Goal: Task Accomplishment & Management: Complete application form

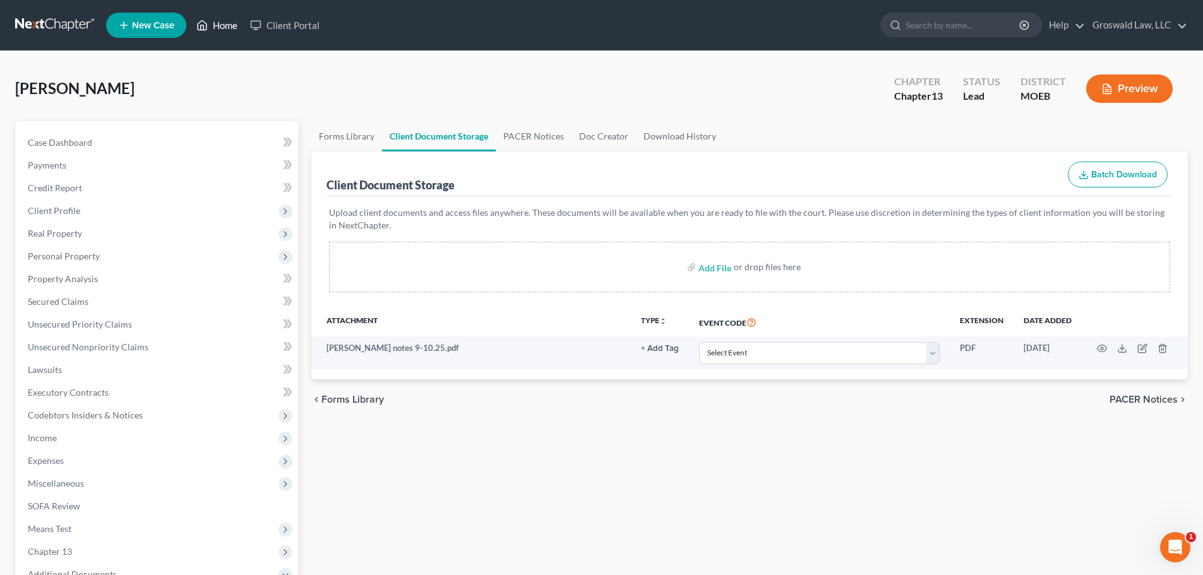
drag, startPoint x: 217, startPoint y: 23, endPoint x: 216, endPoint y: 0, distance: 22.8
click at [217, 23] on link "Home" at bounding box center [217, 25] width 54 height 23
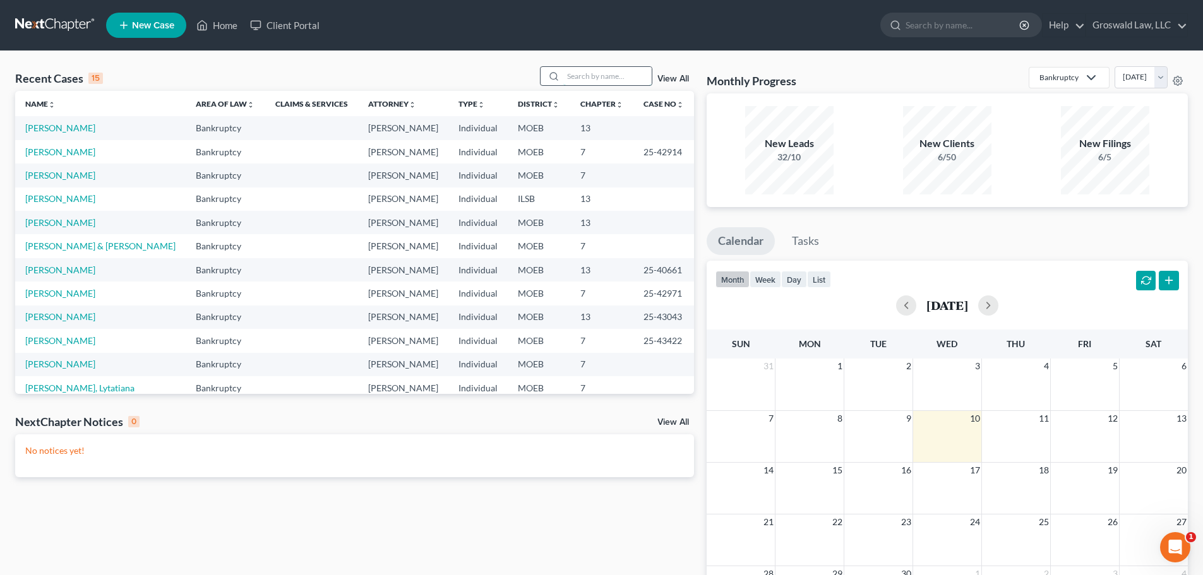
click at [586, 80] on input "search" at bounding box center [607, 76] width 88 height 18
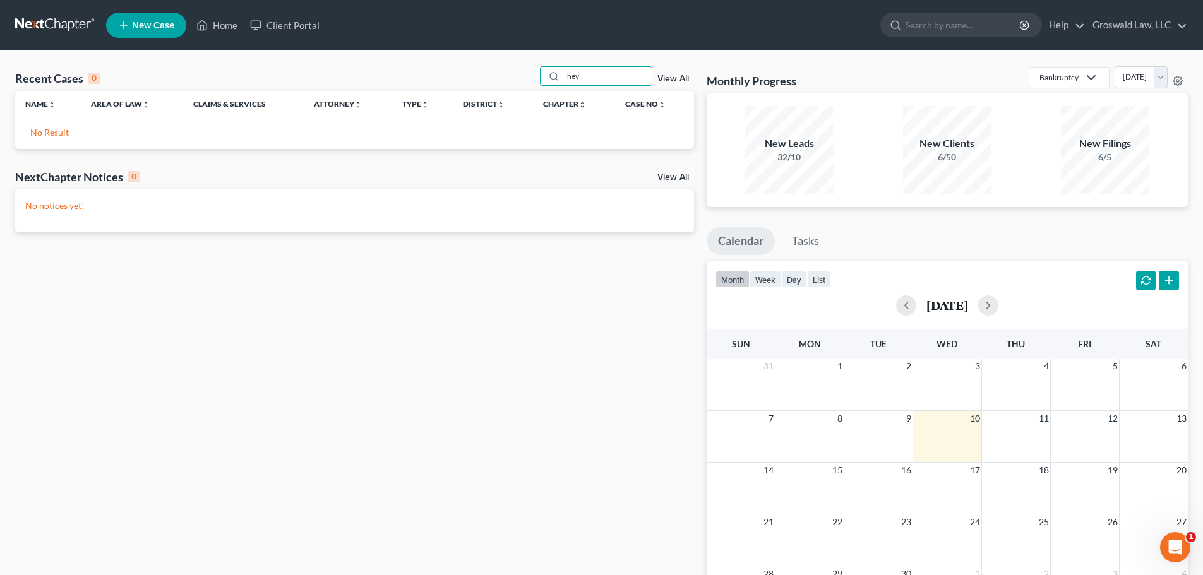
type input "hey"
click at [174, 28] on span "New Case" at bounding box center [153, 25] width 42 height 9
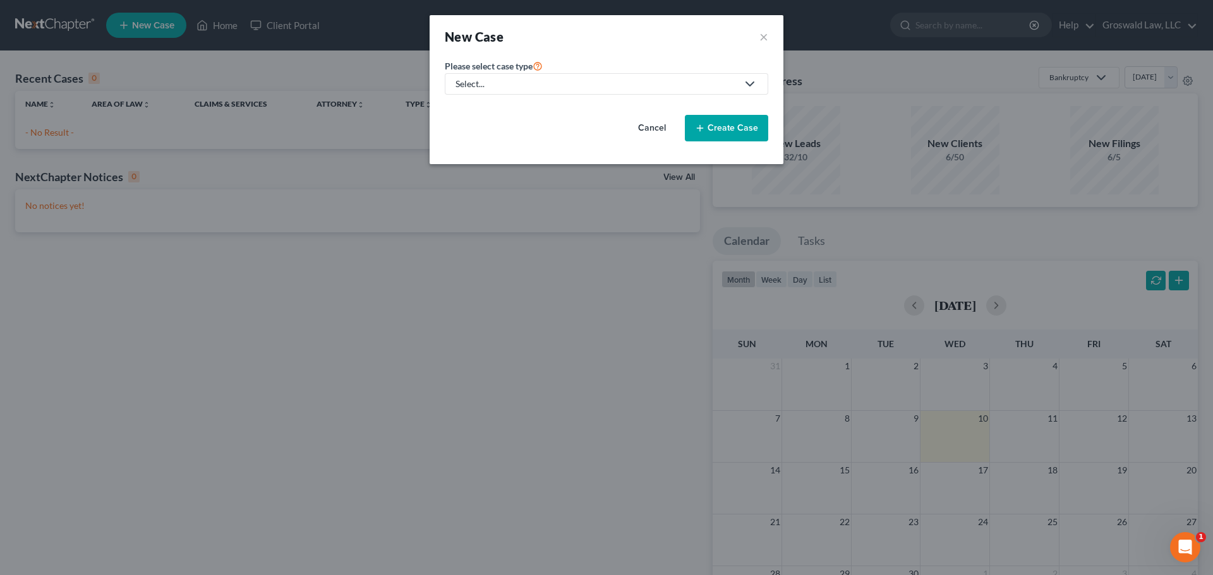
click at [512, 88] on div "Select..." at bounding box center [596, 84] width 282 height 13
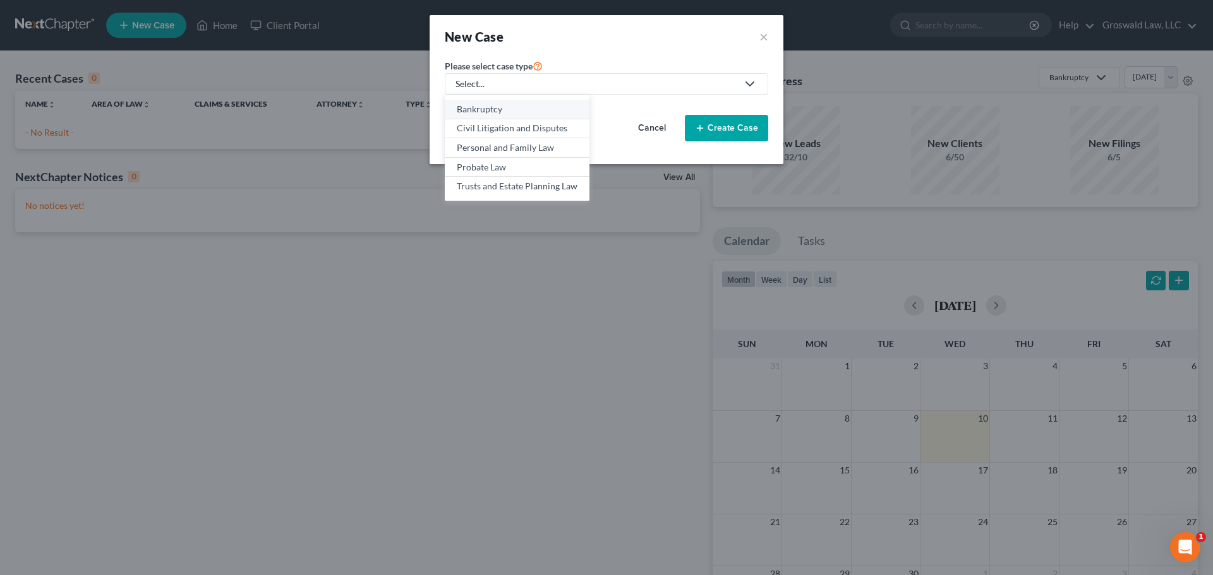
click at [502, 115] on div "Bankruptcy" at bounding box center [517, 109] width 121 height 13
select select "45"
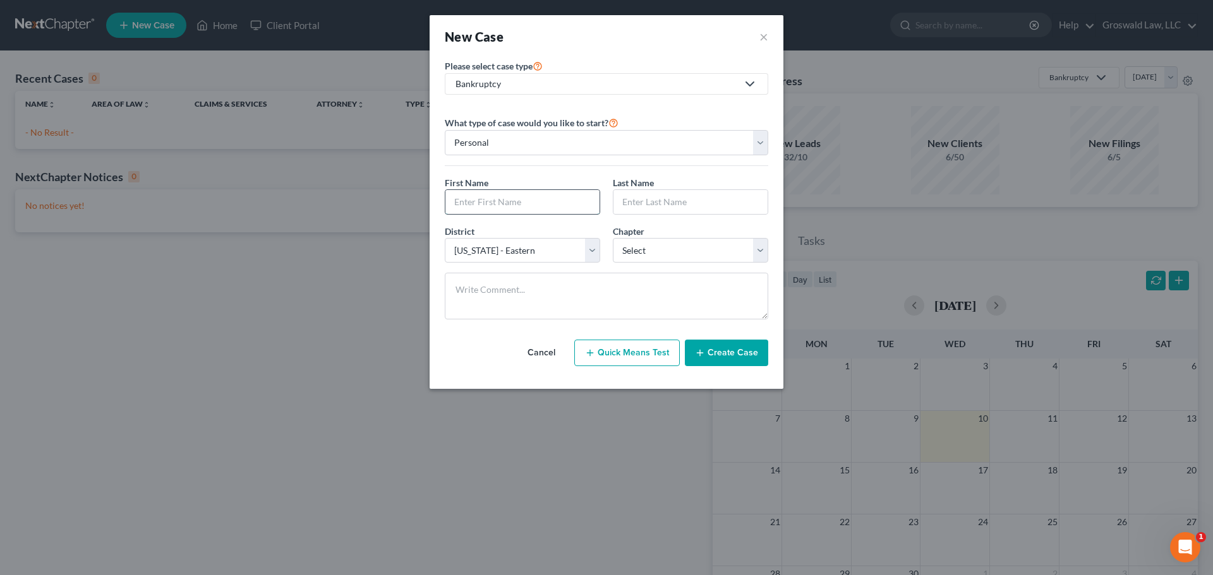
click at [506, 209] on input "text" at bounding box center [522, 202] width 154 height 24
type input "C"
click at [503, 210] on input "[PERSON_NAME]" at bounding box center [522, 202] width 154 height 24
type input "[PERSON_NAME]"
type input "Heywood"
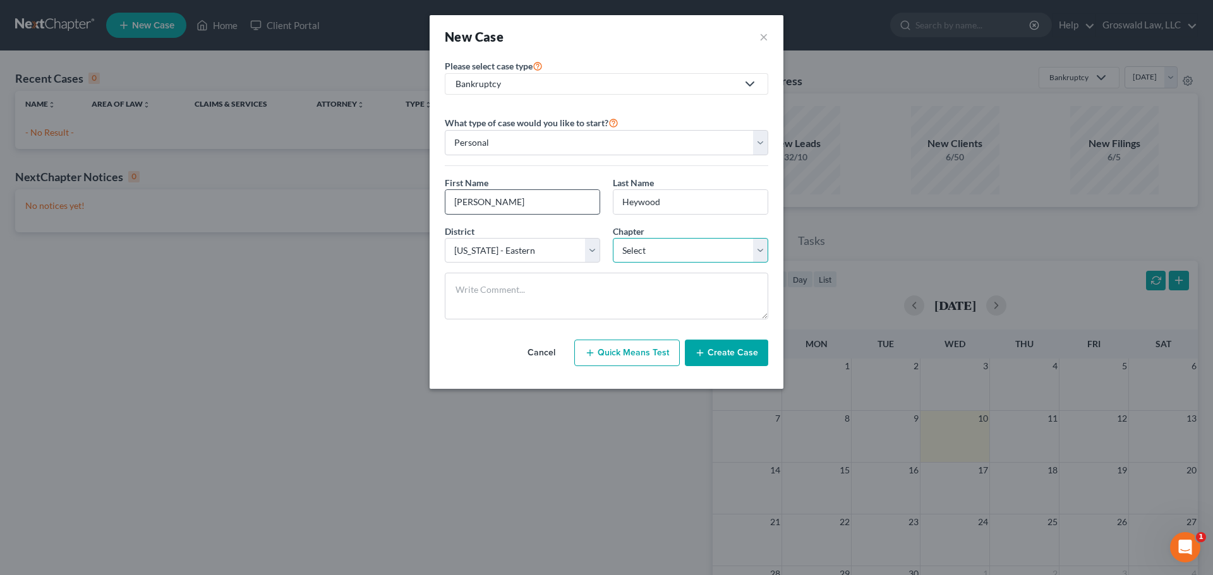
select select "0"
drag, startPoint x: 528, startPoint y: 253, endPoint x: 515, endPoint y: 249, distance: 13.2
click at [528, 253] on select "Select [US_STATE] - [GEOGRAPHIC_DATA] [US_STATE] - [GEOGRAPHIC_DATA][US_STATE] …" at bounding box center [522, 250] width 155 height 25
click at [445, 238] on select "Select [US_STATE] - [GEOGRAPHIC_DATA] [US_STATE] - [GEOGRAPHIC_DATA][US_STATE] …" at bounding box center [522, 250] width 155 height 25
select select "26"
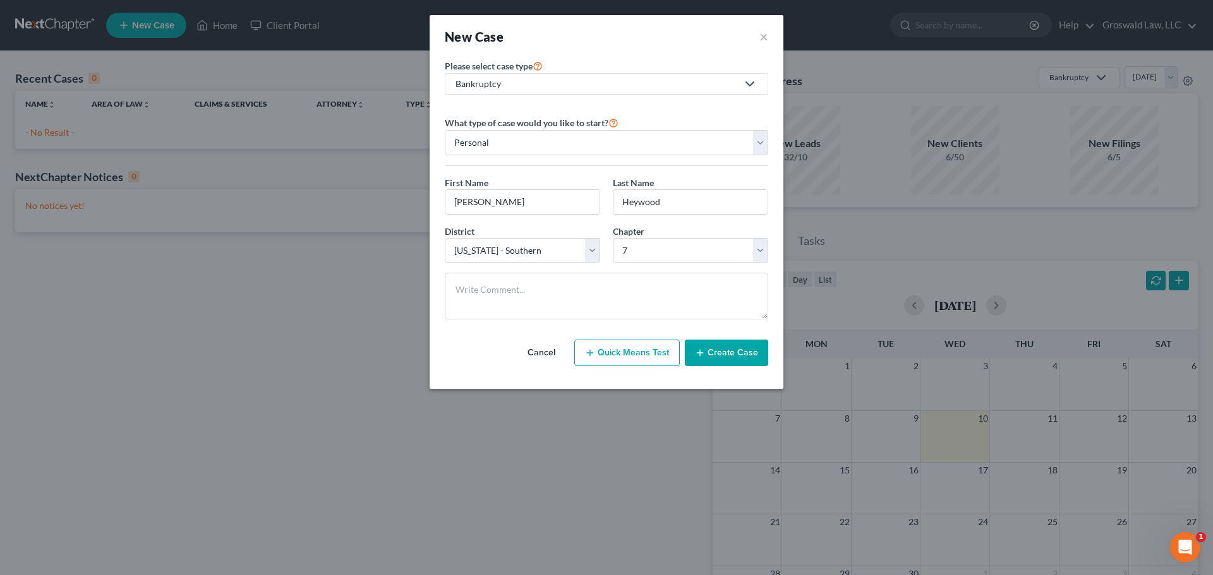
click at [712, 347] on button "Create Case" at bounding box center [726, 353] width 83 height 27
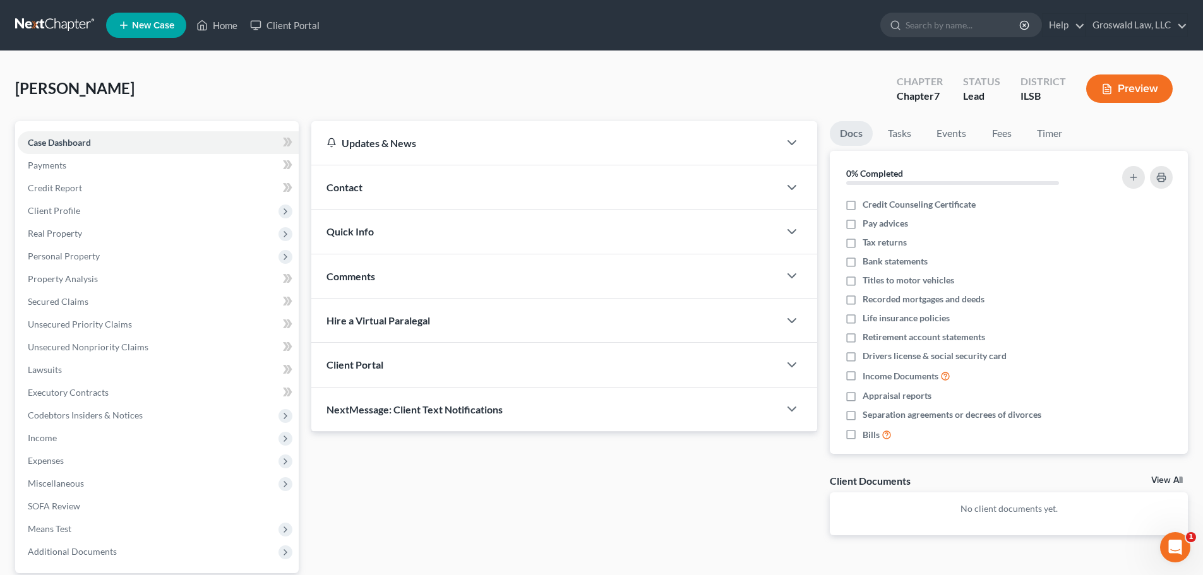
click at [359, 196] on div "Contact" at bounding box center [545, 187] width 468 height 44
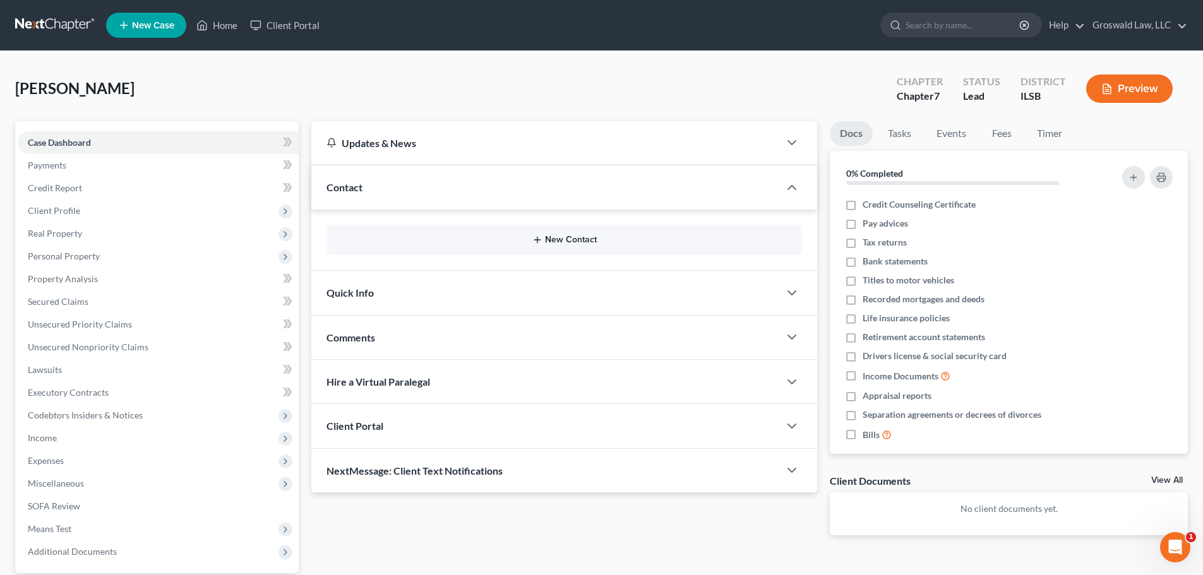
click at [561, 241] on button "New Contact" at bounding box center [564, 240] width 455 height 10
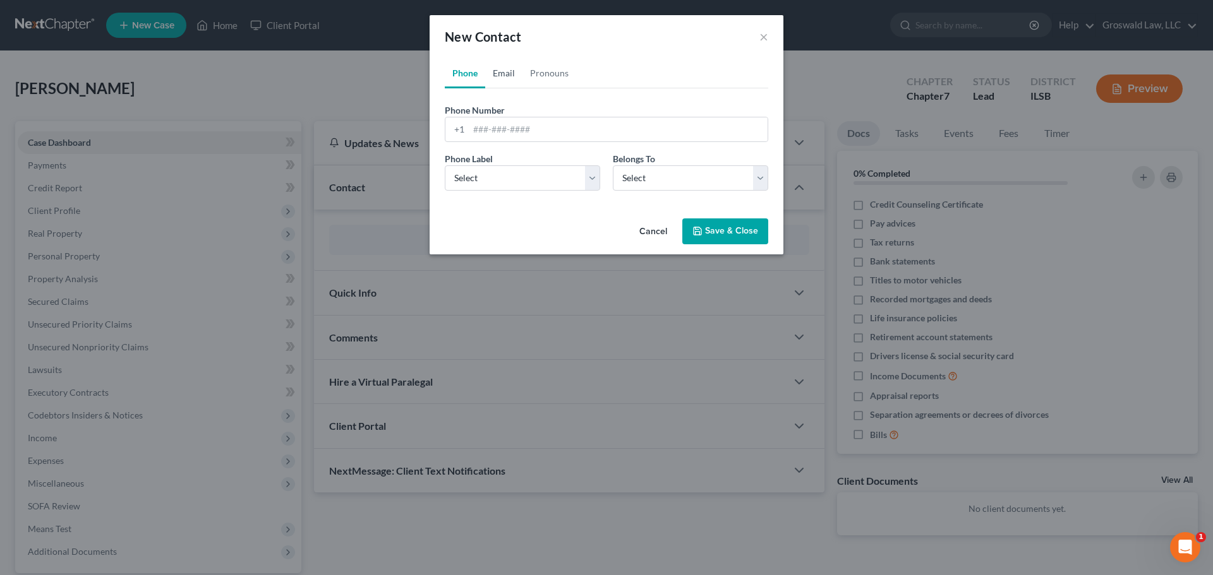
drag, startPoint x: 508, startPoint y: 73, endPoint x: 522, endPoint y: 119, distance: 47.4
click at [508, 73] on link "Email" at bounding box center [503, 73] width 37 height 30
drag, startPoint x: 525, startPoint y: 124, endPoint x: 511, endPoint y: 171, distance: 48.9
click at [525, 124] on input "email" at bounding box center [618, 129] width 299 height 24
paste input "[PERSON_NAME][EMAIL_ADDRESS][PERSON_NAME][DOMAIN_NAME]"
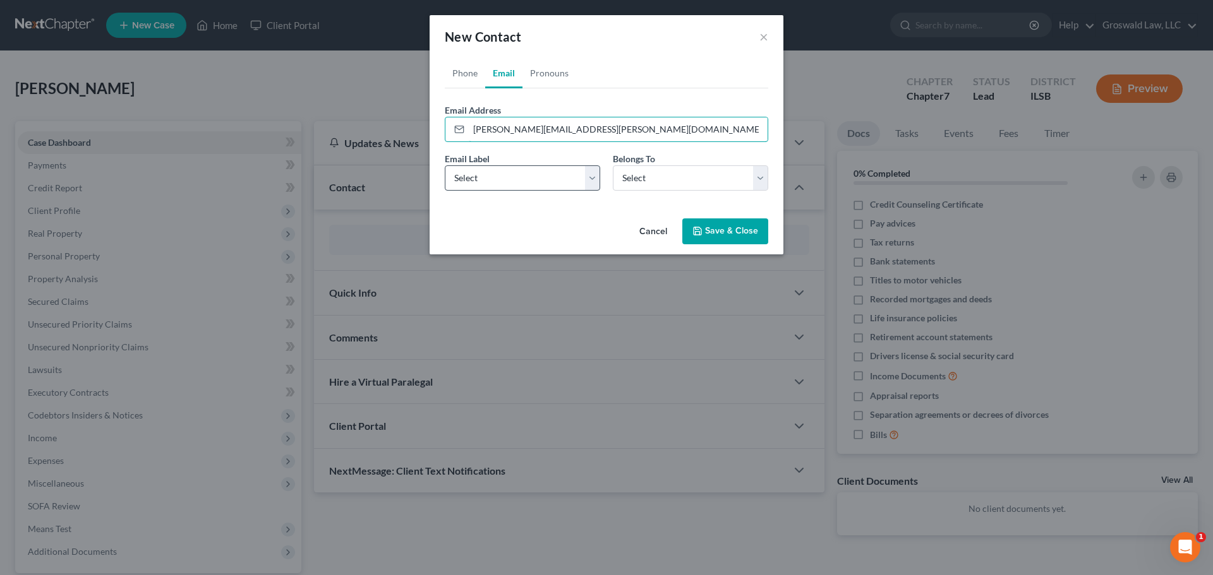
type input "[PERSON_NAME][EMAIL_ADDRESS][PERSON_NAME][DOMAIN_NAME]"
drag, startPoint x: 510, startPoint y: 177, endPoint x: 506, endPoint y: 188, distance: 11.8
click at [510, 177] on select "Select Home Work Other" at bounding box center [522, 177] width 155 height 25
select select "0"
click at [445, 165] on select "Select Home Work Other" at bounding box center [522, 177] width 155 height 25
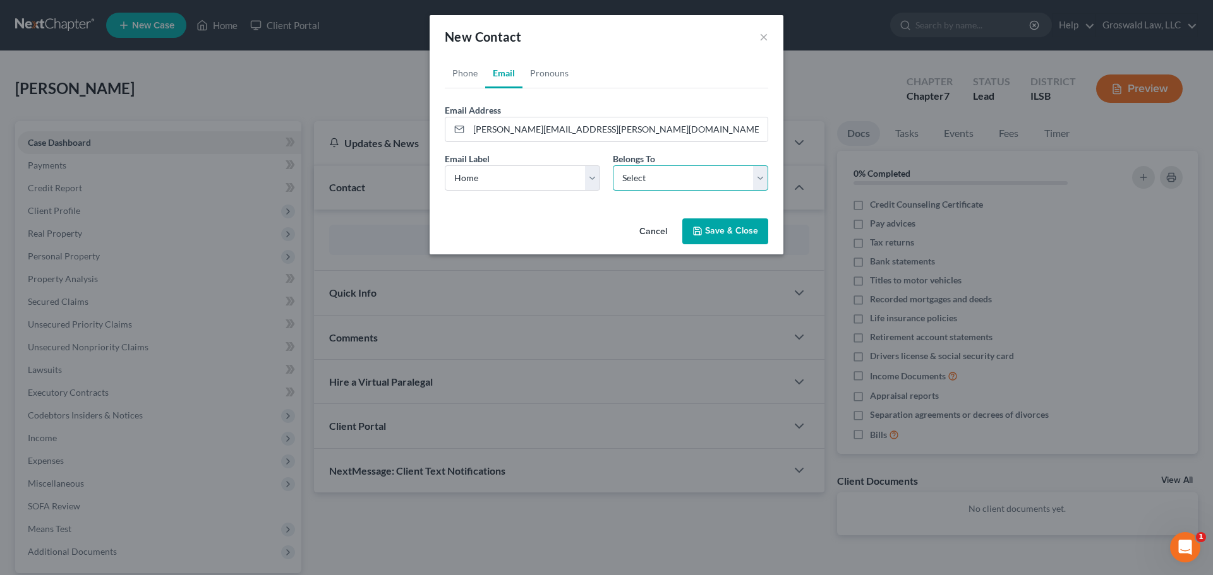
drag, startPoint x: 690, startPoint y: 177, endPoint x: 686, endPoint y: 189, distance: 13.2
click at [690, 178] on select "Select Client Other" at bounding box center [690, 177] width 155 height 25
select select "0"
click at [613, 165] on select "Select Client Other" at bounding box center [690, 177] width 155 height 25
select select "0"
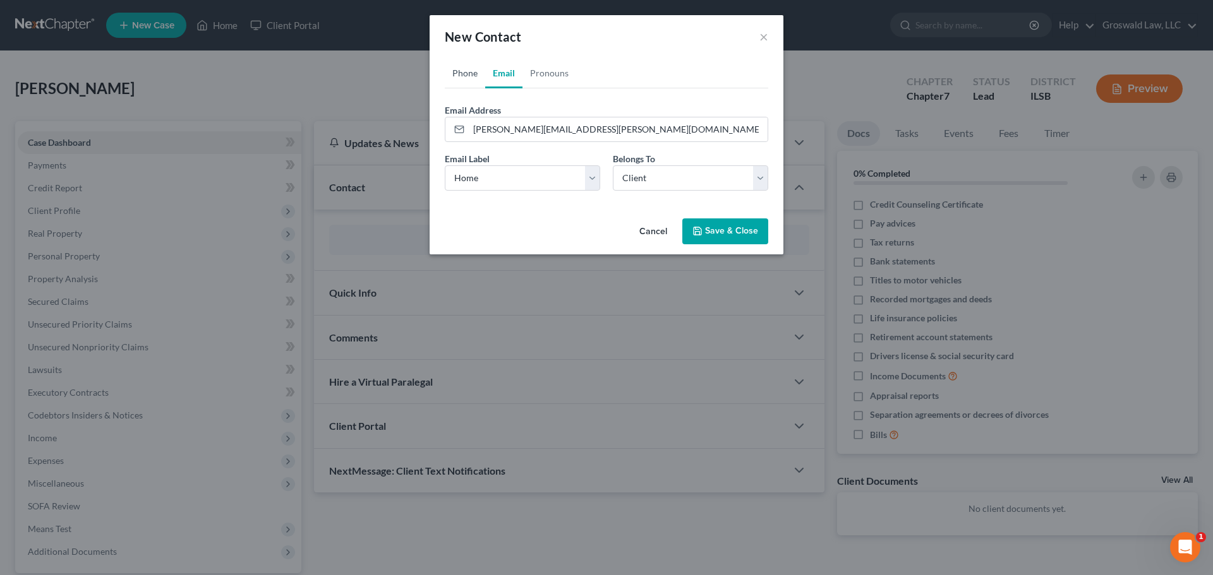
click at [477, 69] on link "Phone" at bounding box center [465, 73] width 40 height 30
drag, startPoint x: 504, startPoint y: 136, endPoint x: 394, endPoint y: 142, distance: 110.1
click at [504, 136] on input "tel" at bounding box center [618, 129] width 299 height 24
paste input "581-2983"
type input "[PHONE_NUMBER]"
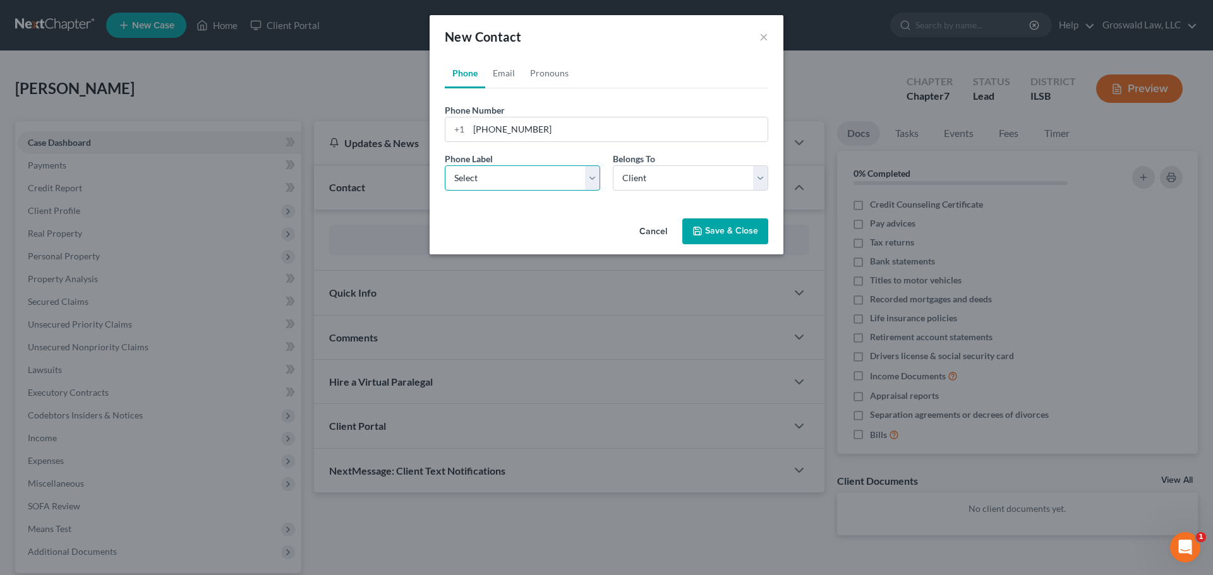
select select "0"
drag, startPoint x: 724, startPoint y: 222, endPoint x: 716, endPoint y: 221, distance: 7.7
click at [724, 224] on button "Save & Close" at bounding box center [725, 232] width 86 height 27
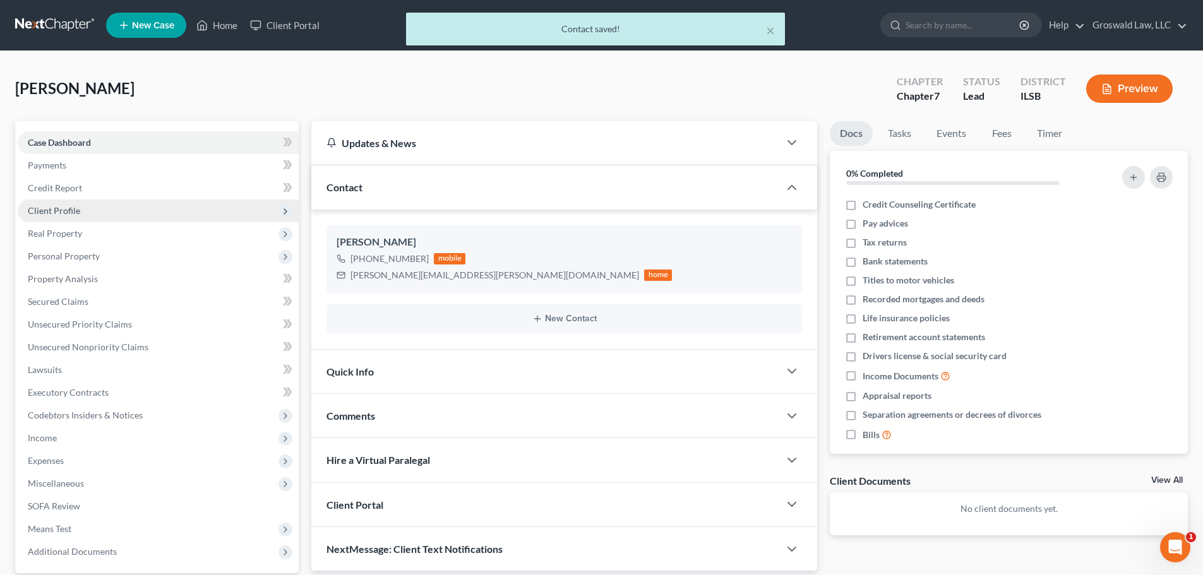
click at [69, 212] on span "Client Profile" at bounding box center [54, 210] width 52 height 11
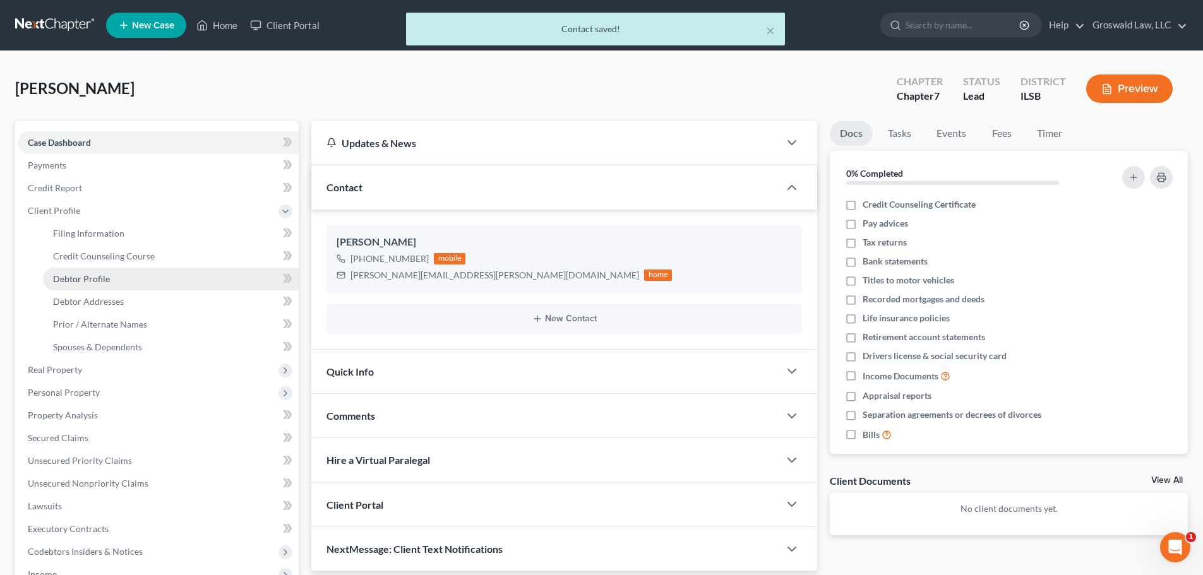
click at [90, 275] on span "Debtor Profile" at bounding box center [81, 278] width 57 height 11
select select "0"
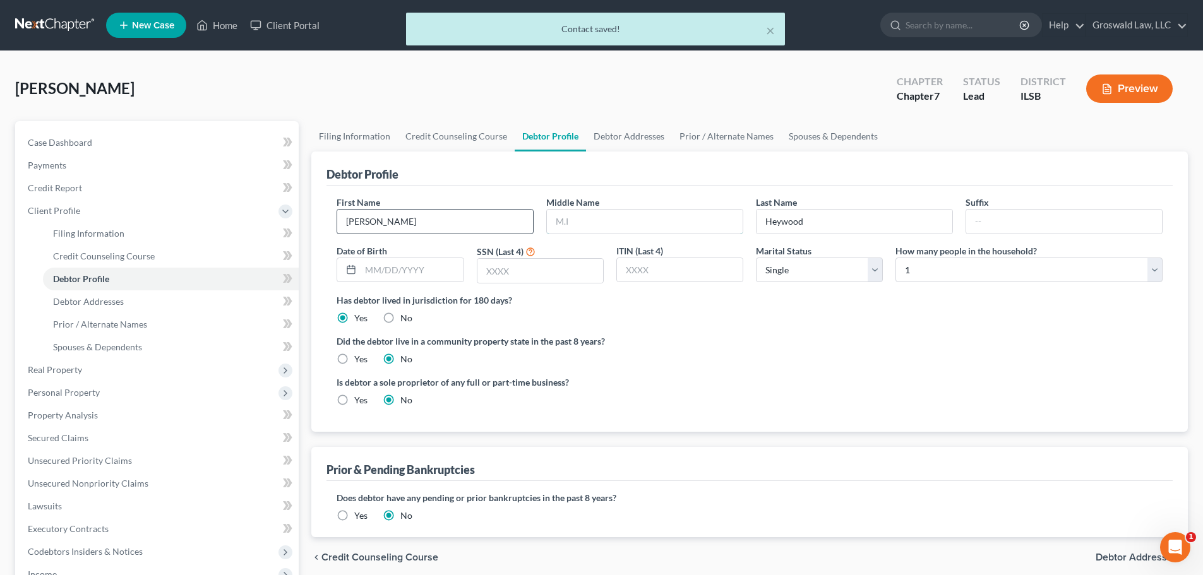
drag, startPoint x: 582, startPoint y: 229, endPoint x: 509, endPoint y: 224, distance: 73.4
click at [584, 228] on input "text" at bounding box center [645, 222] width 196 height 24
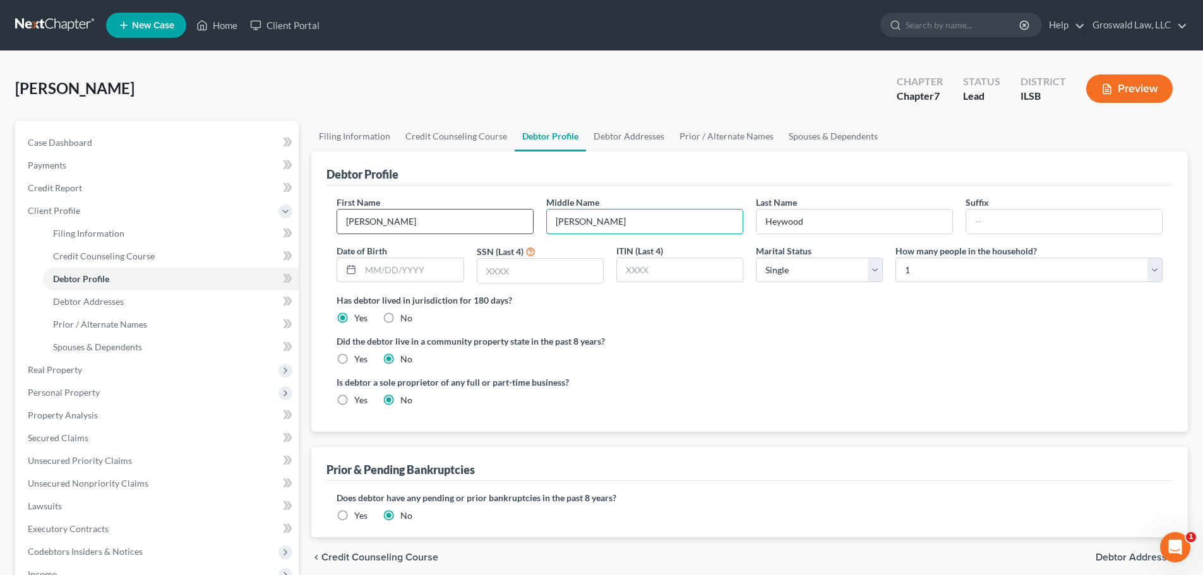
type input "[PERSON_NAME]"
type input "[DATE]"
type input "6633"
click at [796, 372] on ng-include "First Name [PERSON_NAME] Middle Name [PERSON_NAME] Last Name [PERSON_NAME] Date…" at bounding box center [750, 306] width 826 height 221
click at [618, 135] on link "Debtor Addresses" at bounding box center [629, 136] width 86 height 30
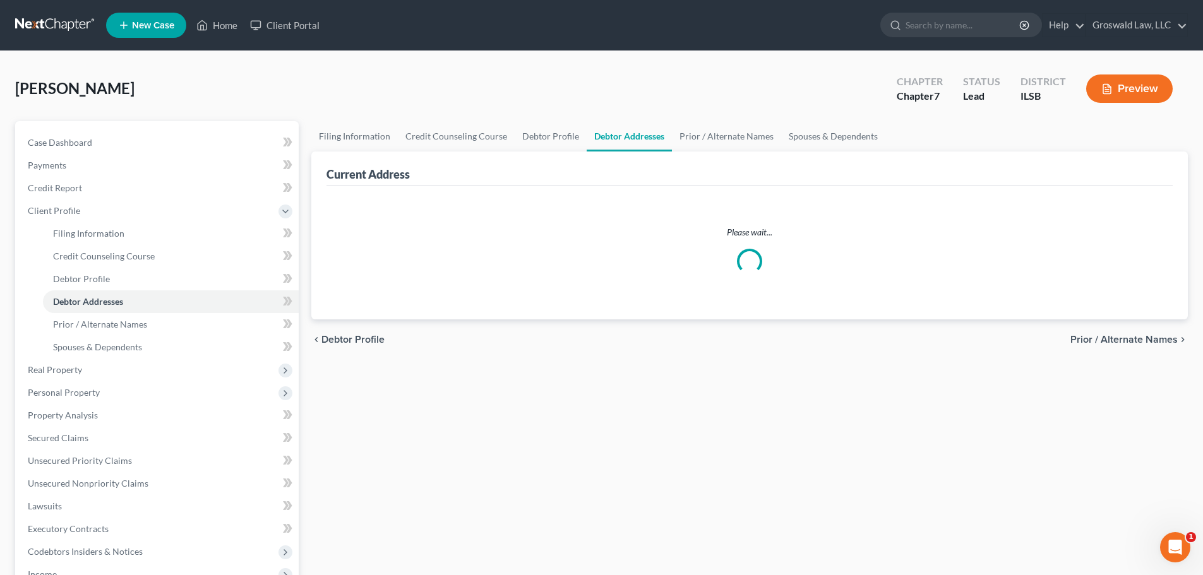
select select "0"
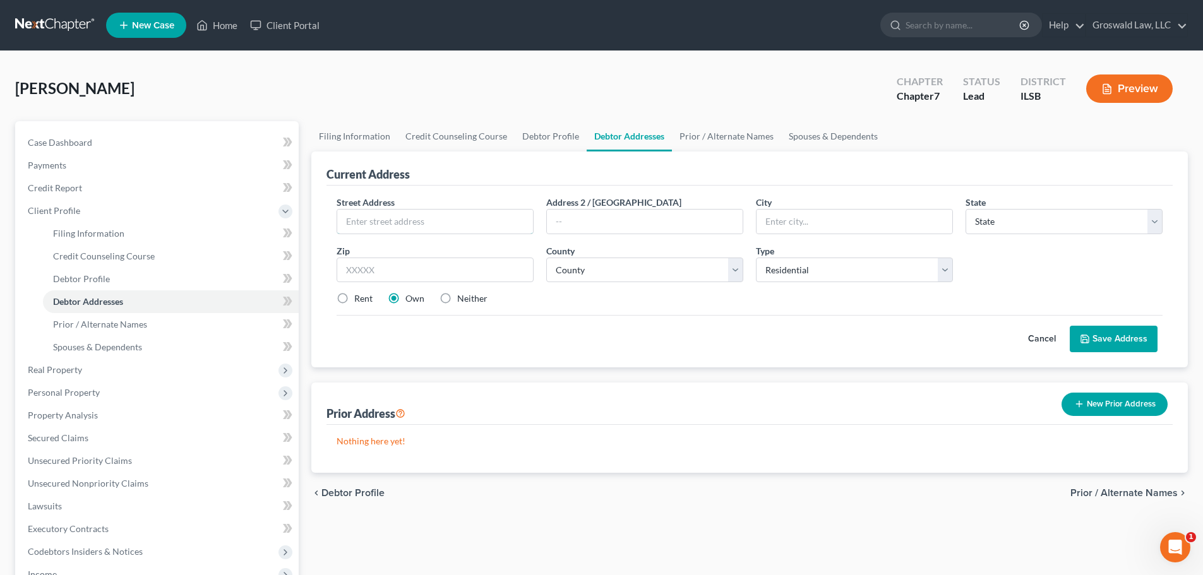
drag, startPoint x: 426, startPoint y: 220, endPoint x: 675, endPoint y: 33, distance: 310.8
click at [426, 220] on input "text" at bounding box center [435, 222] width 196 height 24
click at [375, 220] on input "1911 [GEOGRAPHIC_DATA]" at bounding box center [435, 222] width 196 height 24
type input "1911 [GEOGRAPHIC_DATA]"
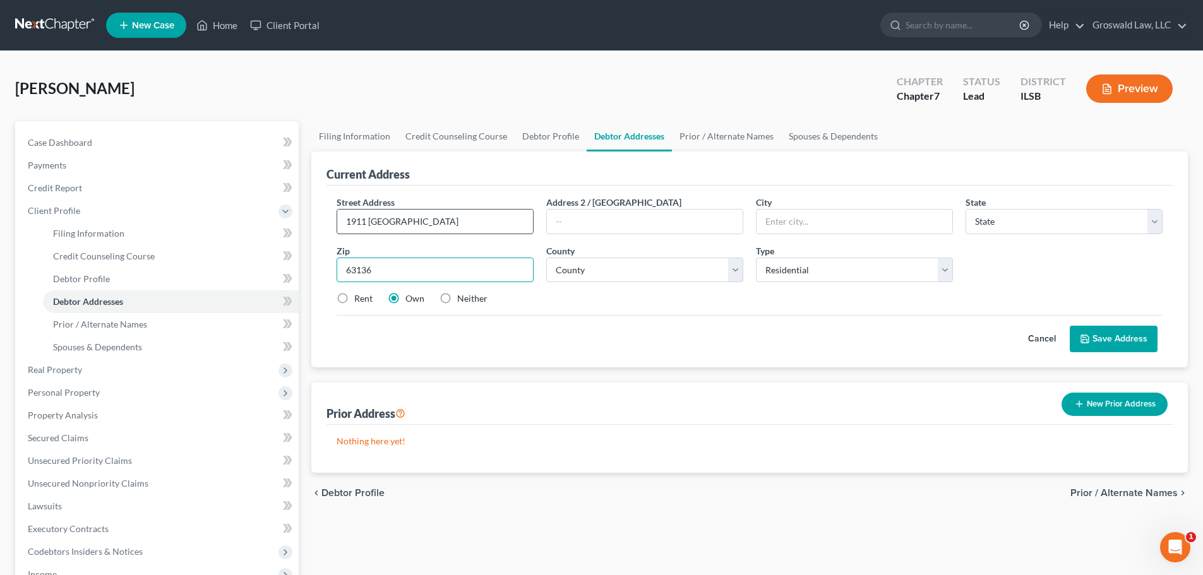
type input "63136"
type input "Saint Louis"
select select "26"
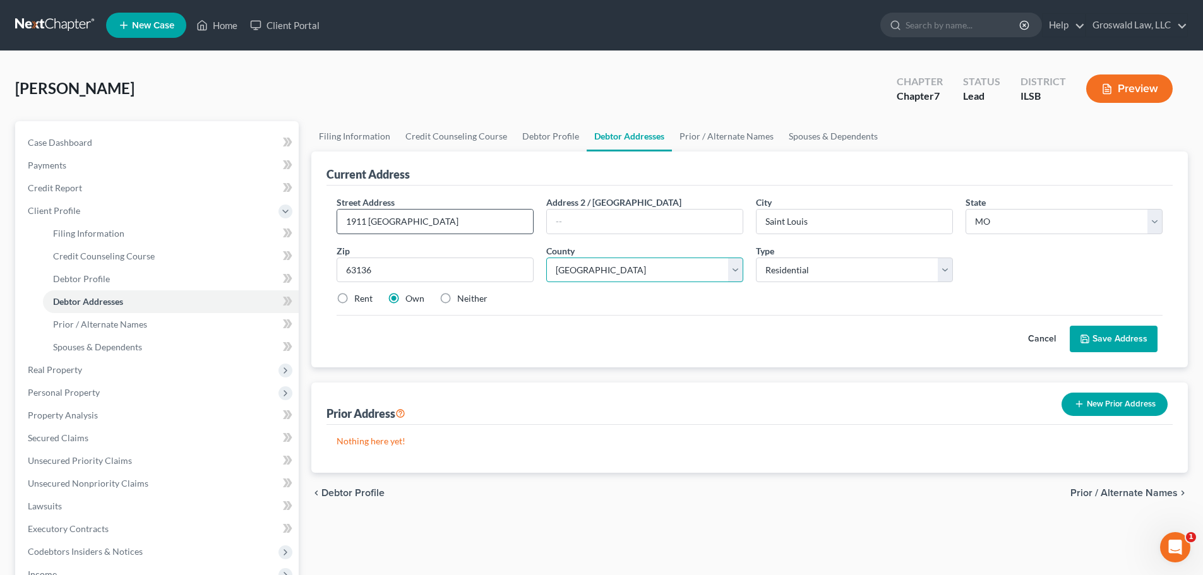
select select "100"
click at [457, 300] on label "Neither" at bounding box center [472, 298] width 30 height 13
click at [462, 300] on input "Neither" at bounding box center [466, 296] width 8 height 8
radio input "true"
click at [354, 298] on label "Rent" at bounding box center [363, 298] width 18 height 13
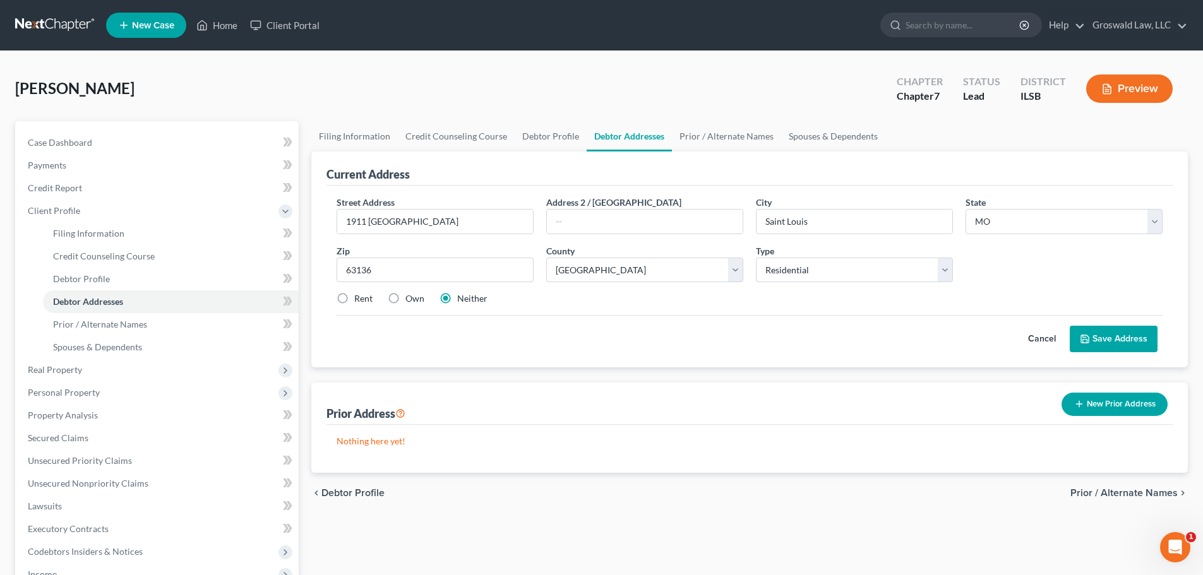
click at [359, 298] on input "Rent" at bounding box center [363, 296] width 8 height 8
radio input "true"
click at [1110, 335] on button "Save Address" at bounding box center [1114, 339] width 88 height 27
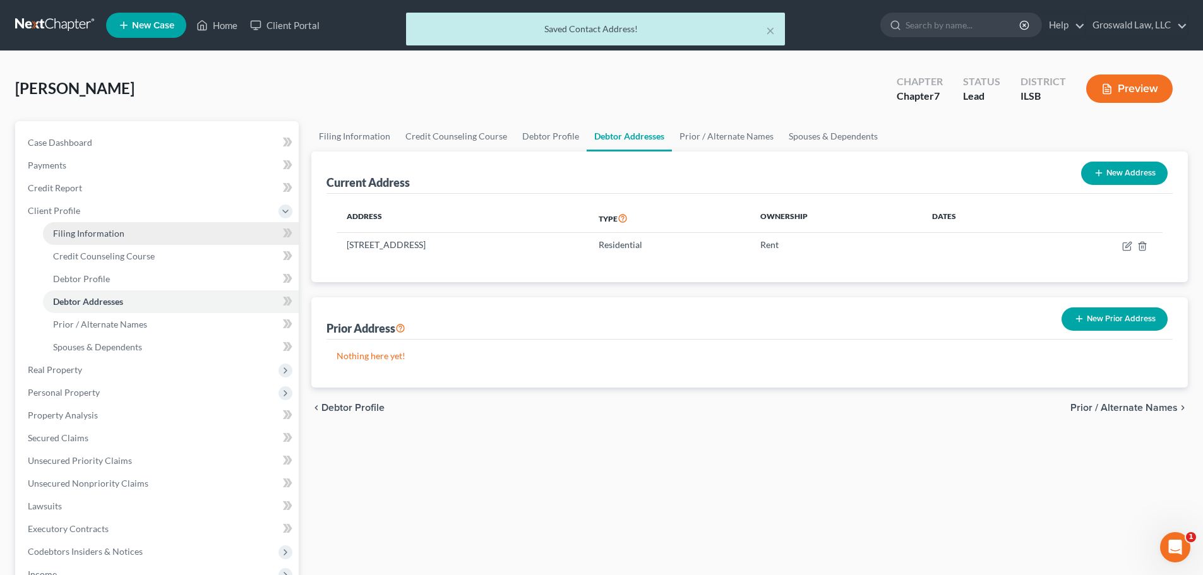
click at [126, 234] on link "Filing Information" at bounding box center [171, 233] width 256 height 23
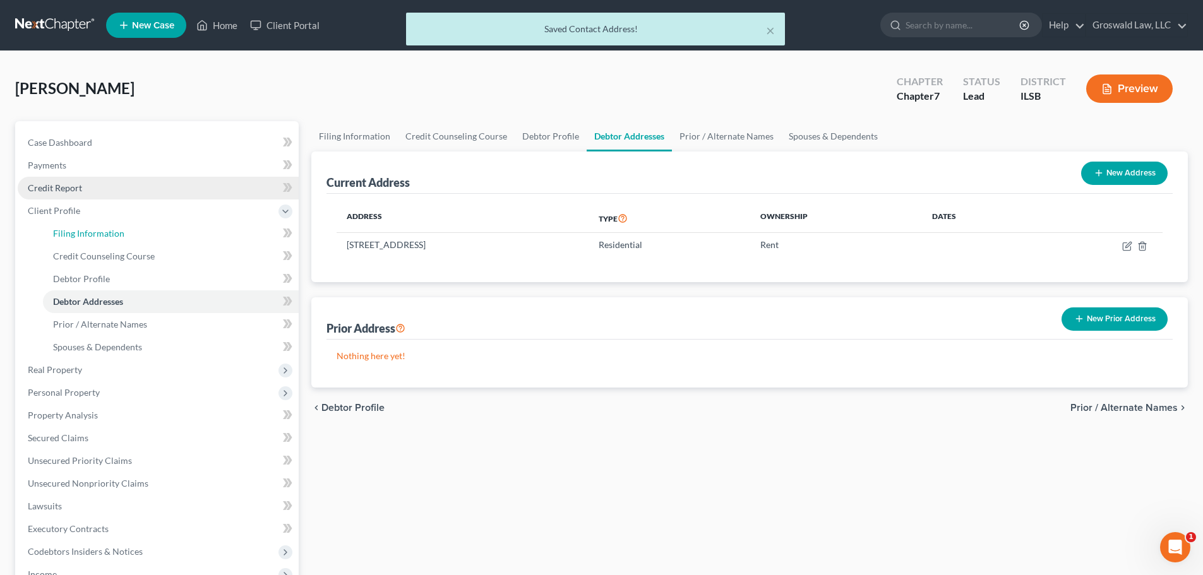
select select "1"
select select "0"
select select "26"
select select "0"
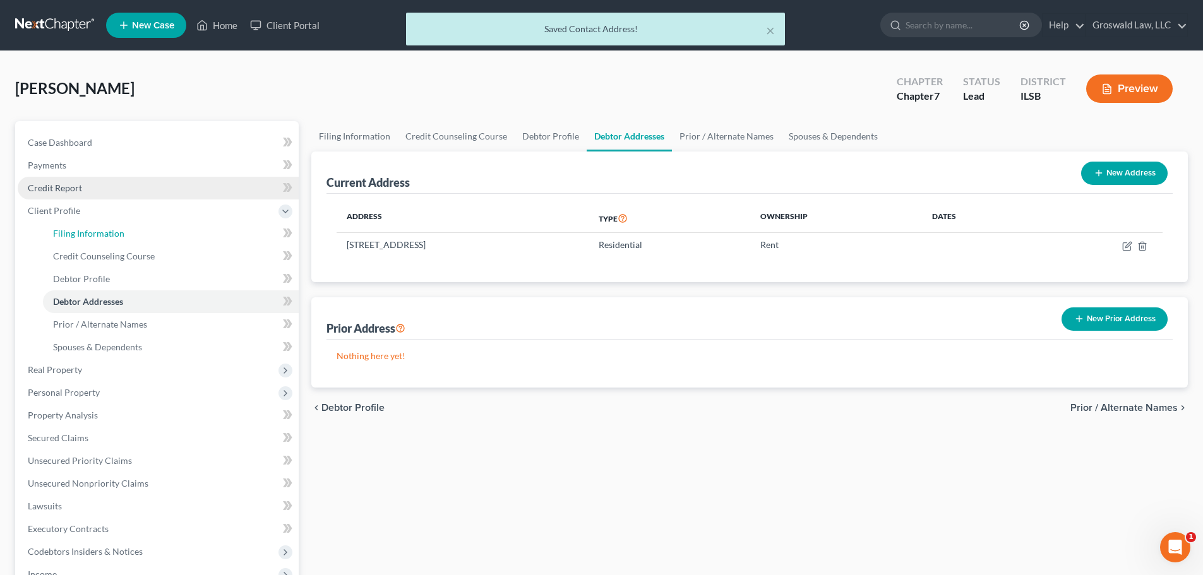
select select "14"
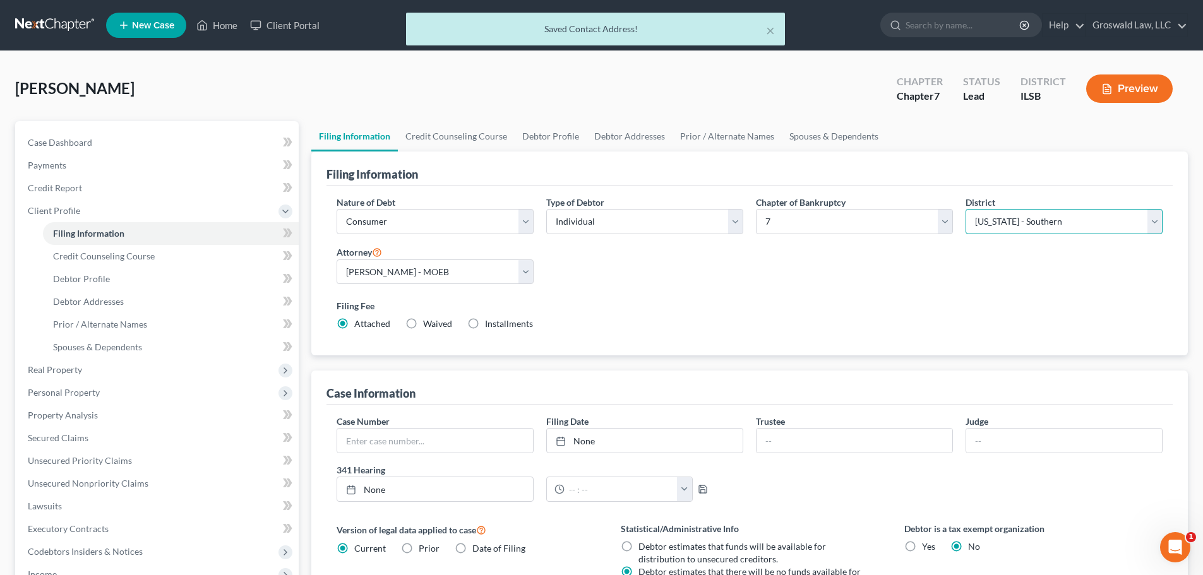
click at [966, 215] on select "Select [US_STATE] - [GEOGRAPHIC_DATA] [US_STATE] - [GEOGRAPHIC_DATA][US_STATE] …" at bounding box center [1064, 221] width 197 height 25
select select "45"
click at [966, 209] on select "Select [US_STATE] - [GEOGRAPHIC_DATA] [US_STATE] - [GEOGRAPHIC_DATA][US_STATE] …" at bounding box center [1064, 221] width 197 height 25
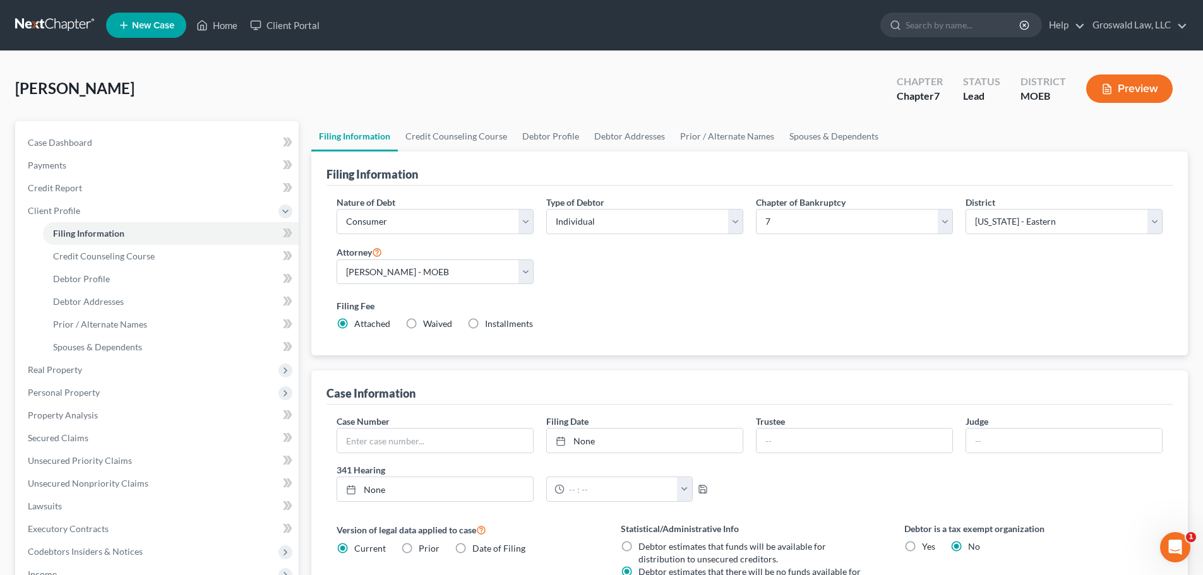
drag, startPoint x: 802, startPoint y: 303, endPoint x: 802, endPoint y: 294, distance: 8.8
click at [802, 302] on label "Filing Fee" at bounding box center [750, 305] width 826 height 13
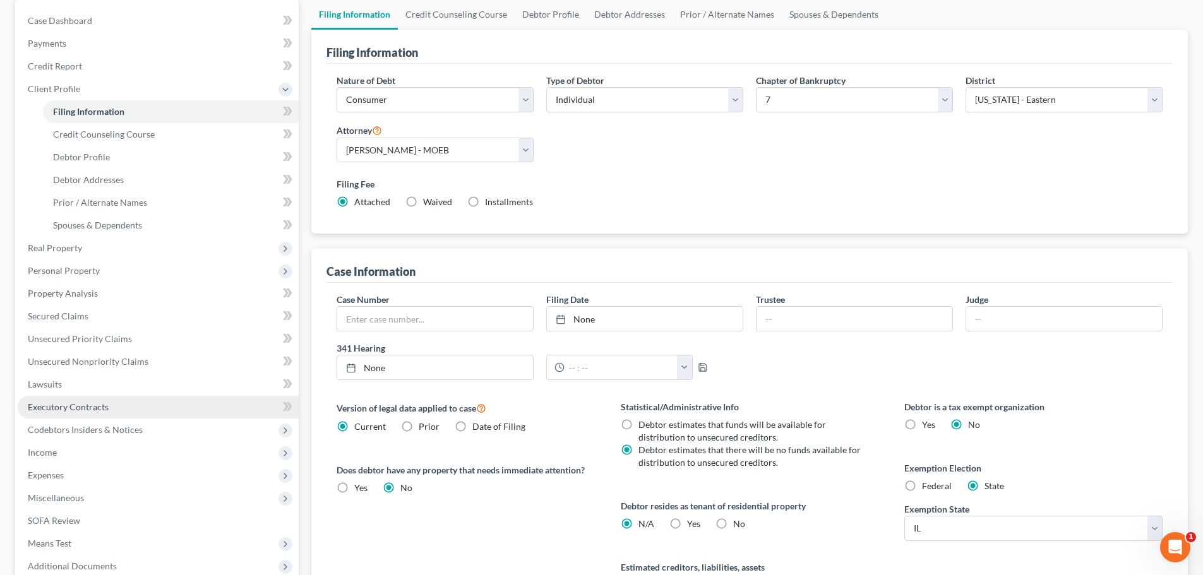
scroll to position [126, 0]
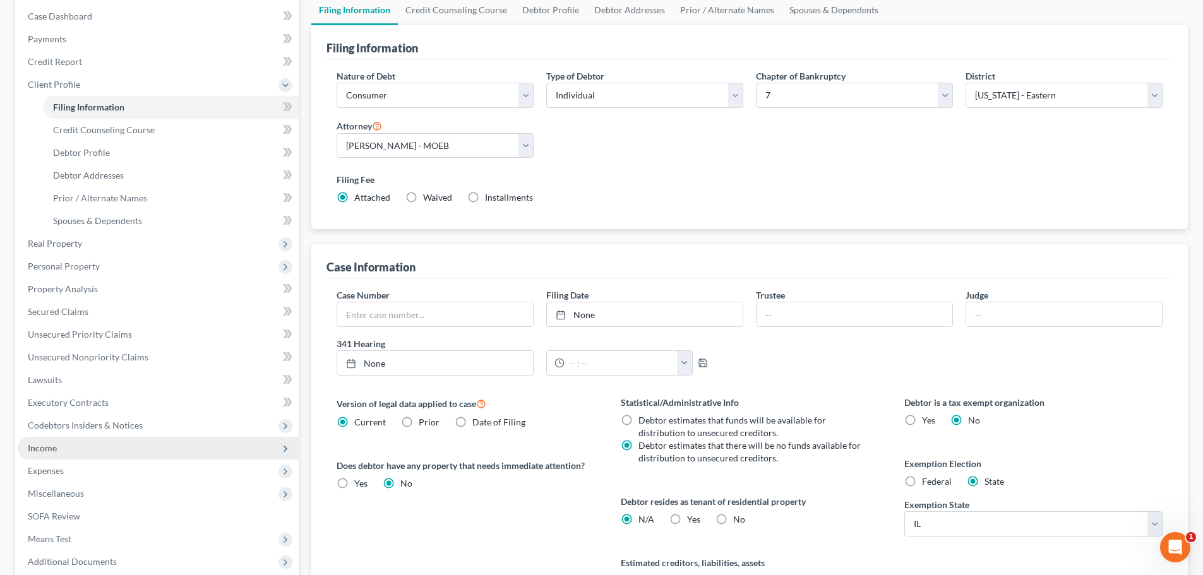
click at [63, 448] on span "Income" at bounding box center [158, 448] width 281 height 23
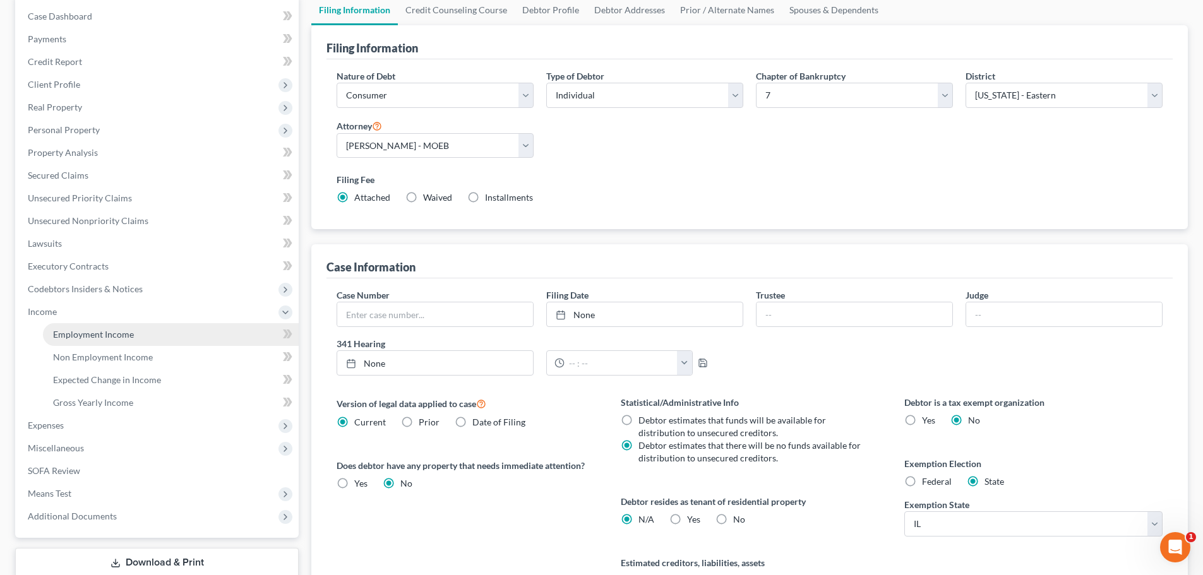
click at [122, 331] on span "Employment Income" at bounding box center [93, 334] width 81 height 11
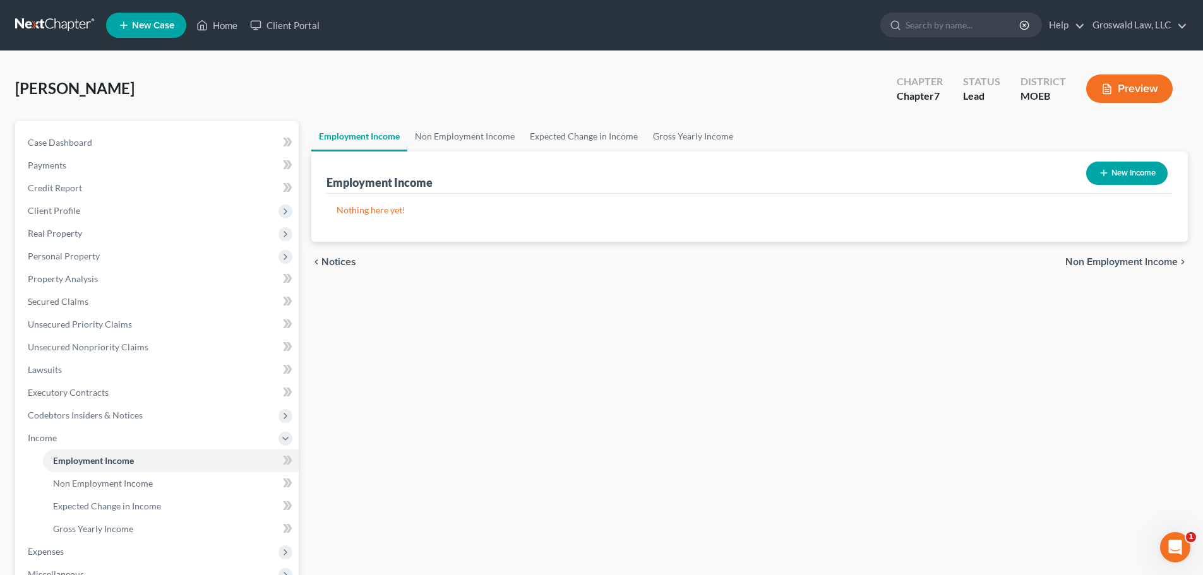
click at [1125, 177] on button "New Income" at bounding box center [1126, 173] width 81 height 23
select select "0"
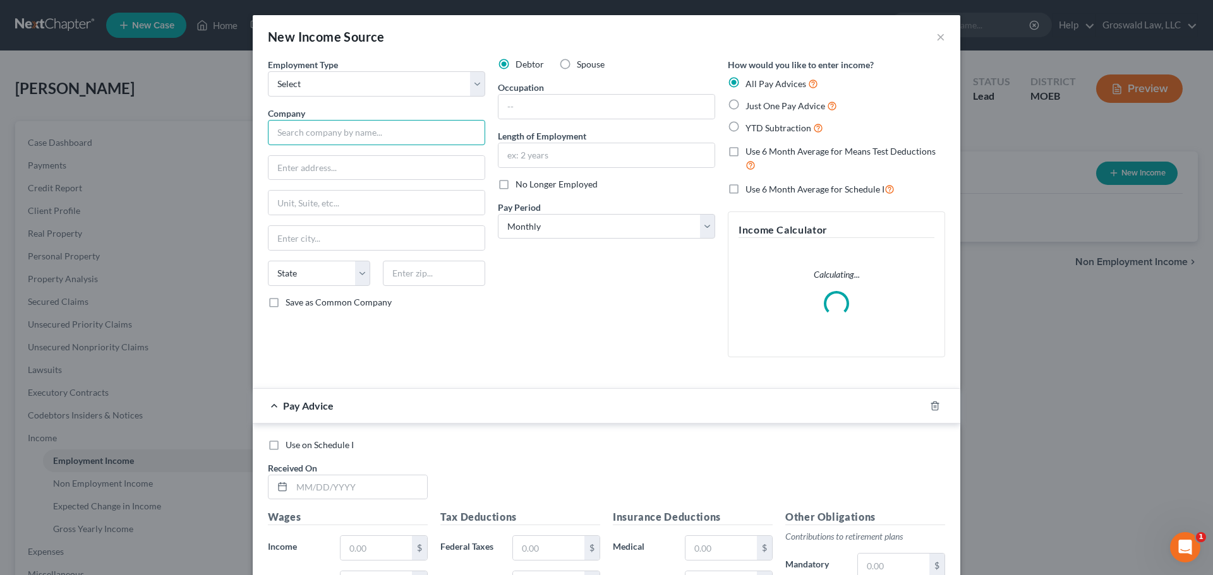
click at [333, 129] on input "text" at bounding box center [376, 132] width 217 height 25
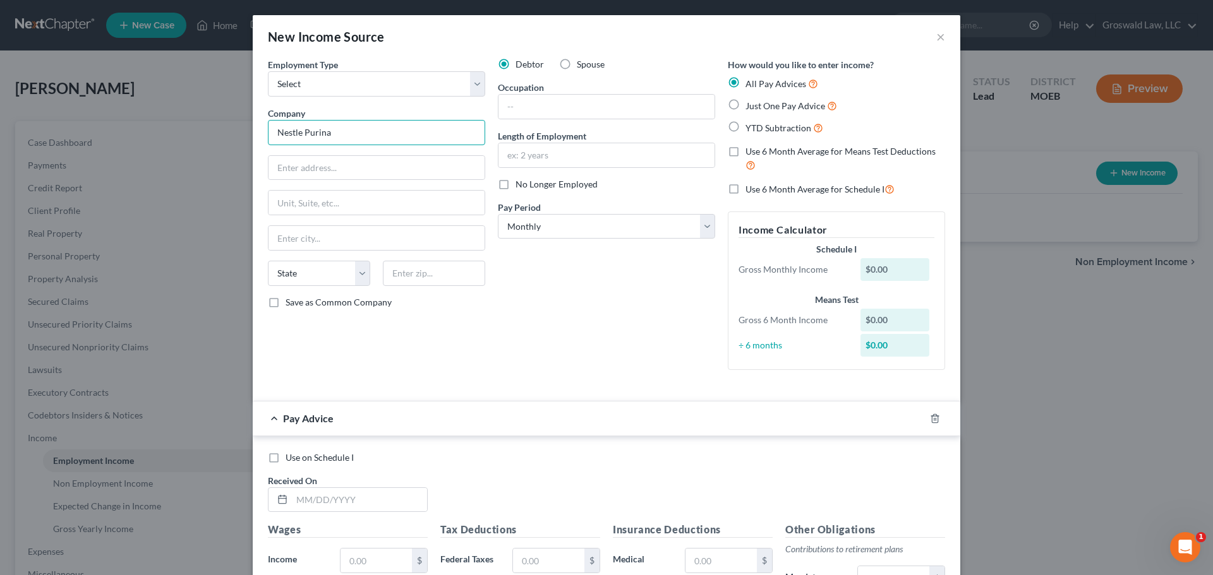
click at [409, 127] on input "Nestle Purina" at bounding box center [376, 132] width 217 height 25
type input "Nestle Purina/American Dining"
click at [580, 108] on input "text" at bounding box center [606, 107] width 216 height 24
type input "Customer Service"
click at [584, 152] on input "text" at bounding box center [606, 155] width 216 height 24
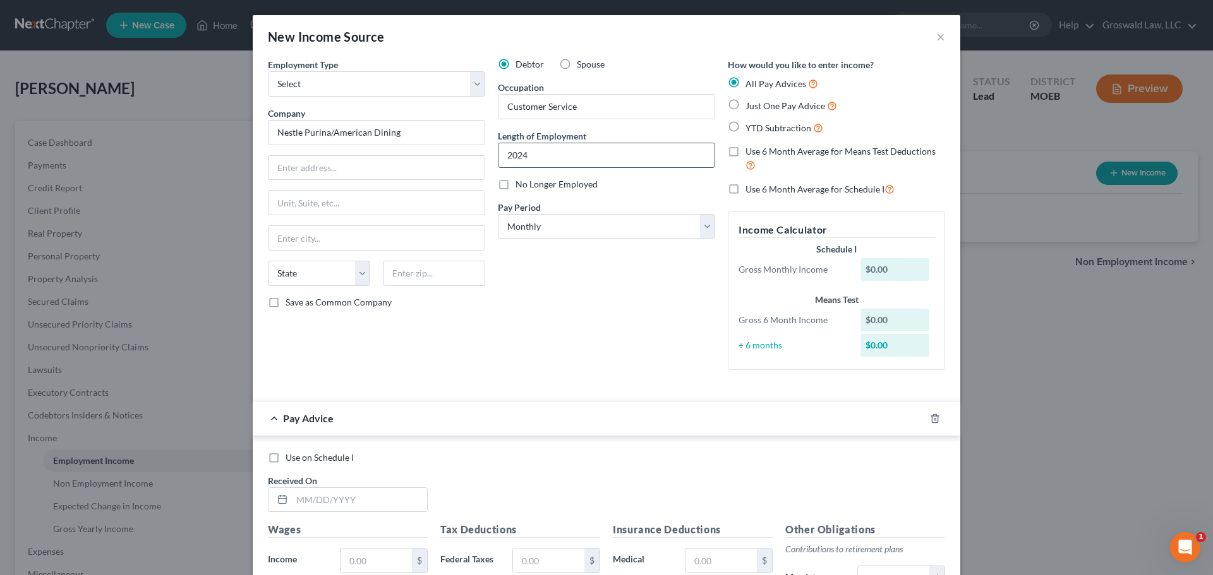
type input "2024 to present"
click at [933, 419] on icon "button" at bounding box center [934, 418] width 6 height 8
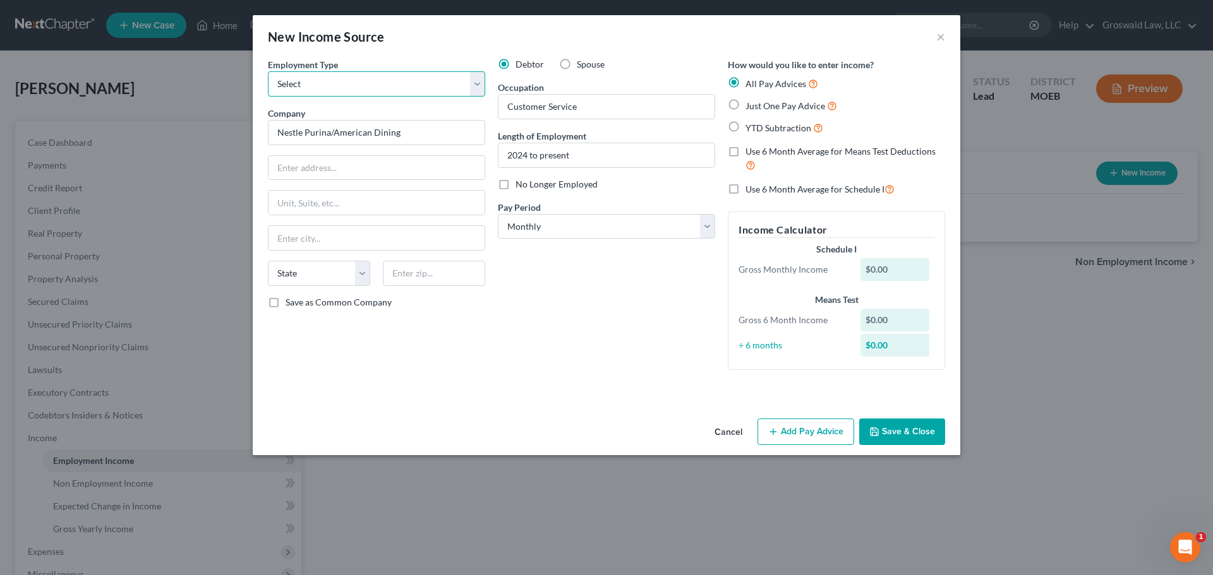
click at [379, 92] on select "Select Full or [DEMOGRAPHIC_DATA] Employment Self Employment" at bounding box center [376, 83] width 217 height 25
select select "0"
click at [268, 71] on select "Select Full or [DEMOGRAPHIC_DATA] Employment Self Employment" at bounding box center [376, 83] width 217 height 25
click at [893, 428] on button "Save & Close" at bounding box center [902, 432] width 86 height 27
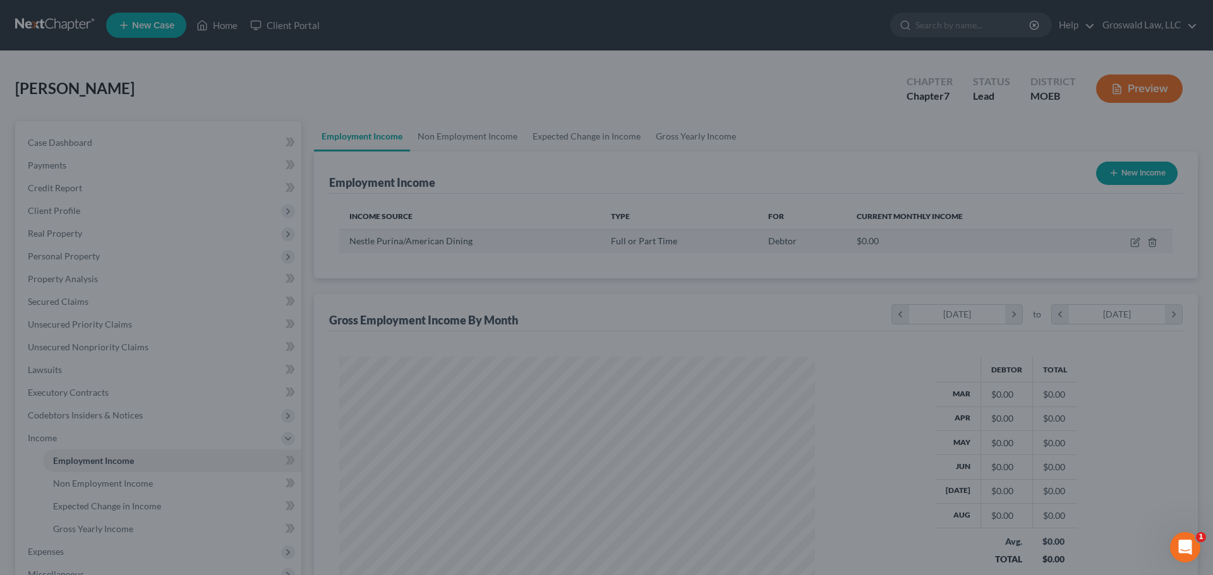
scroll to position [236, 496]
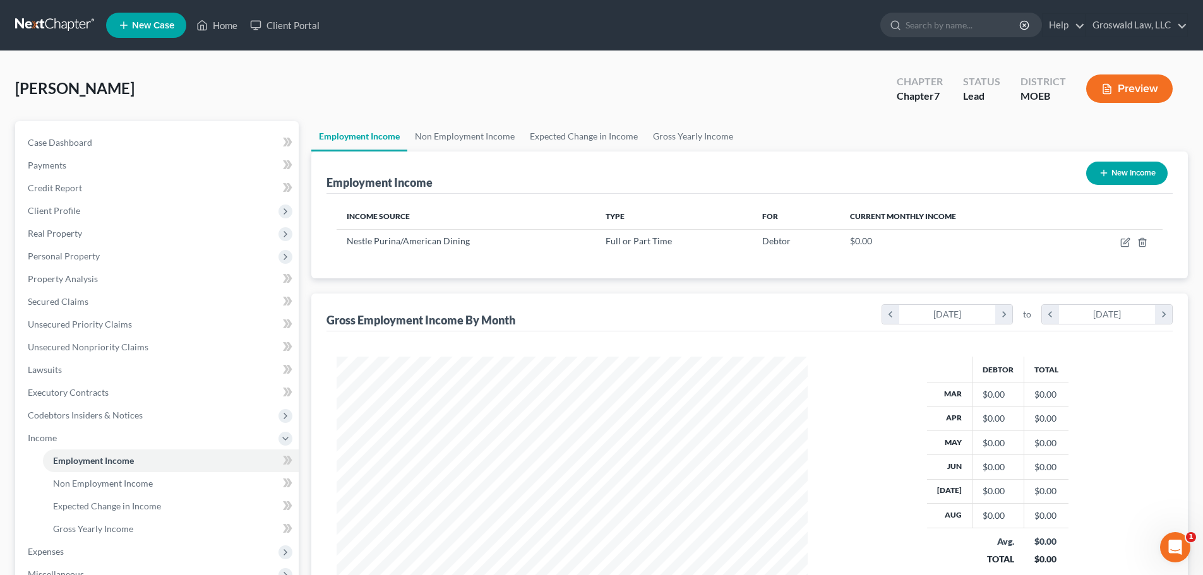
click at [1113, 172] on button "New Income" at bounding box center [1126, 173] width 81 height 23
select select "0"
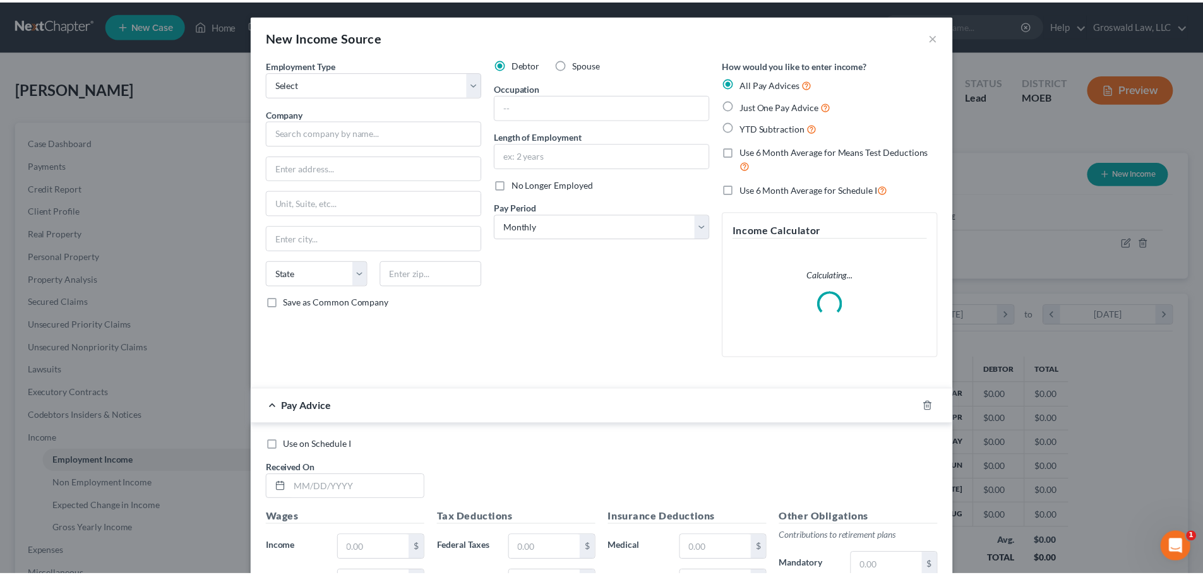
scroll to position [237, 501]
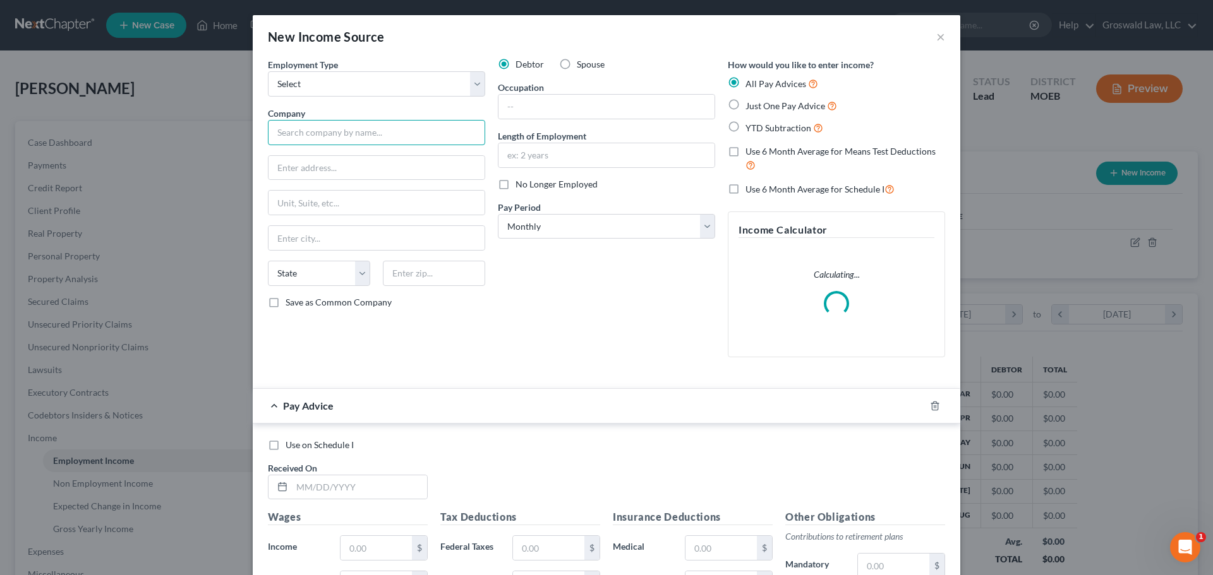
click at [397, 132] on input "text" at bounding box center [376, 132] width 217 height 25
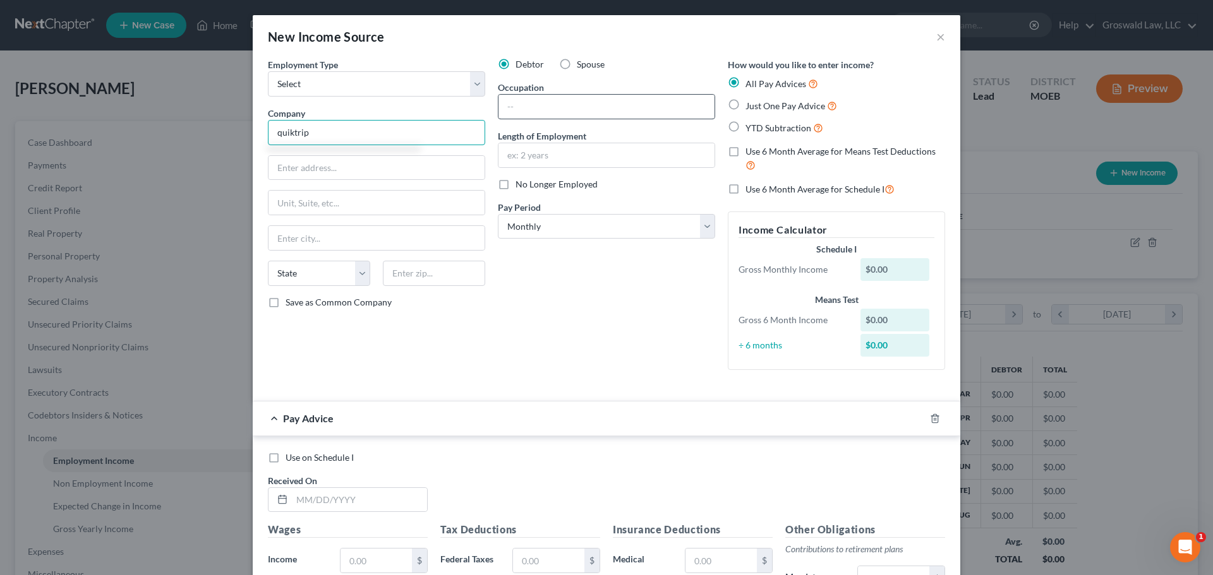
type input "quiktrip"
drag, startPoint x: 572, startPoint y: 112, endPoint x: 498, endPoint y: 119, distance: 74.8
click at [572, 112] on input "text" at bounding box center [606, 107] width 216 height 24
type input "Customer Service"
type input "2024 to present"
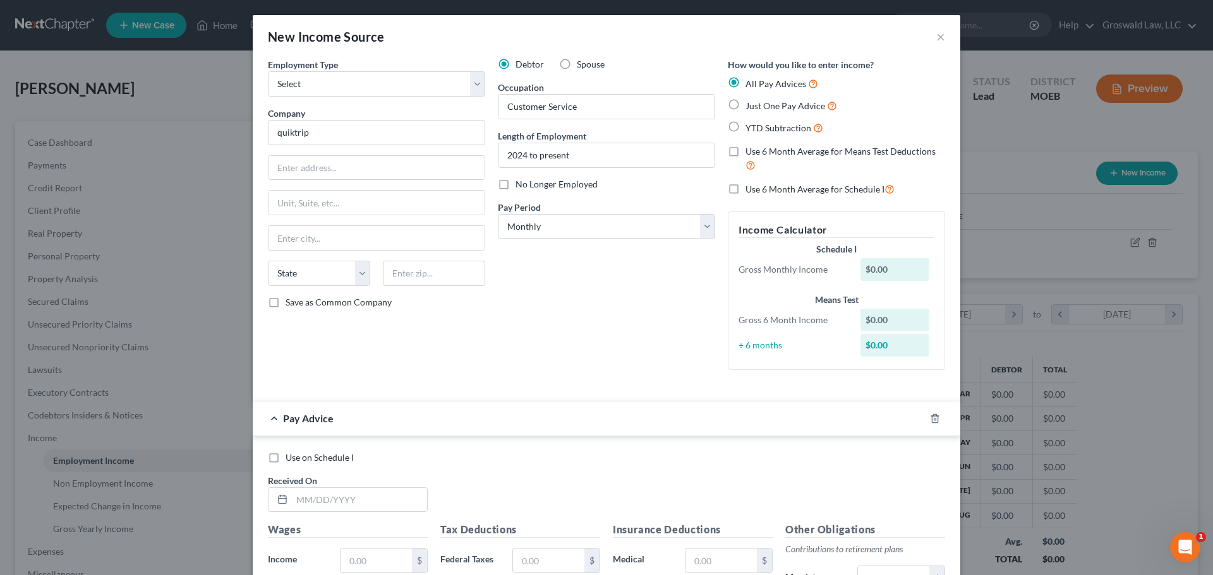
click at [937, 418] on div at bounding box center [942, 419] width 35 height 20
click at [933, 420] on icon "button" at bounding box center [934, 418] width 6 height 8
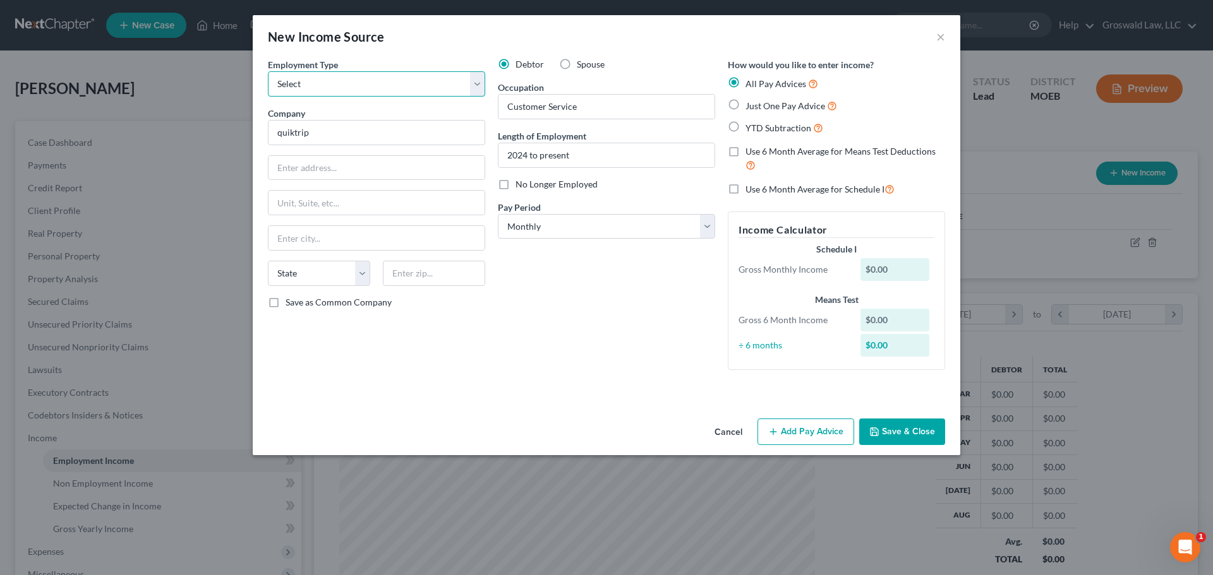
drag, startPoint x: 391, startPoint y: 71, endPoint x: 390, endPoint y: 85, distance: 14.0
click at [391, 73] on select "Select Full or [DEMOGRAPHIC_DATA] Employment Self Employment" at bounding box center [376, 83] width 217 height 25
select select "0"
click at [268, 71] on select "Select Full or [DEMOGRAPHIC_DATA] Employment Self Employment" at bounding box center [376, 83] width 217 height 25
click at [910, 441] on button "Save & Close" at bounding box center [902, 432] width 86 height 27
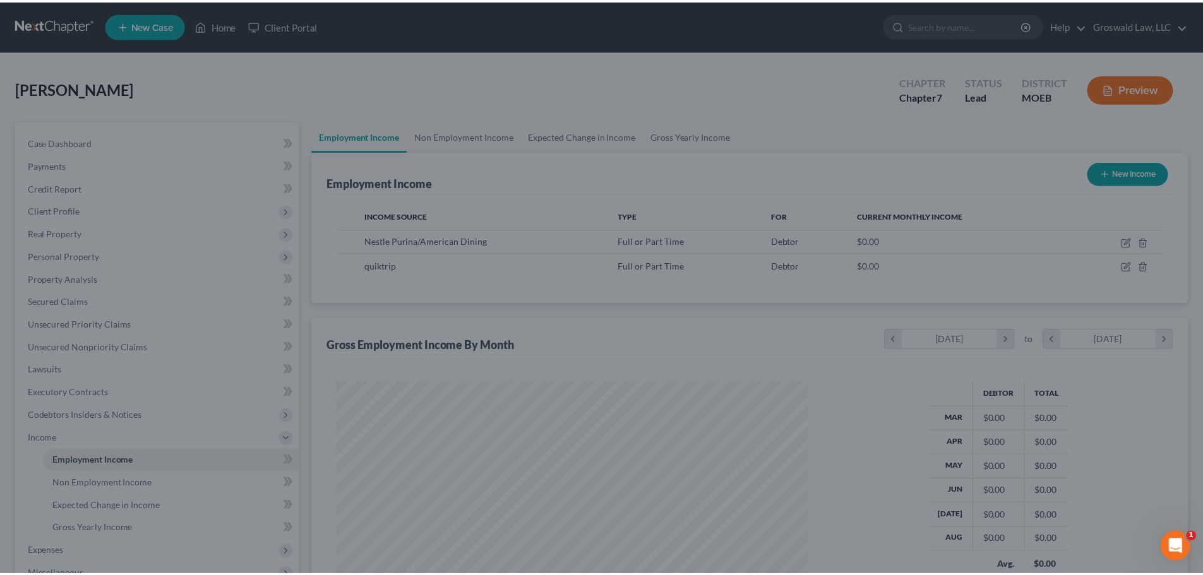
scroll to position [631288, 631028]
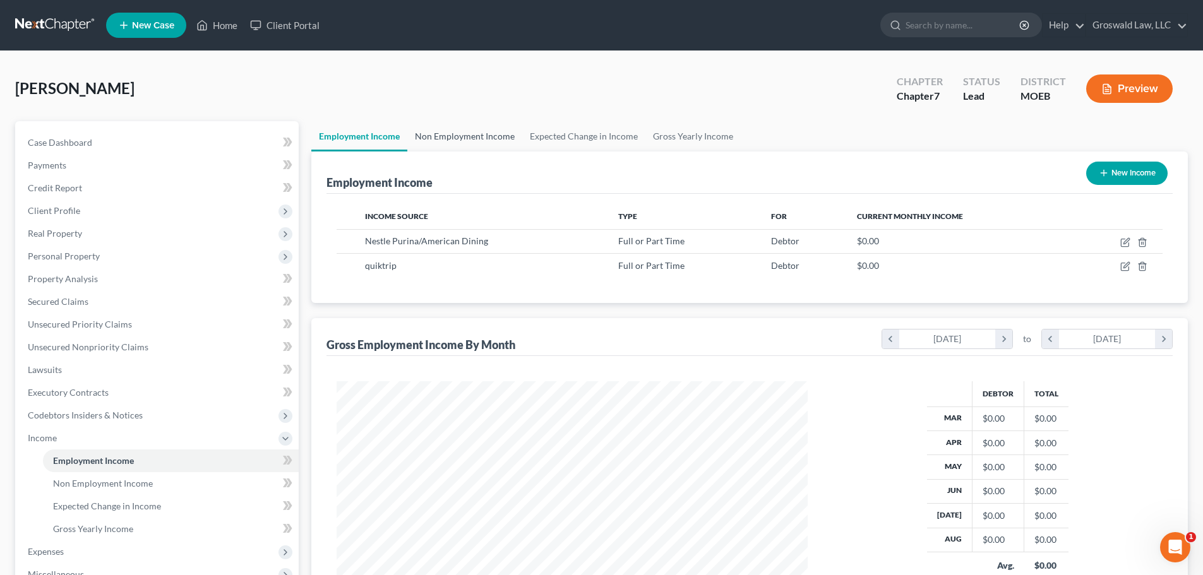
click at [457, 138] on link "Non Employment Income" at bounding box center [464, 136] width 115 height 30
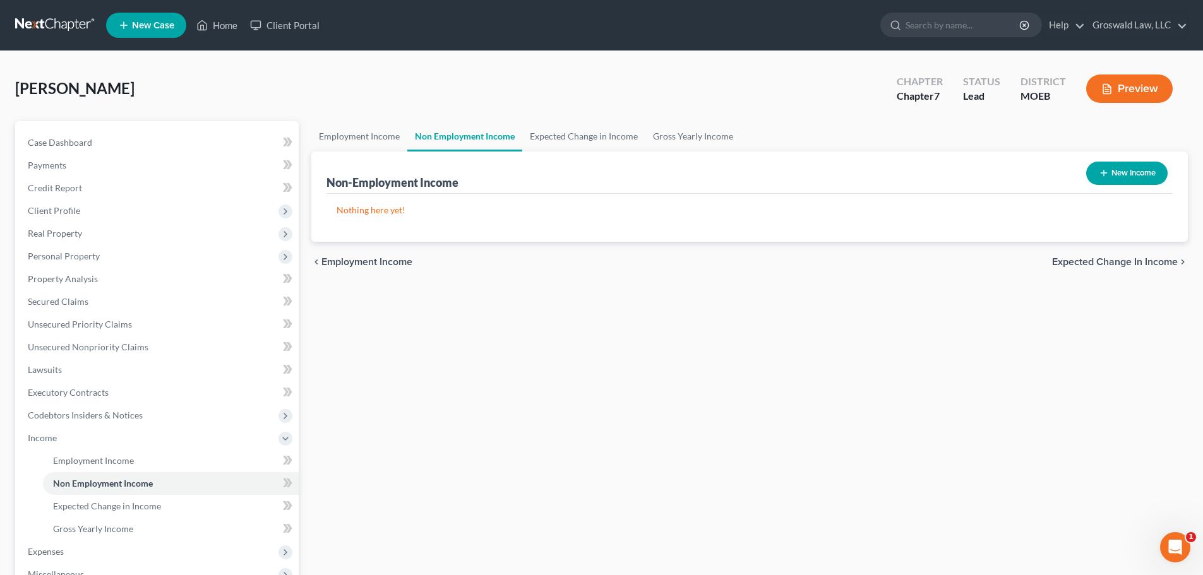
click at [1118, 174] on button "New Income" at bounding box center [1126, 173] width 81 height 23
select select "0"
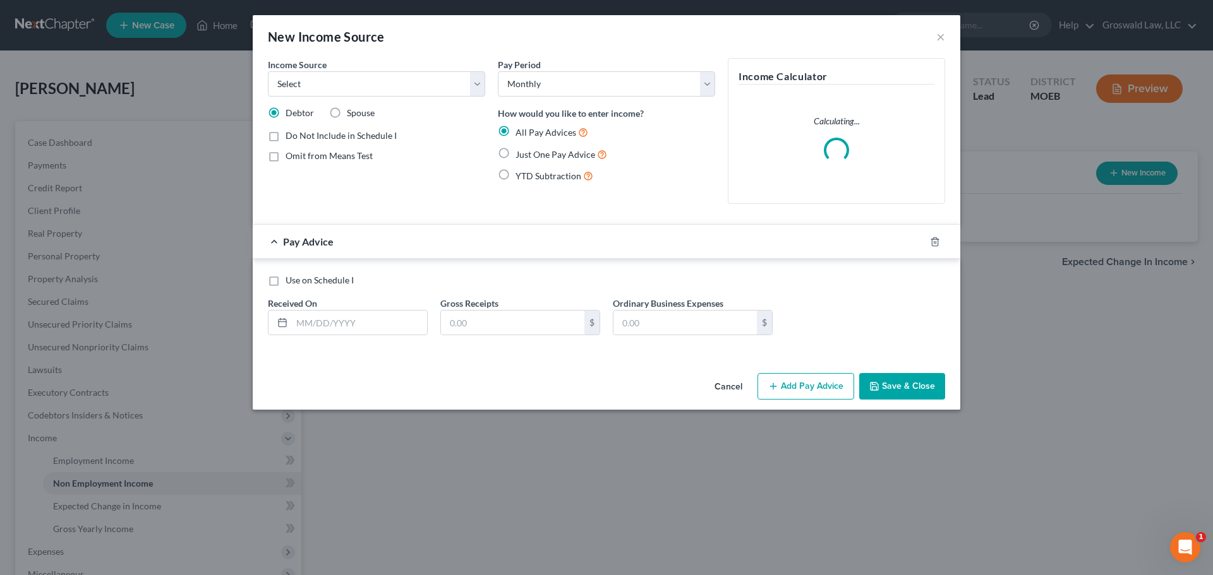
click at [738, 389] on button "Cancel" at bounding box center [728, 386] width 48 height 25
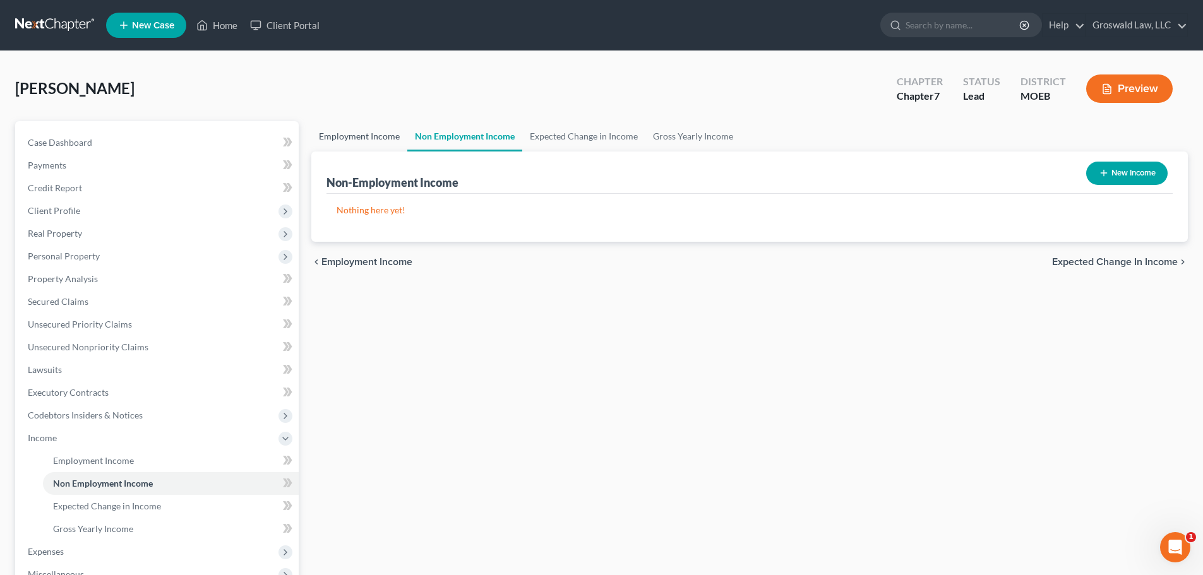
click at [379, 137] on link "Employment Income" at bounding box center [359, 136] width 96 height 30
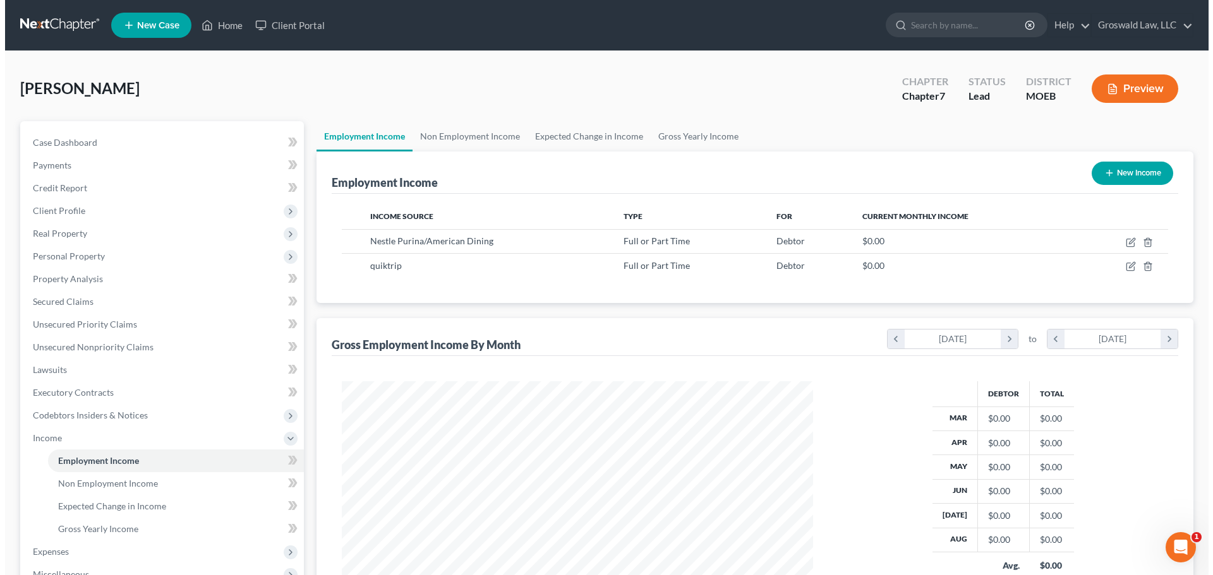
scroll to position [236, 496]
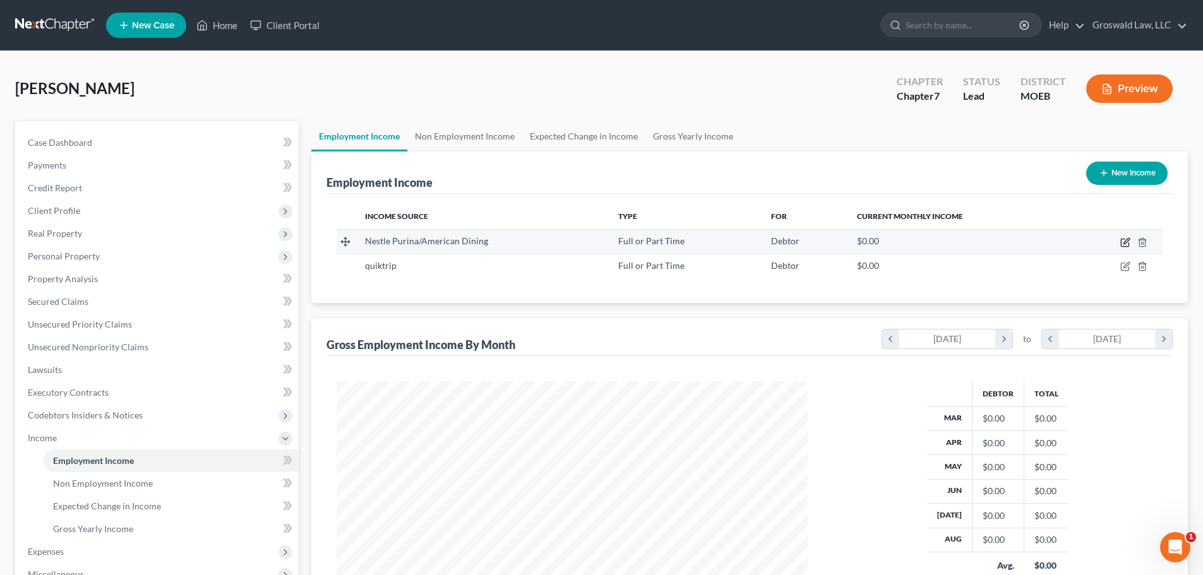
click at [1127, 244] on icon "button" at bounding box center [1125, 242] width 10 height 10
select select "0"
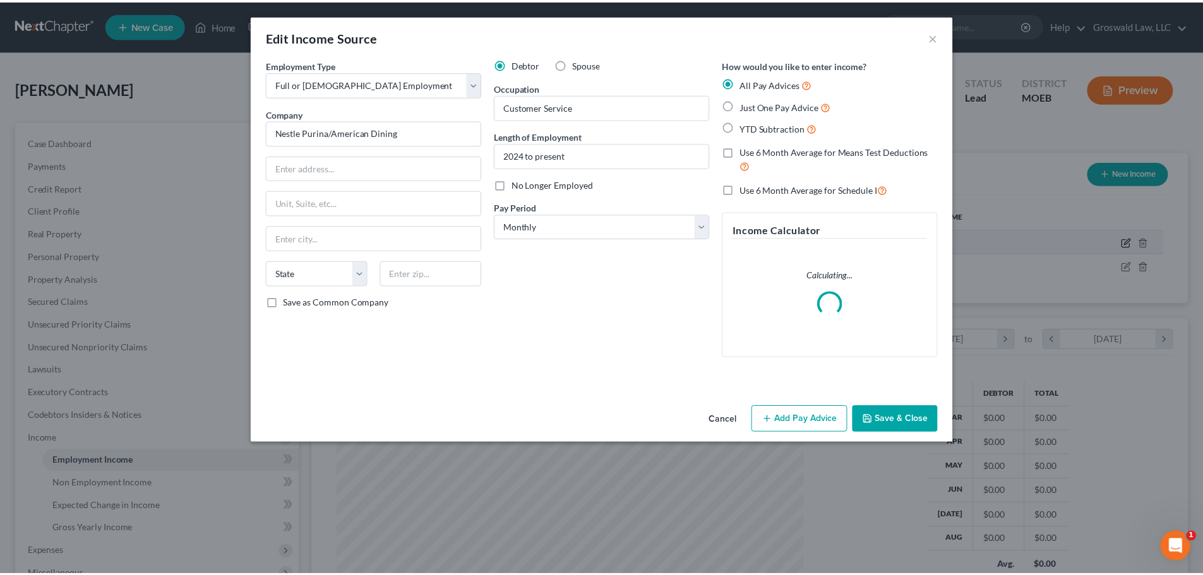
scroll to position [237, 501]
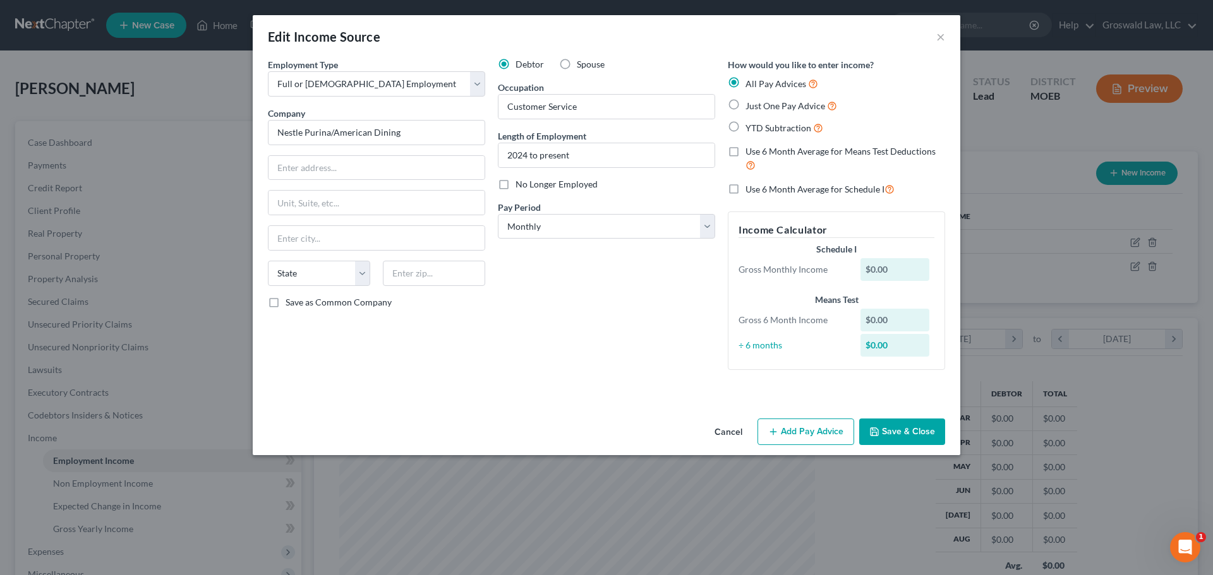
click at [931, 429] on button "Save & Close" at bounding box center [902, 432] width 86 height 27
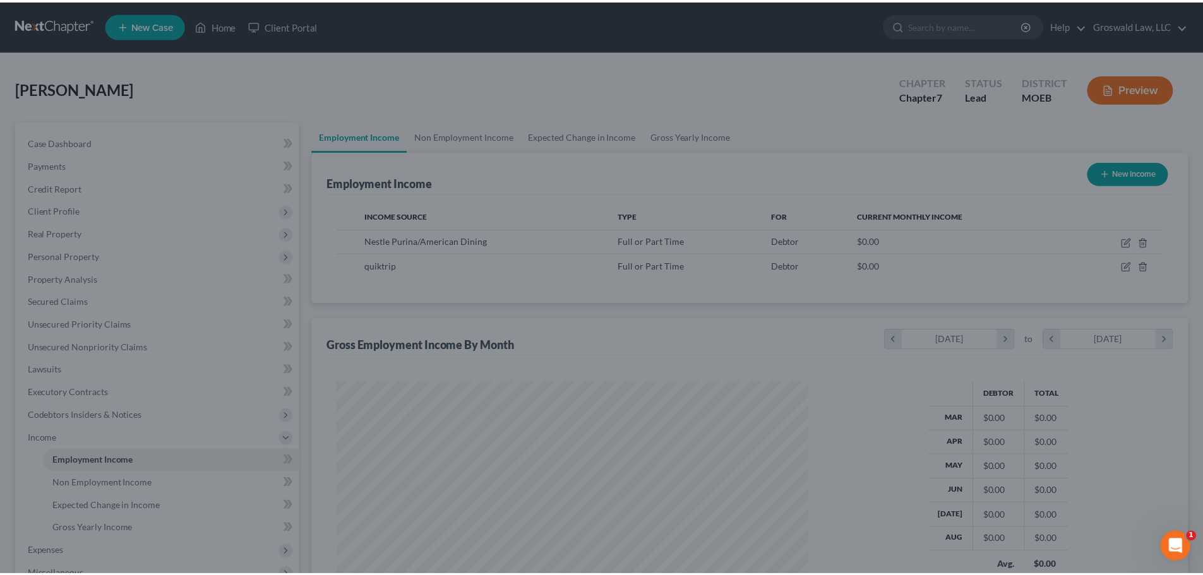
scroll to position [631288, 631028]
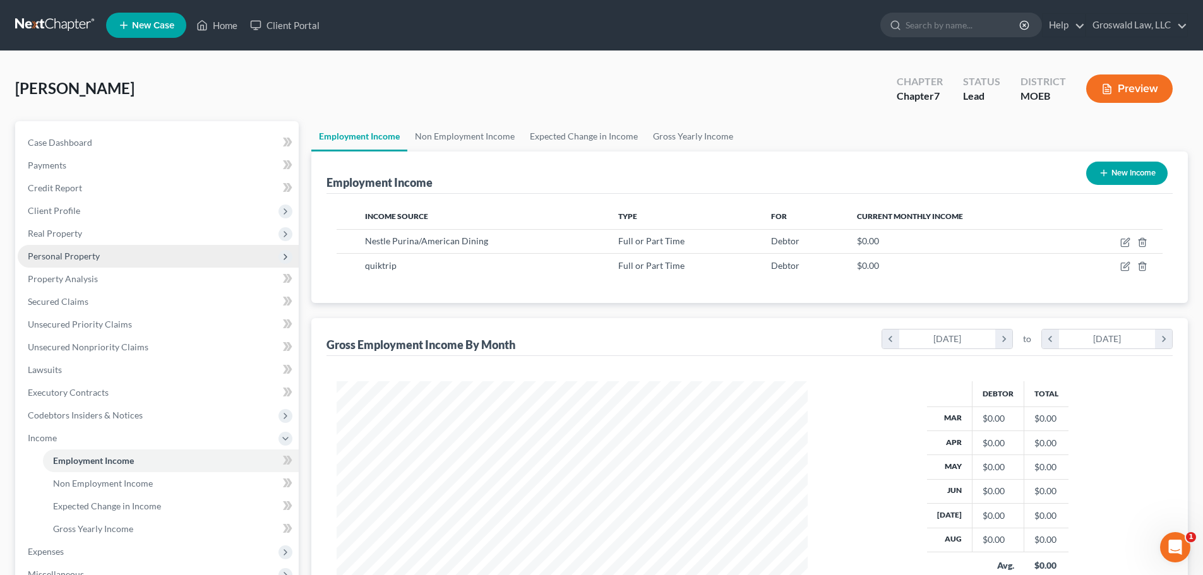
click at [82, 253] on span "Personal Property" at bounding box center [64, 256] width 72 height 11
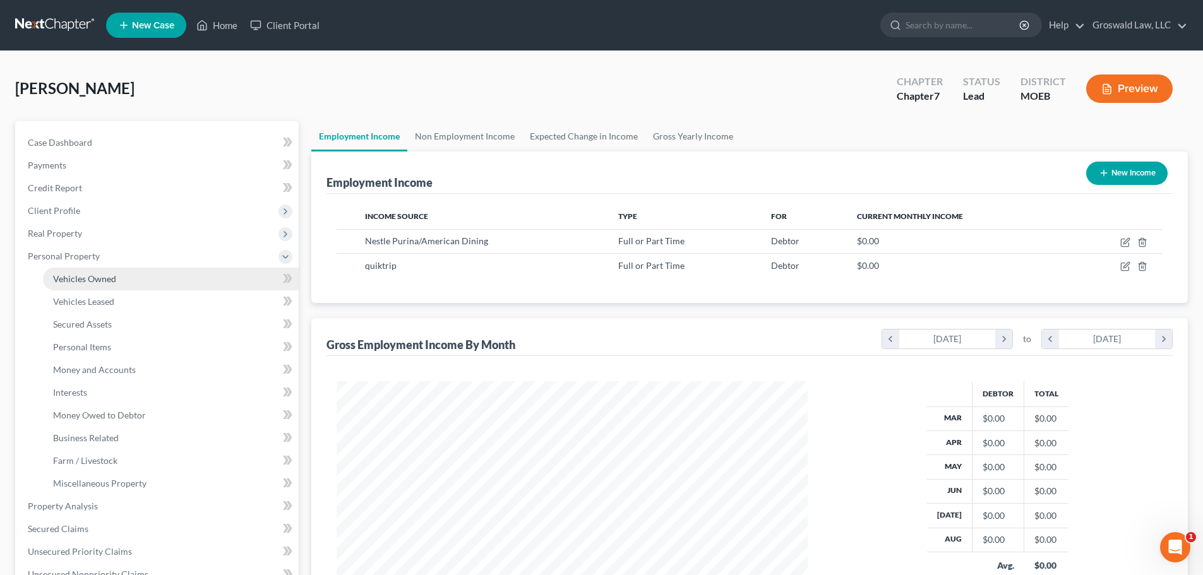
click at [162, 282] on link "Vehicles Owned" at bounding box center [171, 279] width 256 height 23
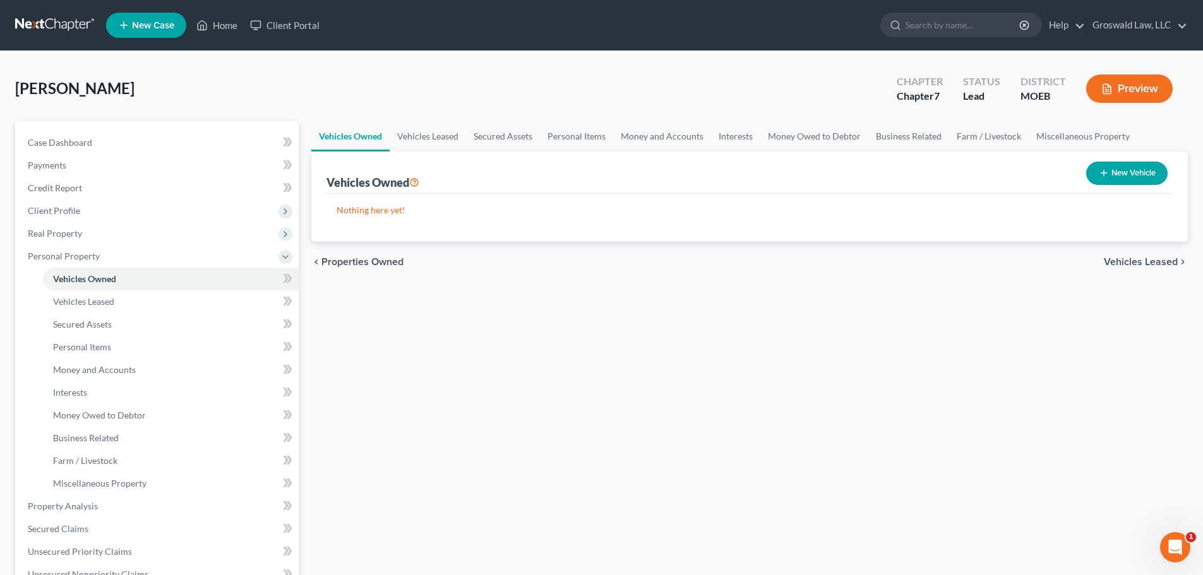
click at [1135, 174] on button "New Vehicle" at bounding box center [1126, 173] width 81 height 23
select select "0"
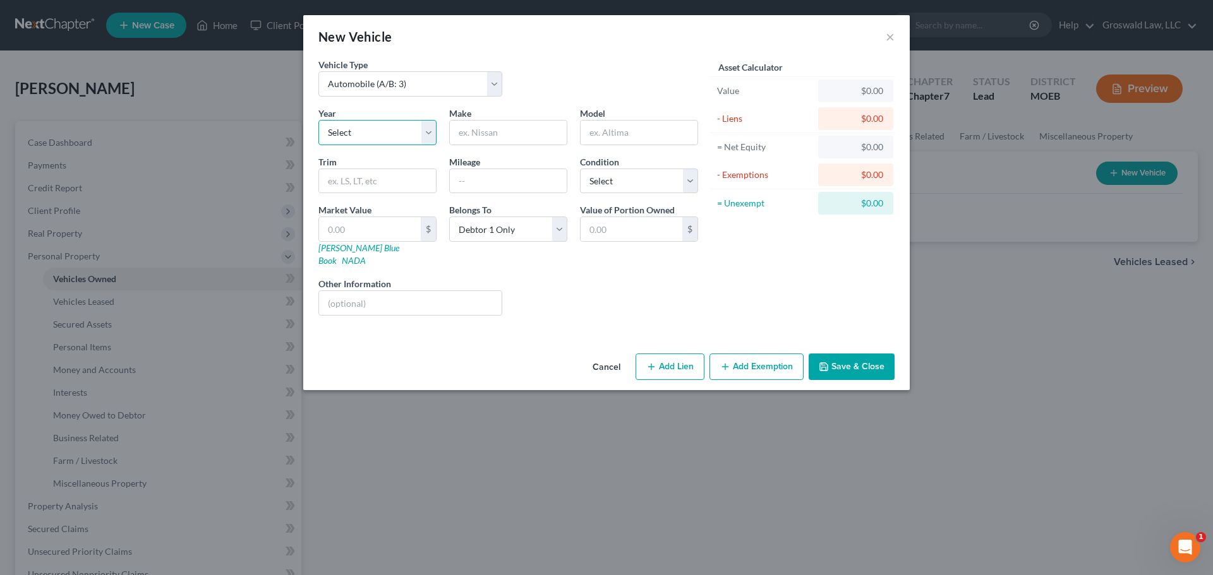
drag, startPoint x: 402, startPoint y: 133, endPoint x: 399, endPoint y: 145, distance: 12.4
click at [402, 133] on select "Select 2026 2025 2024 2023 2022 2021 2020 2019 2018 2017 2016 2015 2014 2013 20…" at bounding box center [377, 132] width 118 height 25
select select "17"
click at [318, 120] on select "Select 2026 2025 2024 2023 2022 2021 2020 2019 2018 2017 2016 2015 2014 2013 20…" at bounding box center [377, 132] width 118 height 25
click at [514, 142] on input "text" at bounding box center [508, 133] width 117 height 24
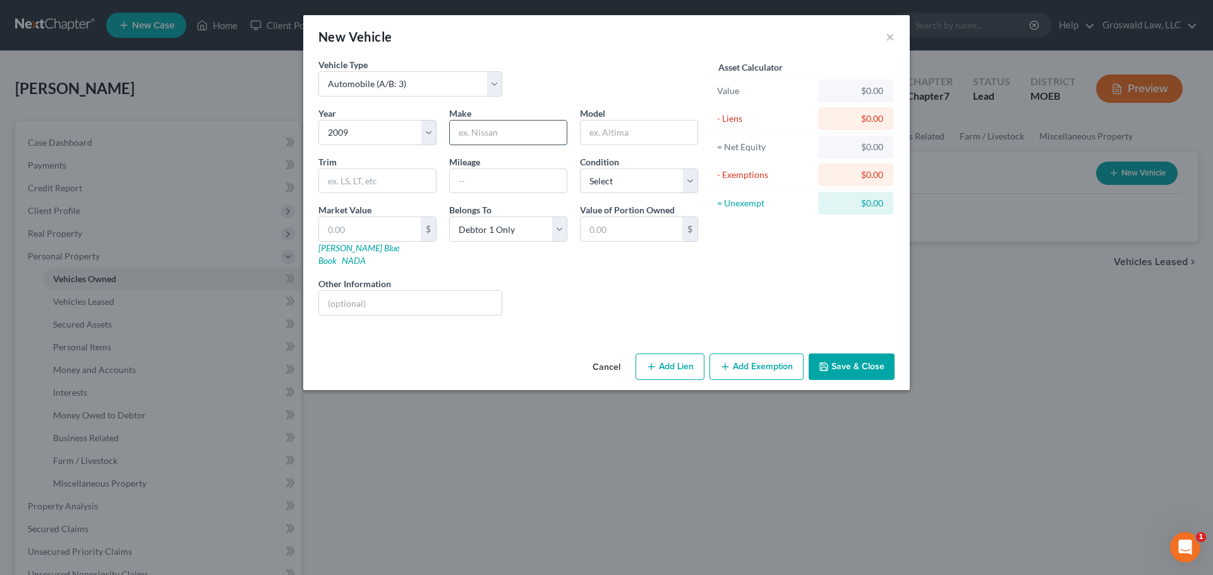
type input "Chevrolet"
click at [605, 136] on input "text" at bounding box center [638, 133] width 117 height 24
type input "Malibu"
click at [853, 358] on button "Save & Close" at bounding box center [851, 367] width 86 height 27
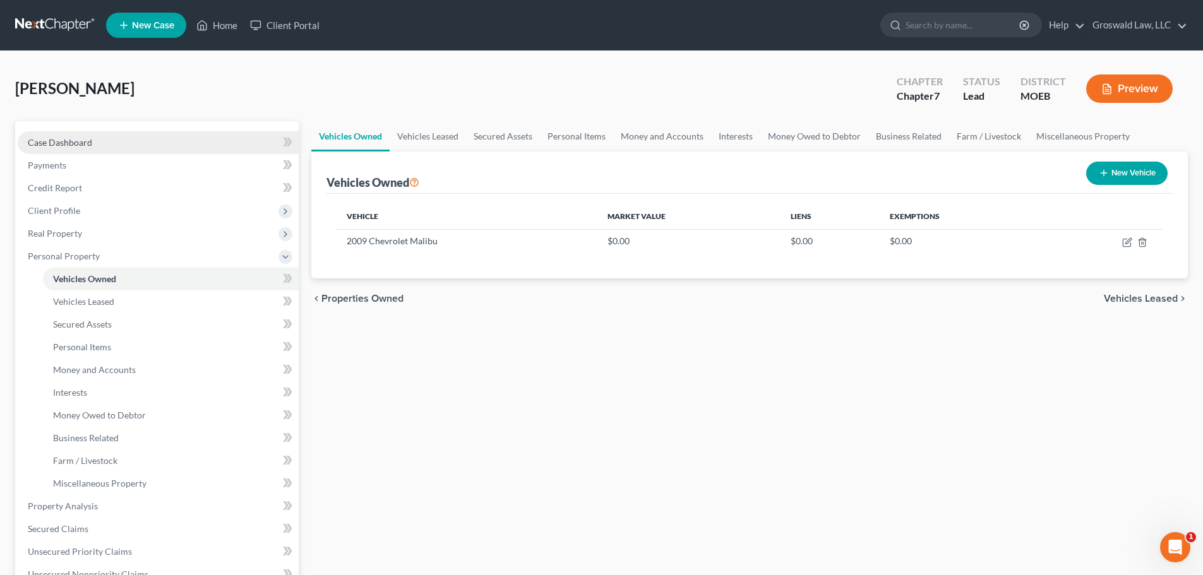
click at [109, 142] on link "Case Dashboard" at bounding box center [158, 142] width 281 height 23
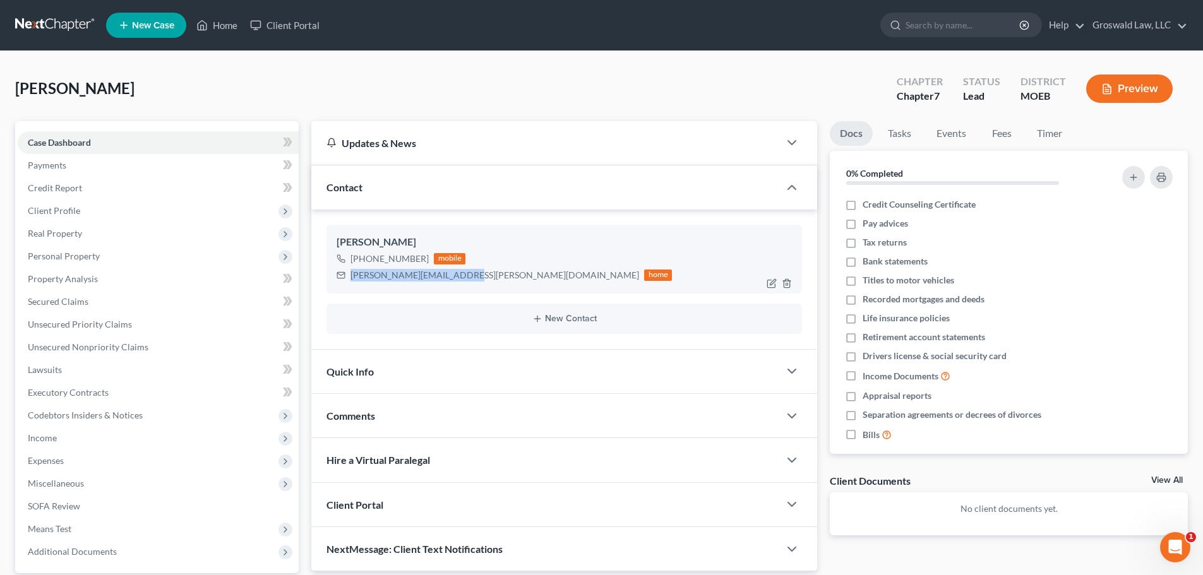
drag, startPoint x: 467, startPoint y: 277, endPoint x: 350, endPoint y: 281, distance: 116.3
click at [350, 281] on div "[PERSON_NAME][EMAIL_ADDRESS][PERSON_NAME][DOMAIN_NAME] home" at bounding box center [504, 275] width 335 height 16
copy div "[PERSON_NAME][EMAIL_ADDRESS][PERSON_NAME][DOMAIN_NAME]"
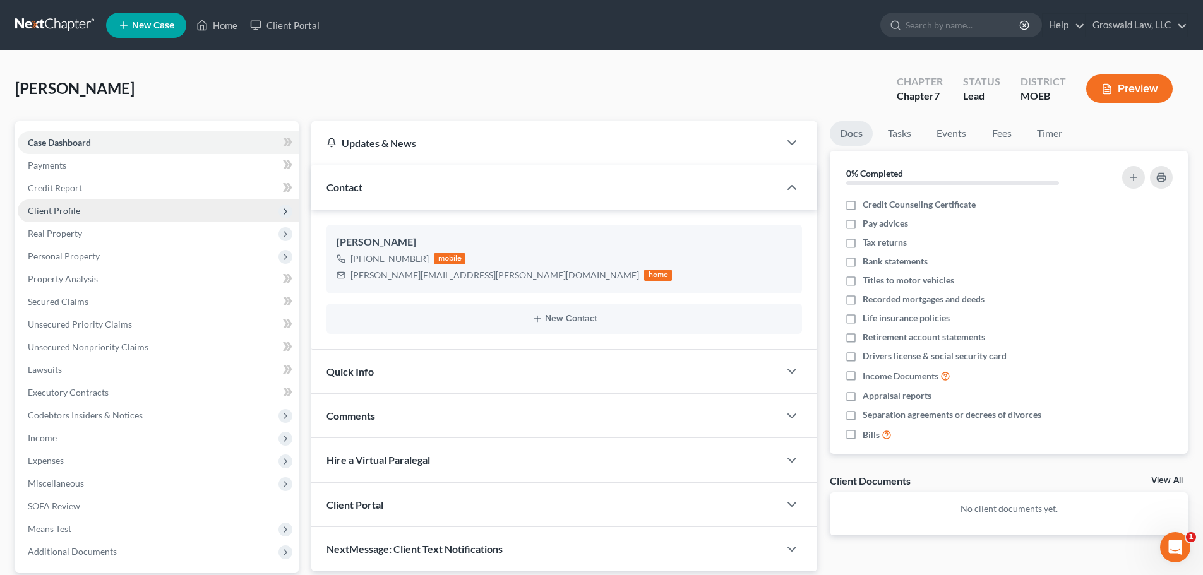
click at [85, 208] on span "Client Profile" at bounding box center [158, 211] width 281 height 23
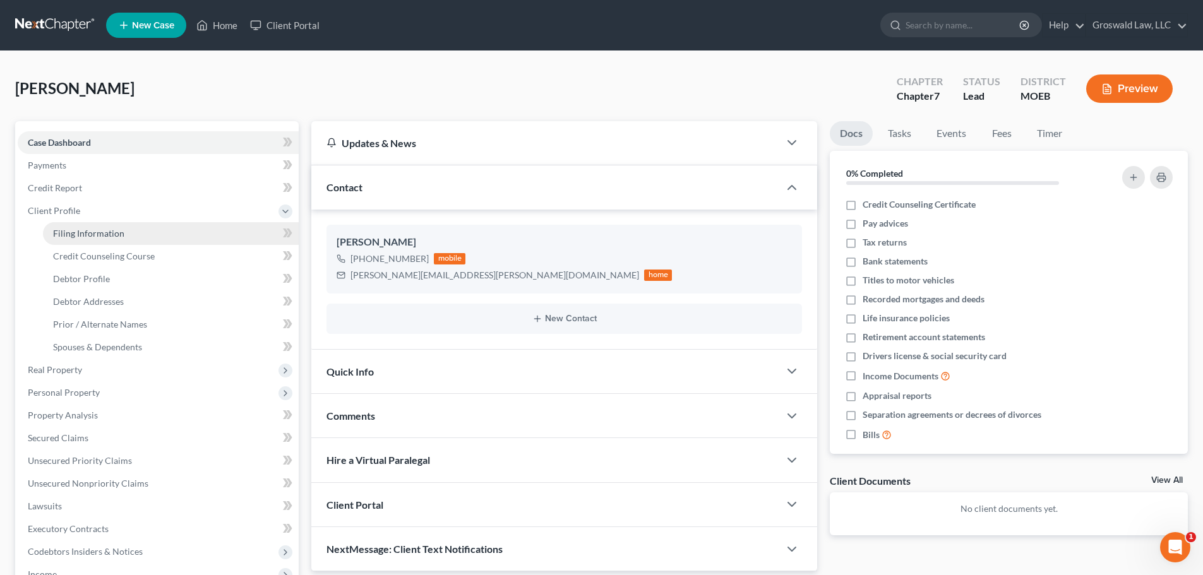
click at [130, 236] on link "Filing Information" at bounding box center [171, 233] width 256 height 23
select select "1"
select select "0"
select select "45"
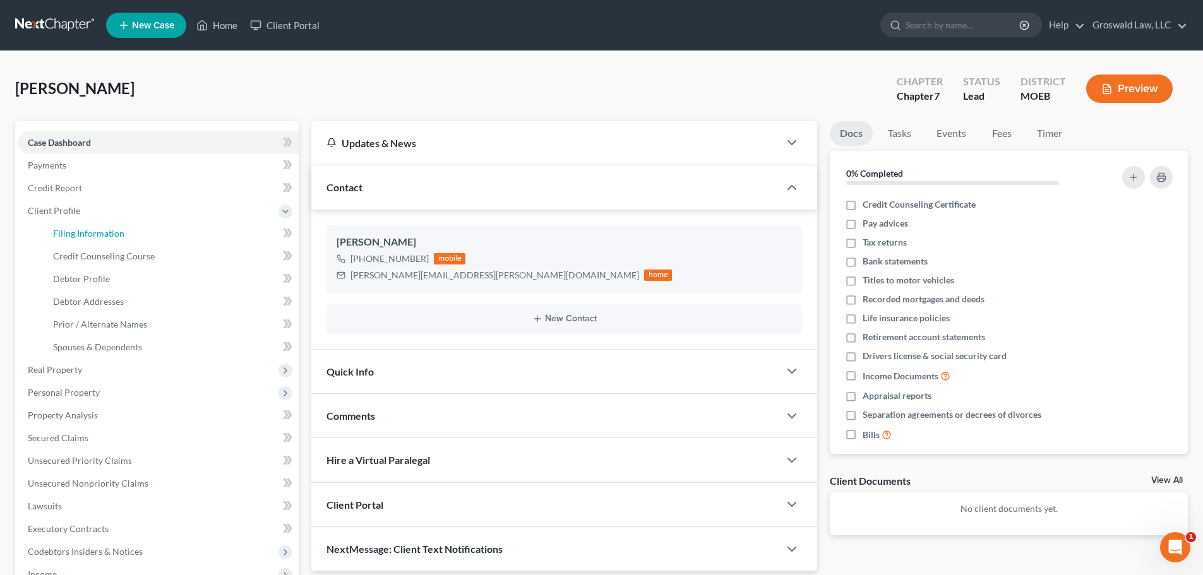
select select "0"
select select "14"
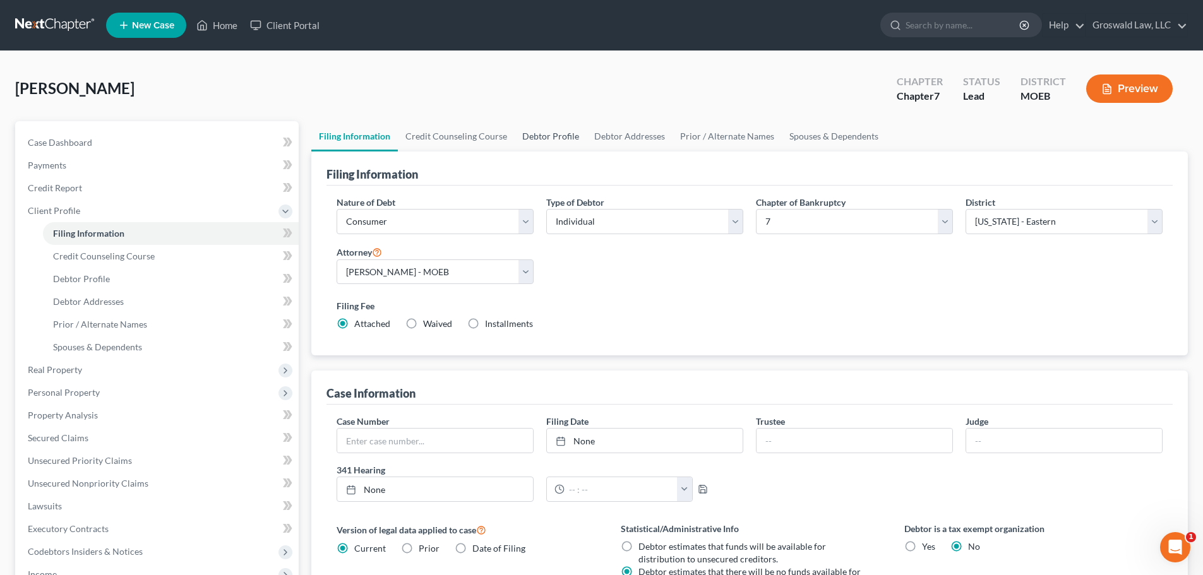
click at [548, 138] on link "Debtor Profile" at bounding box center [551, 136] width 72 height 30
select select "0"
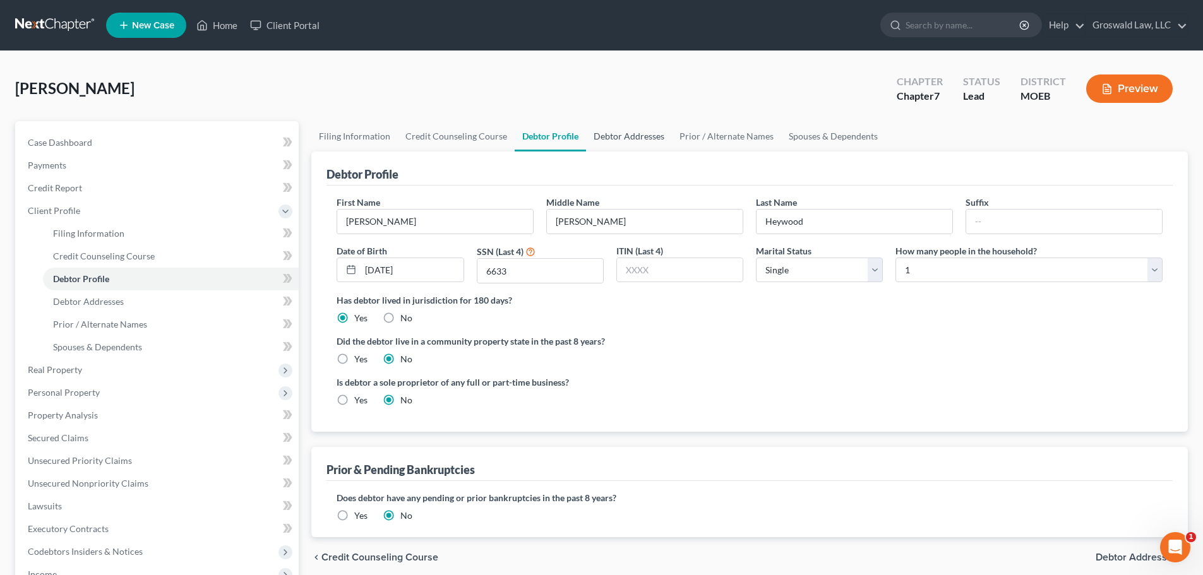
click at [645, 138] on link "Debtor Addresses" at bounding box center [629, 136] width 86 height 30
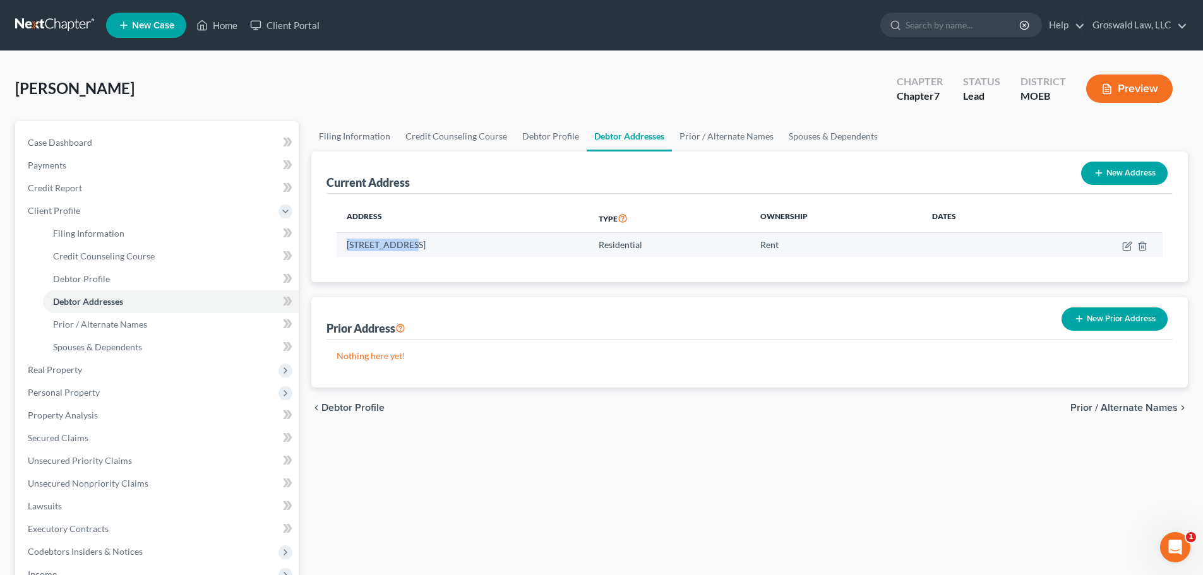
drag, startPoint x: 405, startPoint y: 249, endPoint x: 342, endPoint y: 251, distance: 63.8
click at [342, 251] on td "[STREET_ADDRESS]" at bounding box center [463, 245] width 252 height 24
copy td "1911 [GEOGRAPHIC_DATA]"
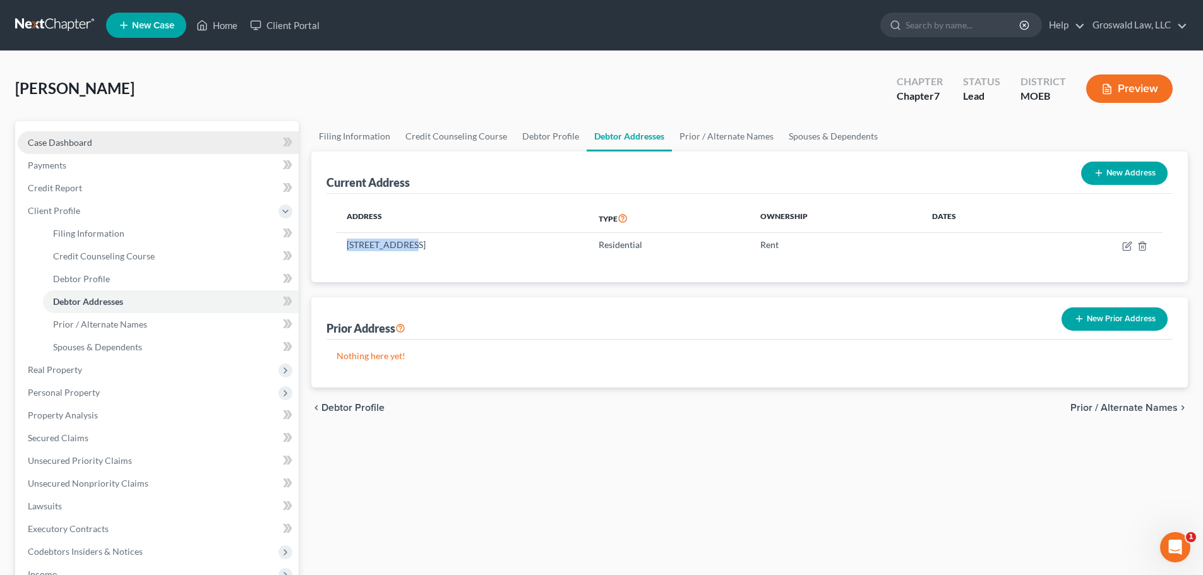
click at [132, 151] on link "Case Dashboard" at bounding box center [158, 142] width 281 height 23
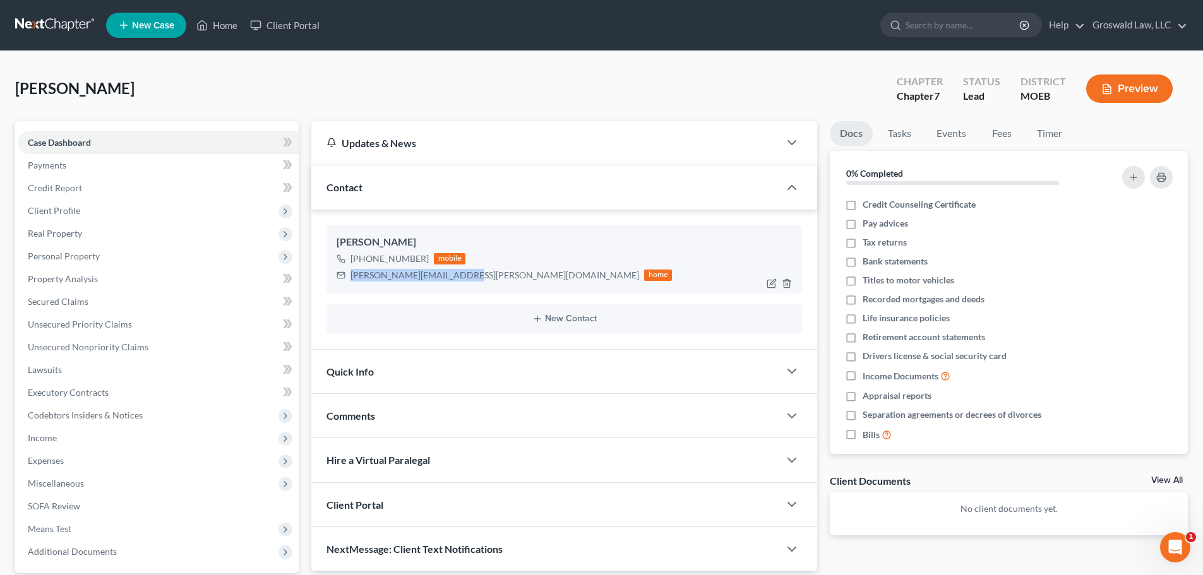
drag, startPoint x: 463, startPoint y: 273, endPoint x: 350, endPoint y: 279, distance: 112.5
click at [350, 279] on div "[PERSON_NAME][EMAIL_ADDRESS][PERSON_NAME][DOMAIN_NAME]" at bounding box center [494, 275] width 289 height 13
copy div "[PERSON_NAME][EMAIL_ADDRESS][PERSON_NAME][DOMAIN_NAME]"
drag, startPoint x: 425, startPoint y: 262, endPoint x: 385, endPoint y: 263, distance: 39.8
click at [385, 263] on div "[PHONE_NUMBER] mobile" at bounding box center [504, 259] width 335 height 16
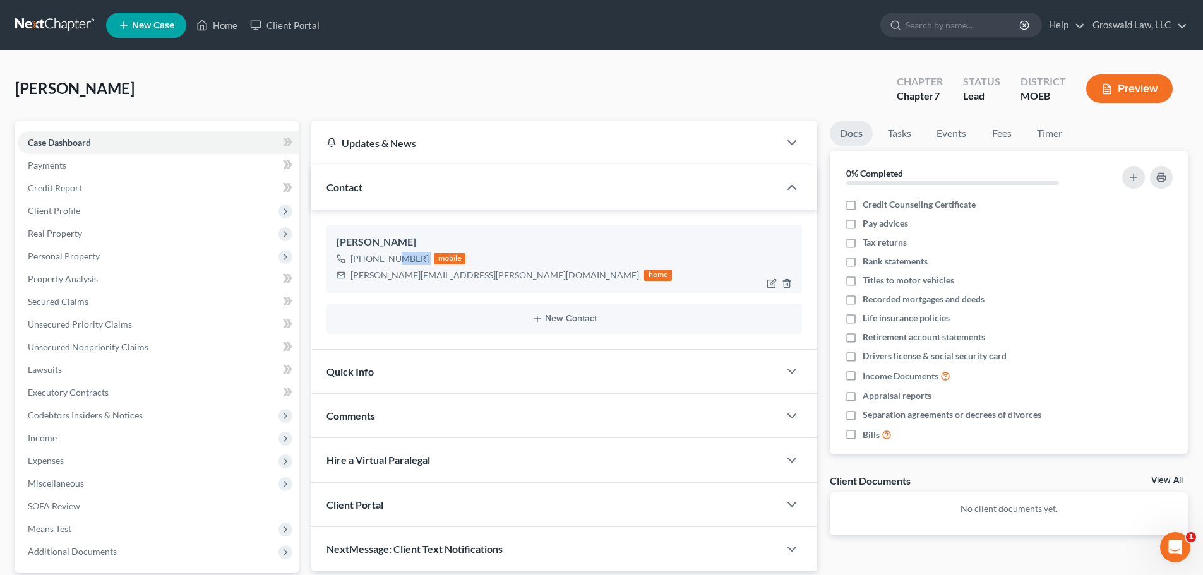
copy div "581-2983"
drag, startPoint x: 466, startPoint y: 280, endPoint x: 348, endPoint y: 273, distance: 118.3
click at [348, 273] on div "[PERSON_NAME][EMAIL_ADDRESS][PERSON_NAME][DOMAIN_NAME] home" at bounding box center [504, 275] width 335 height 16
copy div "[PERSON_NAME][EMAIL_ADDRESS][PERSON_NAME][DOMAIN_NAME]"
click at [405, 408] on div "Comments" at bounding box center [545, 416] width 468 height 44
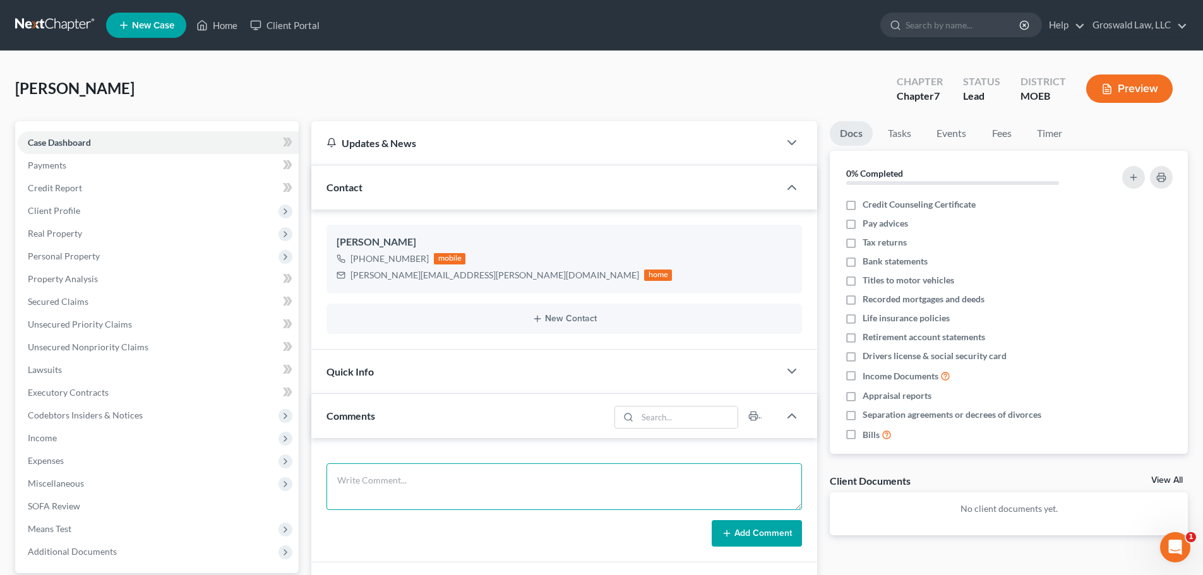
click at [410, 475] on textarea at bounding box center [564, 487] width 476 height 47
paste textarea "1. ID and SS Card 2. Paystubs for the last six months 3. 2024 tax returns (stat…"
type textarea "1. ID and SS Card 2. Paystubs for the last six months 3. 2024 tax returns (stat…"
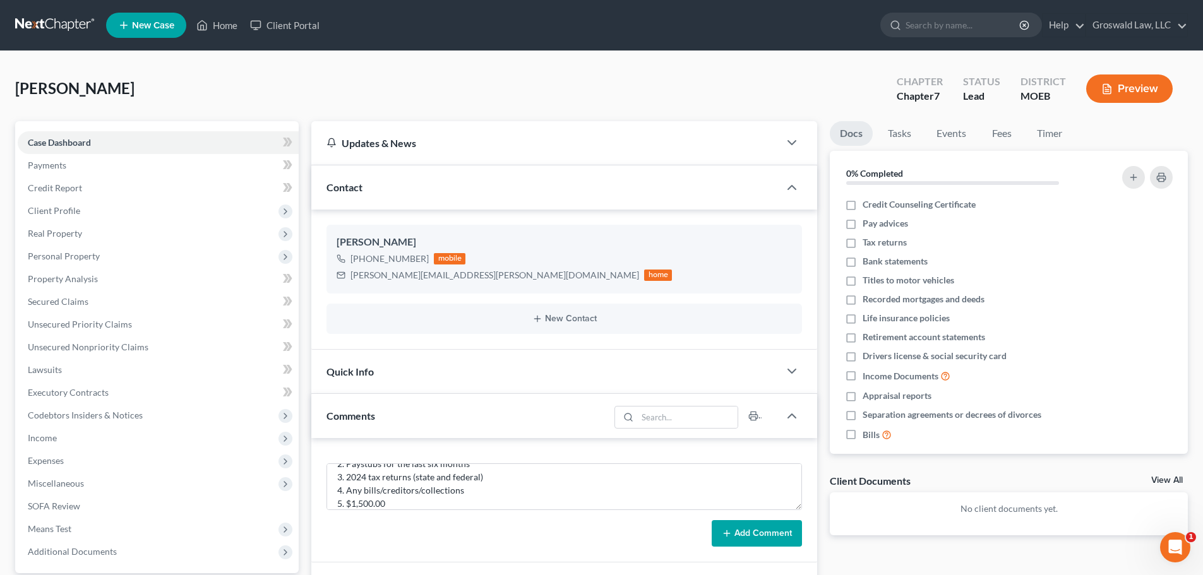
click at [749, 536] on button "Add Comment" at bounding box center [757, 533] width 90 height 27
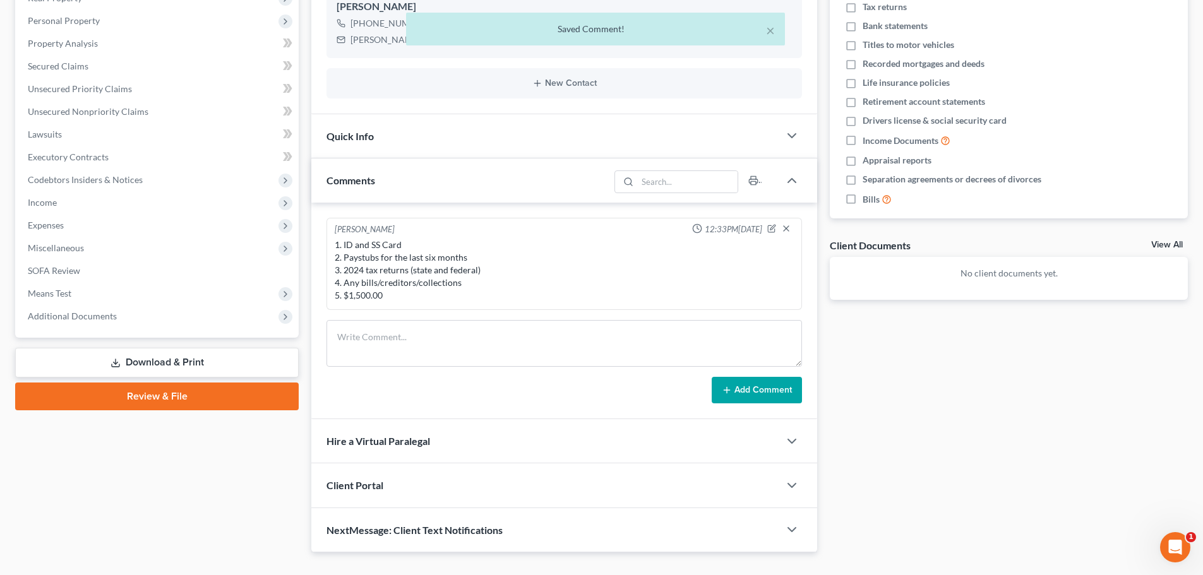
scroll to position [253, 0]
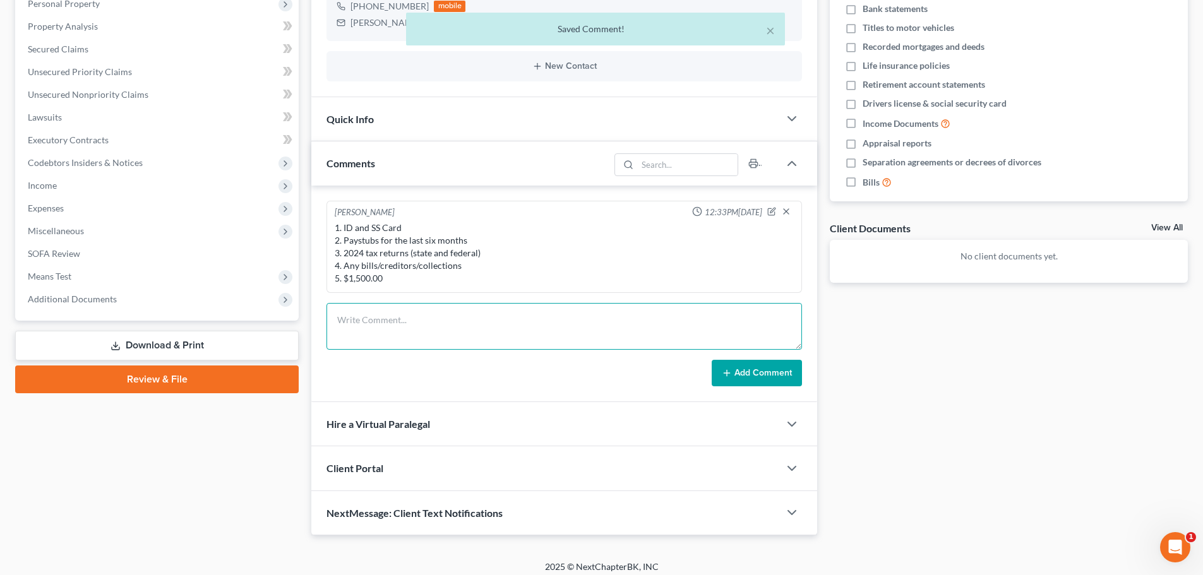
click at [442, 341] on textarea at bounding box center [564, 326] width 476 height 47
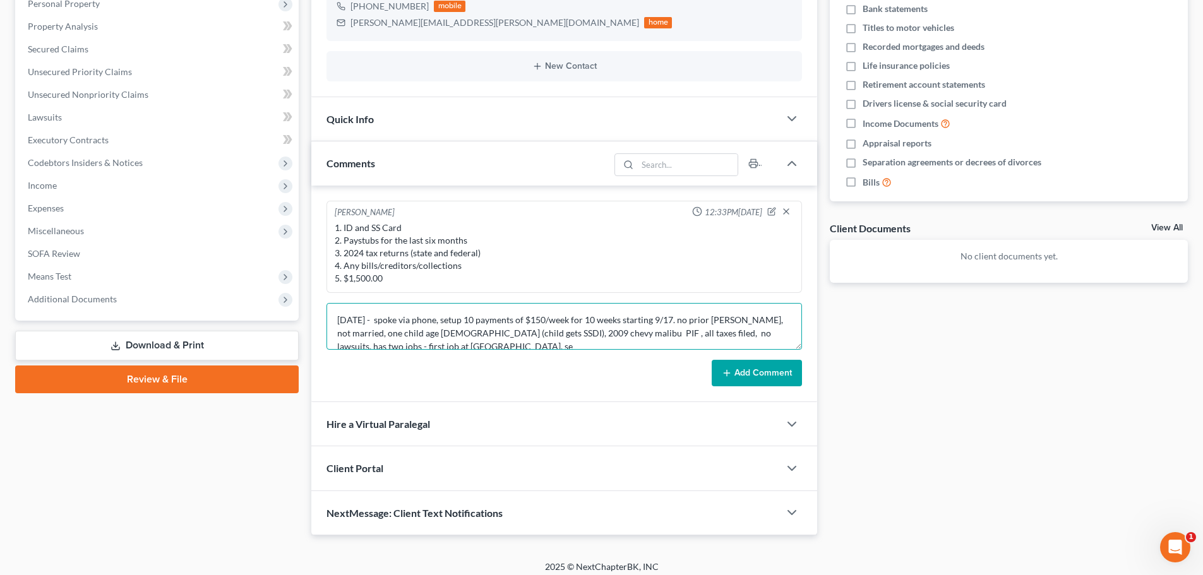
scroll to position [3, 0]
type textarea "[DATE] - spoke via phone, setup 10 payments of $150/week for 10 weeks starting …"
click at [748, 374] on button "Add Comment" at bounding box center [757, 373] width 90 height 27
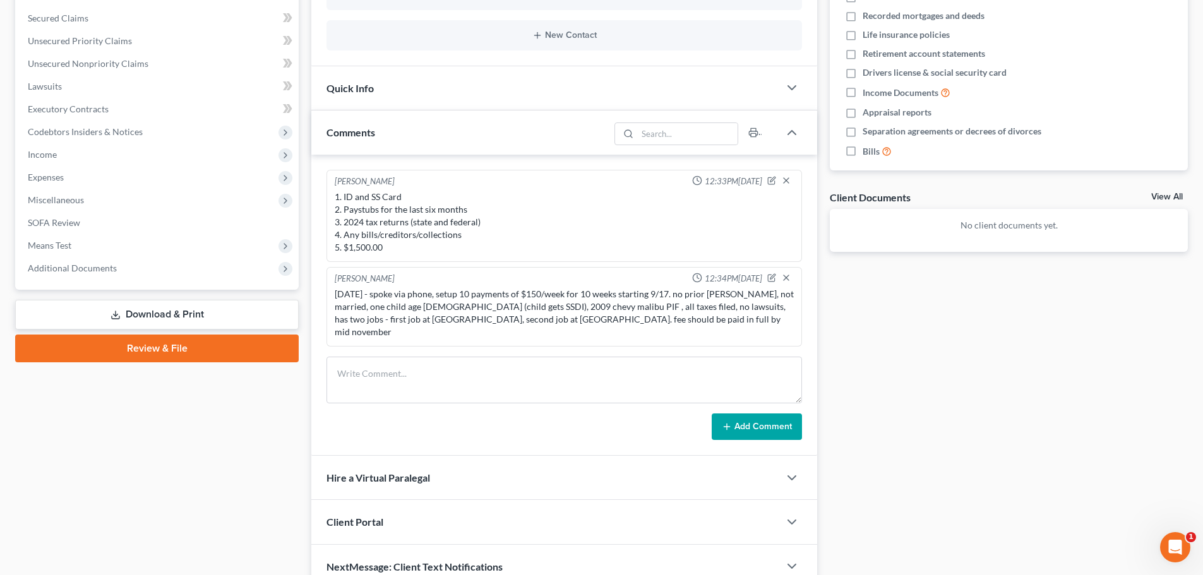
scroll to position [316, 0]
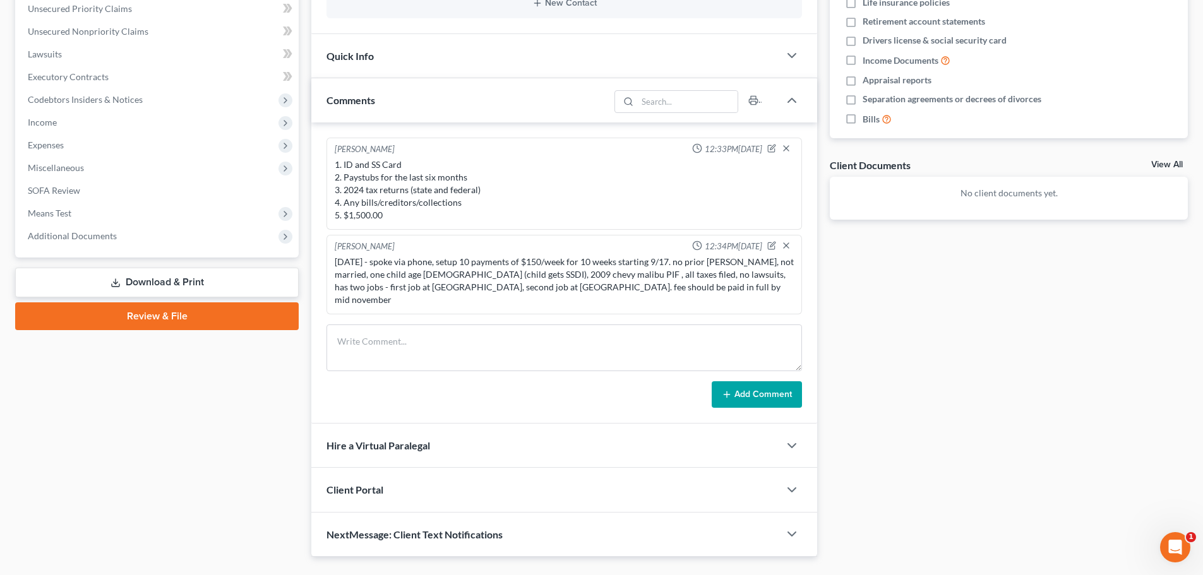
click at [909, 323] on div "Docs Tasks Events Fees Timer 0% Completed Nothing here yet! Credit Counseling C…" at bounding box center [1009, 181] width 371 height 752
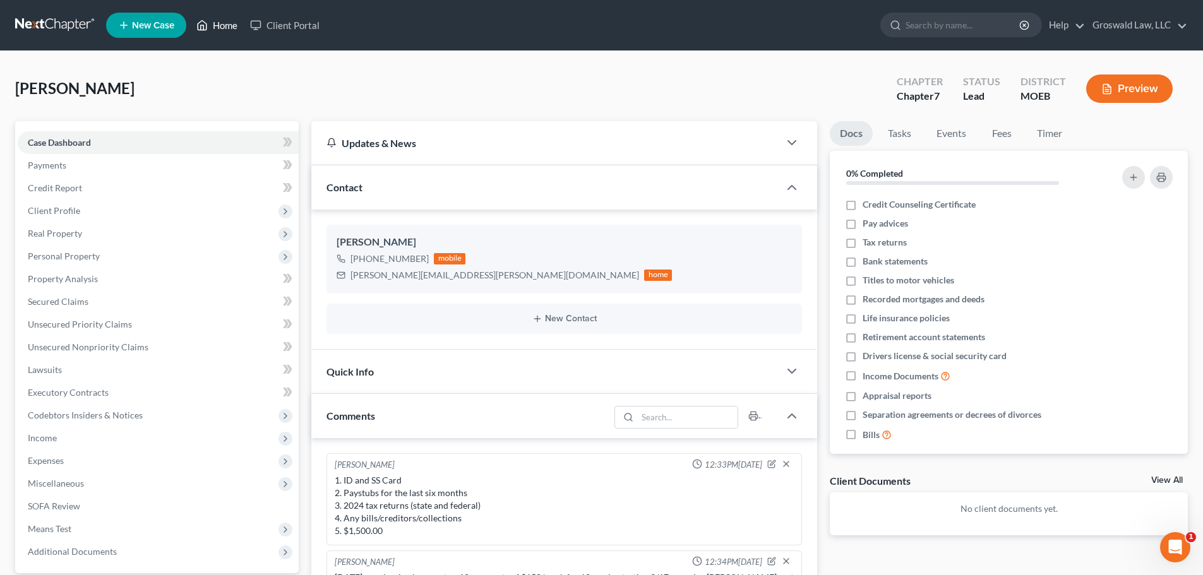
click at [222, 32] on link "Home" at bounding box center [217, 25] width 54 height 23
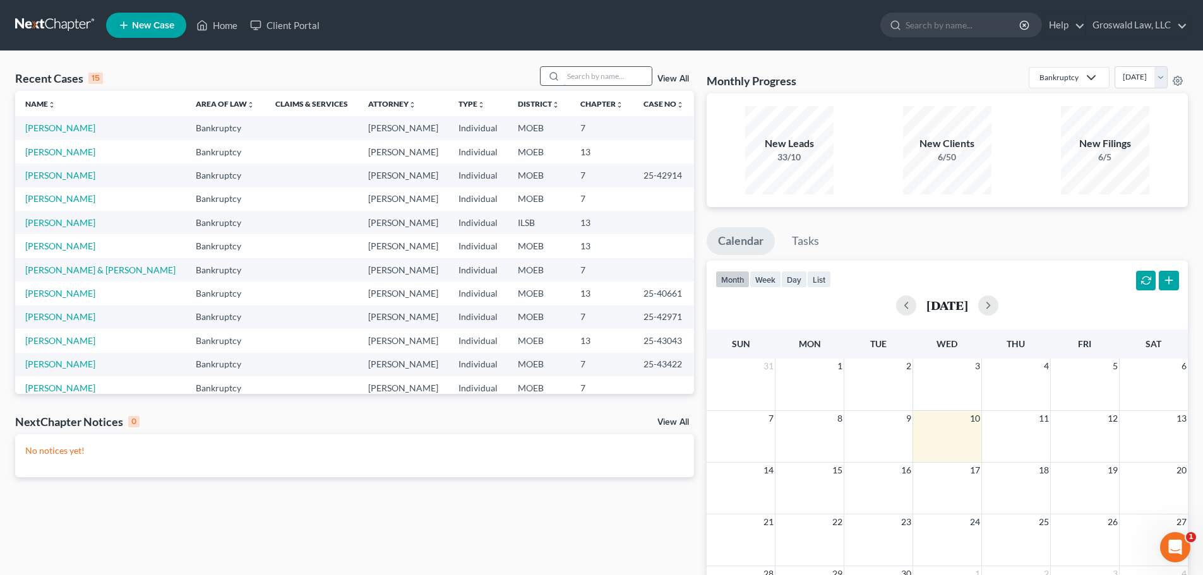
click at [615, 71] on input "search" at bounding box center [607, 76] width 88 height 18
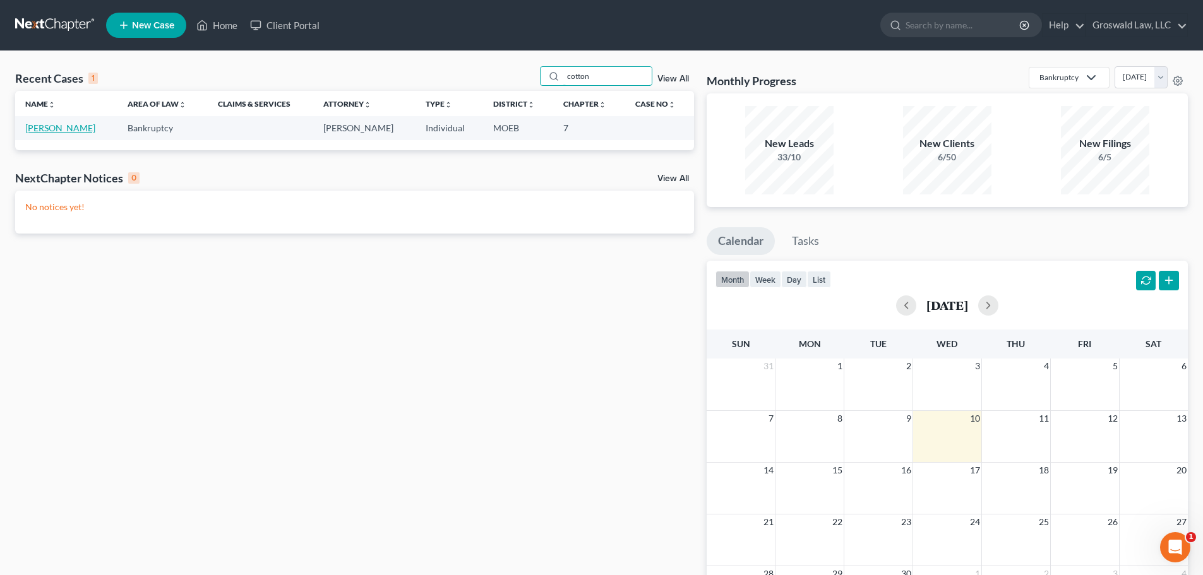
type input "cotton"
click at [64, 133] on link "[PERSON_NAME]" at bounding box center [60, 128] width 70 height 11
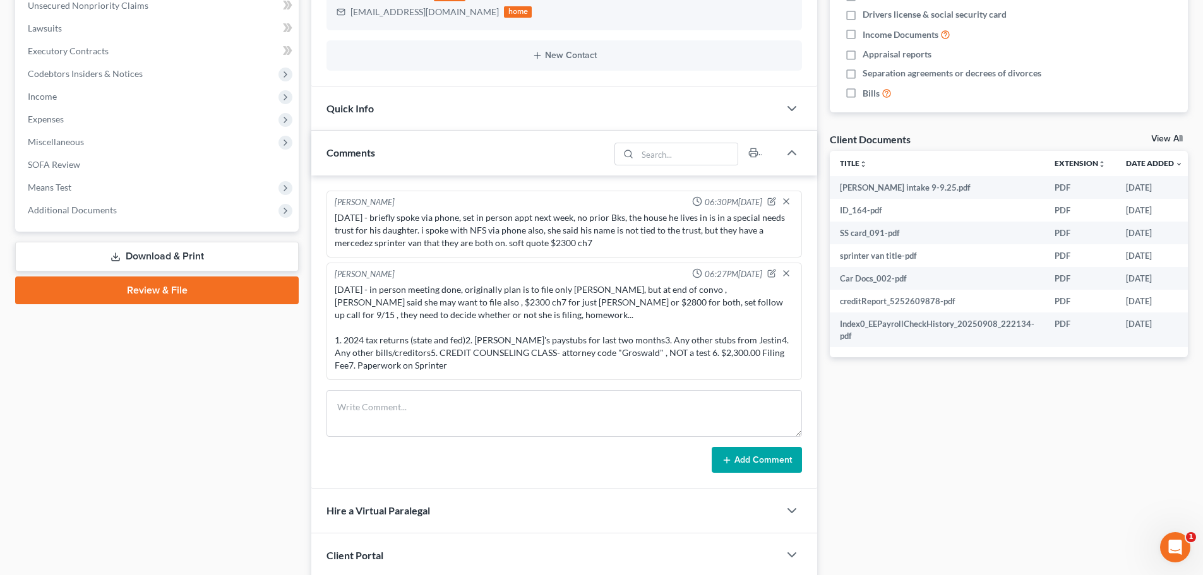
scroll to position [436, 0]
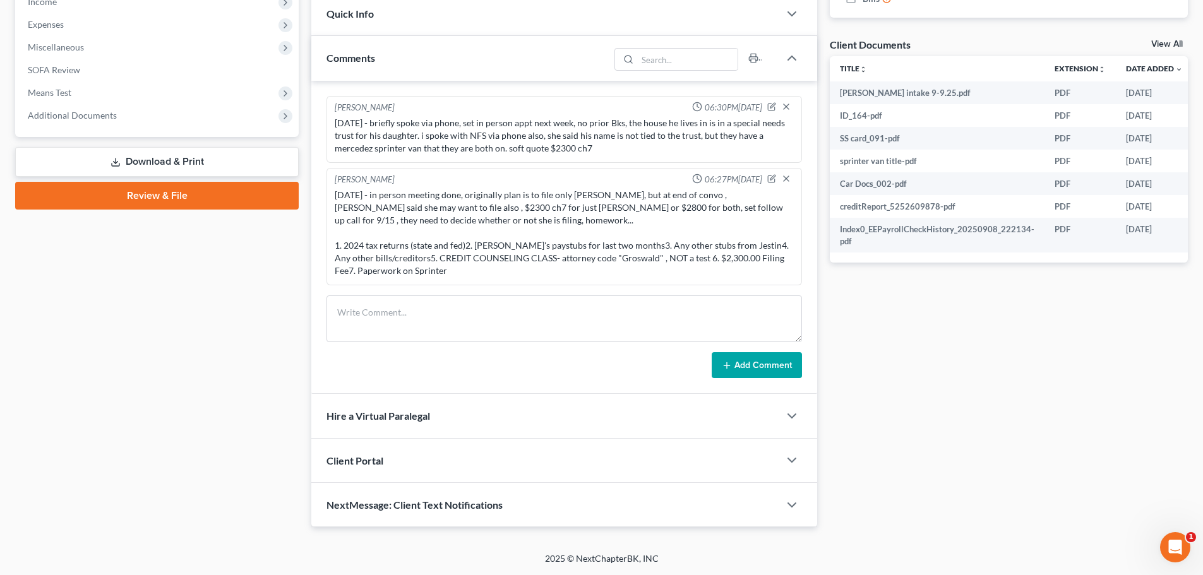
click at [110, 117] on span "Additional Documents" at bounding box center [72, 115] width 89 height 11
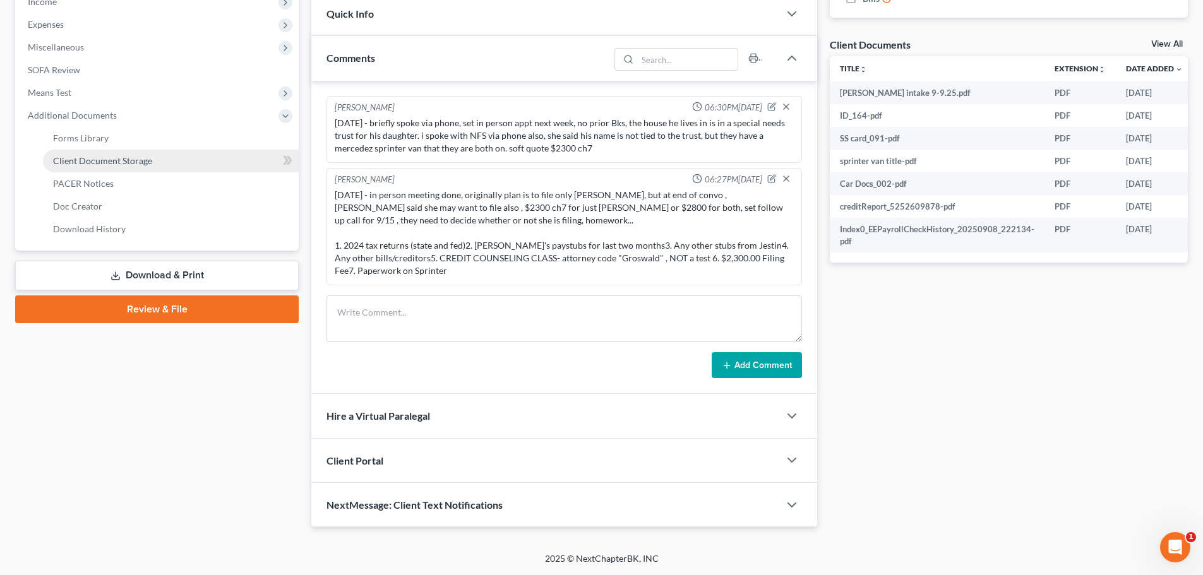
click at [129, 162] on span "Client Document Storage" at bounding box center [102, 160] width 99 height 11
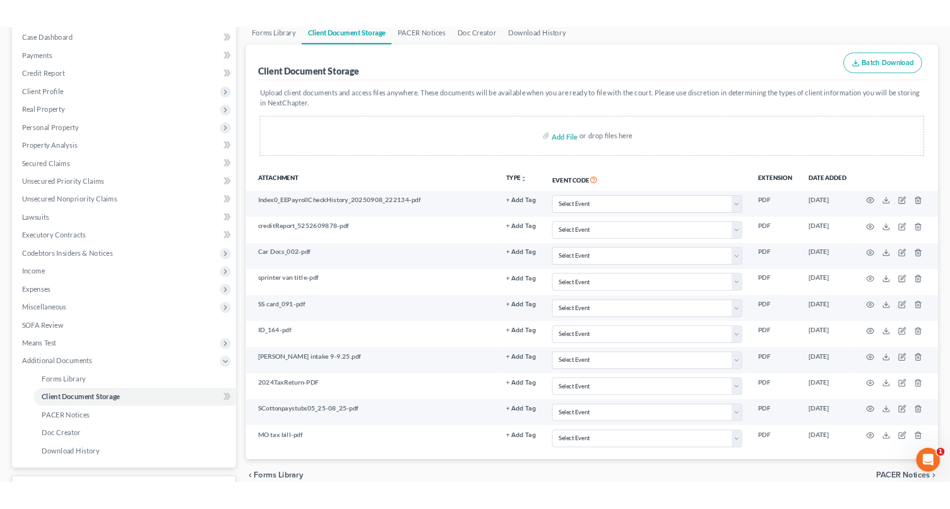
scroll to position [232, 0]
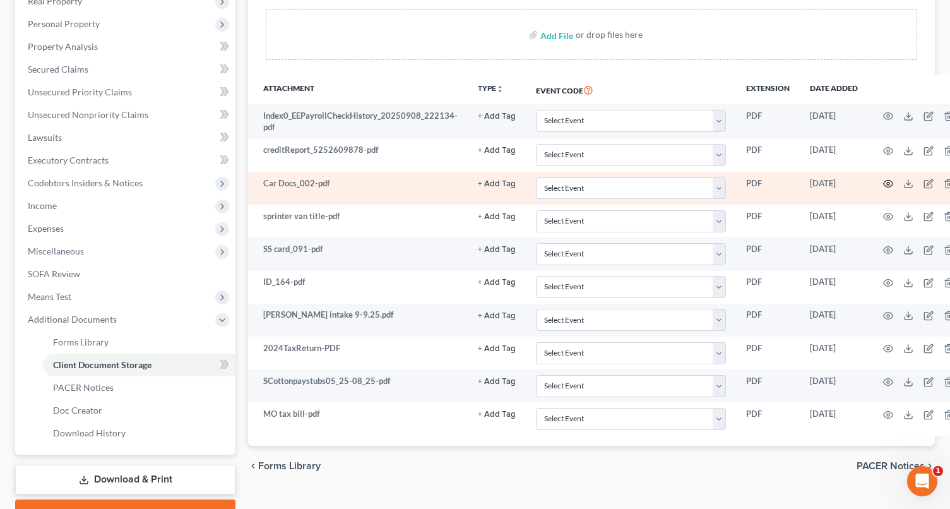
click at [885, 183] on icon "button" at bounding box center [889, 184] width 10 height 10
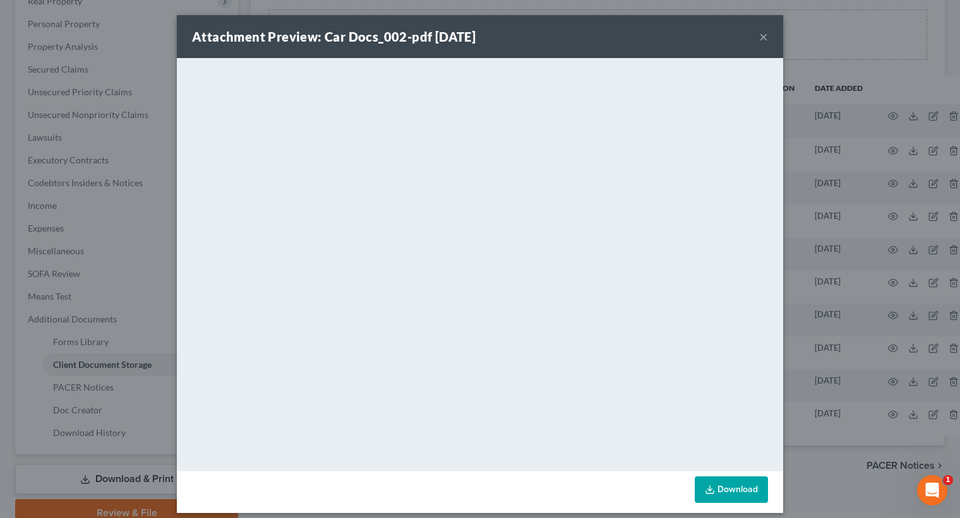
click at [759, 37] on button "×" at bounding box center [763, 36] width 9 height 15
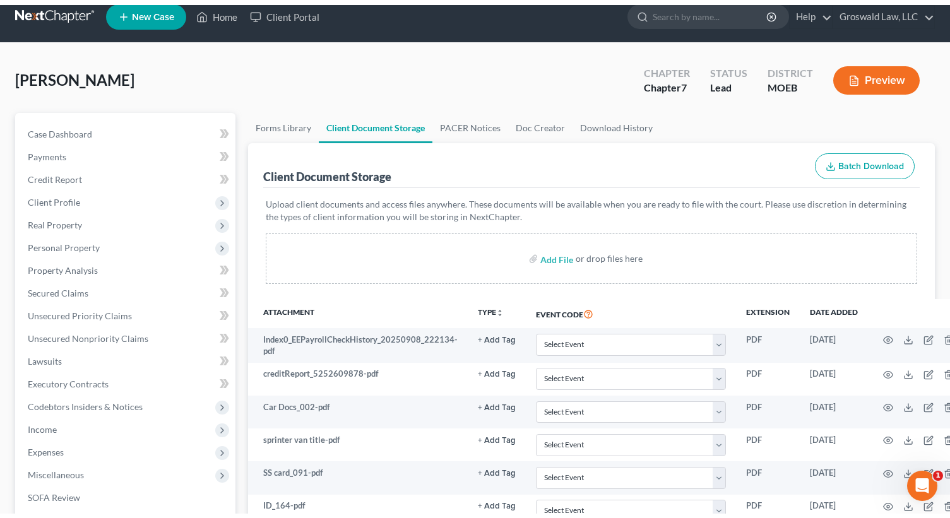
scroll to position [0, 0]
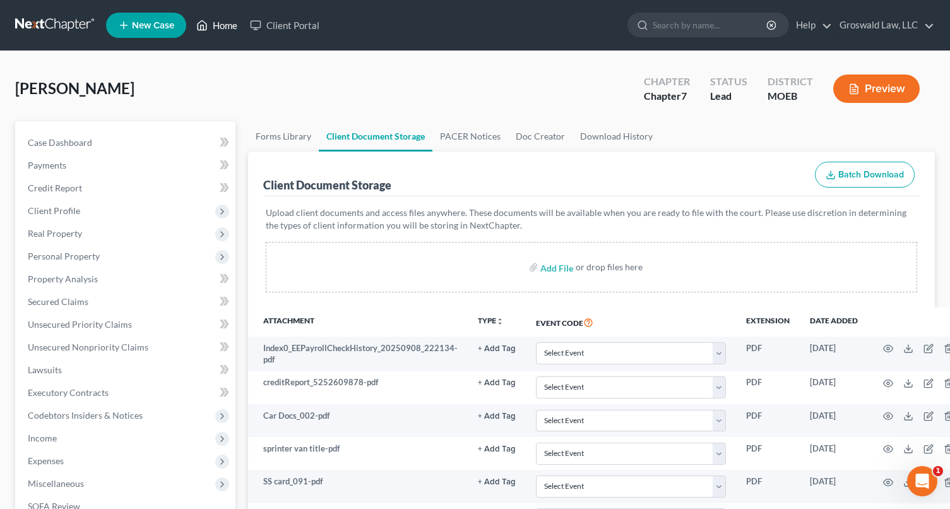
click at [217, 20] on link "Home" at bounding box center [217, 25] width 54 height 23
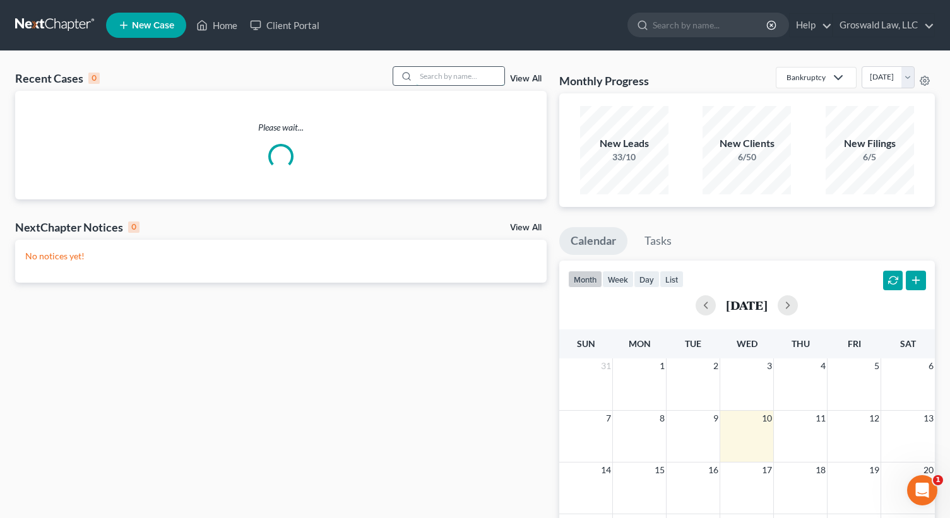
click at [446, 83] on input "search" at bounding box center [460, 76] width 88 height 18
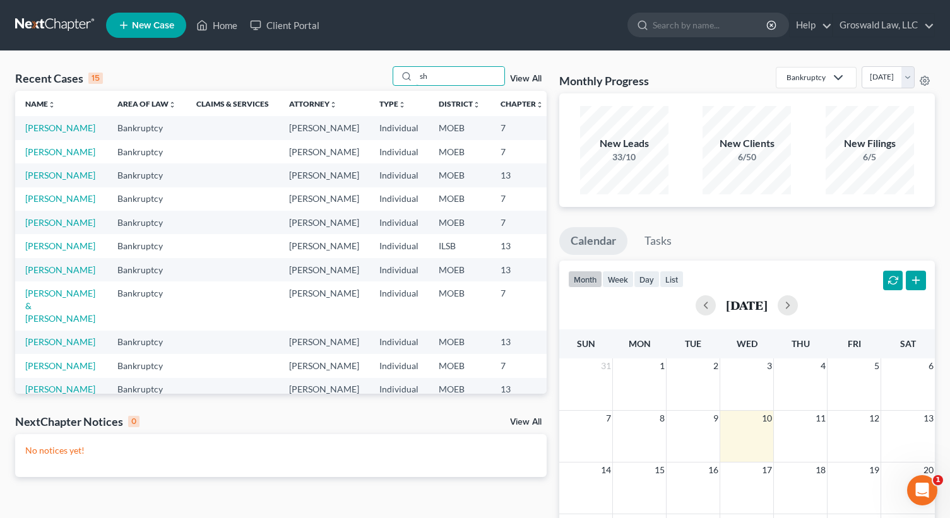
type input "s"
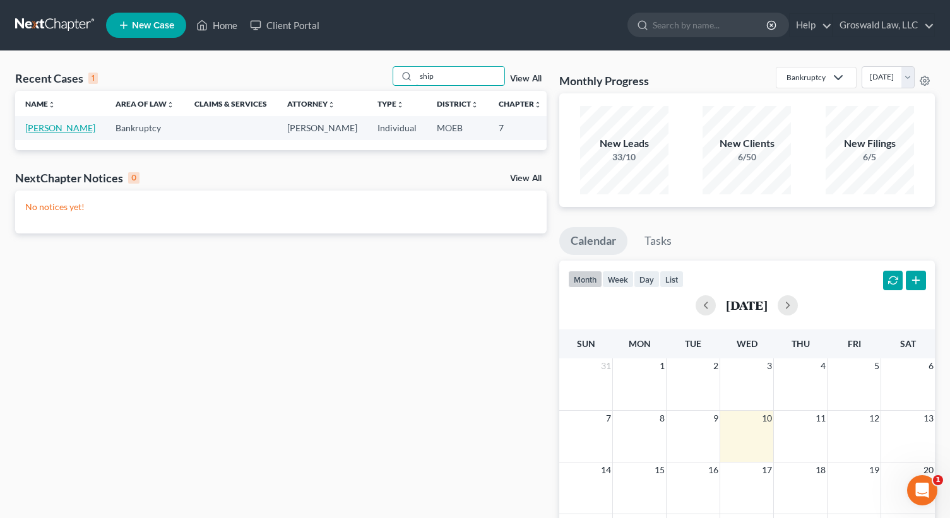
type input "ship"
click at [41, 133] on link "[PERSON_NAME]" at bounding box center [60, 128] width 70 height 11
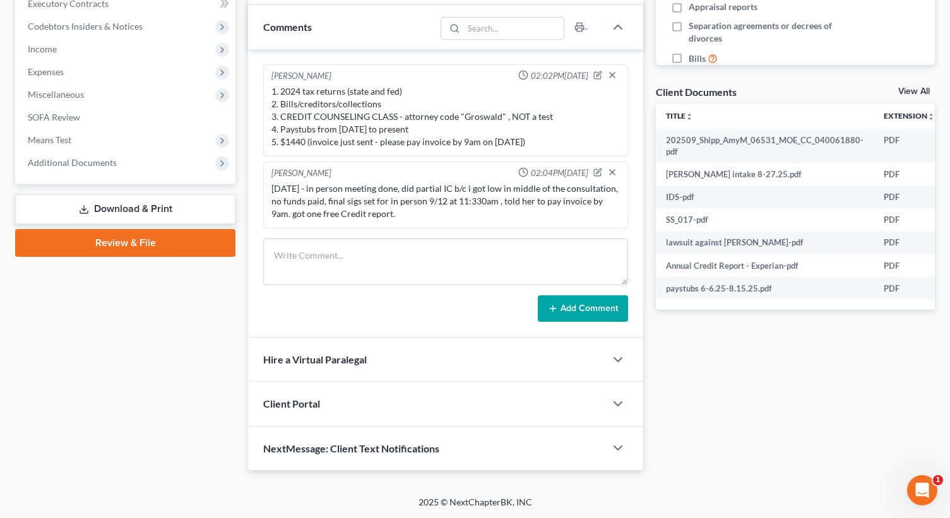
scroll to position [390, 0]
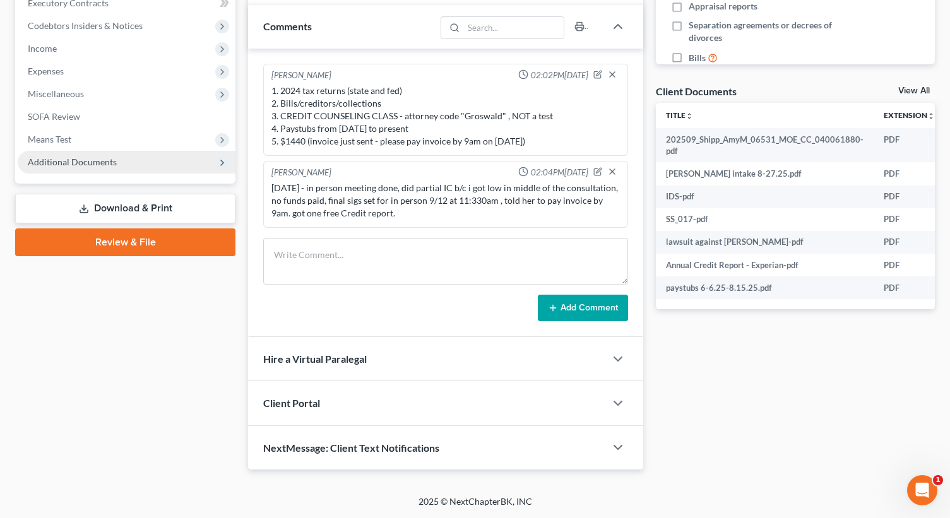
click at [109, 164] on span "Additional Documents" at bounding box center [72, 162] width 89 height 11
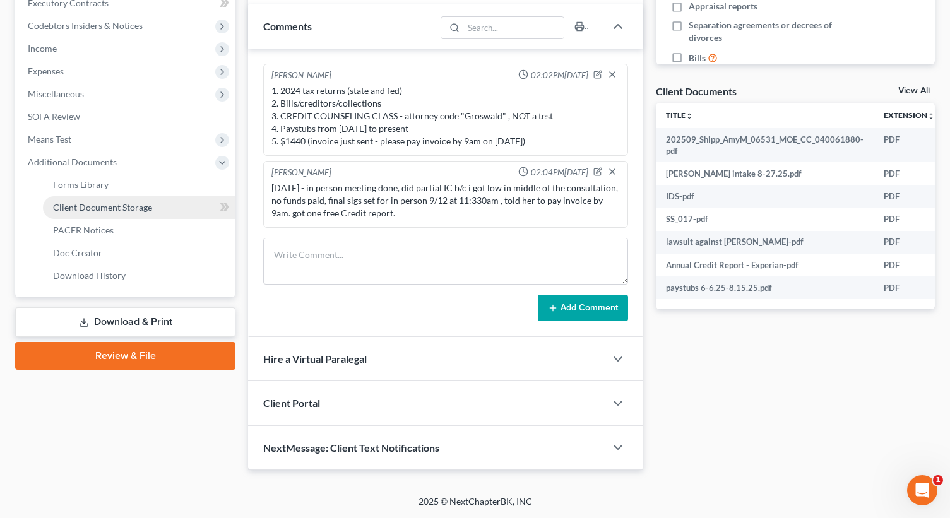
click at [127, 209] on span "Client Document Storage" at bounding box center [102, 207] width 99 height 11
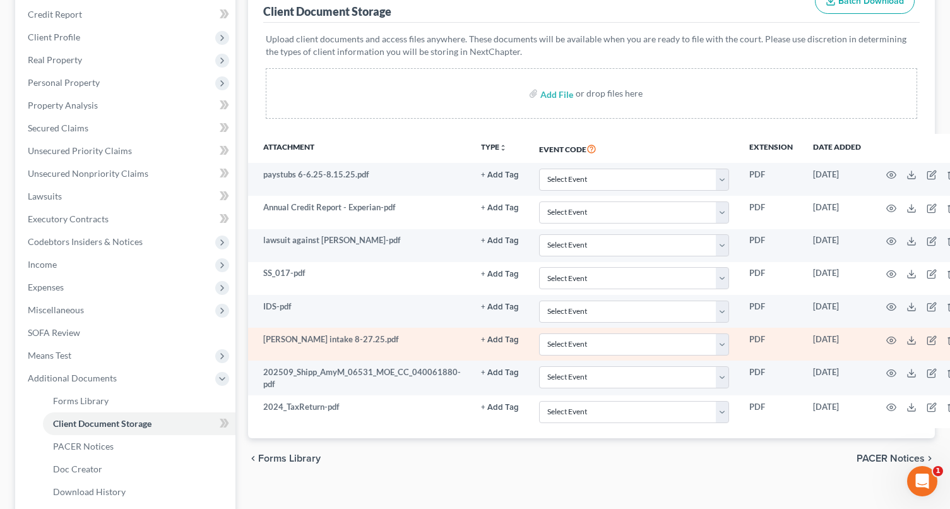
scroll to position [299, 0]
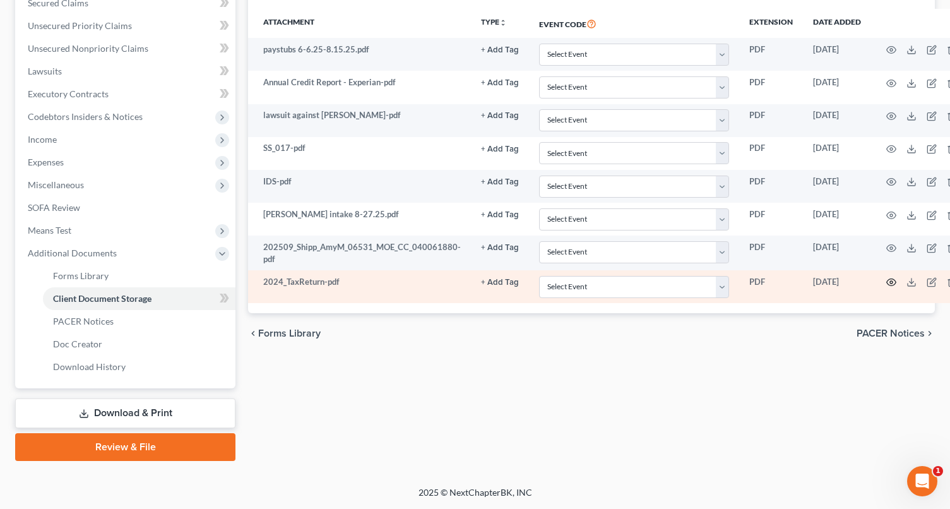
click at [889, 282] on icon "button" at bounding box center [892, 282] width 10 height 10
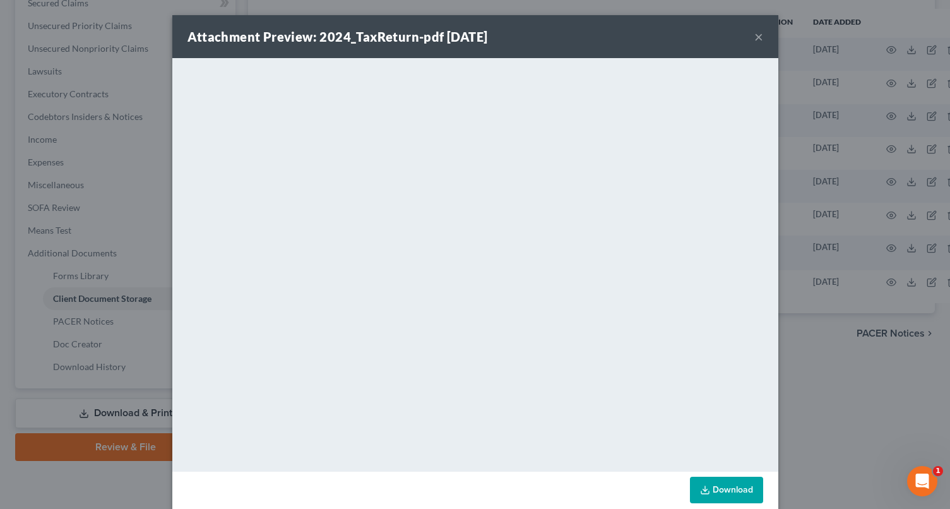
scroll to position [289, 0]
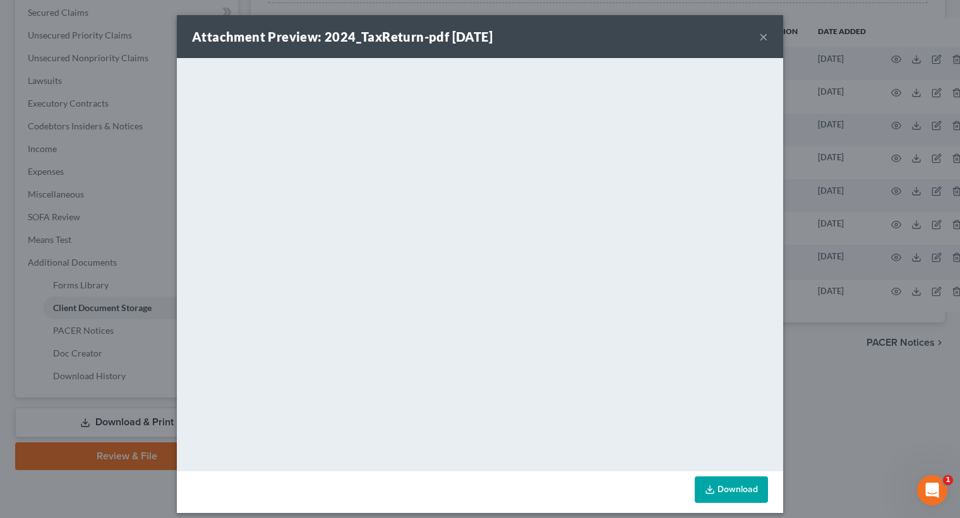
click at [759, 37] on button "×" at bounding box center [763, 36] width 9 height 15
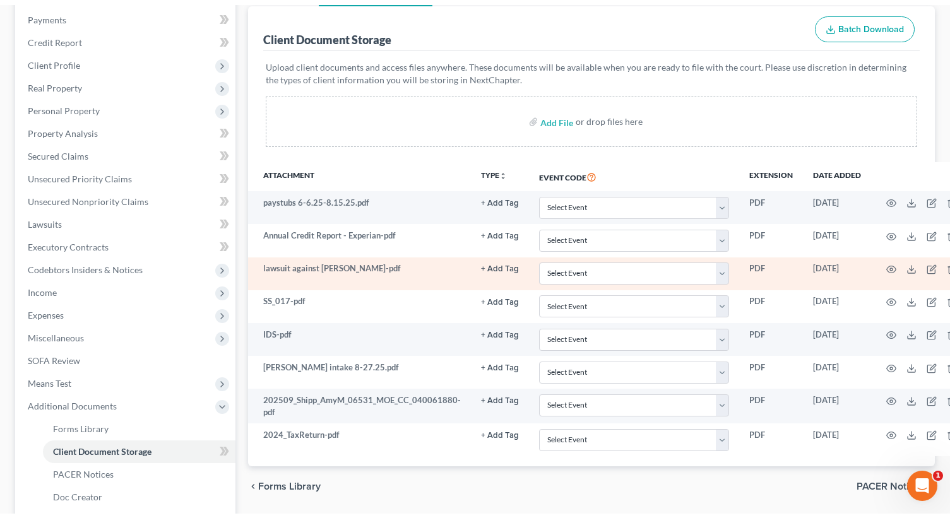
scroll to position [0, 0]
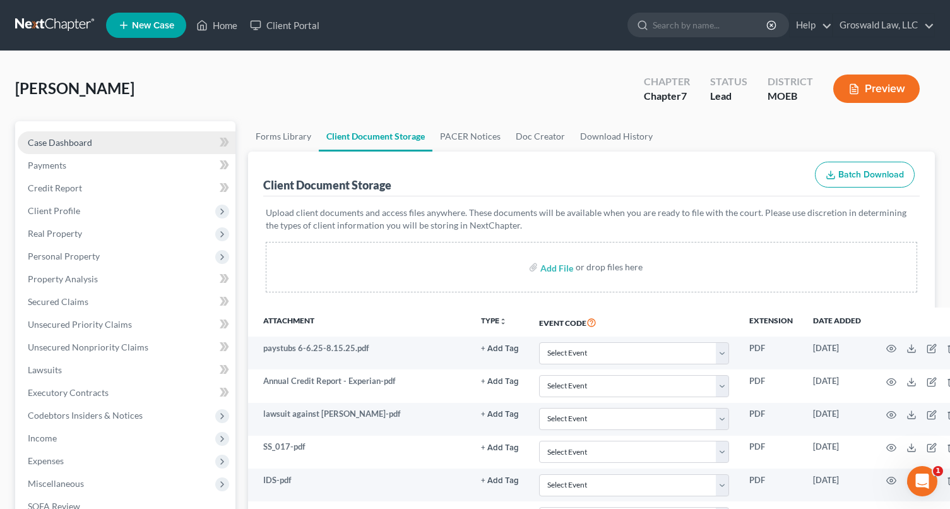
click at [69, 133] on link "Case Dashboard" at bounding box center [127, 142] width 218 height 23
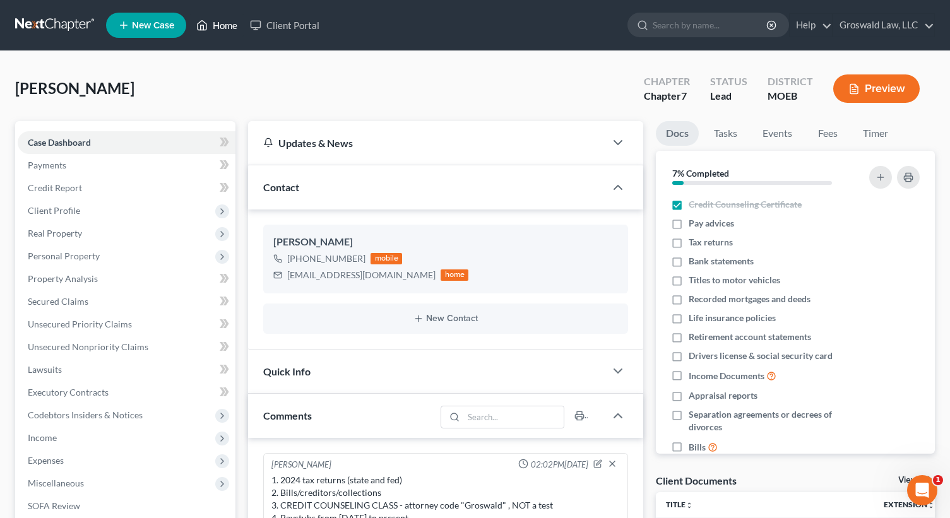
click at [213, 28] on link "Home" at bounding box center [217, 25] width 54 height 23
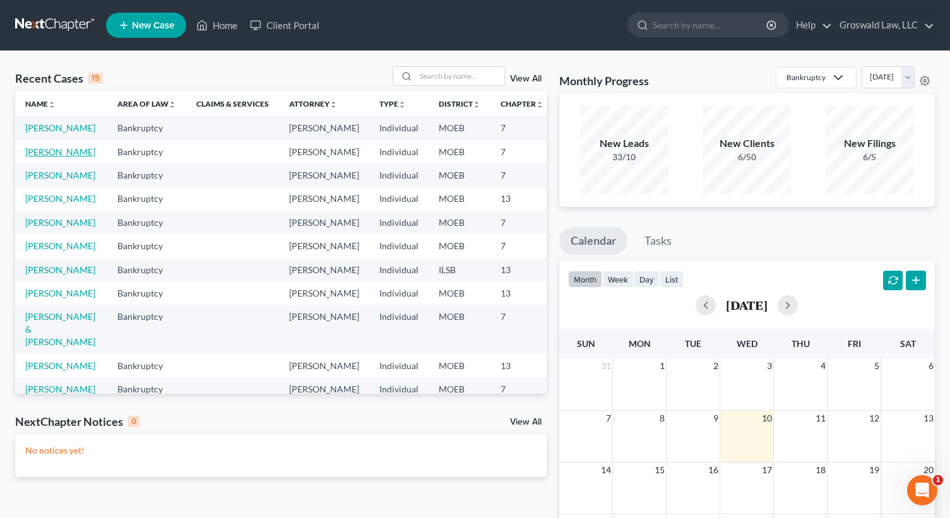
click at [43, 157] on link "[PERSON_NAME]" at bounding box center [60, 152] width 70 height 11
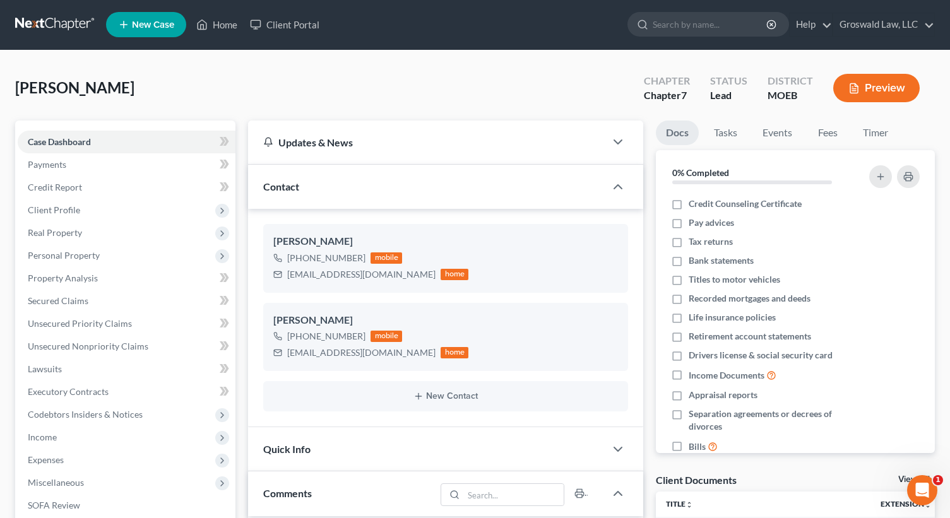
scroll to position [505, 0]
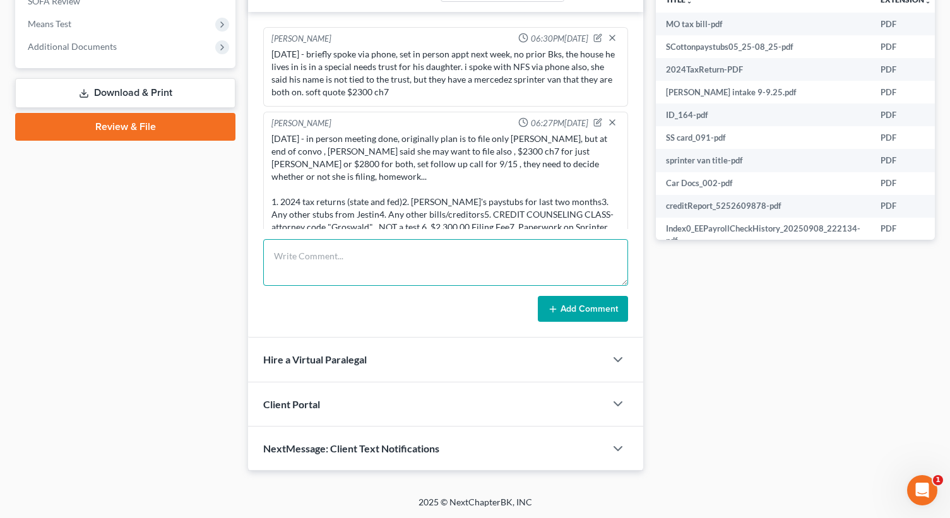
drag, startPoint x: 391, startPoint y: 268, endPoint x: 368, endPoint y: 242, distance: 35.3
click at [390, 264] on textarea at bounding box center [445, 262] width 365 height 47
type textarea "[DATE] - tc w/ Mrs, answered misc questions, keeping phone call for next week"
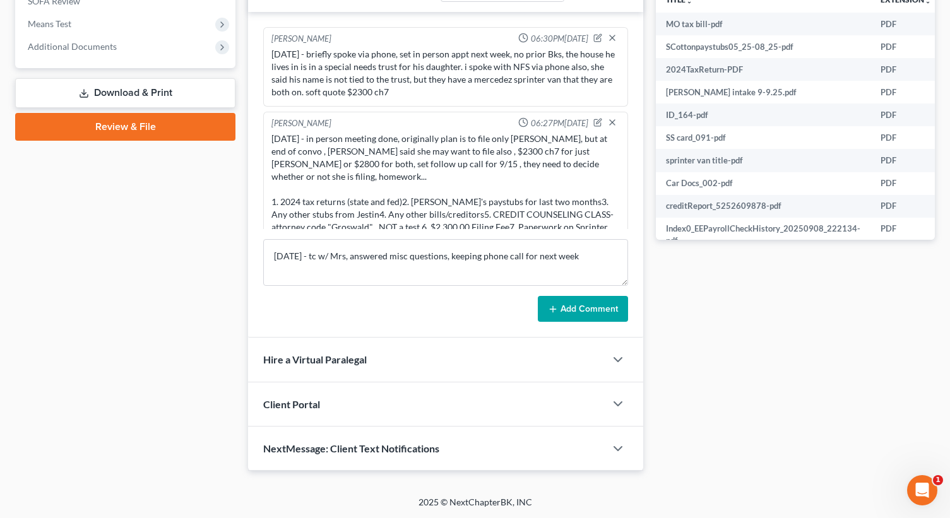
click at [558, 309] on icon at bounding box center [553, 309] width 10 height 10
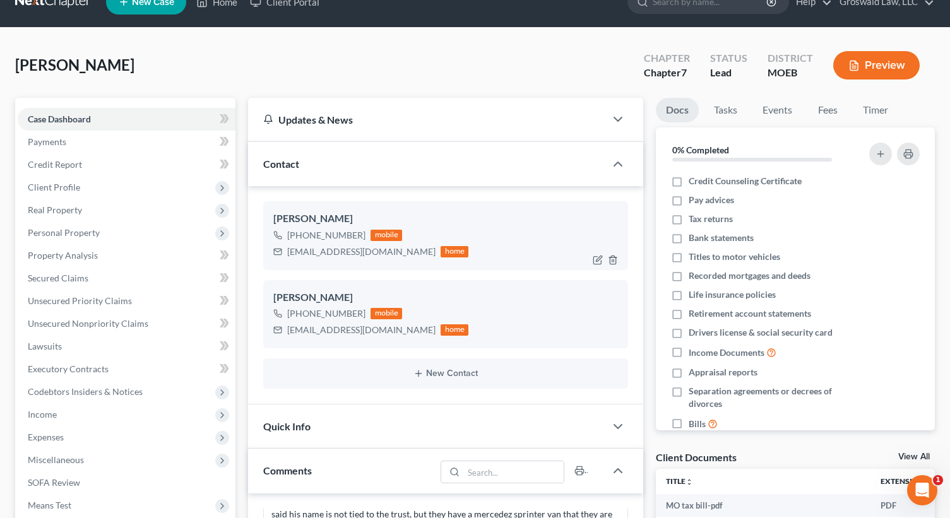
scroll to position [0, 0]
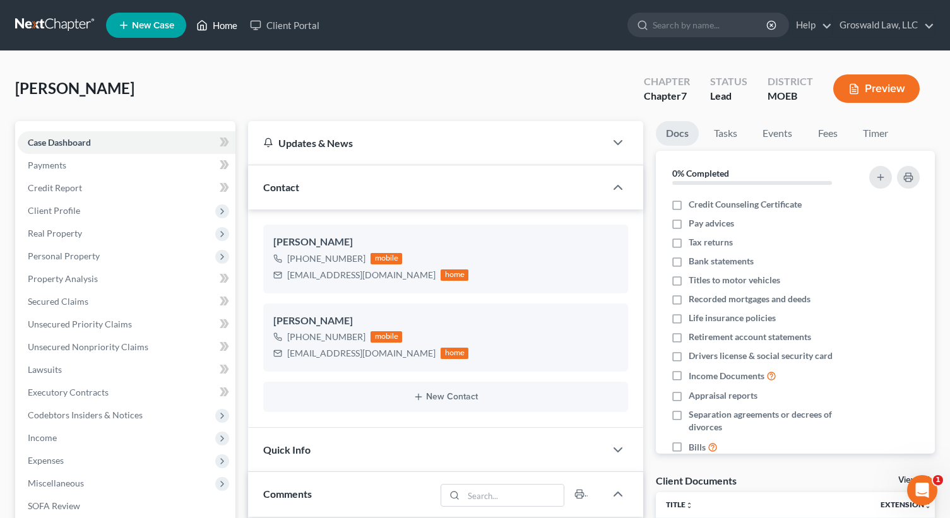
drag, startPoint x: 210, startPoint y: 27, endPoint x: 553, endPoint y: 57, distance: 343.7
click at [210, 27] on link "Home" at bounding box center [217, 25] width 54 height 23
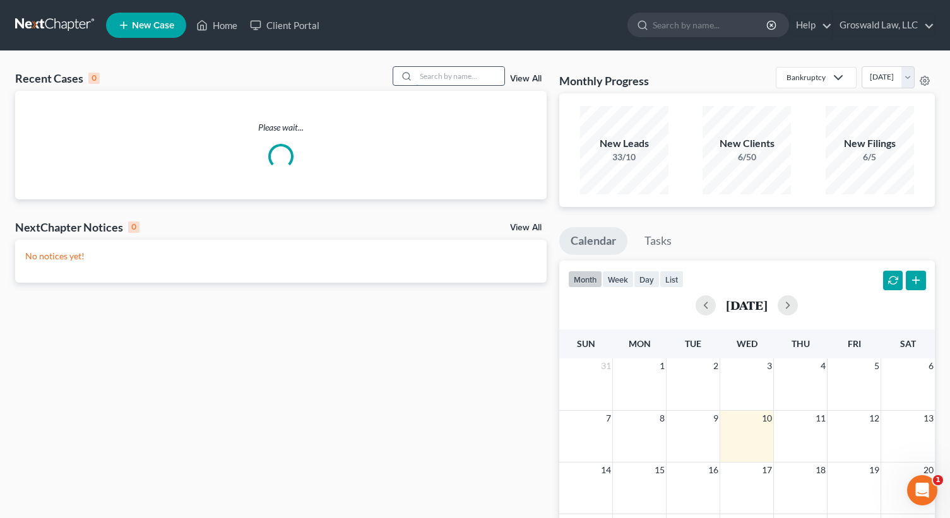
click at [440, 83] on input "search" at bounding box center [460, 76] width 88 height 18
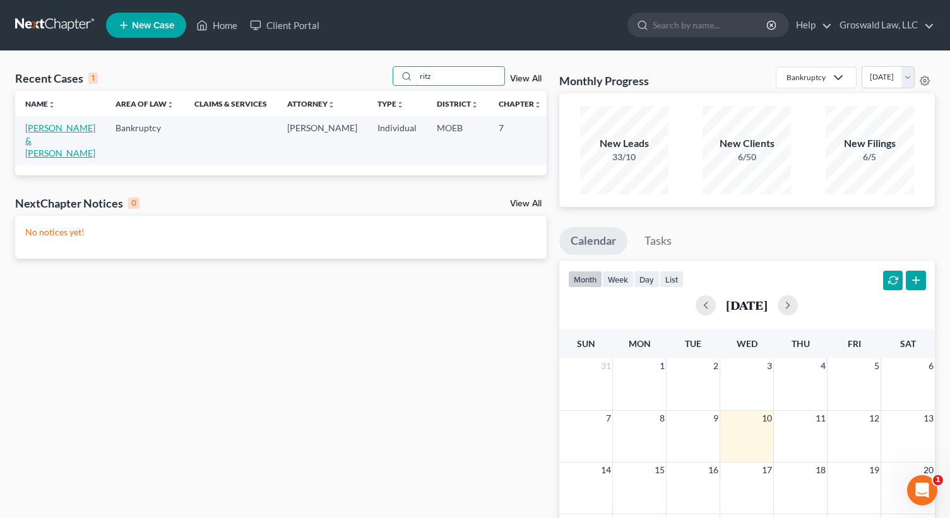
type input "ritz"
click at [31, 145] on link "[PERSON_NAME] & [PERSON_NAME]" at bounding box center [60, 141] width 70 height 36
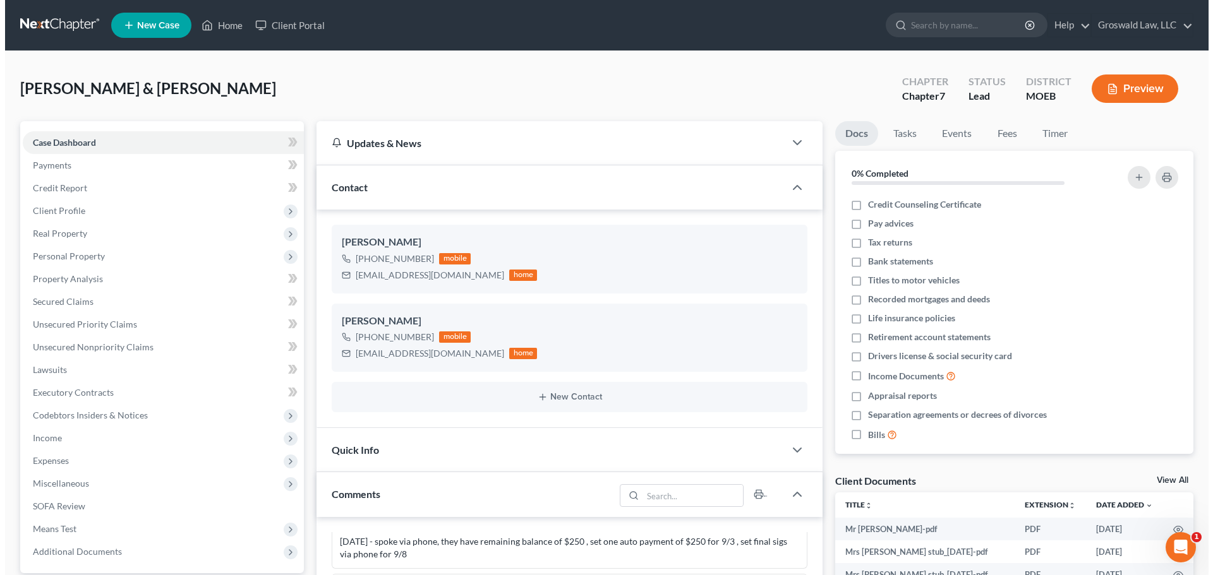
scroll to position [416, 0]
drag, startPoint x: 97, startPoint y: 348, endPoint x: 4, endPoint y: 372, distance: 95.9
click at [97, 348] on span "Unsecured Nonpriority Claims" at bounding box center [88, 347] width 121 height 11
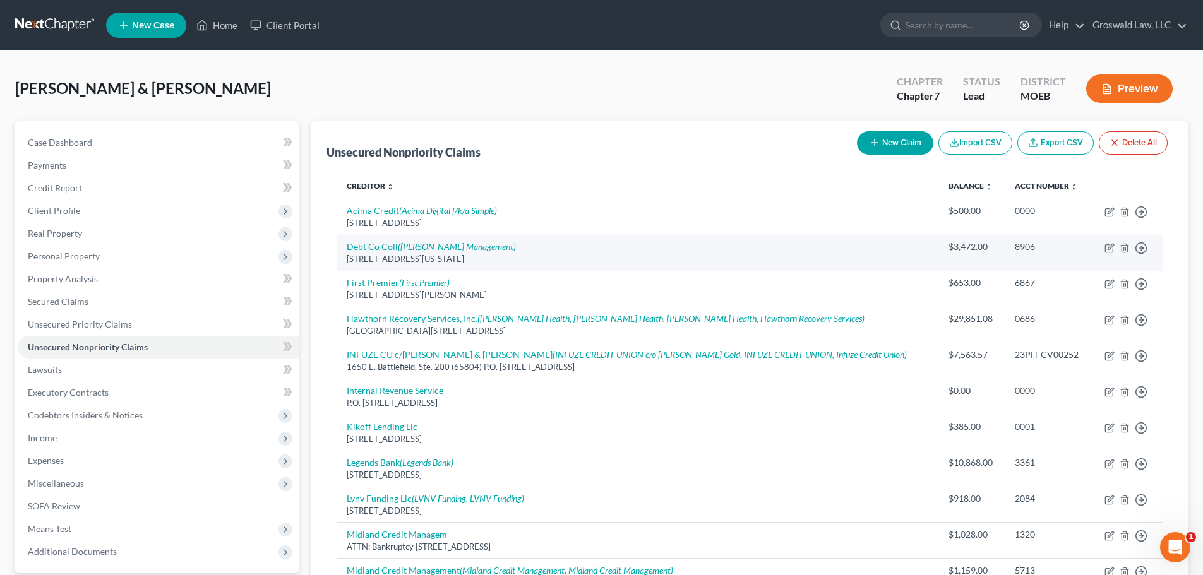
click at [402, 243] on icon "([PERSON_NAME] Management)" at bounding box center [457, 246] width 118 height 11
select select "26"
select select "14"
select select "0"
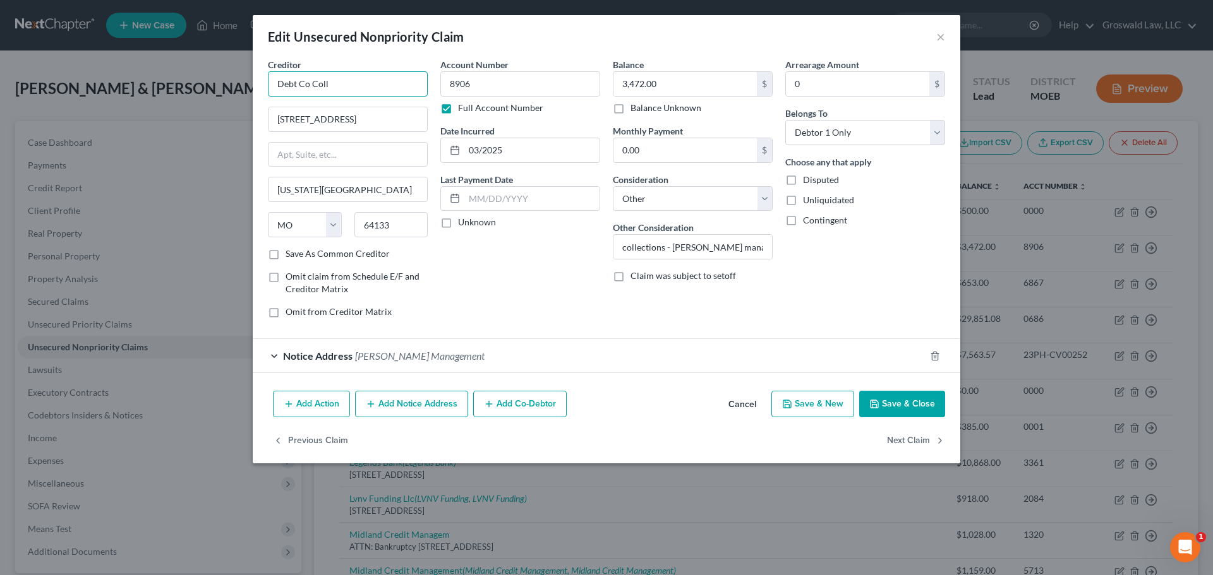
drag, startPoint x: 367, startPoint y: 84, endPoint x: 235, endPoint y: 86, distance: 132.0
click at [232, 86] on div "Edit Unsecured Nonpriority Claim × Creditor * Debt Co Coll [STREET_ADDRESS][GEO…" at bounding box center [606, 287] width 1213 height 575
click at [403, 403] on button "Add Notice Address" at bounding box center [411, 404] width 113 height 27
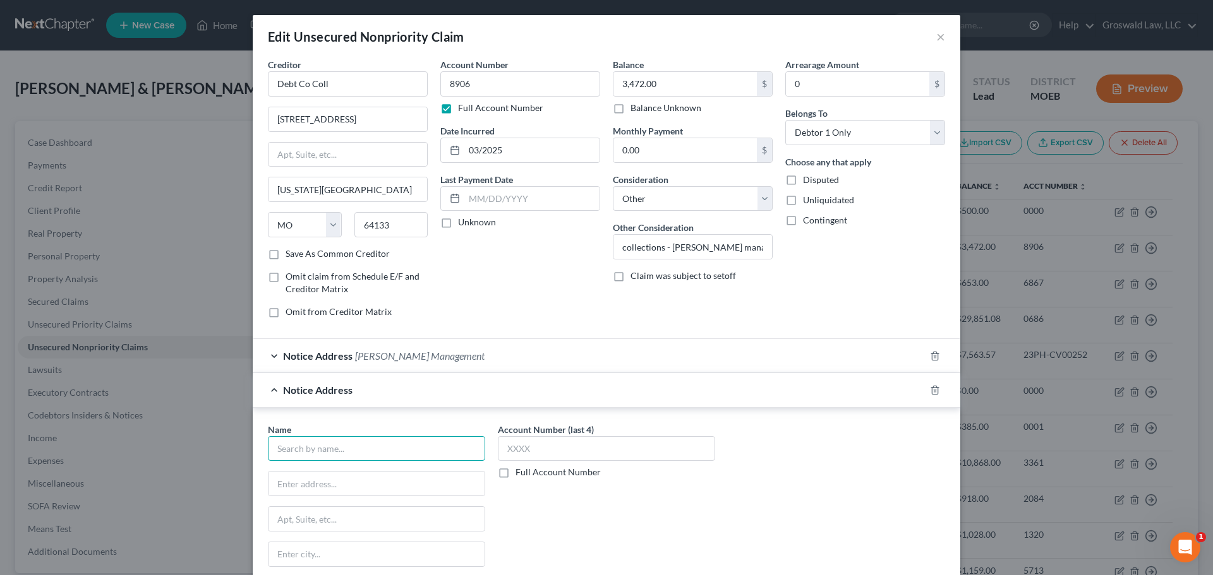
click at [361, 448] on input "text" at bounding box center [376, 448] width 217 height 25
paste input "Debt Co Coll"
type input "Debt Co Coll"
type input "PO Box 16657"
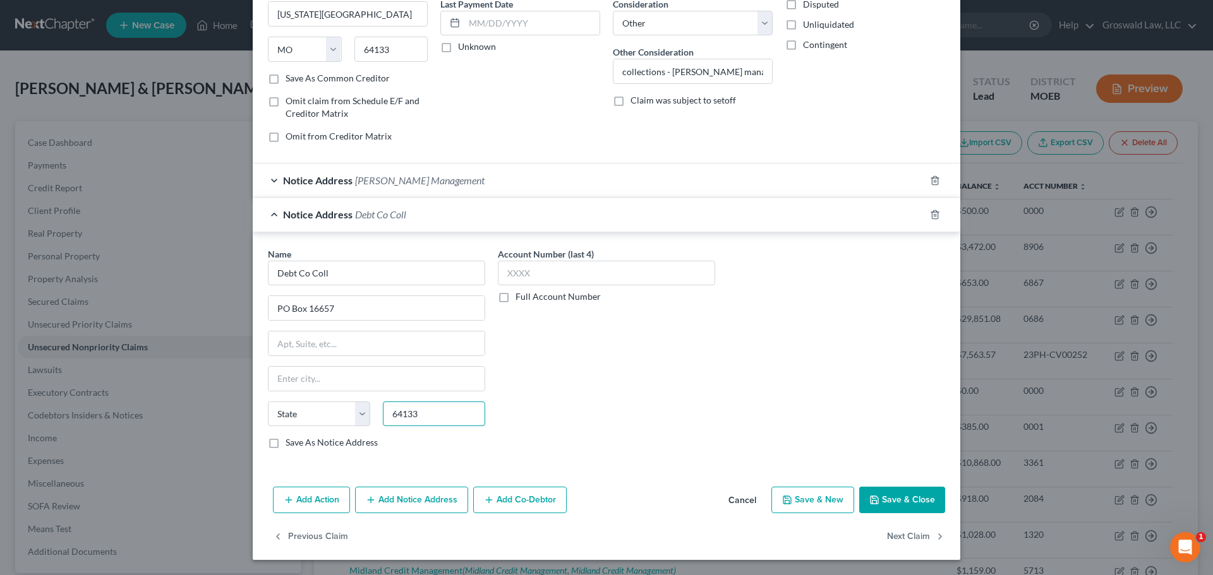
type input "64133"
type input "[US_STATE][GEOGRAPHIC_DATA]"
select select "26"
click at [285, 445] on label "Save As Notice Address" at bounding box center [331, 442] width 92 height 13
click at [291, 445] on input "Save As Notice Address" at bounding box center [295, 440] width 8 height 8
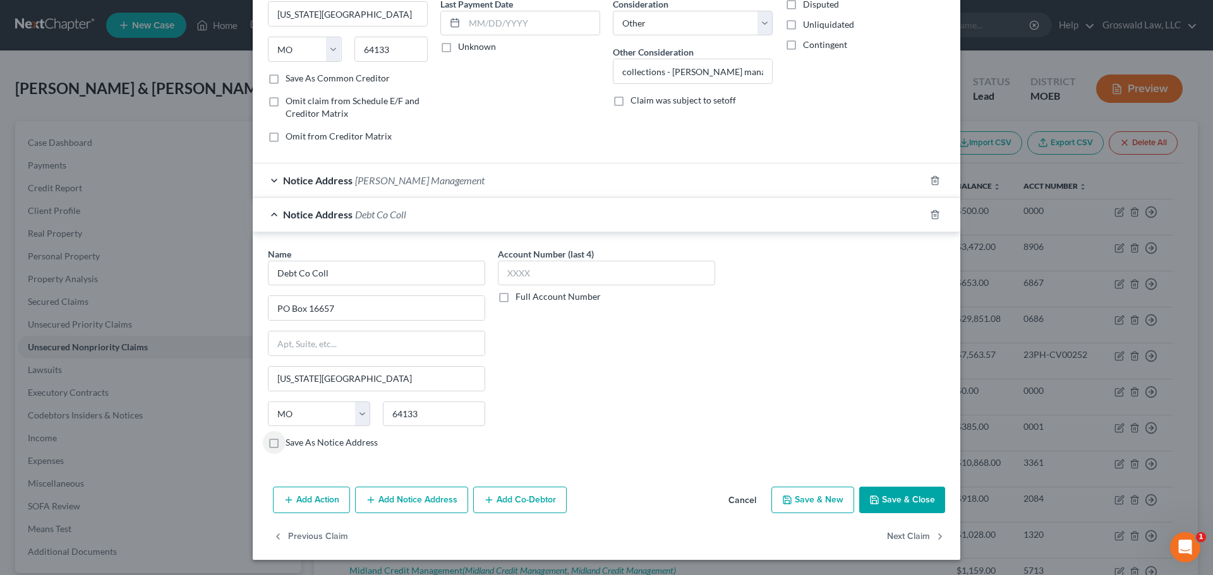
checkbox input "true"
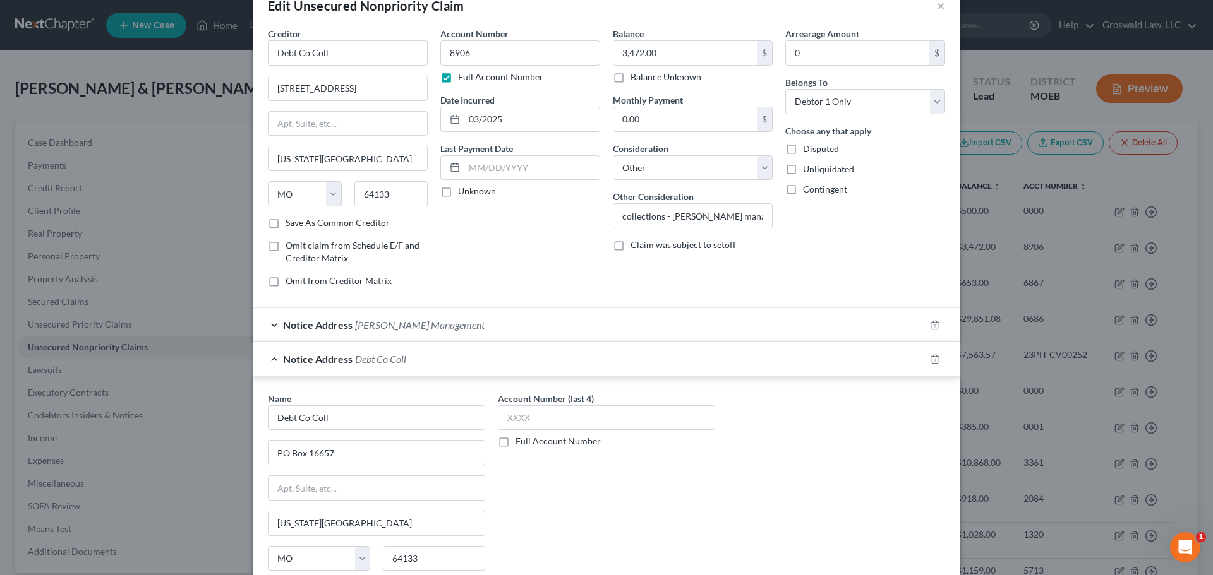
scroll to position [63, 0]
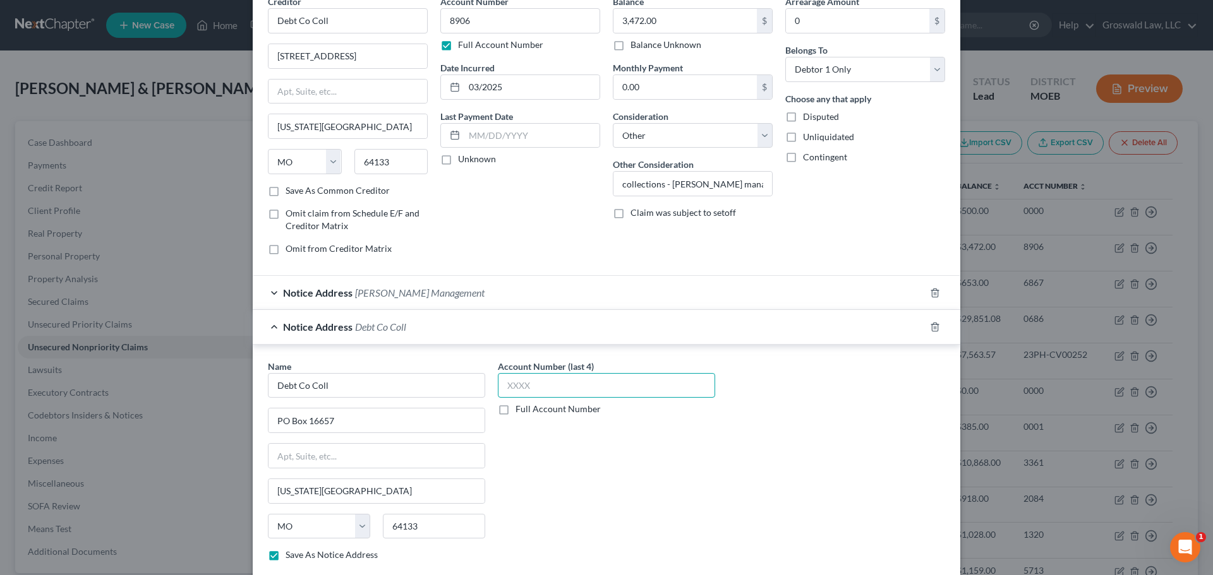
click at [542, 388] on input "text" at bounding box center [606, 385] width 217 height 25
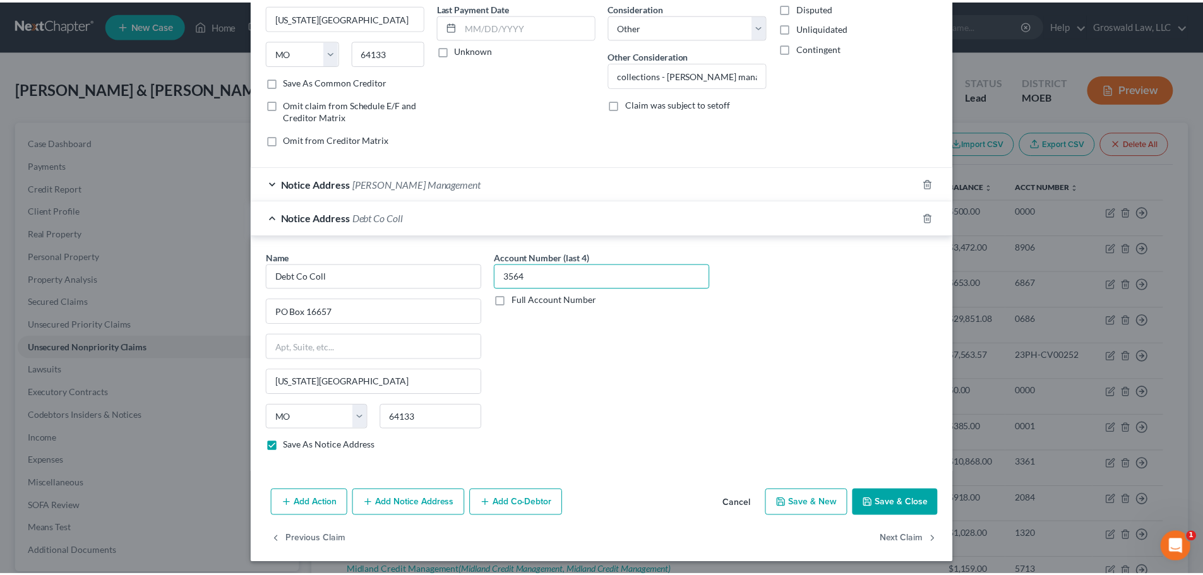
scroll to position [176, 0]
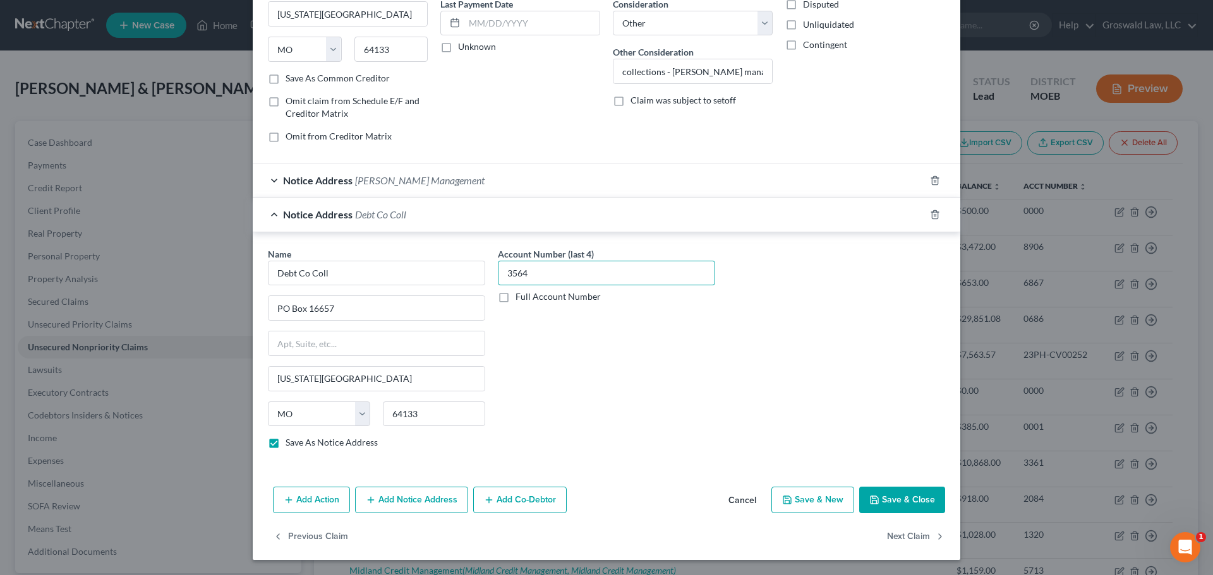
type input "3564"
click at [890, 497] on button "Save & Close" at bounding box center [902, 500] width 86 height 27
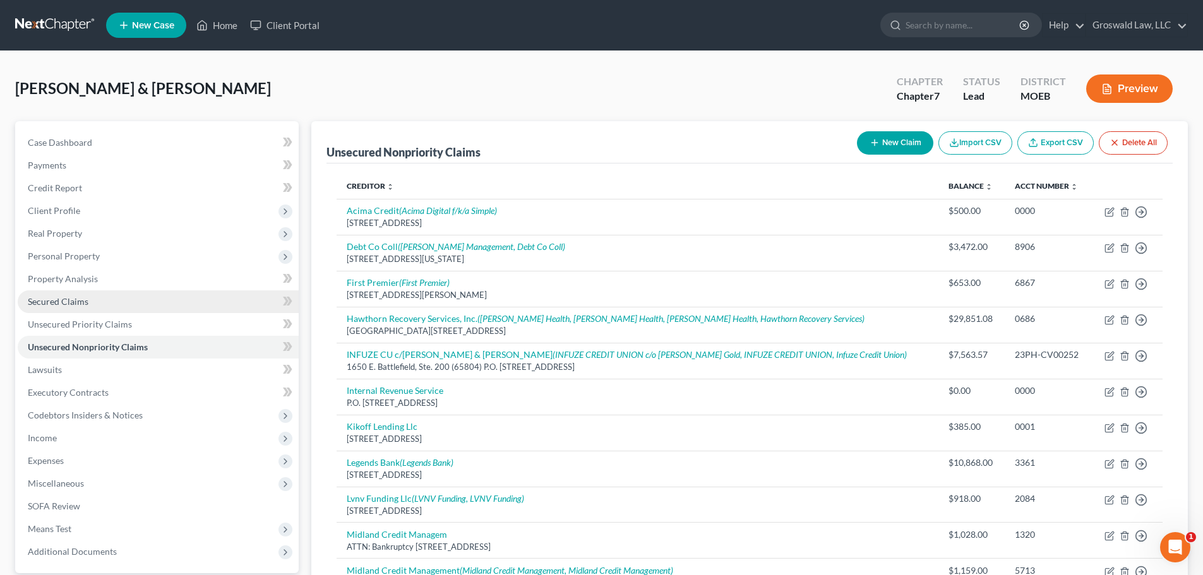
click at [86, 306] on span "Secured Claims" at bounding box center [58, 301] width 61 height 11
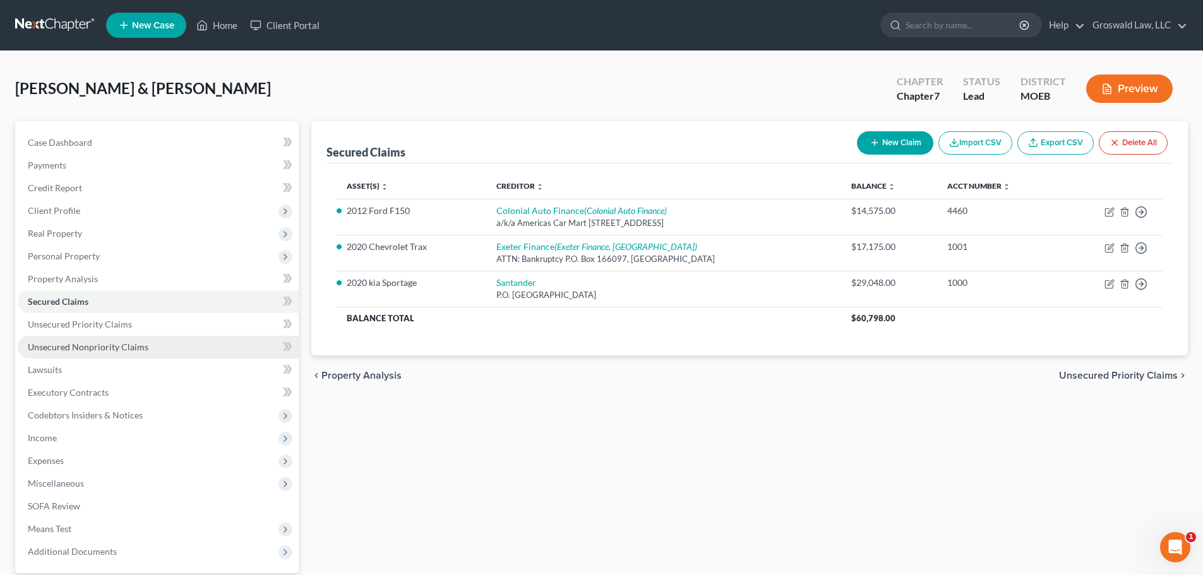
click at [140, 353] on link "Unsecured Nonpriority Claims" at bounding box center [158, 347] width 281 height 23
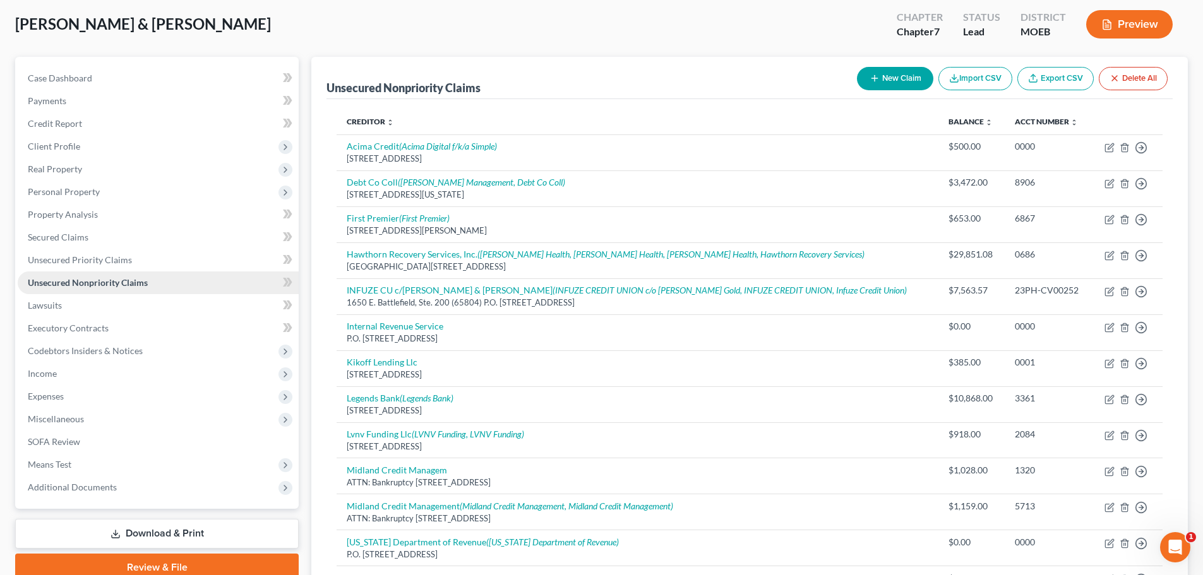
scroll to position [63, 0]
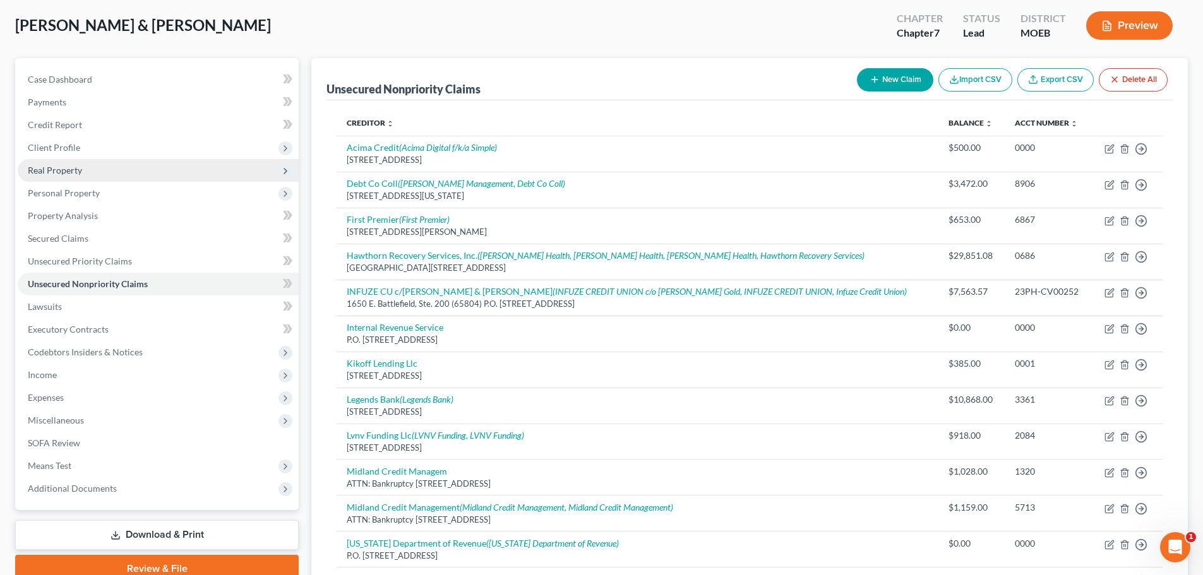
click at [75, 171] on span "Real Property" at bounding box center [55, 170] width 54 height 11
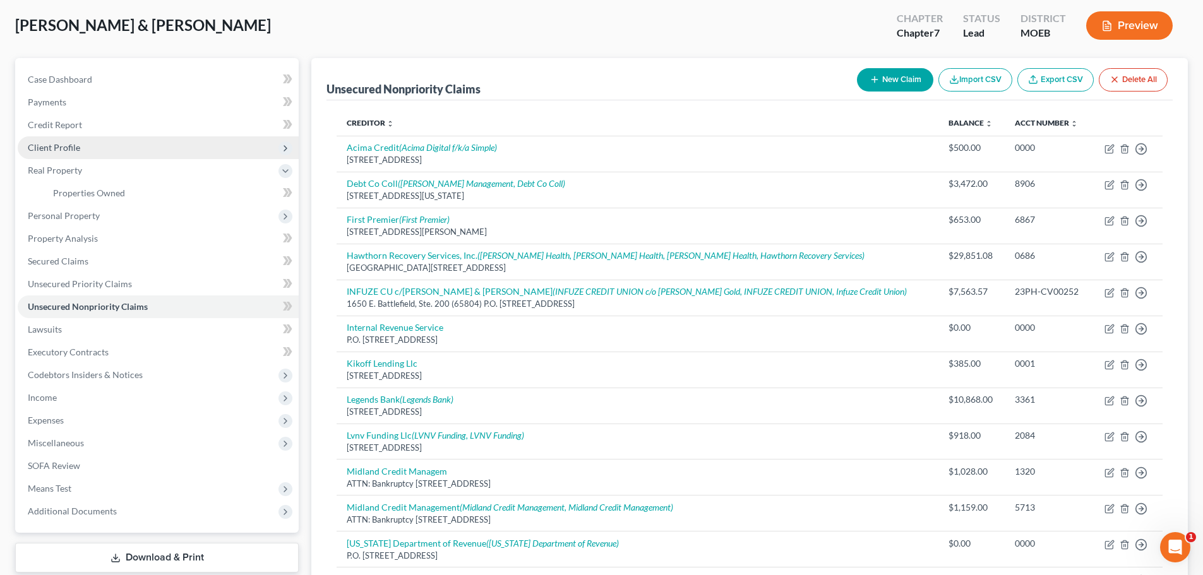
click at [76, 147] on span "Client Profile" at bounding box center [54, 147] width 52 height 11
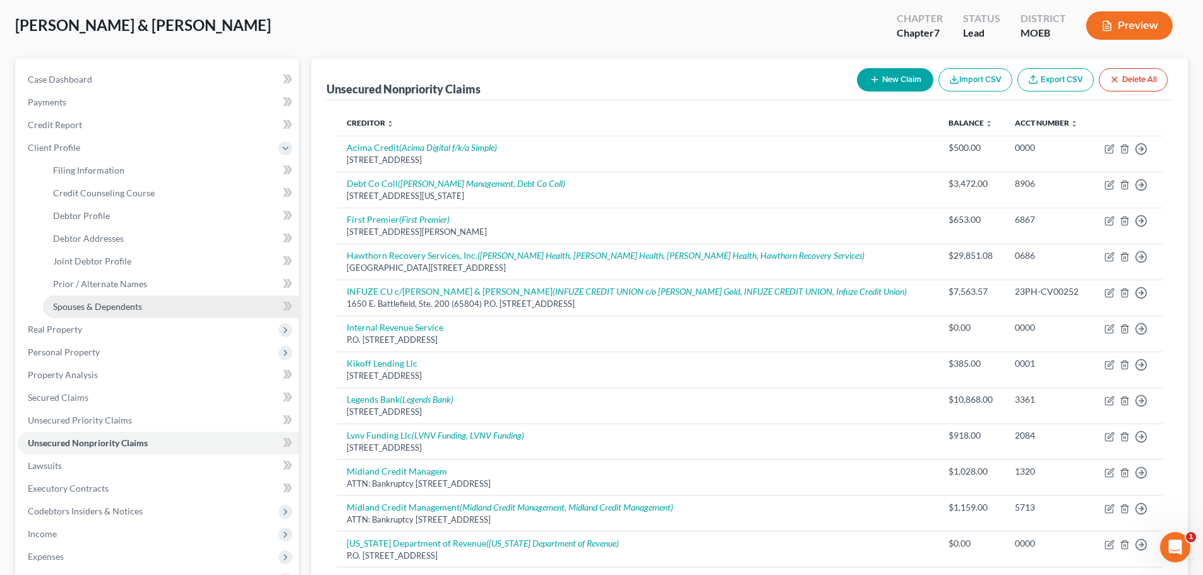
click at [100, 311] on span "Spouses & Dependents" at bounding box center [97, 306] width 89 height 11
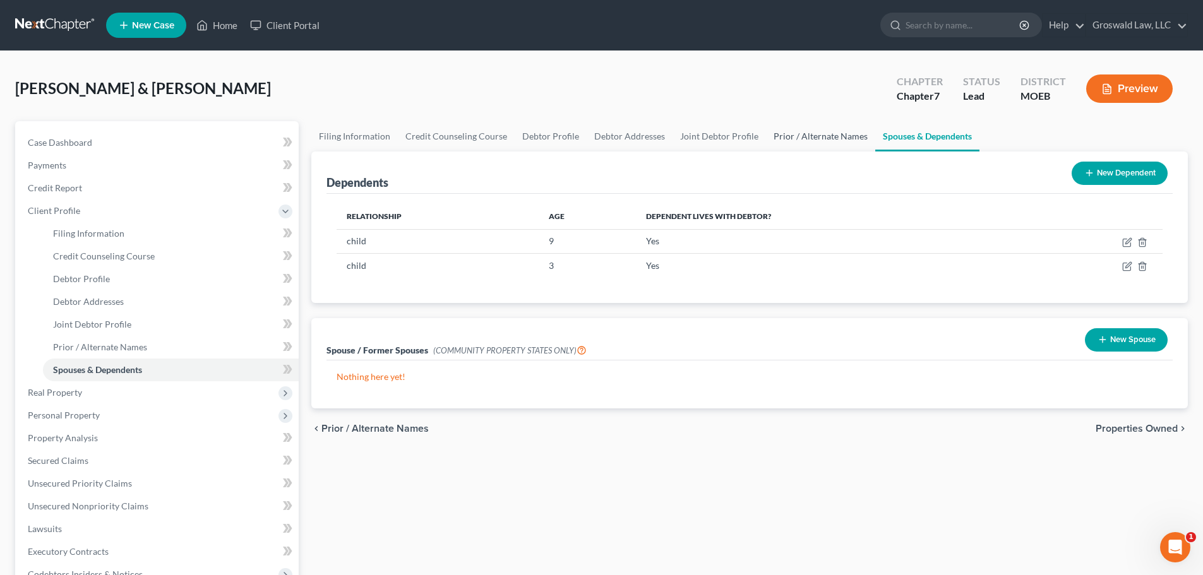
click at [818, 138] on link "Prior / Alternate Names" at bounding box center [820, 136] width 109 height 30
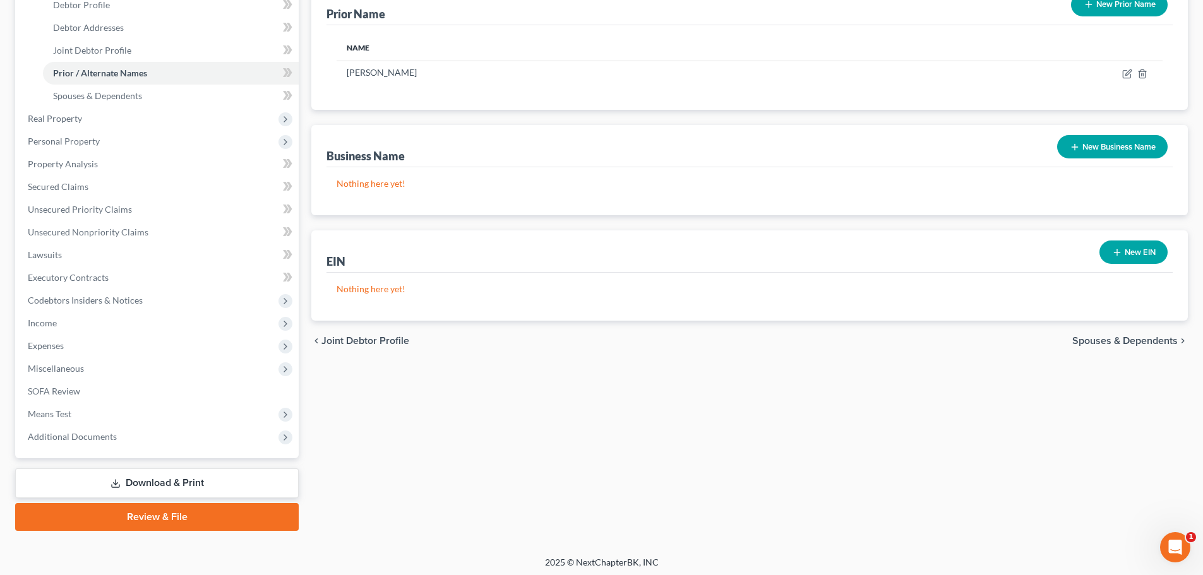
scroll to position [278, 0]
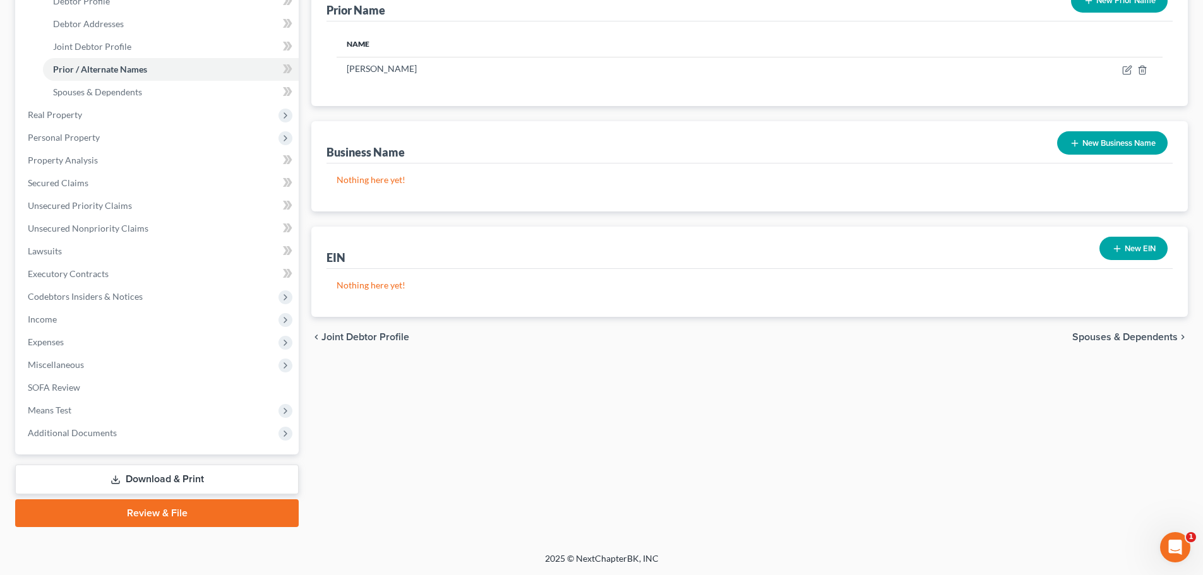
click at [1128, 146] on button "New Business Name" at bounding box center [1112, 142] width 111 height 23
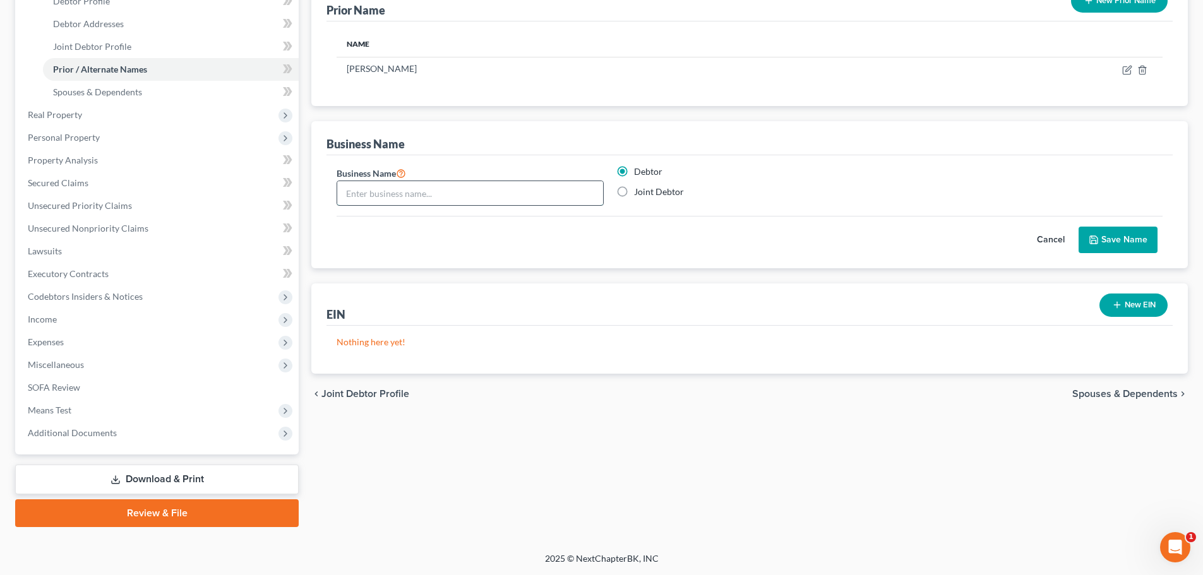
click at [505, 198] on input "text" at bounding box center [470, 193] width 266 height 24
type input "Ritzco Tree Care LLC"
click at [1118, 237] on button "Save Name" at bounding box center [1118, 240] width 79 height 27
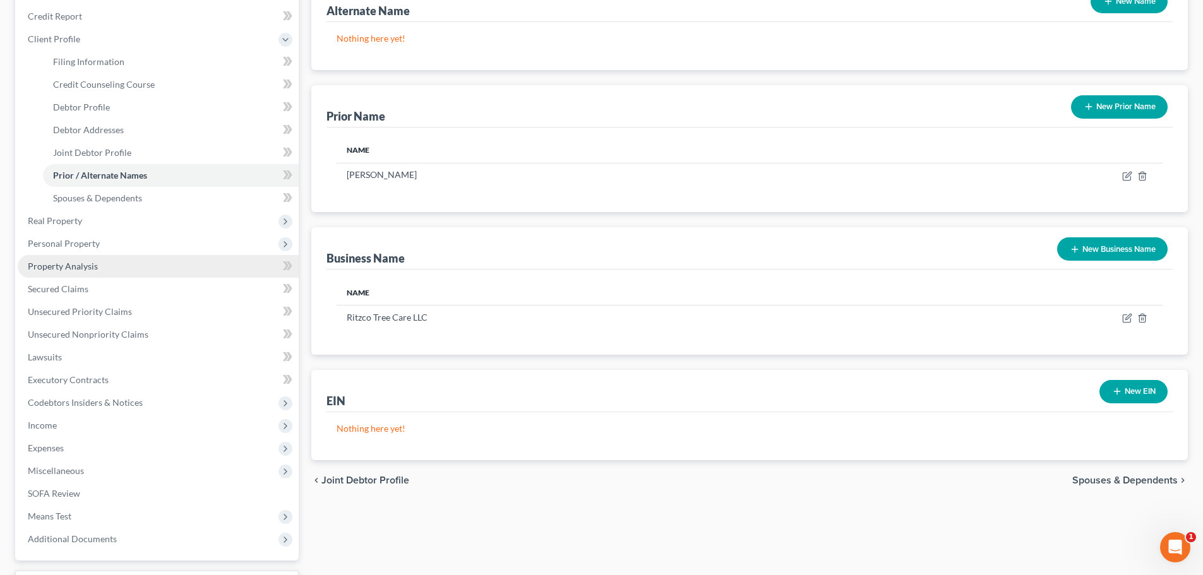
scroll to position [152, 0]
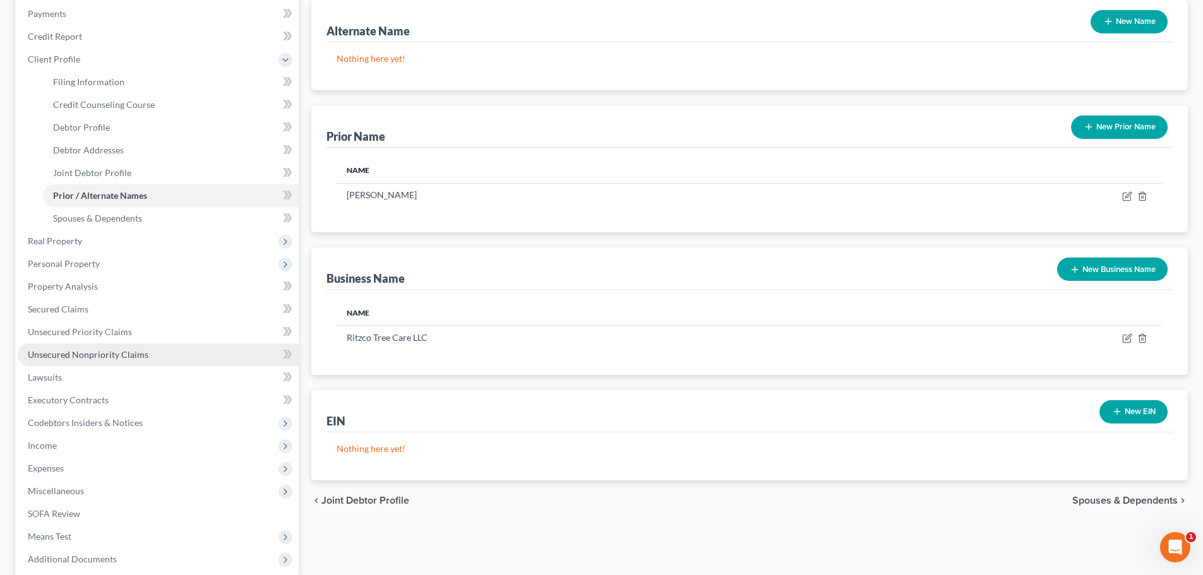
click at [121, 359] on span "Unsecured Nonpriority Claims" at bounding box center [88, 354] width 121 height 11
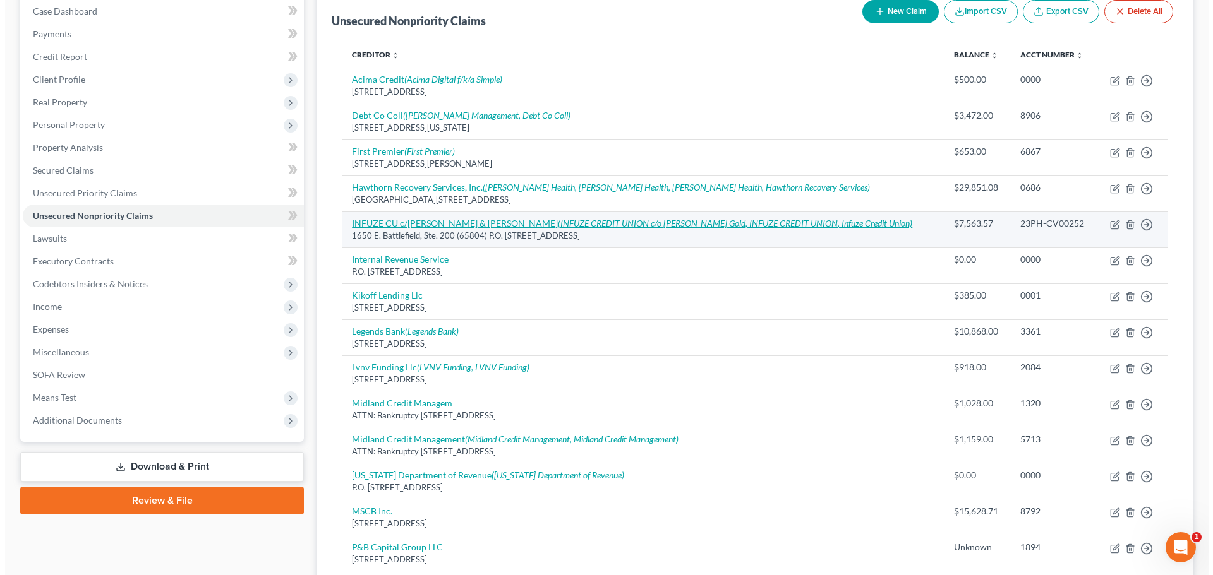
scroll to position [442, 0]
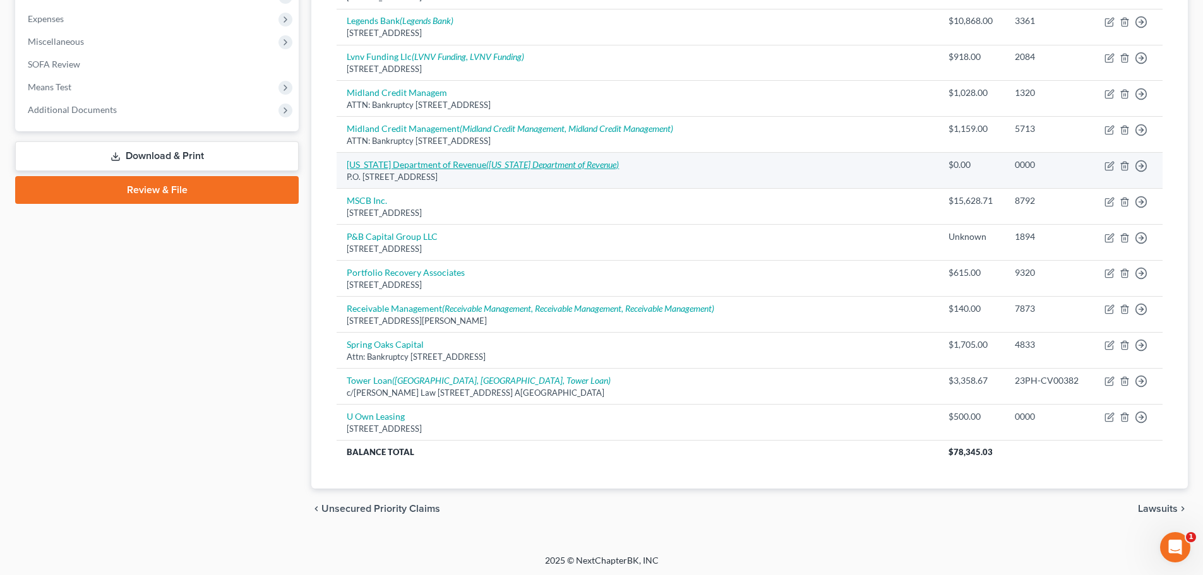
click at [370, 169] on link "[US_STATE] Department of Revenue ([US_STATE] Department of Revenue)" at bounding box center [483, 164] width 272 height 11
select select "26"
select select "14"
select select "2"
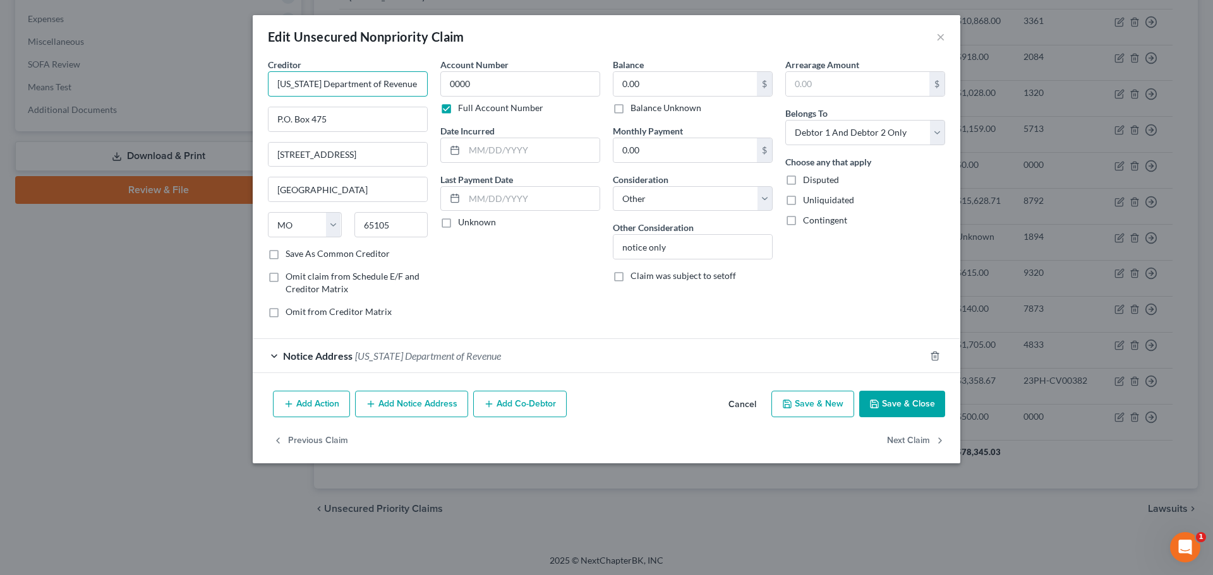
drag, startPoint x: 409, startPoint y: 87, endPoint x: 93, endPoint y: 93, distance: 316.5
click at [83, 89] on div "Edit Unsecured Nonpriority Claim × Creditor * [US_STATE] Department of Revenue …" at bounding box center [606, 287] width 1213 height 575
click at [407, 410] on button "Add Notice Address" at bounding box center [411, 404] width 113 height 27
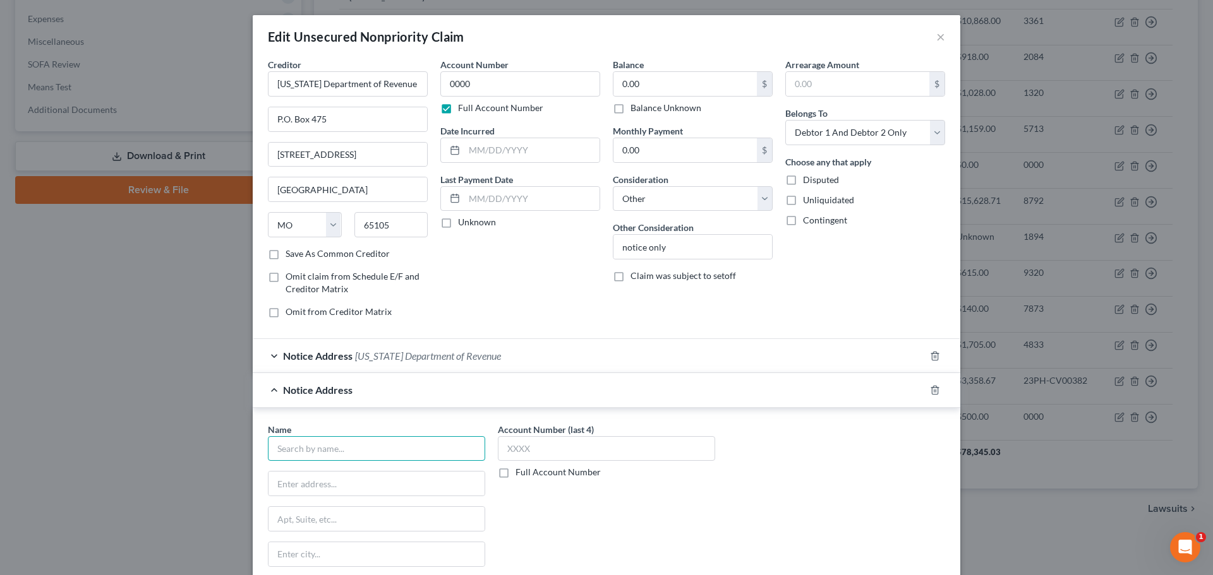
click at [330, 451] on input "text" at bounding box center [376, 448] width 217 height 25
paste input "[US_STATE] Department of Revenue"
type input "[US_STATE] Department of Revenue"
type input "Taxation Division"
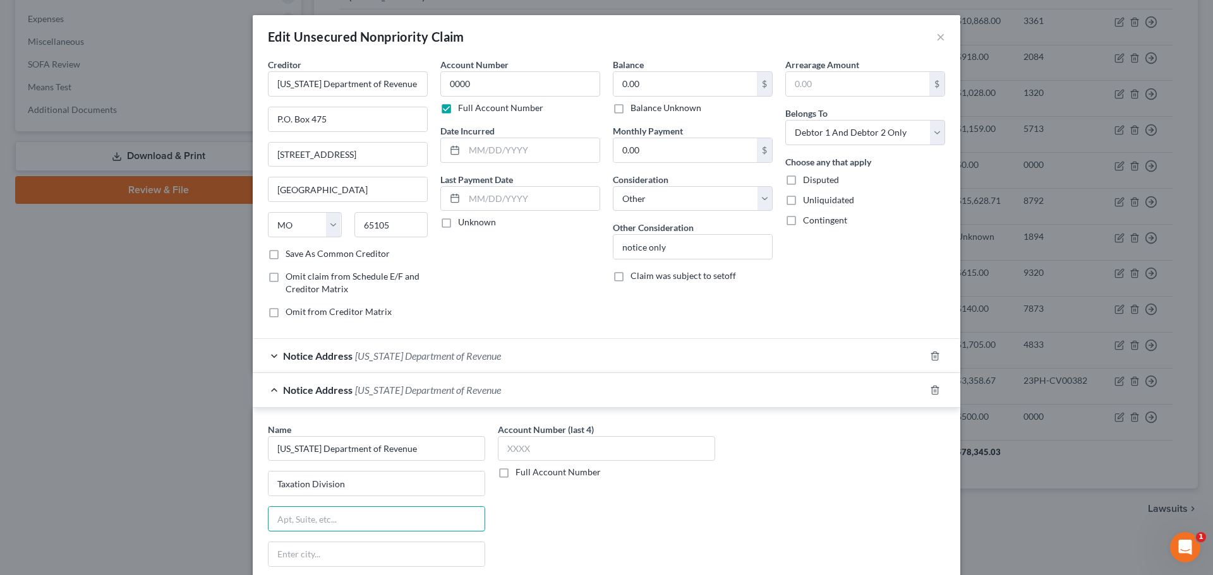
type input "O"
type input "PO Box 3375"
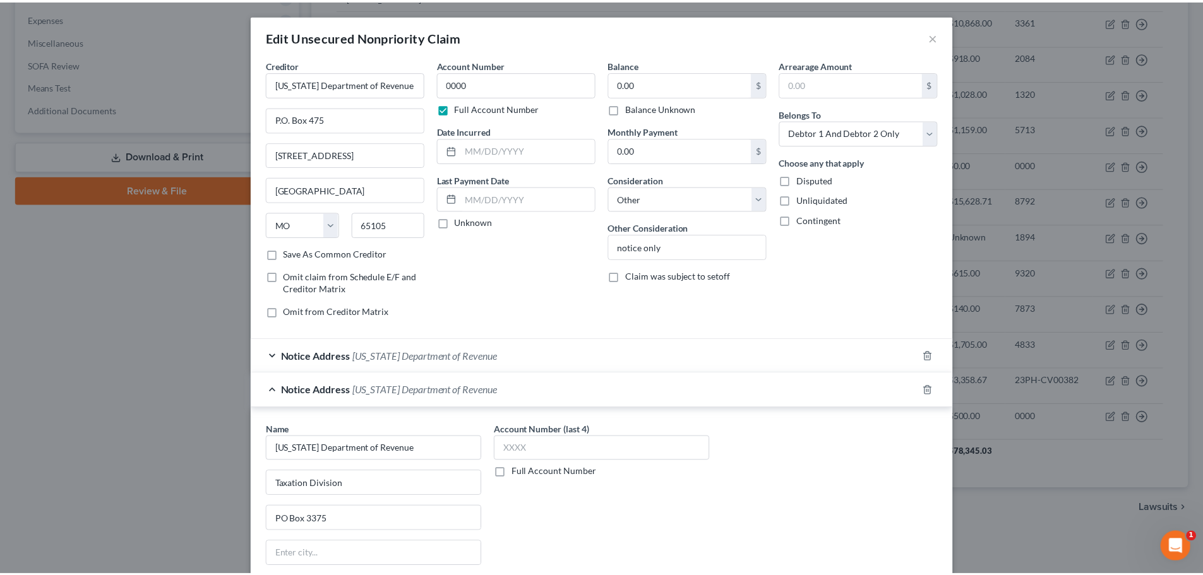
scroll to position [176, 0]
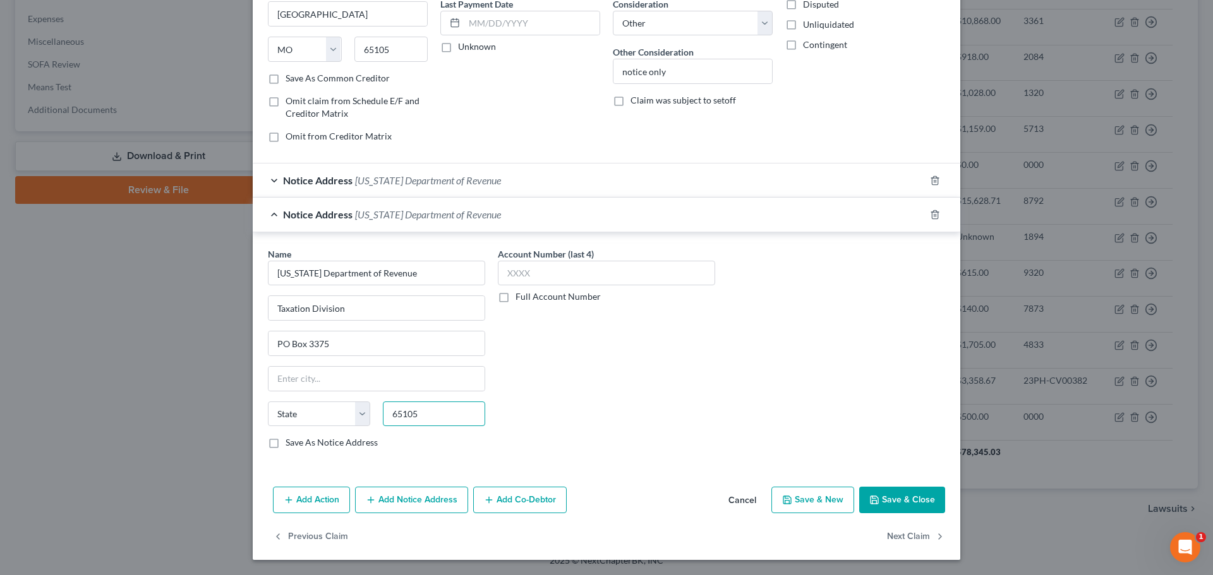
type input "65105"
type input "[GEOGRAPHIC_DATA]"
select select "26"
click at [885, 487] on button "Save & Close" at bounding box center [902, 500] width 86 height 27
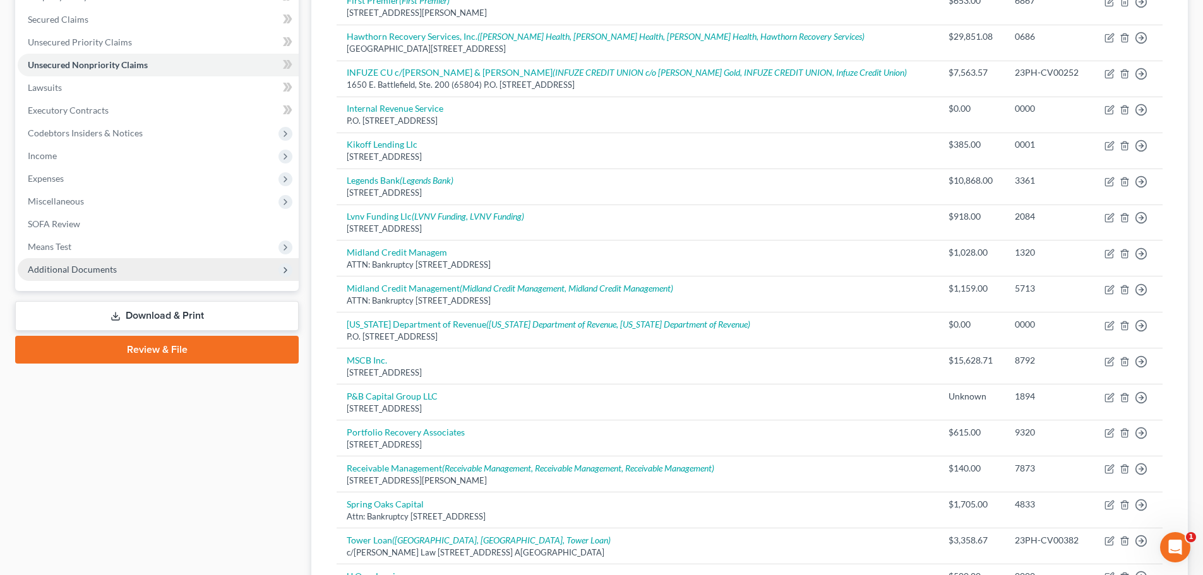
scroll to position [0, 0]
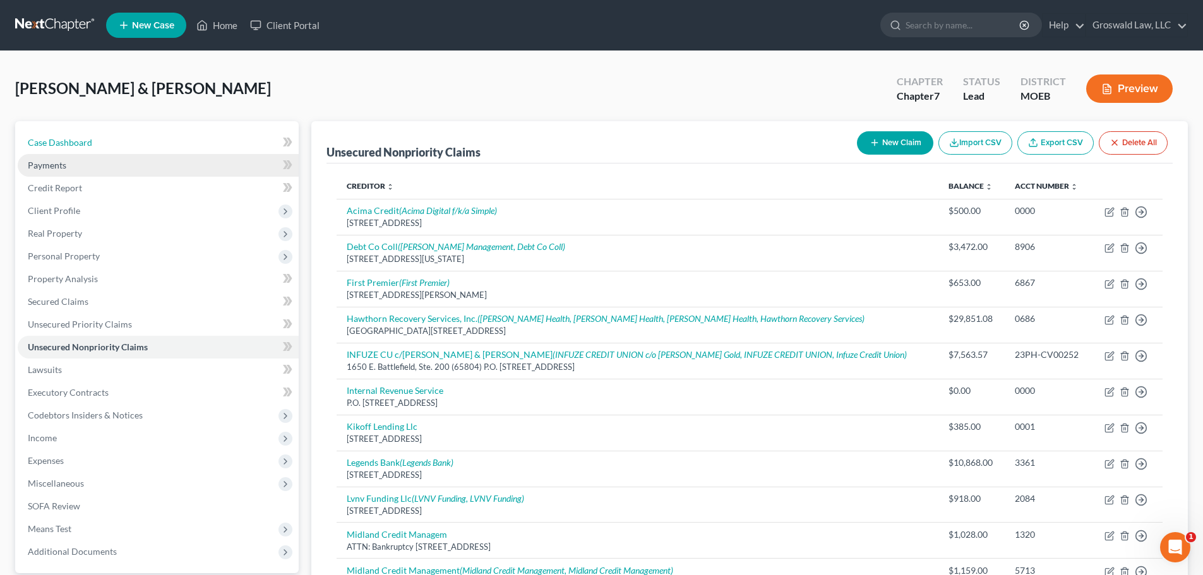
drag, startPoint x: 169, startPoint y: 145, endPoint x: 195, endPoint y: 155, distance: 27.8
click at [169, 145] on link "Case Dashboard" at bounding box center [158, 142] width 281 height 23
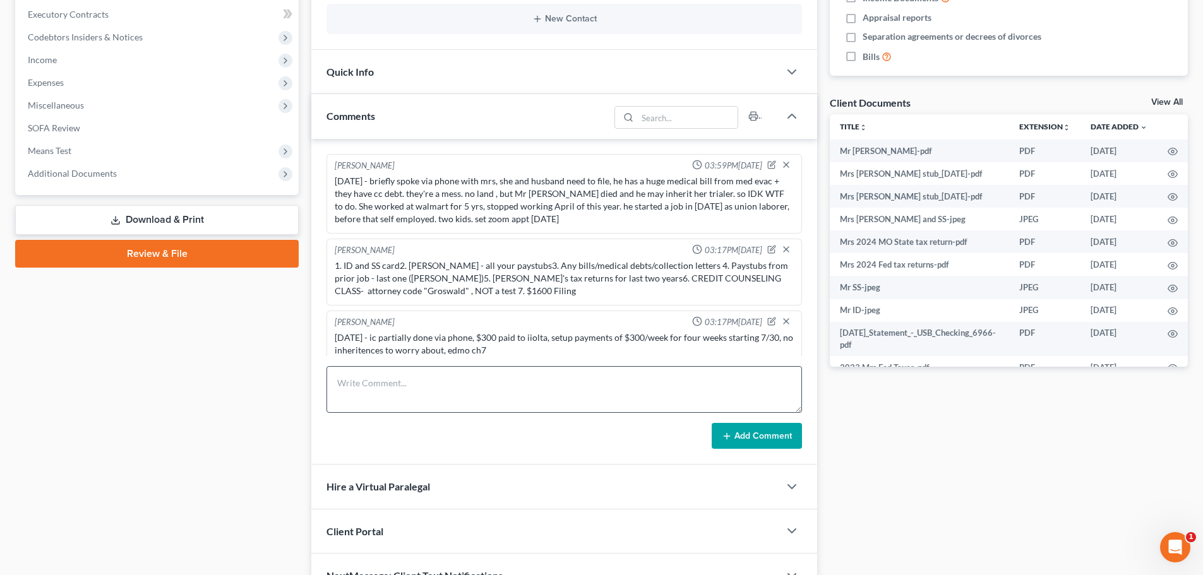
scroll to position [416, 0]
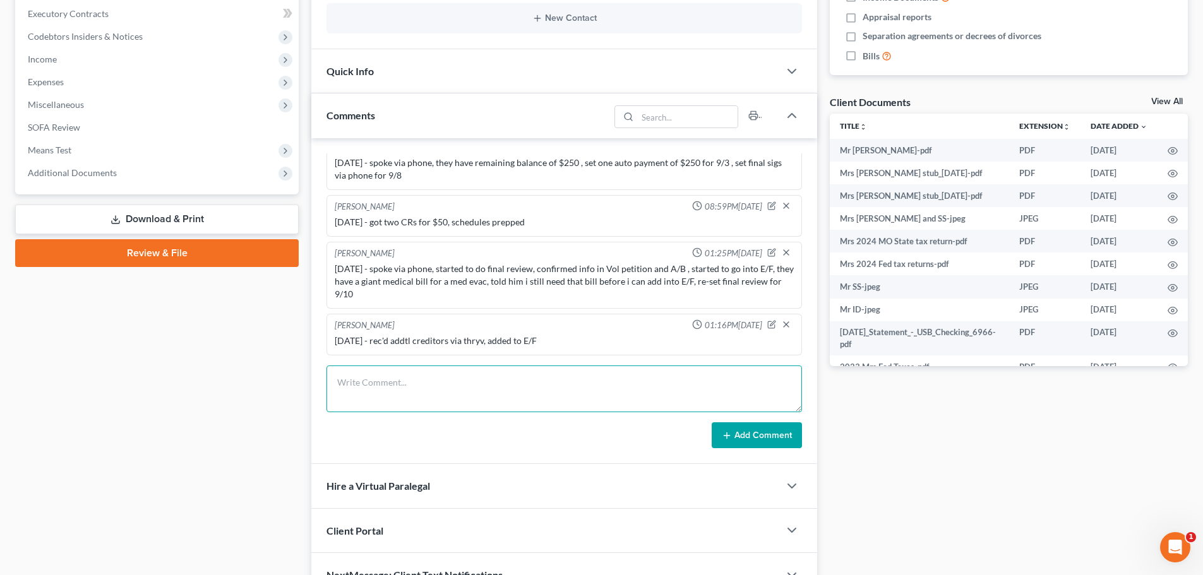
click at [425, 392] on textarea at bounding box center [564, 389] width 476 height 47
type textarea "[DATE]- tc w/ Mrs, still working on getting docs together, re-set final sigs fo…"
click at [771, 440] on button "Add Comment" at bounding box center [757, 435] width 90 height 27
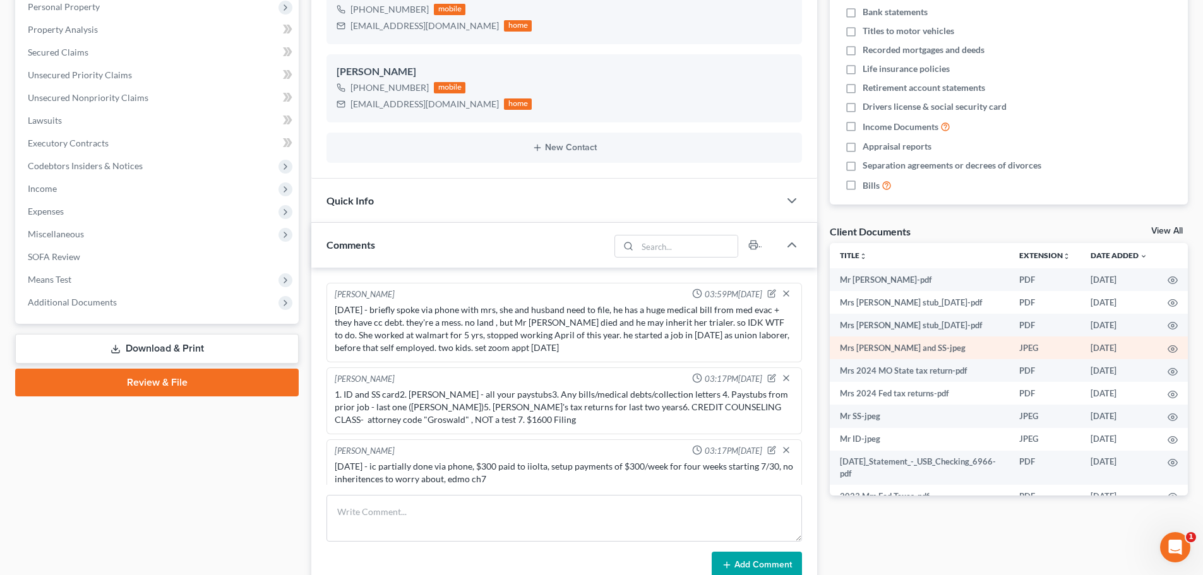
scroll to position [0, 0]
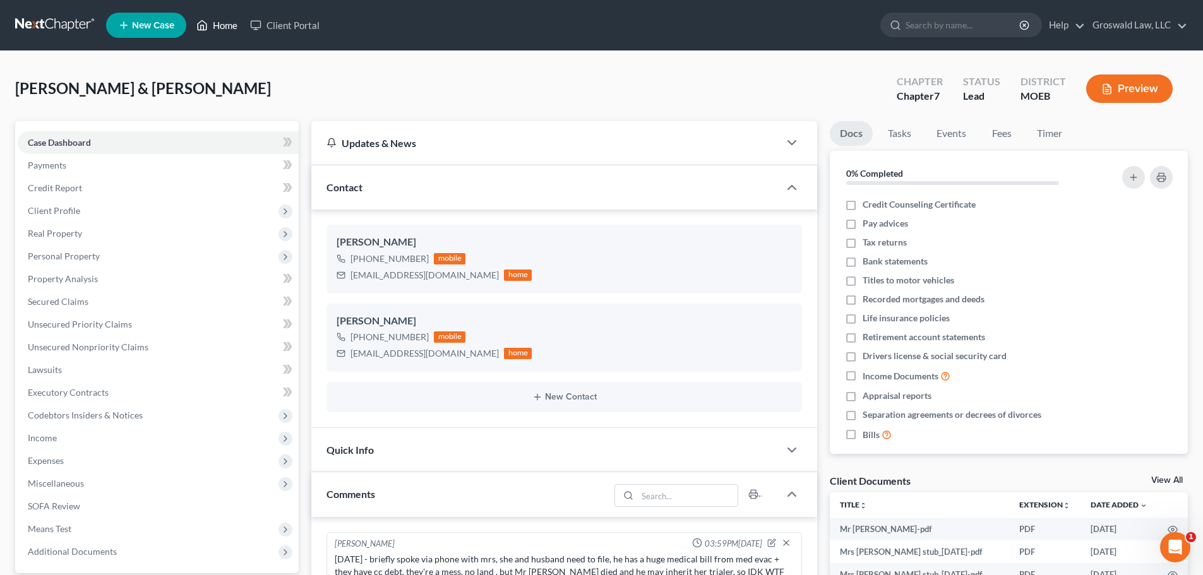
drag, startPoint x: 229, startPoint y: 20, endPoint x: 52, endPoint y: 42, distance: 178.8
click at [229, 21] on link "Home" at bounding box center [217, 25] width 54 height 23
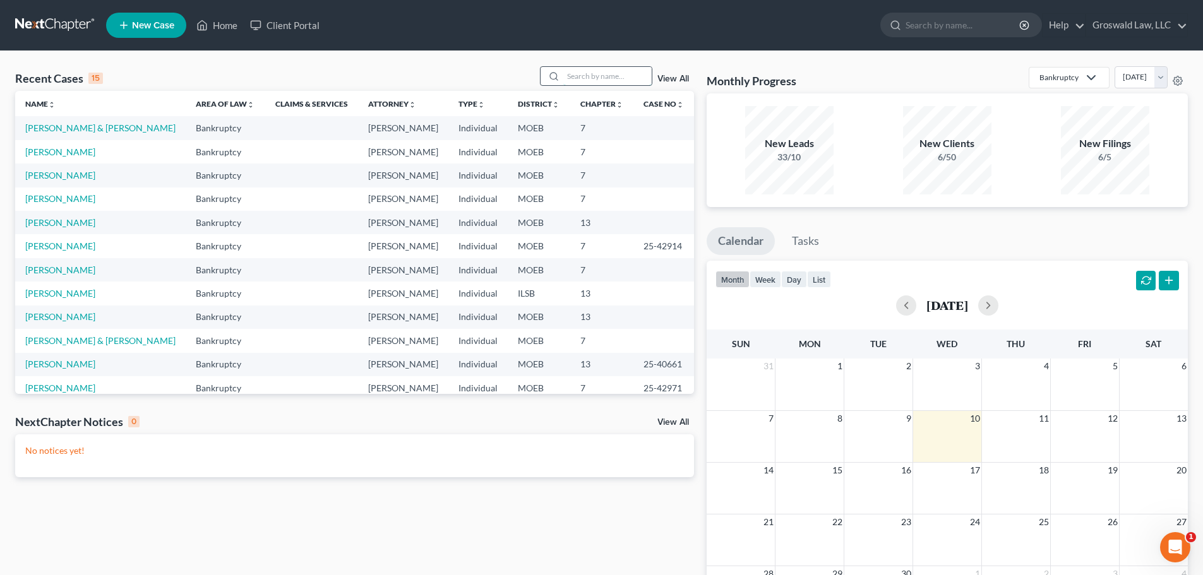
click at [611, 78] on input "search" at bounding box center [607, 76] width 88 height 18
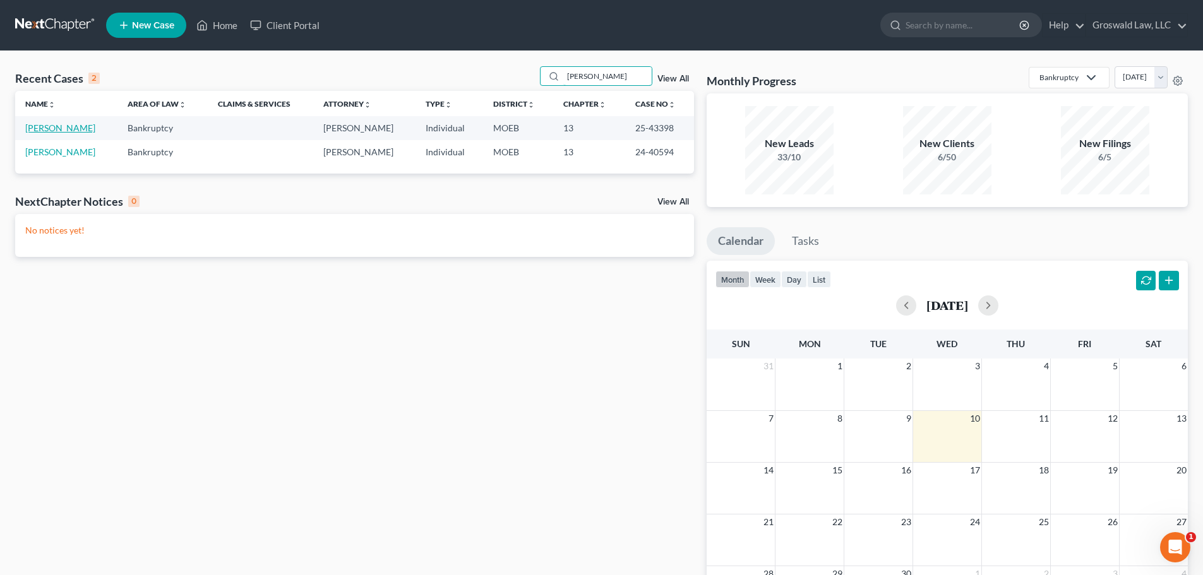
type input "[PERSON_NAME]"
click at [87, 131] on link "[PERSON_NAME]" at bounding box center [60, 128] width 70 height 11
select select "6"
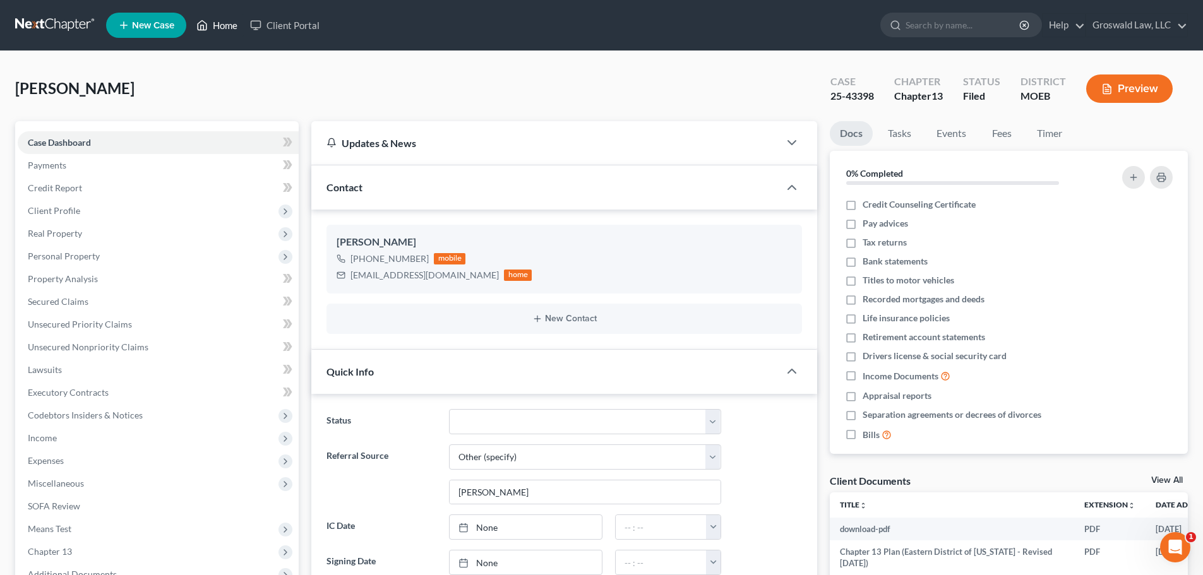
drag, startPoint x: 220, startPoint y: 28, endPoint x: 228, endPoint y: 126, distance: 98.2
click at [220, 28] on link "Home" at bounding box center [217, 25] width 54 height 23
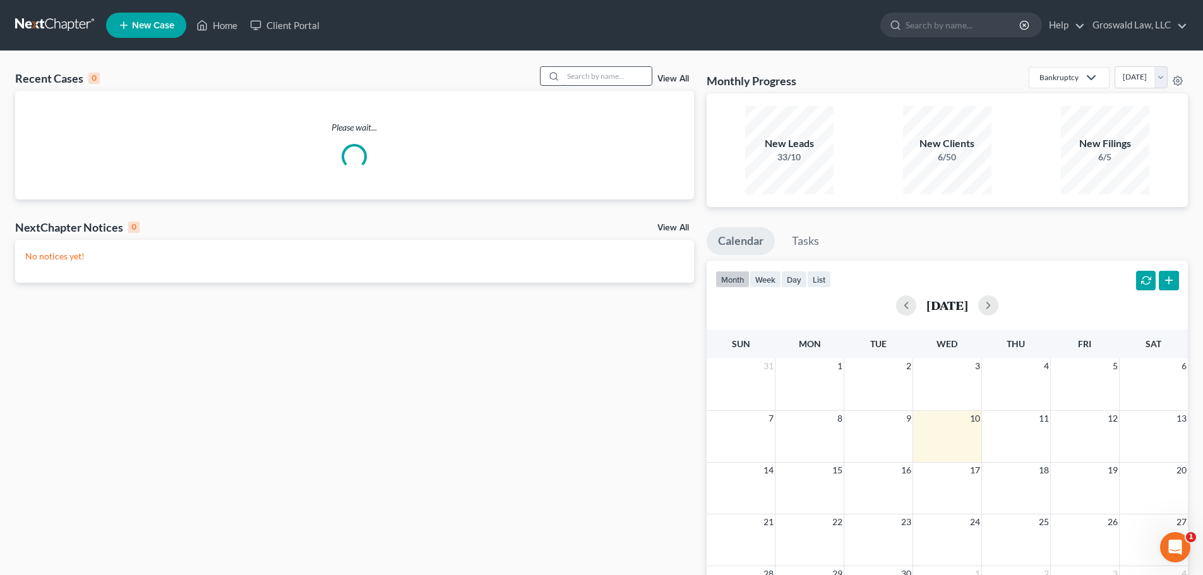
click at [589, 77] on input "search" at bounding box center [607, 76] width 88 height 18
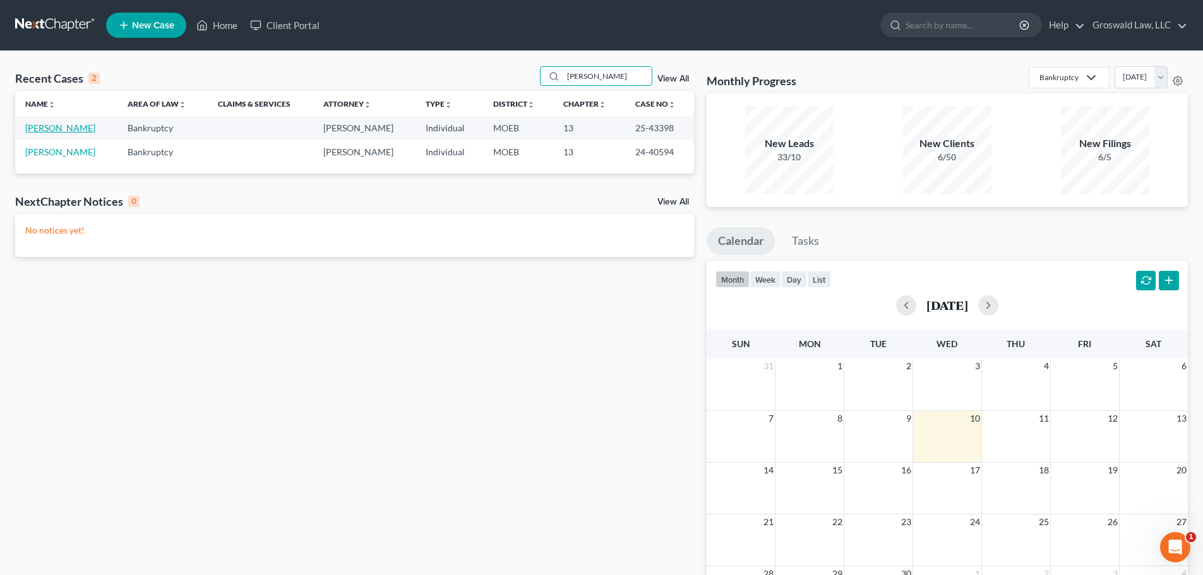
type input "[PERSON_NAME]"
click at [59, 133] on link "[PERSON_NAME]" at bounding box center [60, 128] width 70 height 11
select select "6"
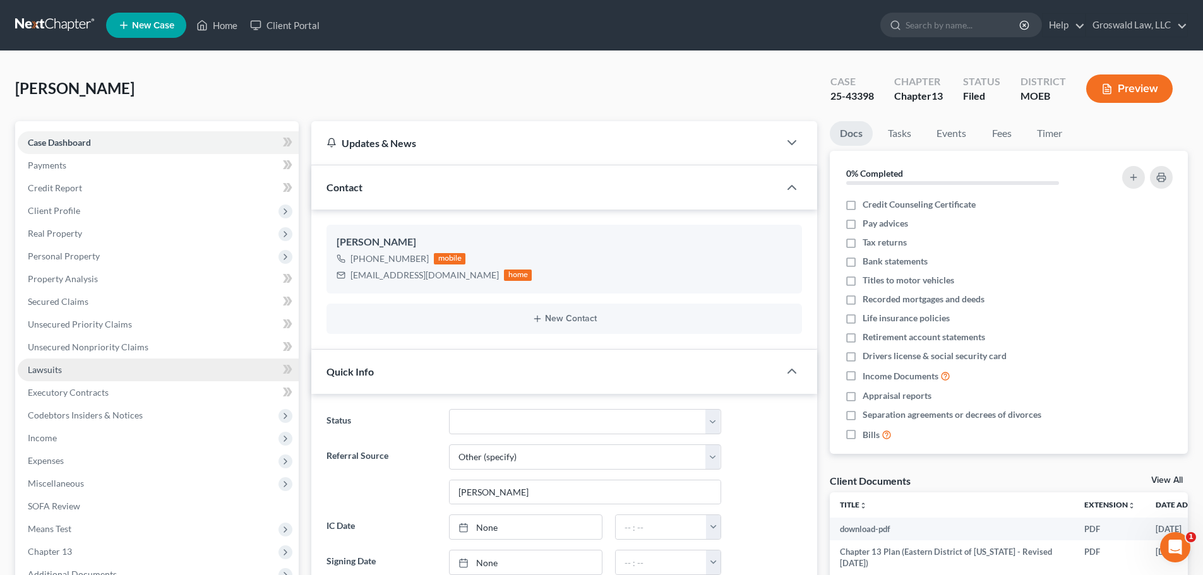
scroll to position [458, 0]
click at [130, 348] on span "Unsecured Nonpriority Claims" at bounding box center [88, 347] width 121 height 11
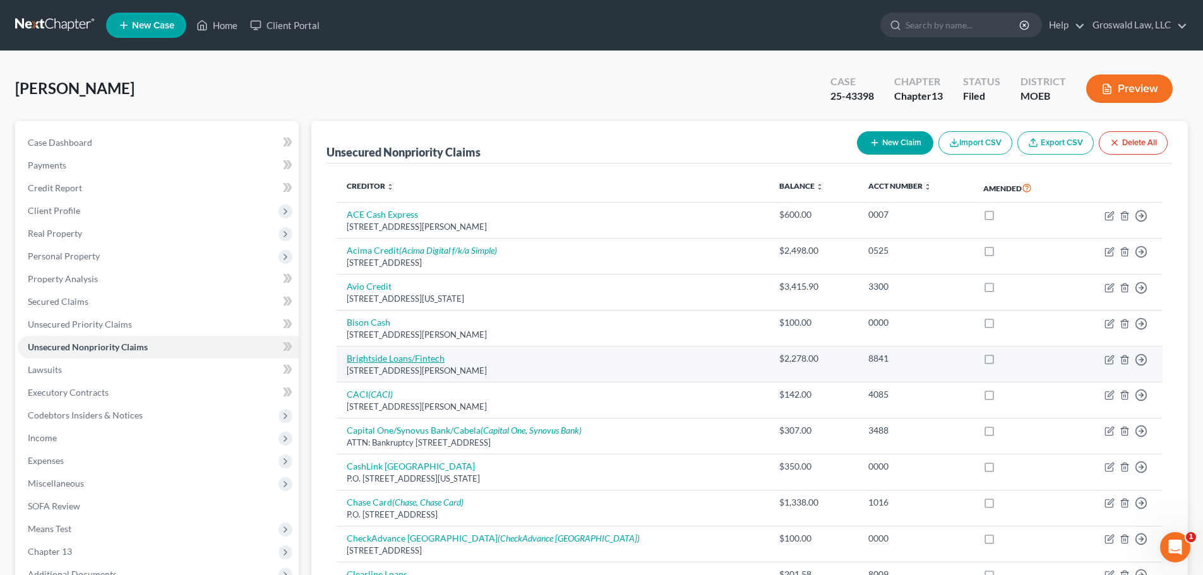
click at [391, 361] on link "Brightside Loans/Fintech" at bounding box center [396, 358] width 98 height 11
select select "14"
select select "10"
select select "0"
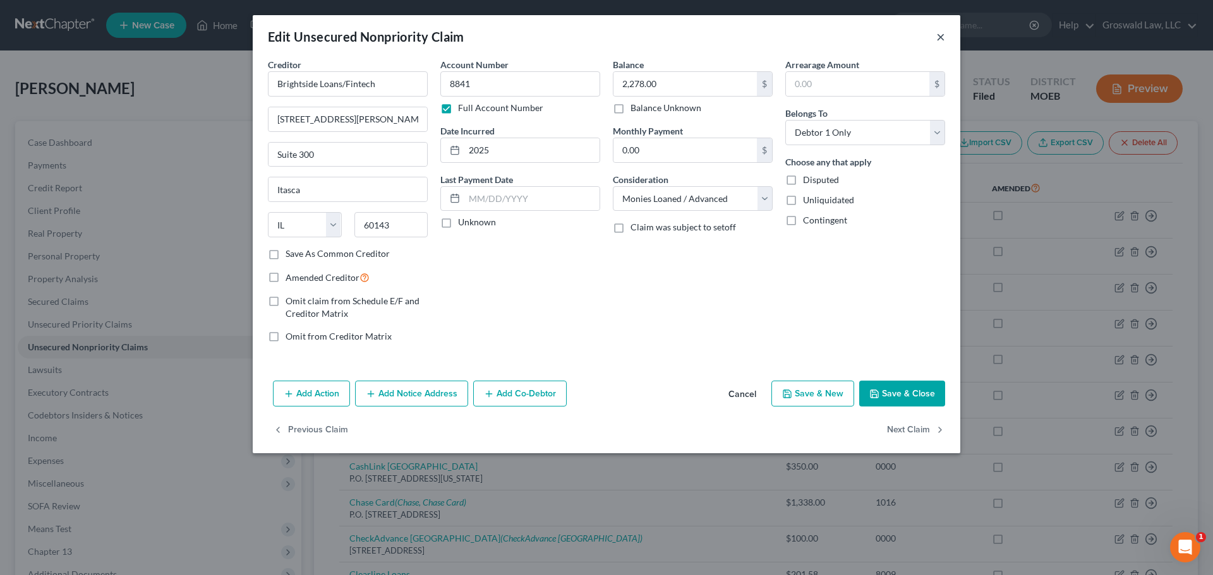
drag, startPoint x: 942, startPoint y: 39, endPoint x: 933, endPoint y: 47, distance: 12.1
click at [942, 39] on button "×" at bounding box center [940, 36] width 9 height 15
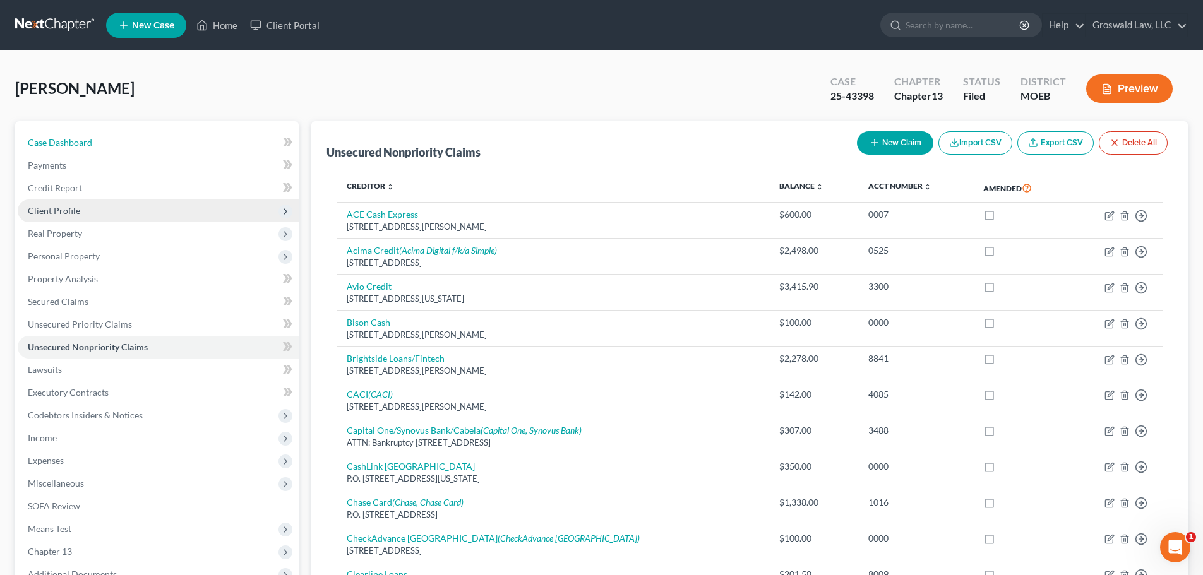
drag, startPoint x: 116, startPoint y: 145, endPoint x: 213, endPoint y: 202, distance: 113.5
click at [116, 147] on link "Case Dashboard" at bounding box center [158, 142] width 281 height 23
select select "6"
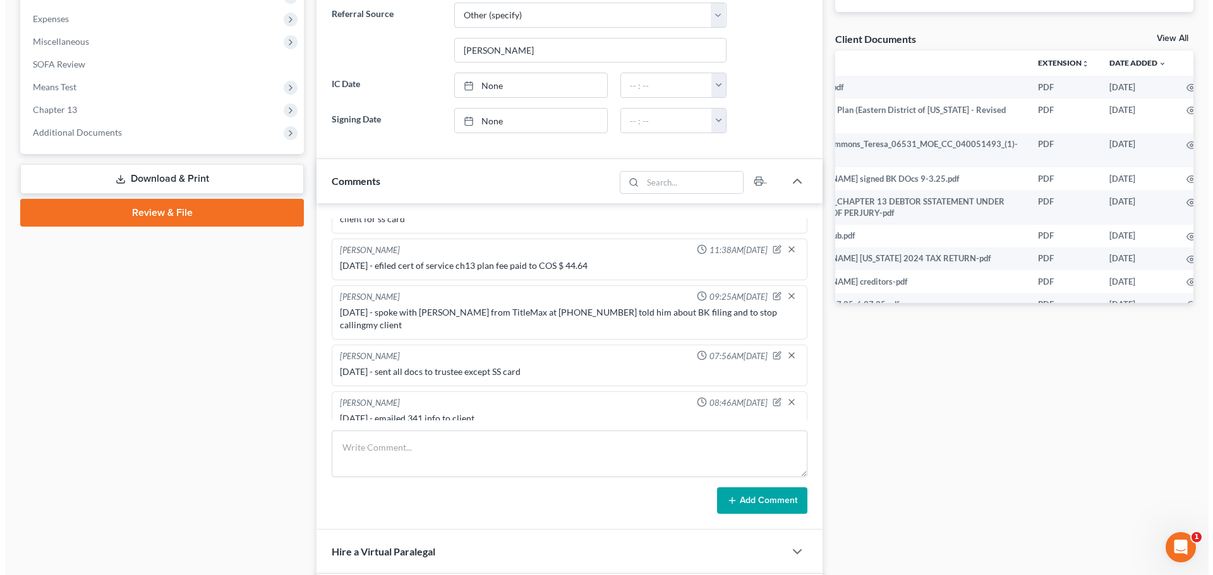
scroll to position [0, 68]
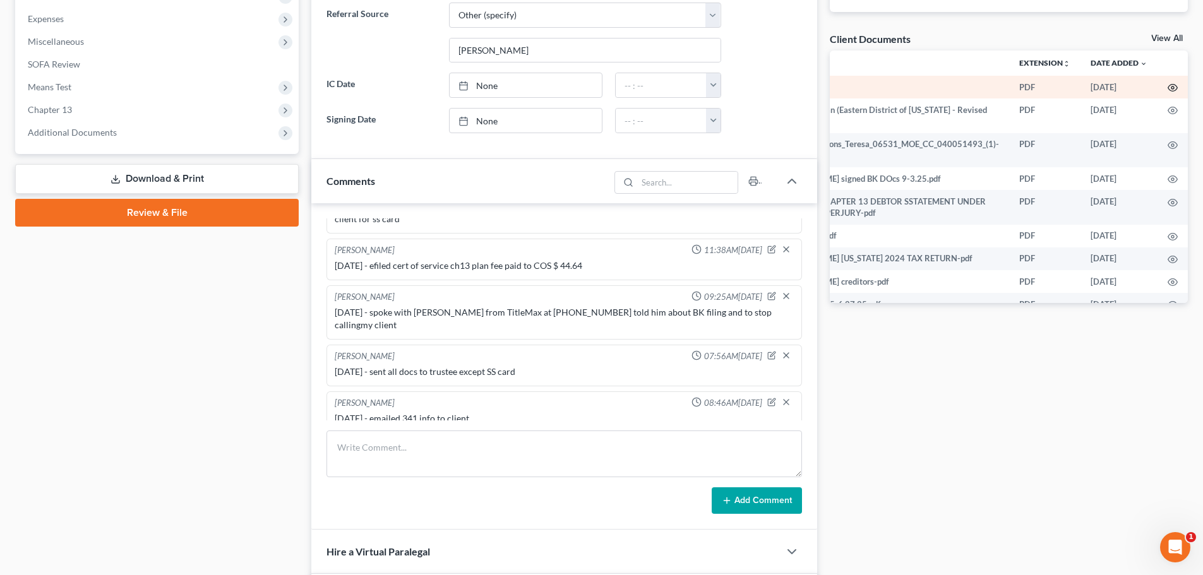
click at [1168, 86] on icon "button" at bounding box center [1173, 88] width 10 height 10
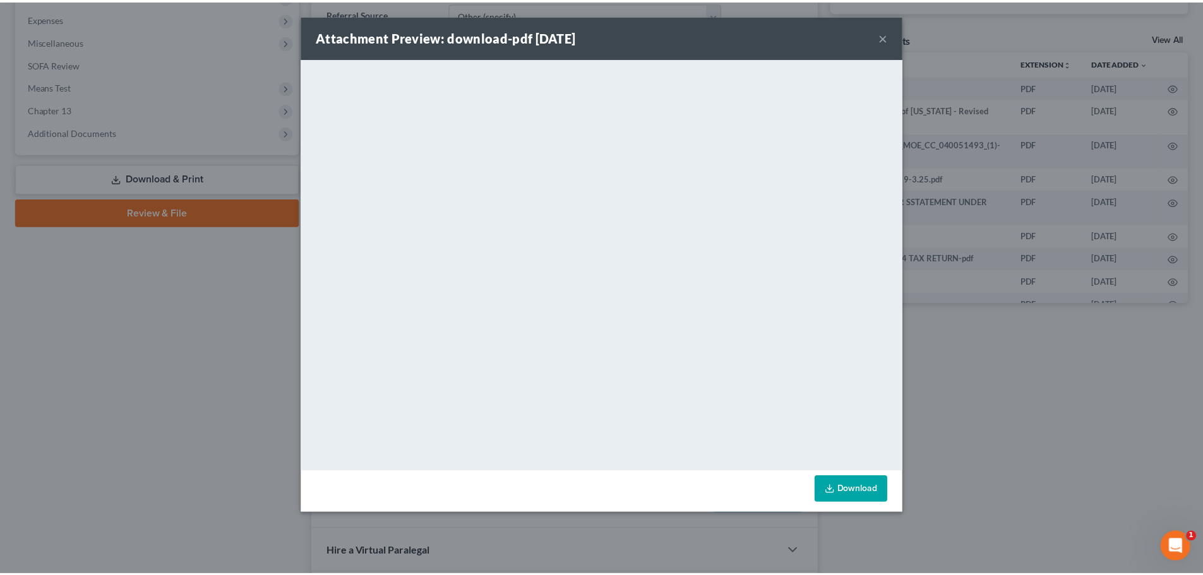
scroll to position [0, 66]
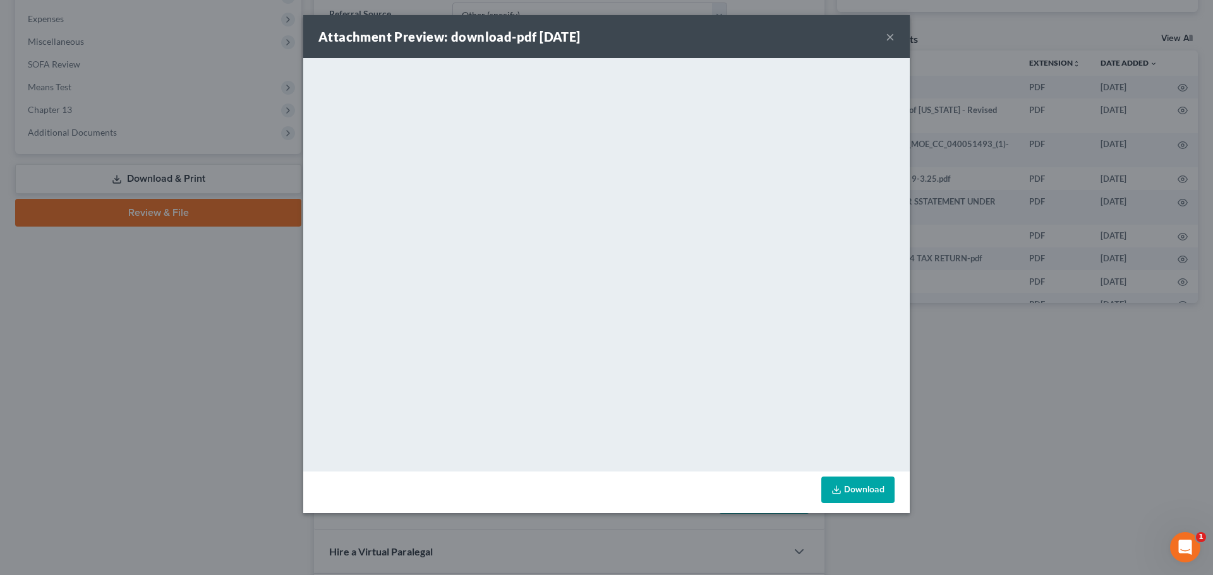
click at [887, 37] on button "×" at bounding box center [889, 36] width 9 height 15
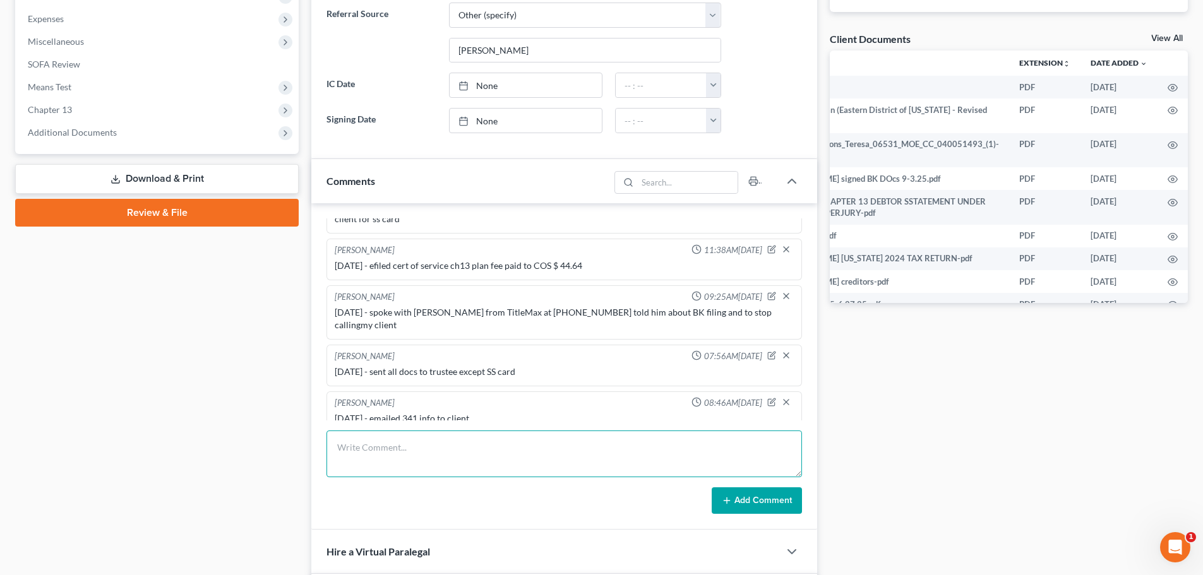
drag, startPoint x: 413, startPoint y: 462, endPoint x: 420, endPoint y: 451, distance: 12.8
click at [414, 461] on textarea at bounding box center [564, 454] width 476 height 47
type textarea "[DATE] - tc w/ cluient, answered misc questions, she is coming into office for …"
click at [728, 496] on icon at bounding box center [727, 501] width 10 height 10
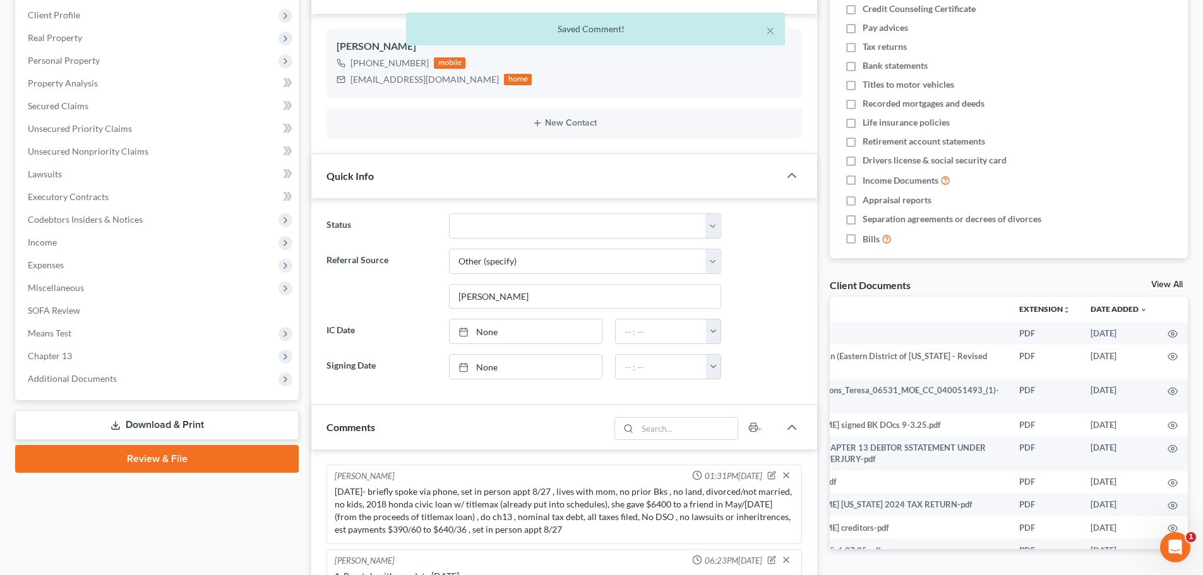
scroll to position [0, 0]
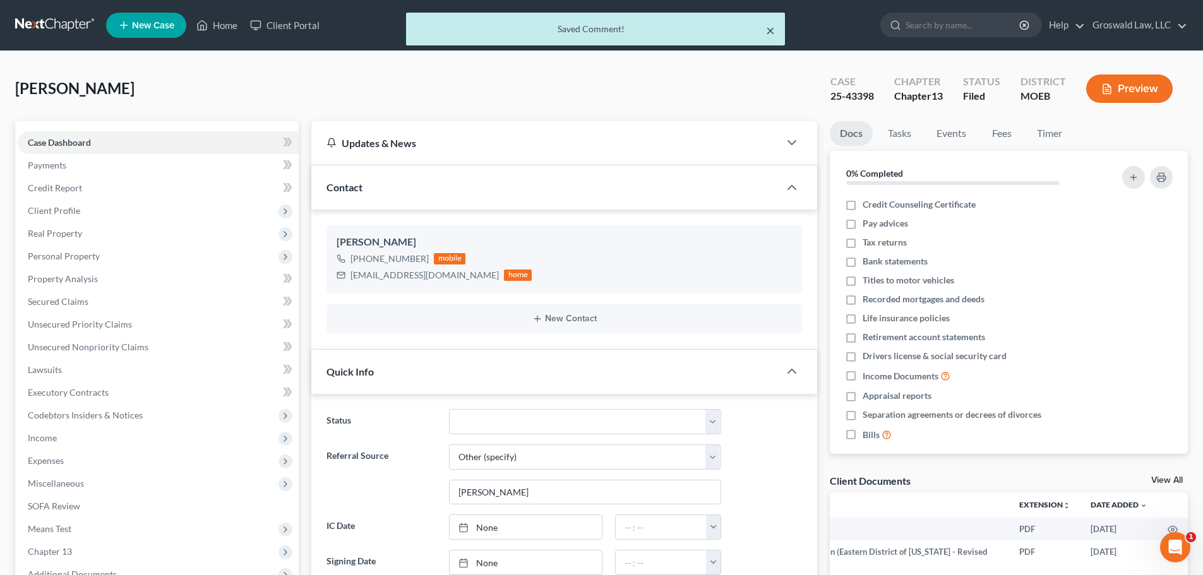
drag, startPoint x: 772, startPoint y: 34, endPoint x: 215, endPoint y: 37, distance: 557.0
click at [772, 34] on button "×" at bounding box center [770, 30] width 9 height 15
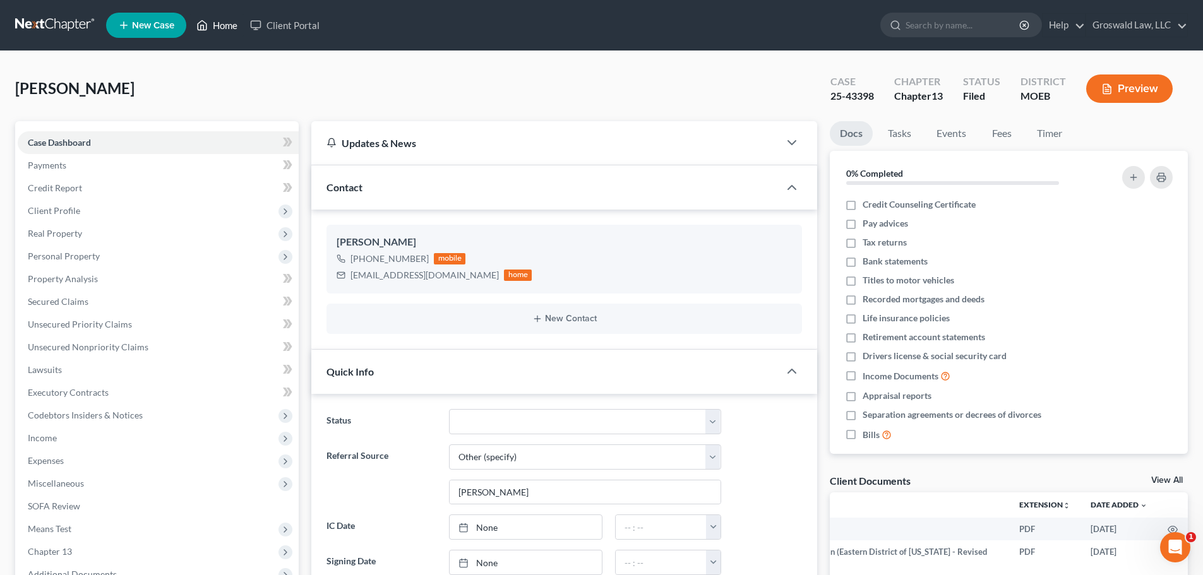
click at [226, 21] on link "Home" at bounding box center [217, 25] width 54 height 23
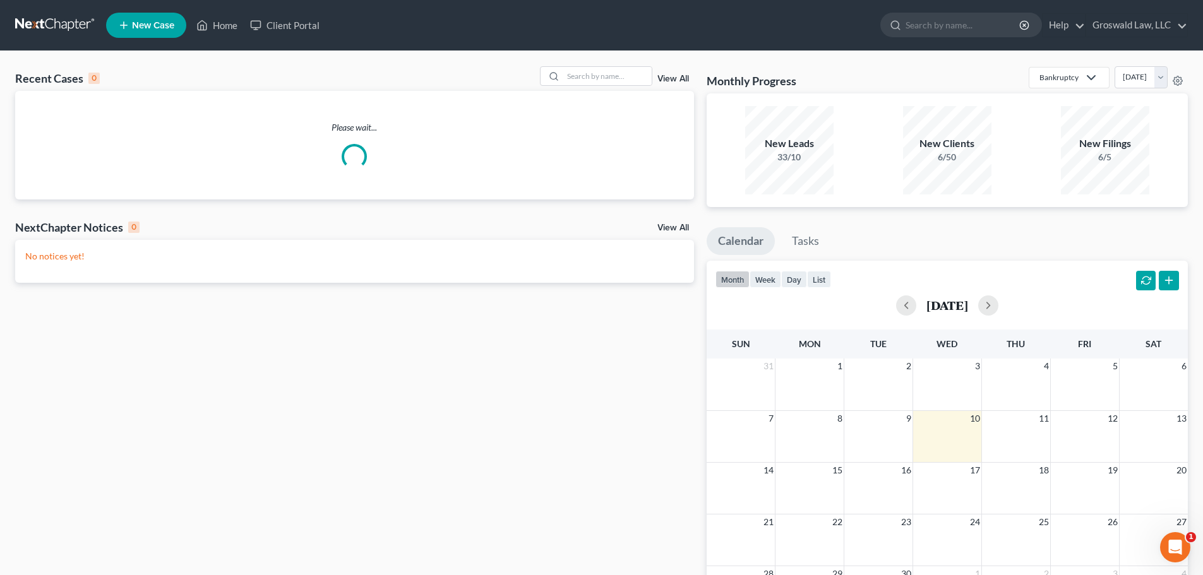
click at [604, 90] on div "Recent Cases 0 View All" at bounding box center [354, 78] width 679 height 25
click at [607, 77] on input "search" at bounding box center [607, 76] width 88 height 18
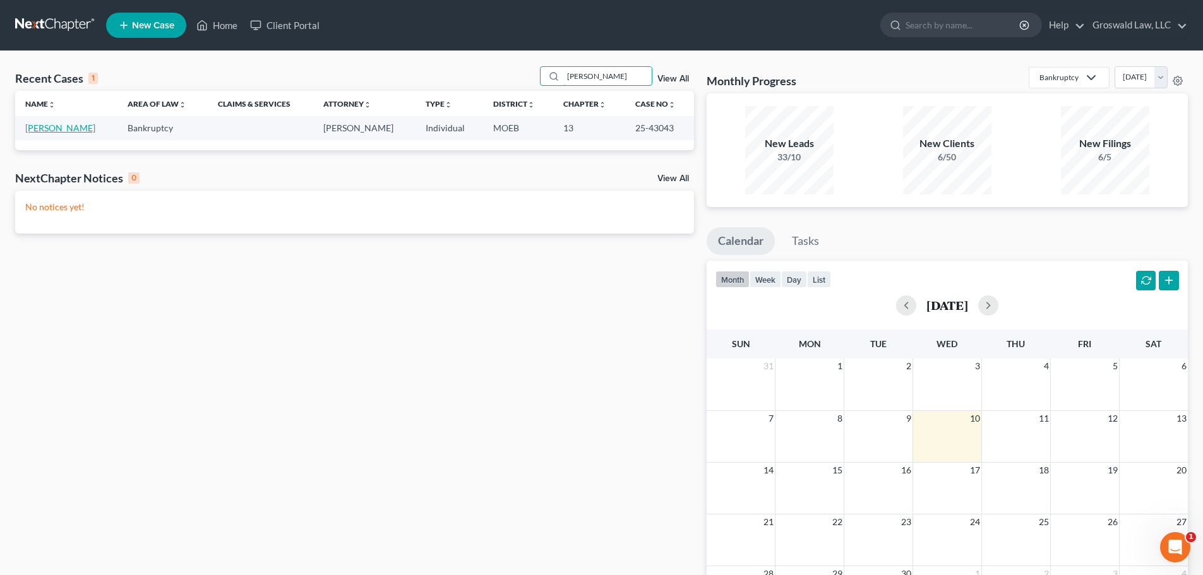
type input "[PERSON_NAME]"
click at [69, 128] on link "[PERSON_NAME]" at bounding box center [60, 128] width 70 height 11
select select "6"
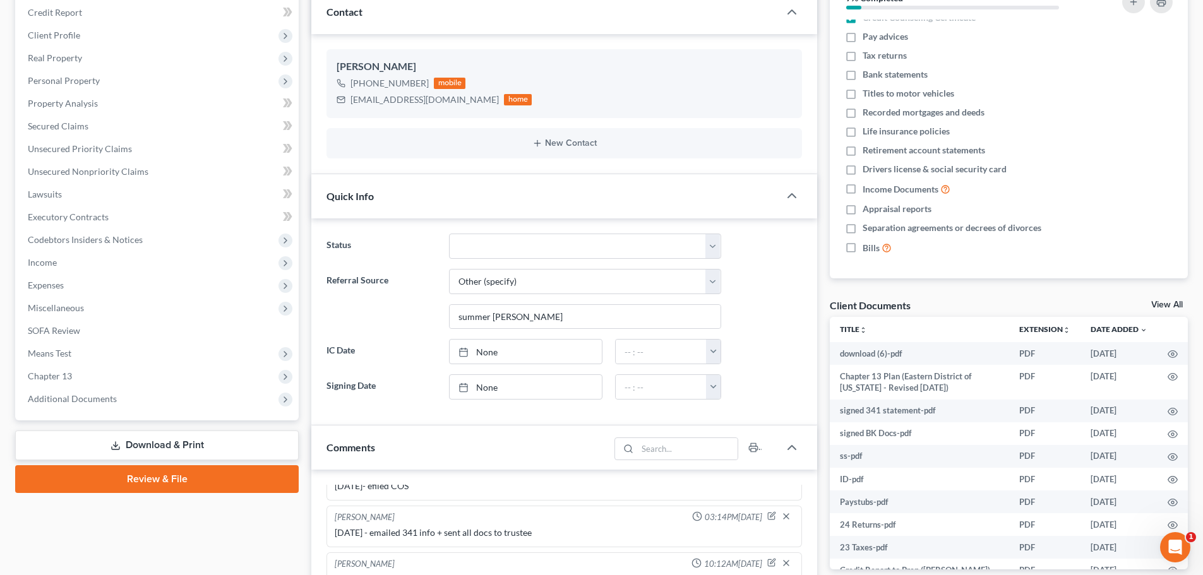
scroll to position [442, 0]
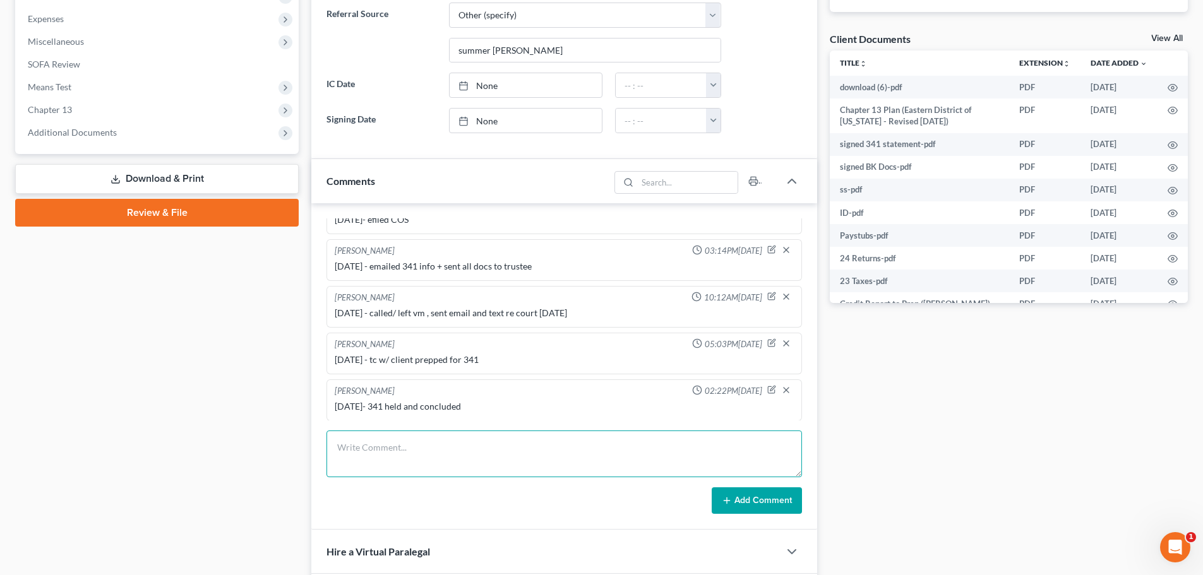
click at [508, 451] on textarea at bounding box center [564, 454] width 476 height 47
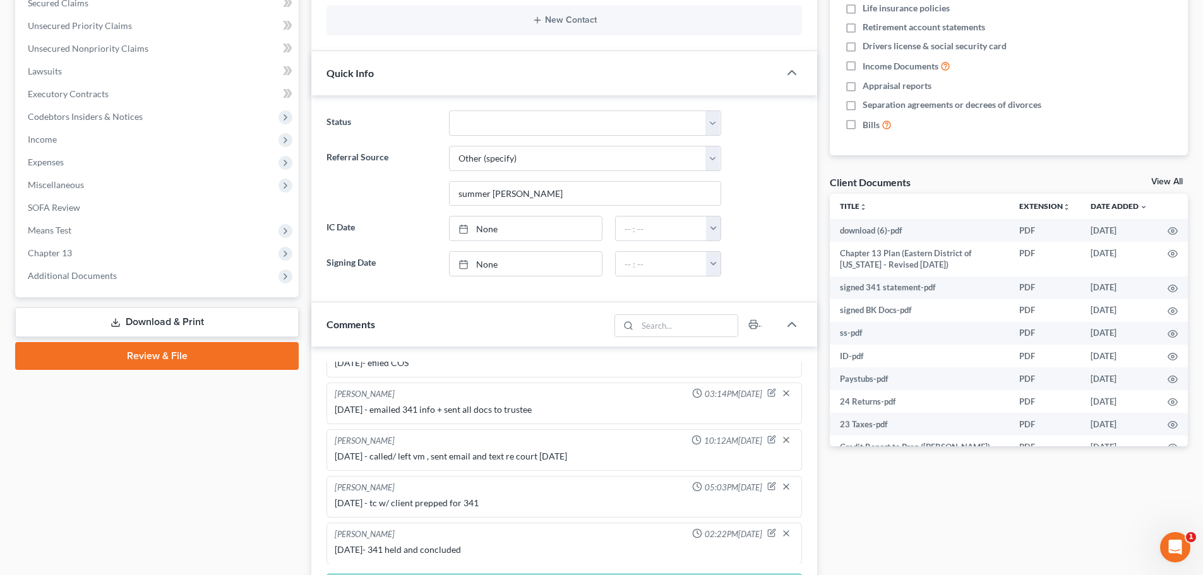
scroll to position [63, 0]
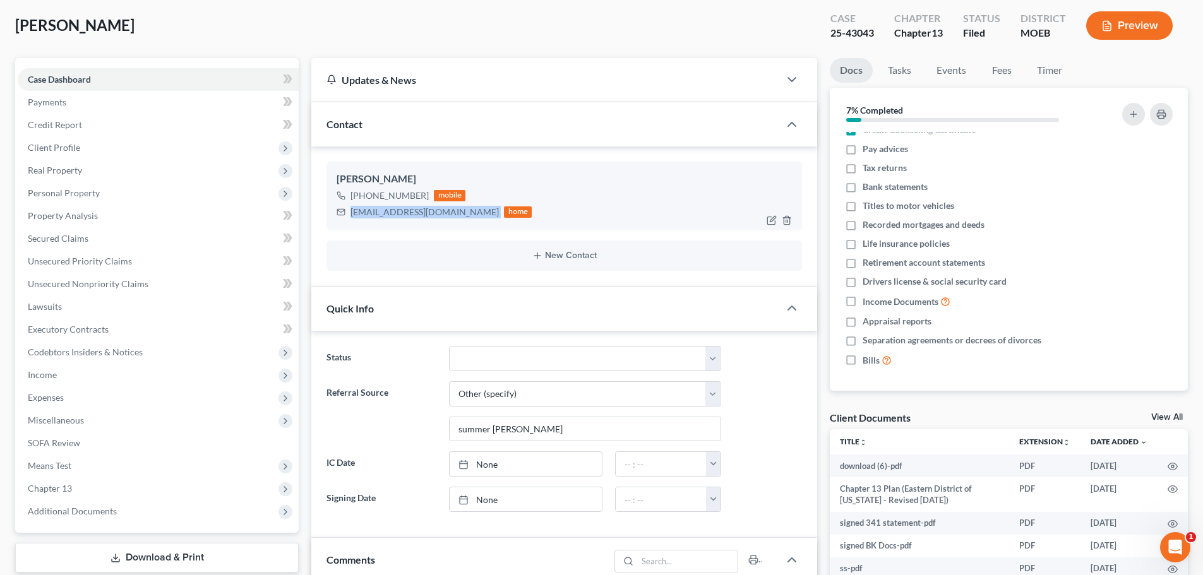
drag, startPoint x: 452, startPoint y: 219, endPoint x: 334, endPoint y: 220, distance: 118.1
click at [334, 220] on div "[PERSON_NAME] [PHONE_NUMBER] mobile [EMAIL_ADDRESS][DOMAIN_NAME] home" at bounding box center [564, 196] width 476 height 68
copy div "[EMAIL_ADDRESS][DOMAIN_NAME]"
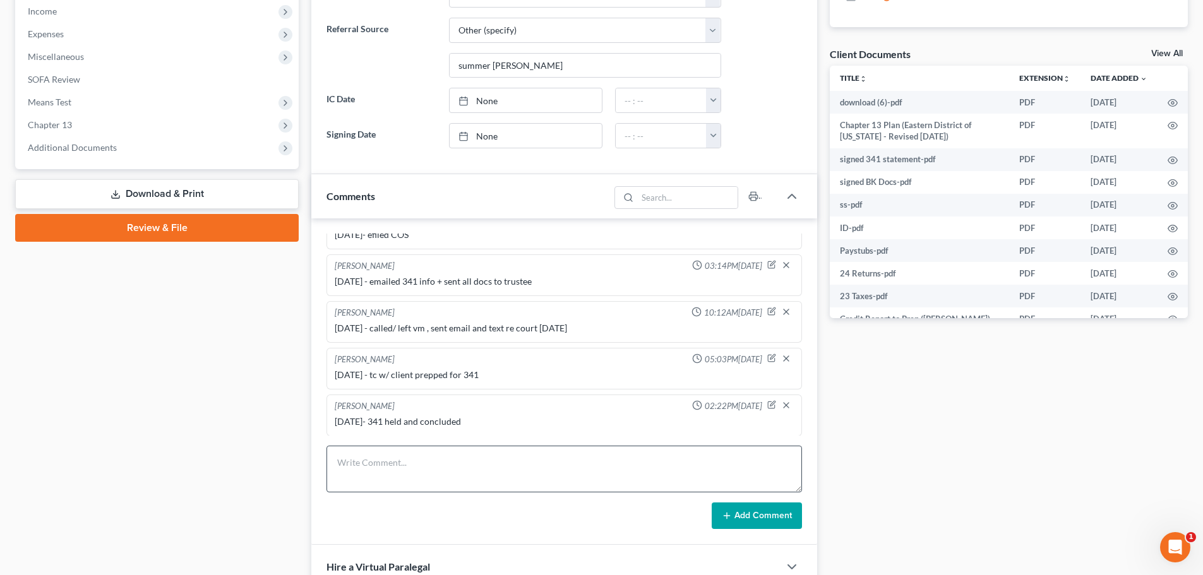
scroll to position [442, 0]
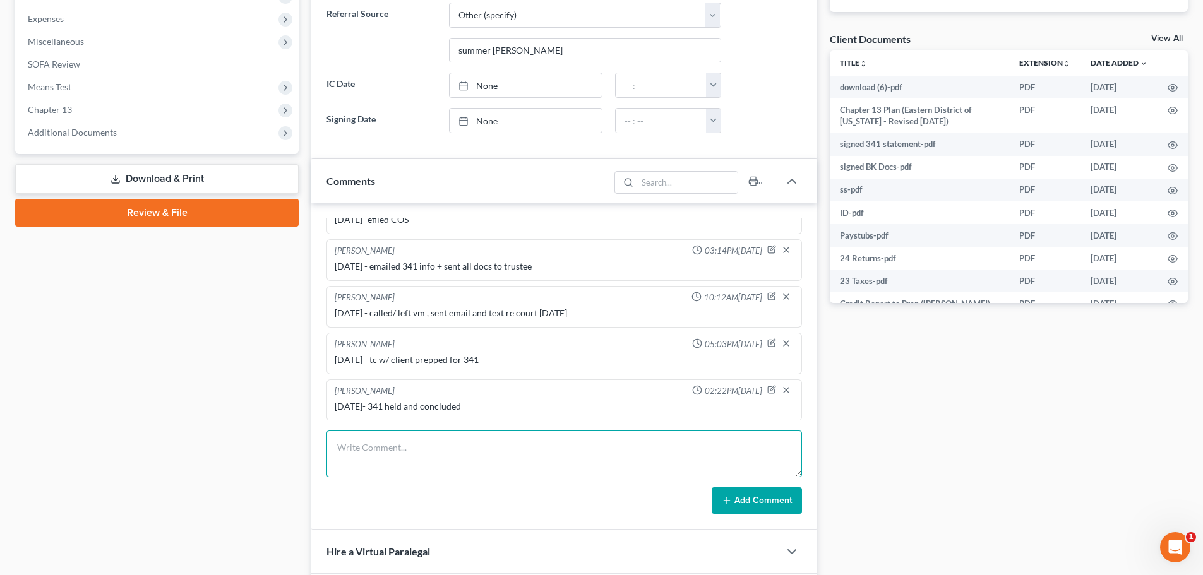
drag, startPoint x: 506, startPoint y: 448, endPoint x: 531, endPoint y: 385, distance: 68.0
click at [506, 448] on textarea at bounding box center [564, 454] width 476 height 47
type textarea "[DATE] - email to client re trustee objeciton to conf"
click at [789, 496] on button "Add Comment" at bounding box center [757, 501] width 90 height 27
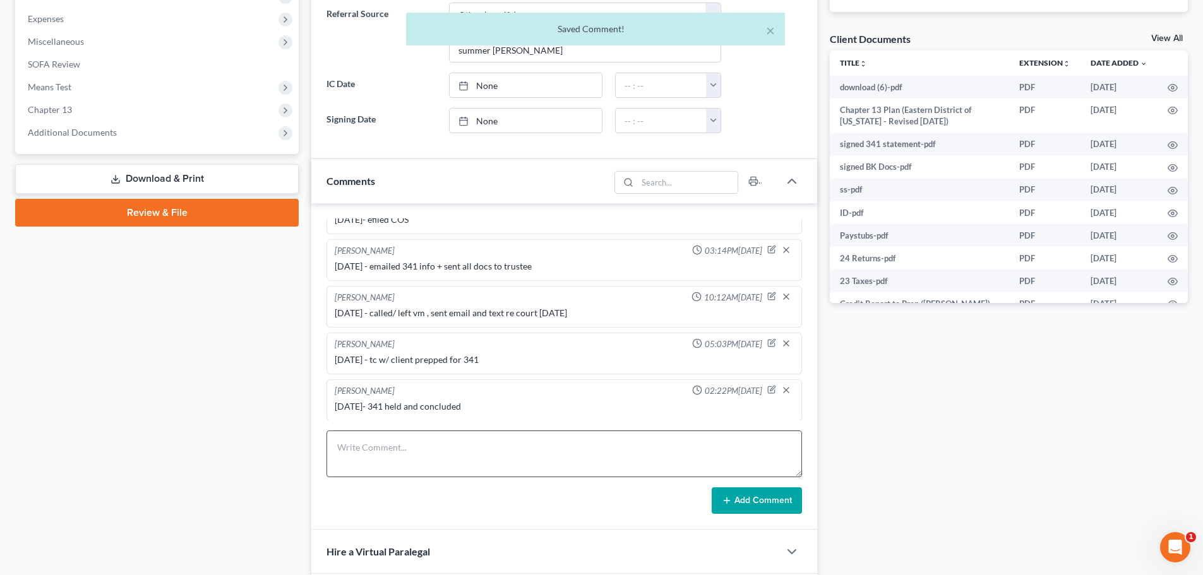
scroll to position [523, 0]
click at [498, 458] on textarea at bounding box center [564, 454] width 476 height 47
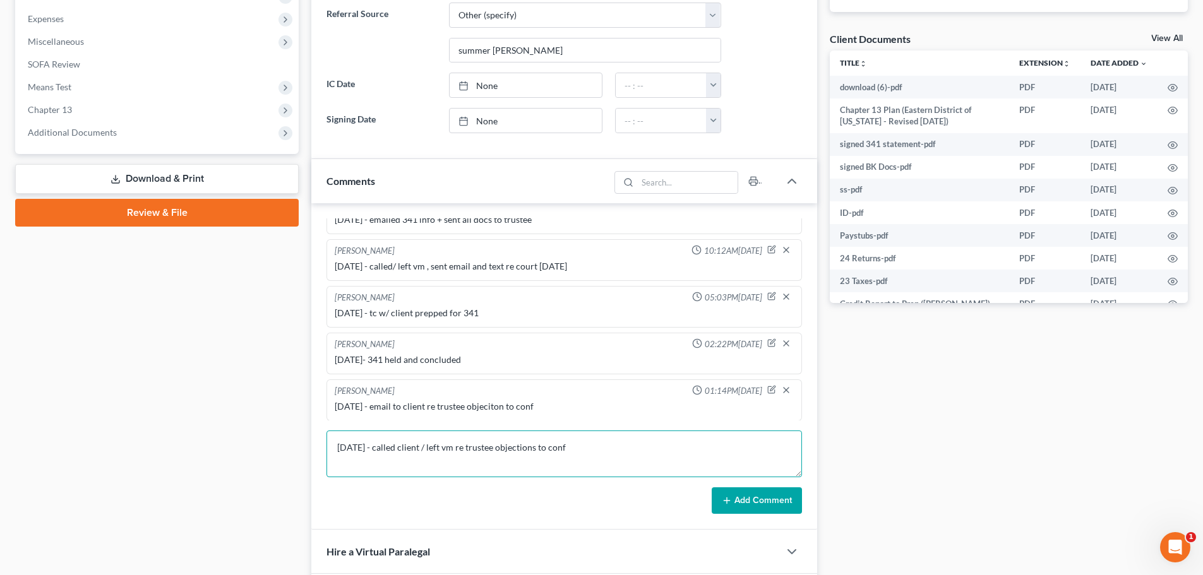
type textarea "[DATE] - called client / left vm re trustee objections to conf"
click at [782, 506] on button "Add Comment" at bounding box center [757, 501] width 90 height 27
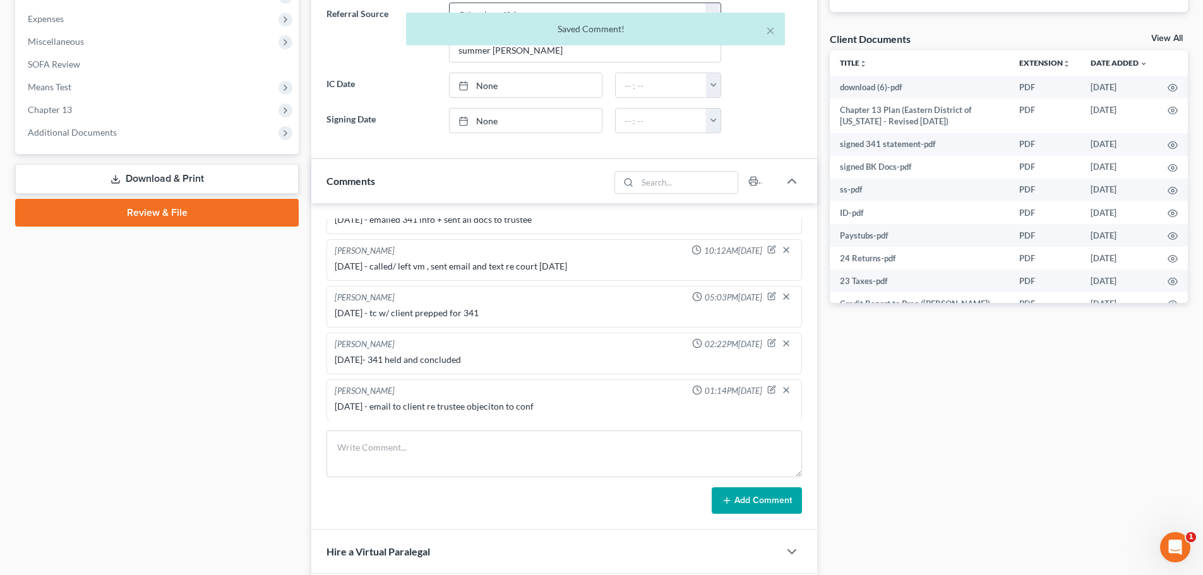
scroll to position [570, 0]
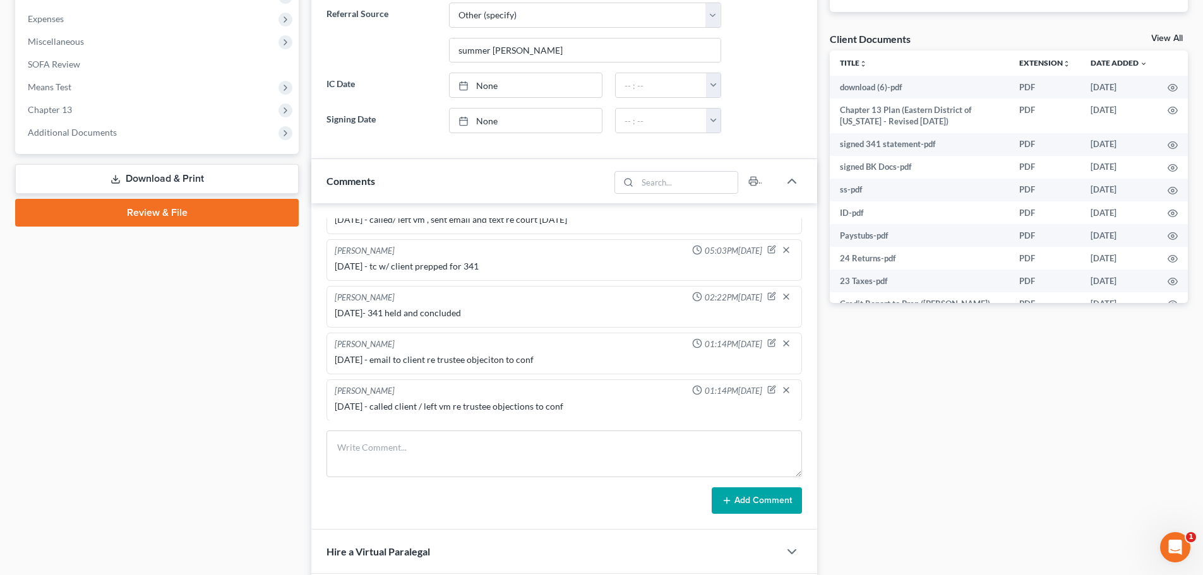
click at [762, 383] on div "[PERSON_NAME] 01:14PM[DATE] [DATE] - called client / left vm re trustee objecti…" at bounding box center [564, 401] width 476 height 42
click at [767, 386] on icon "button" at bounding box center [771, 389] width 9 height 9
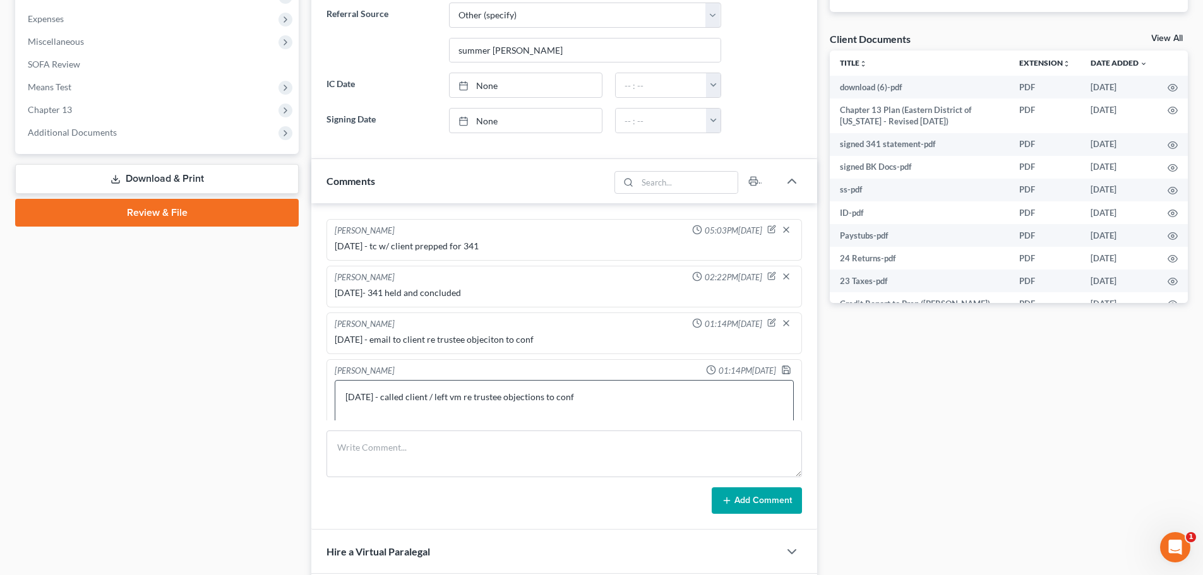
scroll to position [604, 0]
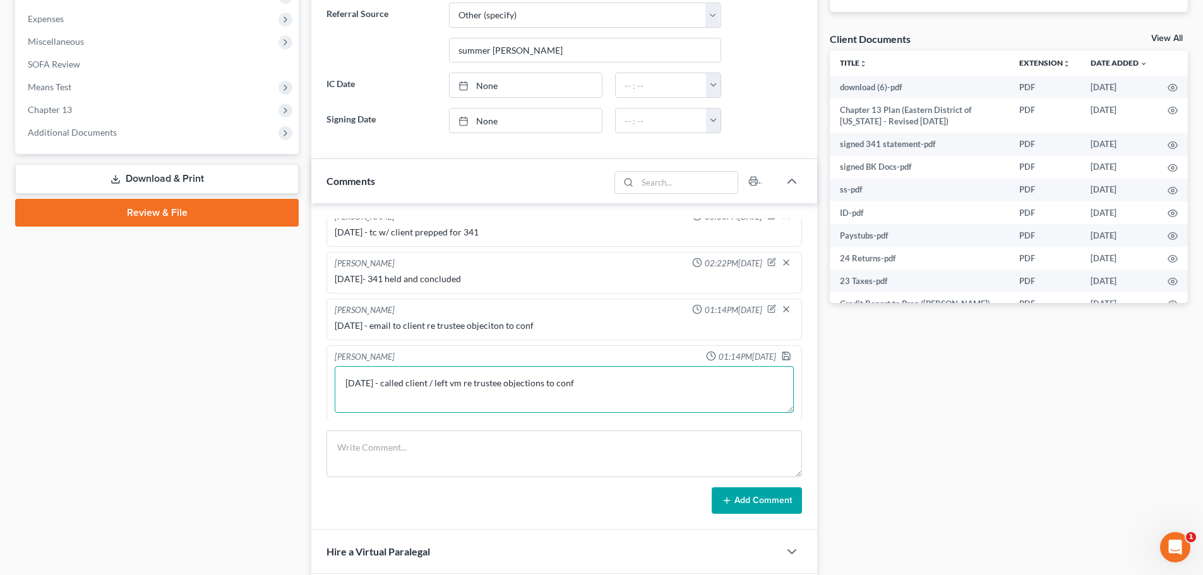
click at [465, 386] on textarea "[DATE] - called client / left vm re trustee objections to conf" at bounding box center [564, 389] width 459 height 47
type textarea "[DATE] - called client / left vm and sent text re trustee objections to conf"
click at [782, 357] on icon "button" at bounding box center [786, 356] width 8 height 8
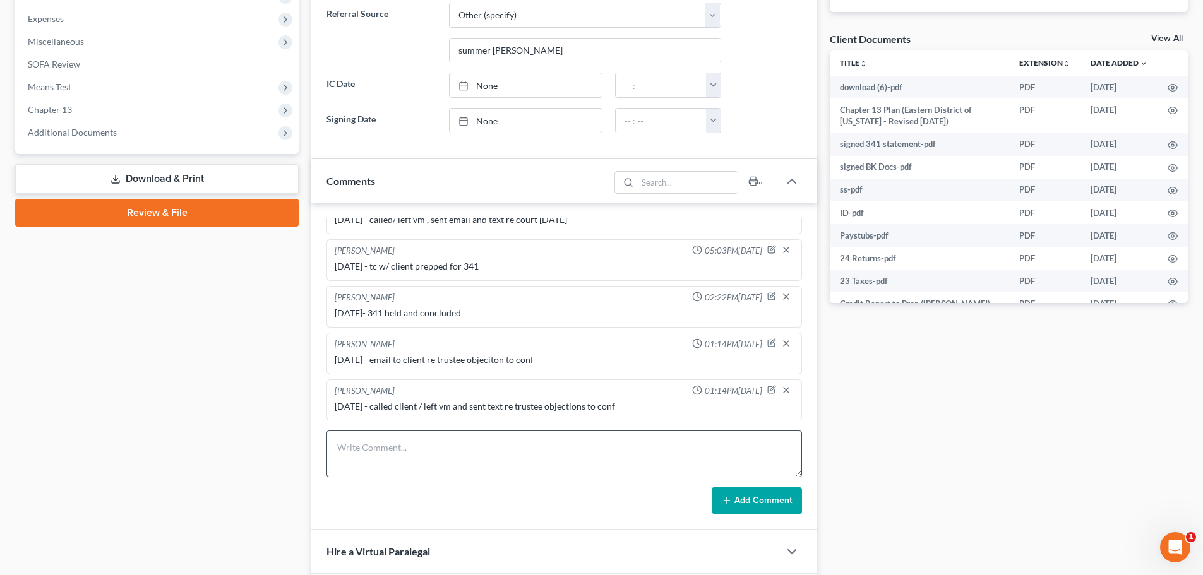
scroll to position [0, 0]
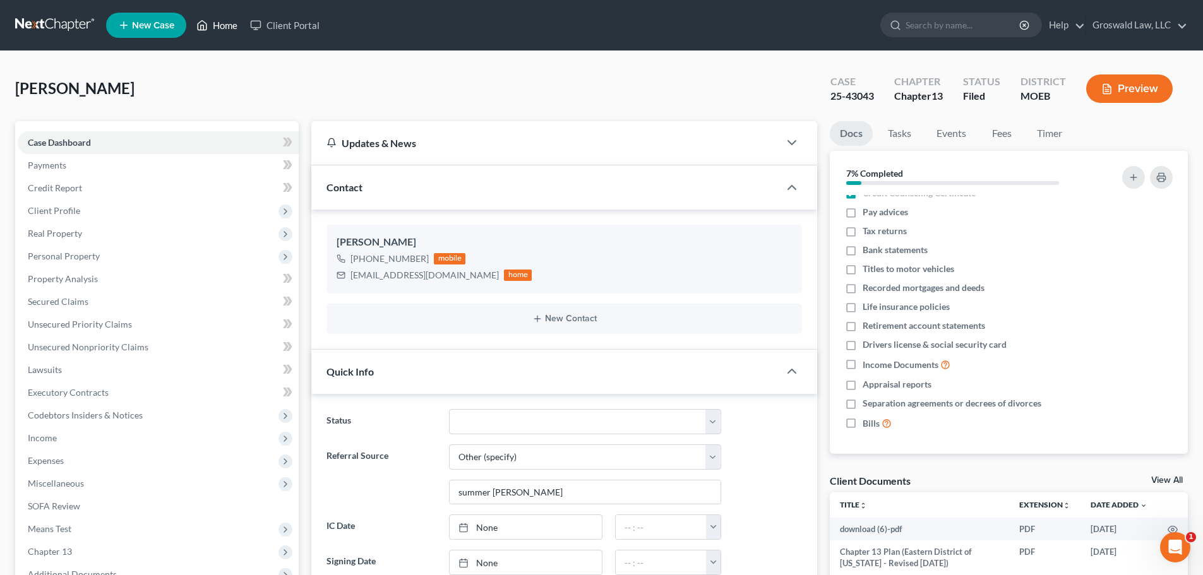
drag, startPoint x: 215, startPoint y: 19, endPoint x: 499, endPoint y: 64, distance: 287.7
click at [217, 20] on link "Home" at bounding box center [217, 25] width 54 height 23
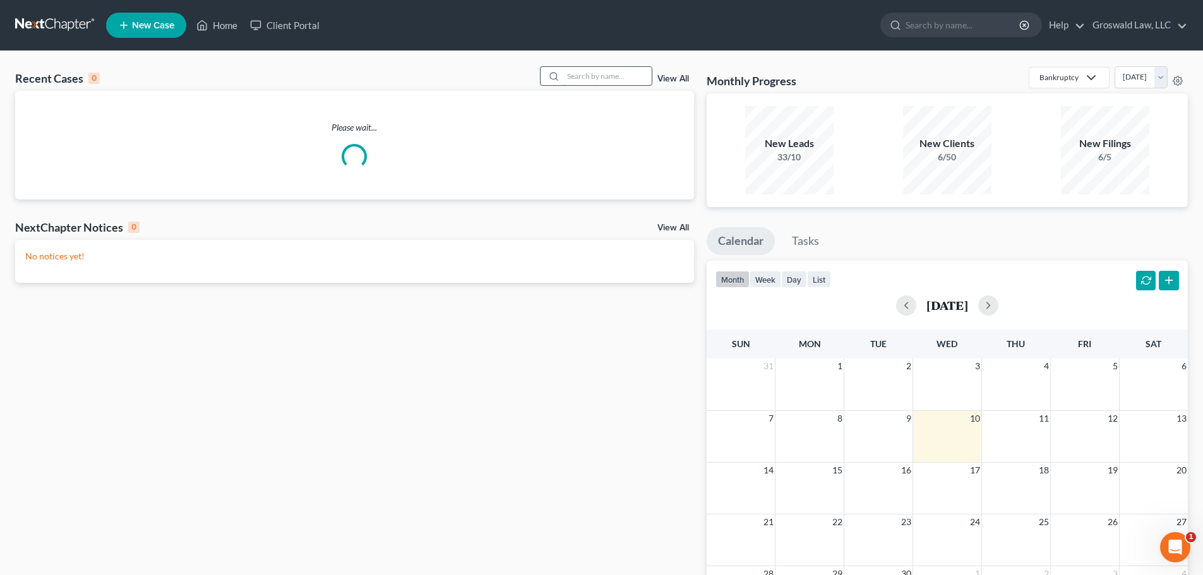
click at [597, 82] on input "search" at bounding box center [607, 76] width 88 height 18
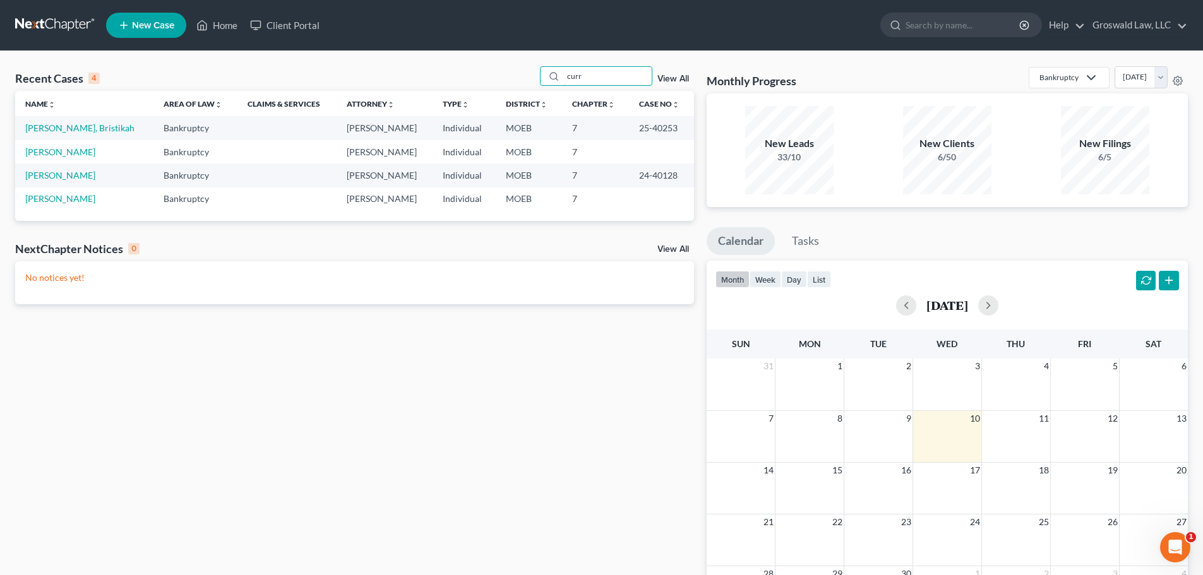
type input "curr"
click at [165, 25] on span "New Case" at bounding box center [153, 25] width 42 height 9
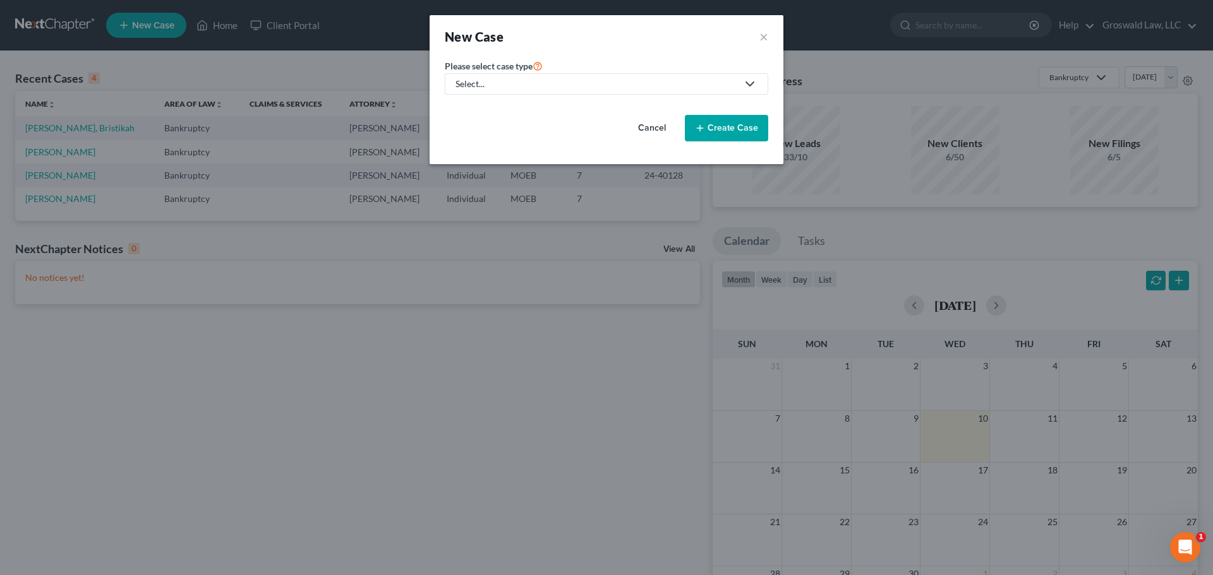
click at [613, 89] on div "Select..." at bounding box center [596, 84] width 282 height 13
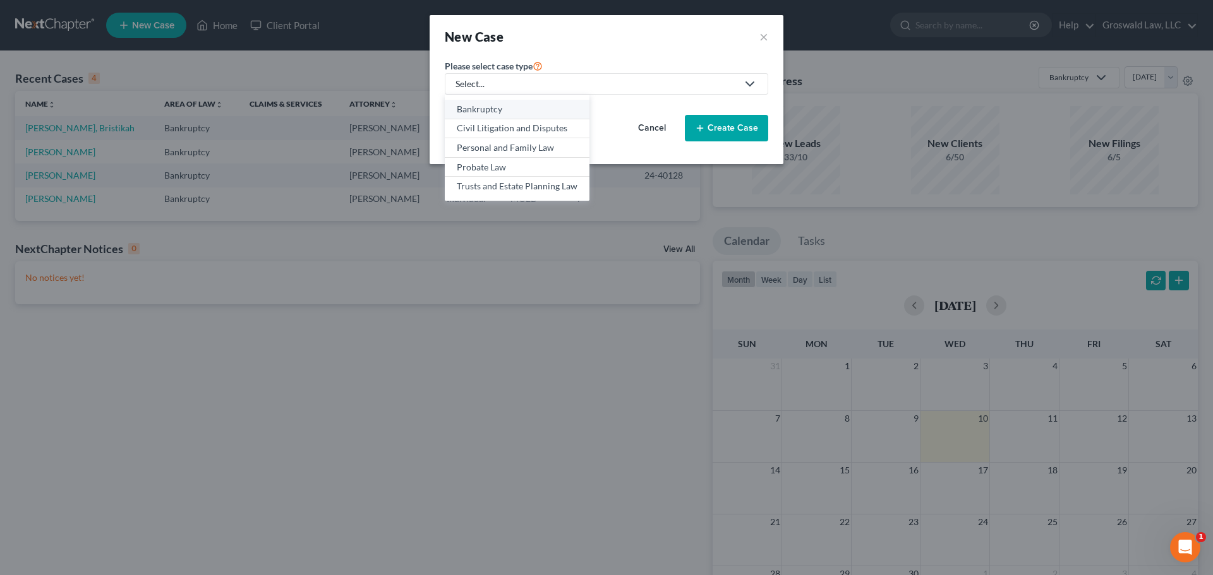
click at [550, 105] on div "Bankruptcy" at bounding box center [517, 109] width 121 height 13
select select "45"
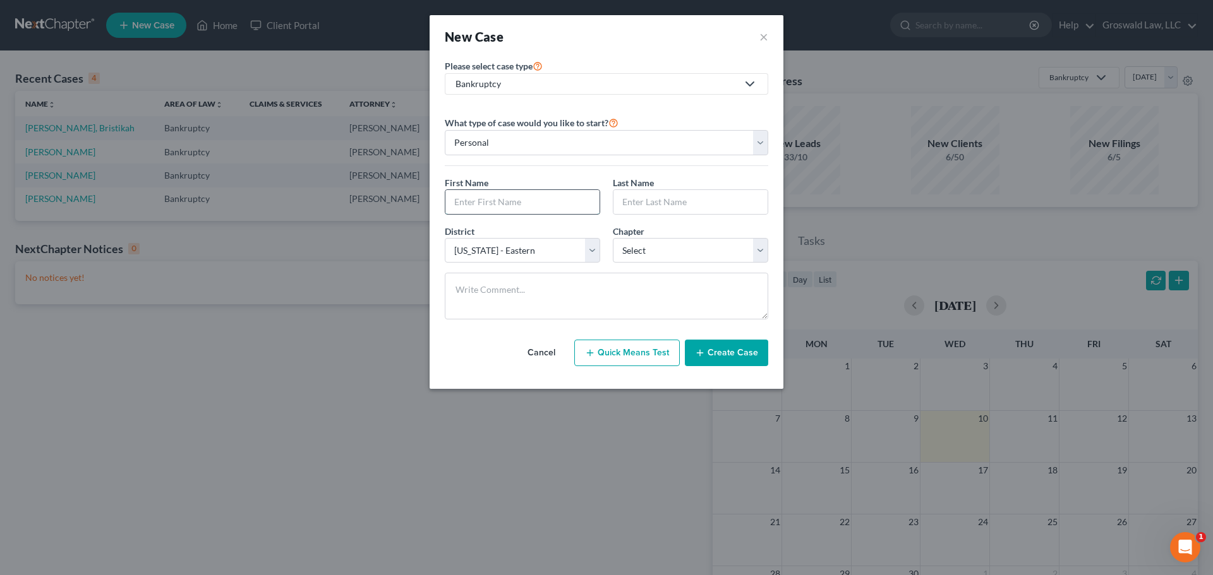
click at [492, 203] on input "text" at bounding box center [522, 202] width 154 height 24
paste input "[PERSON_NAME]"
type input "[PERSON_NAME]"
click at [689, 201] on input "text" at bounding box center [690, 202] width 154 height 24
paste input "[PERSON_NAME]"
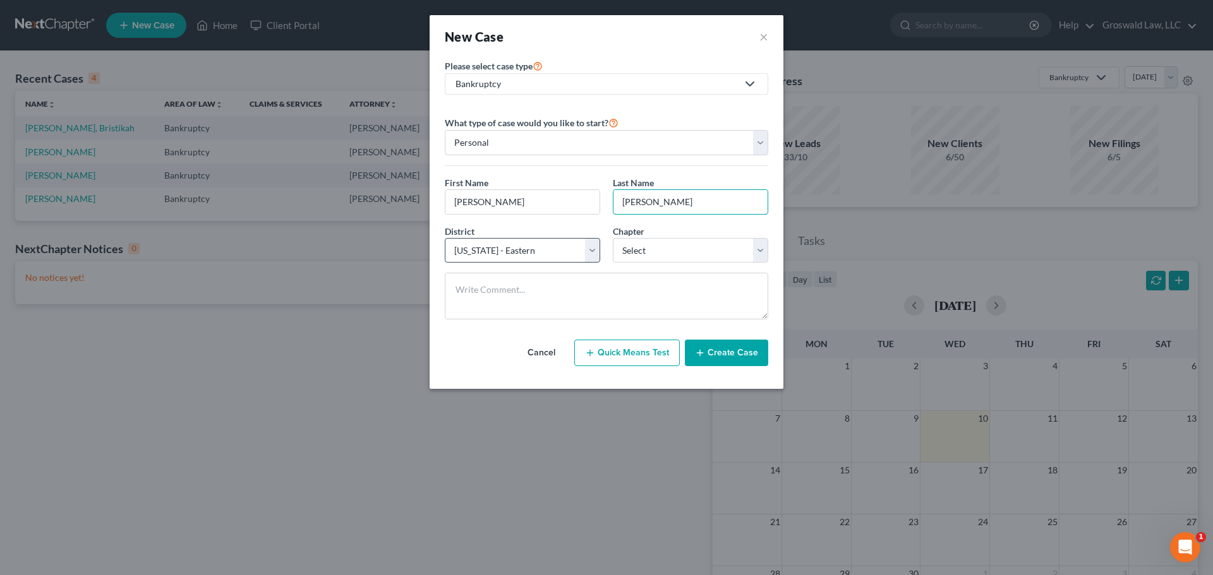
type input "[PERSON_NAME]"
click at [515, 249] on select "Select [US_STATE] - [GEOGRAPHIC_DATA] [US_STATE] - [GEOGRAPHIC_DATA][US_STATE] …" at bounding box center [522, 250] width 155 height 25
click at [445, 238] on select "Select [US_STATE] - [GEOGRAPHIC_DATA] [US_STATE] - [GEOGRAPHIC_DATA][US_STATE] …" at bounding box center [522, 250] width 155 height 25
click at [662, 254] on select "Select 7 11 12 13" at bounding box center [690, 250] width 155 height 25
select select "0"
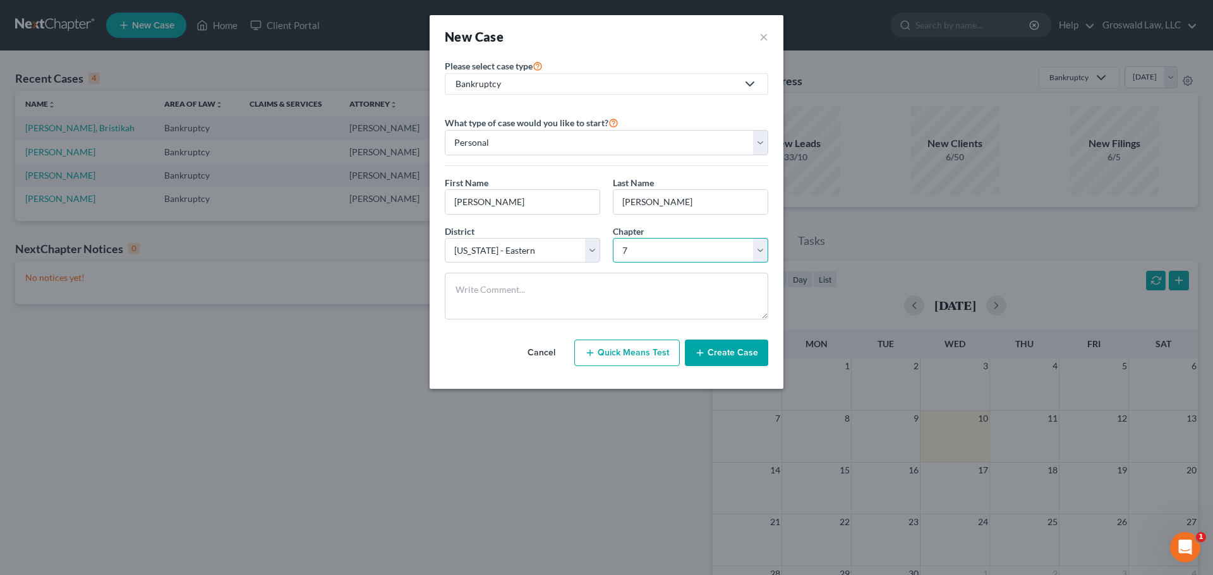
click at [613, 238] on select "Select 7 11 12 13" at bounding box center [690, 250] width 155 height 25
click at [717, 354] on button "Create Case" at bounding box center [726, 353] width 83 height 27
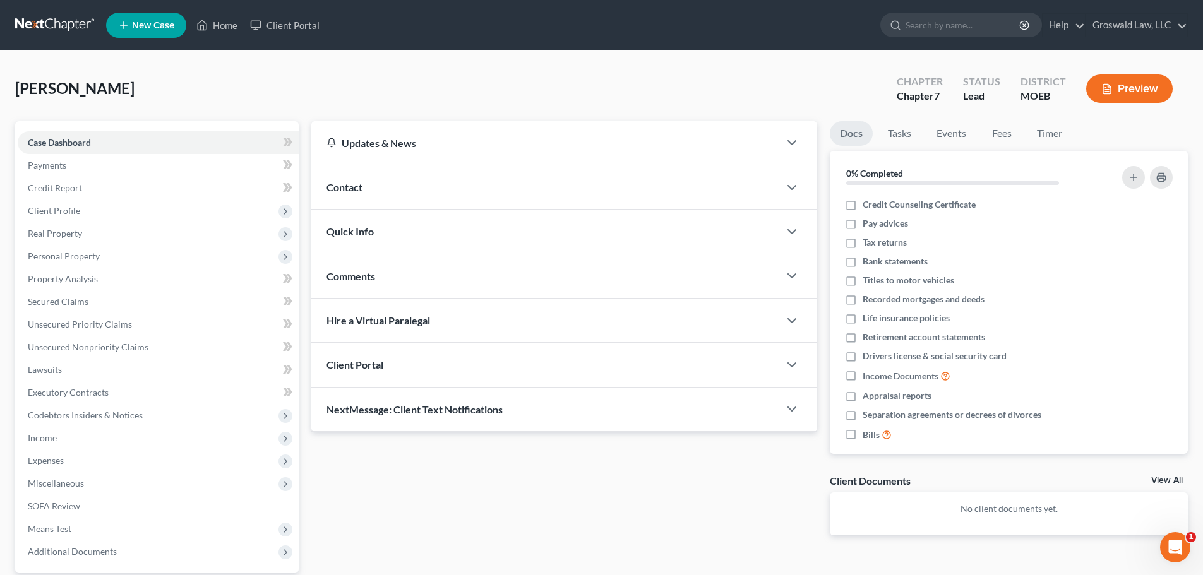
click at [532, 195] on div "Contact" at bounding box center [545, 187] width 468 height 44
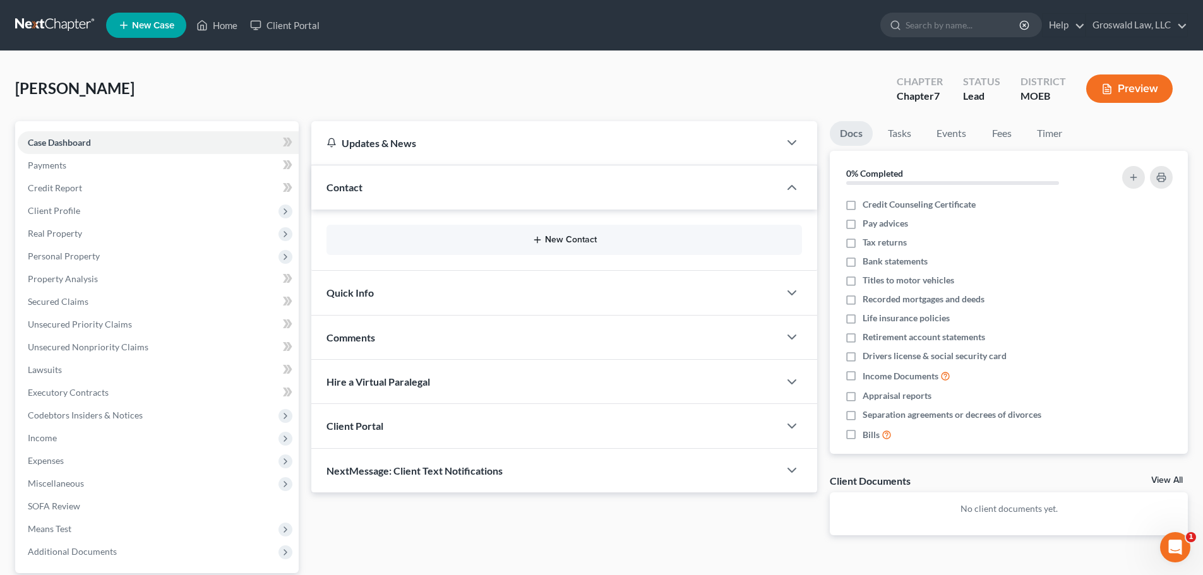
click at [570, 241] on button "New Contact" at bounding box center [564, 240] width 455 height 10
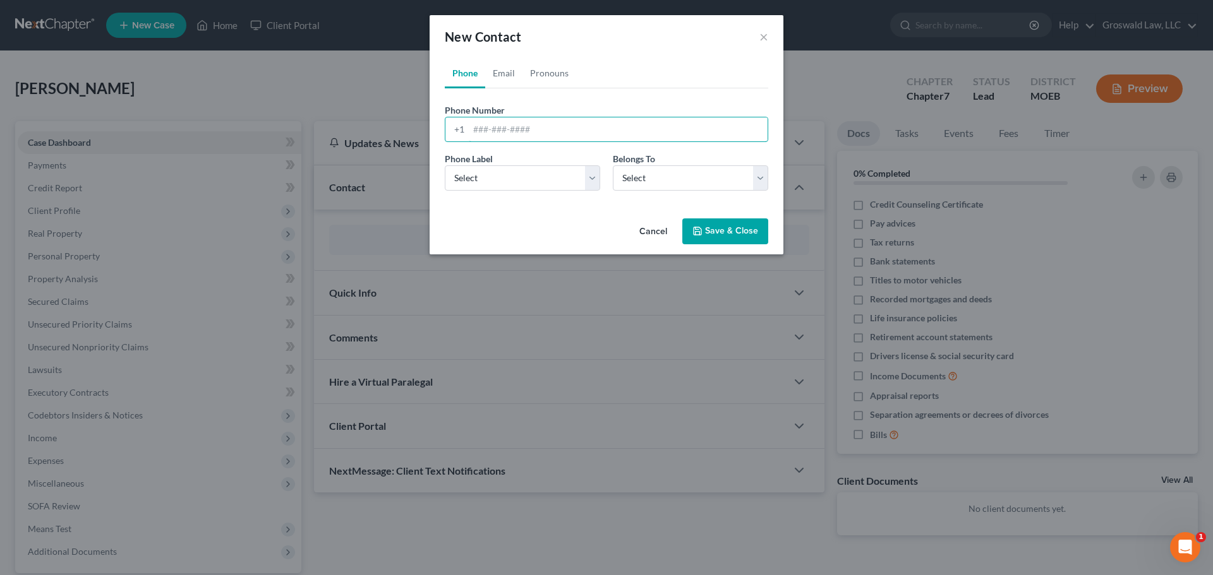
drag, startPoint x: 517, startPoint y: 130, endPoint x: 281, endPoint y: 171, distance: 239.1
click at [517, 130] on input "tel" at bounding box center [618, 129] width 299 height 24
paste input "696-4958"
type input "[PHONE_NUMBER]"
select select "0"
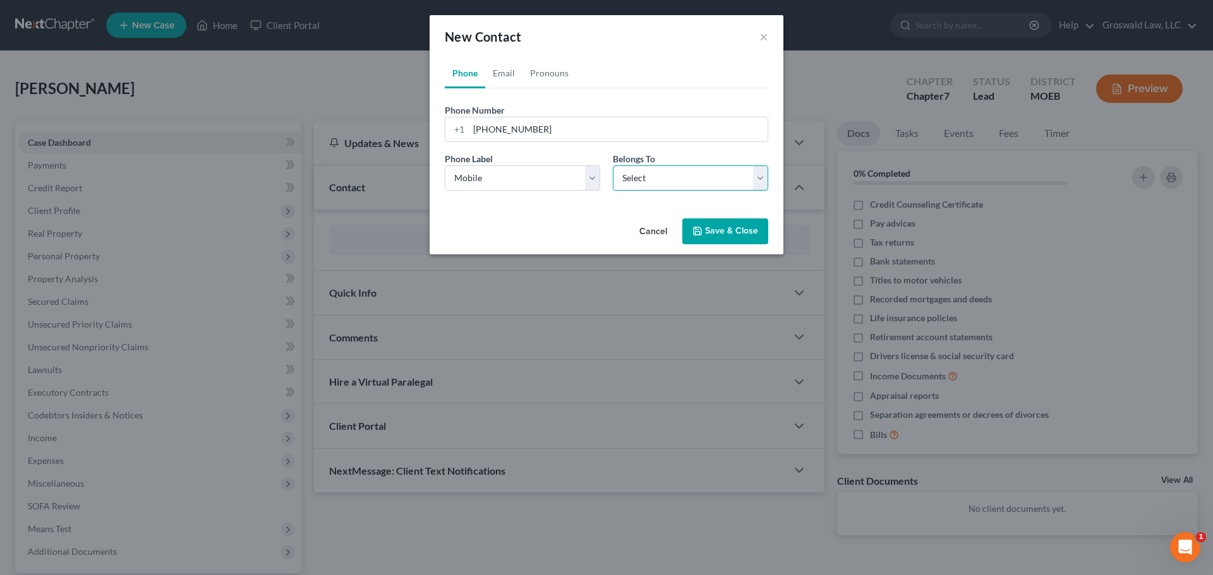
select select "0"
drag, startPoint x: 505, startPoint y: 69, endPoint x: 502, endPoint y: 126, distance: 56.3
click at [505, 69] on link "Email" at bounding box center [503, 73] width 37 height 30
drag, startPoint x: 501, startPoint y: 128, endPoint x: 499, endPoint y: 167, distance: 38.6
click at [501, 128] on input "email" at bounding box center [618, 129] width 299 height 24
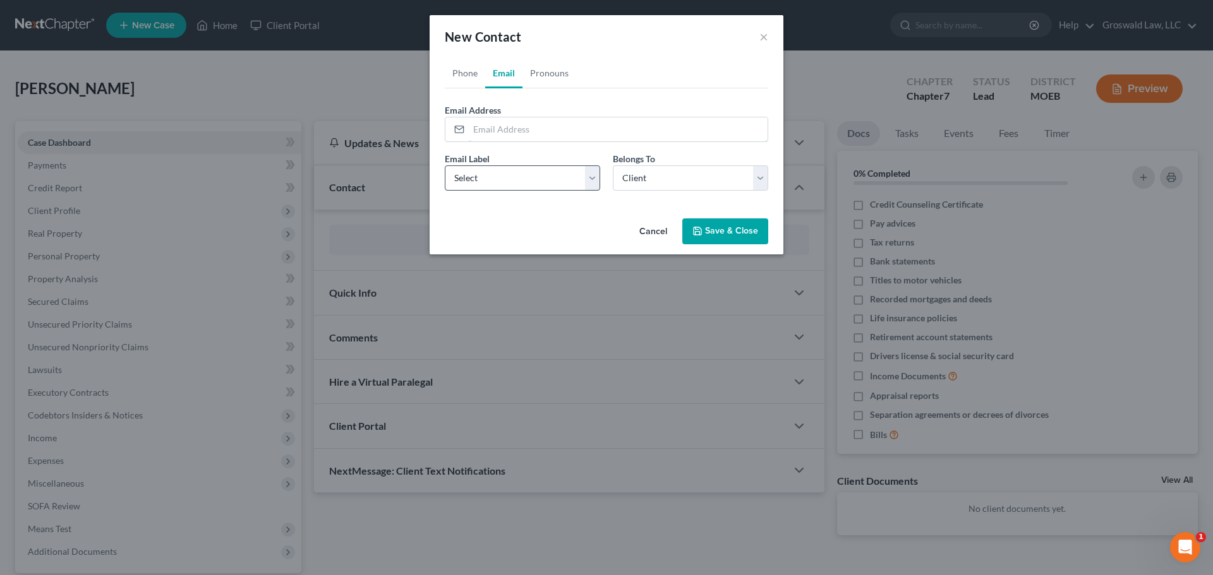
paste input "[EMAIL_ADDRESS][DOMAIN_NAME]"
type input "[EMAIL_ADDRESS][DOMAIN_NAME]"
drag, startPoint x: 501, startPoint y: 178, endPoint x: 497, endPoint y: 190, distance: 12.6
click at [501, 178] on select "Select Home Work Other" at bounding box center [522, 177] width 155 height 25
select select "0"
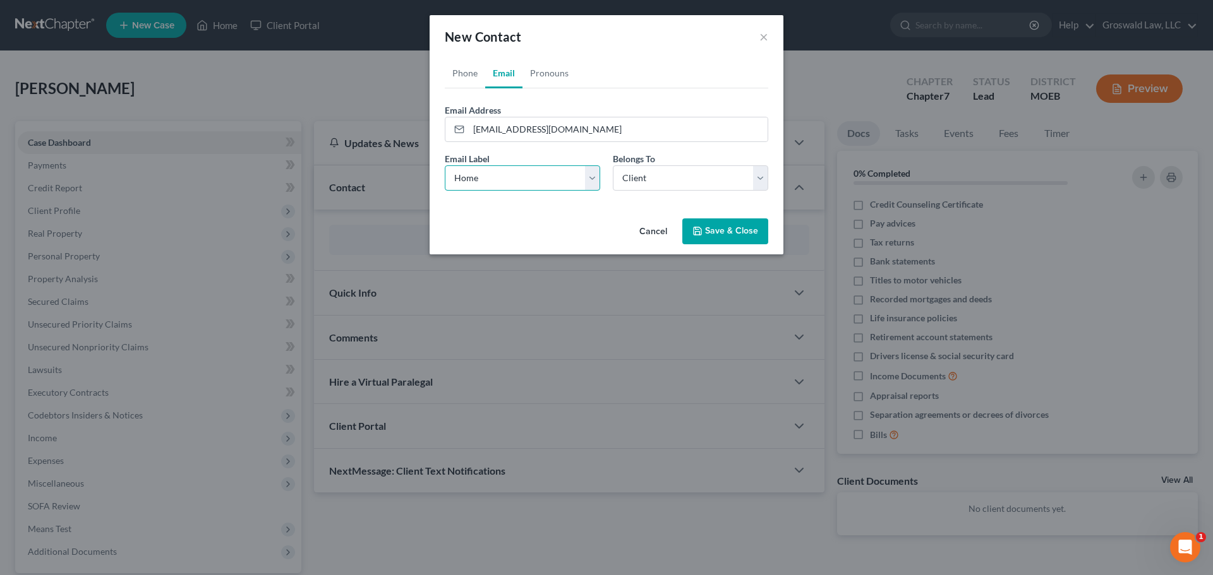
click at [445, 165] on select "Select Home Work Other" at bounding box center [522, 177] width 155 height 25
click at [724, 225] on button "Save & Close" at bounding box center [725, 232] width 86 height 27
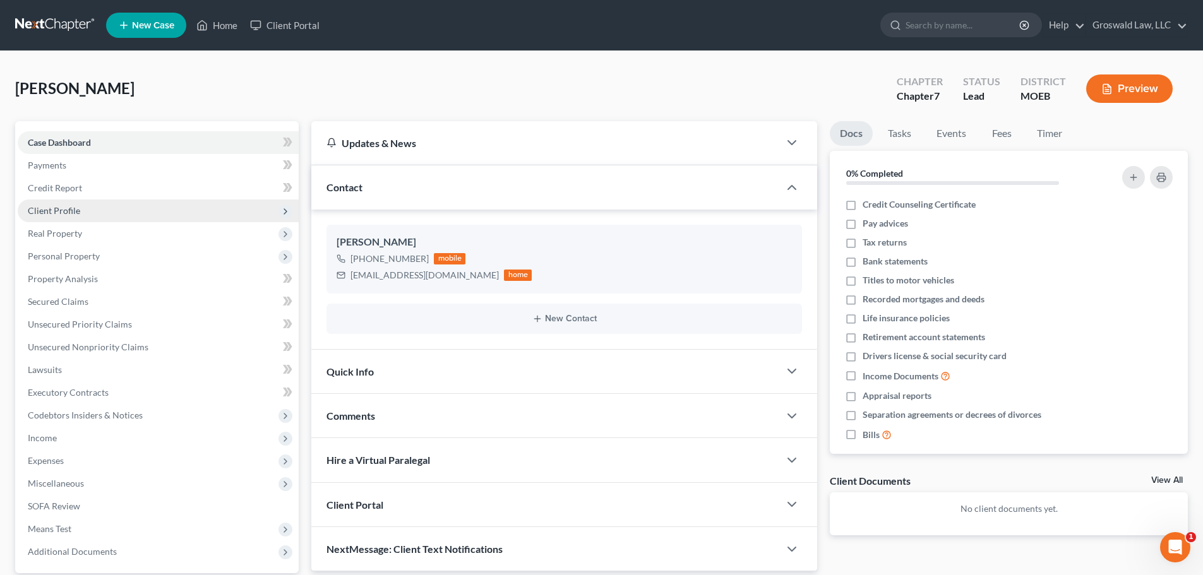
click at [112, 205] on span "Client Profile" at bounding box center [158, 211] width 281 height 23
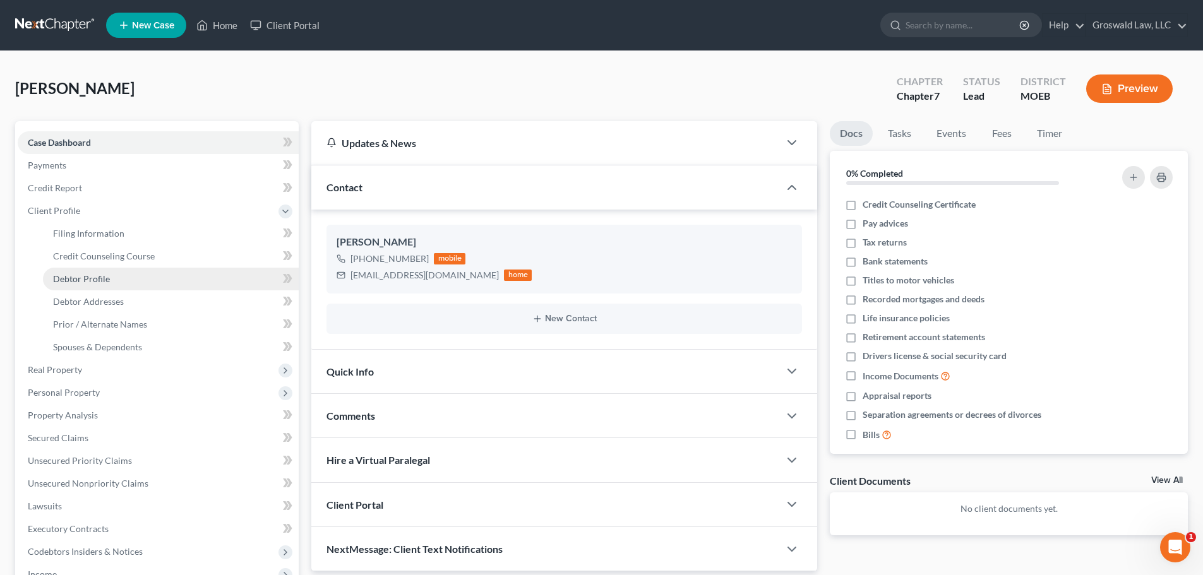
click at [111, 274] on link "Debtor Profile" at bounding box center [171, 279] width 256 height 23
select select "0"
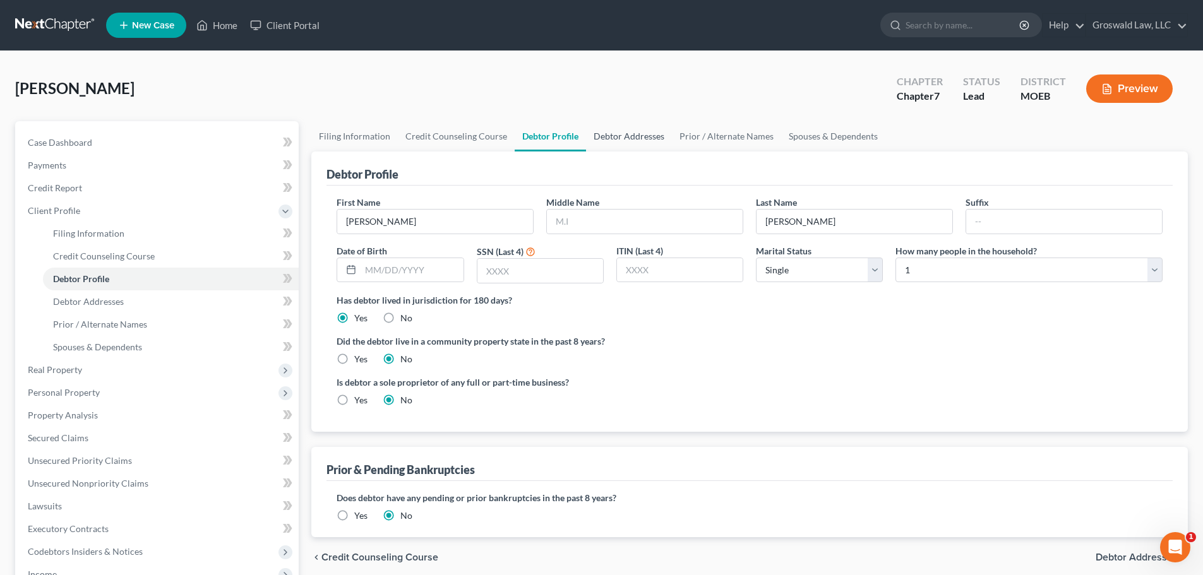
click at [620, 140] on link "Debtor Addresses" at bounding box center [629, 136] width 86 height 30
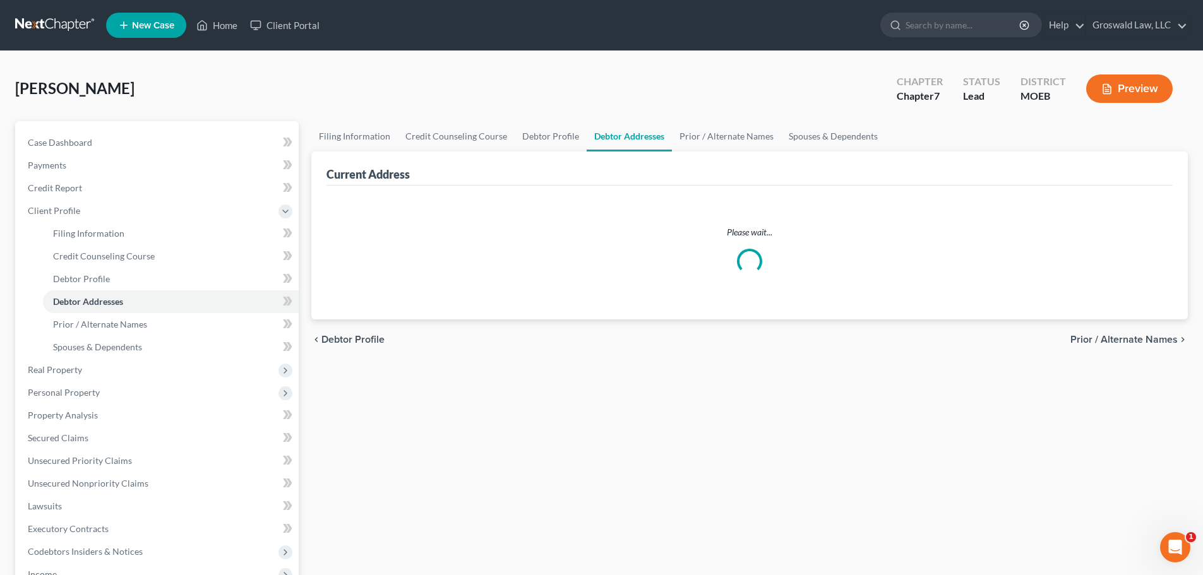
select select "0"
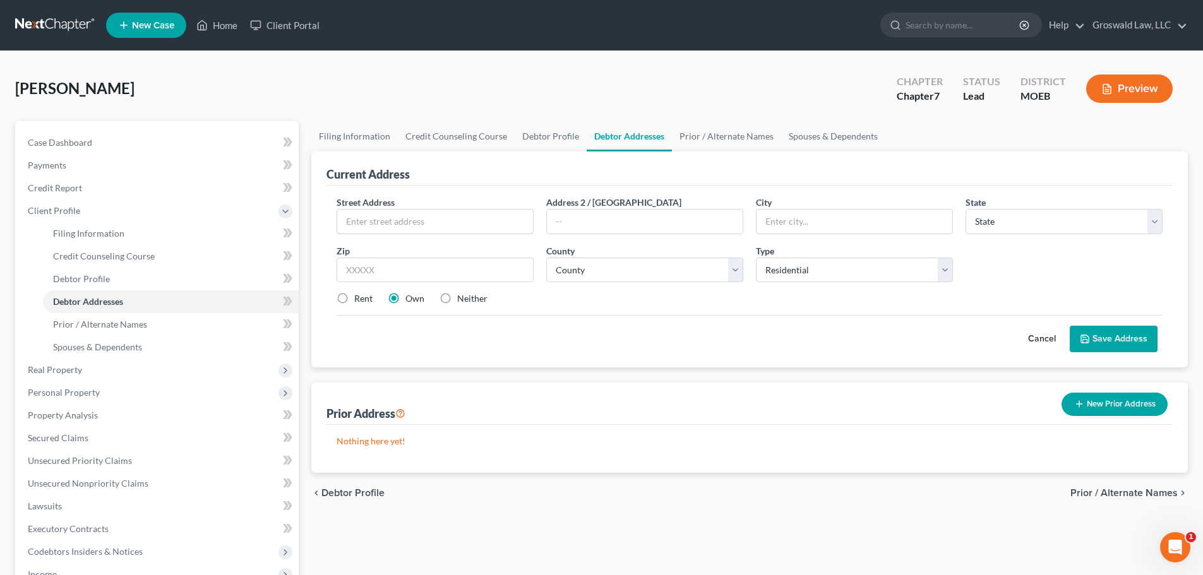
drag, startPoint x: 465, startPoint y: 219, endPoint x: 356, endPoint y: 237, distance: 110.8
click at [465, 219] on input "text" at bounding box center [435, 222] width 196 height 24
type input "[STREET_ADDRESS]"
type input "63137"
type input "Saint Louis"
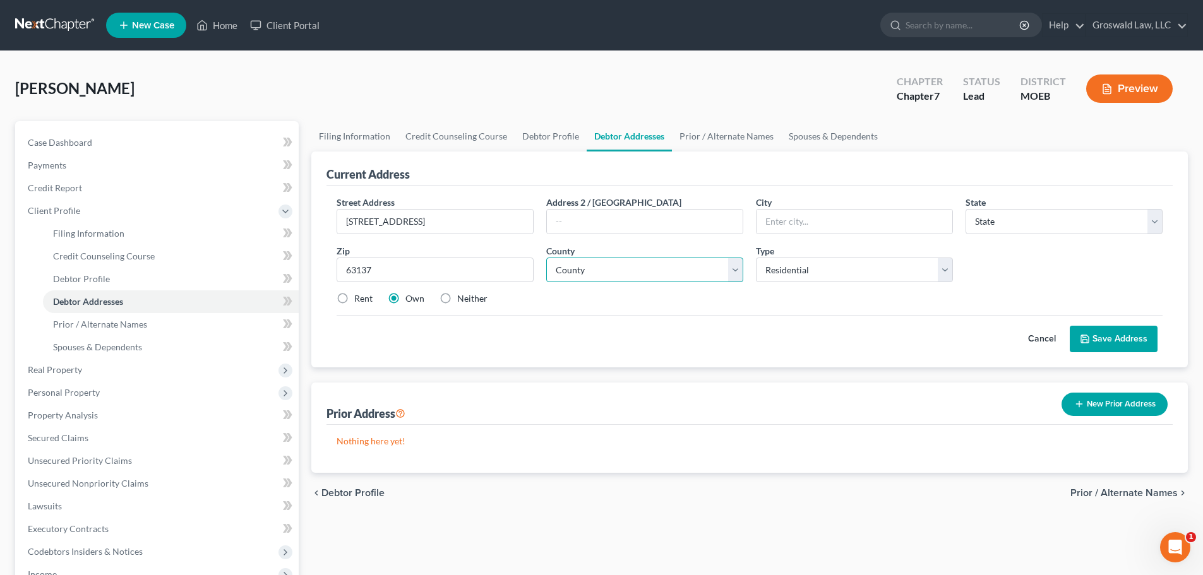
select select "26"
select select "100"
click at [457, 299] on label "Neither" at bounding box center [472, 298] width 30 height 13
click at [462, 299] on input "Neither" at bounding box center [466, 296] width 8 height 8
radio input "true"
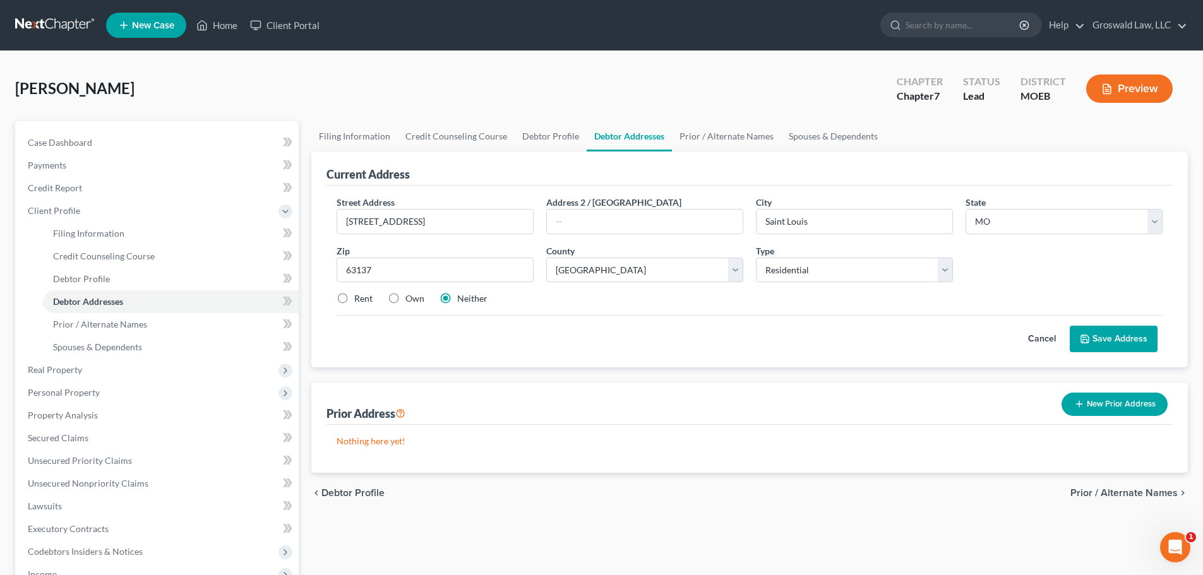
drag, startPoint x: 347, startPoint y: 300, endPoint x: 1147, endPoint y: 402, distance: 806.7
click at [354, 300] on label "Rent" at bounding box center [363, 298] width 18 height 13
click at [359, 300] on input "Rent" at bounding box center [363, 296] width 8 height 8
radio input "true"
click at [1102, 342] on button "Save Address" at bounding box center [1114, 339] width 88 height 27
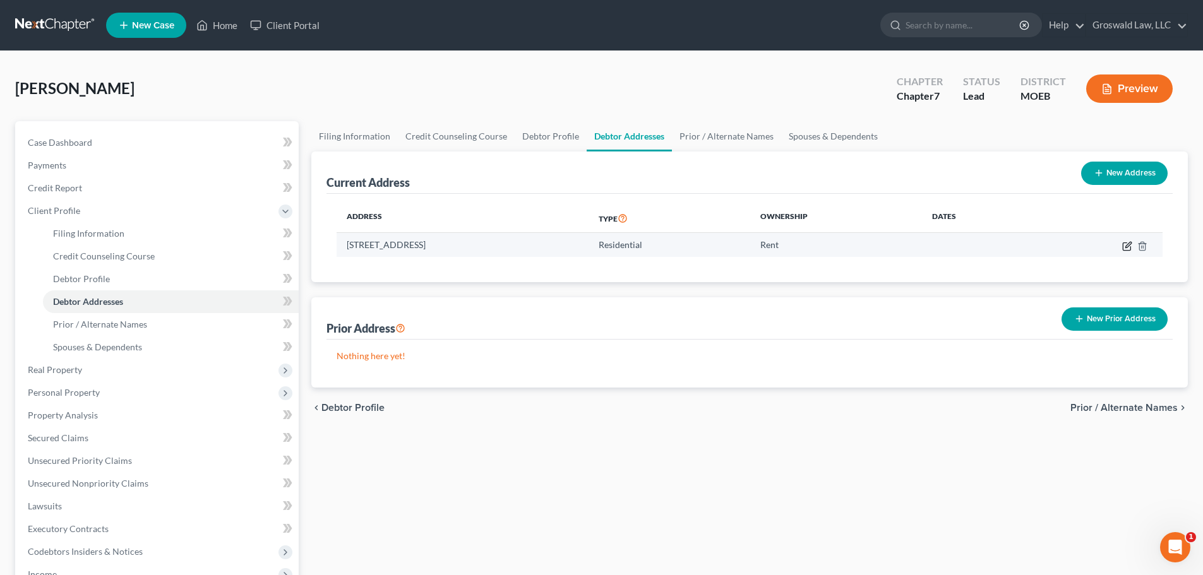
click at [1129, 248] on icon "button" at bounding box center [1127, 246] width 10 height 10
select select "26"
select select "100"
select select "0"
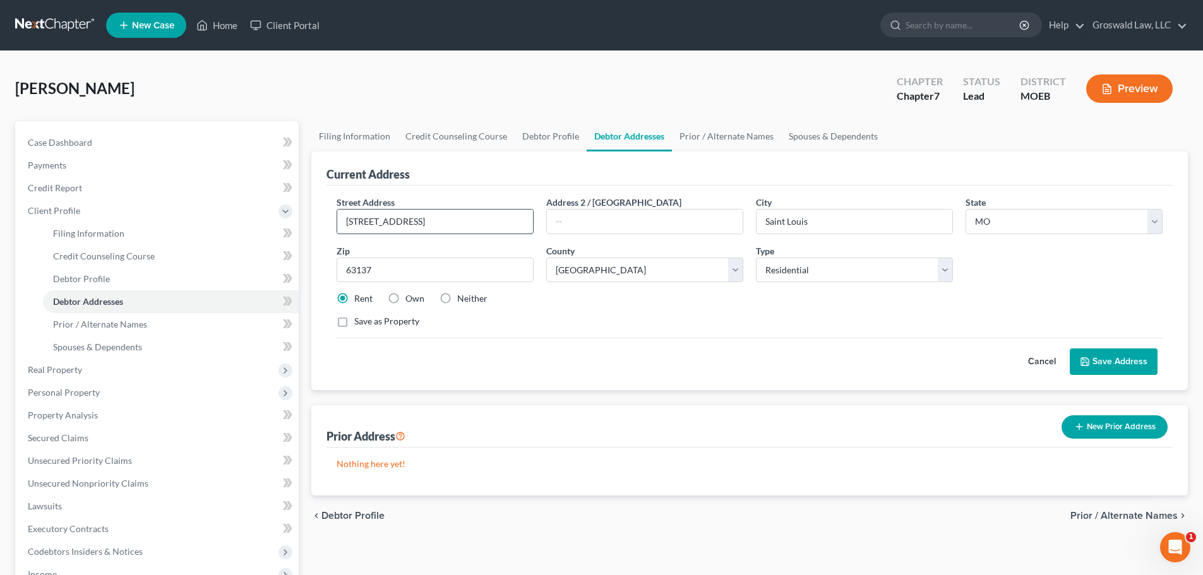
click at [382, 222] on input "[STREET_ADDRESS]" at bounding box center [435, 222] width 196 height 24
paste input "eith"
type input "[STREET_ADDRESS]"
click at [1119, 369] on button "Save Address" at bounding box center [1114, 362] width 88 height 27
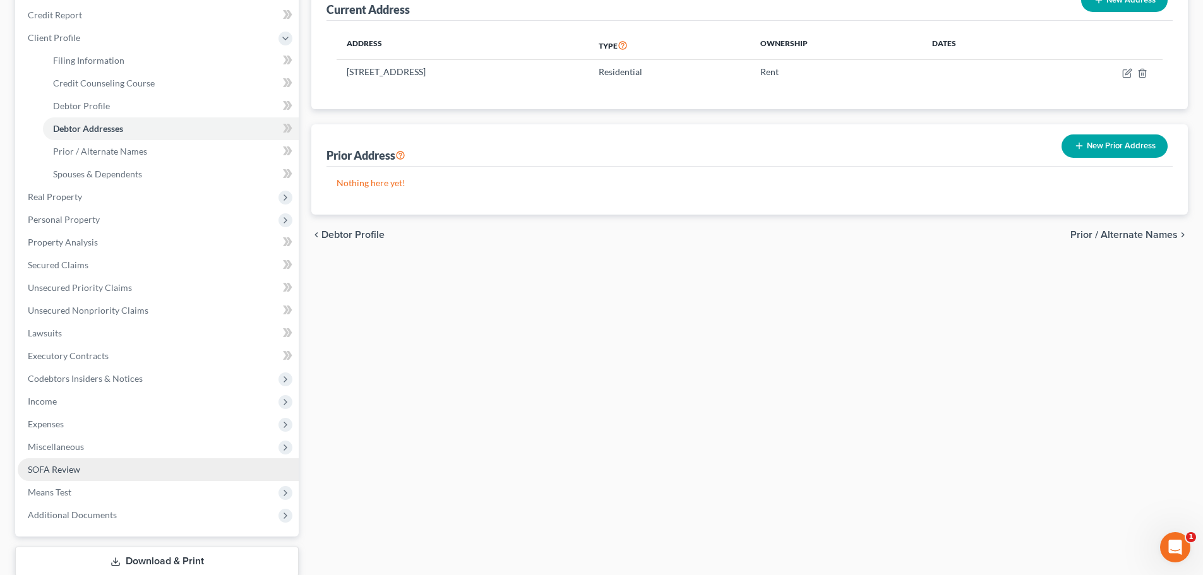
scroll to position [253, 0]
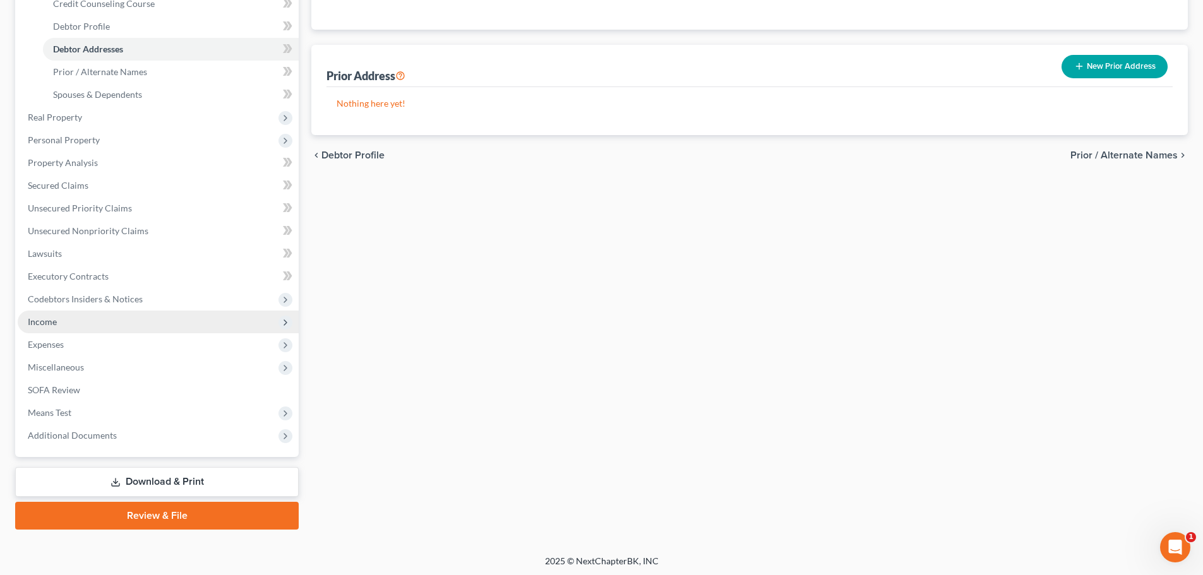
click at [78, 326] on span "Income" at bounding box center [158, 322] width 281 height 23
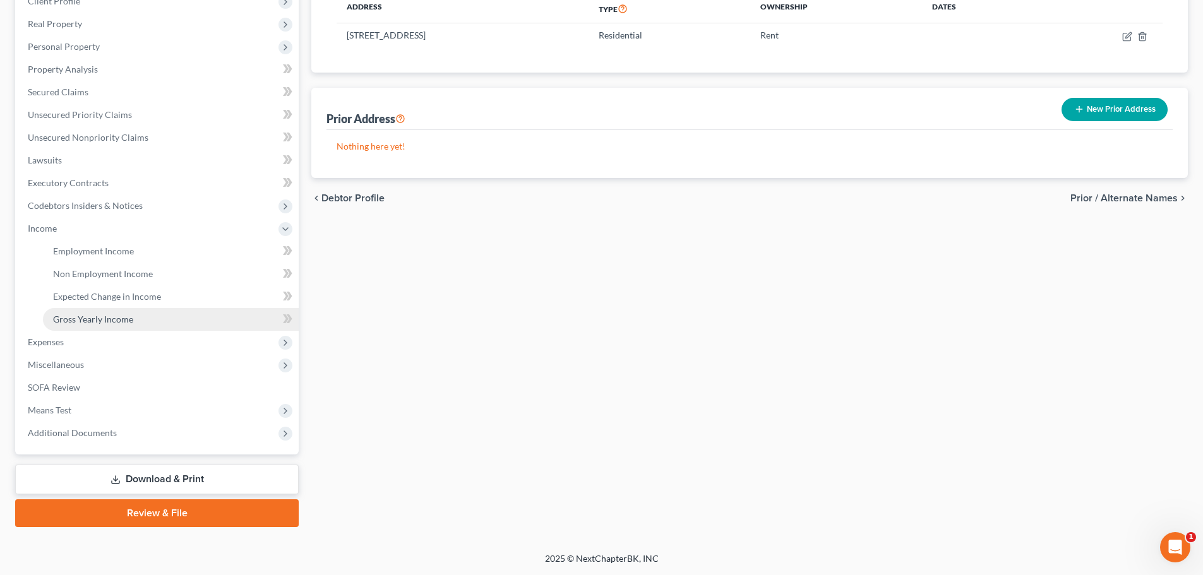
scroll to position [210, 0]
click at [136, 252] on link "Employment Income" at bounding box center [171, 251] width 256 height 23
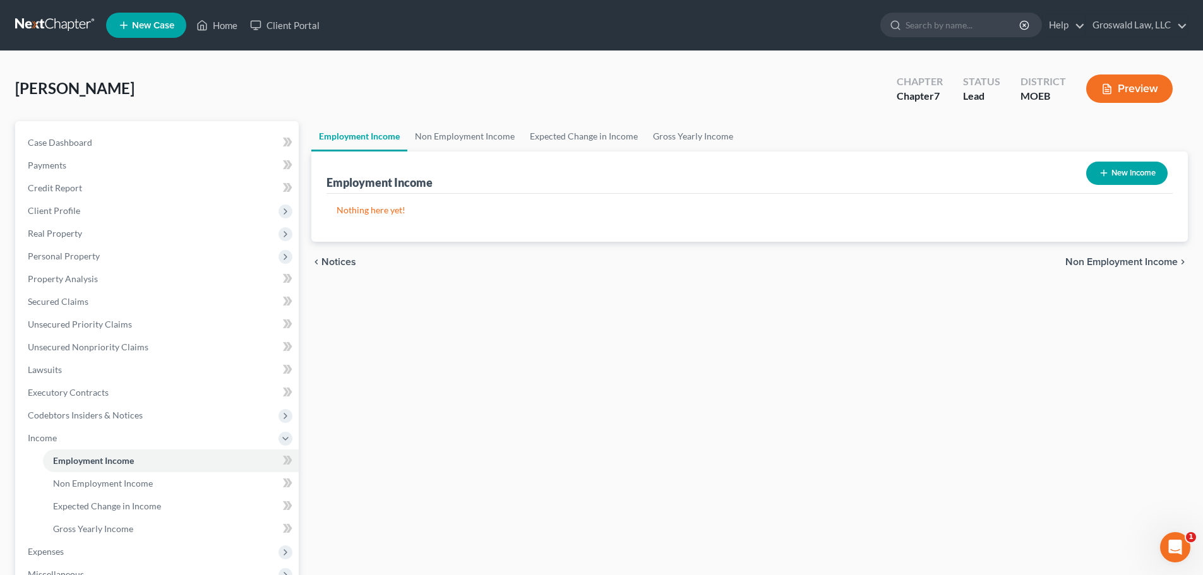
click at [1132, 176] on button "New Income" at bounding box center [1126, 173] width 81 height 23
select select "0"
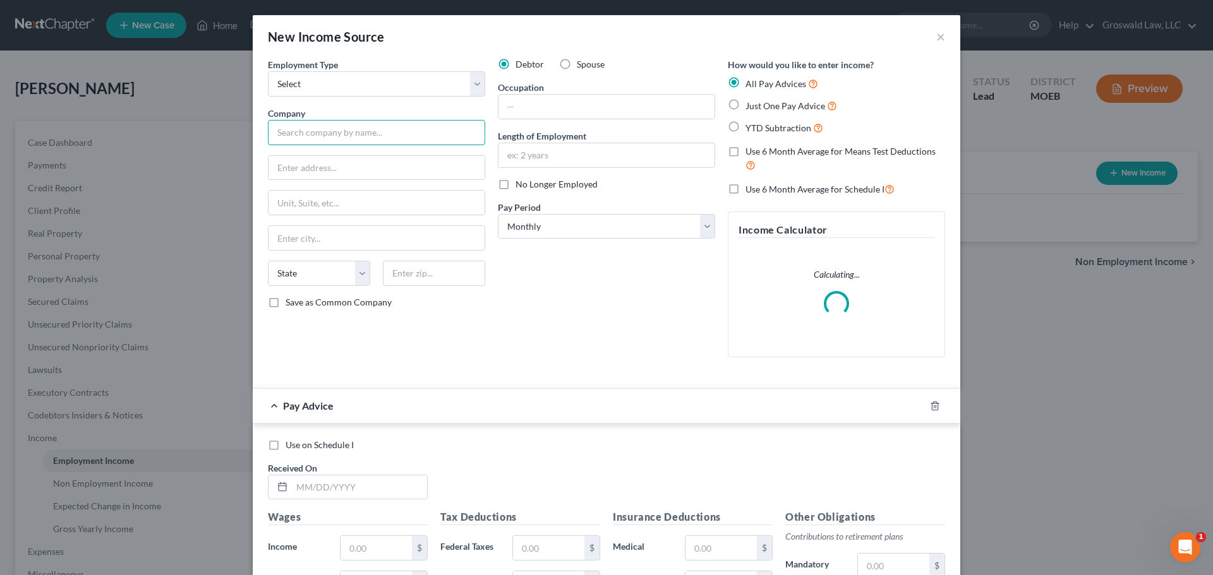
drag, startPoint x: 338, startPoint y: 134, endPoint x: 331, endPoint y: 104, distance: 30.6
click at [338, 134] on input "text" at bounding box center [376, 132] width 217 height 25
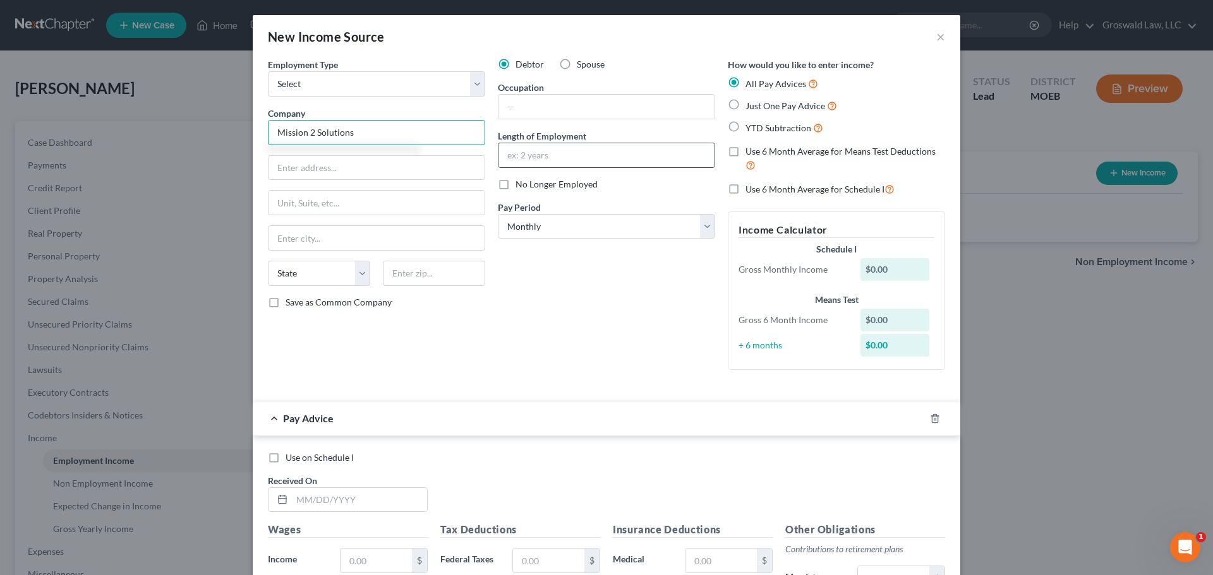
type input "Mission 2 Solutions"
drag, startPoint x: 650, startPoint y: 154, endPoint x: 619, endPoint y: 167, distance: 34.0
click at [650, 154] on input "text" at bounding box center [606, 155] width 216 height 24
type input "2"
type input "08/2025 to present"
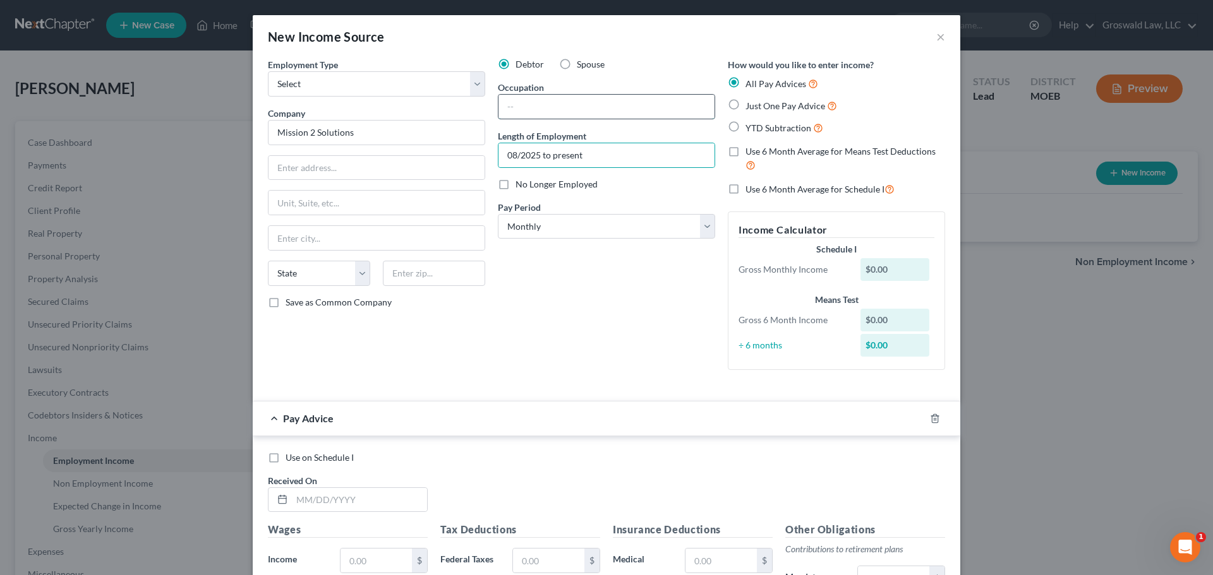
click at [564, 105] on input "text" at bounding box center [606, 107] width 216 height 24
type input "Custodian"
click at [930, 421] on icon "button" at bounding box center [935, 419] width 10 height 10
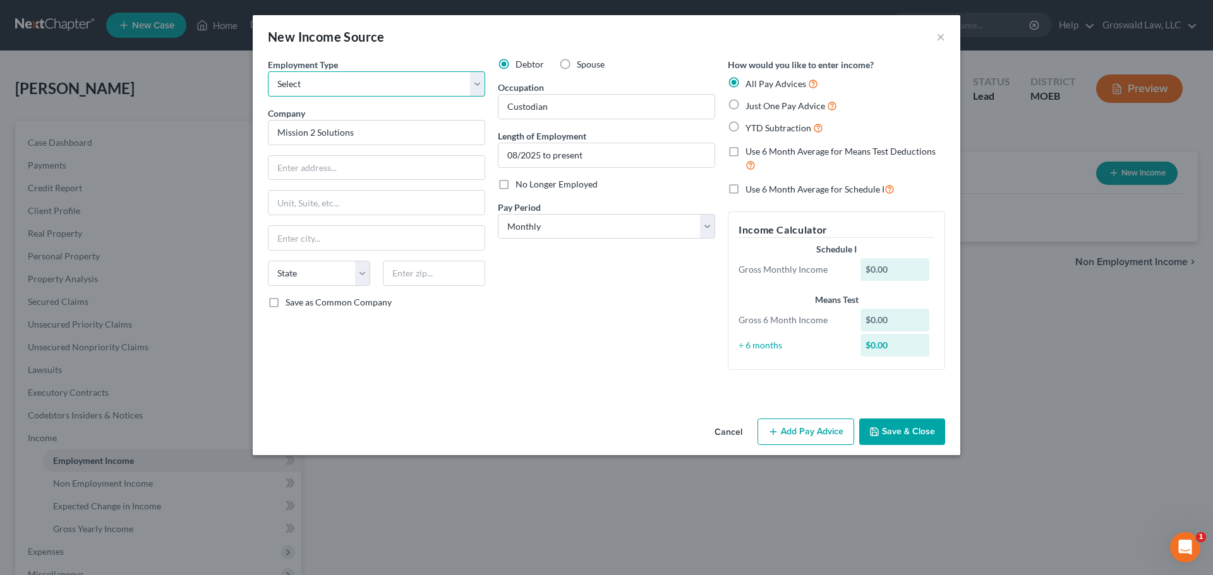
drag, startPoint x: 362, startPoint y: 76, endPoint x: 358, endPoint y: 96, distance: 20.7
click at [362, 76] on select "Select Full or [DEMOGRAPHIC_DATA] Employment Self Employment" at bounding box center [376, 83] width 217 height 25
select select "0"
click at [268, 71] on select "Select Full or [DEMOGRAPHIC_DATA] Employment Self Employment" at bounding box center [376, 83] width 217 height 25
drag, startPoint x: 904, startPoint y: 429, endPoint x: 1036, endPoint y: 517, distance: 159.0
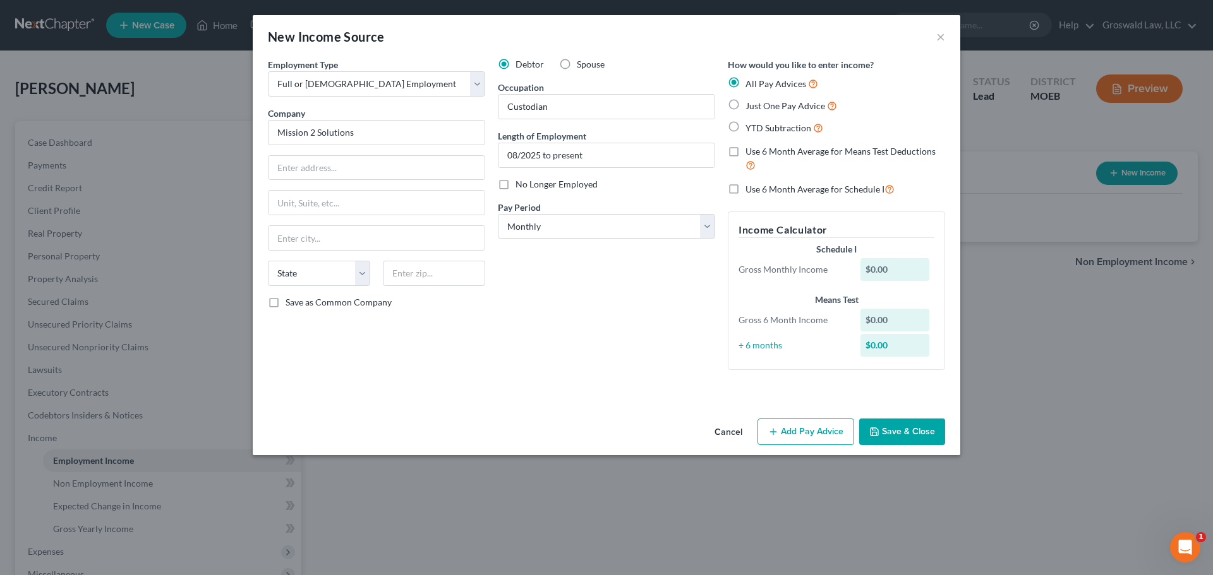
click at [904, 429] on button "Save & Close" at bounding box center [902, 432] width 86 height 27
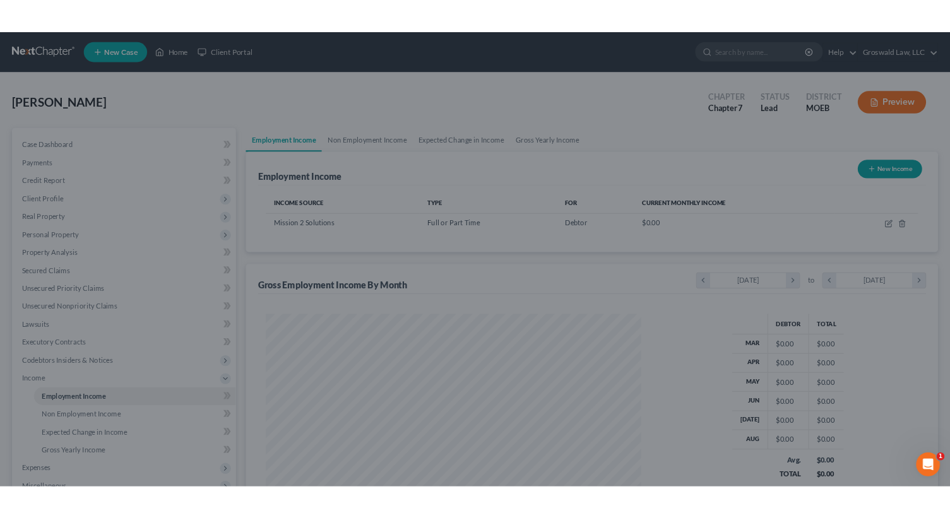
scroll to position [236, 496]
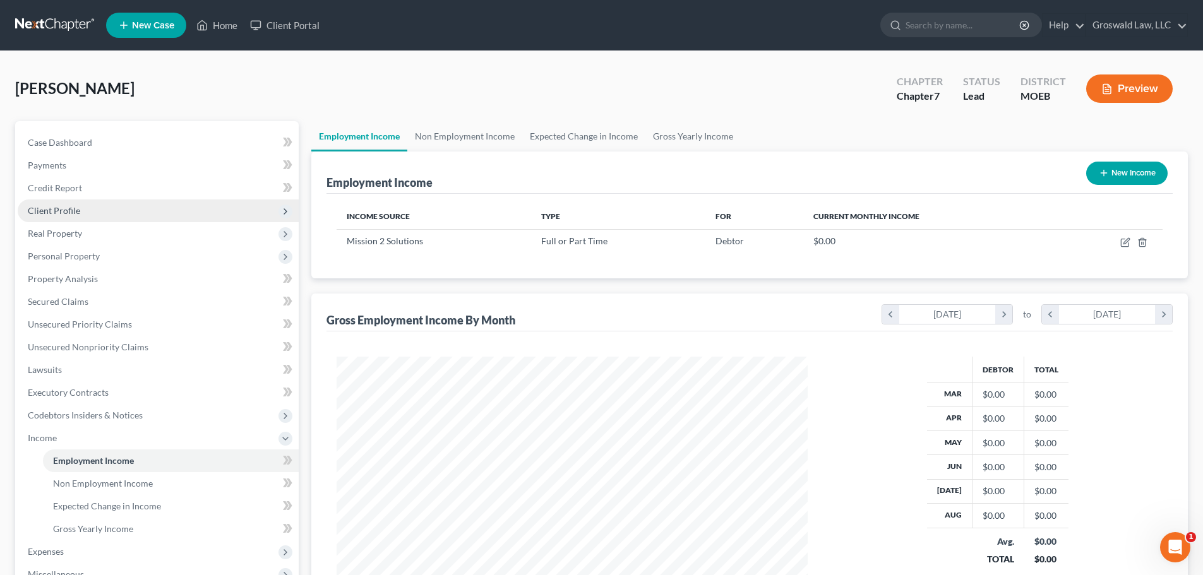
click at [96, 210] on span "Client Profile" at bounding box center [158, 211] width 281 height 23
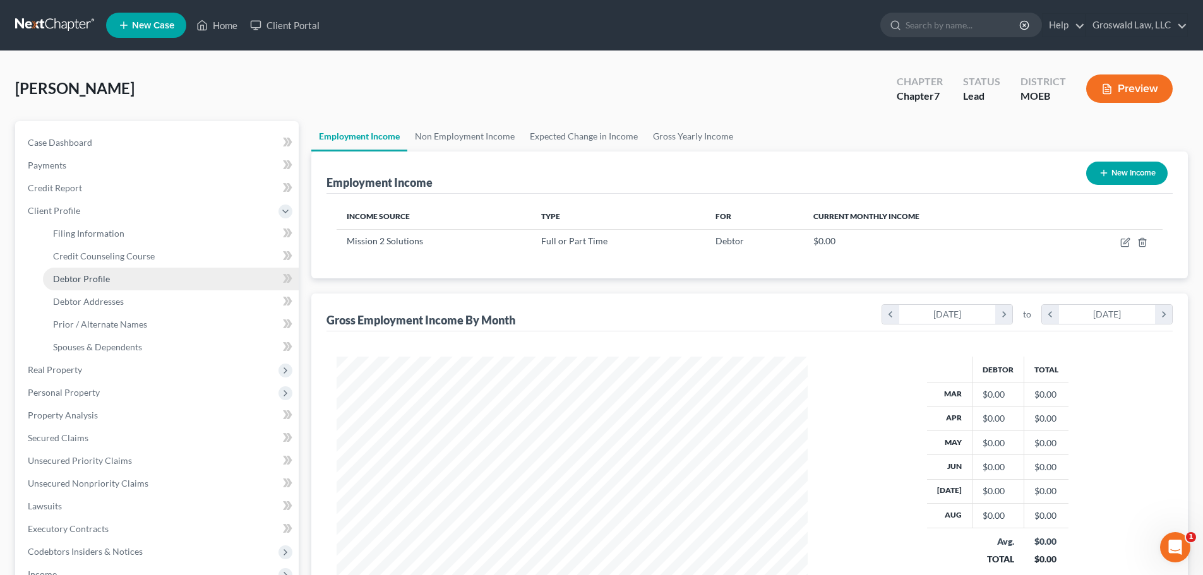
click at [83, 279] on span "Debtor Profile" at bounding box center [81, 278] width 57 height 11
select select "0"
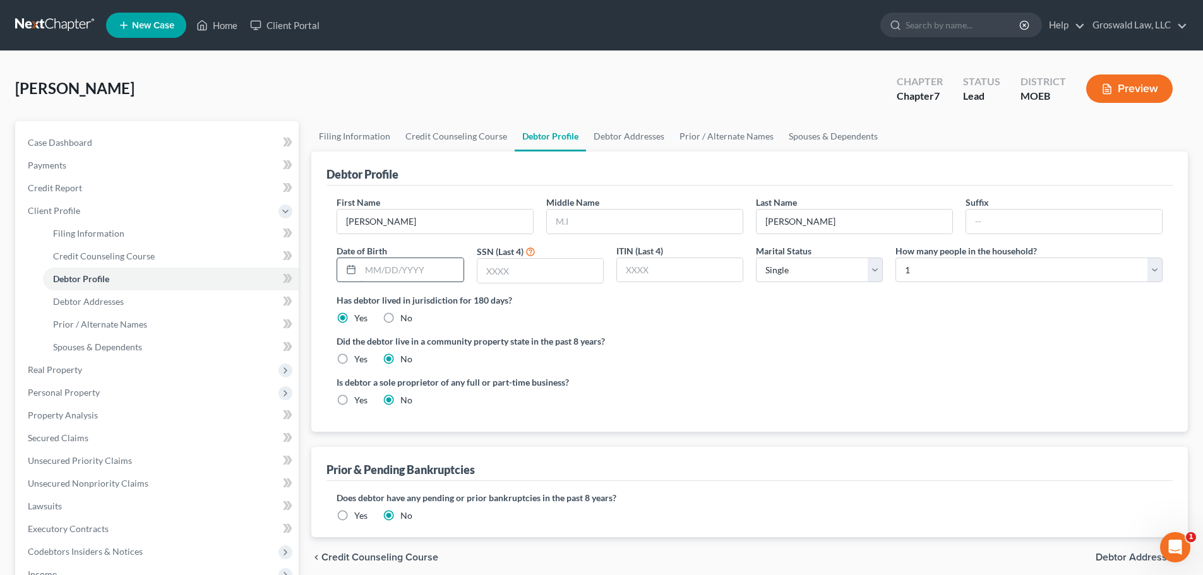
drag, startPoint x: 407, startPoint y: 258, endPoint x: 412, endPoint y: 263, distance: 7.1
click at [407, 258] on input "text" at bounding box center [412, 270] width 102 height 24
type input "[DATE]"
click at [756, 345] on label "Did the debtor live in a community property state in the past 8 years?" at bounding box center [750, 341] width 826 height 13
click at [560, 270] on input "text" at bounding box center [540, 271] width 126 height 24
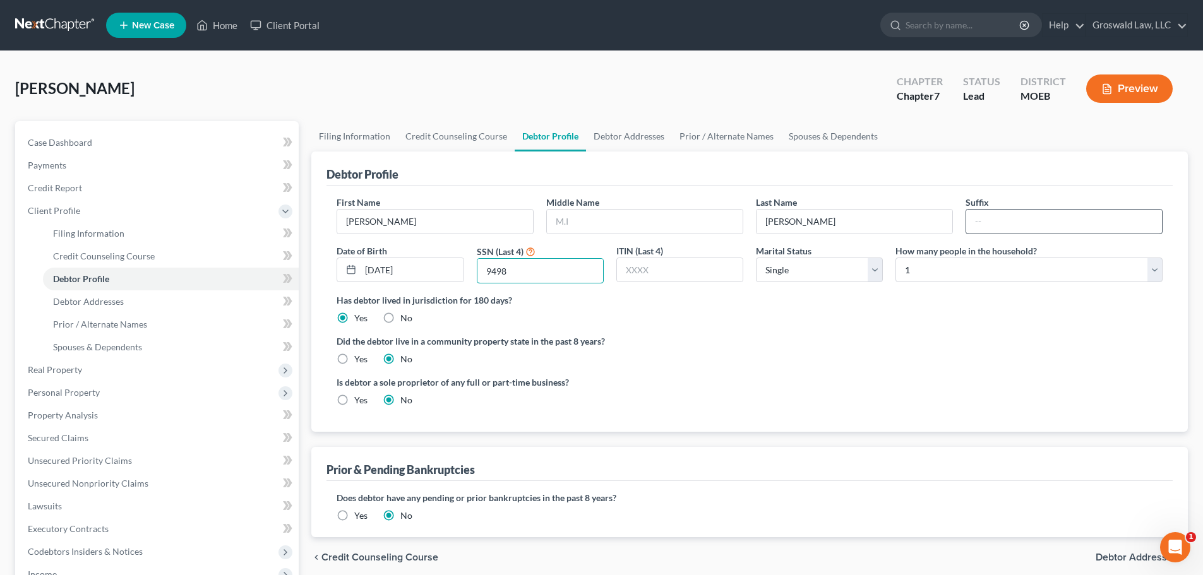
type input "9498"
click at [1042, 229] on input "text" at bounding box center [1064, 222] width 196 height 24
click at [796, 317] on div "Has debtor lived in jurisdiction for 180 days? Yes No Debtor must reside in jur…" at bounding box center [750, 309] width 826 height 31
drag, startPoint x: 798, startPoint y: 272, endPoint x: 795, endPoint y: 282, distance: 10.0
click at [798, 272] on select "Select Single Married Separated Divorced Widowed" at bounding box center [819, 270] width 127 height 25
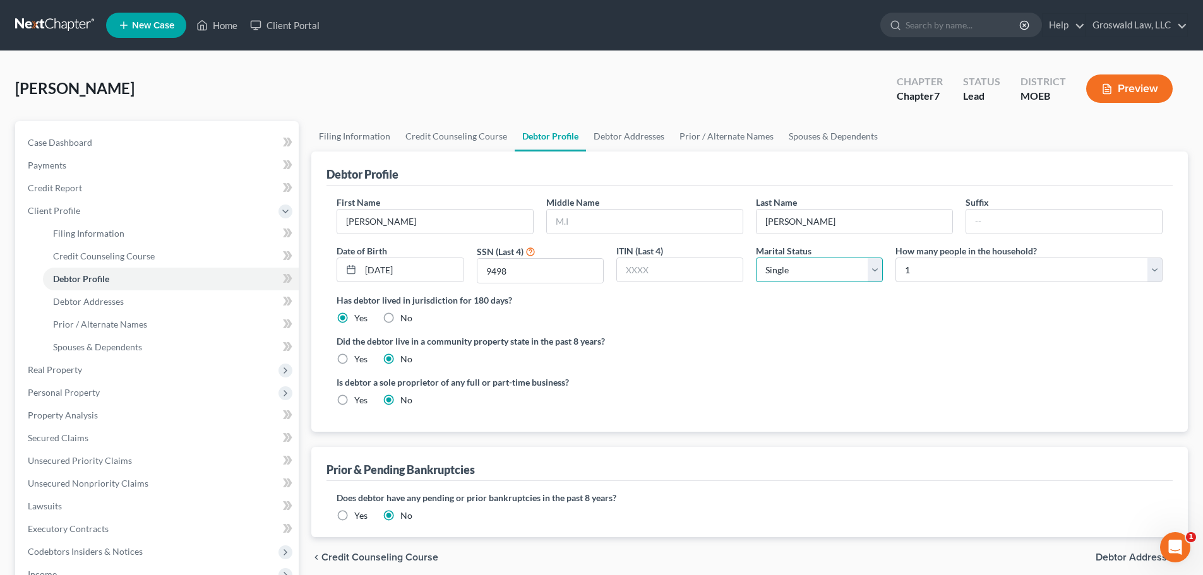
select select "2"
click at [756, 258] on select "Select Single Married Separated Divorced Widowed" at bounding box center [819, 270] width 127 height 25
drag, startPoint x: 1007, startPoint y: 222, endPoint x: 873, endPoint y: 228, distance: 134.0
click at [1007, 222] on input "text" at bounding box center [1064, 222] width 196 height 24
type input "II"
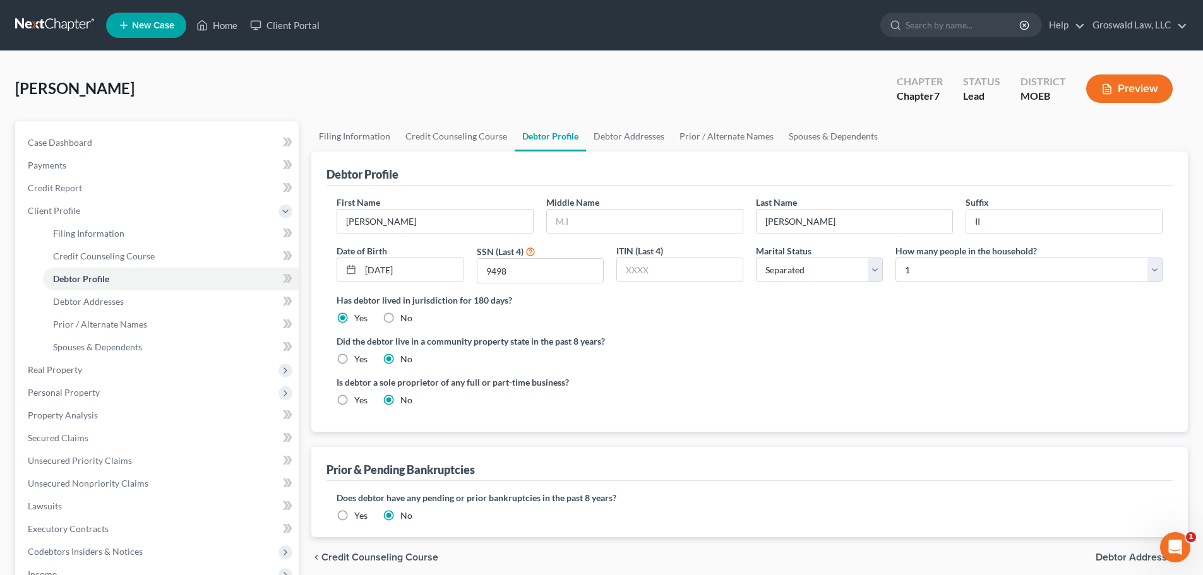
drag, startPoint x: 918, startPoint y: 433, endPoint x: 794, endPoint y: 331, distance: 160.7
click at [919, 436] on div "Debtor Profile First Name [PERSON_NAME] Middle Name Last Name [PERSON_NAME] Suf…" at bounding box center [749, 345] width 877 height 386
click at [614, 219] on input "text" at bounding box center [645, 222] width 196 height 24
type input "[PERSON_NAME]"
click at [765, 319] on div "Has debtor lived in jurisdiction for 180 days? Yes No Debtor must reside in jur…" at bounding box center [750, 309] width 826 height 31
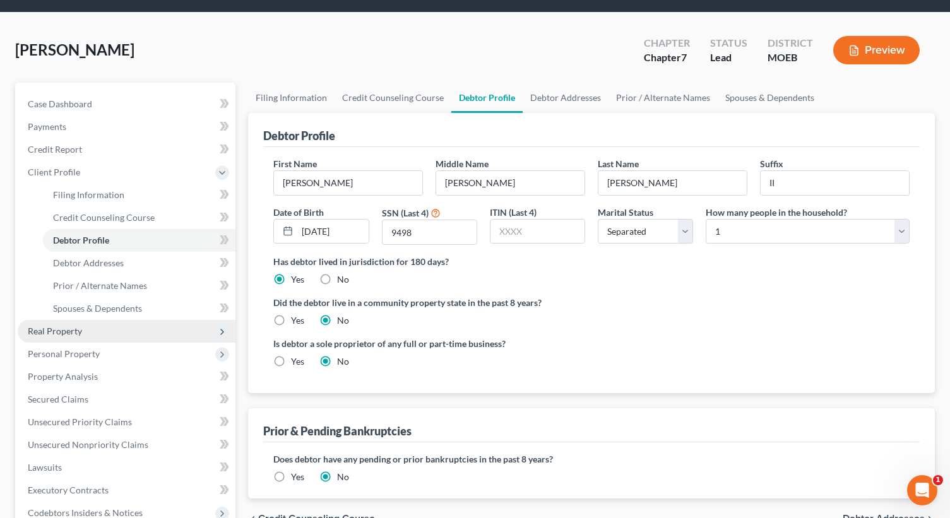
scroll to position [126, 0]
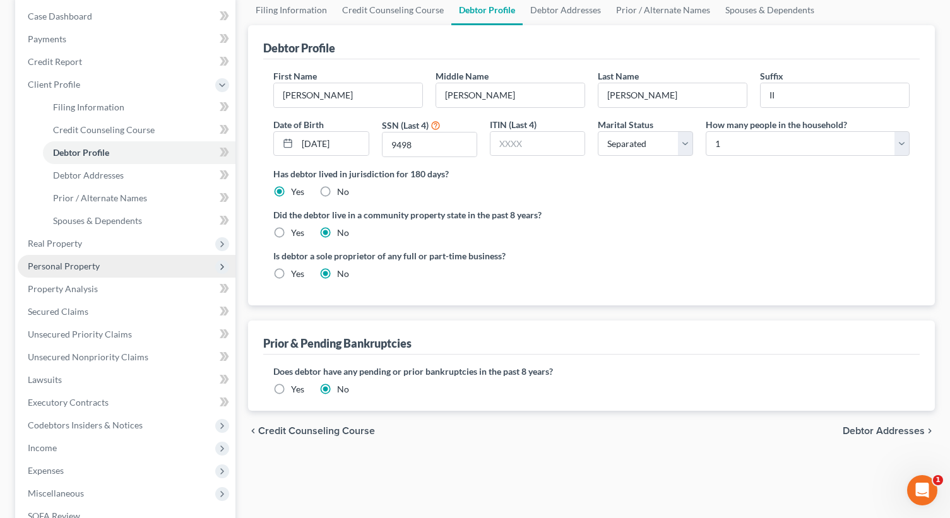
click at [85, 264] on span "Personal Property" at bounding box center [64, 266] width 72 height 11
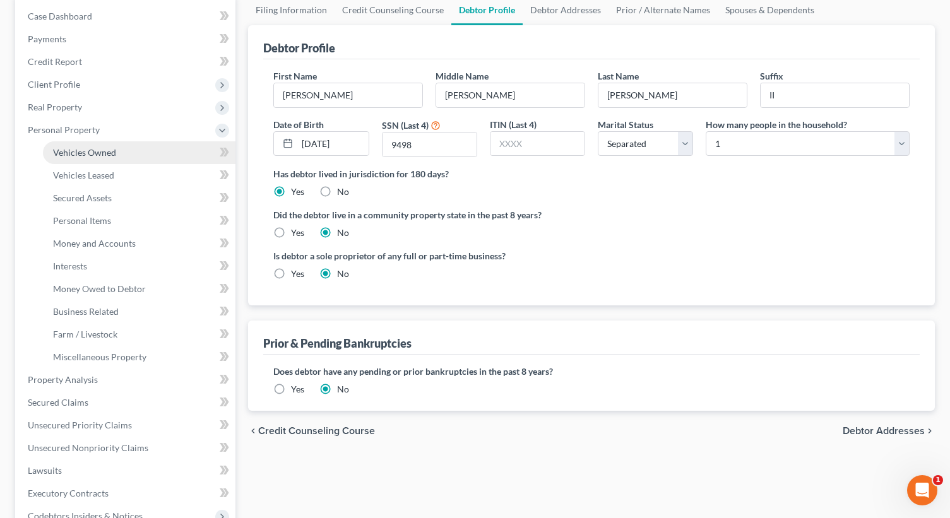
click at [110, 152] on span "Vehicles Owned" at bounding box center [84, 152] width 63 height 11
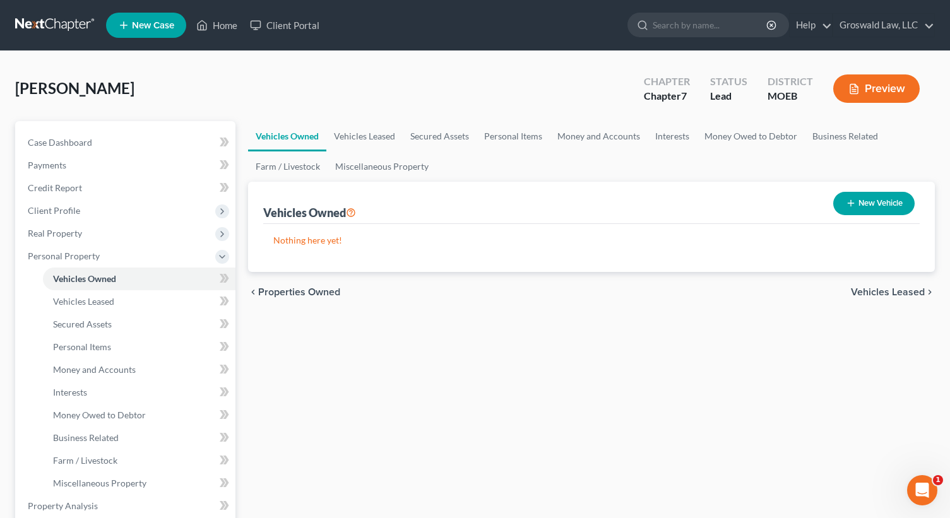
click at [846, 198] on icon "button" at bounding box center [851, 203] width 10 height 10
select select "0"
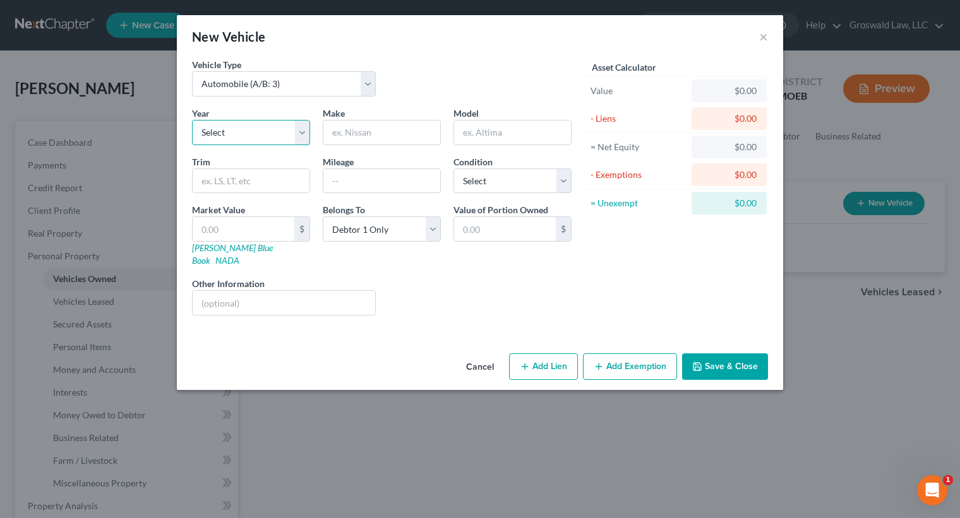
drag, startPoint x: 258, startPoint y: 139, endPoint x: 253, endPoint y: 144, distance: 6.7
click at [258, 139] on select "Select 2026 2025 2024 2023 2022 2021 2020 2019 2018 2017 2016 2015 2014 2013 20…" at bounding box center [251, 132] width 118 height 25
select select "10"
click at [192, 120] on select "Select 2026 2025 2024 2023 2022 2021 2020 2019 2018 2017 2016 2015 2014 2013 20…" at bounding box center [251, 132] width 118 height 25
click at [354, 136] on input "text" at bounding box center [381, 133] width 117 height 24
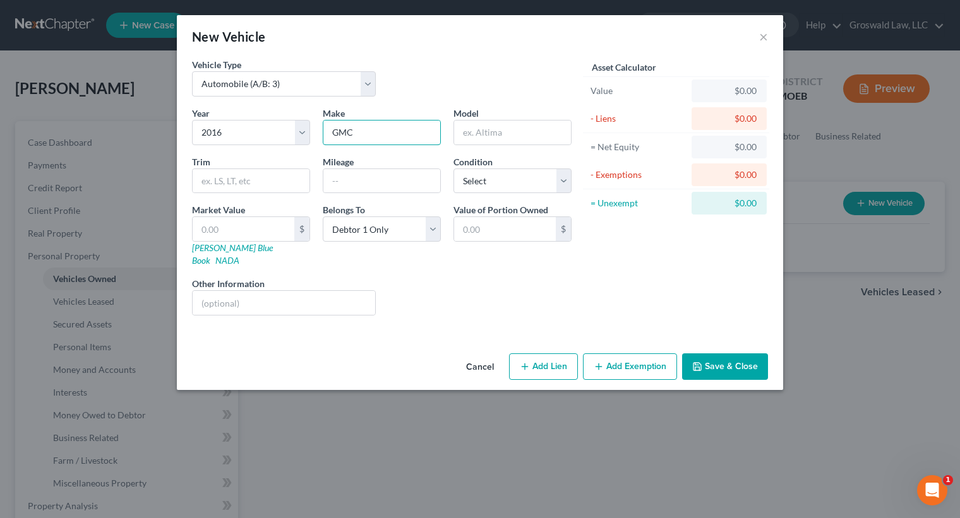
type input "GMC"
type input "Yukon Denali"
click at [548, 354] on button "Add Lien" at bounding box center [543, 367] width 69 height 27
select select "0"
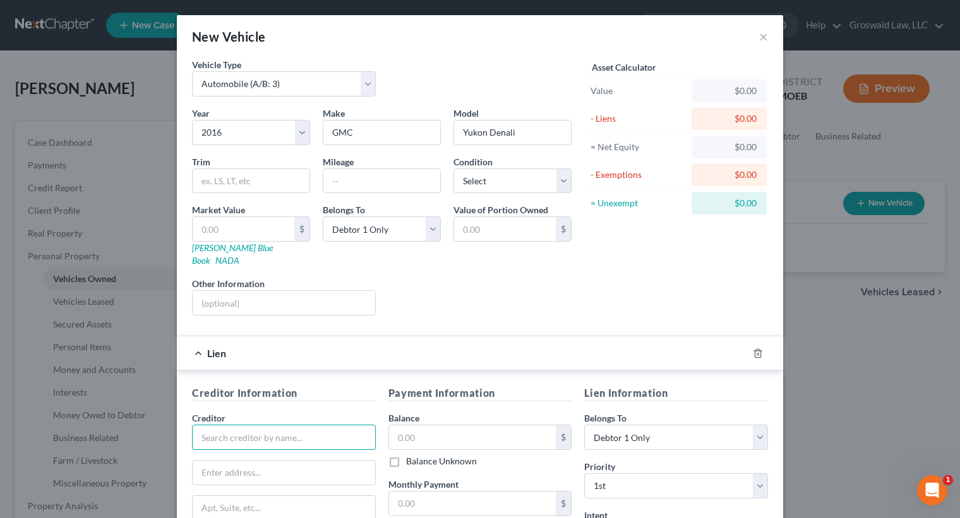
click at [267, 425] on input "text" at bounding box center [284, 437] width 184 height 25
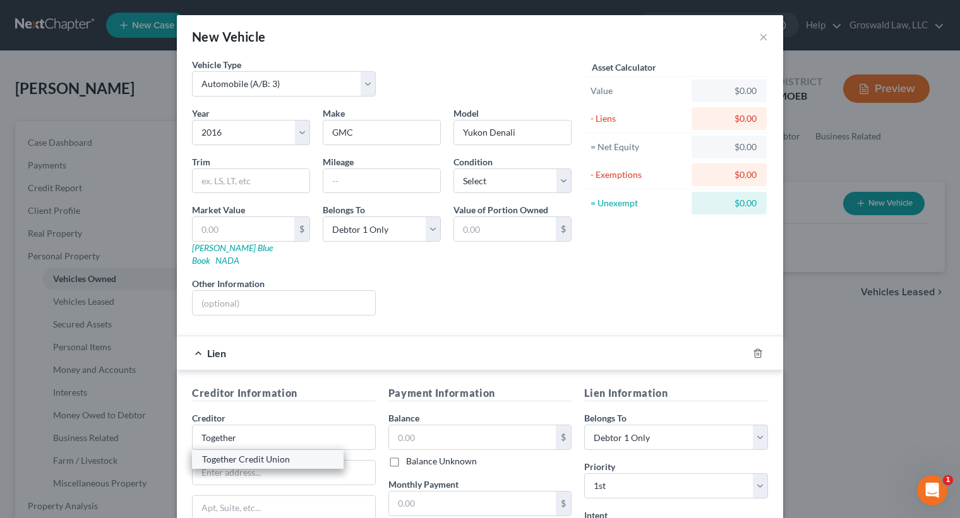
click at [291, 453] on div "Together Credit Union" at bounding box center [267, 459] width 131 height 13
type input "Together Credit Union"
type input "[STREET_ADDRESS][PERSON_NAME]"
type input "Saint Louis"
select select "26"
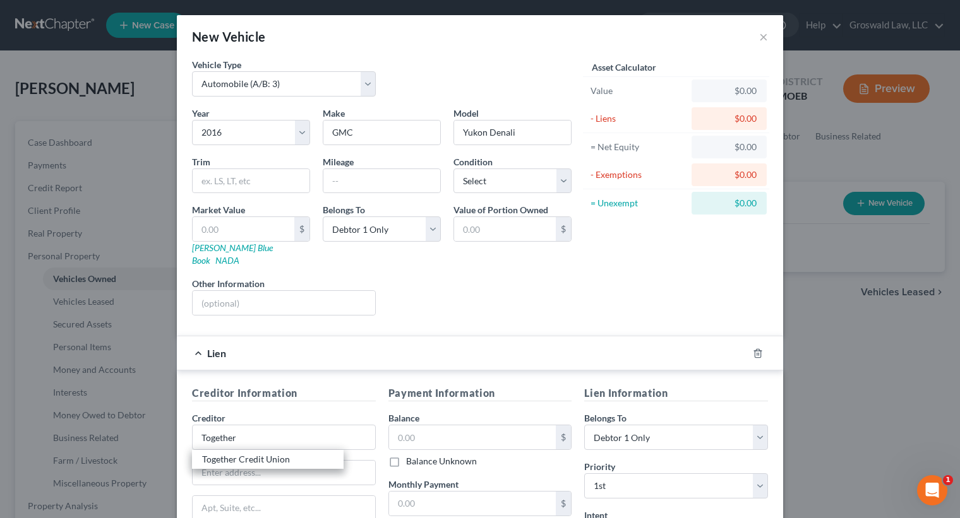
type input "63118"
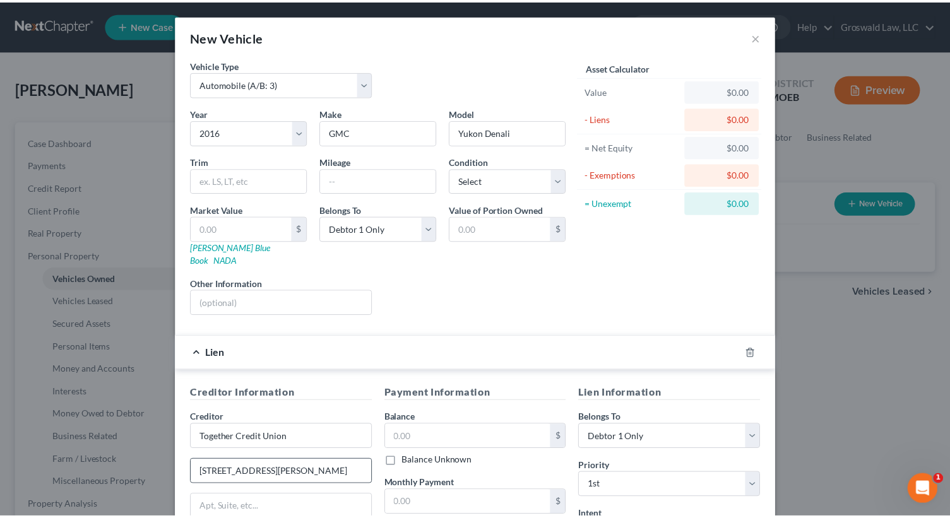
scroll to position [172, 0]
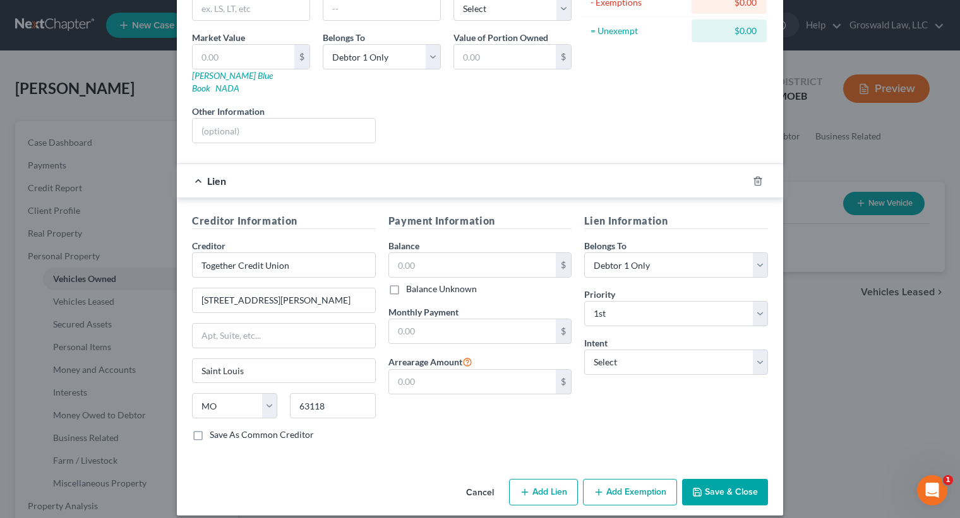
click at [724, 479] on button "Save & Close" at bounding box center [725, 492] width 86 height 27
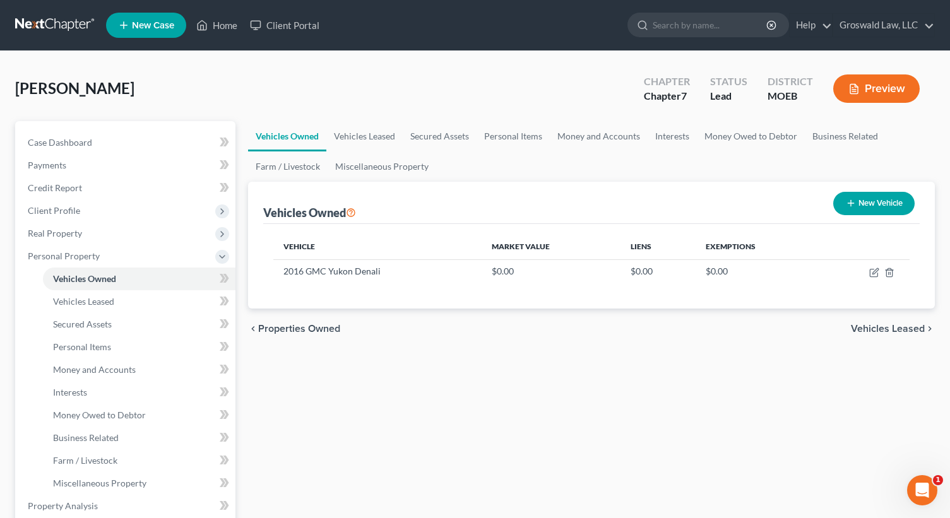
click at [71, 130] on div "Case Dashboard Payments Invoices Payments Payments Credit Report Client Profile…" at bounding box center [125, 461] width 220 height 680
click at [70, 137] on span "Case Dashboard" at bounding box center [60, 142] width 64 height 11
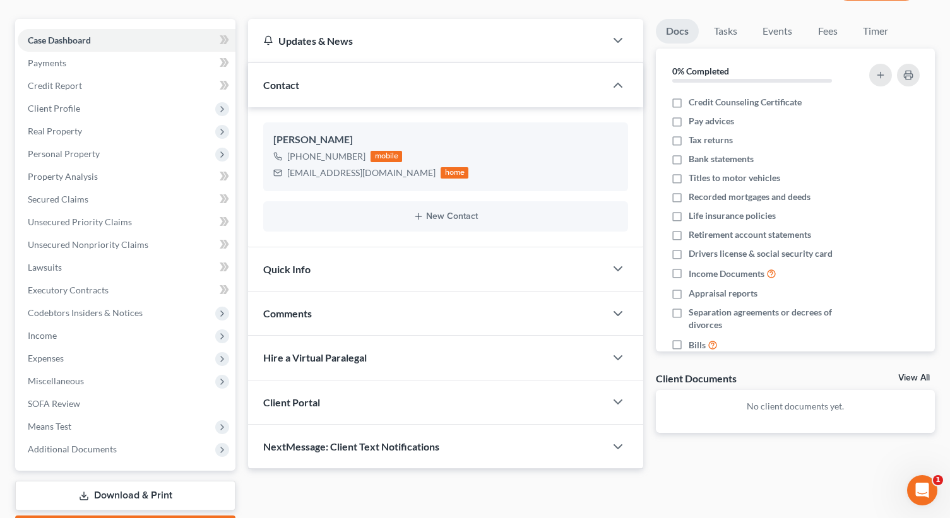
scroll to position [176, 0]
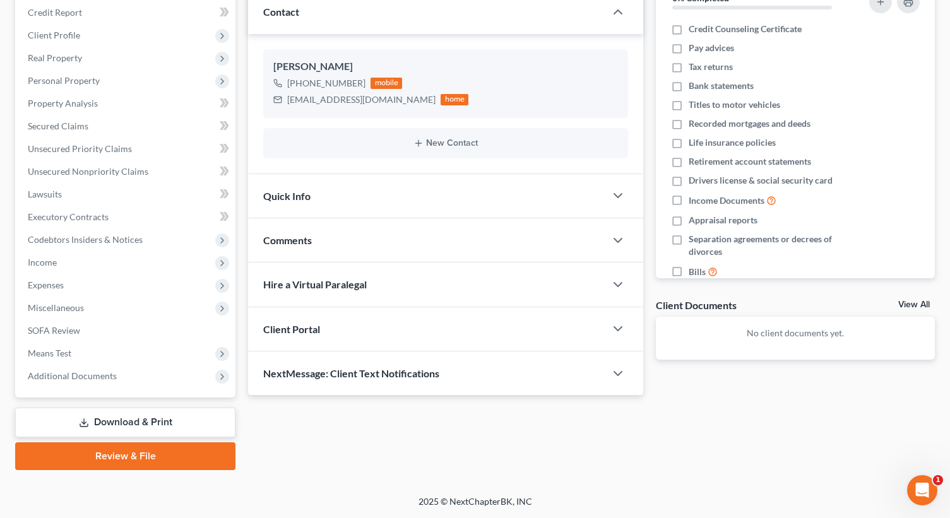
click at [316, 244] on div "Comments" at bounding box center [426, 241] width 357 height 44
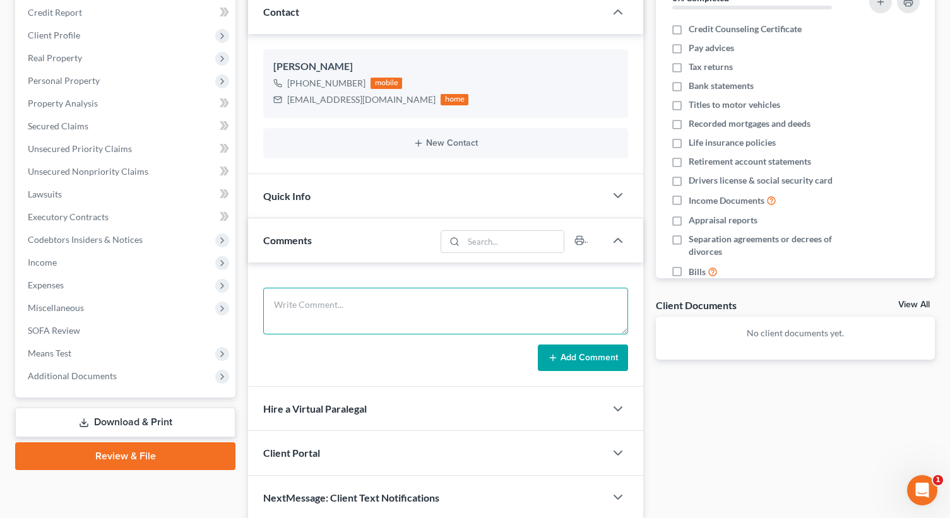
click at [338, 298] on textarea at bounding box center [445, 311] width 365 height 47
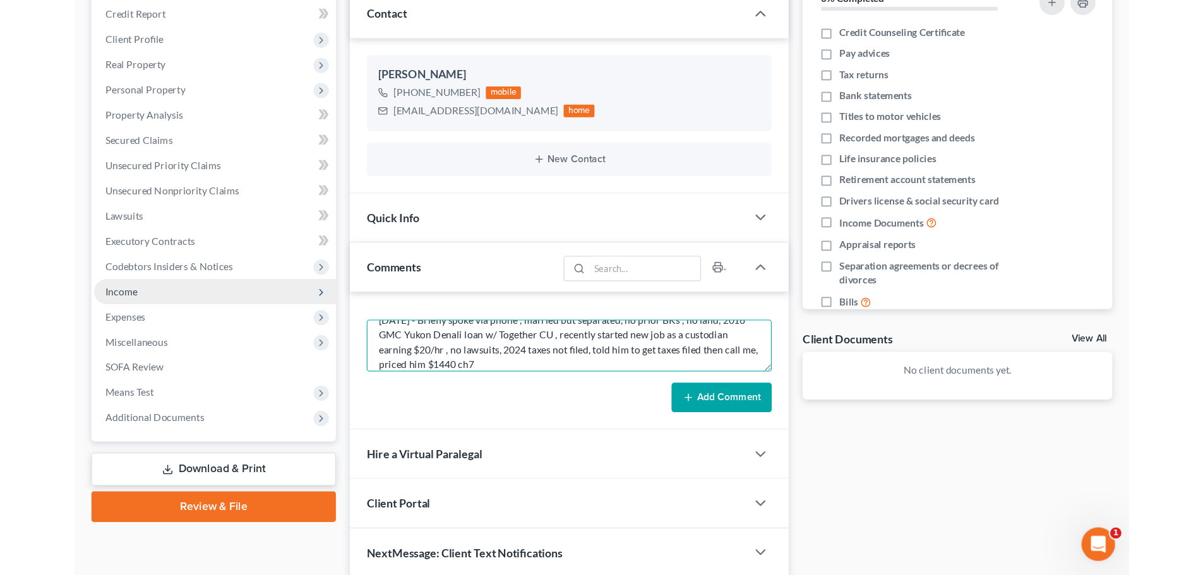
scroll to position [0, 0]
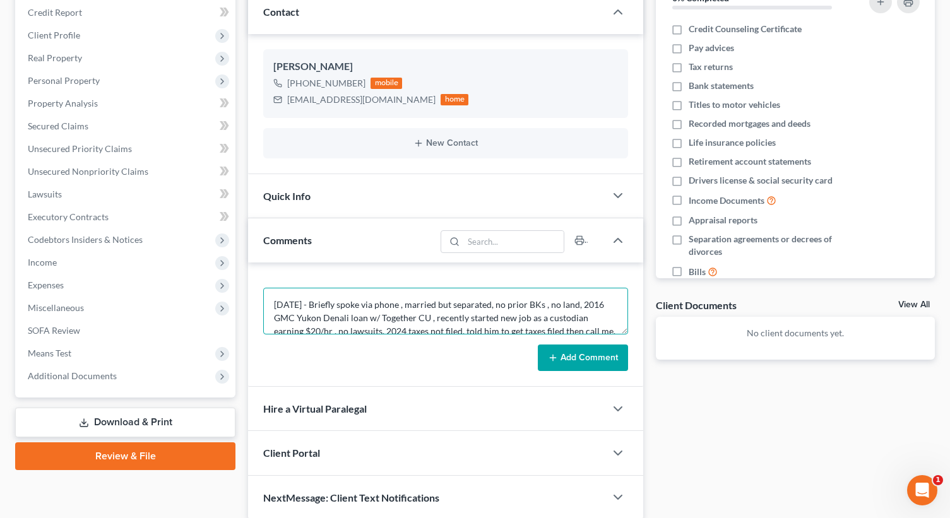
drag, startPoint x: 388, startPoint y: 324, endPoint x: 462, endPoint y: 404, distance: 109.0
click at [100, 231] on div "Petition Navigation Case Dashboard Payments Invoices Payments Payments Credit R…" at bounding box center [475, 233] width 933 height 575
type textarea "[DATE] - Briefly spoke via phone , married but separated, no prior BKs , no lan…"
click at [584, 361] on button "Add Comment" at bounding box center [583, 358] width 90 height 27
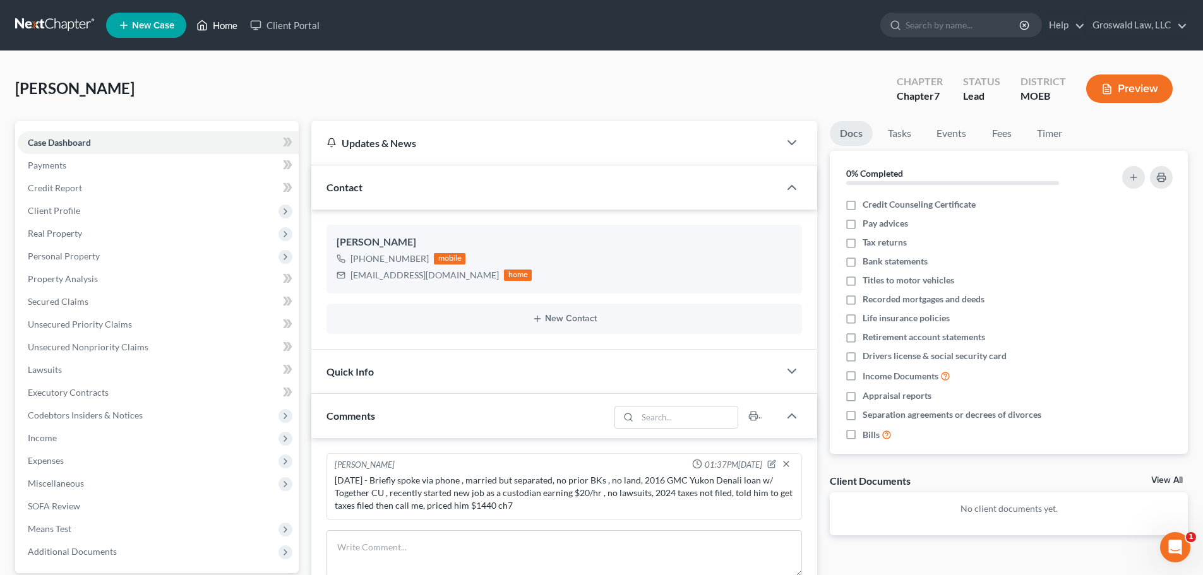
click at [222, 23] on link "Home" at bounding box center [217, 25] width 54 height 23
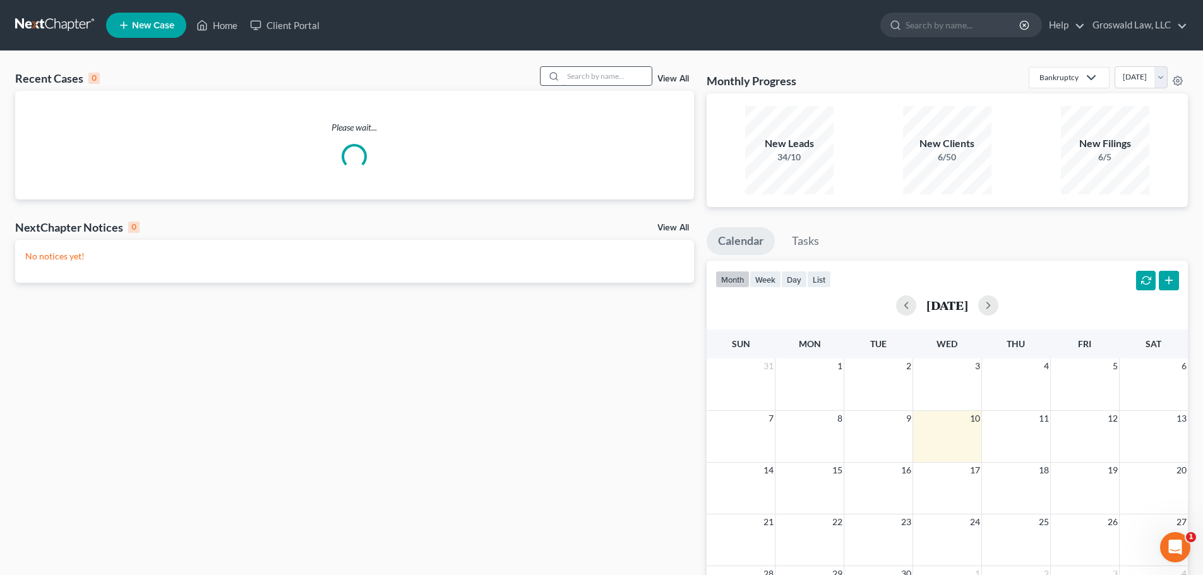
click at [575, 77] on input "search" at bounding box center [607, 76] width 88 height 18
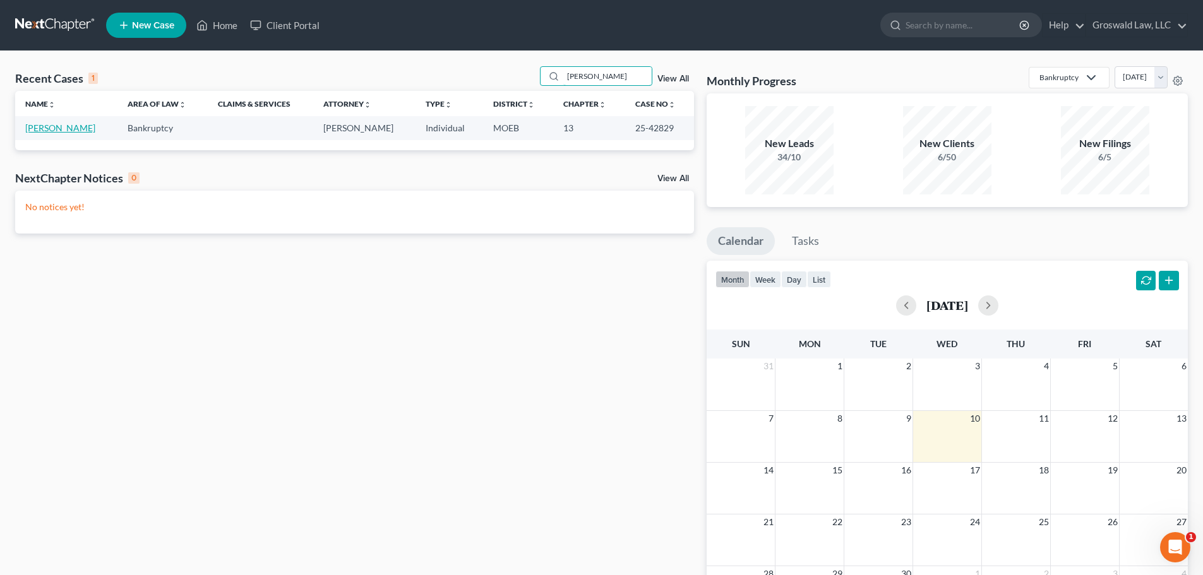
type input "[PERSON_NAME]"
click at [73, 133] on link "[PERSON_NAME]" at bounding box center [60, 128] width 70 height 11
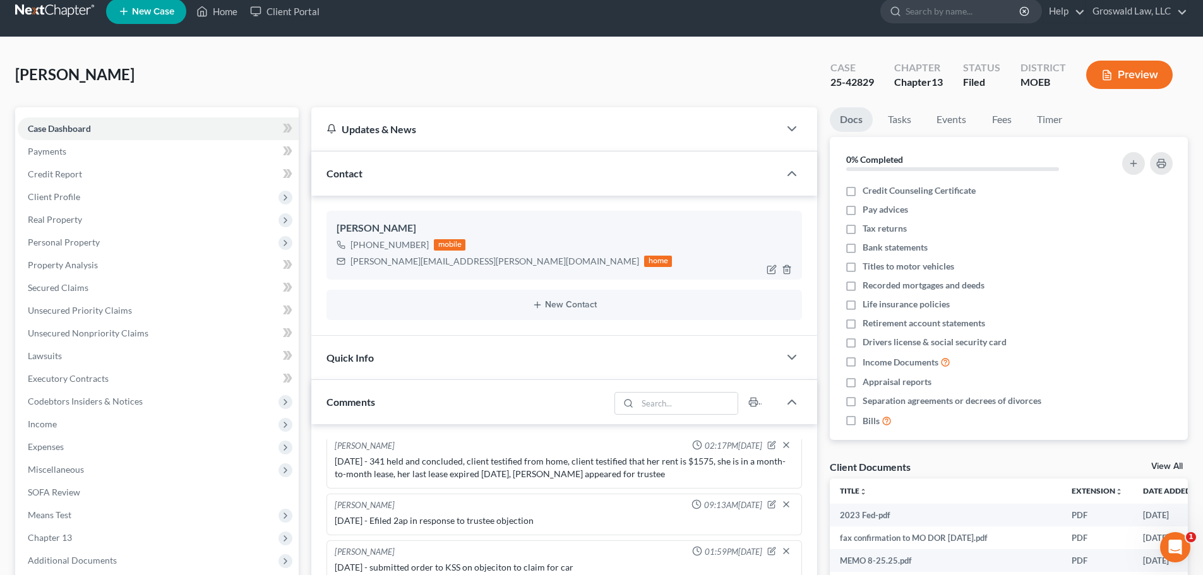
scroll to position [371, 0]
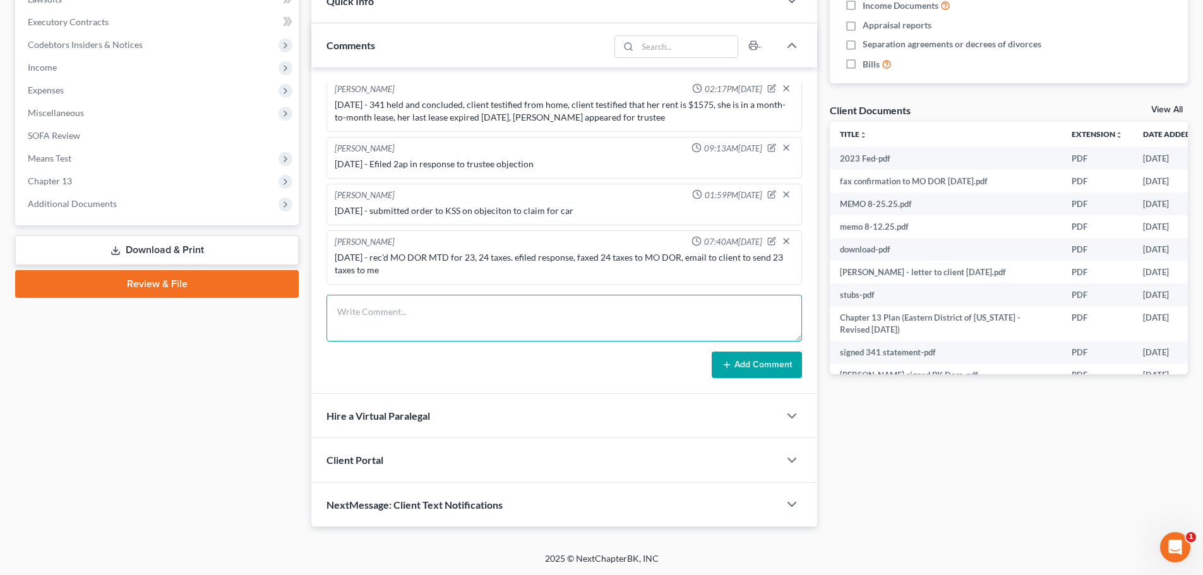
drag, startPoint x: 421, startPoint y: 321, endPoint x: 350, endPoint y: 273, distance: 86.4
click at [421, 321] on textarea at bounding box center [564, 318] width 476 height 47
type textarea "[DATE] - called/ left vm , sent email re need 23 MO State taxeds"
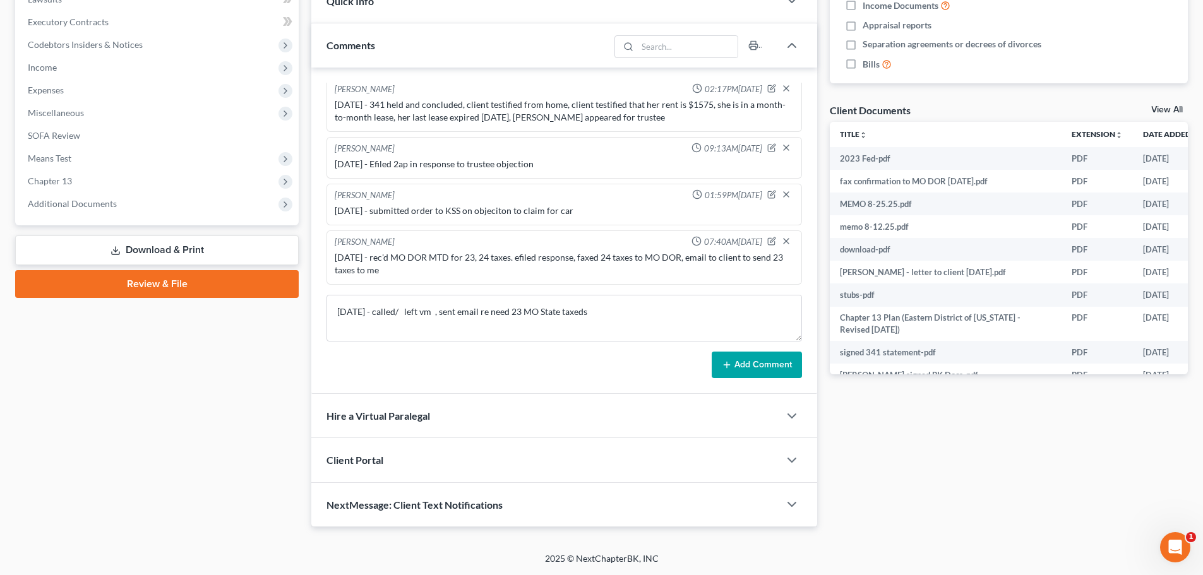
click at [762, 361] on button "Add Comment" at bounding box center [757, 365] width 90 height 27
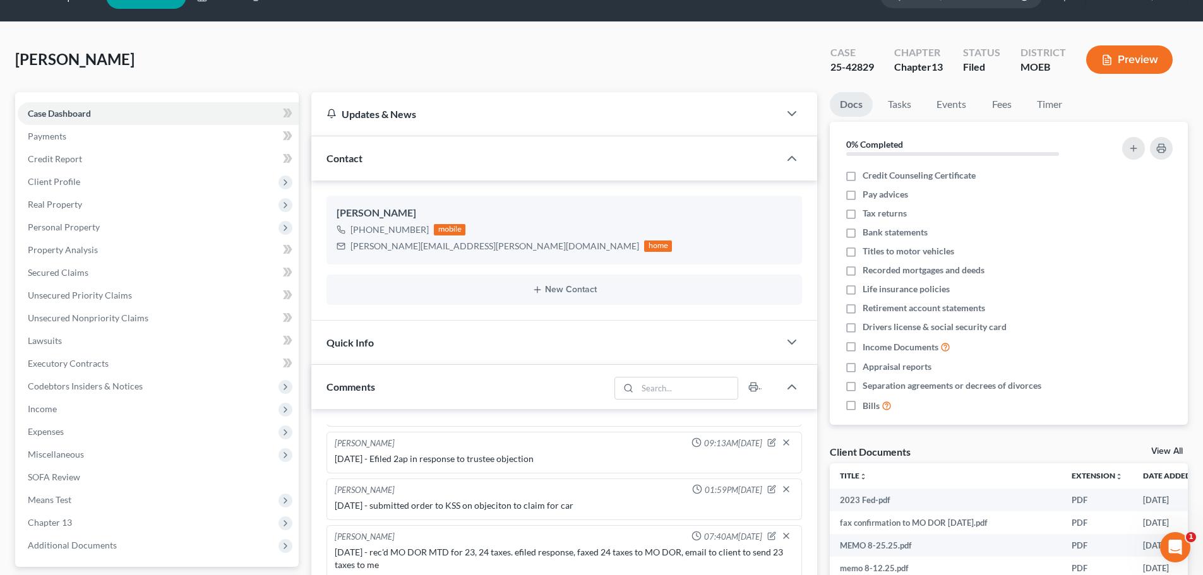
scroll to position [0, 0]
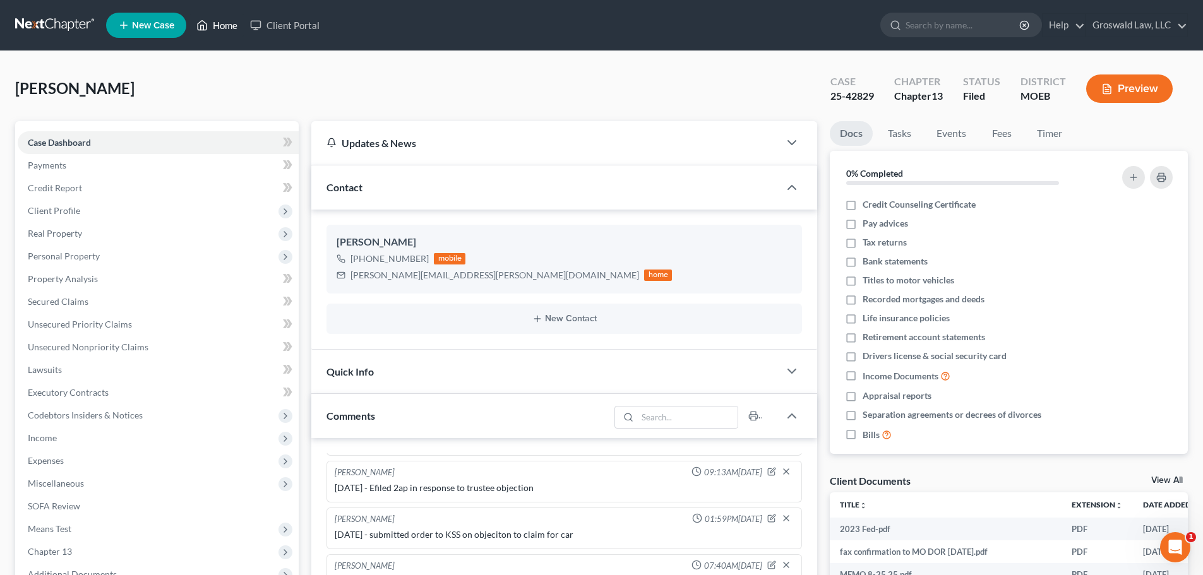
click at [212, 24] on link "Home" at bounding box center [217, 25] width 54 height 23
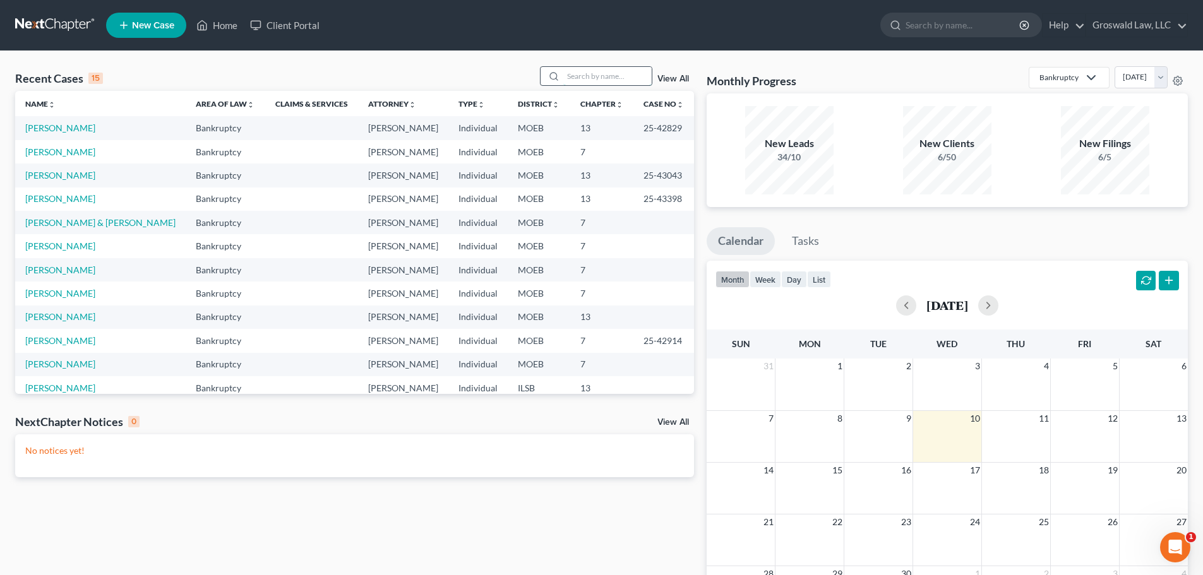
click at [630, 70] on input "search" at bounding box center [607, 76] width 88 height 18
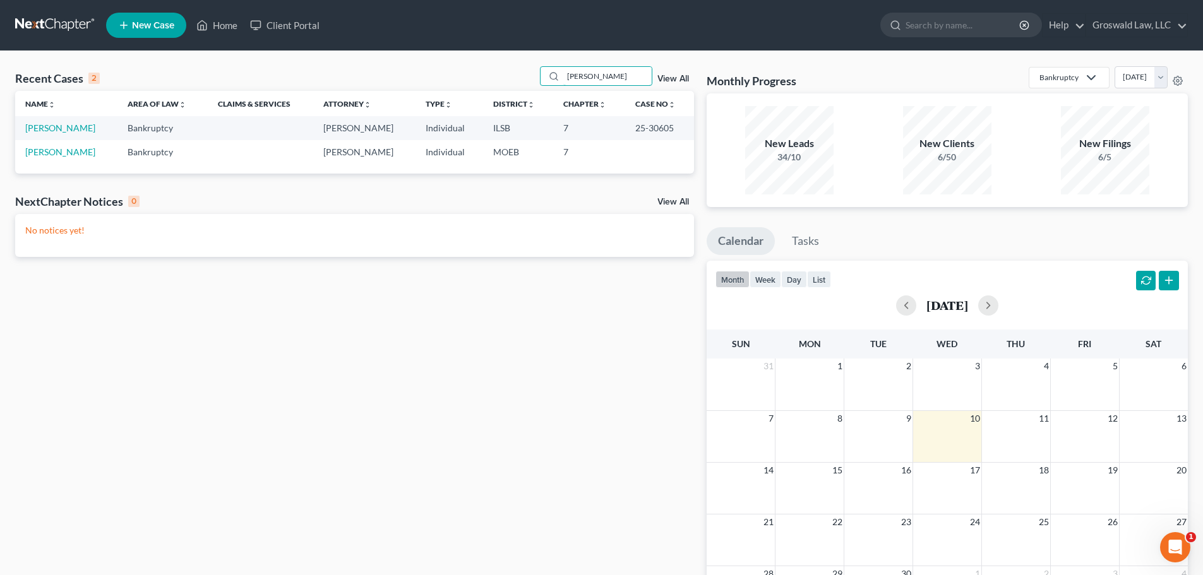
type input "[PERSON_NAME]"
click at [67, 129] on link "[PERSON_NAME]" at bounding box center [60, 128] width 70 height 11
select select "6"
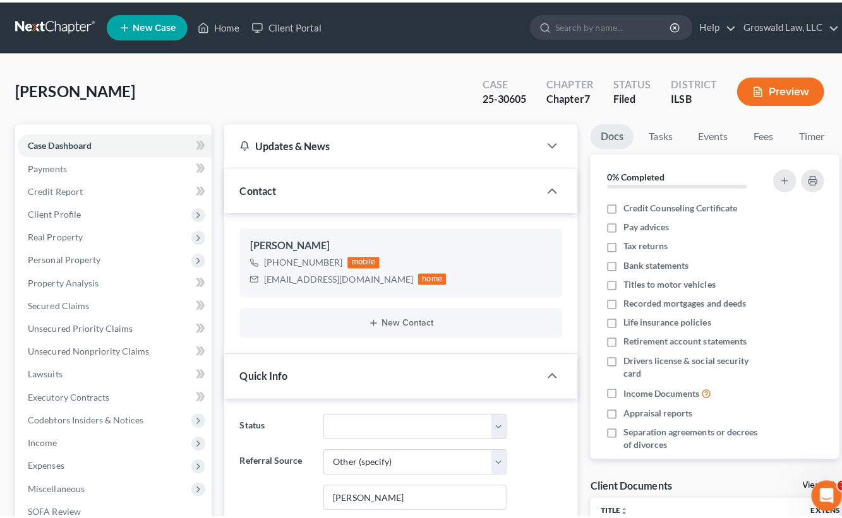
scroll to position [411, 0]
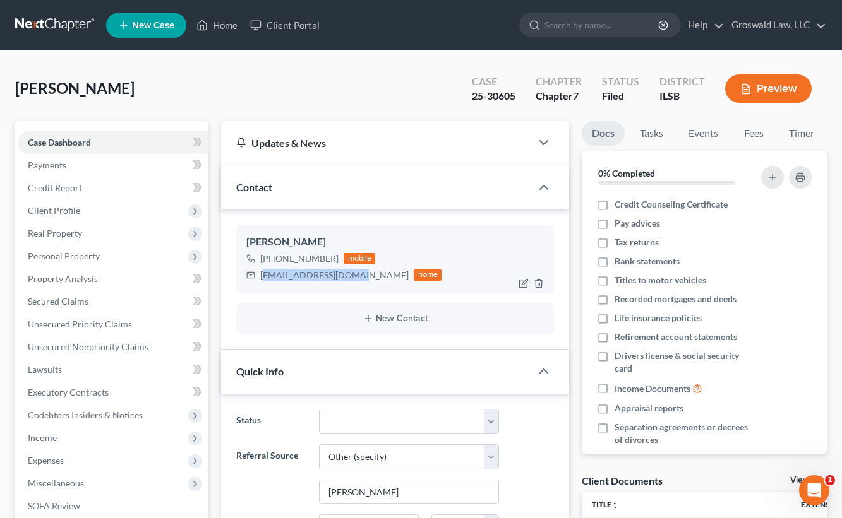
drag, startPoint x: 358, startPoint y: 279, endPoint x: 265, endPoint y: 274, distance: 93.6
click at [265, 274] on div "[EMAIL_ADDRESS][DOMAIN_NAME] home" at bounding box center [343, 275] width 195 height 16
click at [340, 293] on div "[PERSON_NAME] [PHONE_NUMBER] mobile [EMAIL_ADDRESS][DOMAIN_NAME] home" at bounding box center [395, 259] width 318 height 68
click at [356, 280] on div "[EMAIL_ADDRESS][DOMAIN_NAME]" at bounding box center [334, 275] width 148 height 13
drag, startPoint x: 357, startPoint y: 279, endPoint x: 255, endPoint y: 280, distance: 102.3
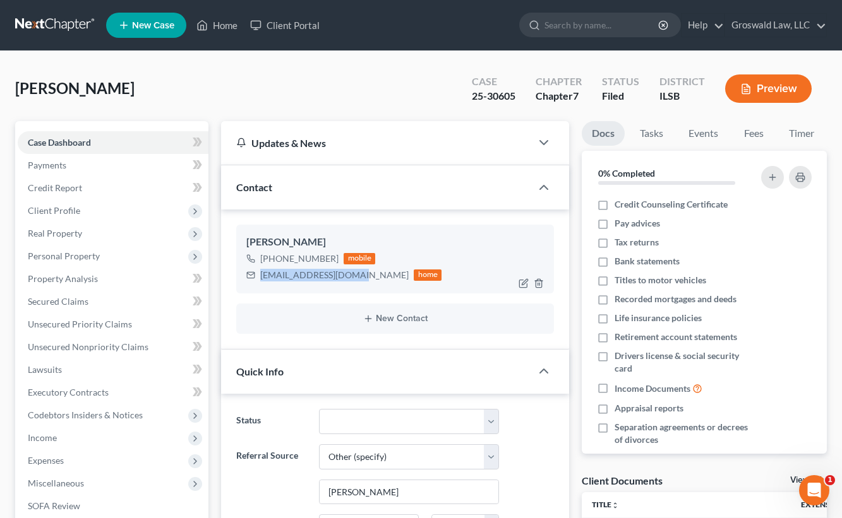
click at [255, 280] on div "[EMAIL_ADDRESS][DOMAIN_NAME] home" at bounding box center [343, 275] width 195 height 16
copy div "[EMAIL_ADDRESS][DOMAIN_NAME]"
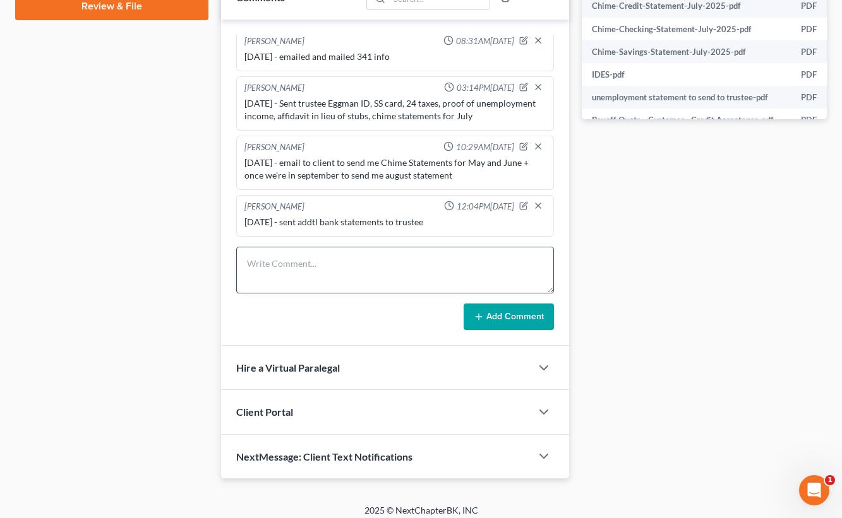
scroll to position [635, 0]
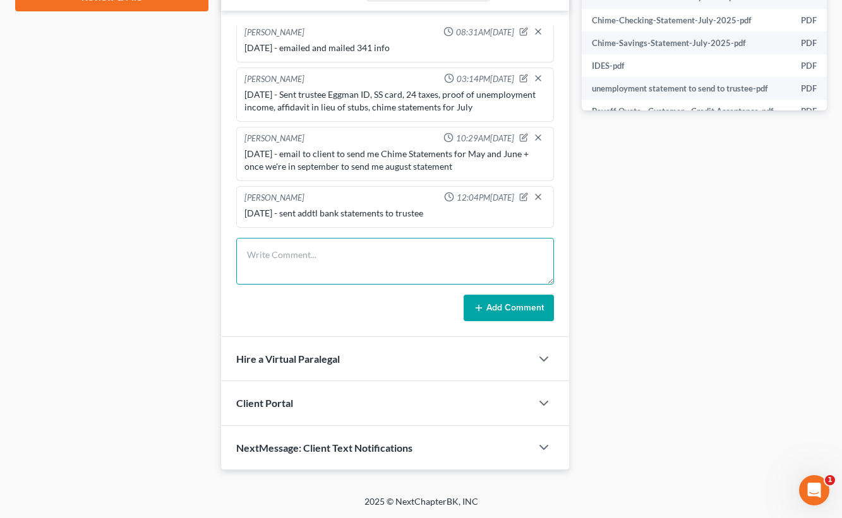
click at [318, 263] on textarea at bounding box center [395, 261] width 318 height 47
type textarea "[DATE]- called/ left vm , sent email re court prep"
click at [527, 308] on button "Add Comment" at bounding box center [509, 308] width 90 height 27
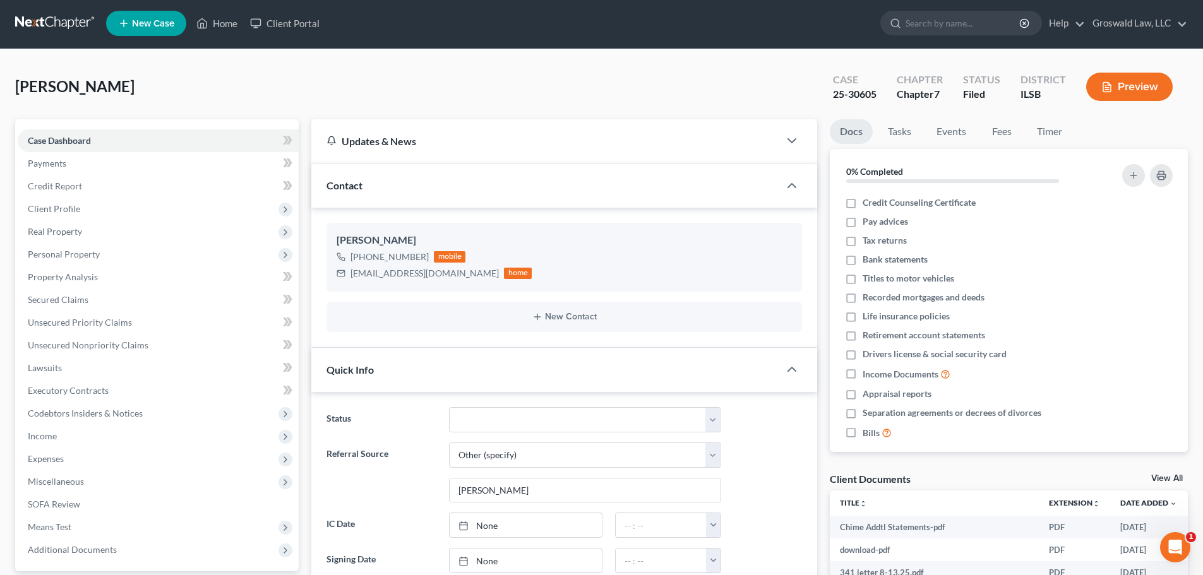
scroll to position [0, 0]
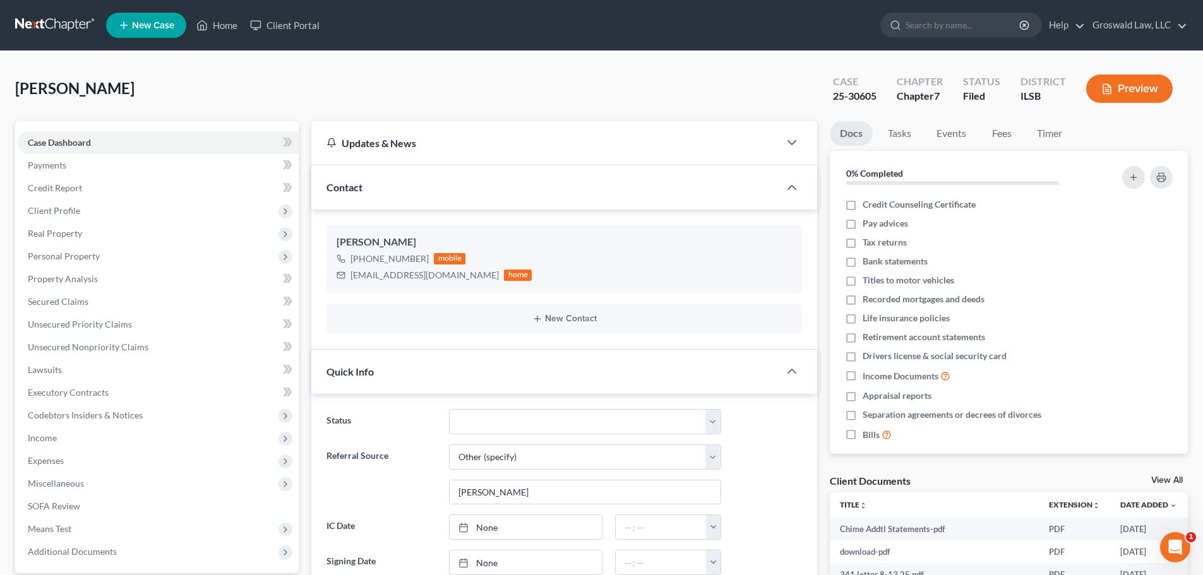
click at [213, 13] on ul "New Case Home Client Portal - No Result - See all results Or Press Enter... Hel…" at bounding box center [647, 25] width 1082 height 33
click at [216, 21] on link "Home" at bounding box center [217, 25] width 54 height 23
click at [227, 28] on link "Home" at bounding box center [217, 25] width 54 height 23
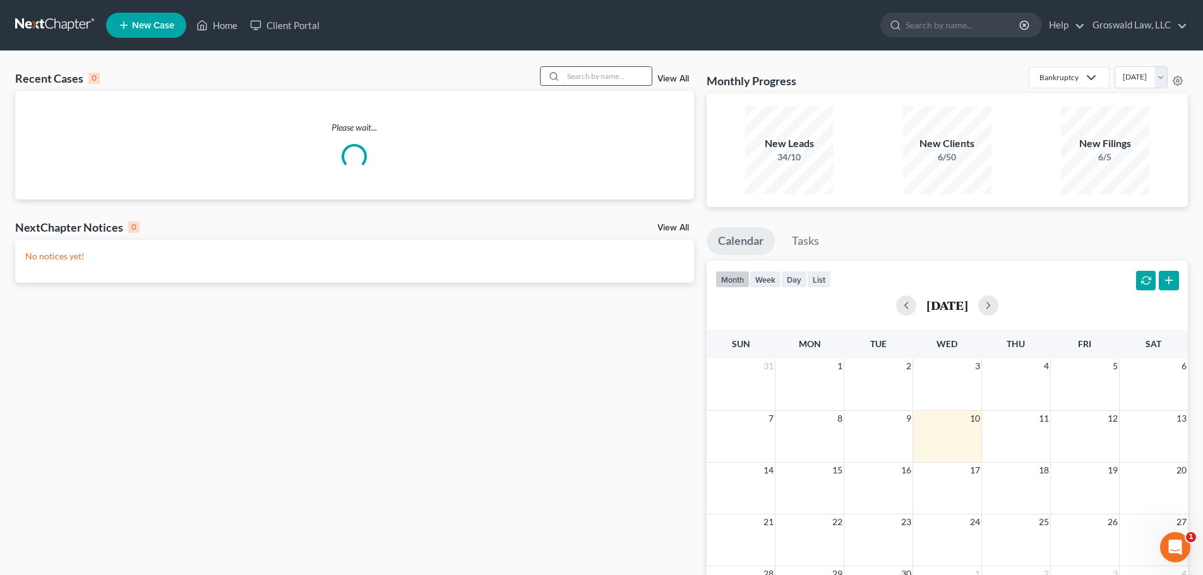
click at [633, 80] on input "search" at bounding box center [607, 76] width 88 height 18
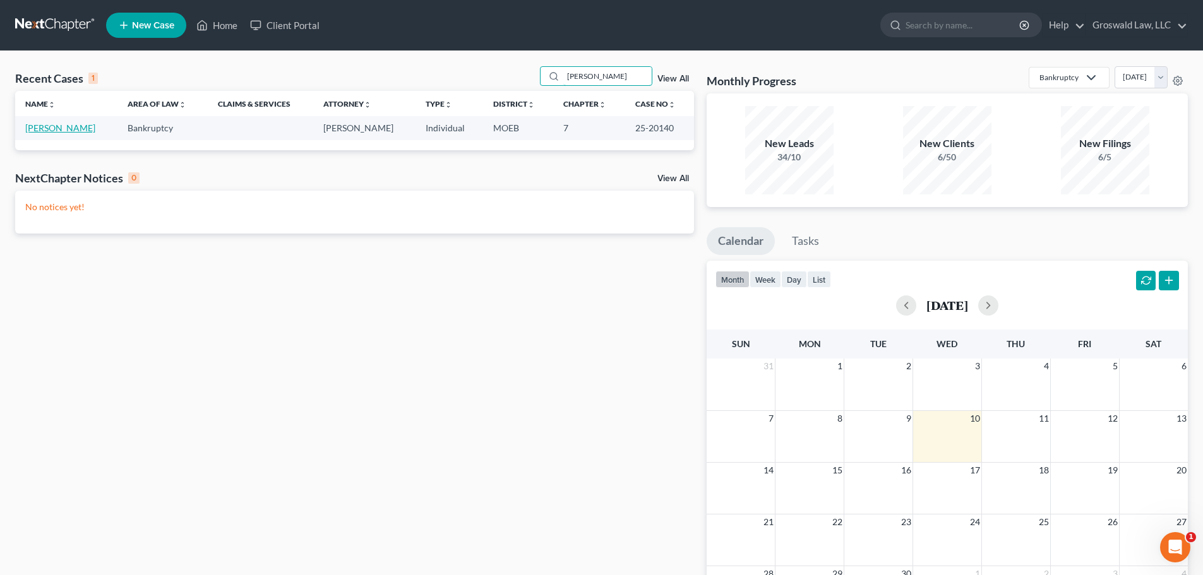
type input "[PERSON_NAME]"
click at [50, 129] on link "[PERSON_NAME]" at bounding box center [60, 128] width 70 height 11
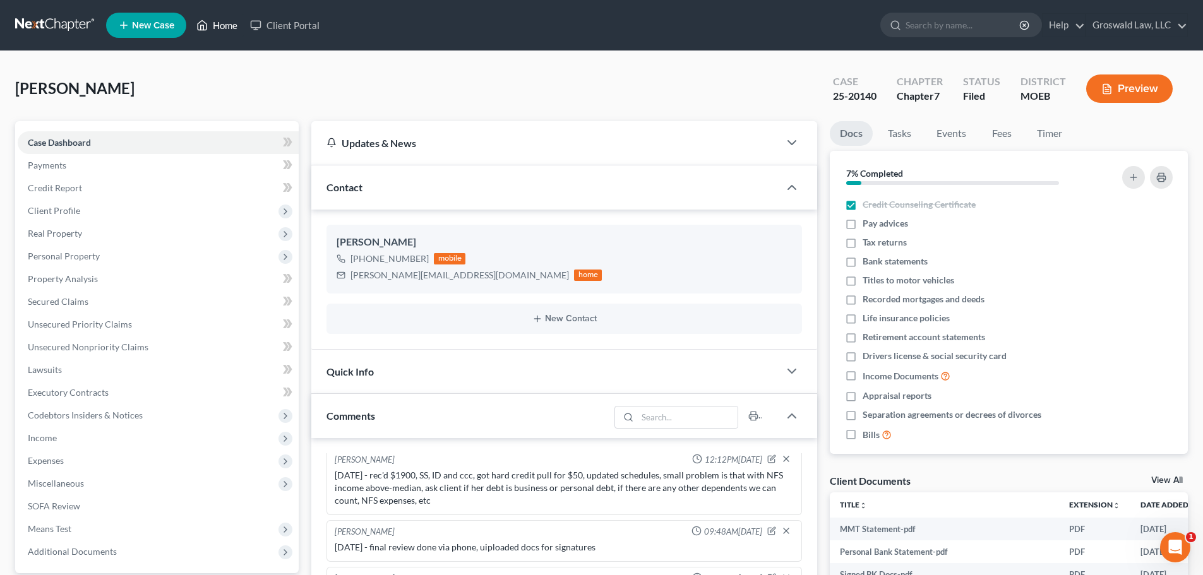
click at [224, 26] on link "Home" at bounding box center [217, 25] width 54 height 23
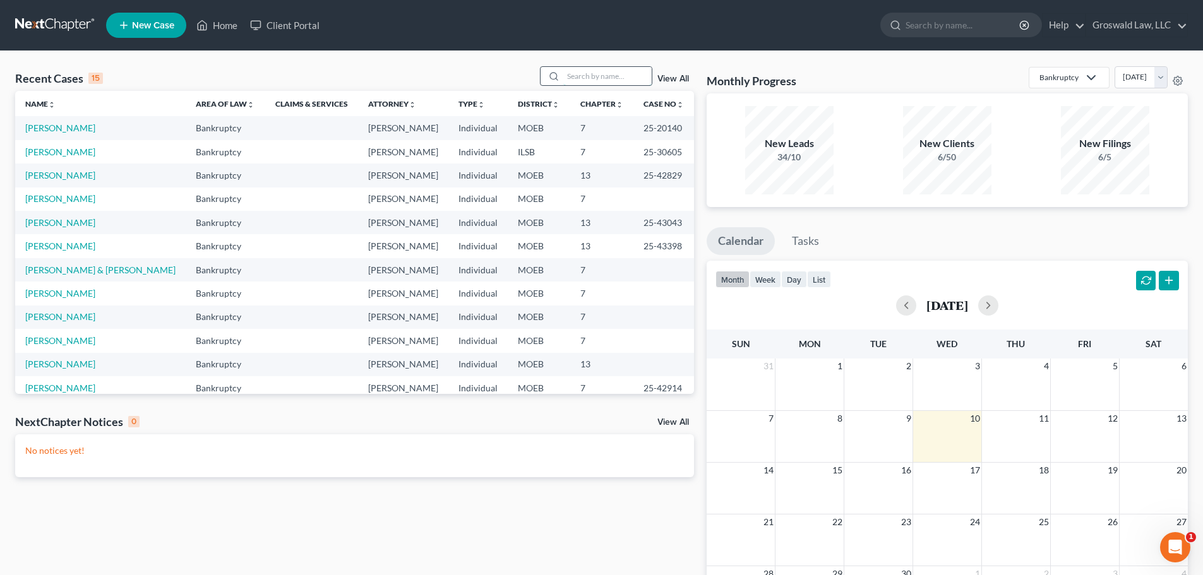
click at [578, 77] on input "search" at bounding box center [607, 76] width 88 height 18
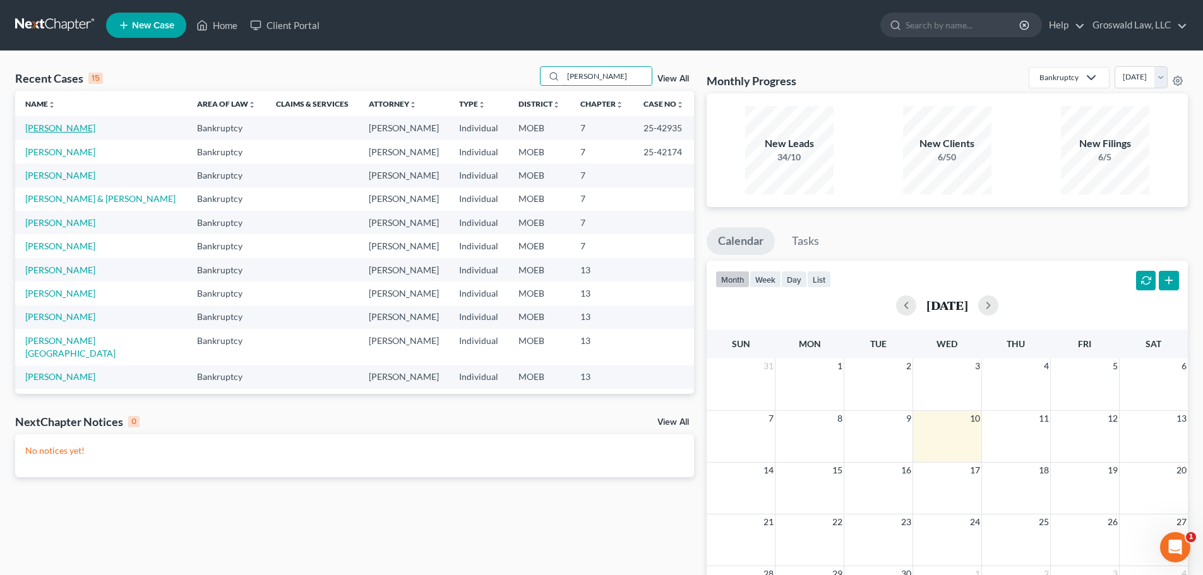
type input "[PERSON_NAME]"
click at [49, 132] on link "[PERSON_NAME]" at bounding box center [60, 128] width 70 height 11
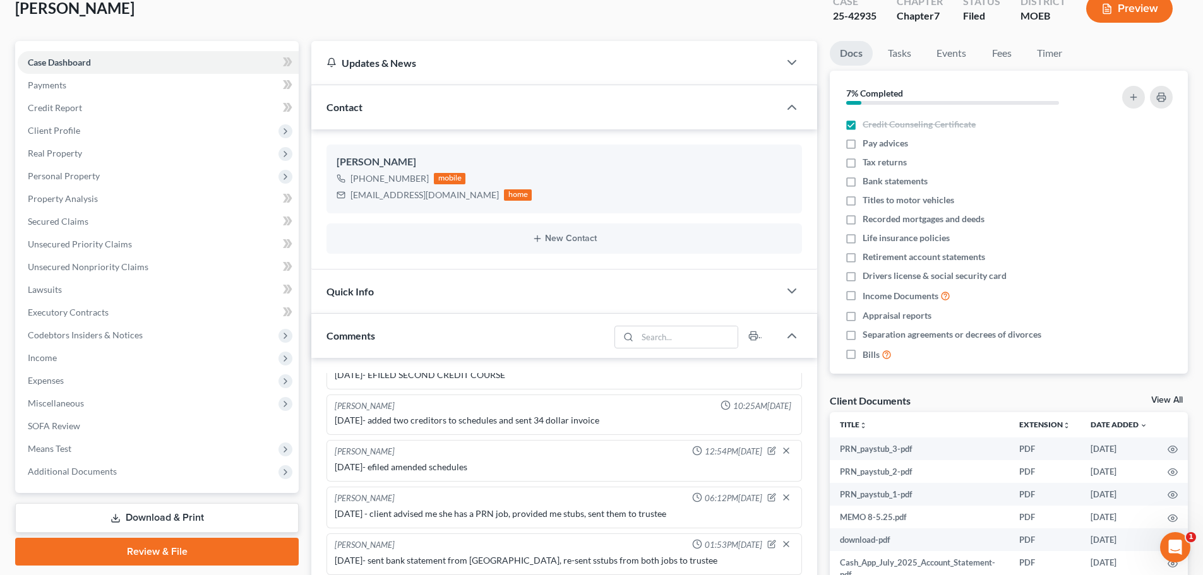
scroll to position [316, 0]
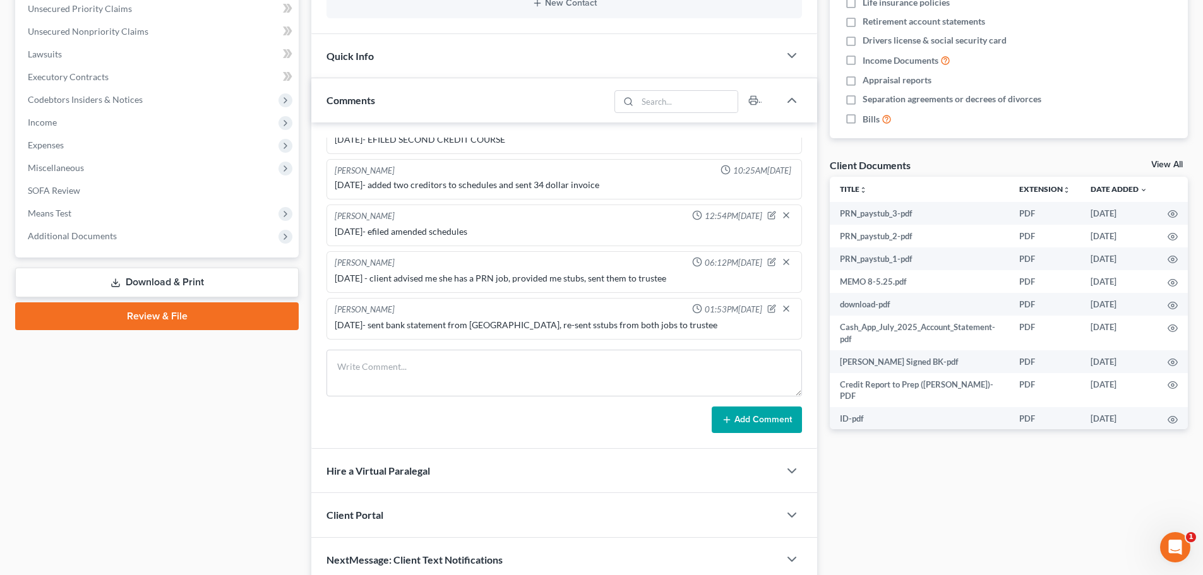
drag, startPoint x: 147, startPoint y: 243, endPoint x: 125, endPoint y: 251, distance: 23.6
click at [147, 243] on span "Additional Documents" at bounding box center [158, 236] width 281 height 23
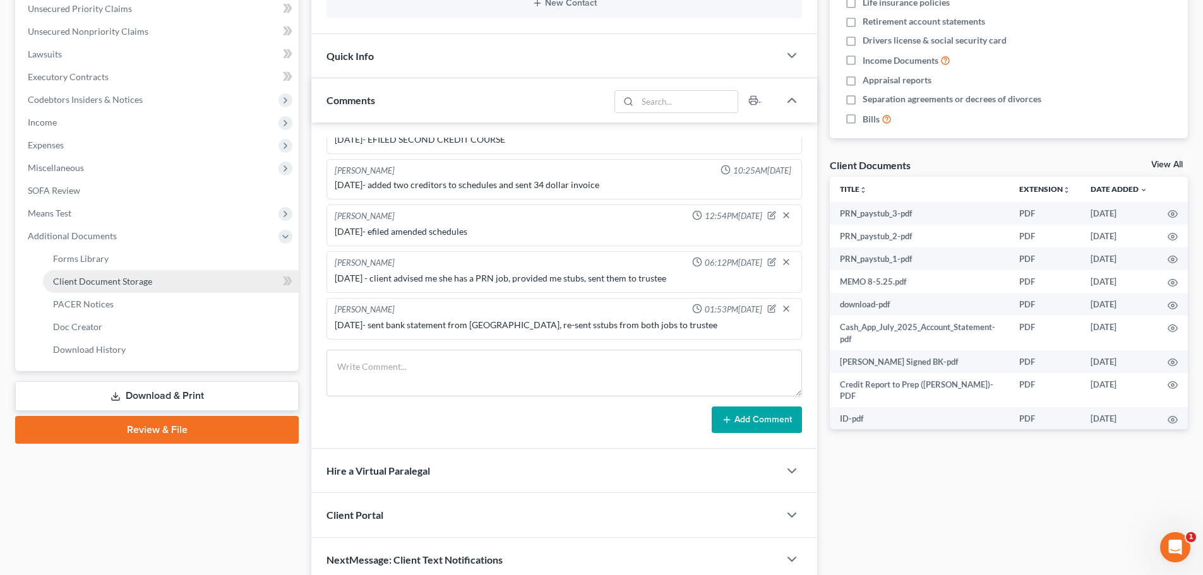
click at [197, 285] on link "Client Document Storage" at bounding box center [171, 281] width 256 height 23
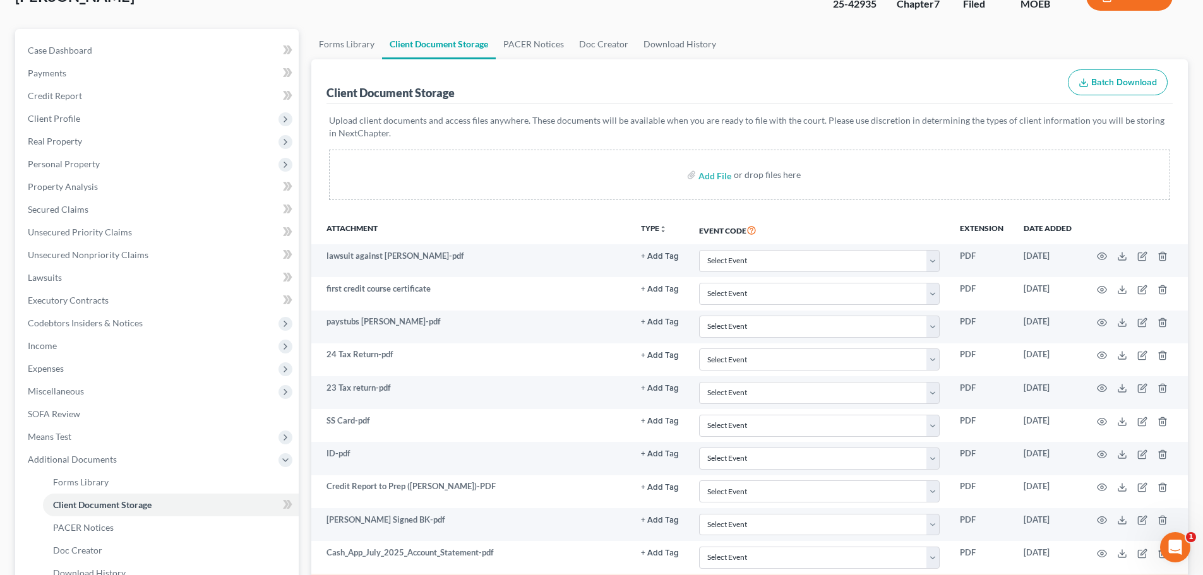
scroll to position [355, 0]
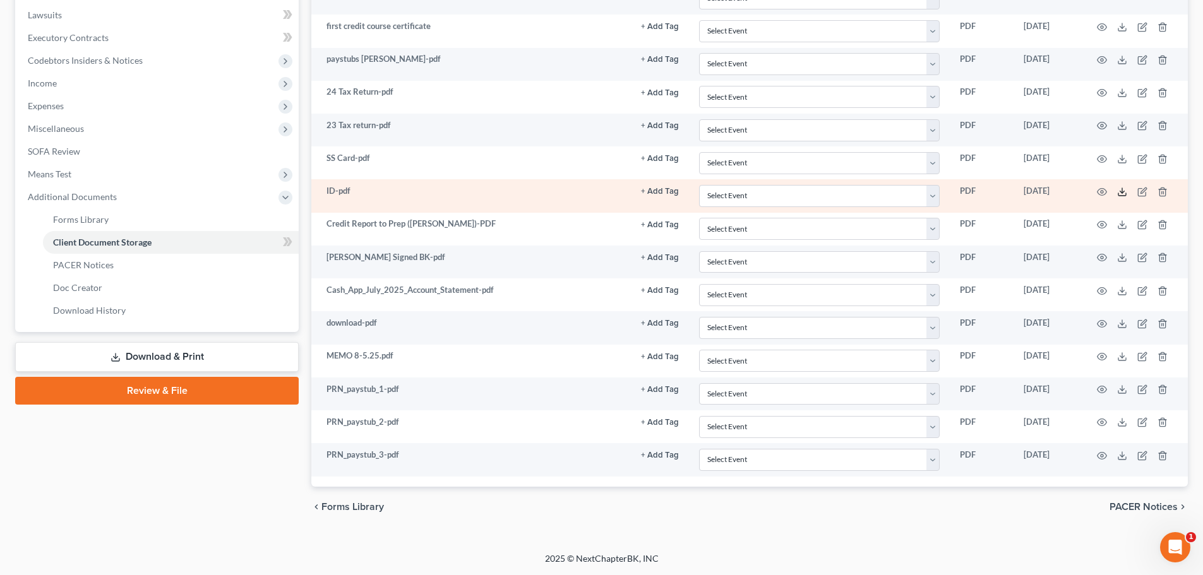
click at [1121, 192] on polyline at bounding box center [1122, 192] width 4 height 2
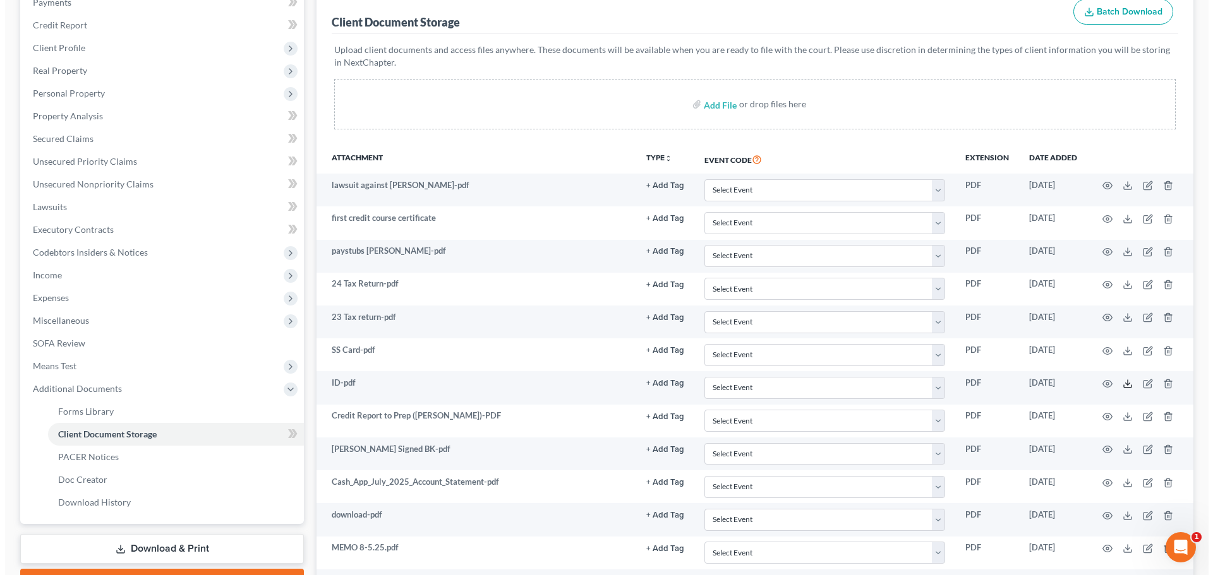
scroll to position [0, 0]
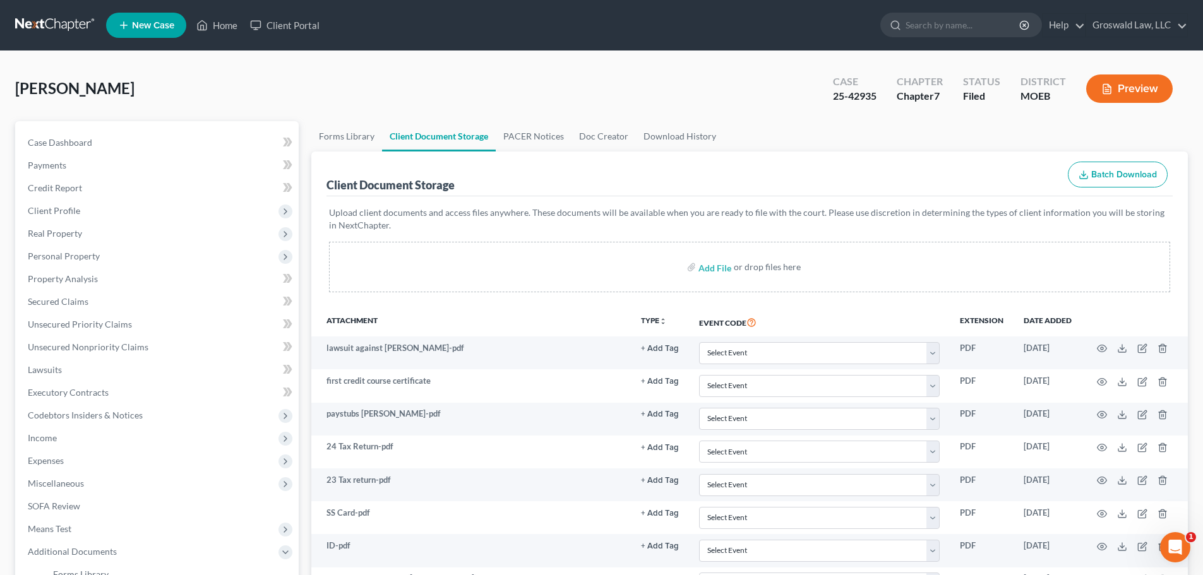
click at [440, 106] on div "[PERSON_NAME] Upgraded Case 25-42935 Chapter Chapter 7 Status Filed District MO…" at bounding box center [601, 93] width 1173 height 55
click at [1121, 92] on button "Preview" at bounding box center [1129, 89] width 87 height 28
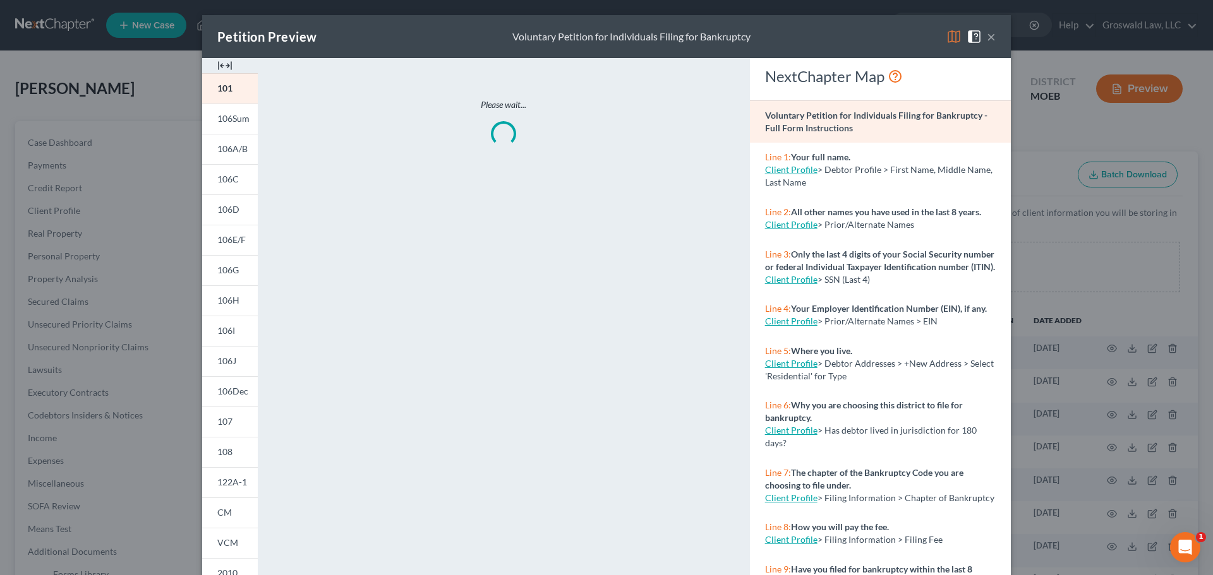
click at [224, 70] on img at bounding box center [224, 65] width 15 height 15
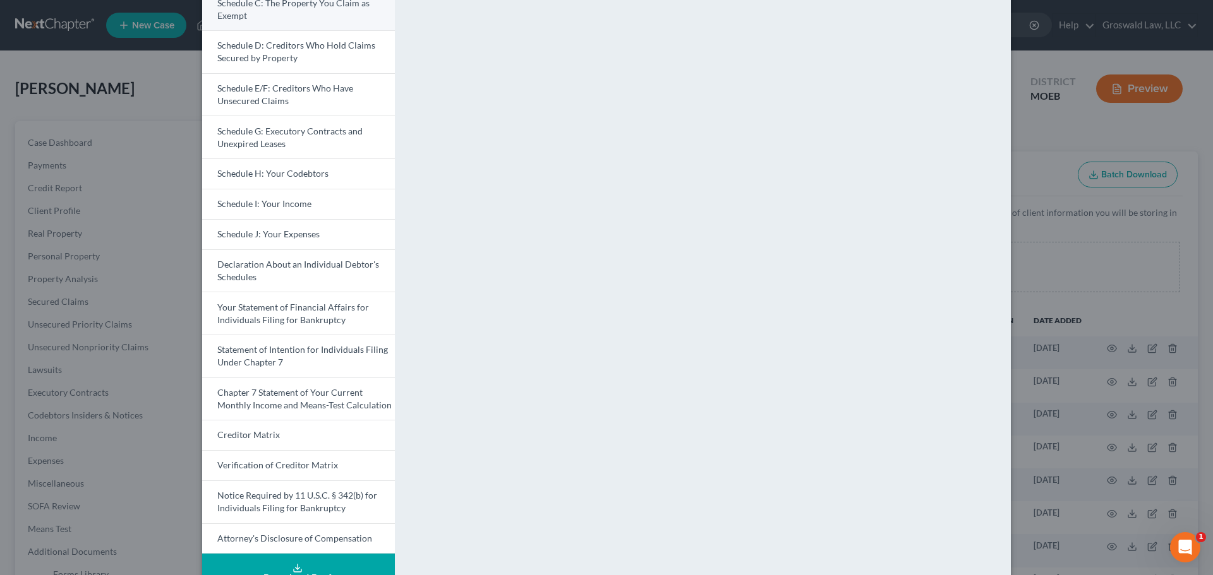
scroll to position [95, 0]
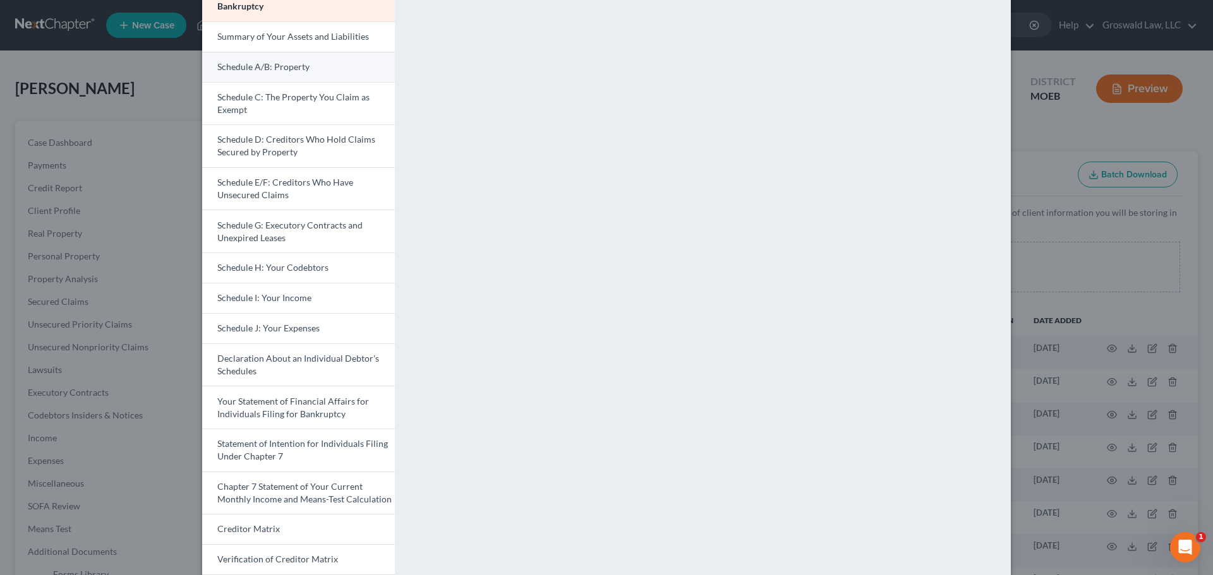
click at [283, 71] on span "Schedule A/B: Property" at bounding box center [263, 66] width 92 height 11
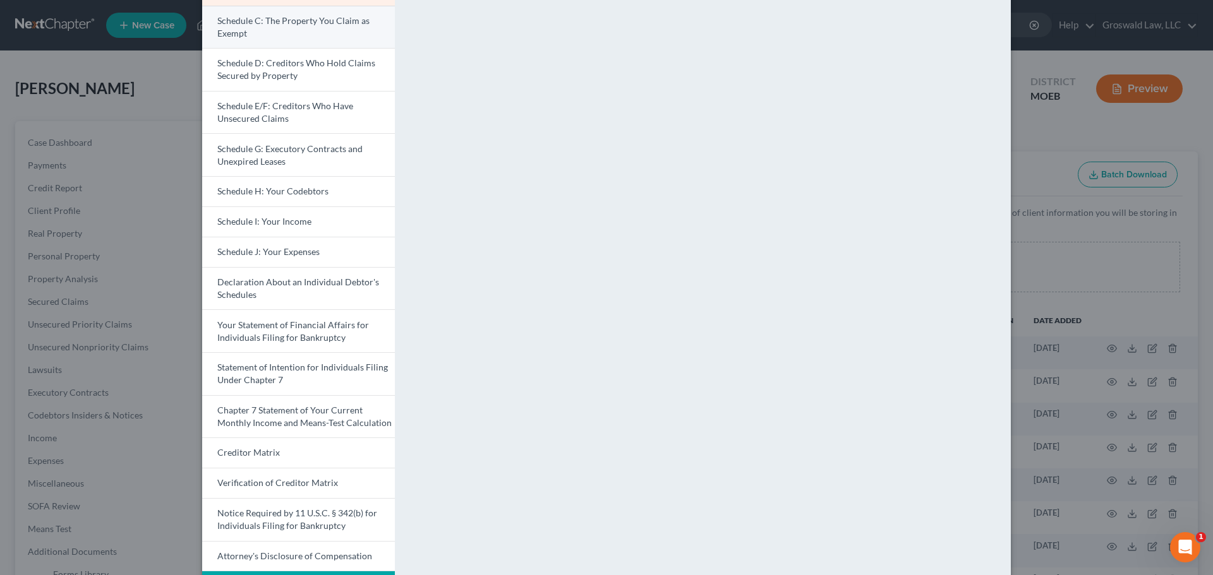
scroll to position [0, 0]
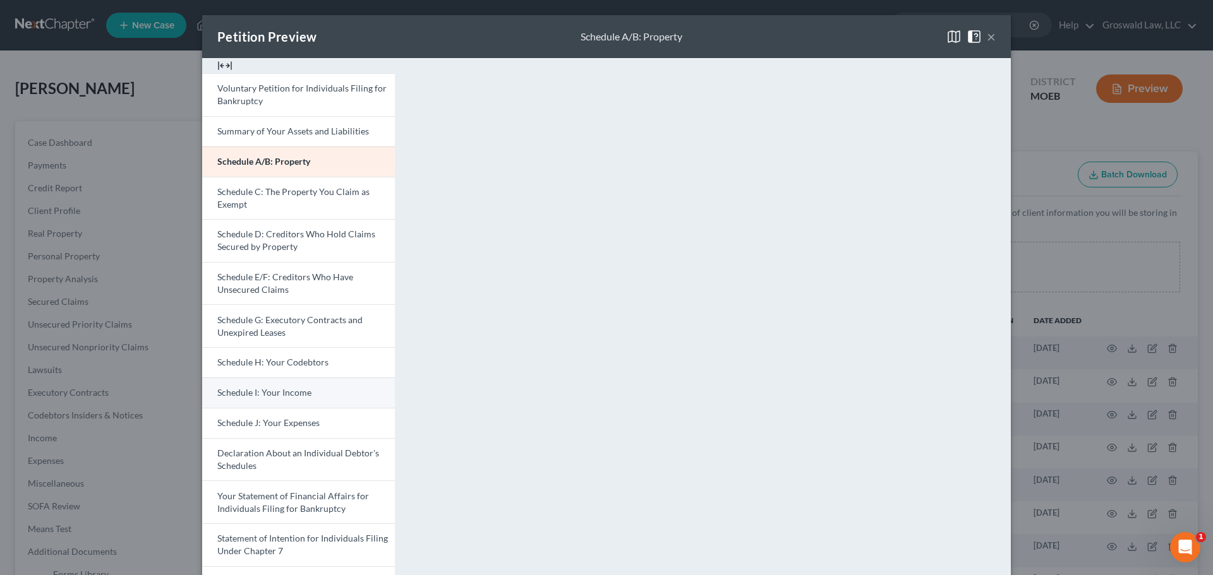
click at [277, 395] on span "Schedule I: Your Income" at bounding box center [264, 392] width 94 height 11
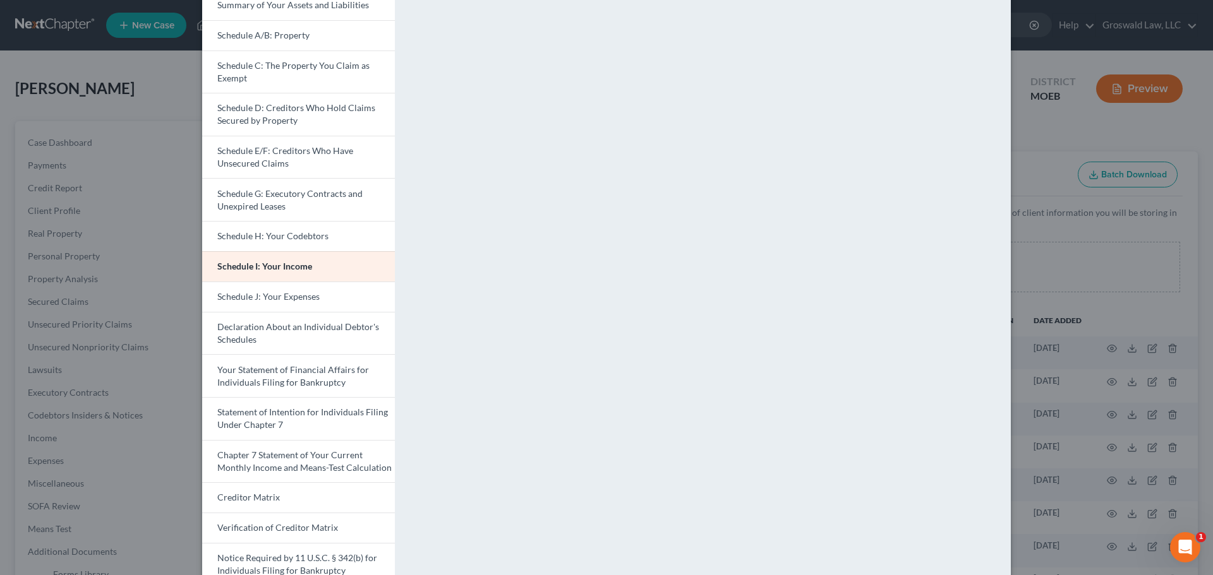
scroll to position [189, 0]
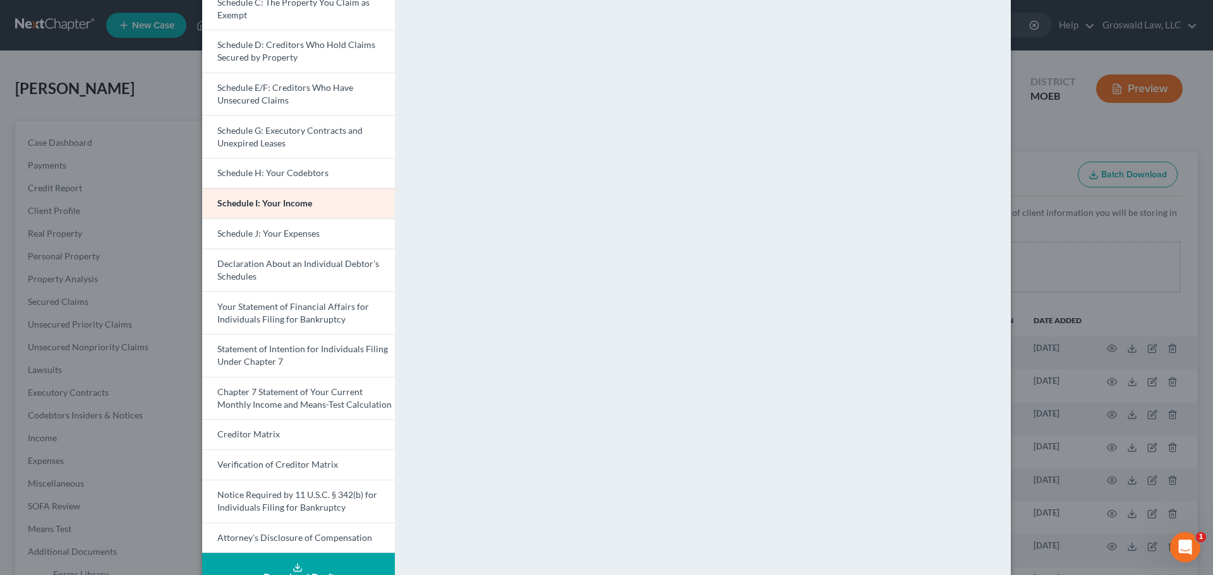
drag, startPoint x: 290, startPoint y: 238, endPoint x: 399, endPoint y: 285, distance: 118.8
click at [290, 238] on span "Schedule J: Your Expenses" at bounding box center [268, 233] width 102 height 11
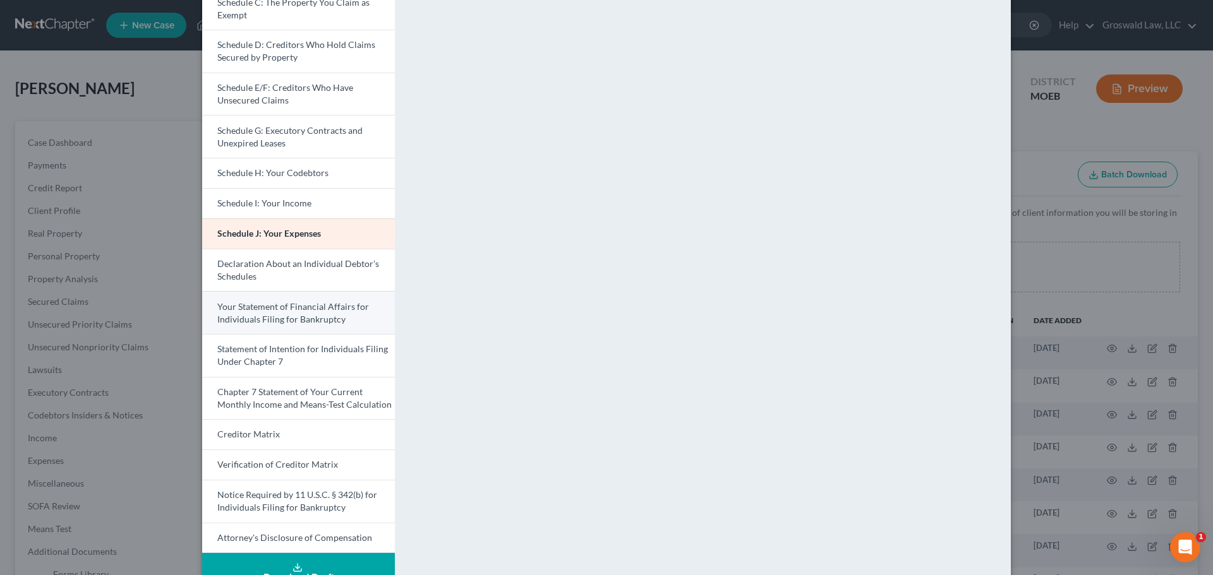
click at [291, 310] on span "Your Statement of Financial Affairs for Individuals Filing for Bankruptcy" at bounding box center [293, 312] width 152 height 23
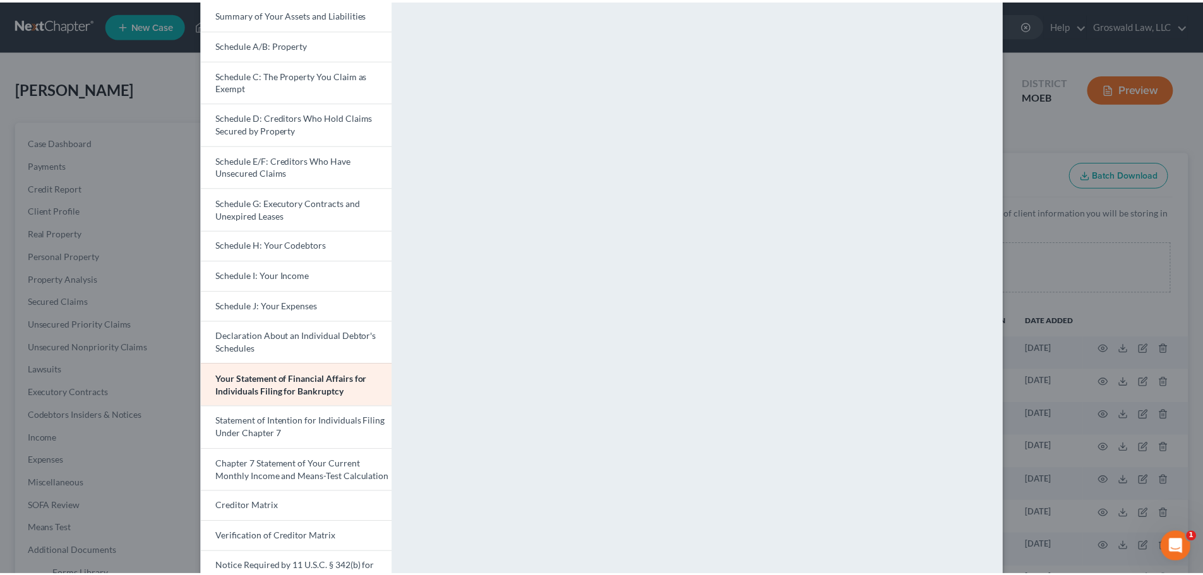
scroll to position [0, 0]
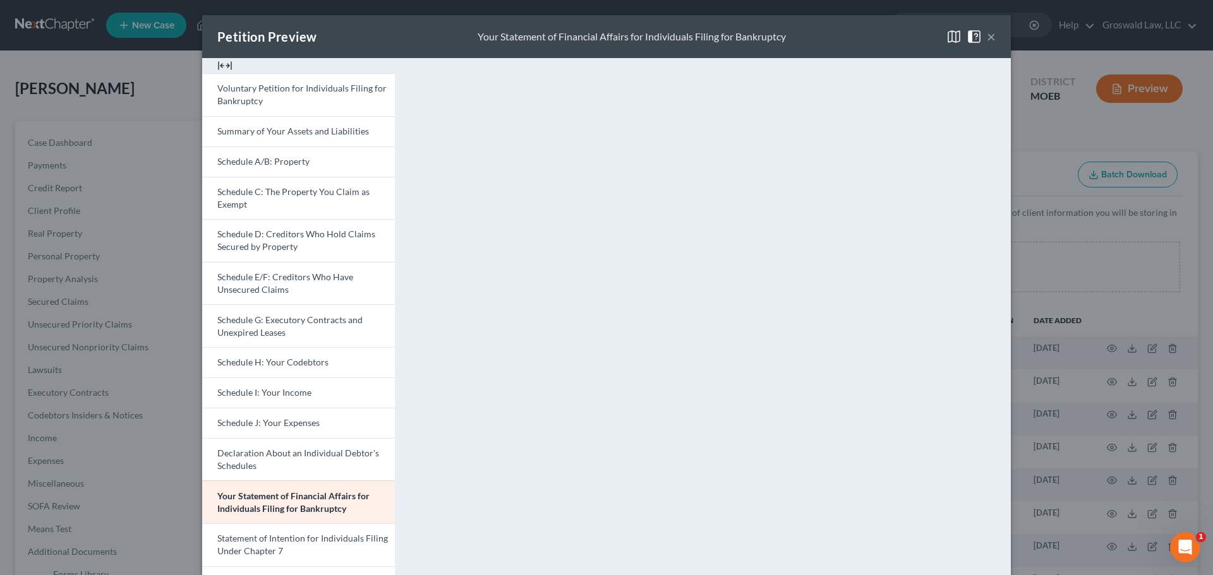
click at [990, 40] on button "×" at bounding box center [990, 36] width 9 height 15
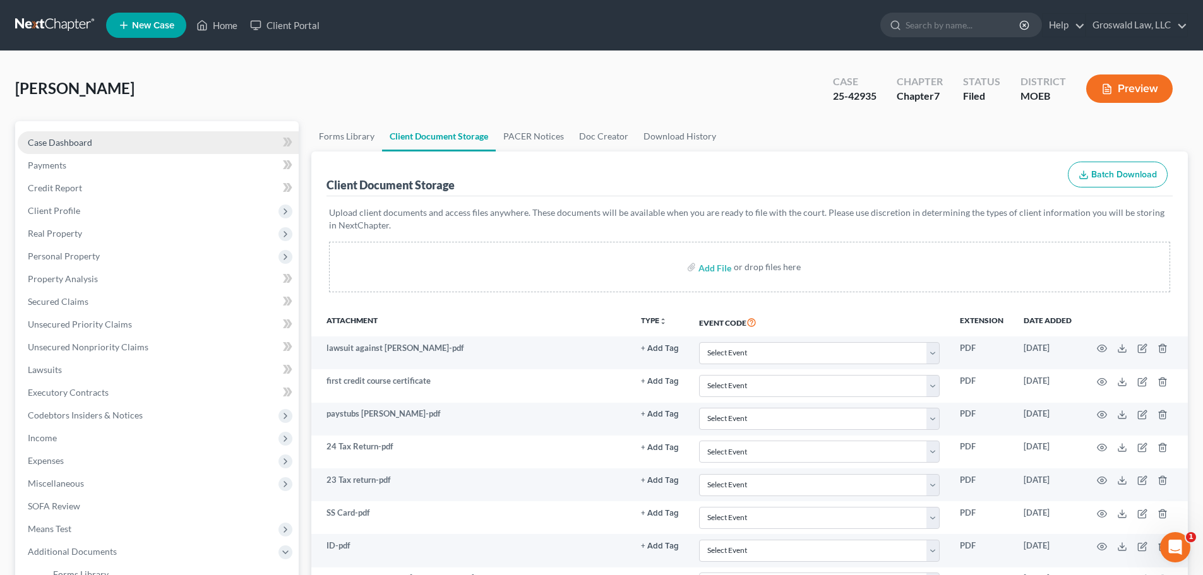
click at [72, 146] on span "Case Dashboard" at bounding box center [60, 142] width 64 height 11
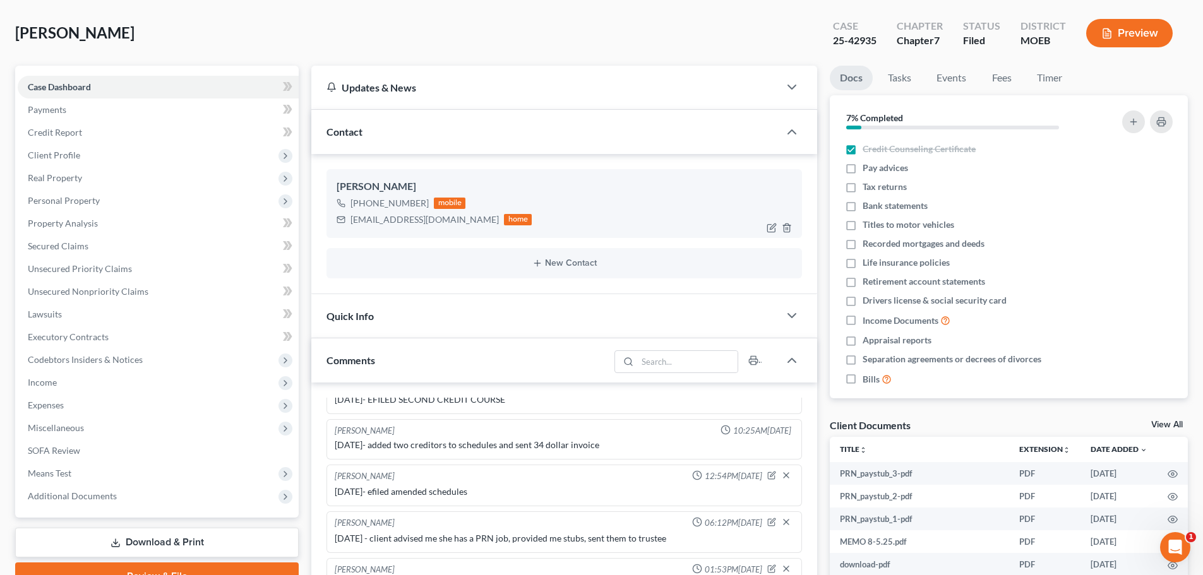
scroll to position [55, 0]
drag, startPoint x: 437, startPoint y: 222, endPoint x: 349, endPoint y: 225, distance: 88.4
click at [349, 225] on div "[EMAIL_ADDRESS][DOMAIN_NAME] home" at bounding box center [434, 220] width 195 height 16
copy div "[EMAIL_ADDRESS][DOMAIN_NAME]"
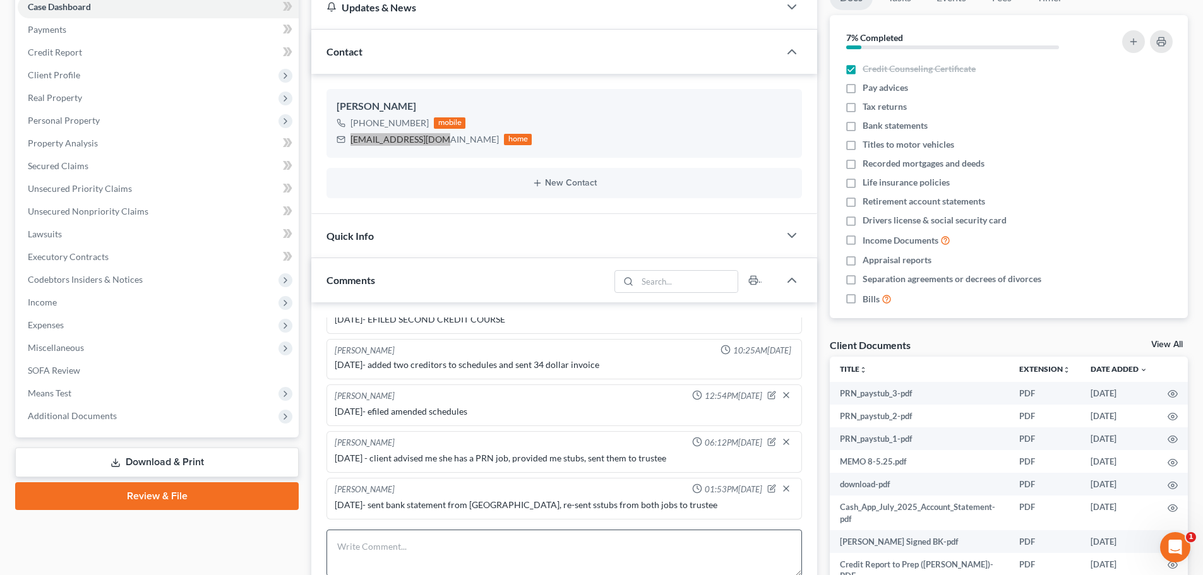
scroll to position [371, 0]
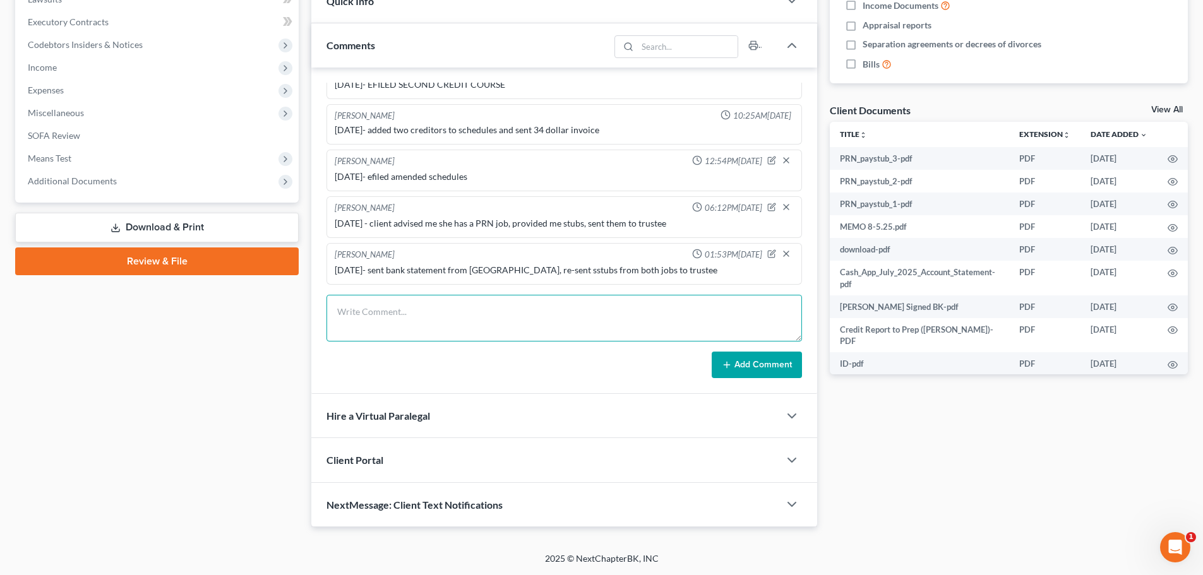
click at [544, 309] on textarea at bounding box center [564, 318] width 476 height 47
type textarea "[DATE] - tc w/ client, prepped for court"
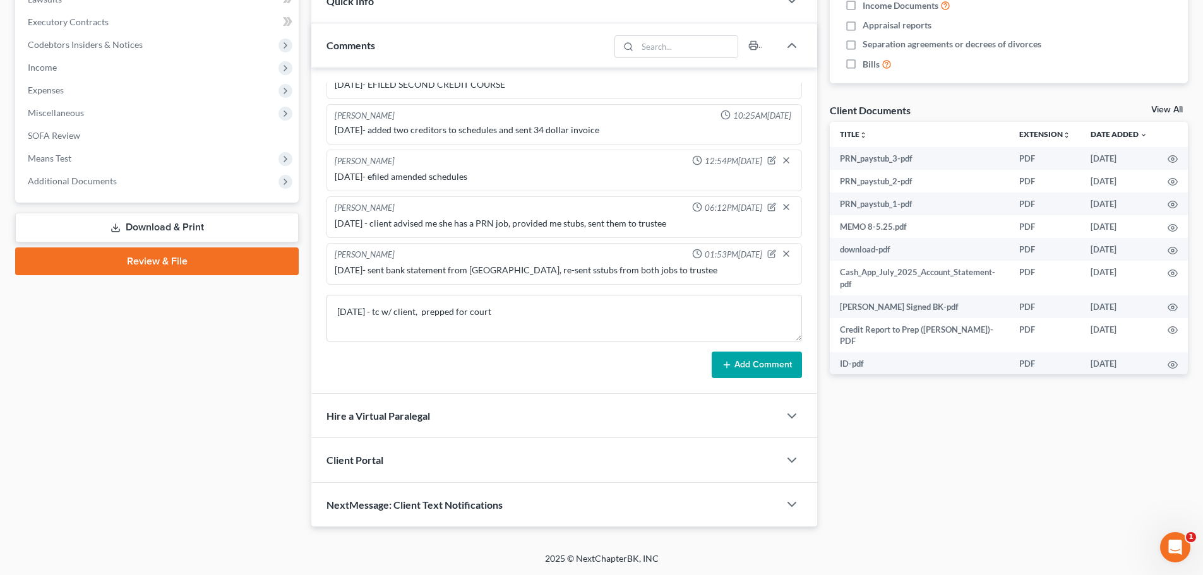
click at [733, 358] on button "Add Comment" at bounding box center [757, 365] width 90 height 27
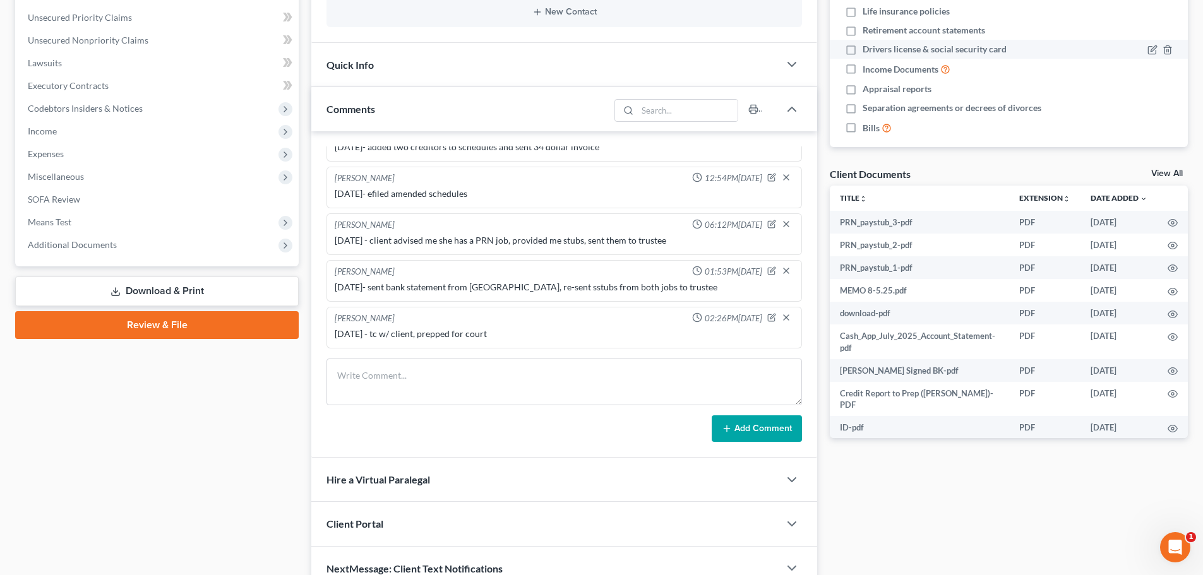
scroll to position [0, 0]
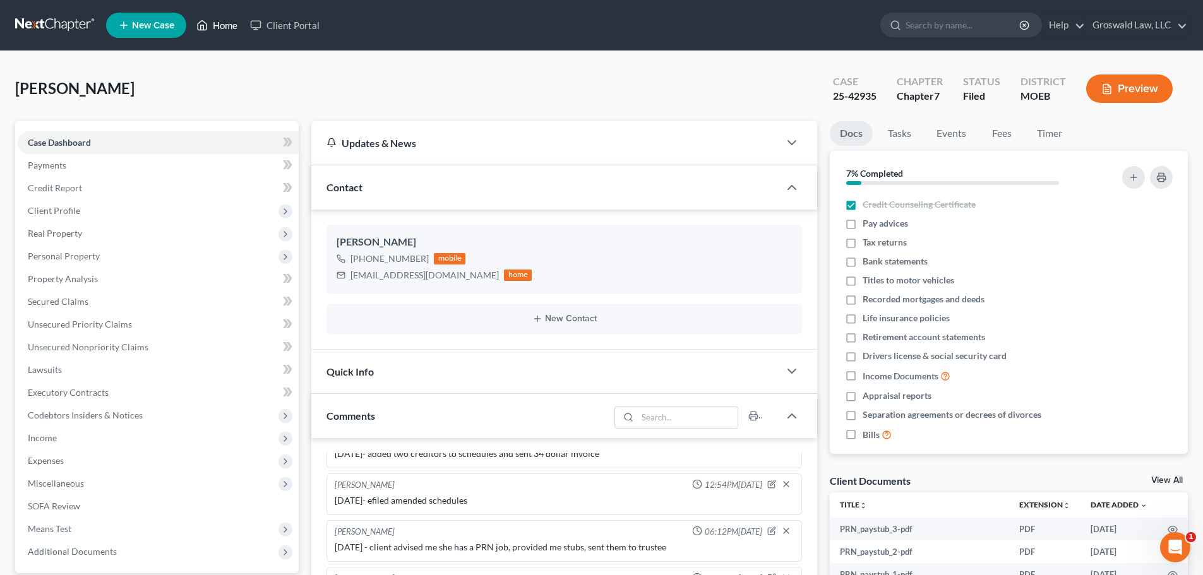
click at [225, 25] on link "Home" at bounding box center [217, 25] width 54 height 23
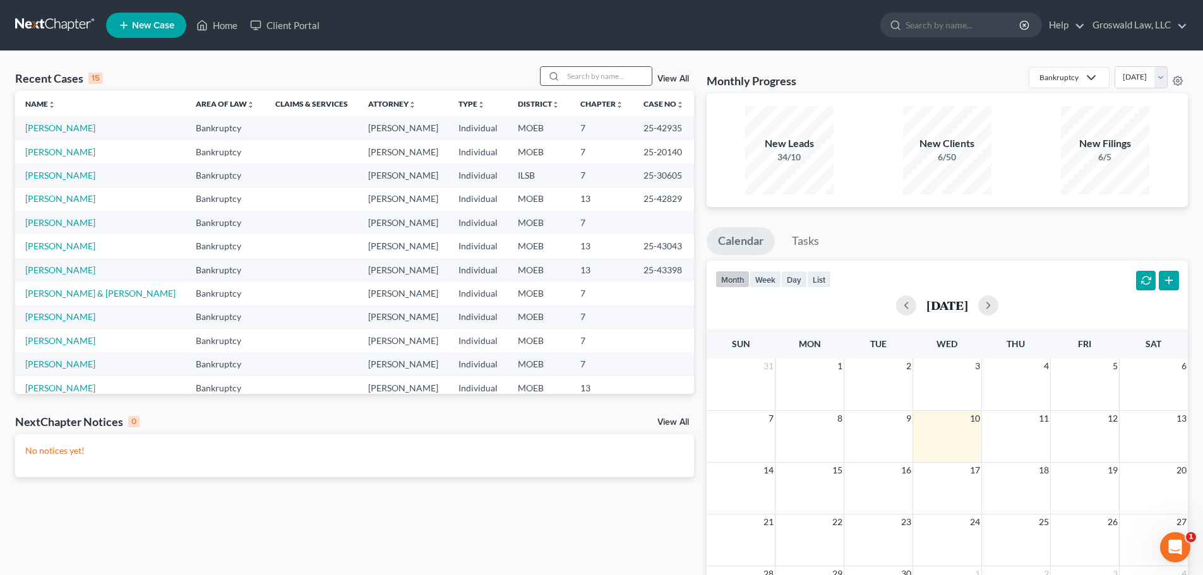
click at [607, 80] on input "search" at bounding box center [607, 76] width 88 height 18
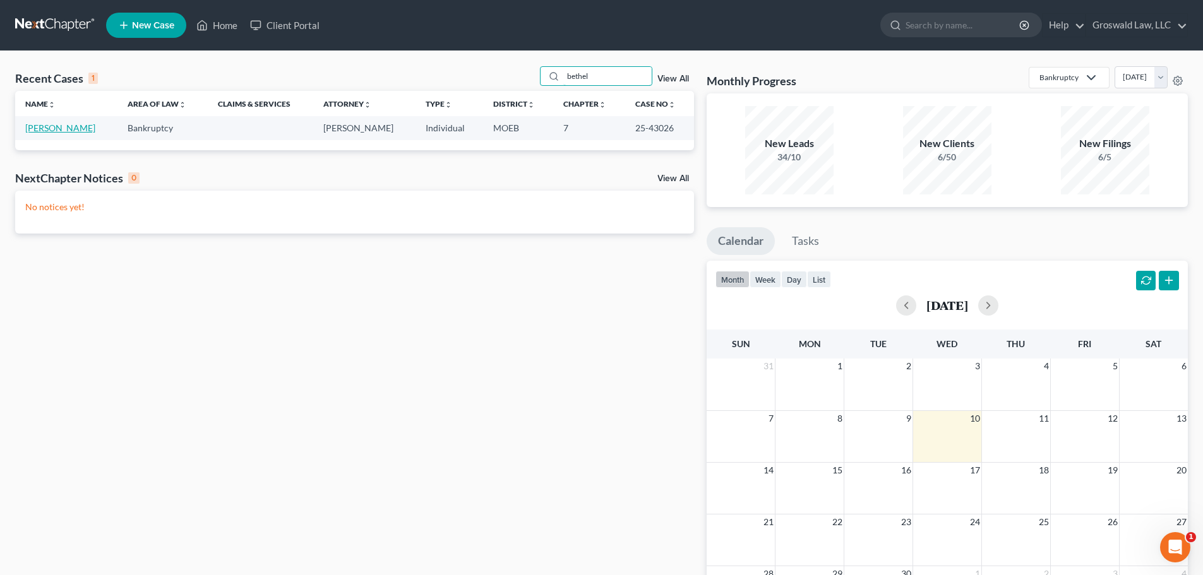
type input "bethel"
click at [85, 130] on link "[PERSON_NAME]" at bounding box center [60, 128] width 70 height 11
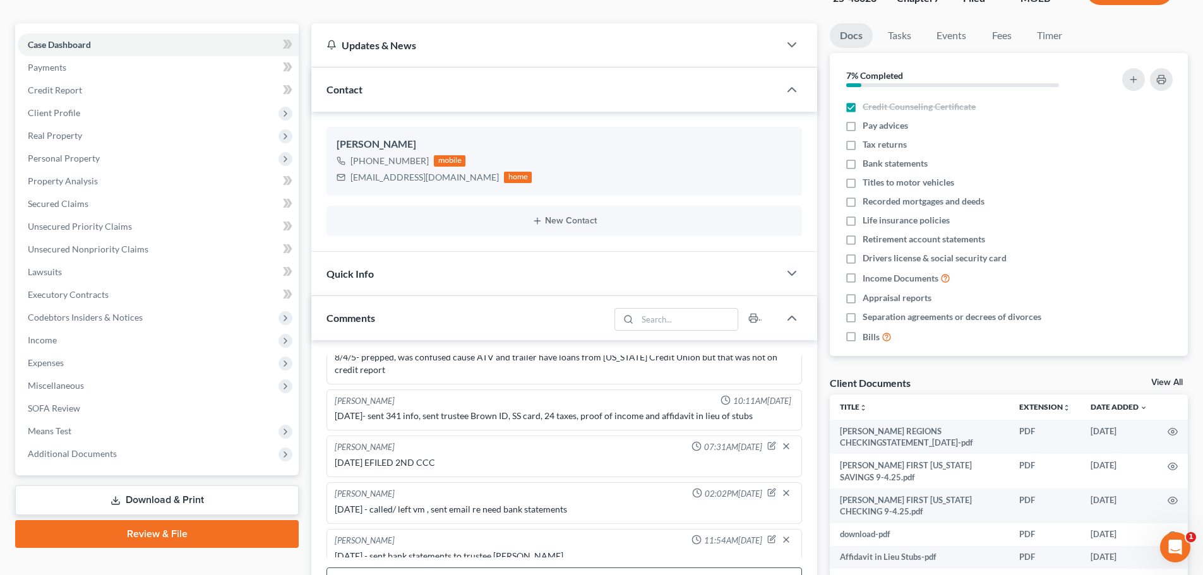
scroll to position [371, 0]
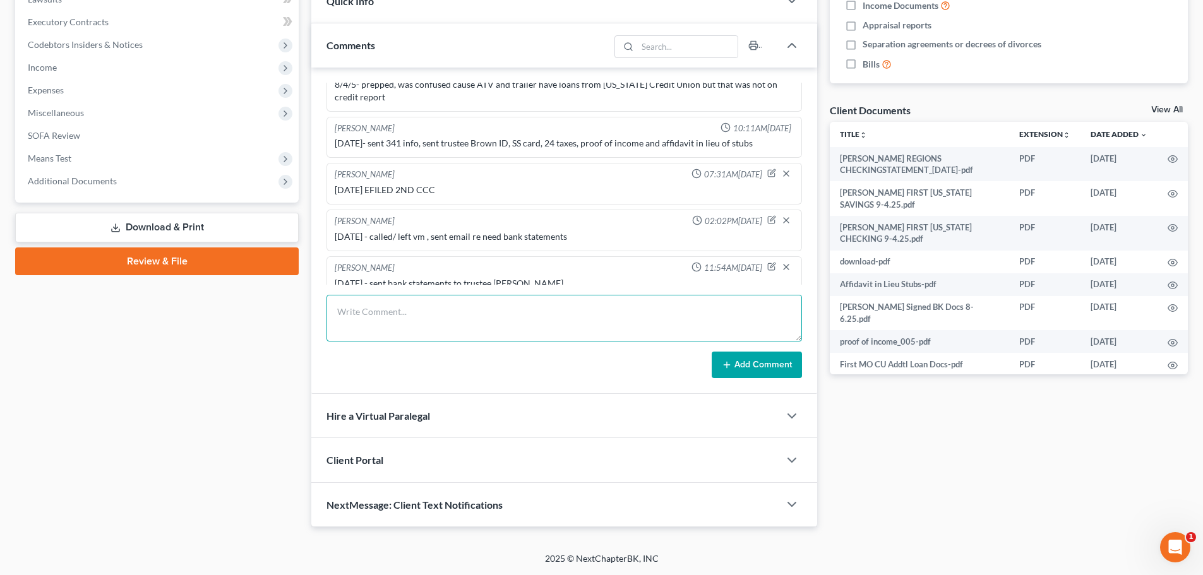
click at [519, 318] on textarea at bounding box center [564, 318] width 476 height 47
type textarea "[DATE] - tc w/ client, he will be at my office 12:30pm on 9/12 for court"
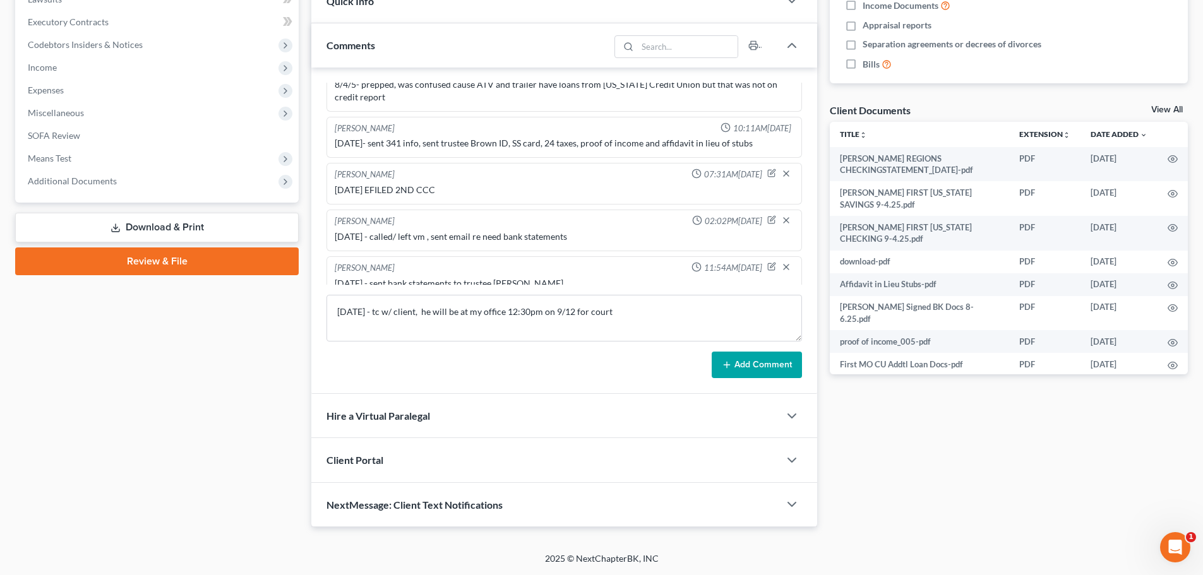
click at [776, 366] on button "Add Comment" at bounding box center [757, 365] width 90 height 27
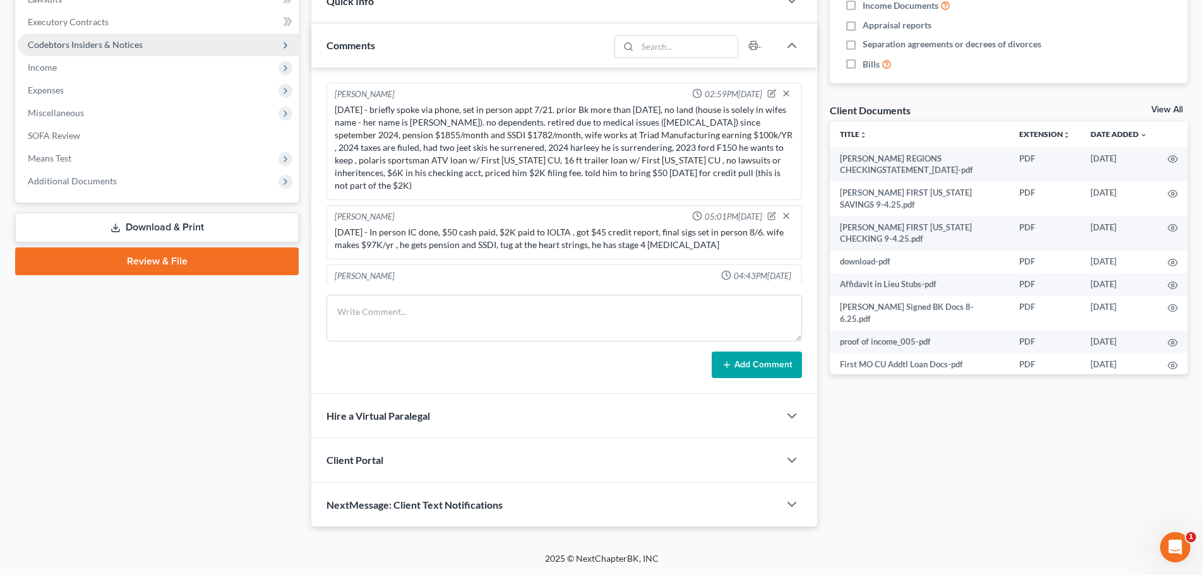
scroll to position [0, 0]
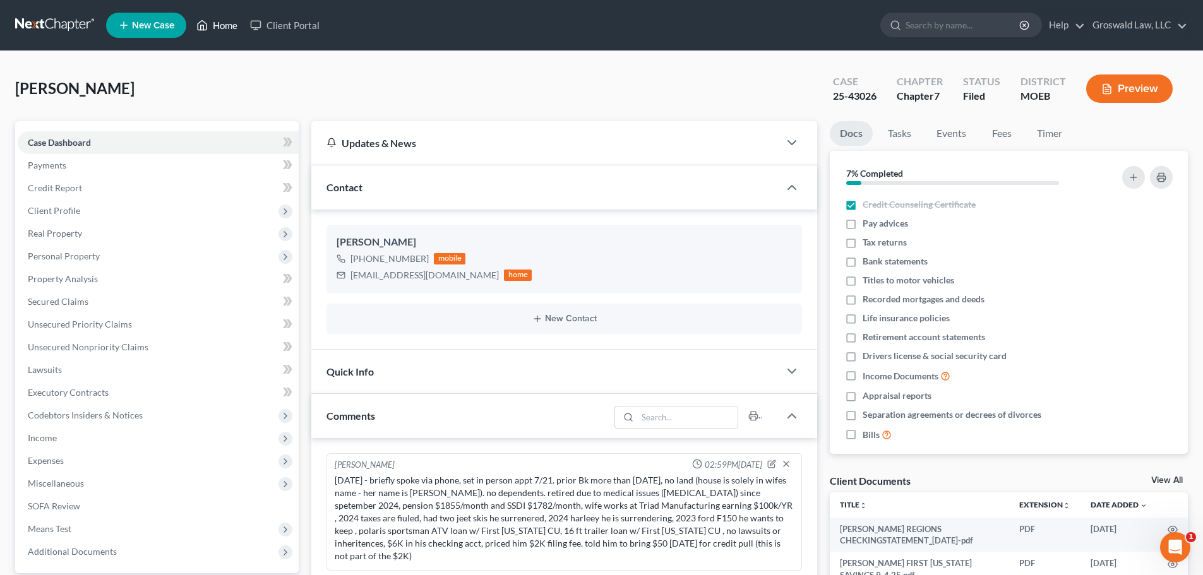
drag, startPoint x: 227, startPoint y: 22, endPoint x: 233, endPoint y: 12, distance: 11.9
click at [227, 22] on link "Home" at bounding box center [217, 25] width 54 height 23
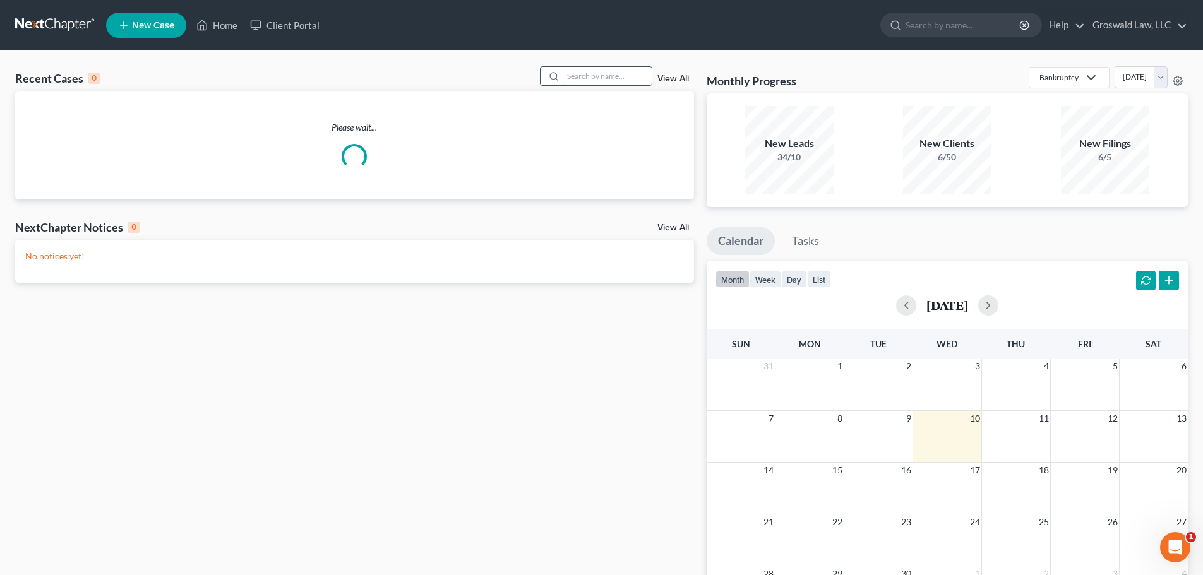
click at [625, 79] on input "search" at bounding box center [607, 76] width 88 height 18
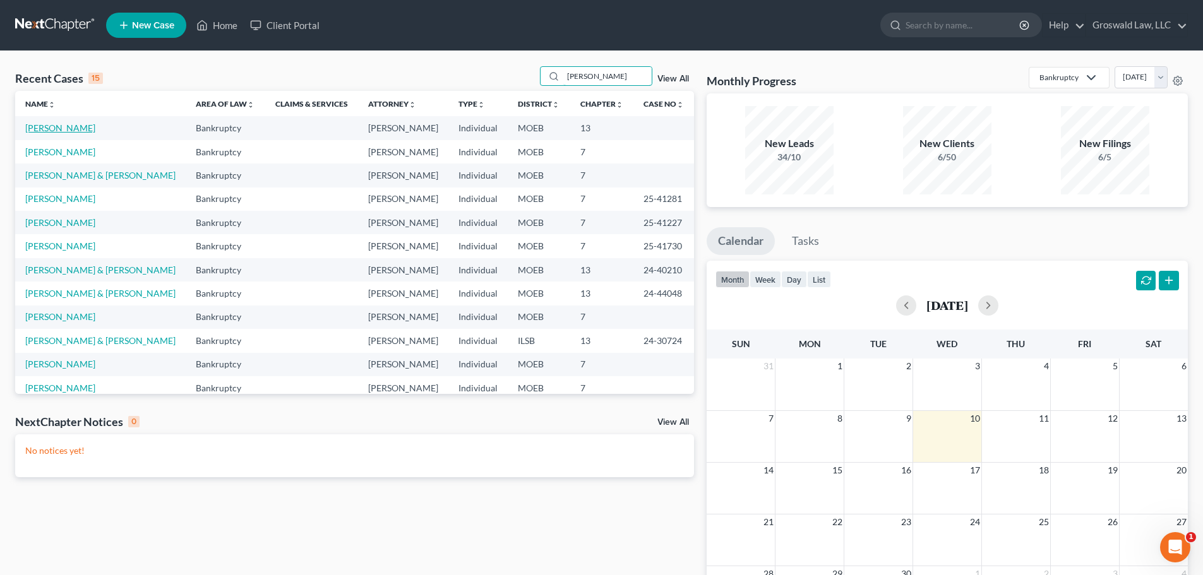
type input "[PERSON_NAME]"
click at [47, 128] on link "[PERSON_NAME]" at bounding box center [60, 128] width 70 height 11
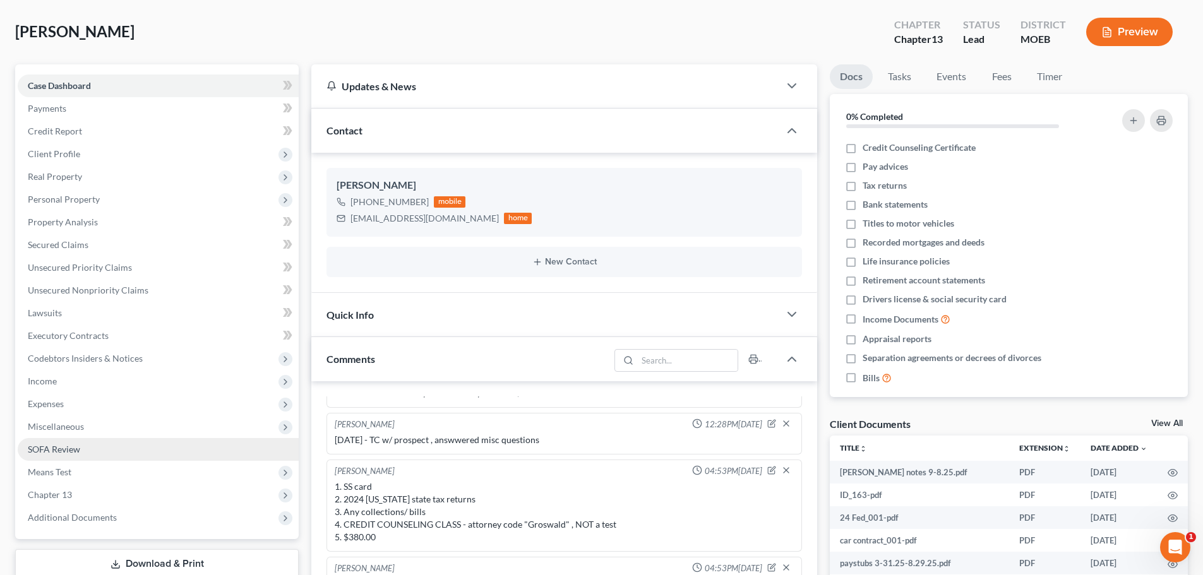
scroll to position [253, 0]
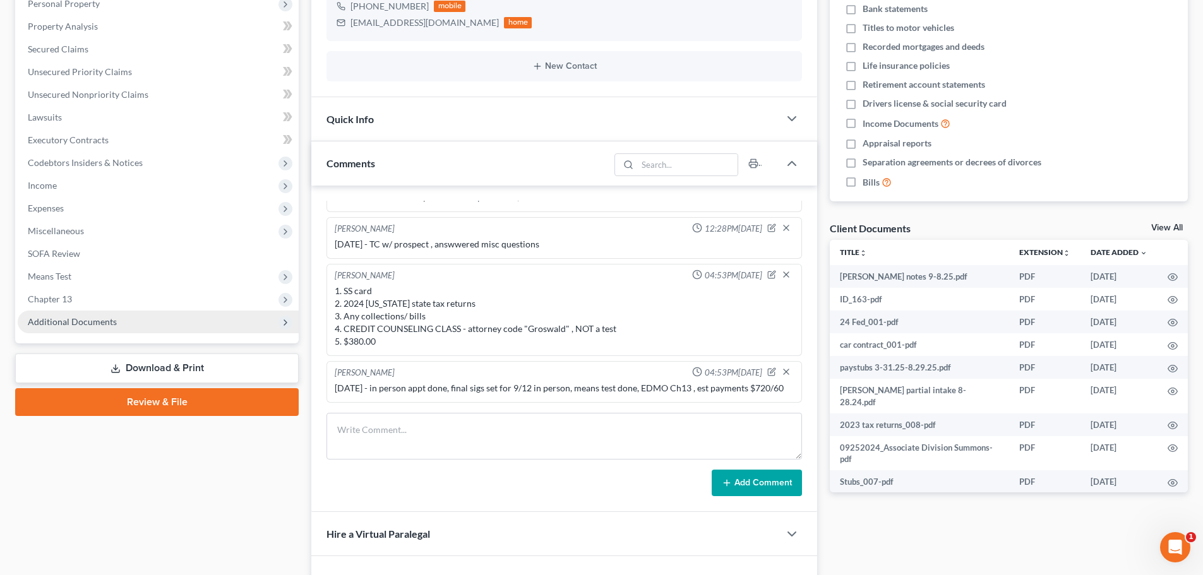
click at [143, 326] on span "Additional Documents" at bounding box center [158, 322] width 281 height 23
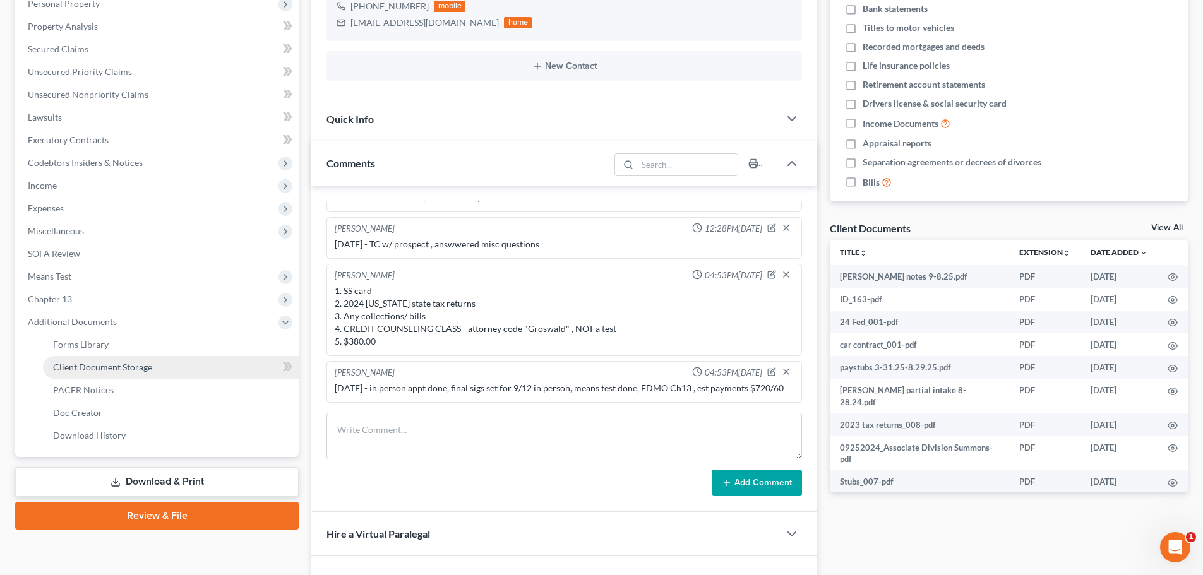
click at [189, 371] on link "Client Document Storage" at bounding box center [171, 367] width 256 height 23
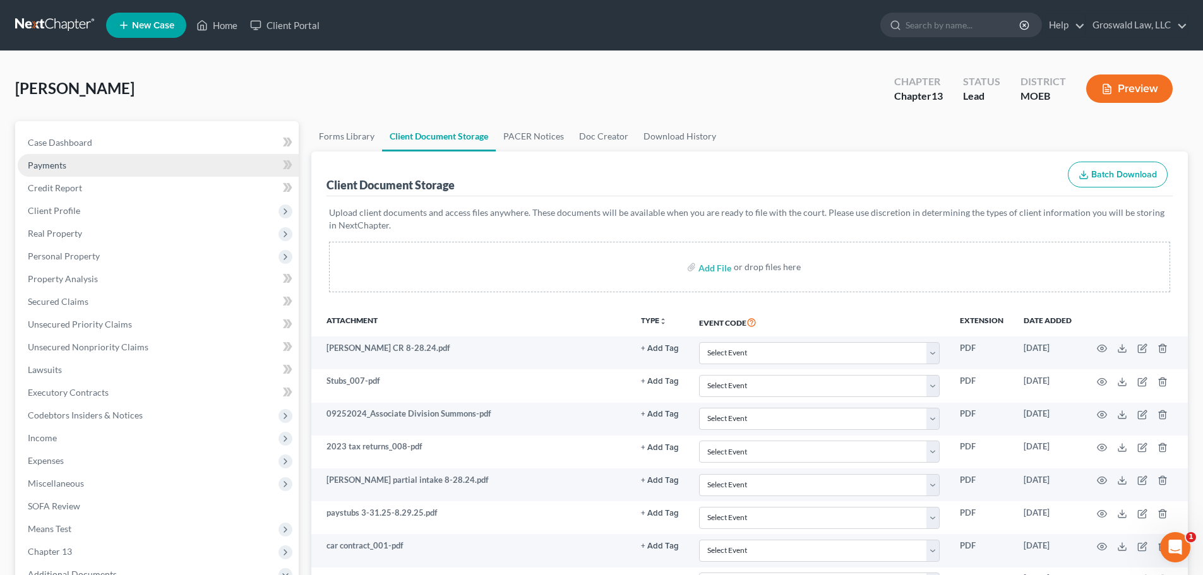
click at [56, 167] on span "Payments" at bounding box center [47, 165] width 39 height 11
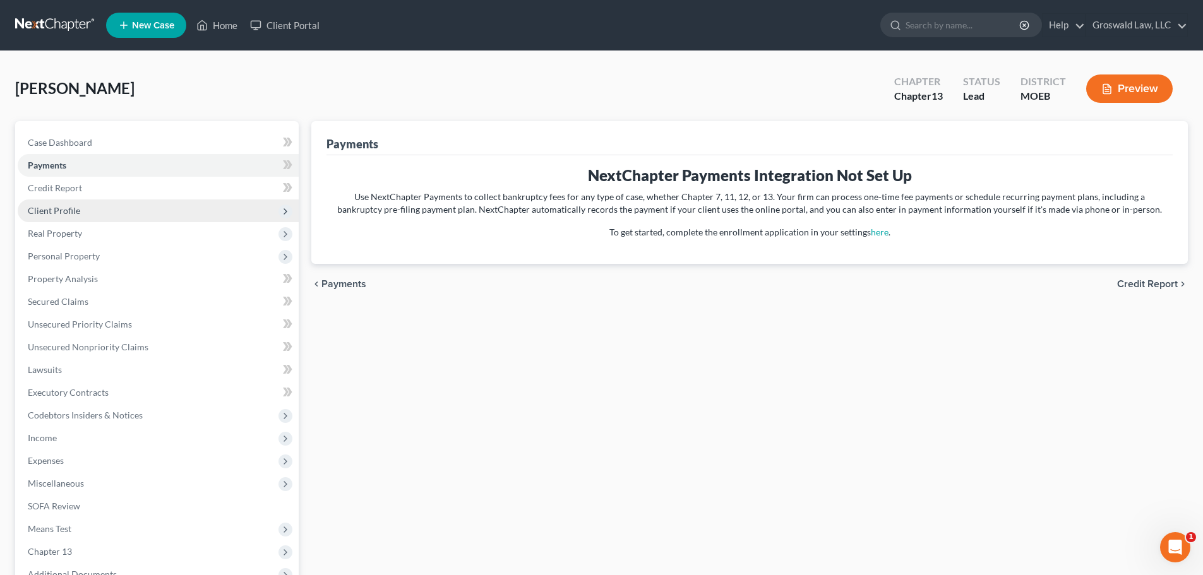
click at [76, 216] on span "Client Profile" at bounding box center [158, 211] width 281 height 23
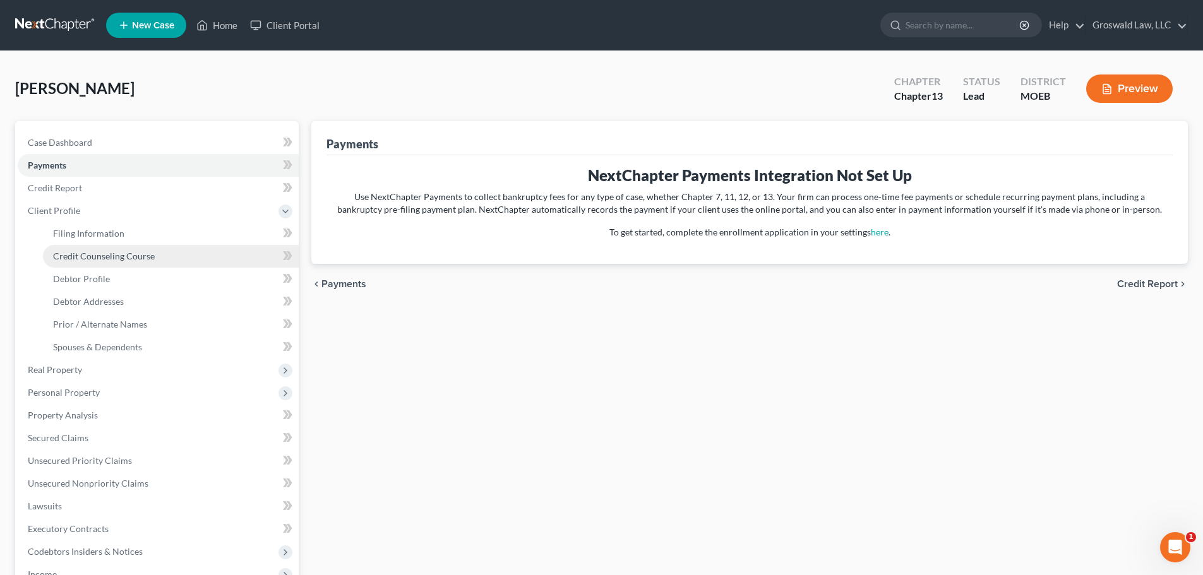
click at [111, 256] on span "Credit Counseling Course" at bounding box center [104, 256] width 102 height 11
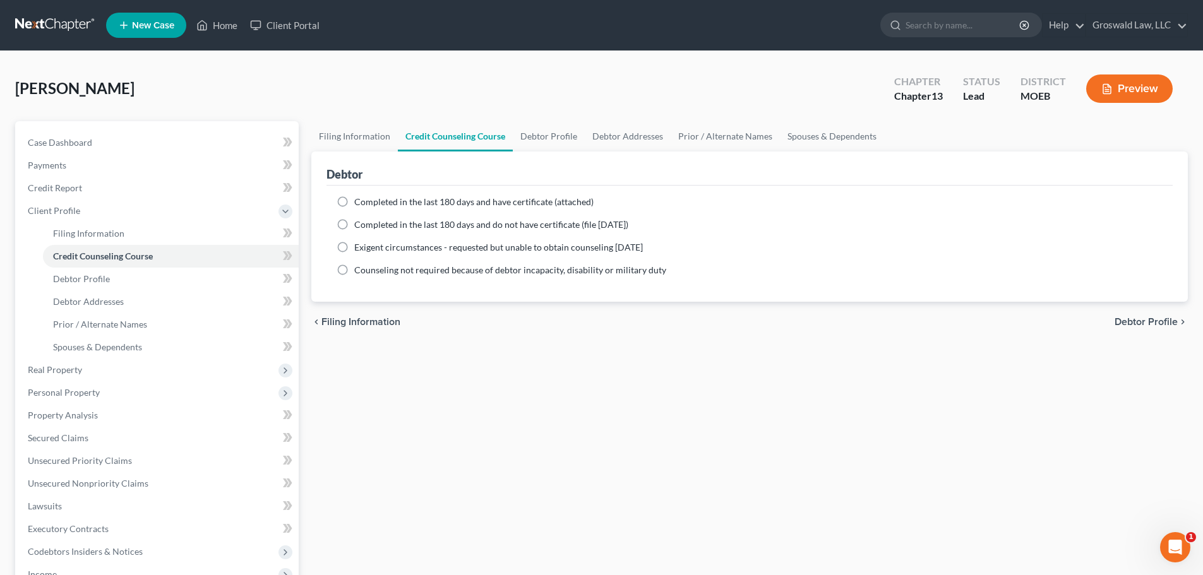
click at [414, 204] on span "Completed in the last 180 days and have certificate (attached)" at bounding box center [473, 201] width 239 height 11
click at [368, 204] on input "Completed in the last 180 days and have certificate (attached)" at bounding box center [363, 200] width 8 height 8
radio input "true"
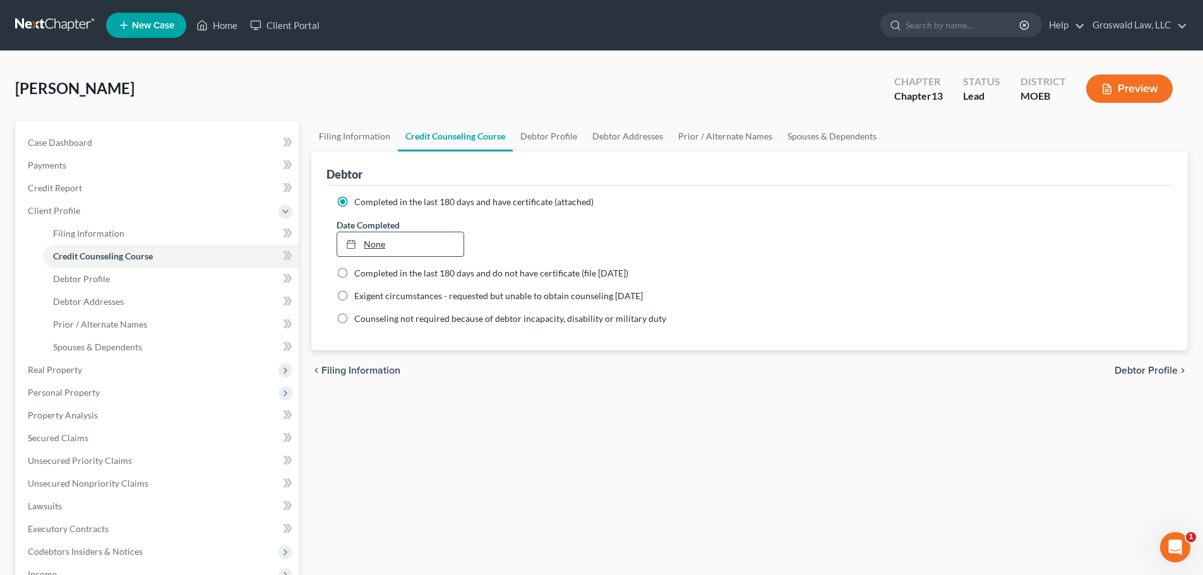
type input "[DATE]"
click at [380, 244] on link "[DATE]" at bounding box center [400, 244] width 126 height 24
click at [102, 147] on link "Case Dashboard" at bounding box center [158, 142] width 281 height 23
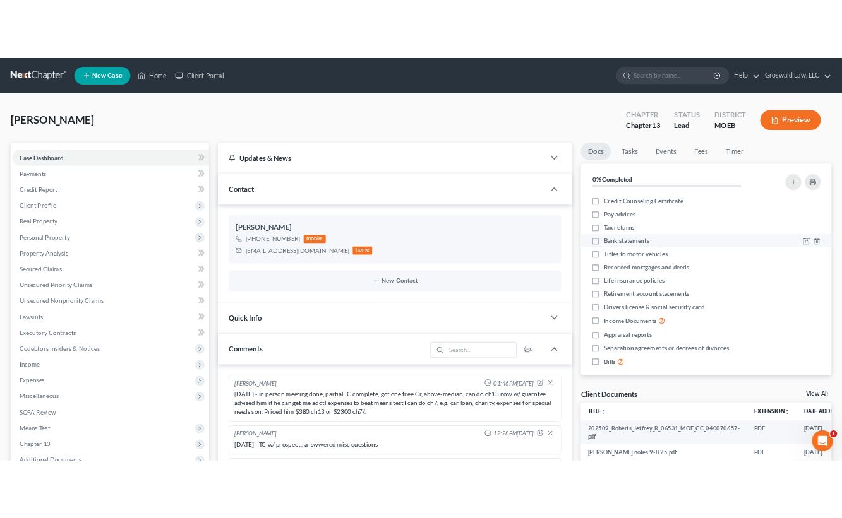
scroll to position [56, 0]
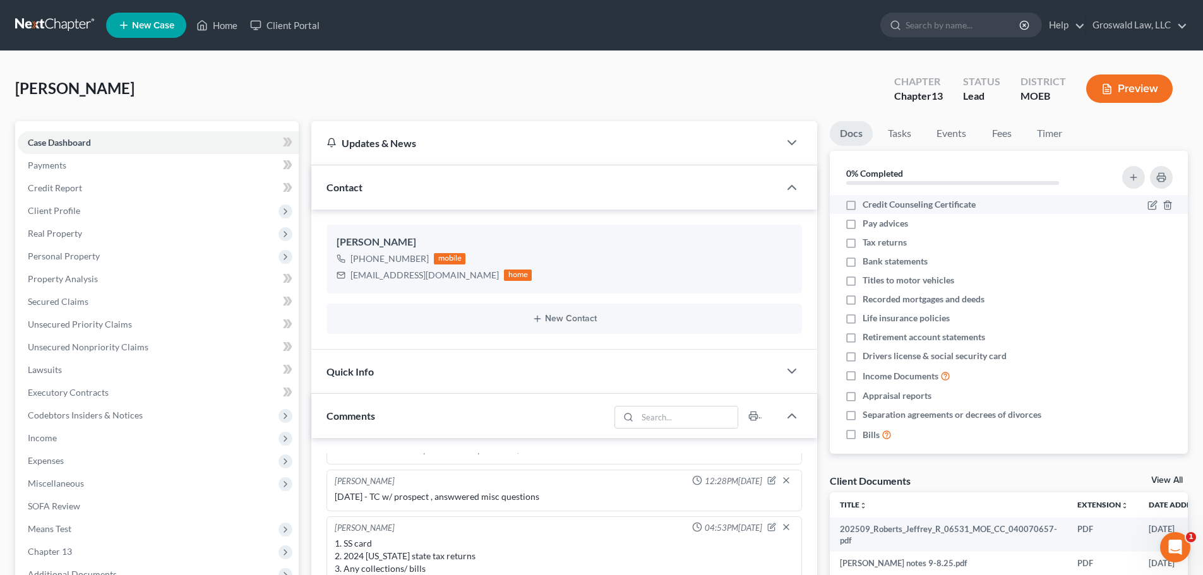
click at [863, 205] on label "Credit Counseling Certificate" at bounding box center [919, 204] width 113 height 13
click at [868, 205] on input "Credit Counseling Certificate" at bounding box center [872, 202] width 8 height 8
checkbox input "true"
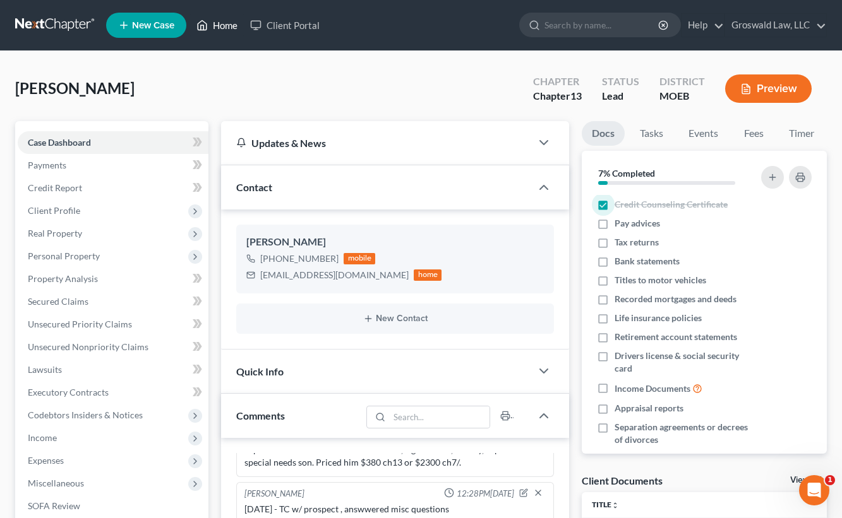
drag, startPoint x: 225, startPoint y: 23, endPoint x: 482, endPoint y: 156, distance: 289.2
click at [225, 23] on link "Home" at bounding box center [217, 25] width 54 height 23
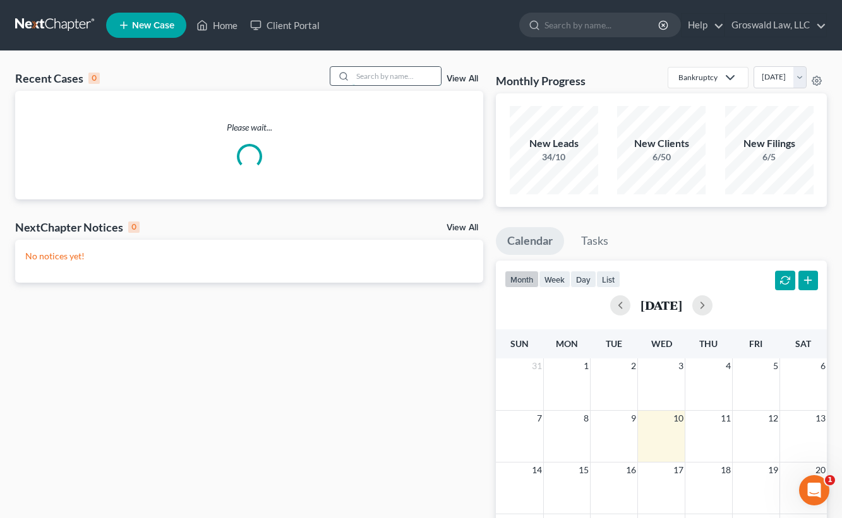
click at [379, 72] on input "search" at bounding box center [396, 76] width 88 height 18
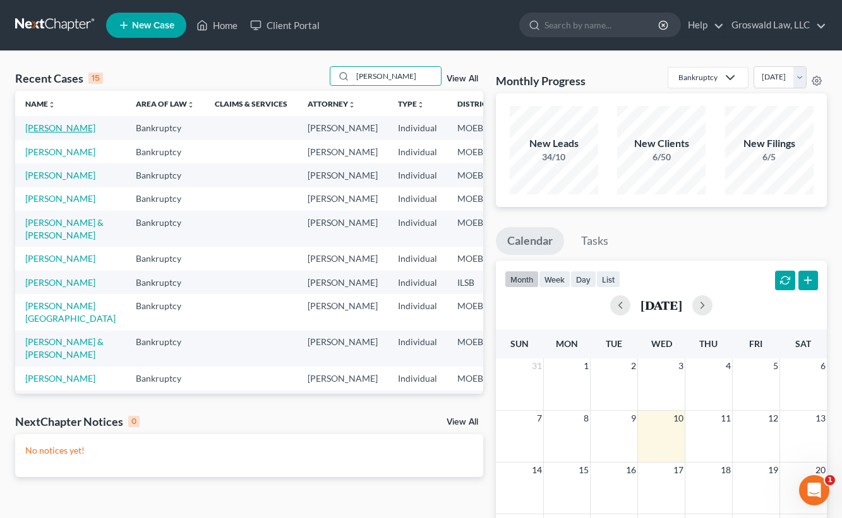
type input "[PERSON_NAME]"
click at [45, 133] on link "[PERSON_NAME]" at bounding box center [60, 128] width 70 height 11
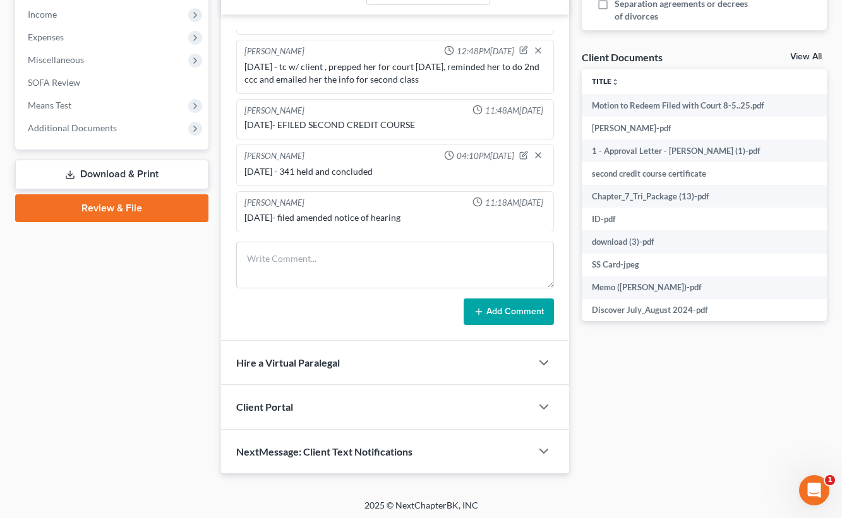
scroll to position [428, 0]
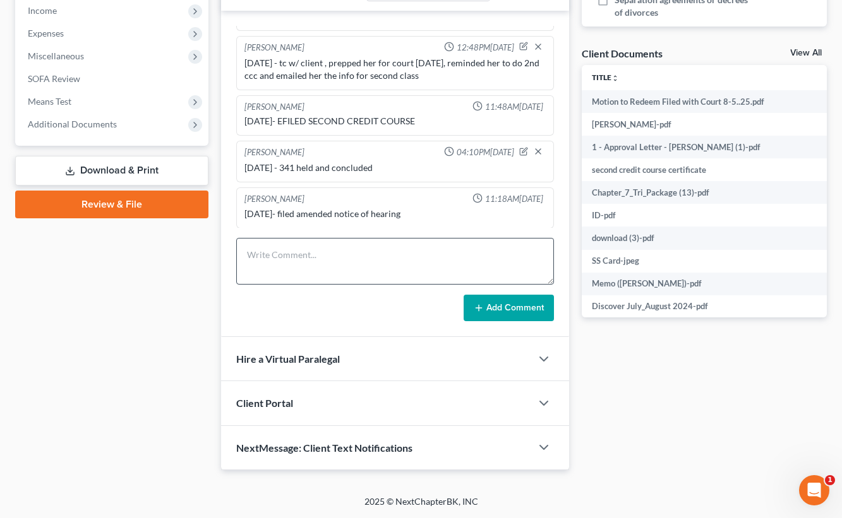
drag, startPoint x: 109, startPoint y: 119, endPoint x: 350, endPoint y: 256, distance: 277.7
click at [109, 119] on span "Additional Documents" at bounding box center [72, 124] width 89 height 11
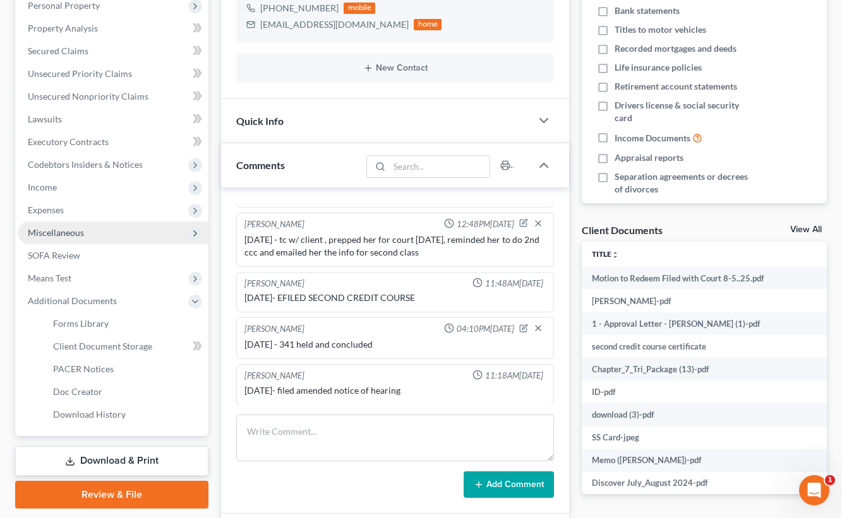
scroll to position [253, 0]
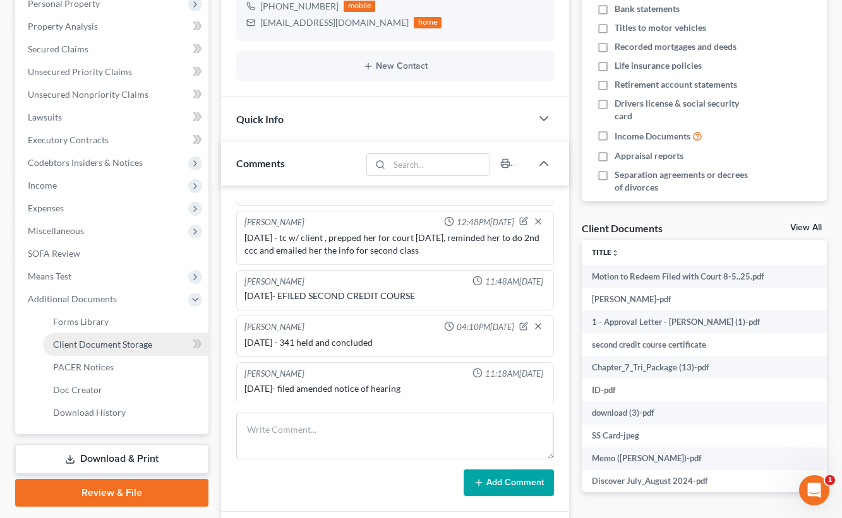
click at [117, 349] on span "Client Document Storage" at bounding box center [102, 344] width 99 height 11
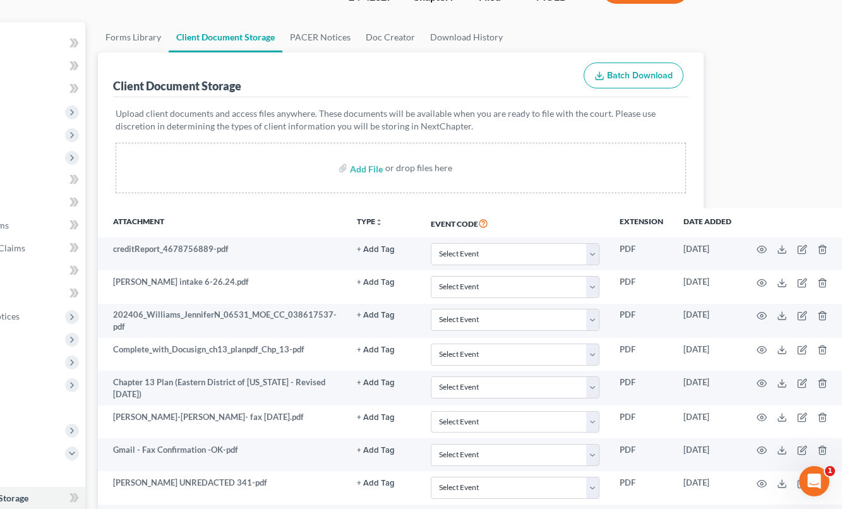
scroll to position [0, 123]
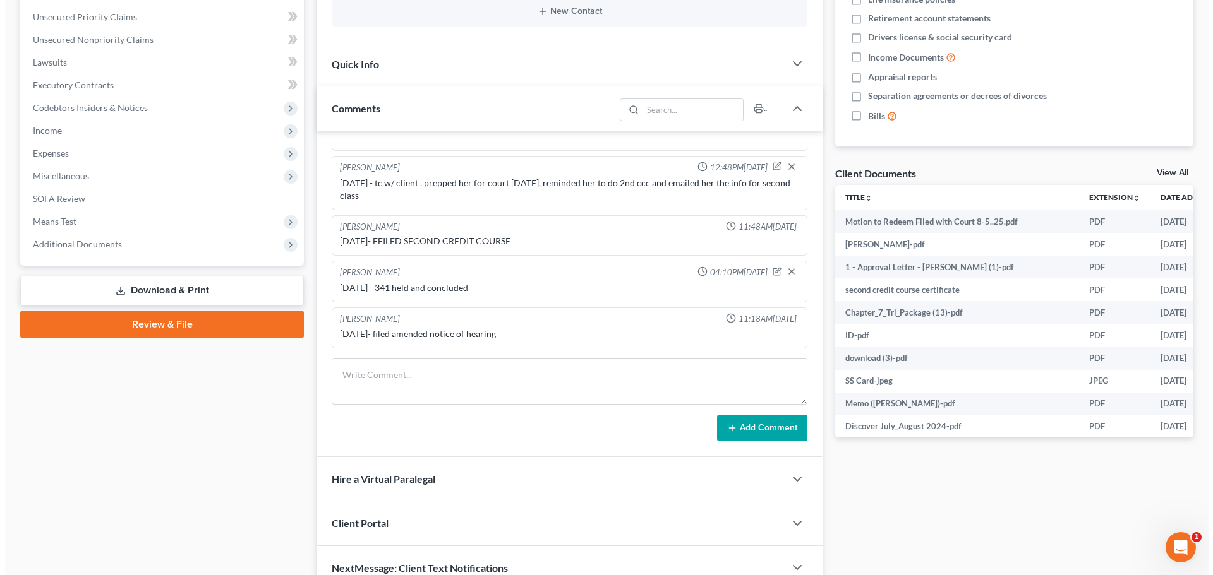
scroll to position [0, 66]
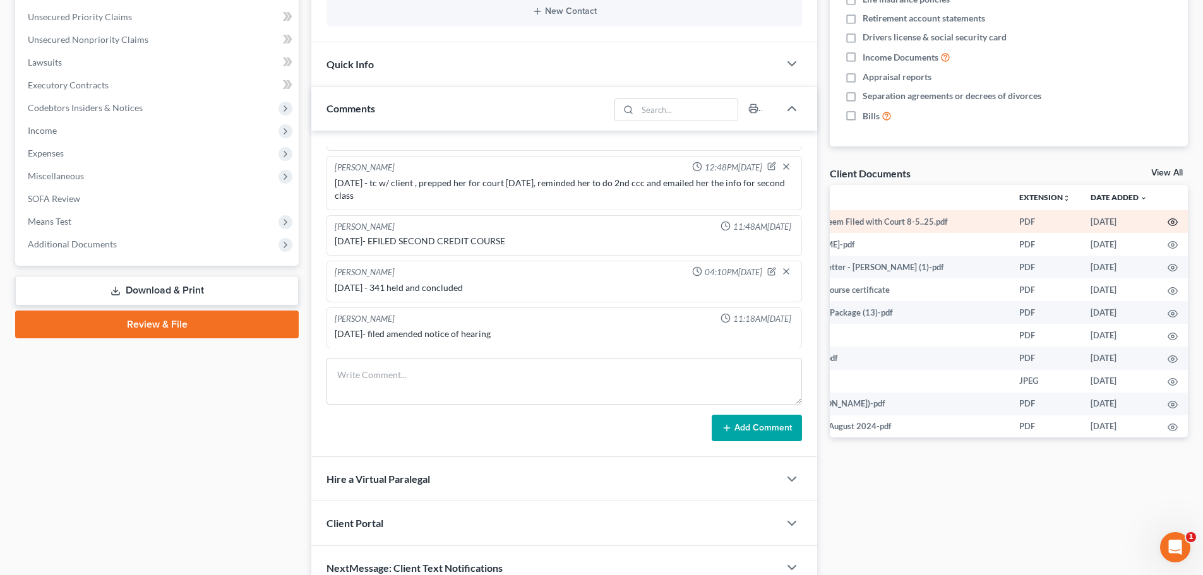
click at [1168, 223] on icon "button" at bounding box center [1173, 222] width 10 height 10
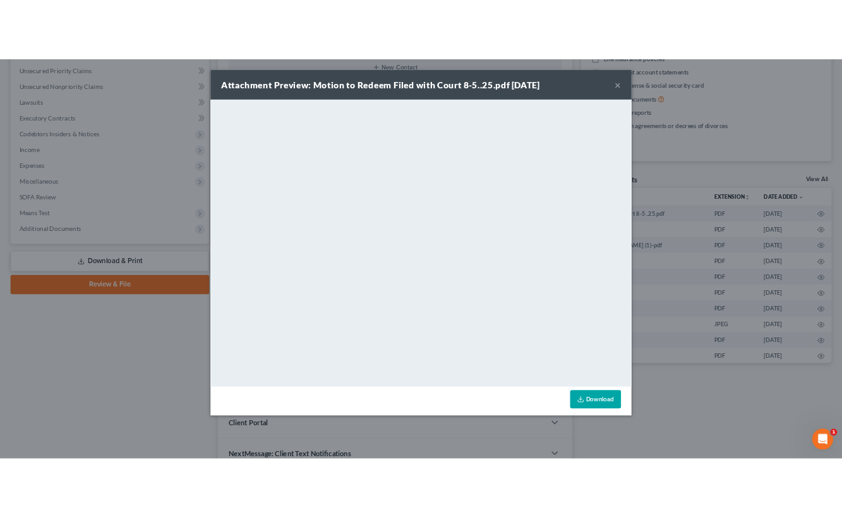
scroll to position [37, 0]
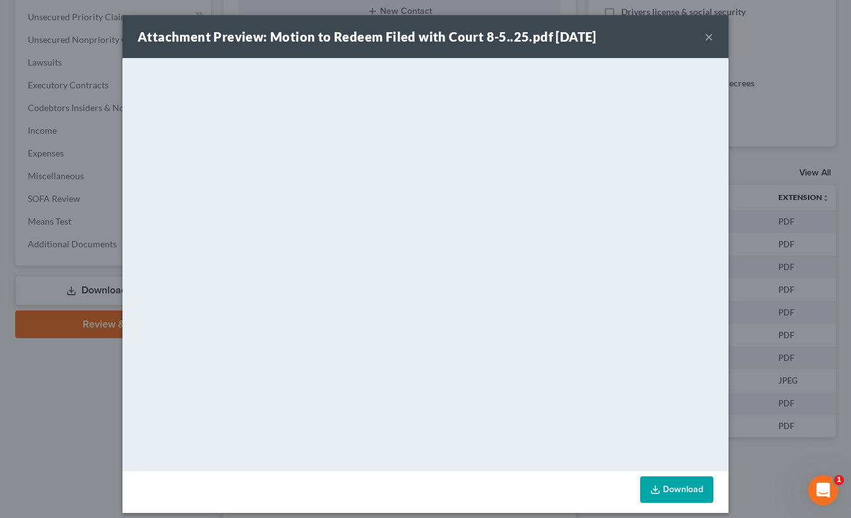
click at [705, 37] on button "×" at bounding box center [709, 36] width 9 height 15
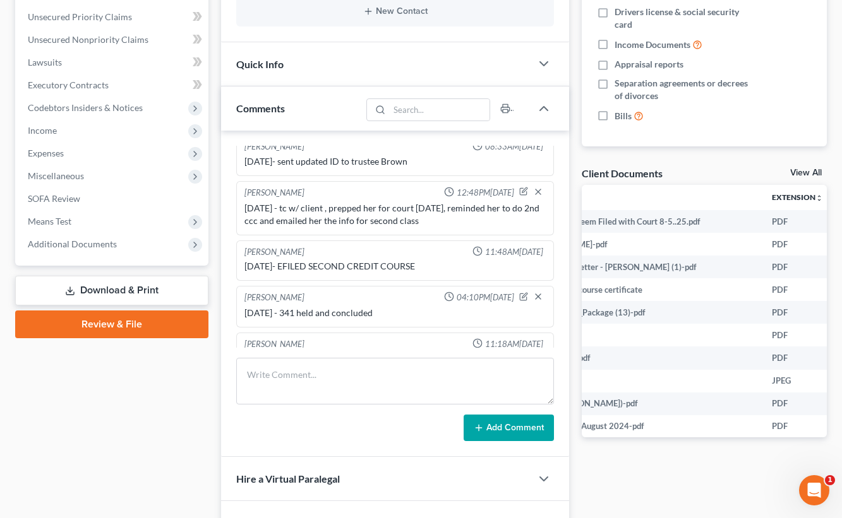
scroll to position [2091, 0]
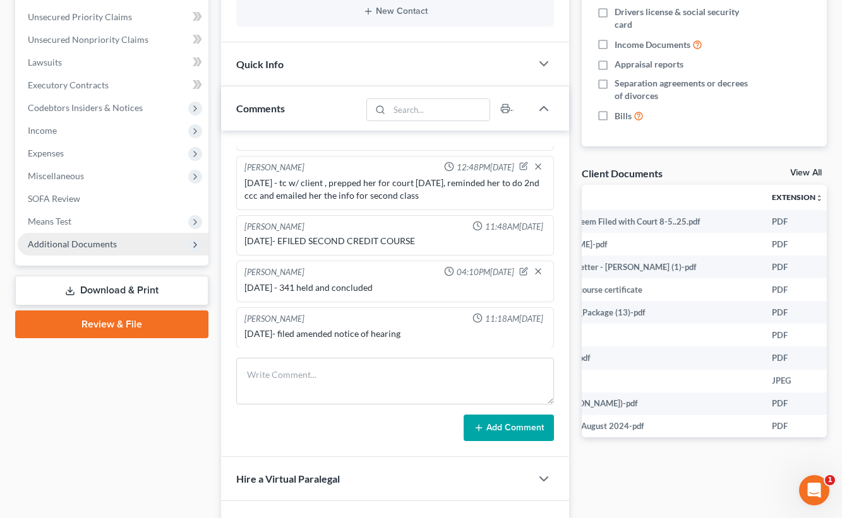
click at [69, 246] on span "Additional Documents" at bounding box center [72, 244] width 89 height 11
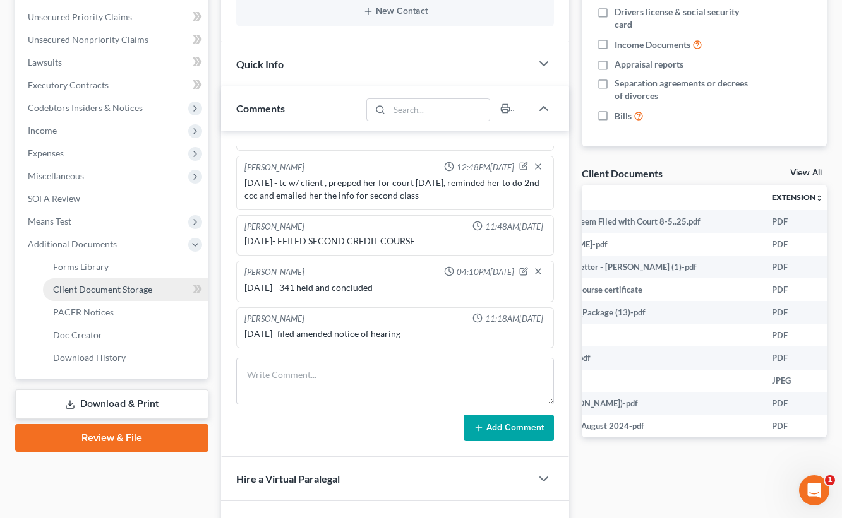
click at [90, 290] on span "Client Document Storage" at bounding box center [102, 289] width 99 height 11
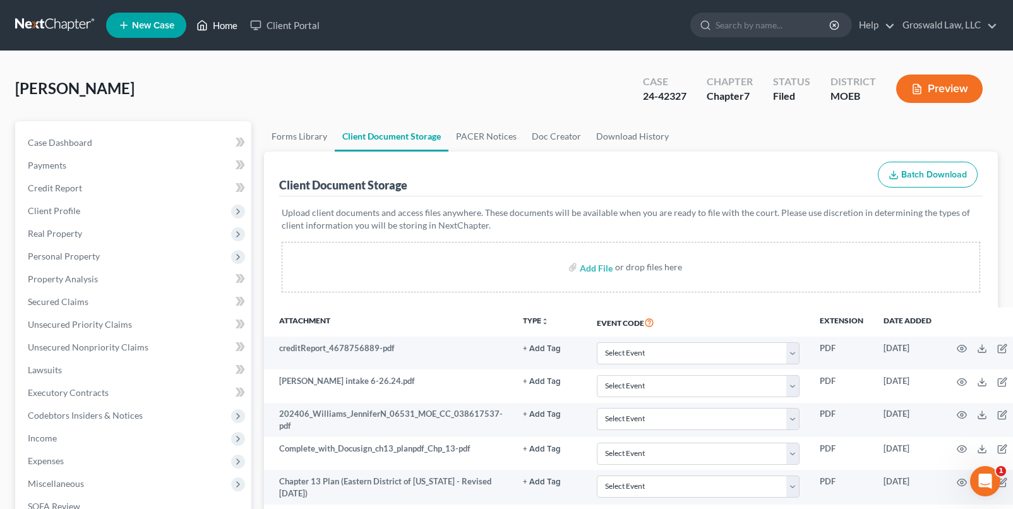
click at [217, 23] on link "Home" at bounding box center [217, 25] width 54 height 23
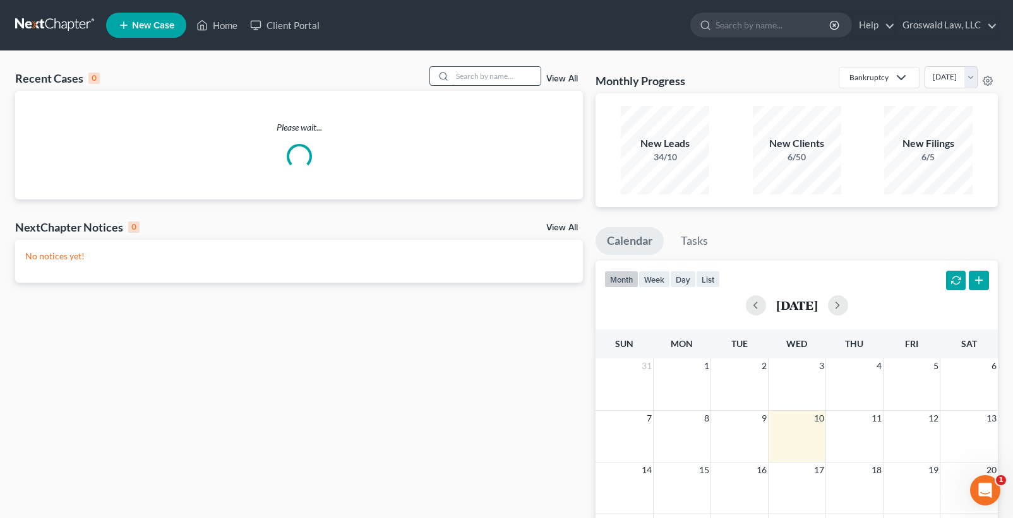
click at [468, 70] on input "search" at bounding box center [496, 76] width 88 height 18
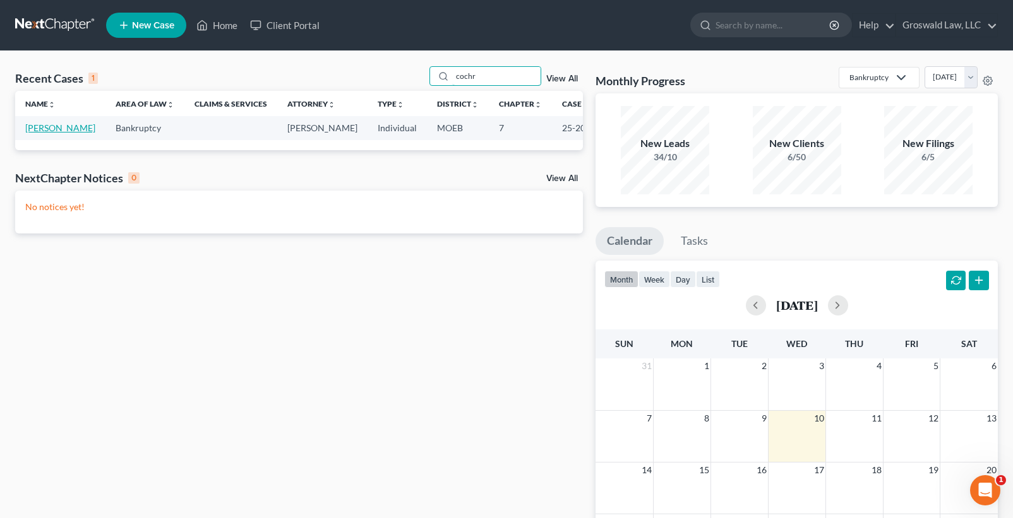
type input "cochr"
click at [45, 133] on link "[PERSON_NAME]" at bounding box center [60, 128] width 70 height 11
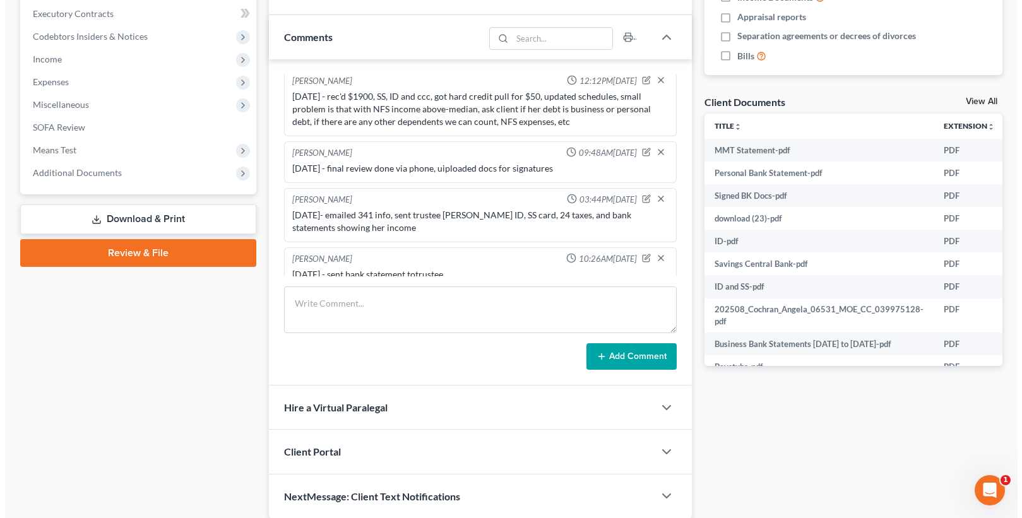
scroll to position [0, 114]
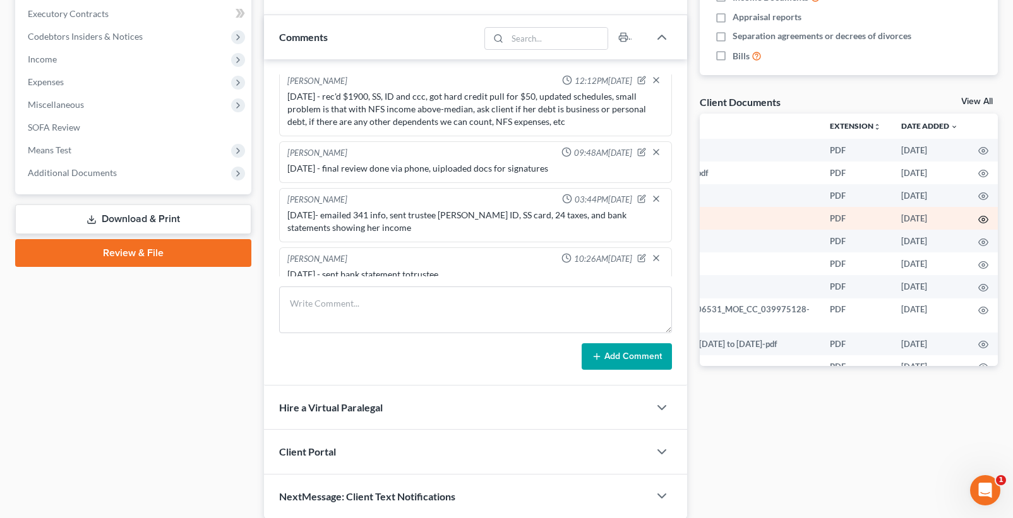
click at [978, 215] on icon "button" at bounding box center [983, 220] width 10 height 10
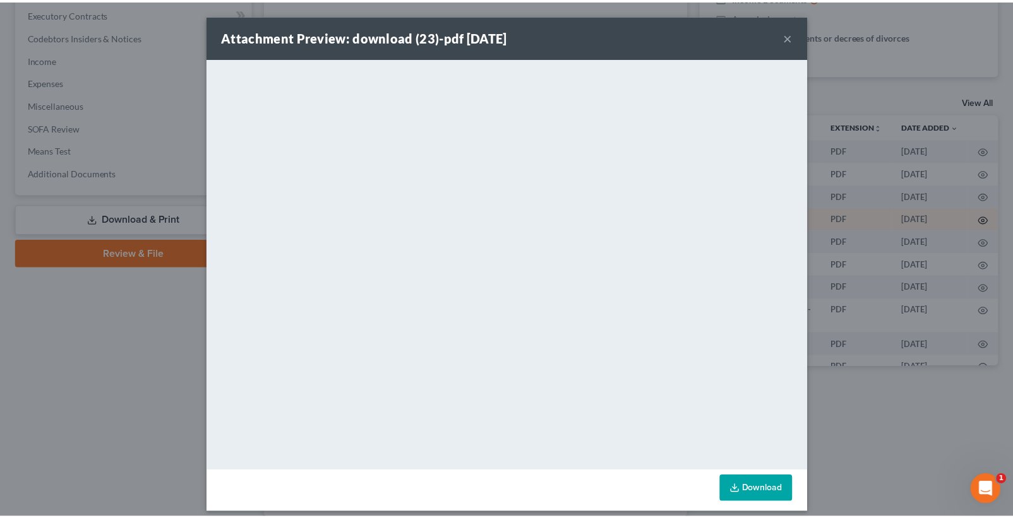
scroll to position [0, 111]
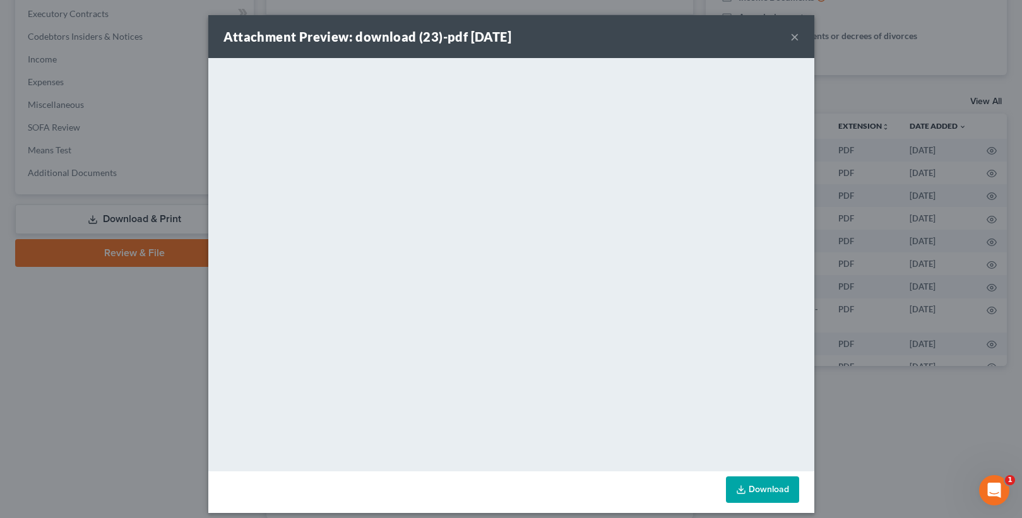
click at [791, 40] on button "×" at bounding box center [795, 36] width 9 height 15
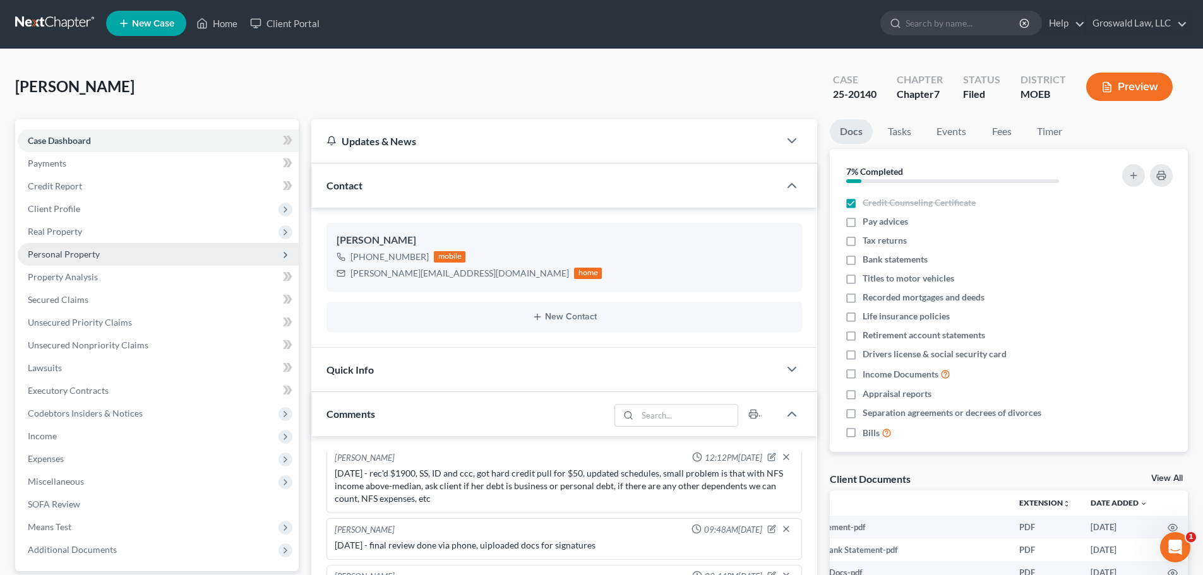
scroll to position [0, 0]
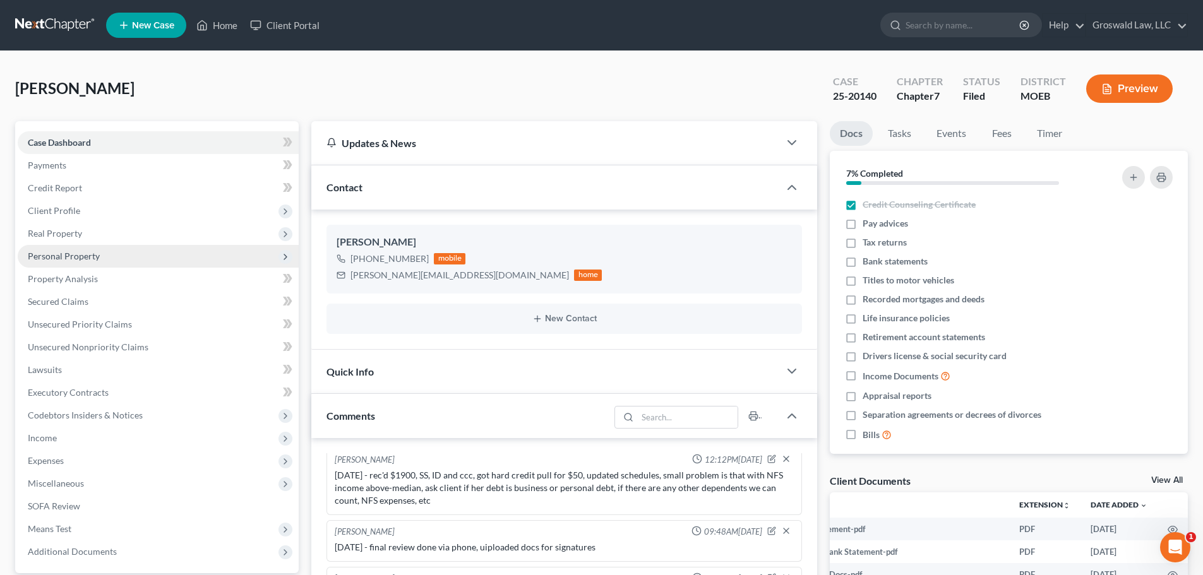
click at [33, 207] on span "Client Profile" at bounding box center [54, 210] width 52 height 11
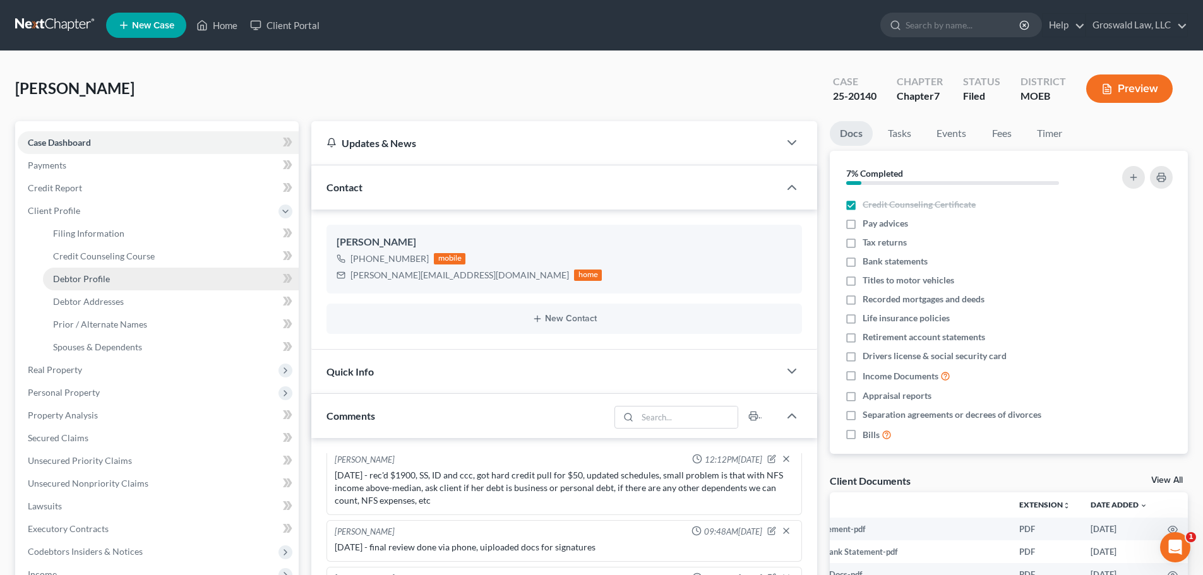
click at [106, 275] on span "Debtor Profile" at bounding box center [81, 278] width 57 height 11
select select "1"
select select "5"
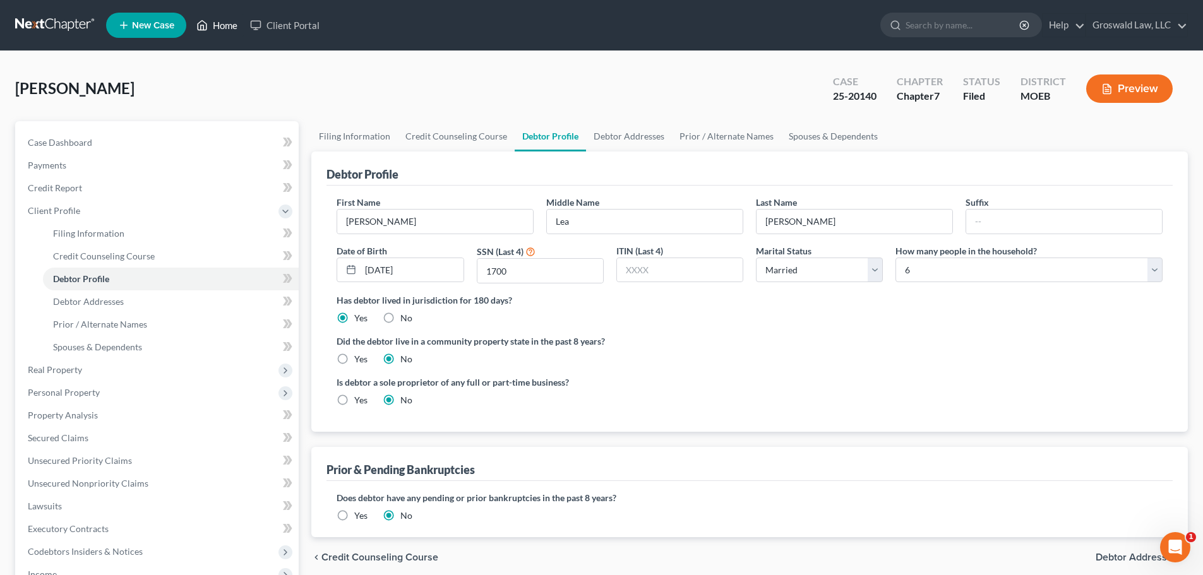
click at [224, 29] on link "Home" at bounding box center [217, 25] width 54 height 23
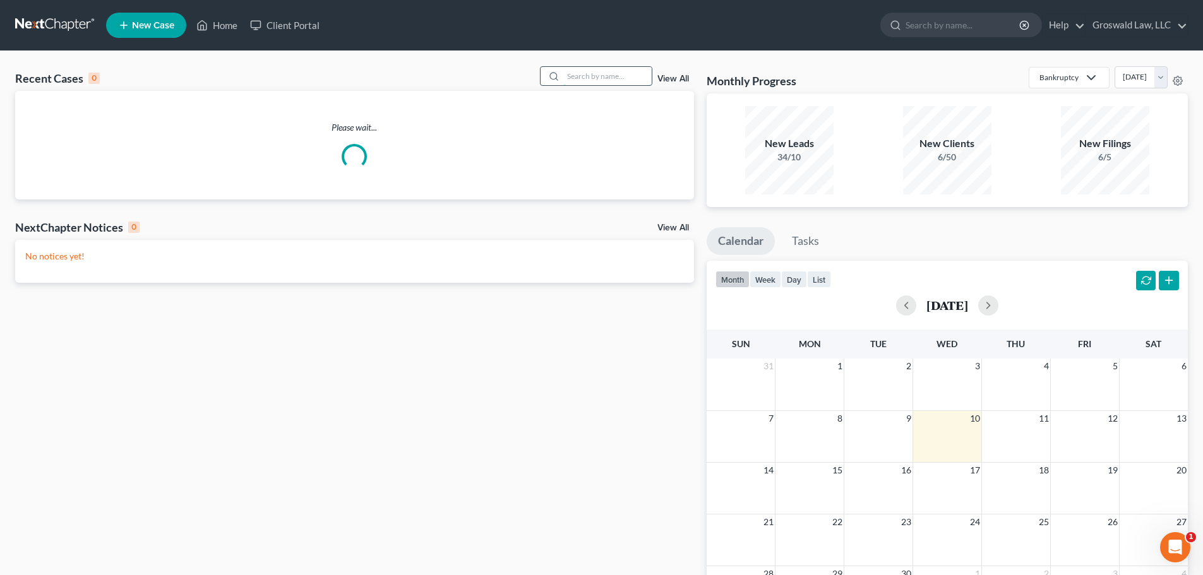
click at [585, 73] on input "search" at bounding box center [607, 76] width 88 height 18
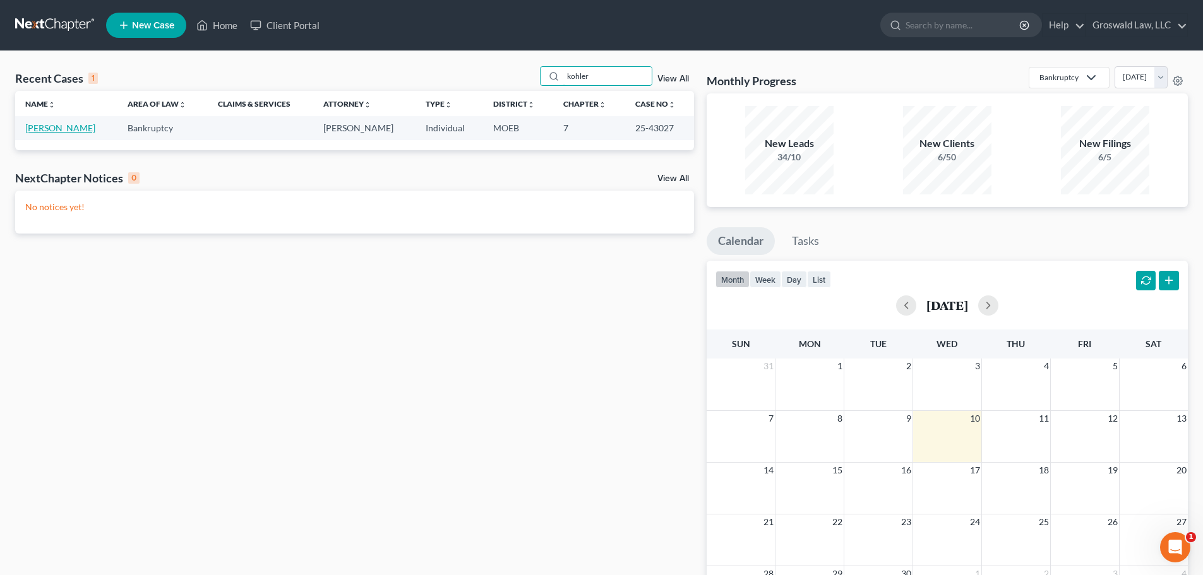
type input "kohler"
click at [74, 125] on link "[PERSON_NAME]" at bounding box center [60, 128] width 70 height 11
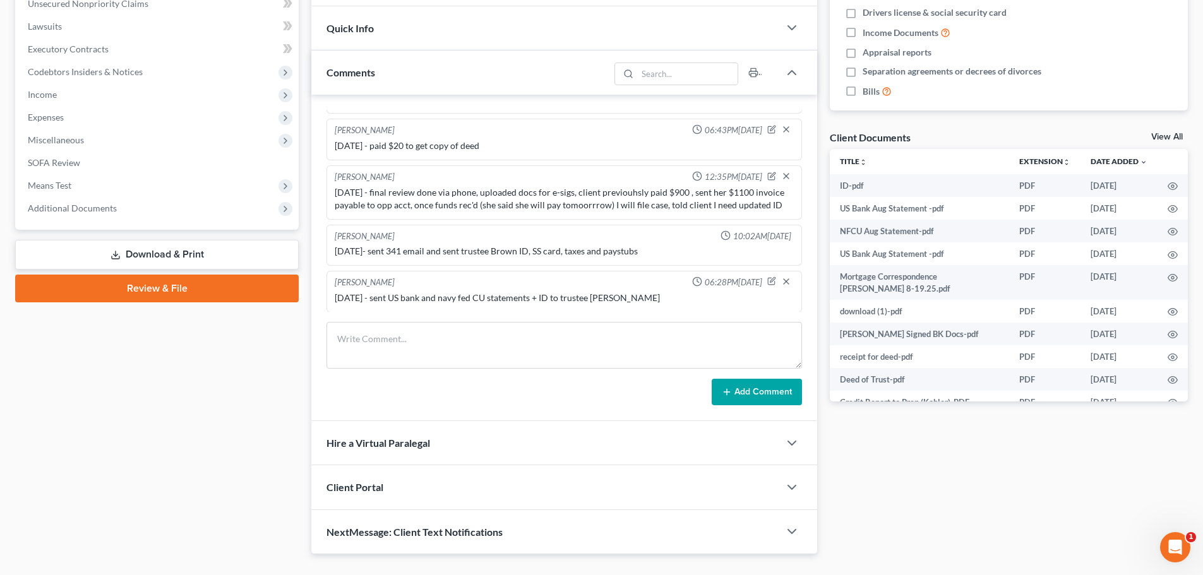
scroll to position [371, 0]
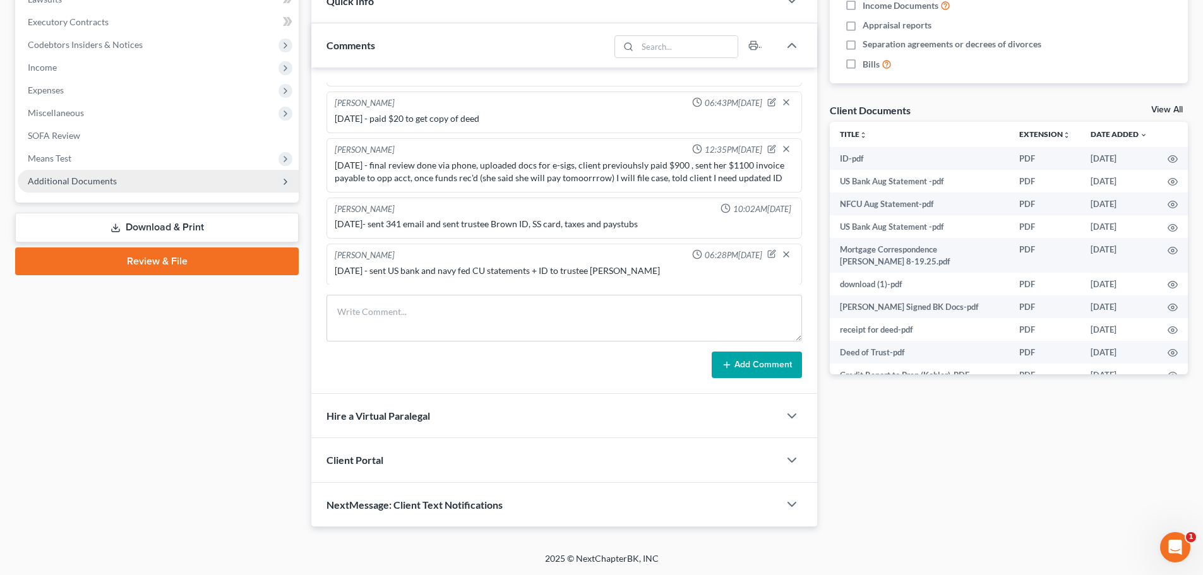
click at [169, 190] on span "Additional Documents" at bounding box center [158, 181] width 281 height 23
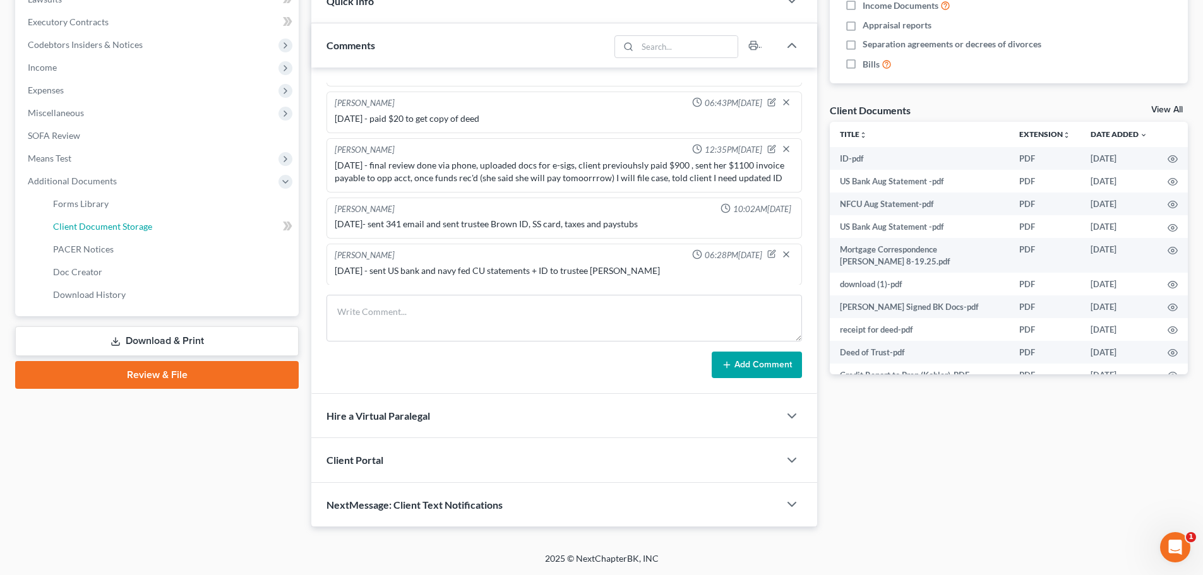
drag, startPoint x: 164, startPoint y: 228, endPoint x: 822, endPoint y: 198, distance: 658.1
click at [164, 228] on link "Client Document Storage" at bounding box center [171, 226] width 256 height 23
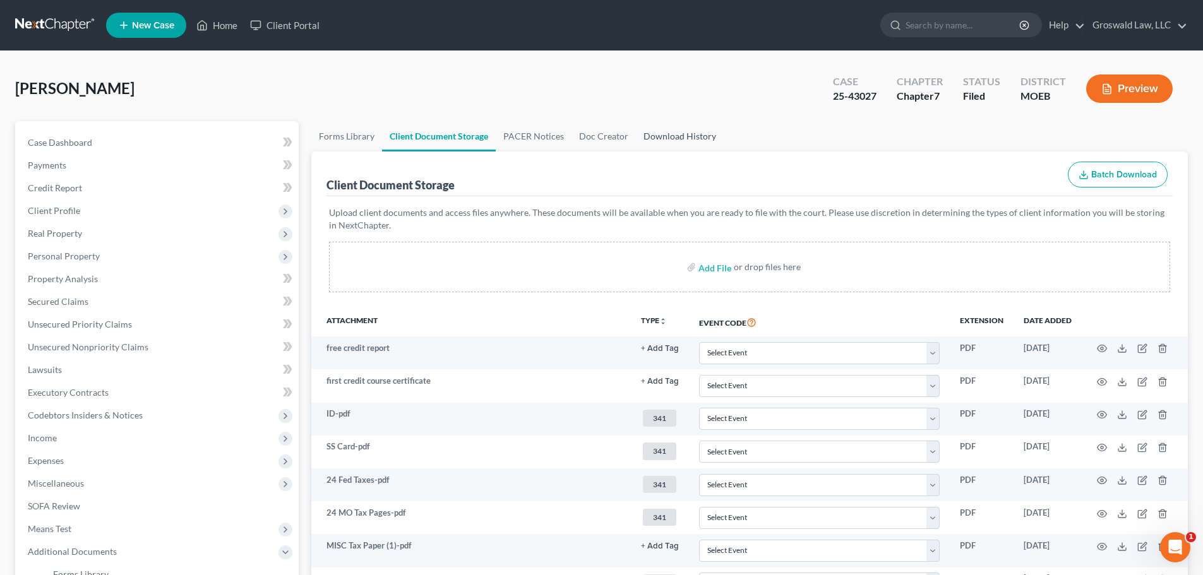
click at [678, 141] on link "Download History" at bounding box center [680, 136] width 88 height 30
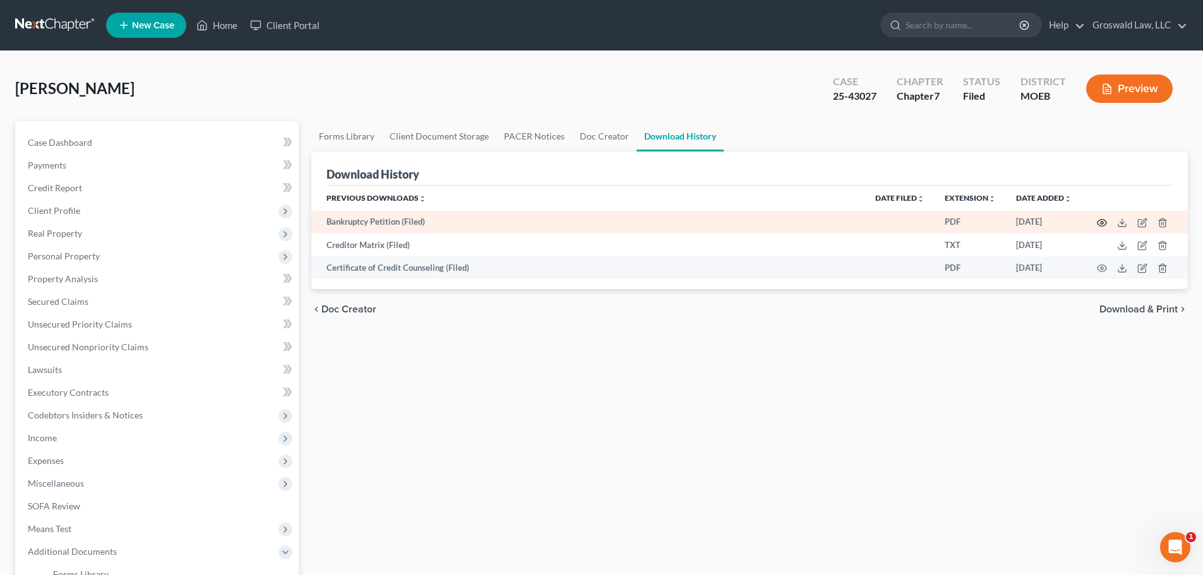
click at [1104, 225] on icon "button" at bounding box center [1102, 223] width 10 height 10
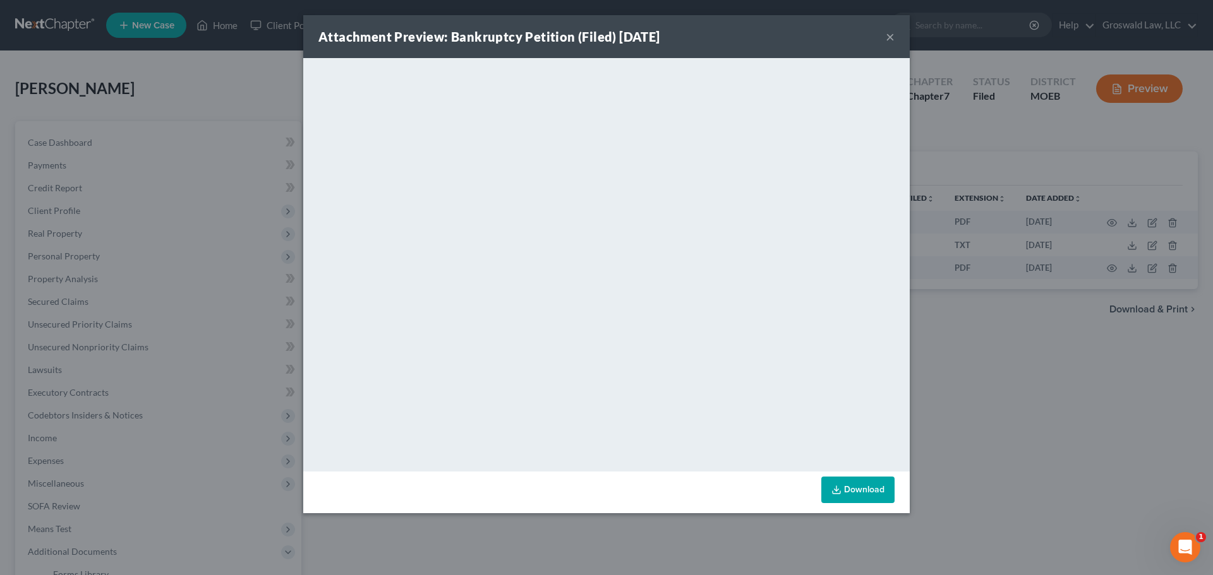
click at [890, 47] on div "Attachment Preview: Bankruptcy Petition (Filed) [DATE] ×" at bounding box center [606, 36] width 606 height 43
click at [892, 38] on button "×" at bounding box center [889, 36] width 9 height 15
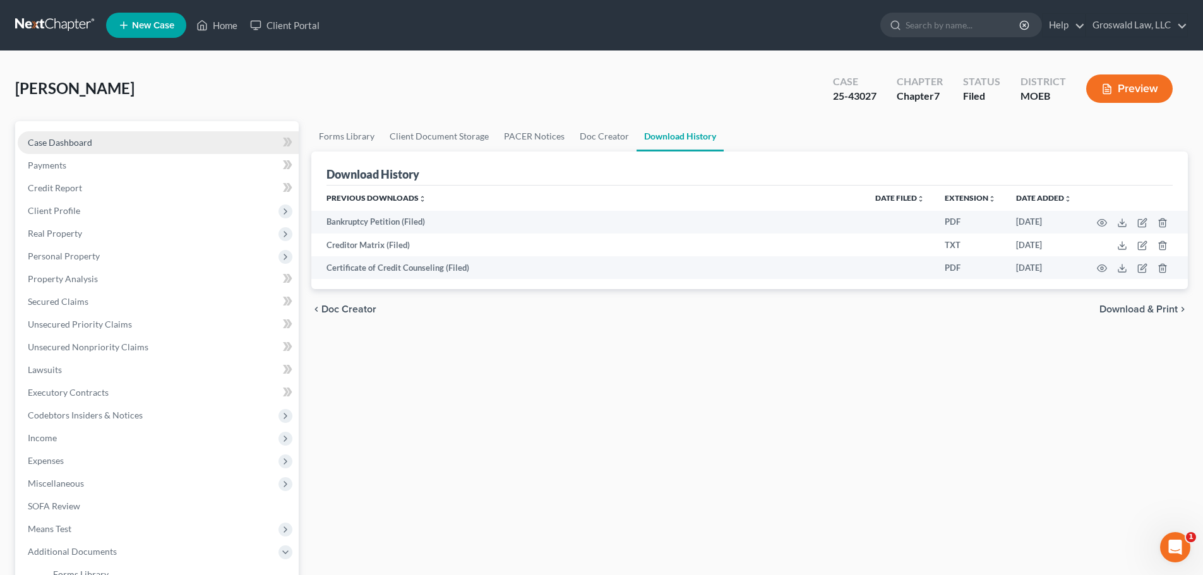
click at [108, 150] on link "Case Dashboard" at bounding box center [158, 142] width 281 height 23
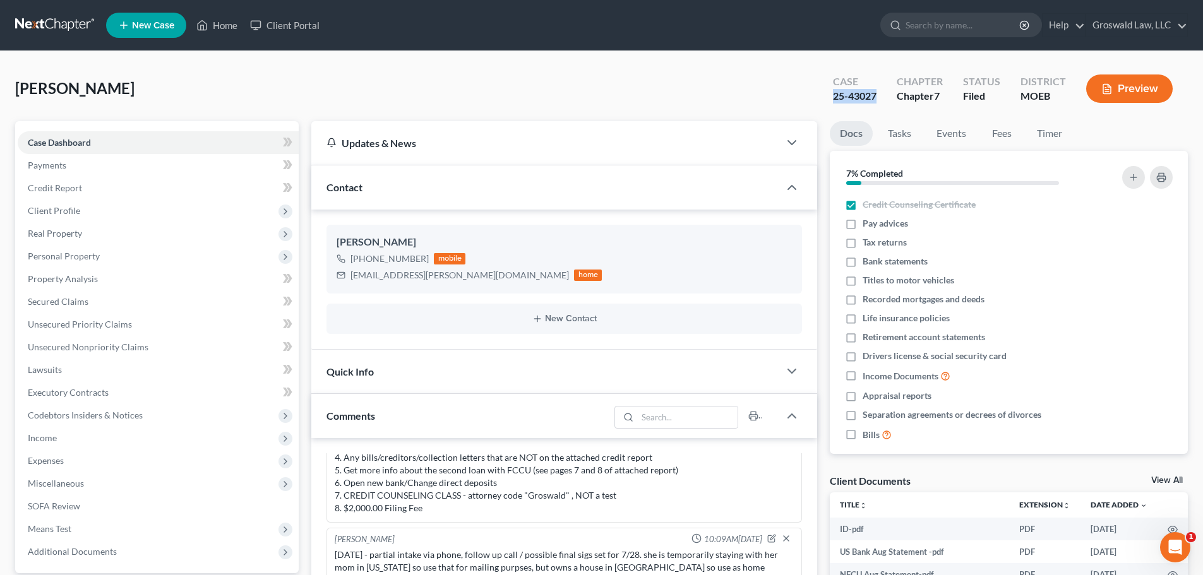
drag, startPoint x: 869, startPoint y: 99, endPoint x: 815, endPoint y: 100, distance: 53.7
click at [815, 100] on div "[PERSON_NAME] Upgraded Case 25-43027 Chapter Chapter 7 Status Filed District MO…" at bounding box center [601, 93] width 1173 height 55
copy div "25-43027"
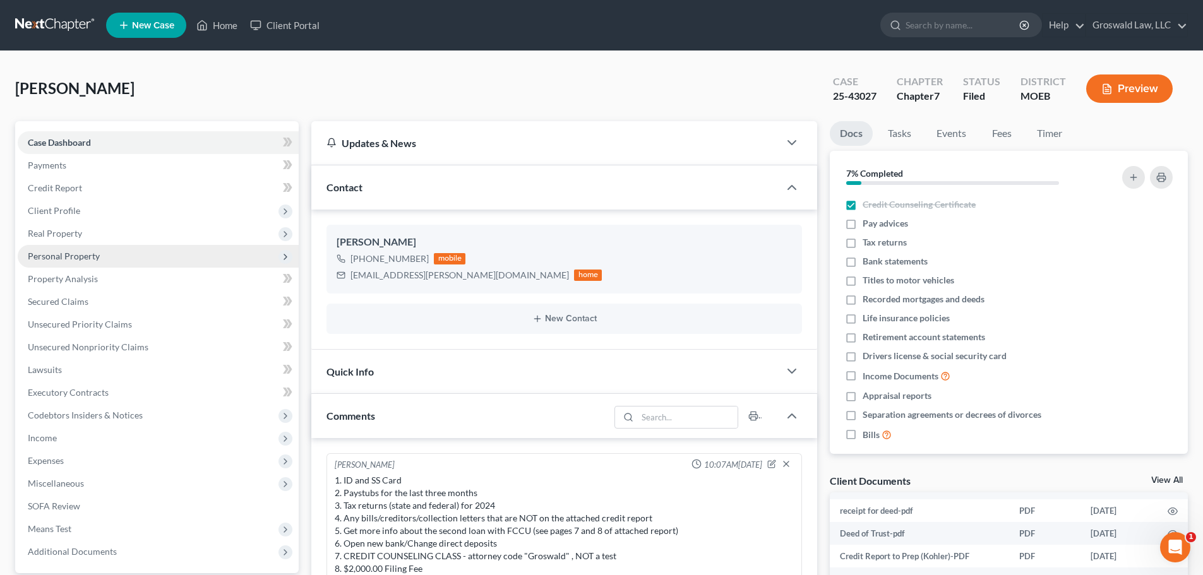
click at [92, 254] on span "Personal Property" at bounding box center [64, 256] width 72 height 11
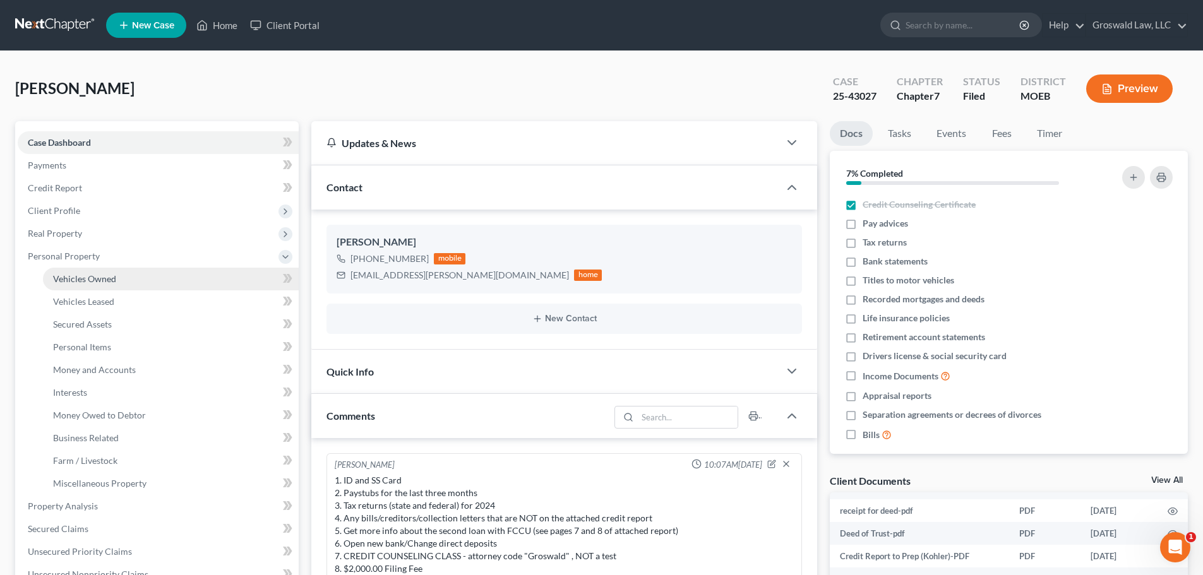
click at [104, 277] on span "Vehicles Owned" at bounding box center [84, 278] width 63 height 11
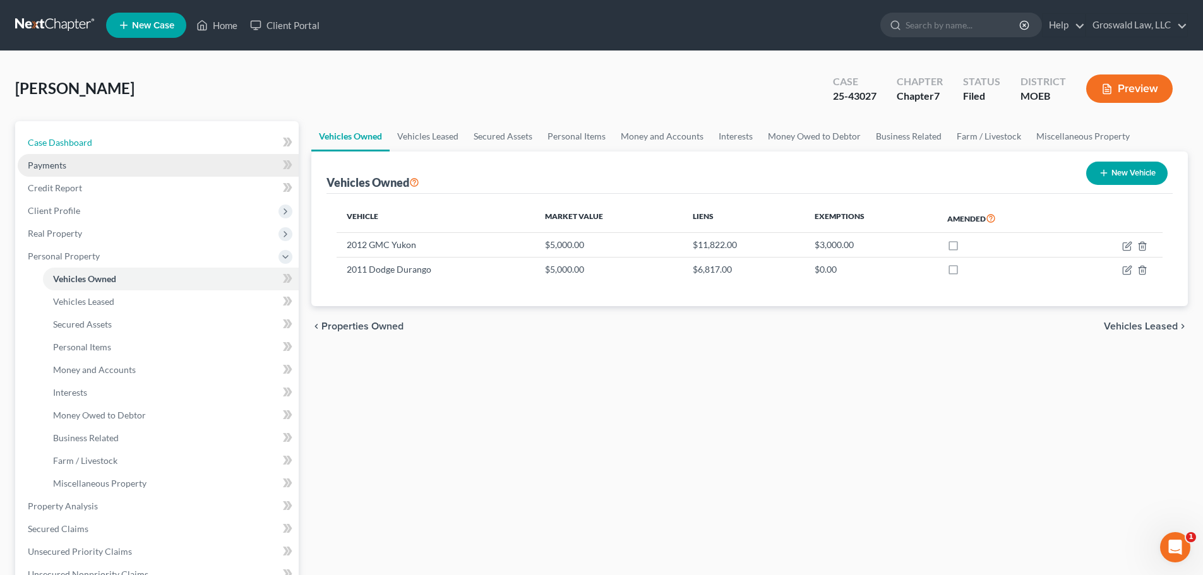
click at [66, 145] on span "Case Dashboard" at bounding box center [60, 142] width 64 height 11
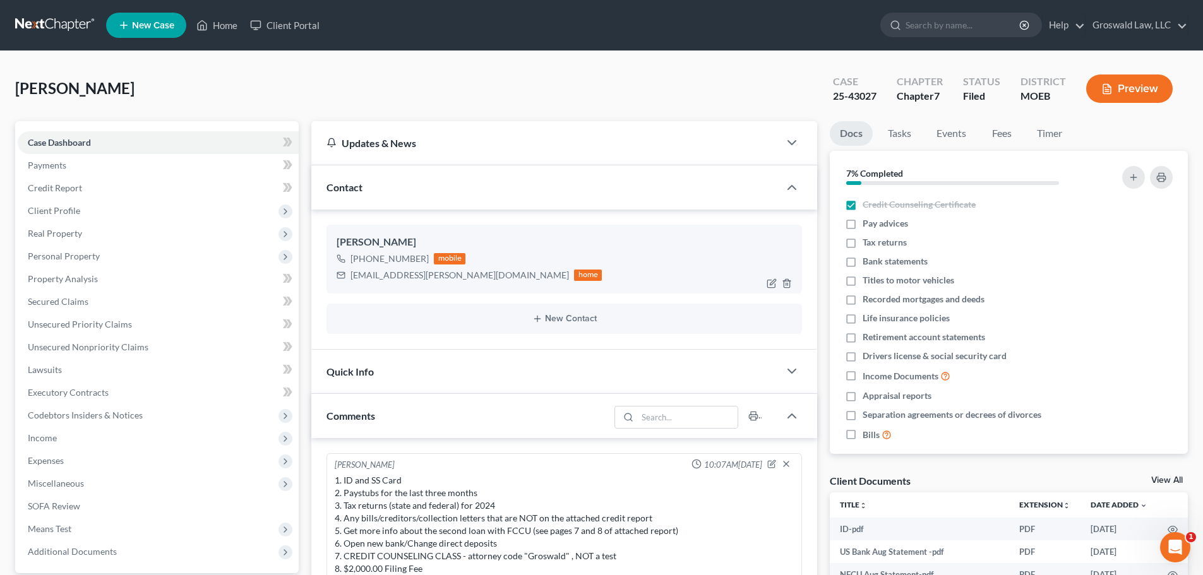
scroll to position [439, 0]
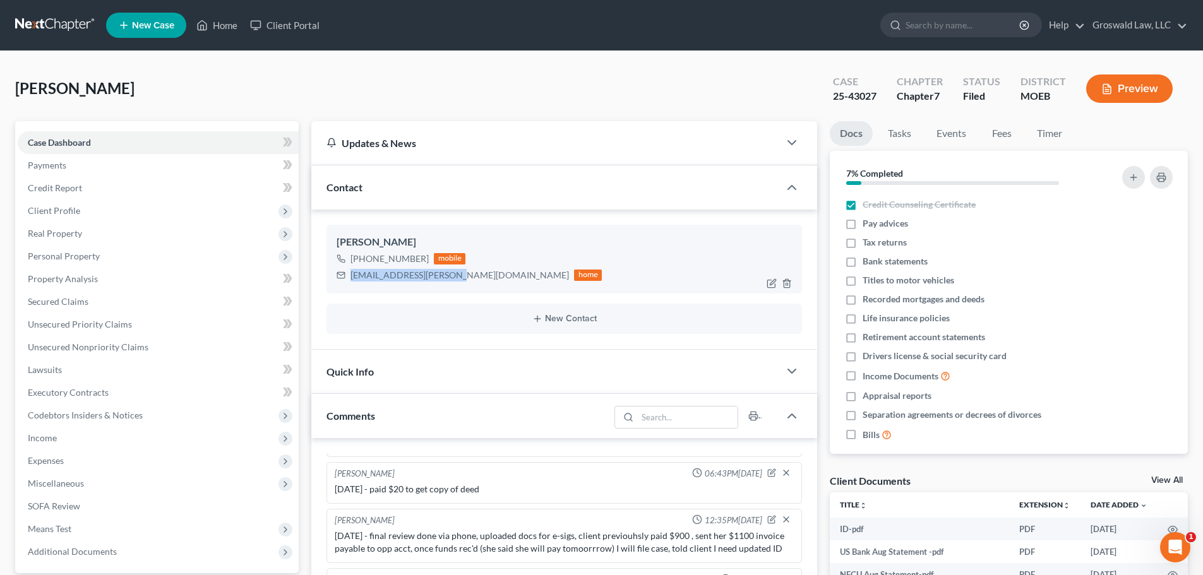
drag, startPoint x: 454, startPoint y: 278, endPoint x: 341, endPoint y: 278, distance: 113.0
click at [341, 278] on div "[EMAIL_ADDRESS][PERSON_NAME][DOMAIN_NAME] home" at bounding box center [469, 275] width 265 height 16
copy div "[EMAIL_ADDRESS][PERSON_NAME][DOMAIN_NAME]"
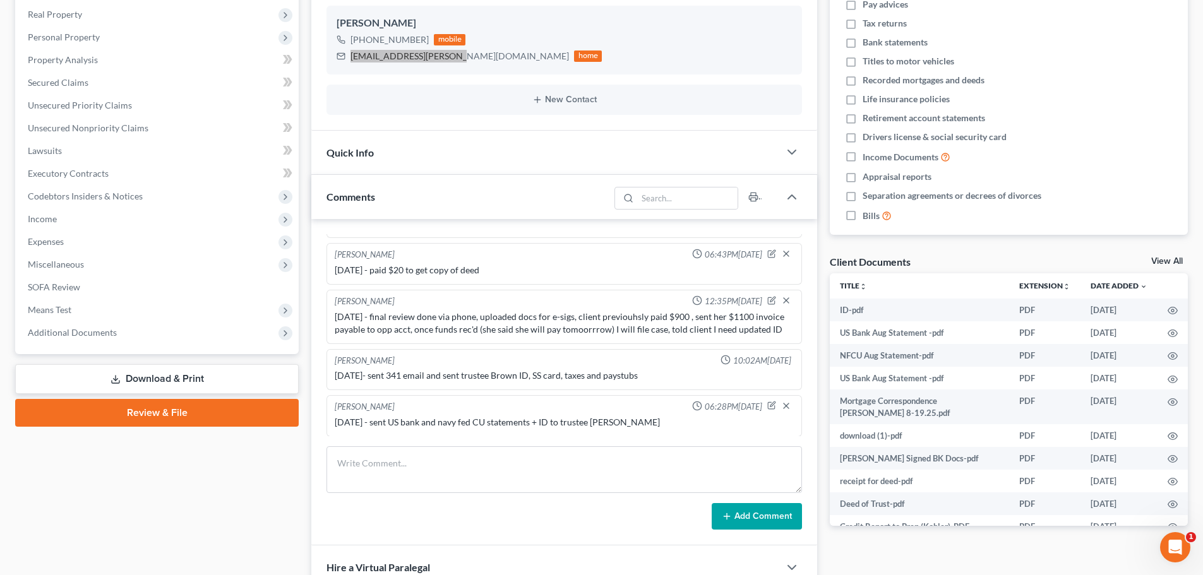
scroll to position [371, 0]
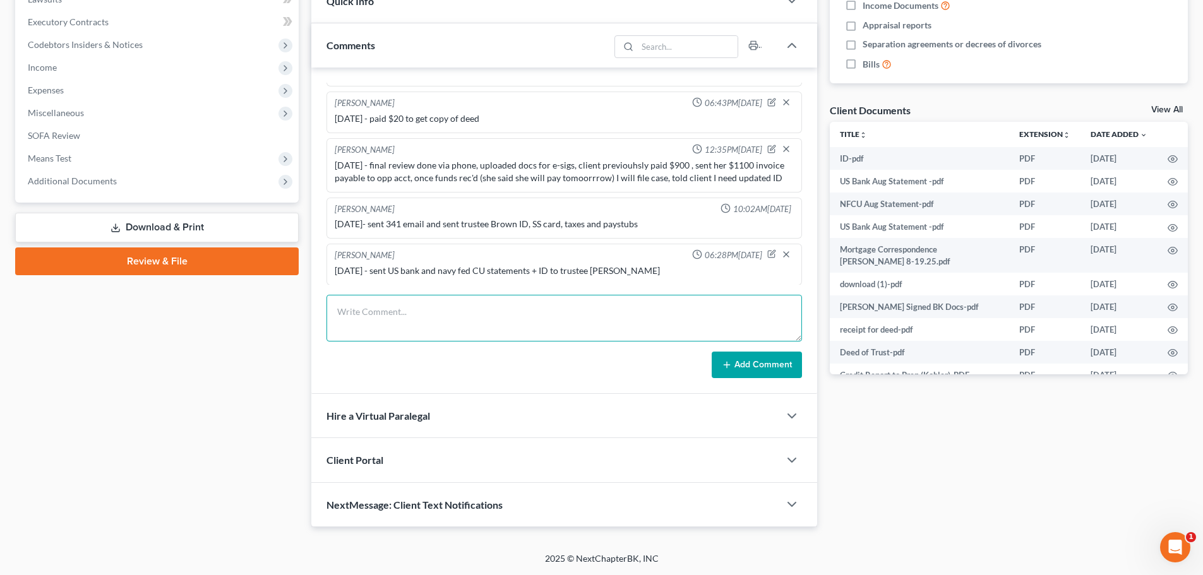
drag, startPoint x: 391, startPoint y: 336, endPoint x: 412, endPoint y: 219, distance: 118.8
click at [391, 336] on textarea at bounding box center [564, 318] width 476 height 47
type textarea "[DATE] tc w/ client , prepped 3451"
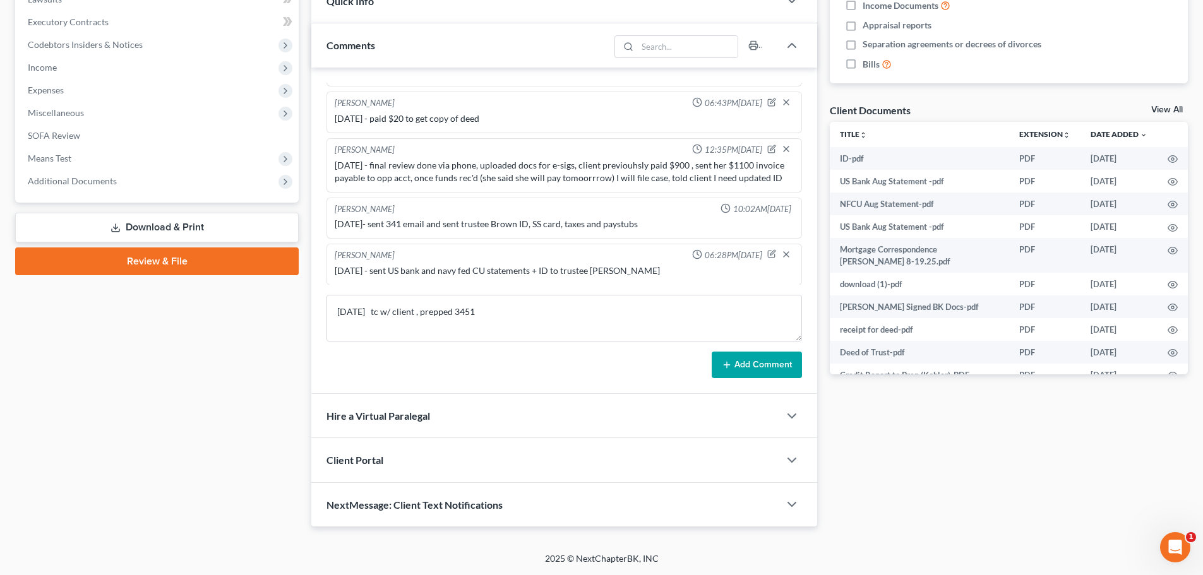
click at [787, 365] on button "Add Comment" at bounding box center [757, 365] width 90 height 27
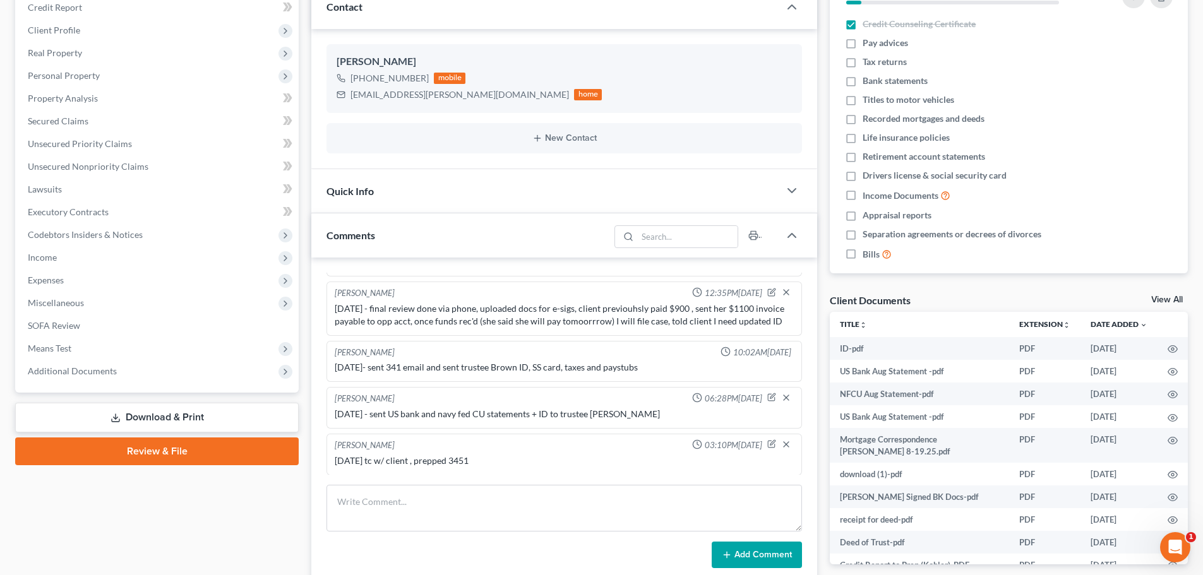
scroll to position [0, 0]
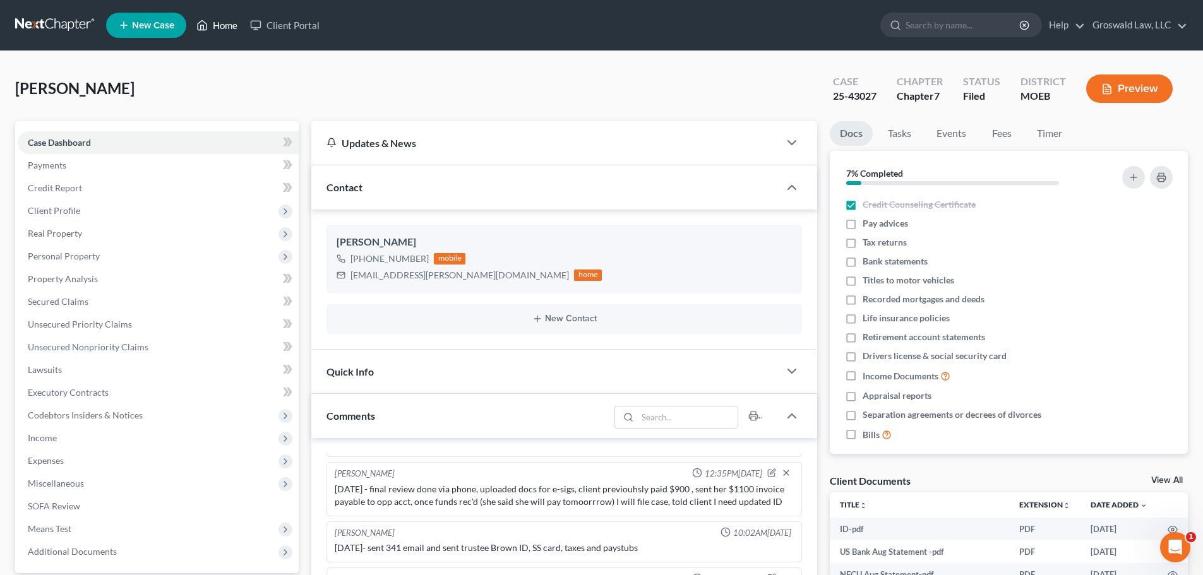
click at [213, 27] on link "Home" at bounding box center [217, 25] width 54 height 23
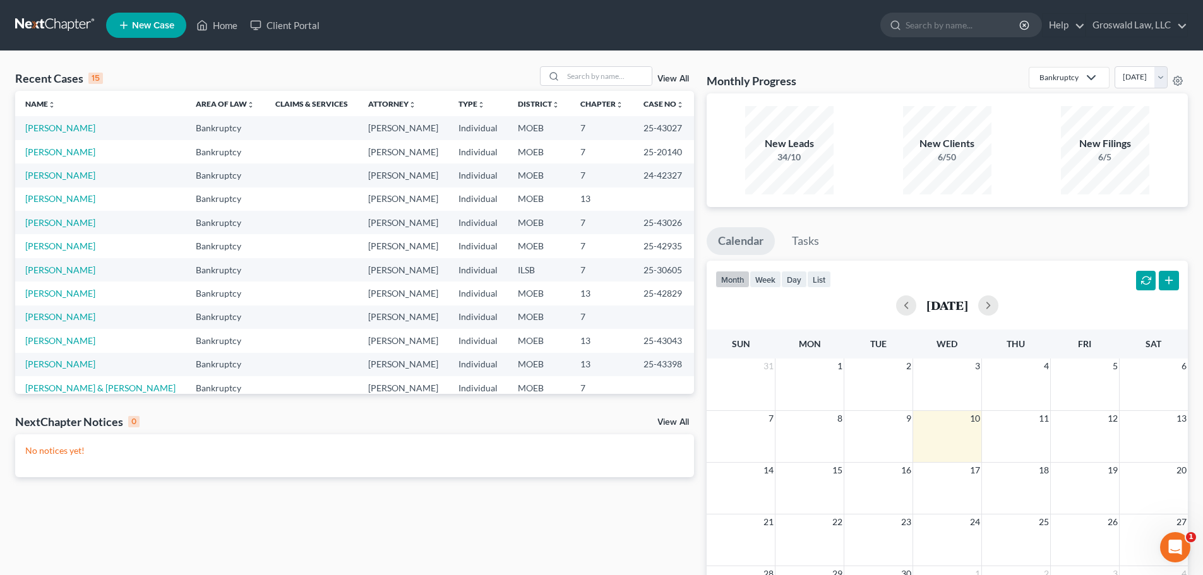
click at [167, 27] on span "New Case" at bounding box center [153, 25] width 42 height 9
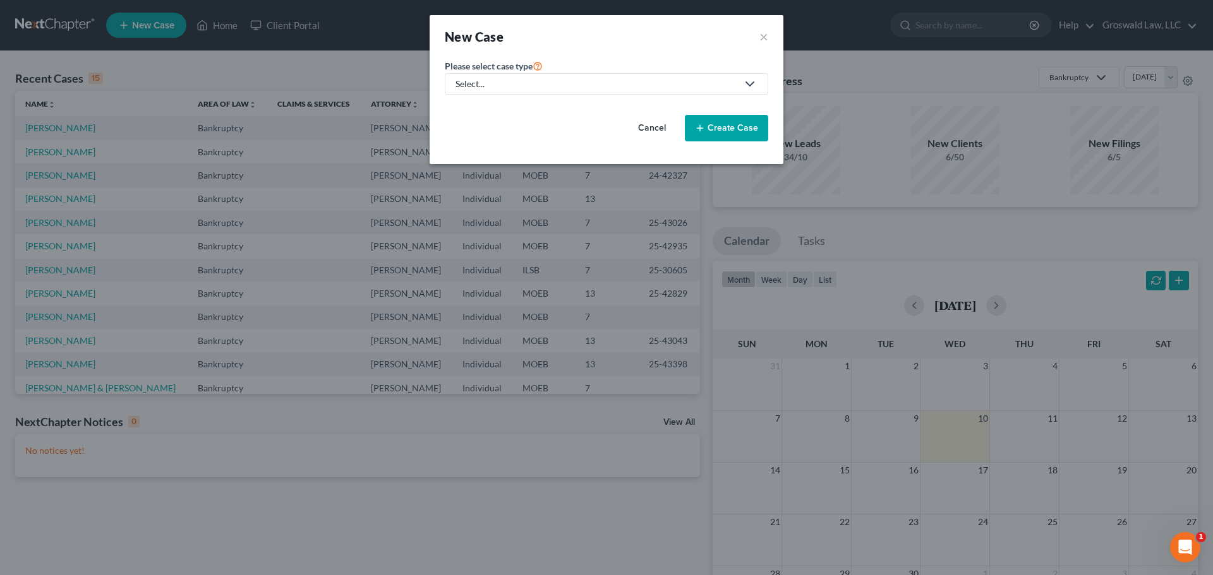
click at [502, 85] on div "Select..." at bounding box center [596, 84] width 282 height 13
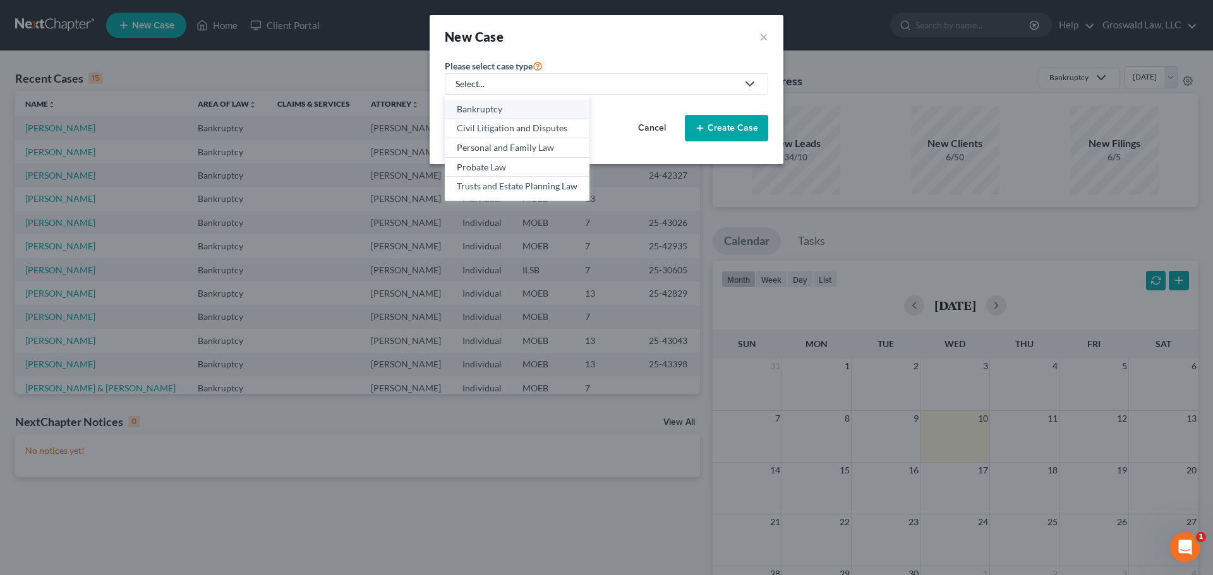
click at [510, 108] on div "Bankruptcy" at bounding box center [517, 109] width 121 height 13
select select "45"
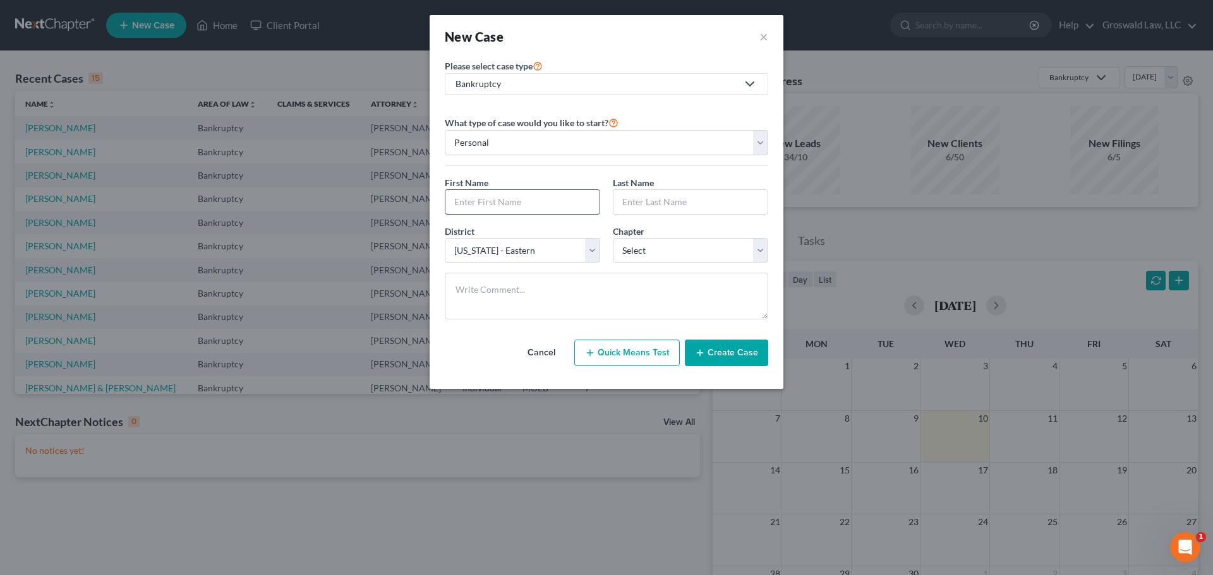
click at [580, 195] on input "text" at bounding box center [522, 202] width 154 height 24
type input "Mercedes"
type input "[PERSON_NAME]"
select select "0"
click at [731, 349] on button "Create Case" at bounding box center [726, 353] width 83 height 27
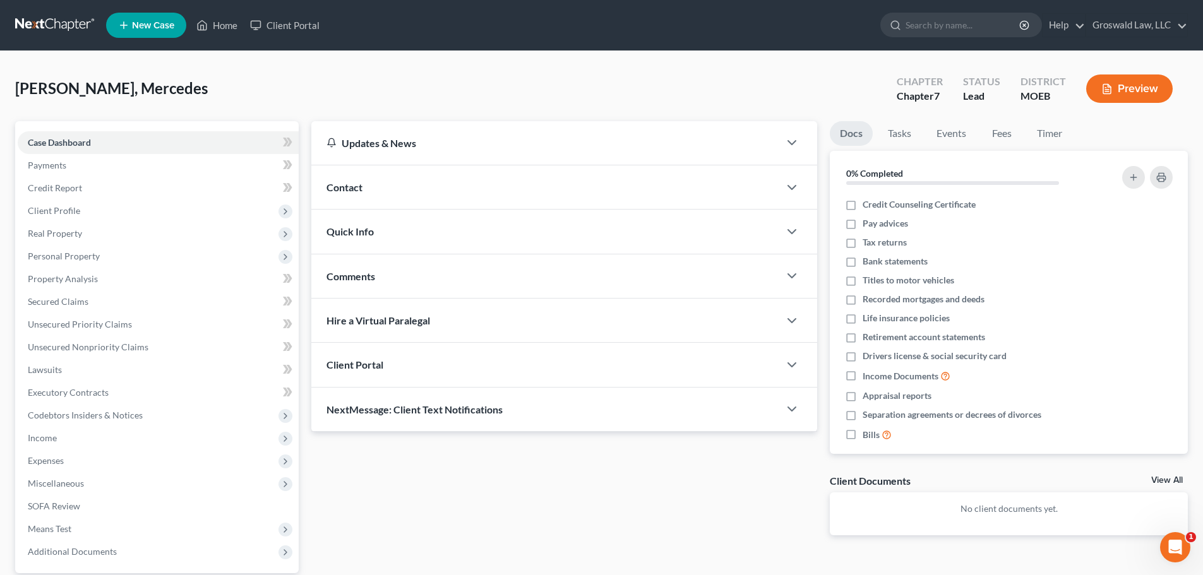
click at [356, 185] on span "Contact" at bounding box center [344, 187] width 36 height 12
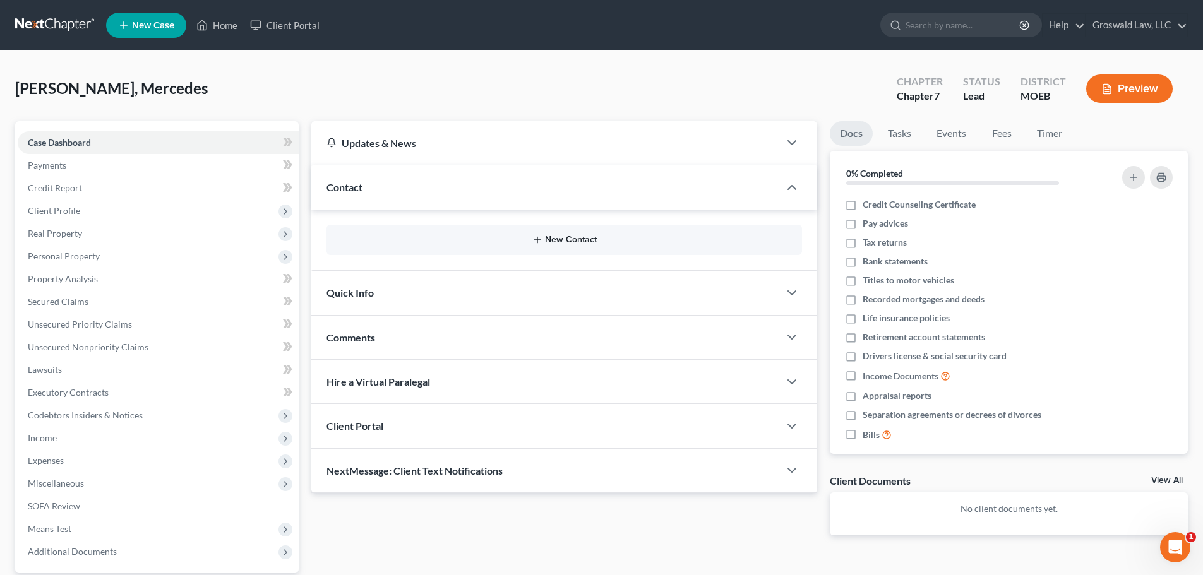
click at [559, 236] on button "New Contact" at bounding box center [564, 240] width 455 height 10
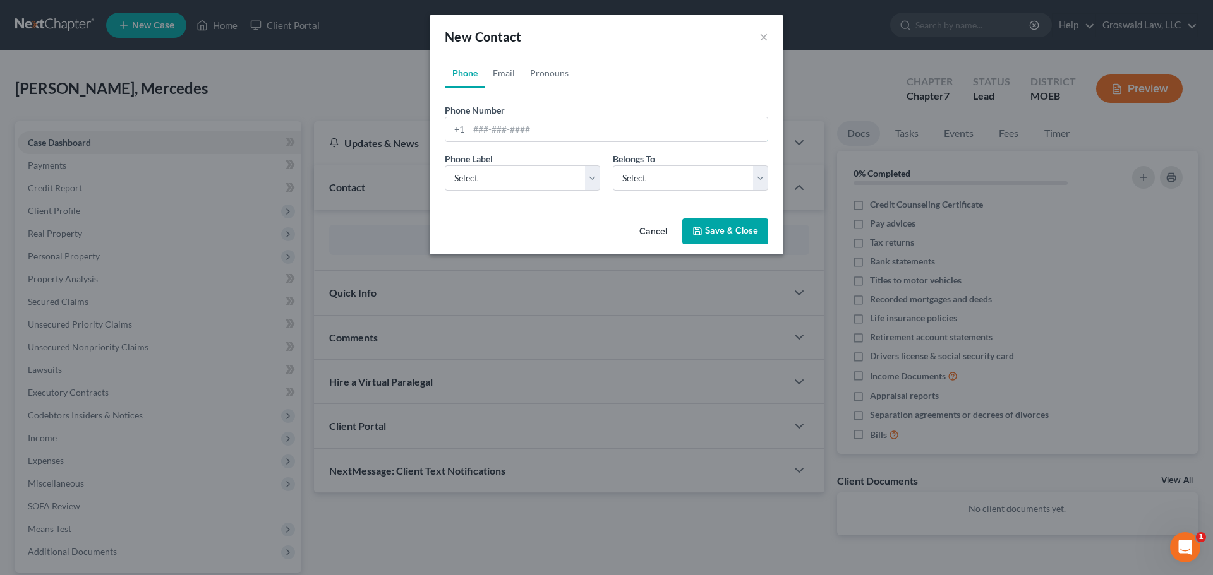
click at [531, 130] on input "tel" at bounding box center [618, 129] width 299 height 24
type input "[PHONE_NUMBER]"
select select "0"
click at [498, 78] on link "Email" at bounding box center [503, 73] width 37 height 30
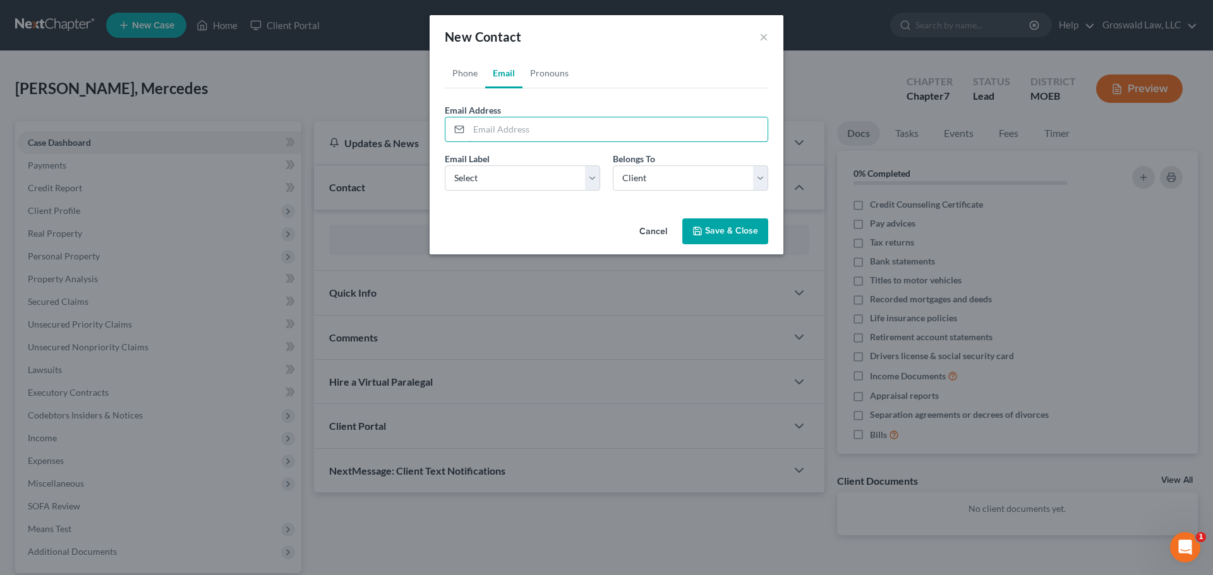
drag, startPoint x: 512, startPoint y: 139, endPoint x: 506, endPoint y: 94, distance: 45.1
click at [512, 139] on input "email" at bounding box center [618, 129] width 299 height 24
type input "[EMAIL_ADDRESS][DOMAIN_NAME]"
click at [530, 172] on select "Select Home Work Other" at bounding box center [522, 177] width 155 height 25
select select "0"
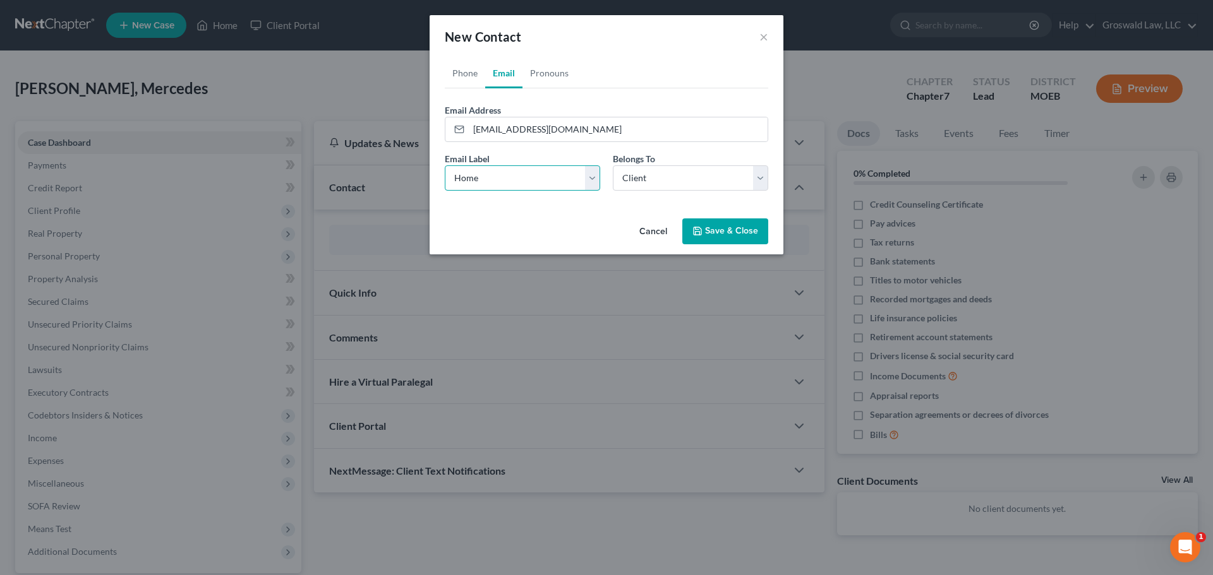
click at [445, 165] on select "Select Home Work Other" at bounding box center [522, 177] width 155 height 25
click at [715, 237] on button "Save & Close" at bounding box center [725, 232] width 86 height 27
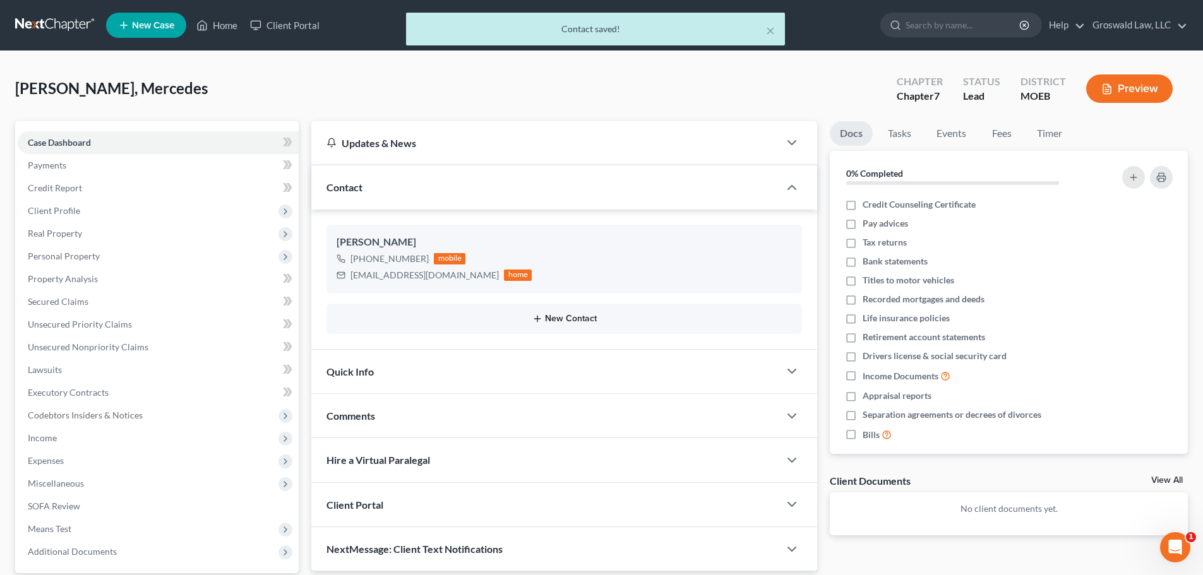
click at [613, 317] on button "New Contact" at bounding box center [564, 319] width 455 height 10
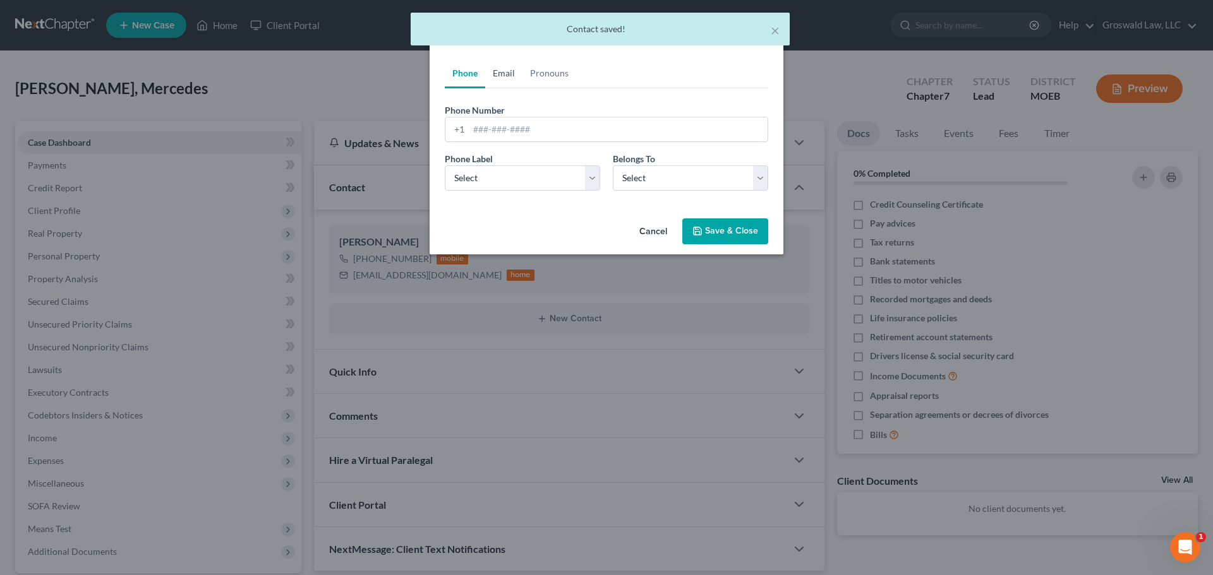
click at [512, 73] on link "Email" at bounding box center [503, 73] width 37 height 30
click at [503, 122] on input "email" at bounding box center [618, 129] width 299 height 24
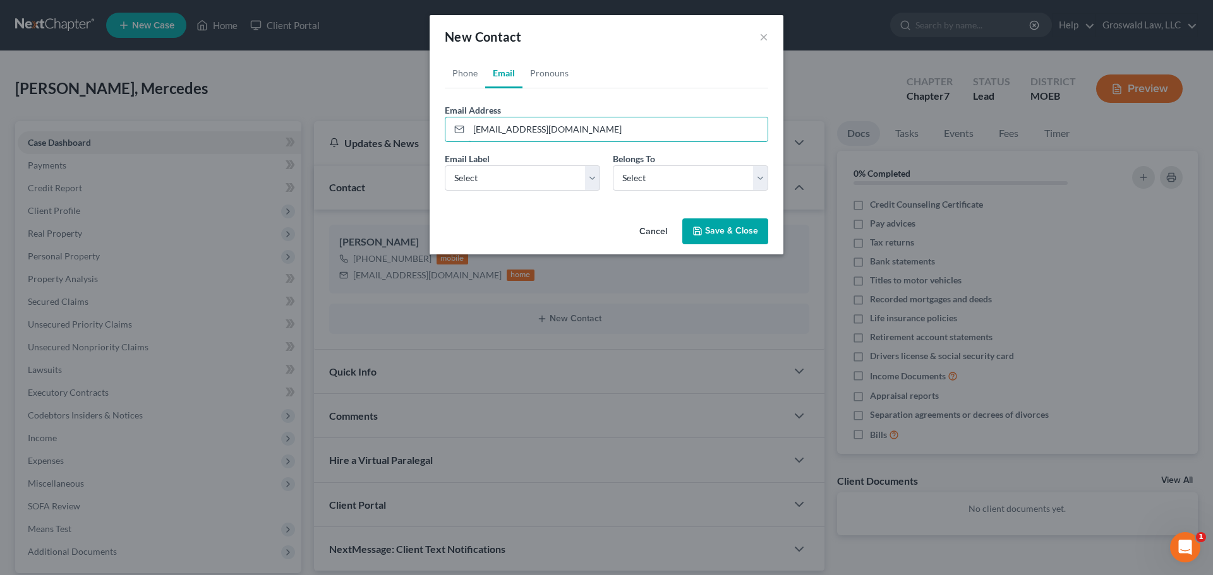
type input "[EMAIL_ADDRESS][DOMAIN_NAME]"
select select "0"
click at [728, 239] on button "Save & Close" at bounding box center [725, 232] width 86 height 27
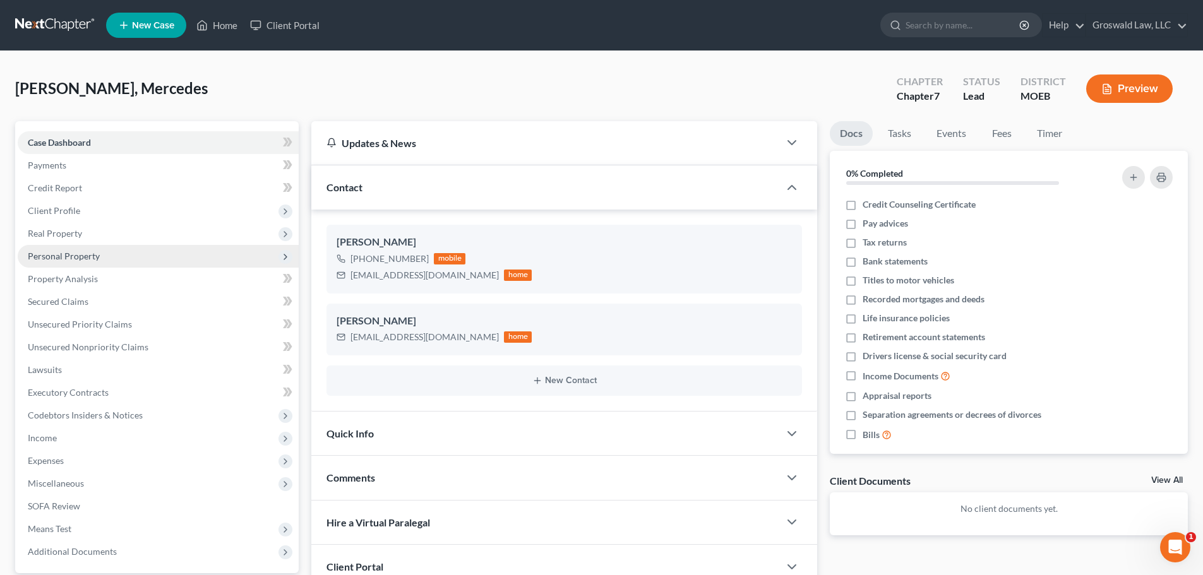
click at [70, 253] on span "Personal Property" at bounding box center [64, 256] width 72 height 11
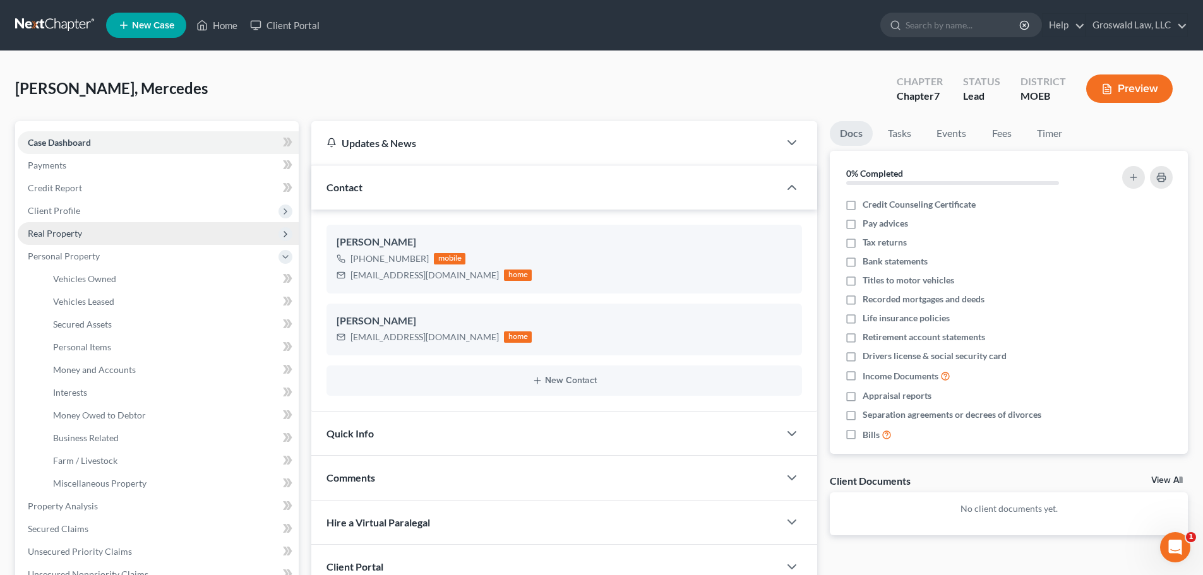
drag, startPoint x: 57, startPoint y: 239, endPoint x: 109, endPoint y: 251, distance: 53.9
click at [57, 238] on span "Real Property" at bounding box center [158, 233] width 281 height 23
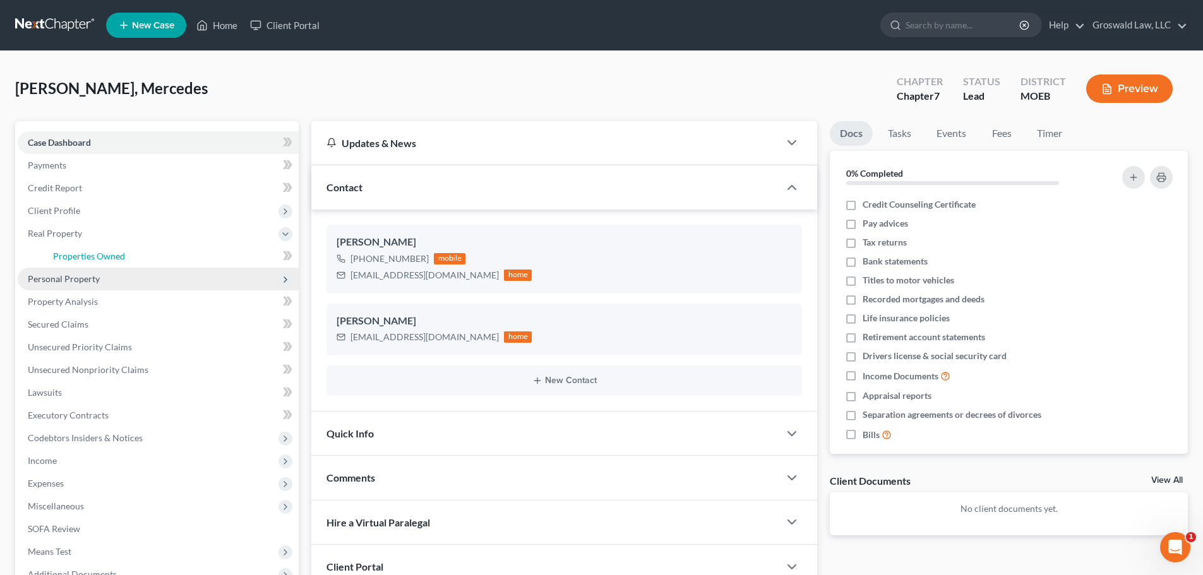
drag, startPoint x: 97, startPoint y: 251, endPoint x: 90, endPoint y: 272, distance: 22.2
click at [99, 251] on span "Properties Owned" at bounding box center [89, 256] width 72 height 11
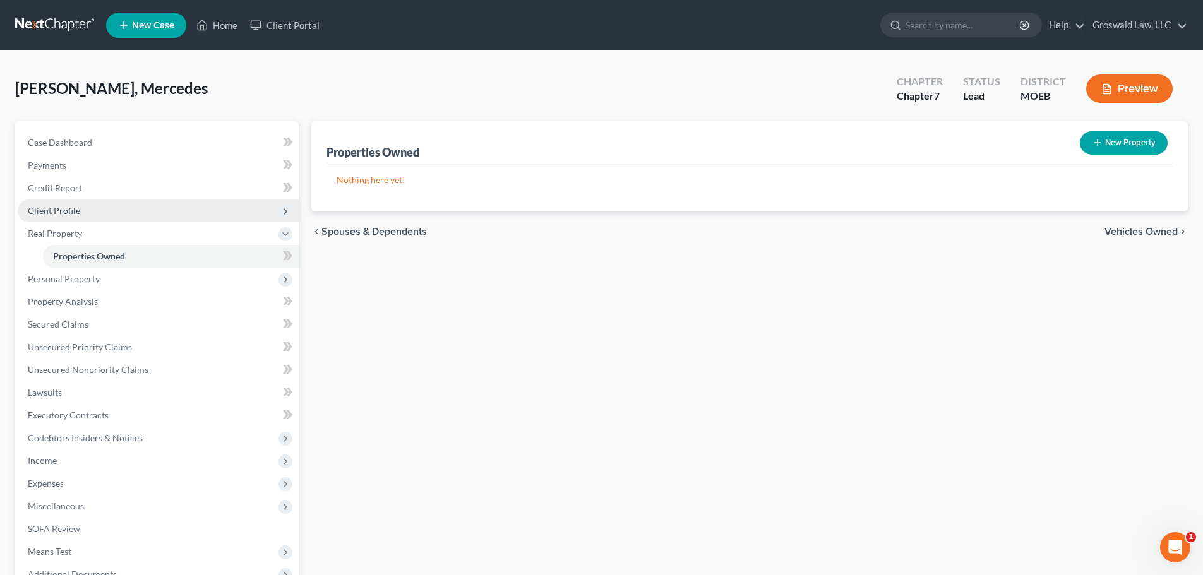
click at [76, 214] on span "Client Profile" at bounding box center [54, 210] width 52 height 11
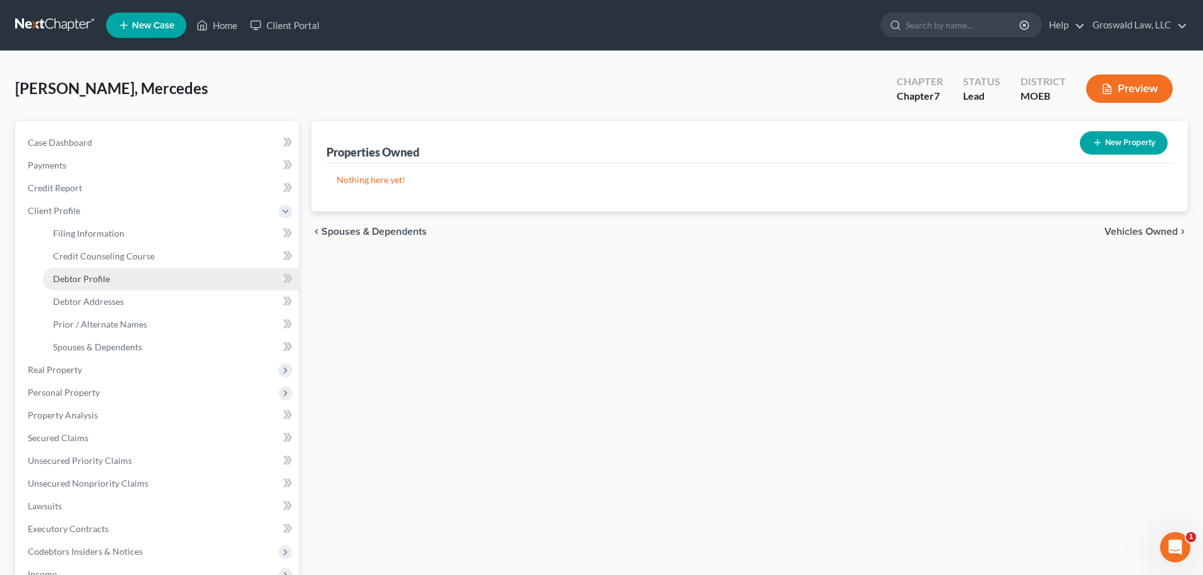
click at [68, 277] on span "Debtor Profile" at bounding box center [81, 278] width 57 height 11
select select "0"
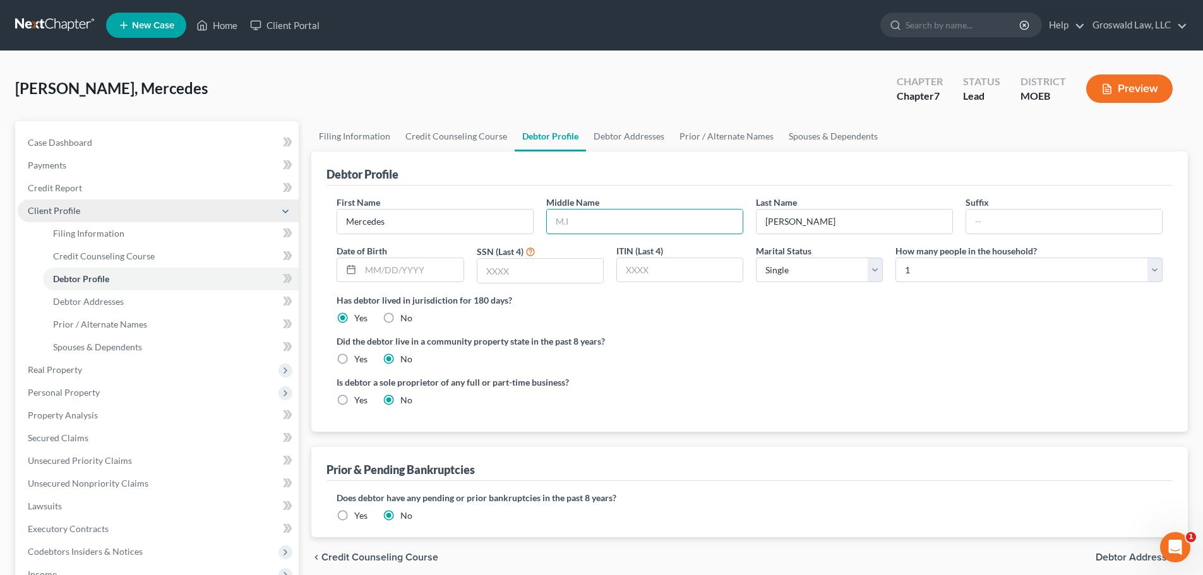
drag, startPoint x: 577, startPoint y: 221, endPoint x: 263, endPoint y: 220, distance: 313.2
click at [577, 221] on input "text" at bounding box center [645, 222] width 196 height 24
type input "S."
type input "[DATE]"
click at [518, 275] on input "text" at bounding box center [540, 271] width 126 height 24
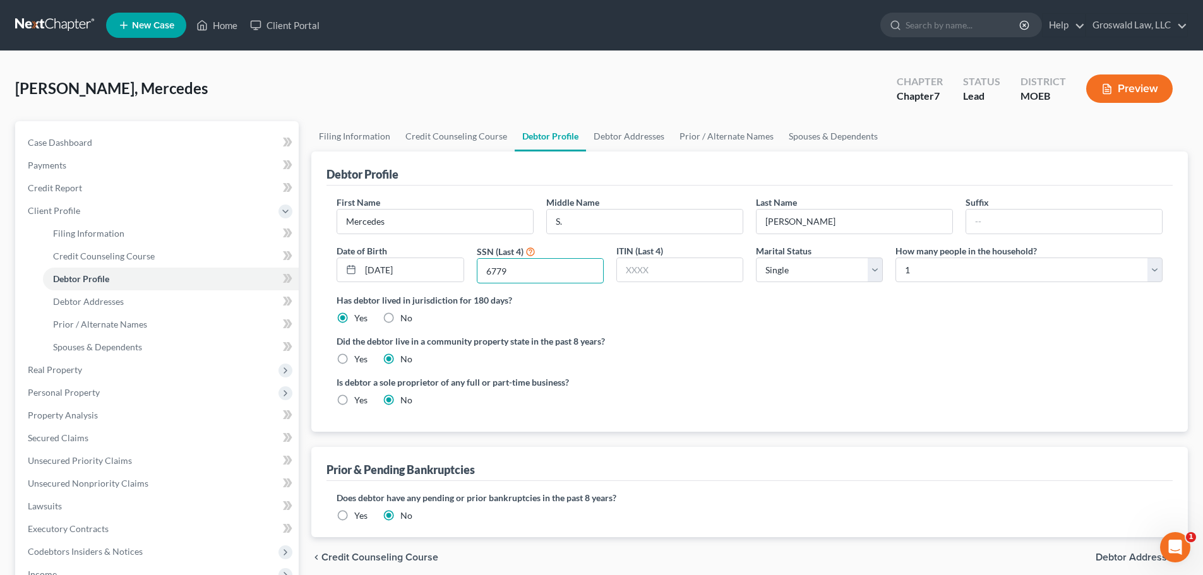
type input "6779"
click at [809, 347] on label "Did the debtor live in a community property state in the past 8 years?" at bounding box center [750, 341] width 826 height 13
click at [616, 140] on link "Debtor Addresses" at bounding box center [629, 136] width 86 height 30
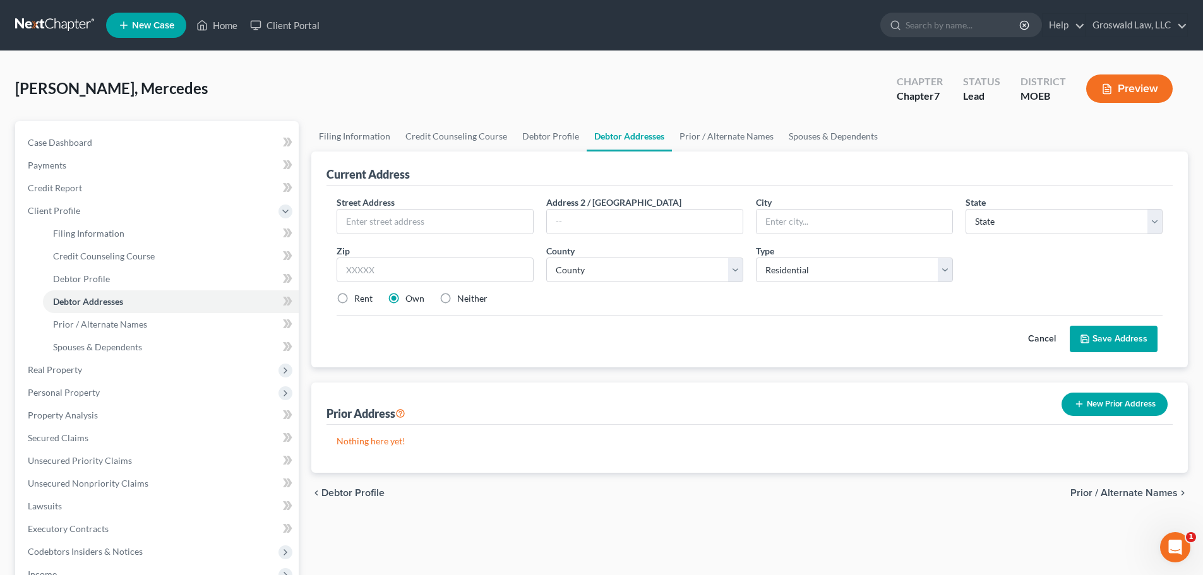
click at [457, 297] on label "Neither" at bounding box center [472, 298] width 30 height 13
click at [462, 297] on input "Neither" at bounding box center [466, 296] width 8 height 8
click at [368, 221] on input "text" at bounding box center [435, 222] width 196 height 24
click at [354, 296] on label "Rent" at bounding box center [363, 298] width 18 height 13
click at [359, 296] on input "Rent" at bounding box center [363, 296] width 8 height 8
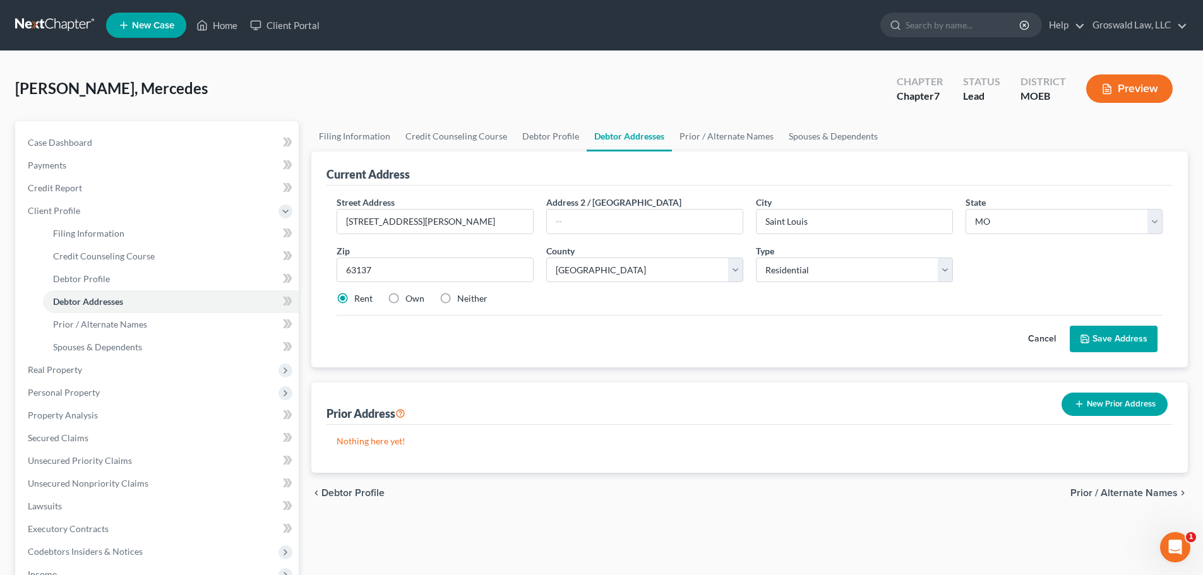
click at [1123, 342] on button "Save Address" at bounding box center [1114, 339] width 88 height 27
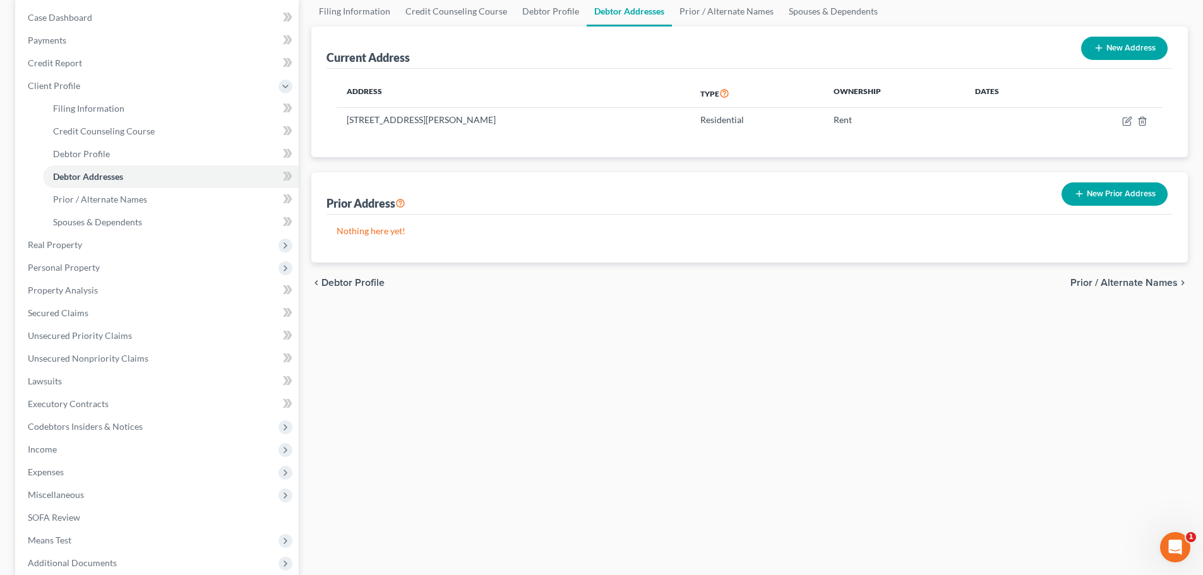
scroll to position [126, 0]
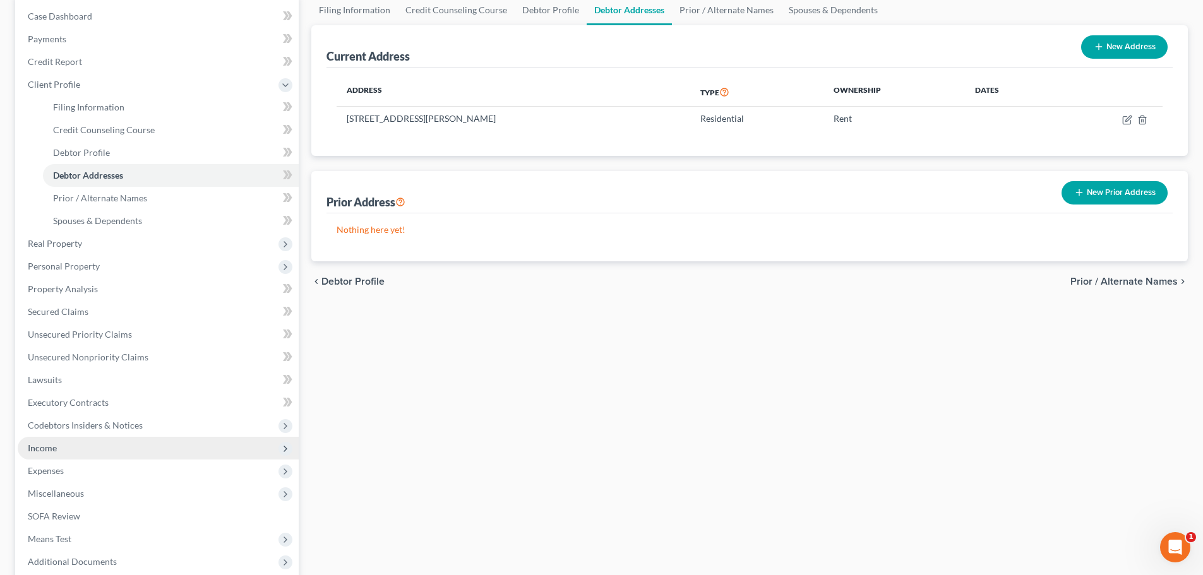
drag, startPoint x: 75, startPoint y: 444, endPoint x: 82, endPoint y: 445, distance: 7.1
click at [75, 444] on span "Income" at bounding box center [158, 448] width 281 height 23
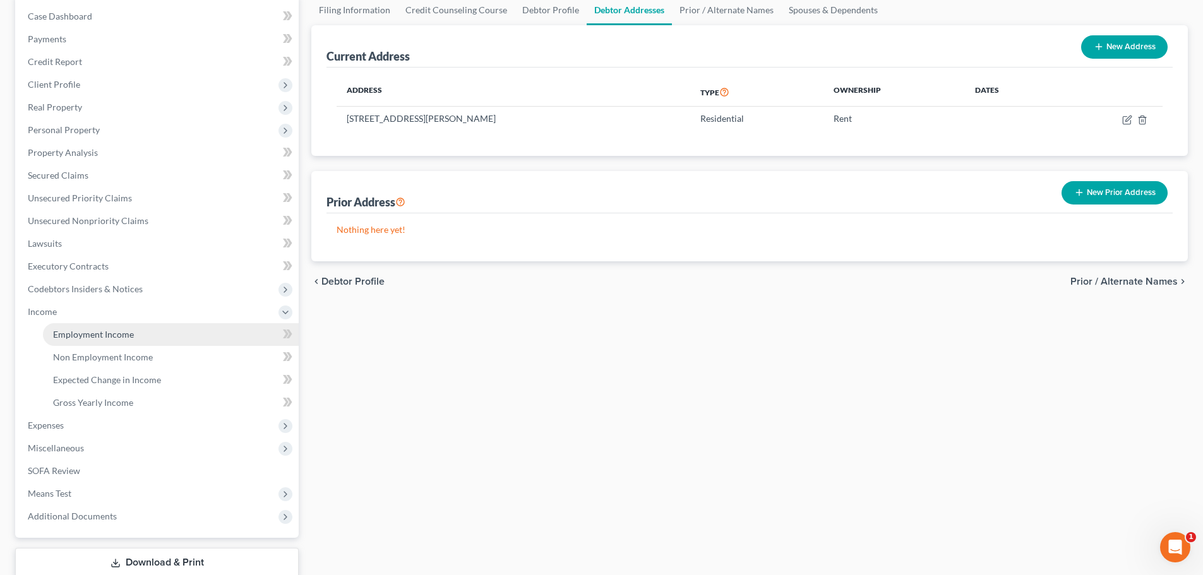
click at [93, 333] on span "Employment Income" at bounding box center [93, 334] width 81 height 11
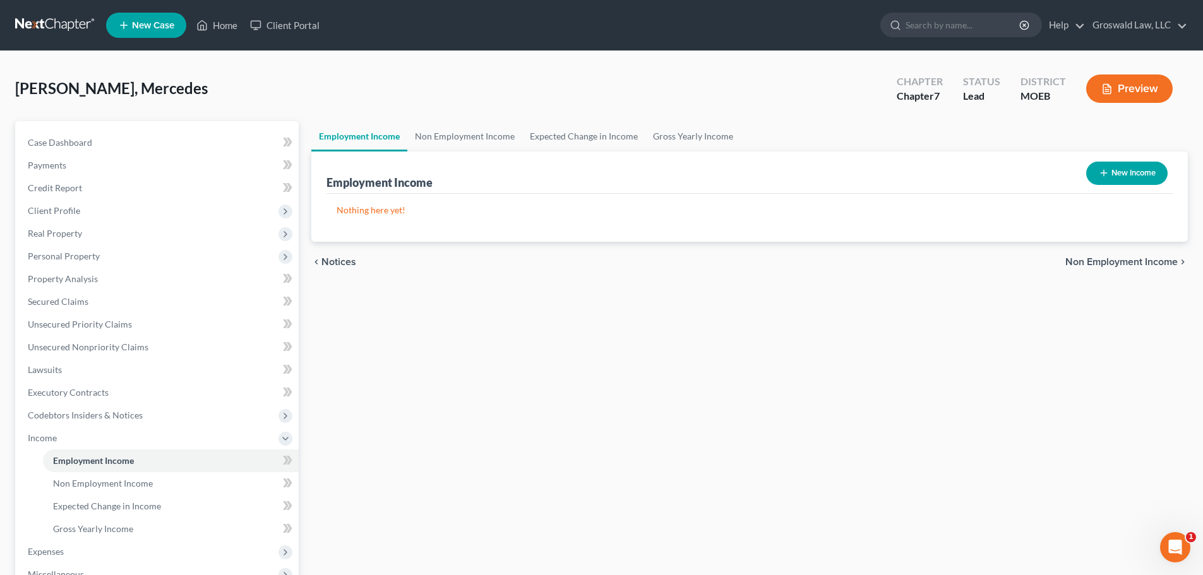
click at [1124, 172] on button "New Income" at bounding box center [1126, 173] width 81 height 23
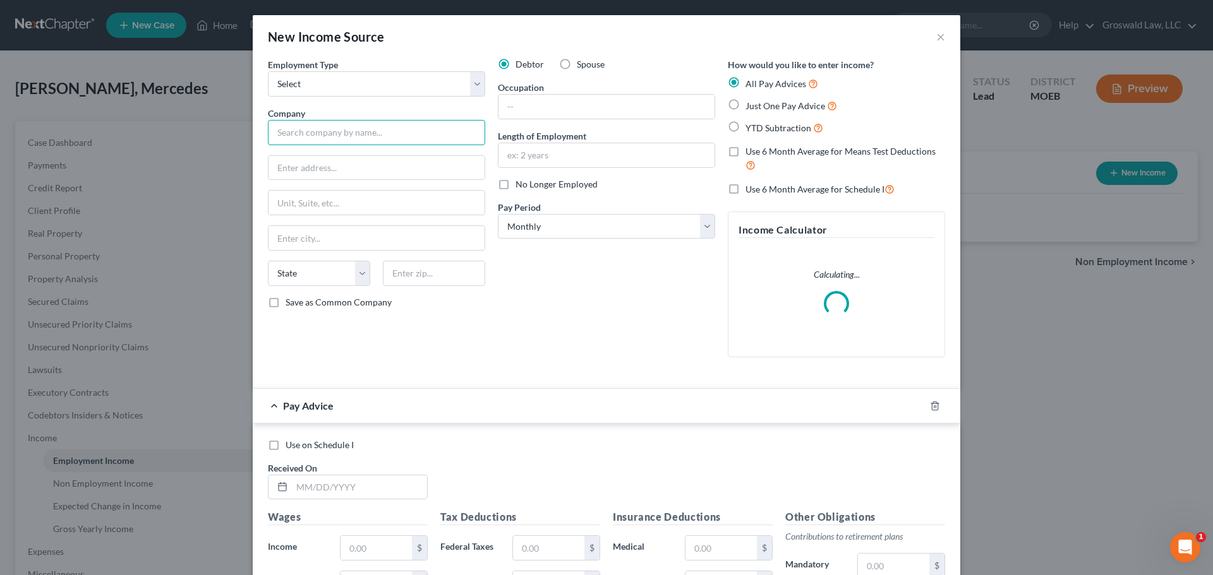
drag, startPoint x: 354, startPoint y: 135, endPoint x: 56, endPoint y: 167, distance: 299.8
click at [354, 135] on input "text" at bounding box center [376, 132] width 217 height 25
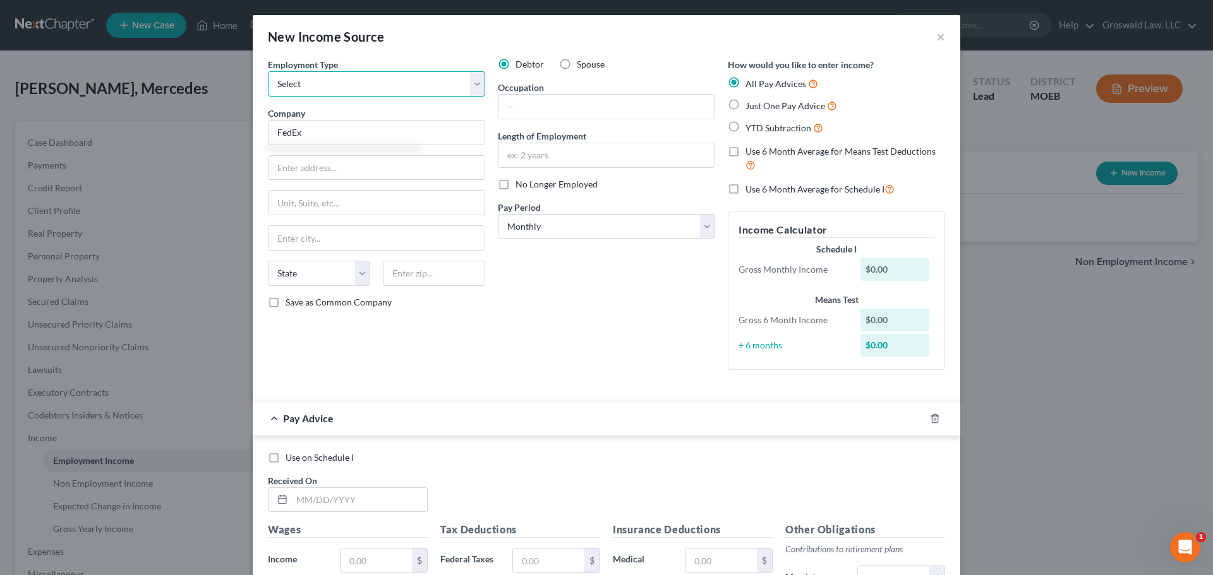
drag, startPoint x: 342, startPoint y: 81, endPoint x: 340, endPoint y: 94, distance: 13.3
click at [342, 81] on select "Select Full or [DEMOGRAPHIC_DATA] Employment Self Employment" at bounding box center [376, 83] width 217 height 25
click at [268, 71] on select "Select Full or [DEMOGRAPHIC_DATA] Employment Self Employment" at bounding box center [376, 83] width 217 height 25
drag, startPoint x: 526, startPoint y: 110, endPoint x: 385, endPoint y: 12, distance: 171.5
click at [526, 109] on input "text" at bounding box center [606, 107] width 216 height 24
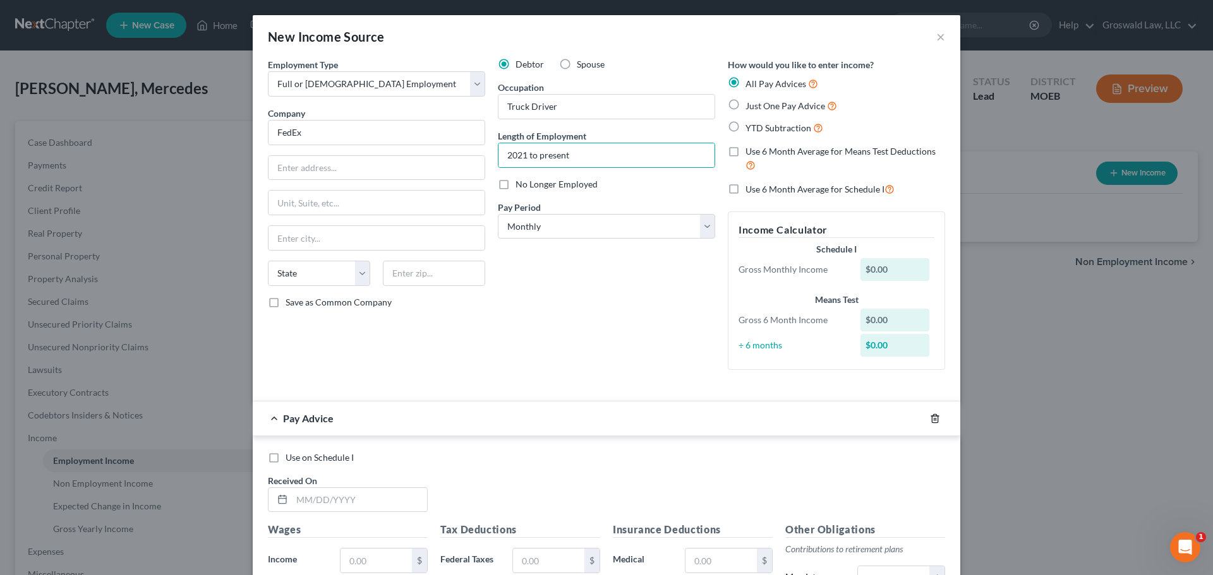
click at [935, 420] on line "button" at bounding box center [935, 419] width 0 height 3
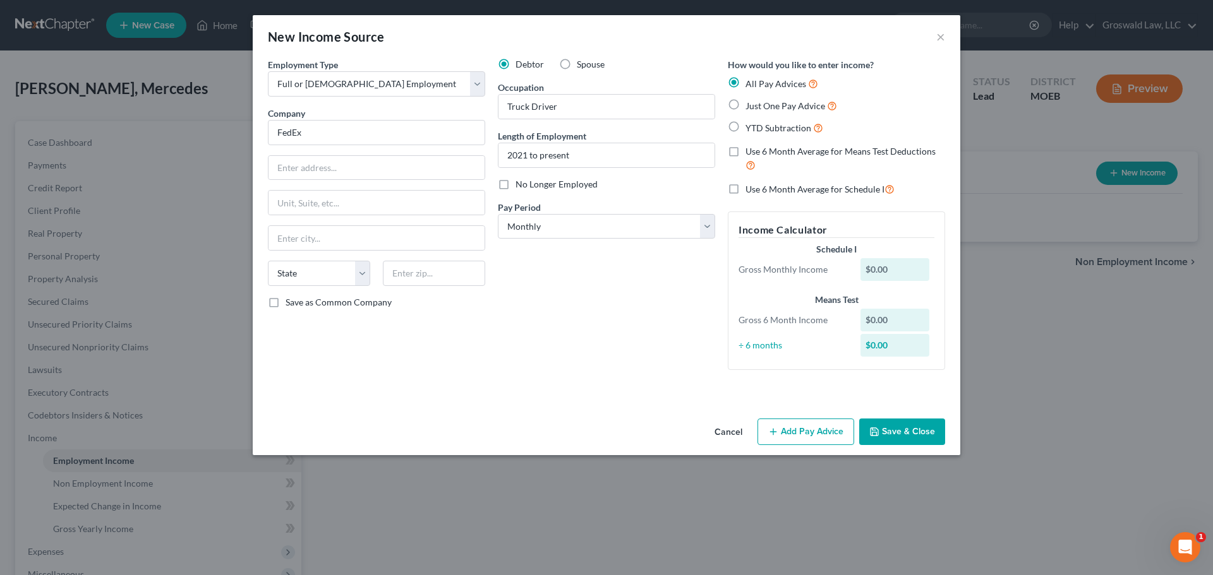
click at [921, 434] on button "Save & Close" at bounding box center [902, 432] width 86 height 27
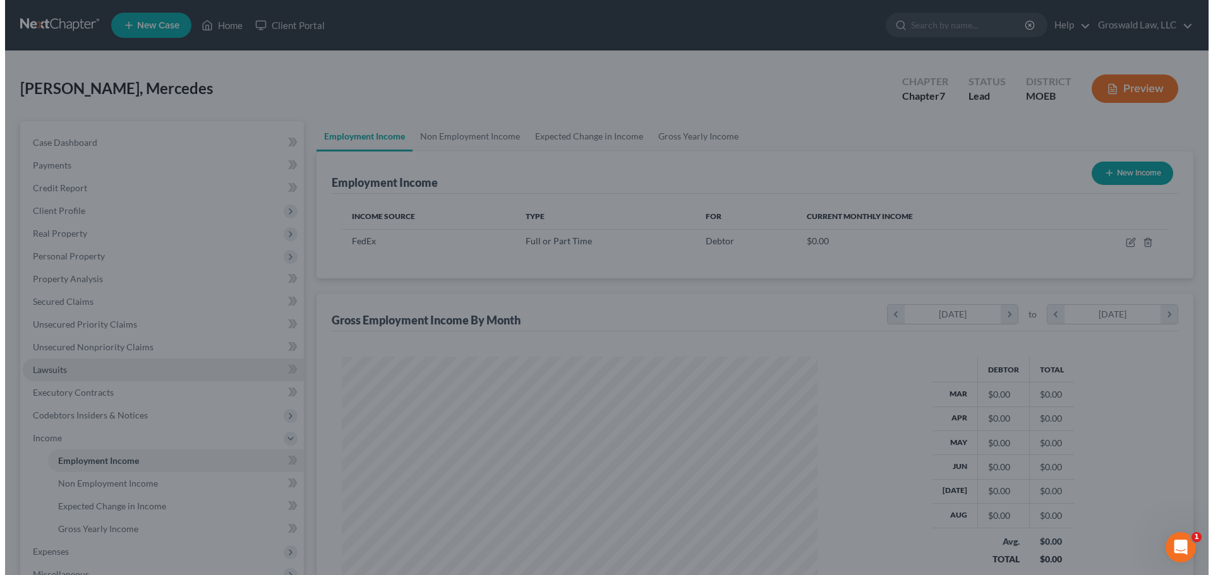
scroll to position [631288, 631028]
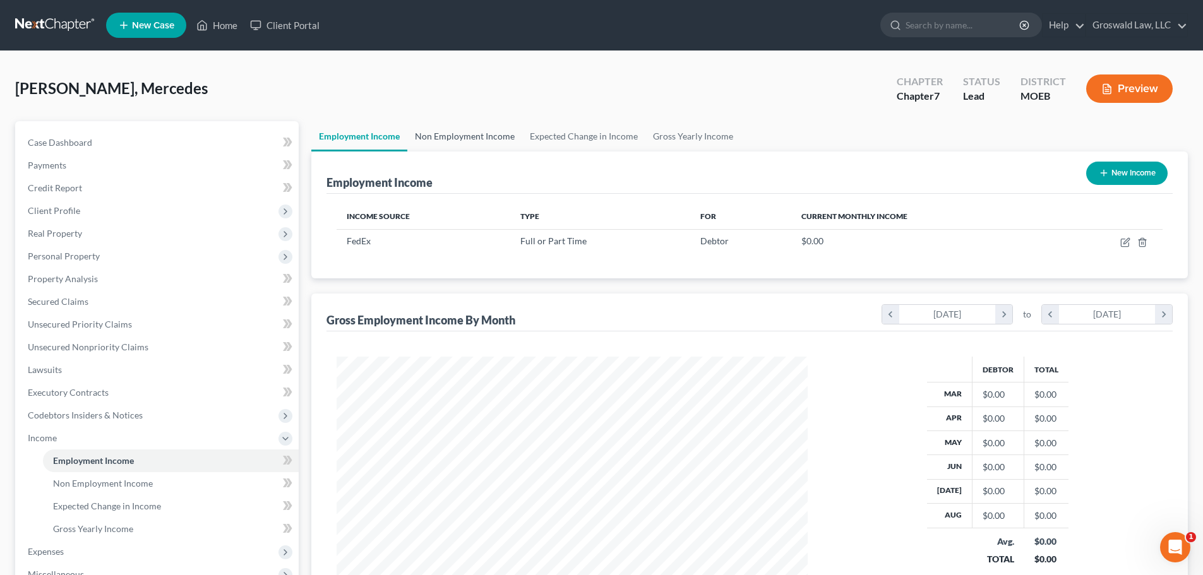
drag, startPoint x: 462, startPoint y: 133, endPoint x: 474, endPoint y: 144, distance: 16.1
click at [462, 133] on link "Non Employment Income" at bounding box center [464, 136] width 115 height 30
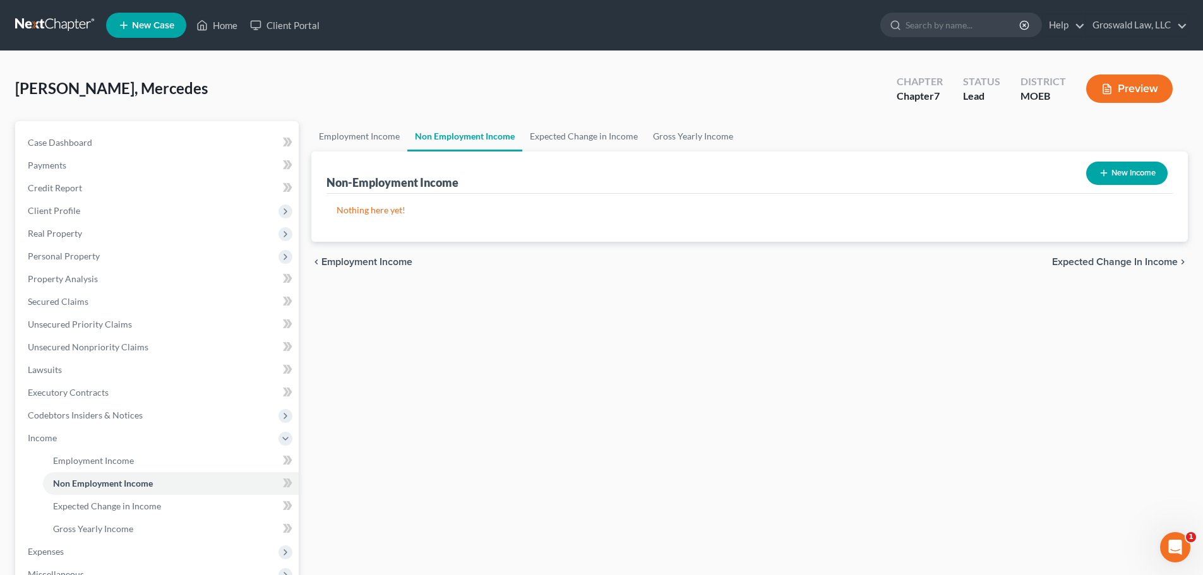
click at [1117, 169] on button "New Income" at bounding box center [1126, 173] width 81 height 23
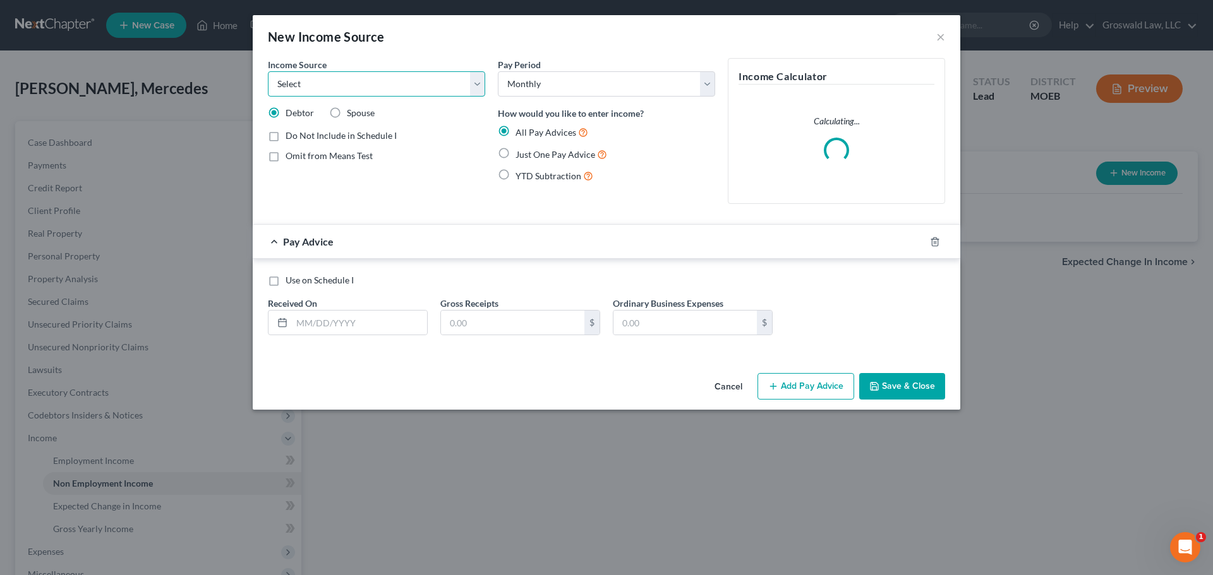
click at [321, 92] on select "Select Unemployment Disability (from employer) Pension Retirement Social Securi…" at bounding box center [376, 83] width 217 height 25
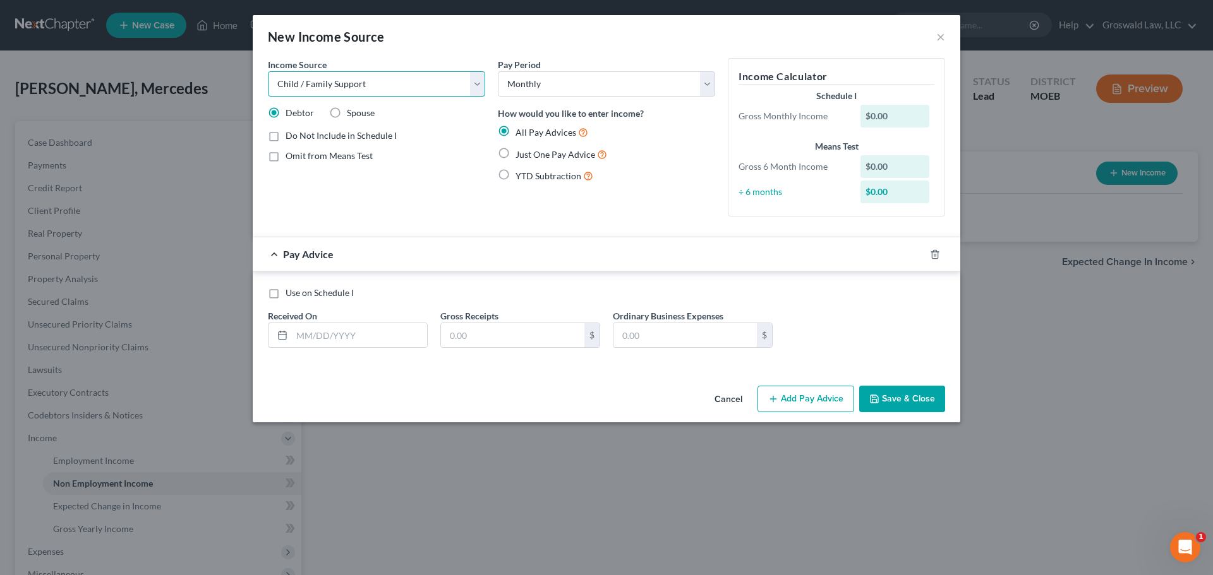
click at [268, 71] on select "Select Unemployment Disability (from employer) Pension Retirement Social Securi…" at bounding box center [376, 83] width 217 height 25
click at [553, 160] on label "Just One Pay Advice" at bounding box center [561, 154] width 92 height 15
click at [529, 155] on input "Just One Pay Advice" at bounding box center [524, 151] width 8 height 8
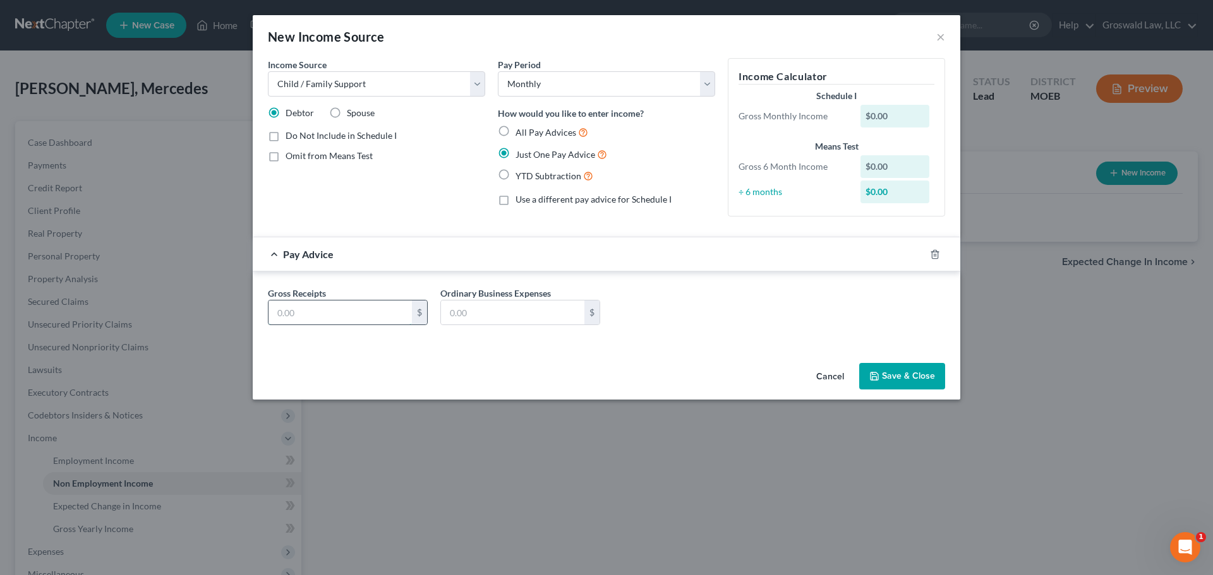
drag, startPoint x: 362, startPoint y: 313, endPoint x: 210, endPoint y: 232, distance: 171.5
click at [362, 311] on input "text" at bounding box center [339, 313] width 143 height 24
click at [895, 366] on button "Save & Close" at bounding box center [902, 376] width 86 height 27
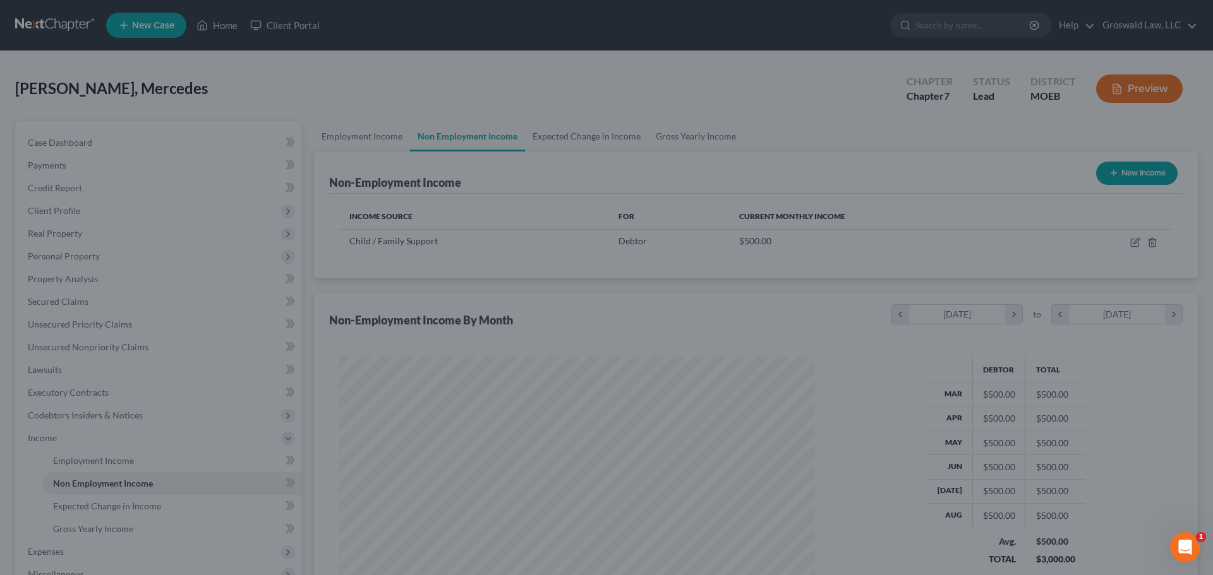
scroll to position [236, 496]
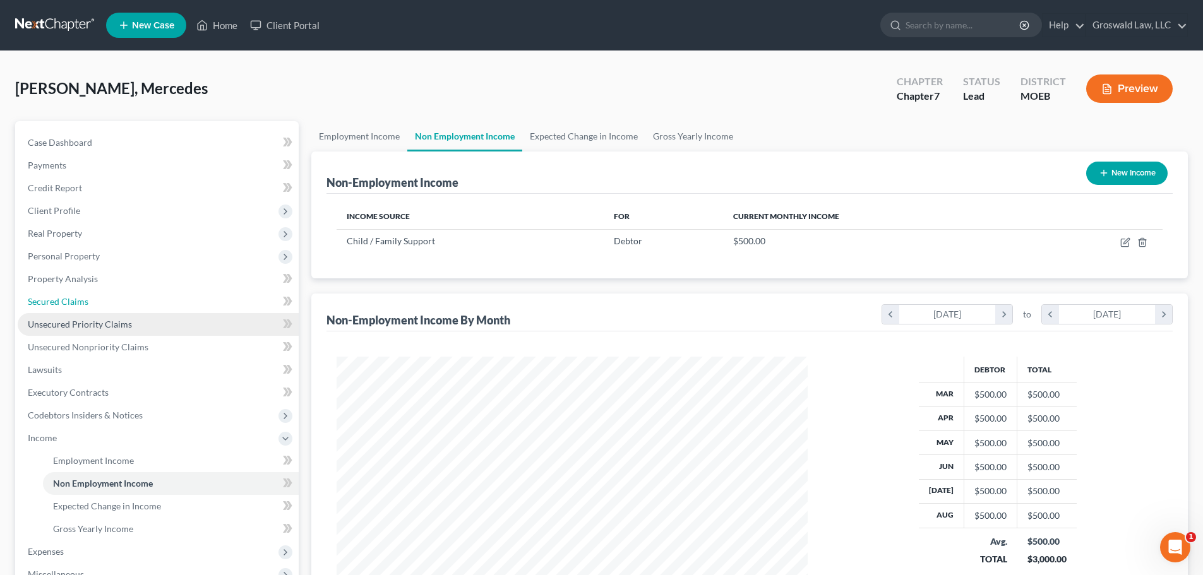
drag, startPoint x: 85, startPoint y: 308, endPoint x: 145, endPoint y: 314, distance: 59.7
click at [85, 308] on link "Secured Claims" at bounding box center [158, 302] width 281 height 23
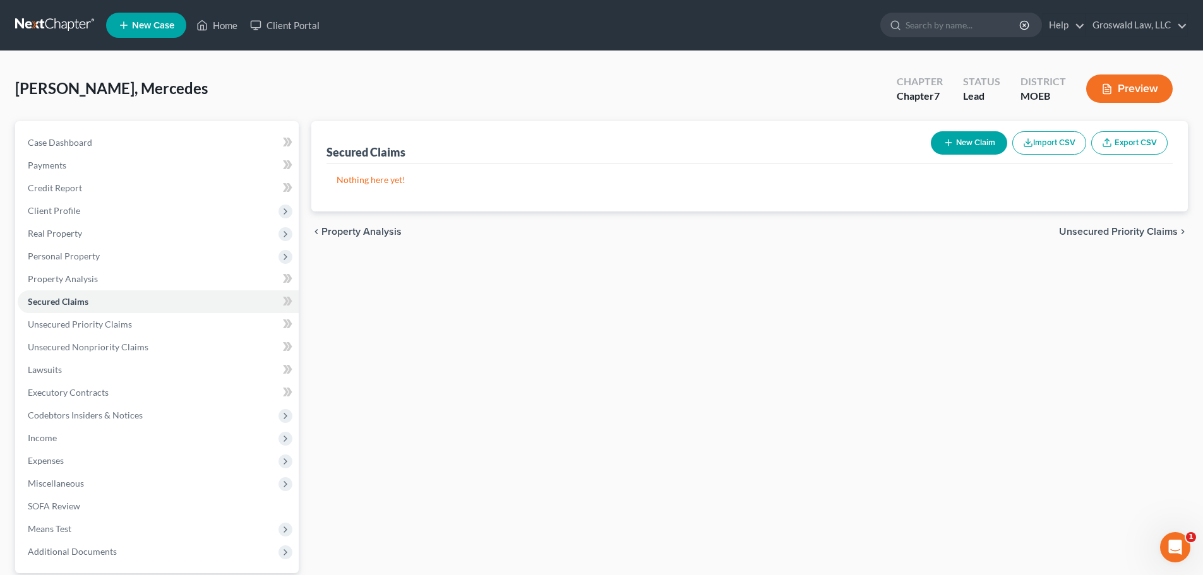
click at [976, 138] on button "New Claim" at bounding box center [969, 142] width 76 height 23
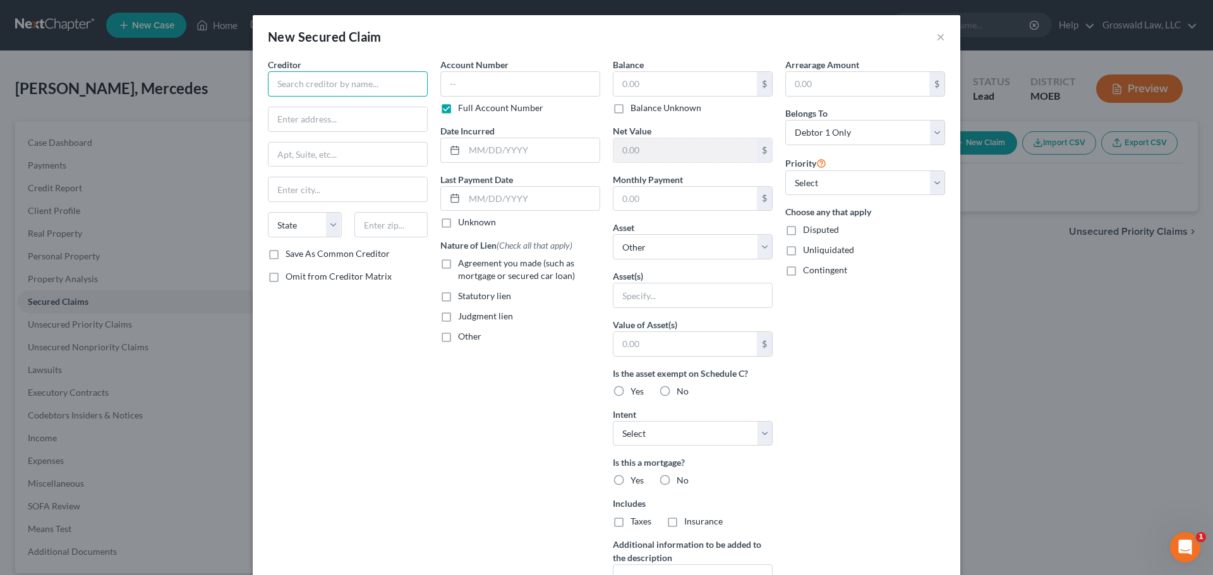
drag, startPoint x: 376, startPoint y: 87, endPoint x: 51, endPoint y: 61, distance: 326.3
click at [376, 87] on input "text" at bounding box center [348, 83] width 160 height 25
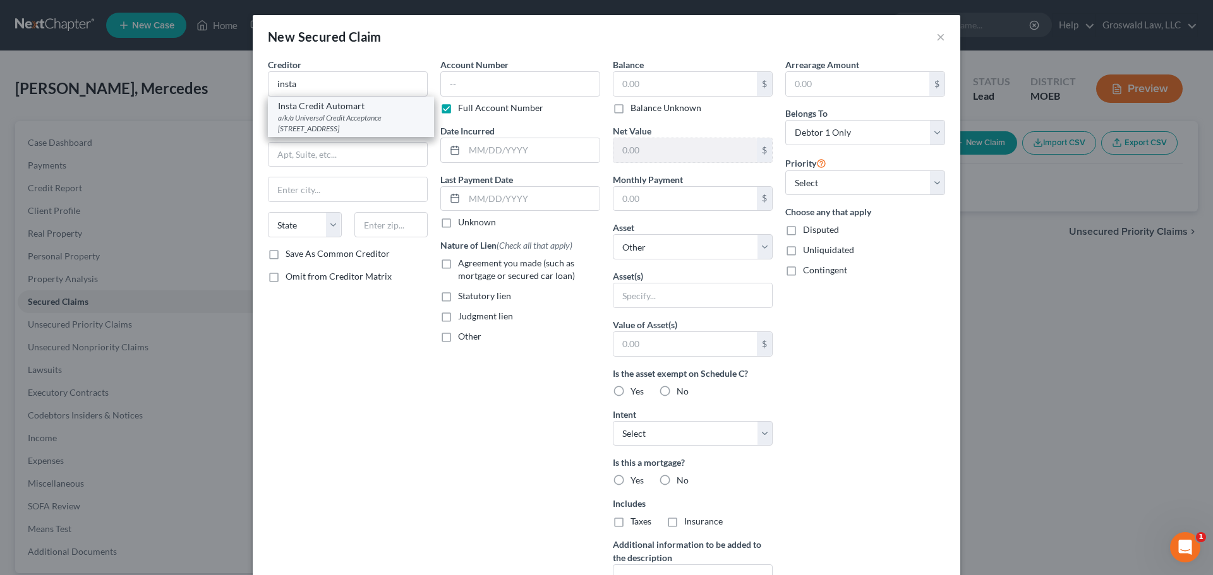
click at [345, 119] on div "a/k/a Universal Credit Acceptance [STREET_ADDRESS]" at bounding box center [351, 122] width 146 height 21
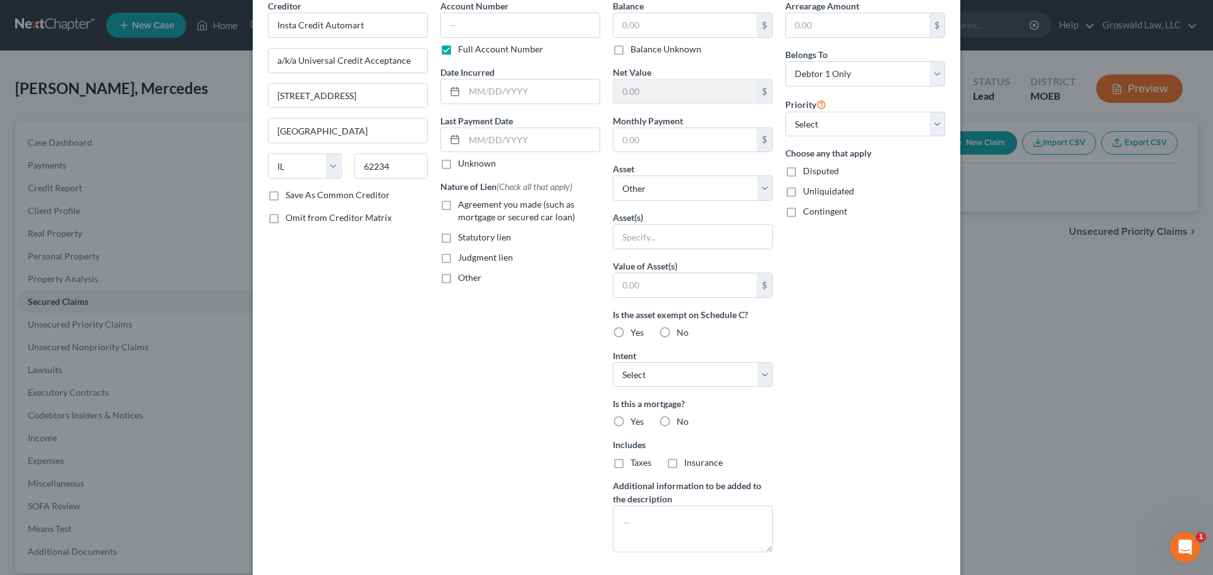
scroll to position [126, 0]
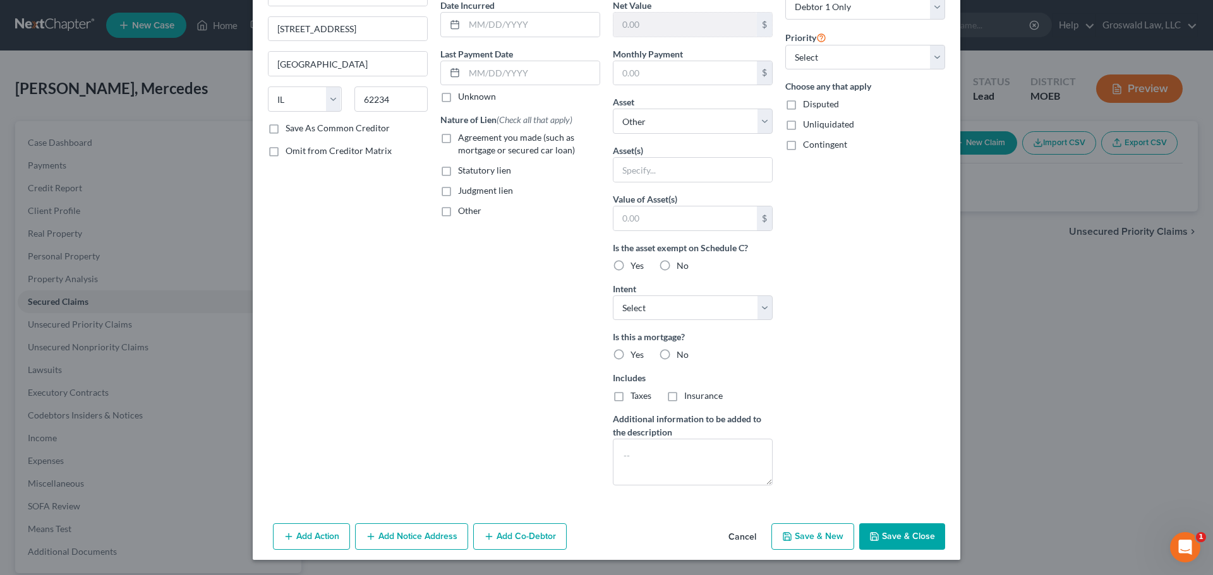
click at [914, 534] on button "Save & Close" at bounding box center [902, 537] width 86 height 27
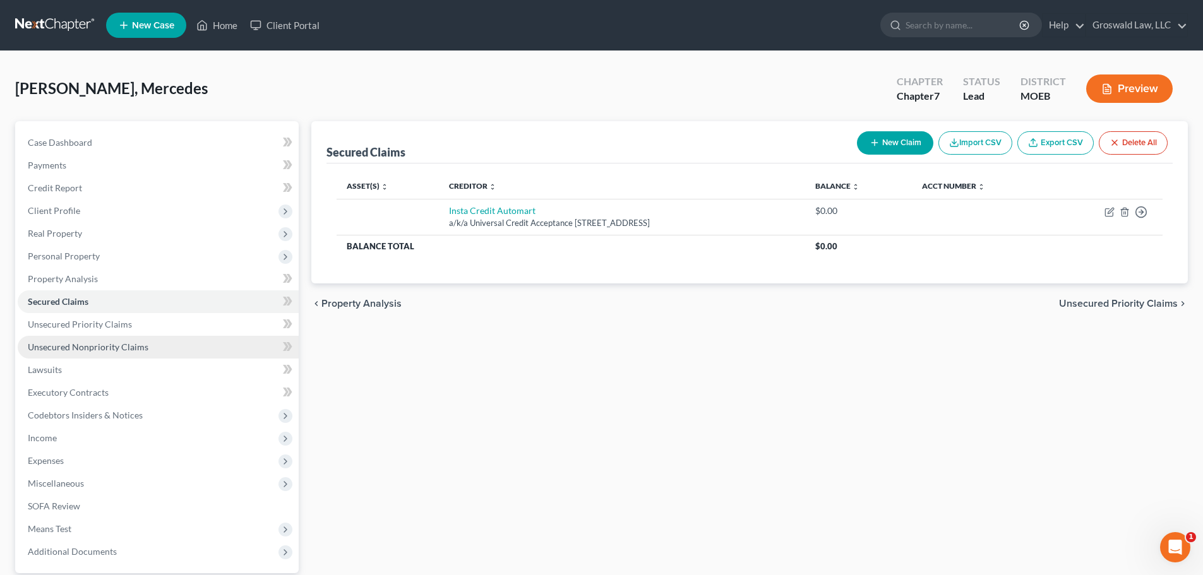
click at [133, 354] on link "Unsecured Nonpriority Claims" at bounding box center [158, 347] width 281 height 23
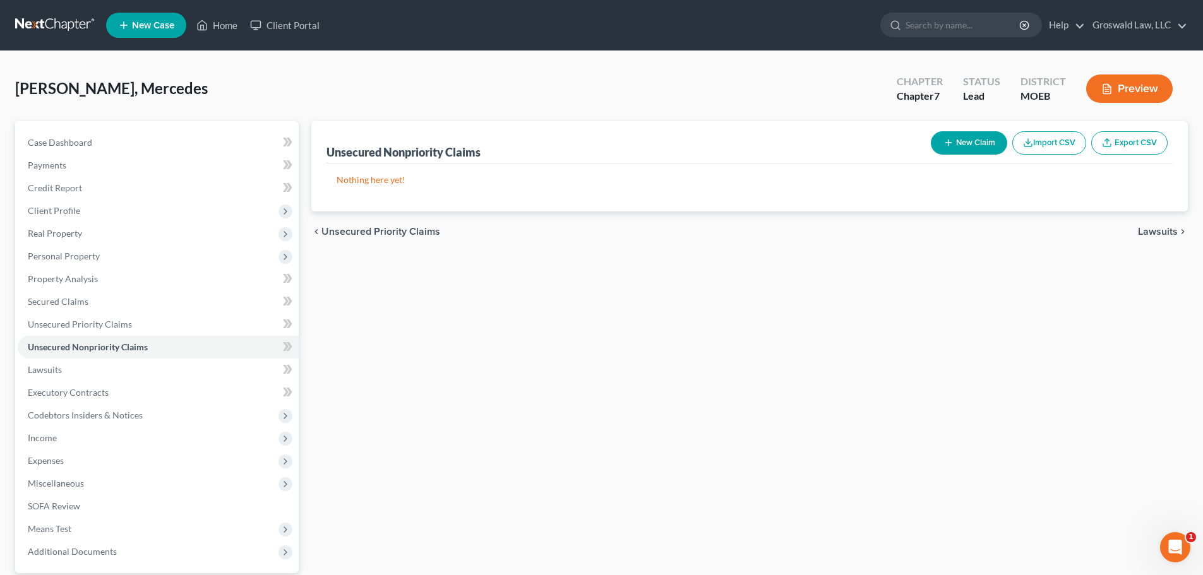
click at [961, 148] on button "New Claim" at bounding box center [969, 142] width 76 height 23
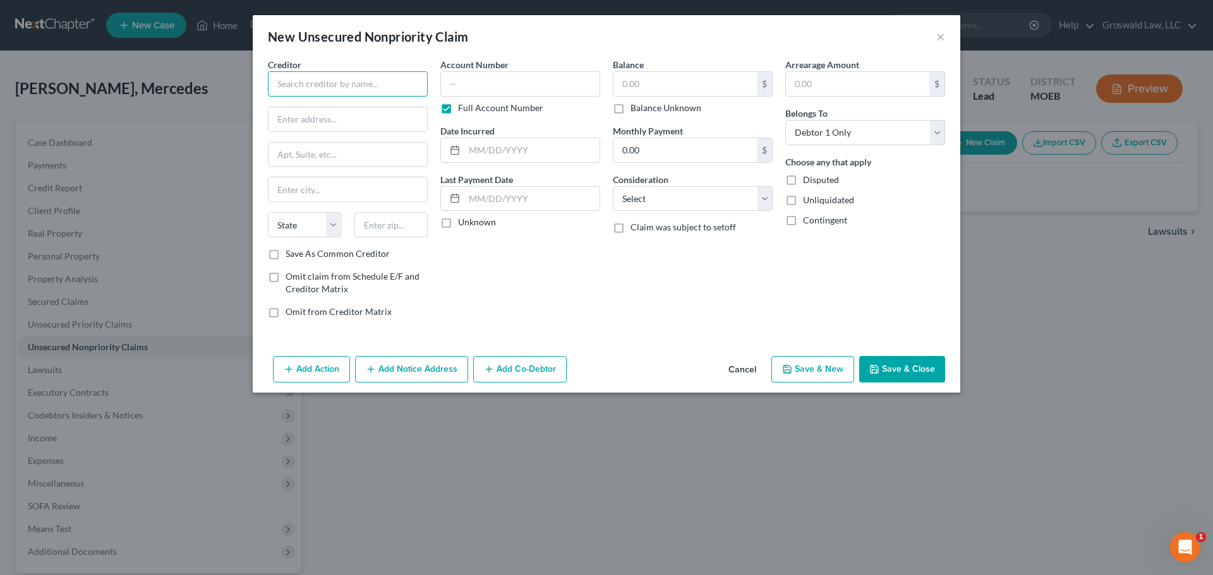
click at [342, 84] on input "text" at bounding box center [348, 83] width 160 height 25
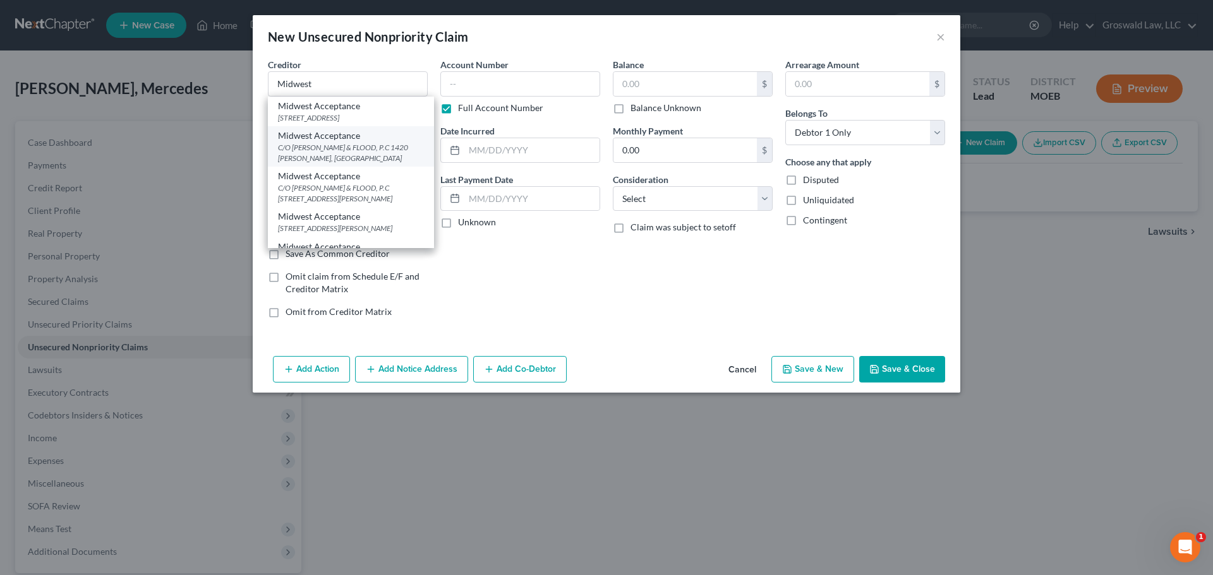
click at [356, 153] on div "C/O [PERSON_NAME] & FLOOD, P.C 1420 [PERSON_NAME], [GEOGRAPHIC_DATA]" at bounding box center [351, 152] width 146 height 21
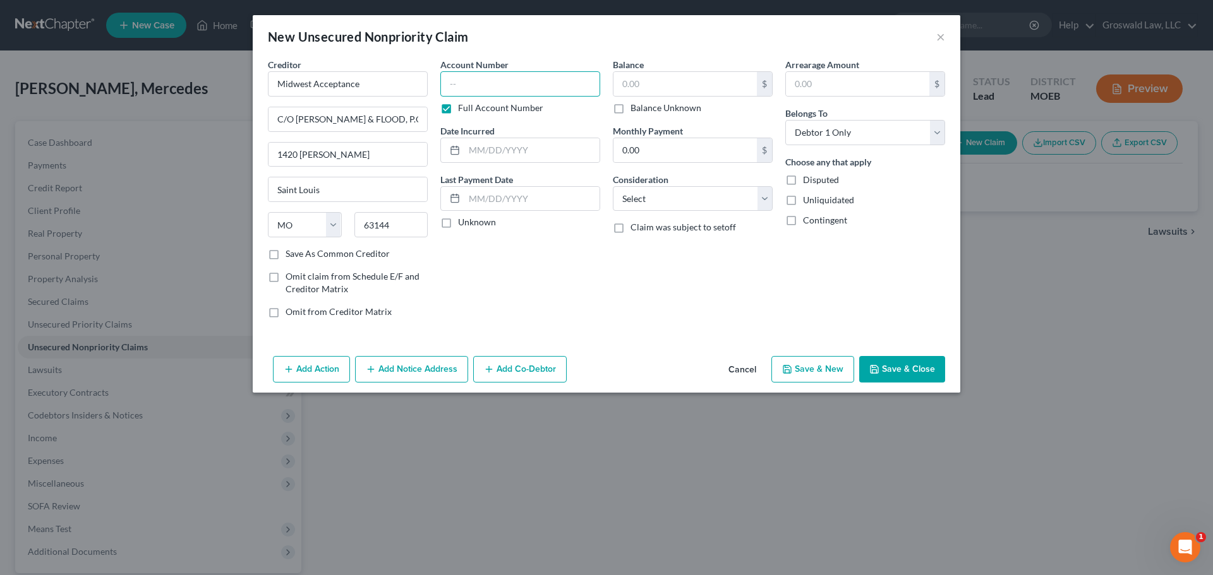
click at [544, 89] on input "text" at bounding box center [520, 83] width 160 height 25
paste input "15SL-AC28430"
click at [687, 207] on select "Select Cable / Satellite Services Collection Agency Credit Card Debt Debt Couns…" at bounding box center [693, 198] width 160 height 25
click at [613, 186] on select "Select Cable / Satellite Services Collection Agency Credit Card Debt Debt Couns…" at bounding box center [693, 198] width 160 height 25
click at [881, 368] on button "Save & Close" at bounding box center [902, 369] width 86 height 27
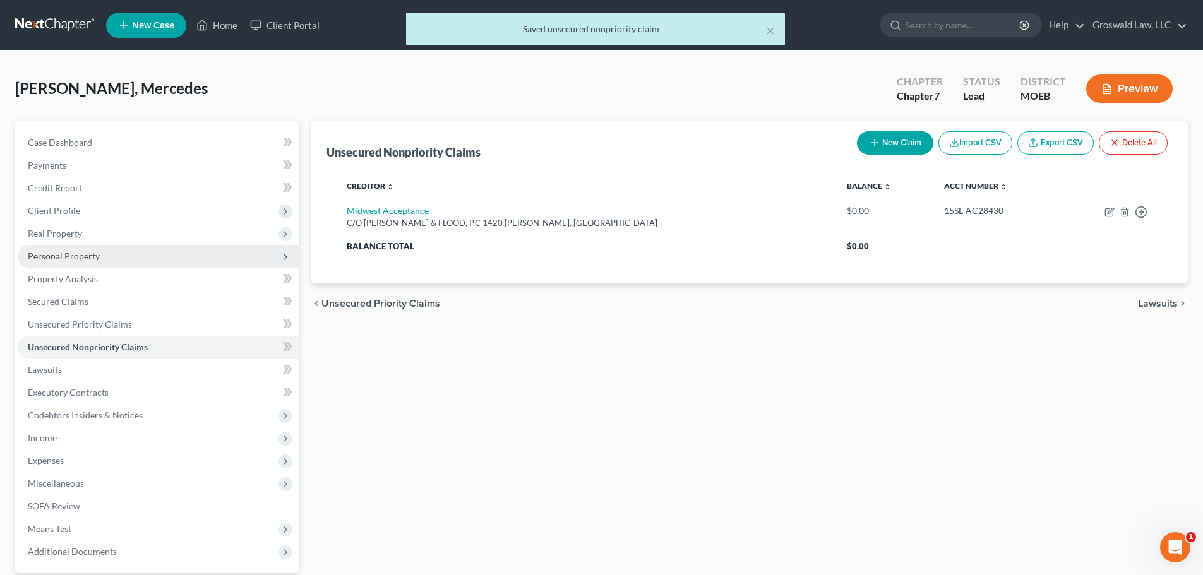
click at [80, 255] on span "Personal Property" at bounding box center [64, 256] width 72 height 11
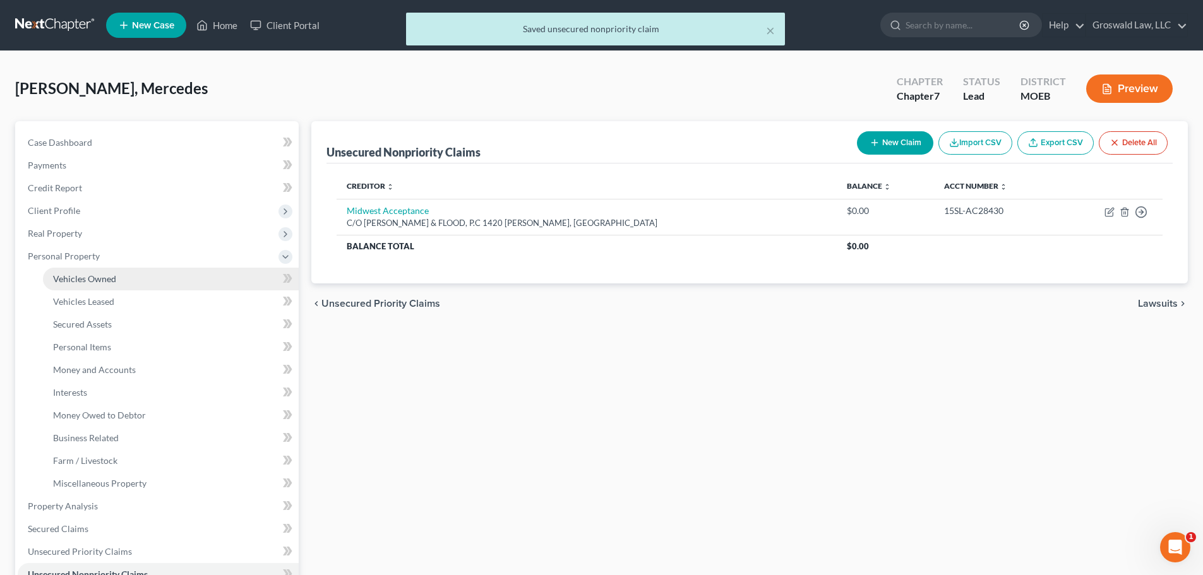
click at [169, 276] on link "Vehicles Owned" at bounding box center [171, 279] width 256 height 23
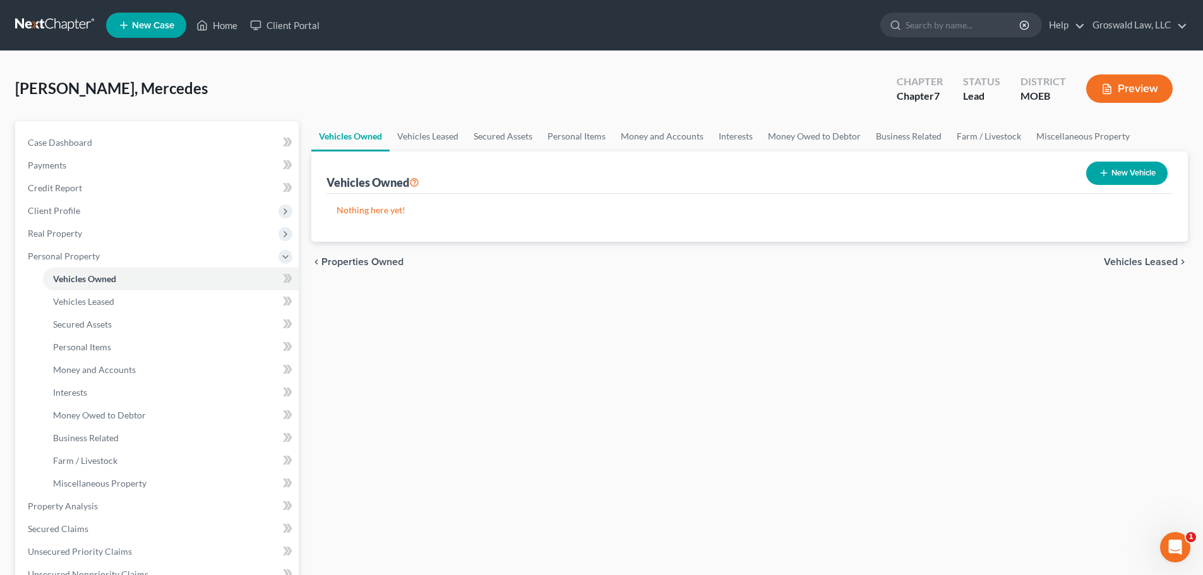
click at [1133, 176] on button "New Vehicle" at bounding box center [1126, 173] width 81 height 23
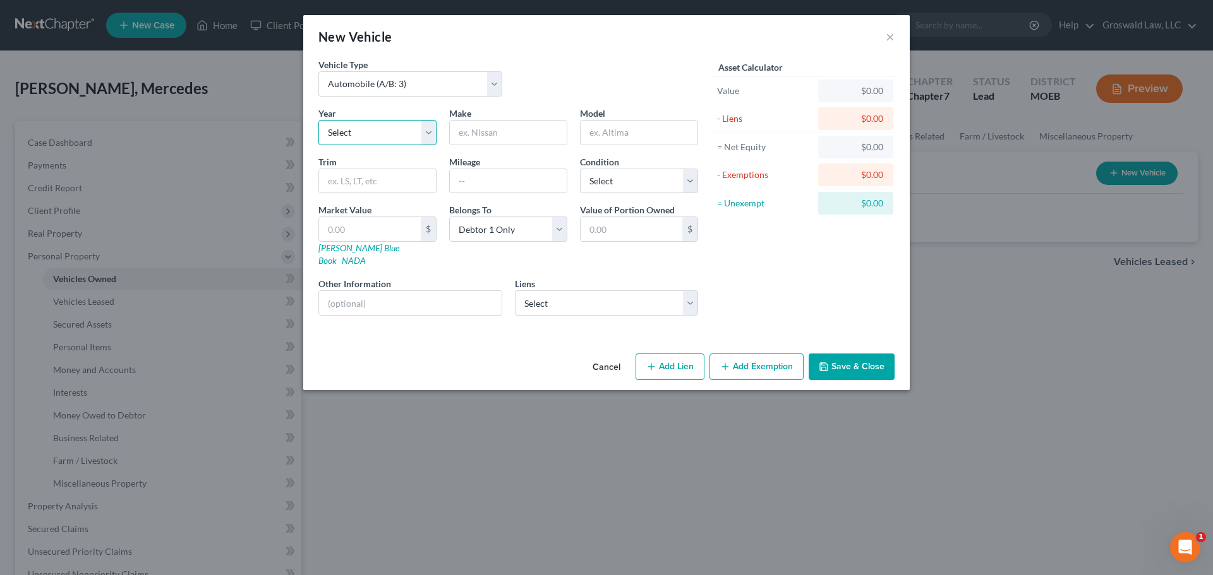
click at [378, 128] on select "Select 2026 2025 2024 2023 2022 2021 2020 2019 2018 2017 2016 2015 2014 2013 20…" at bounding box center [377, 132] width 118 height 25
click at [318, 120] on select "Select 2026 2025 2024 2023 2022 2021 2020 2019 2018 2017 2016 2015 2014 2013 20…" at bounding box center [377, 132] width 118 height 25
click at [489, 126] on input "text" at bounding box center [508, 133] width 117 height 24
click at [859, 354] on button "Save & Close" at bounding box center [851, 367] width 86 height 27
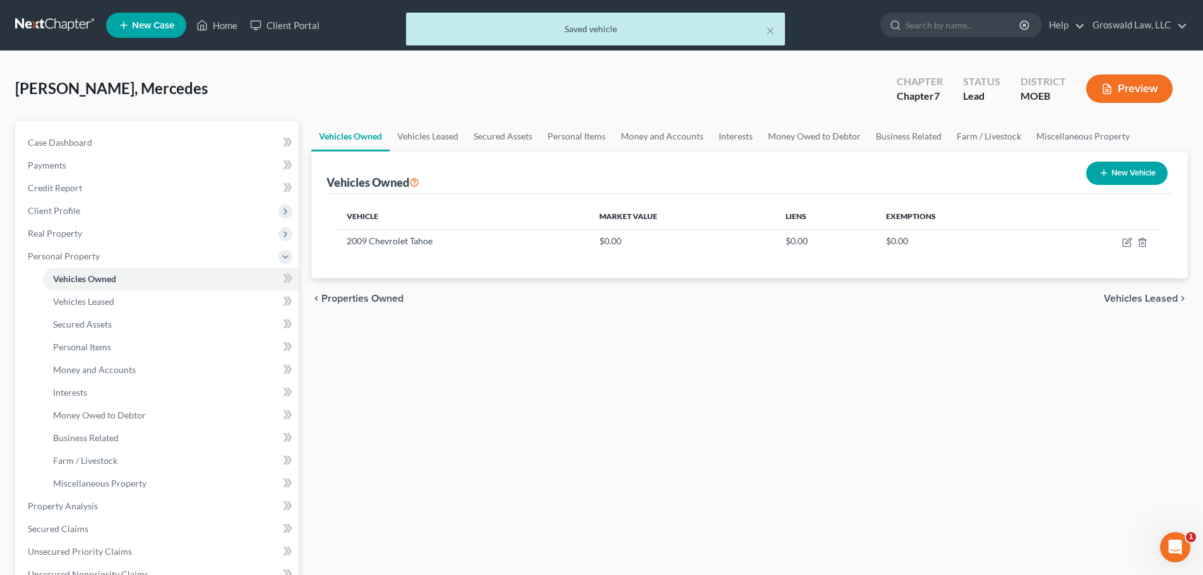
click at [1146, 174] on button "New Vehicle" at bounding box center [1126, 173] width 81 height 23
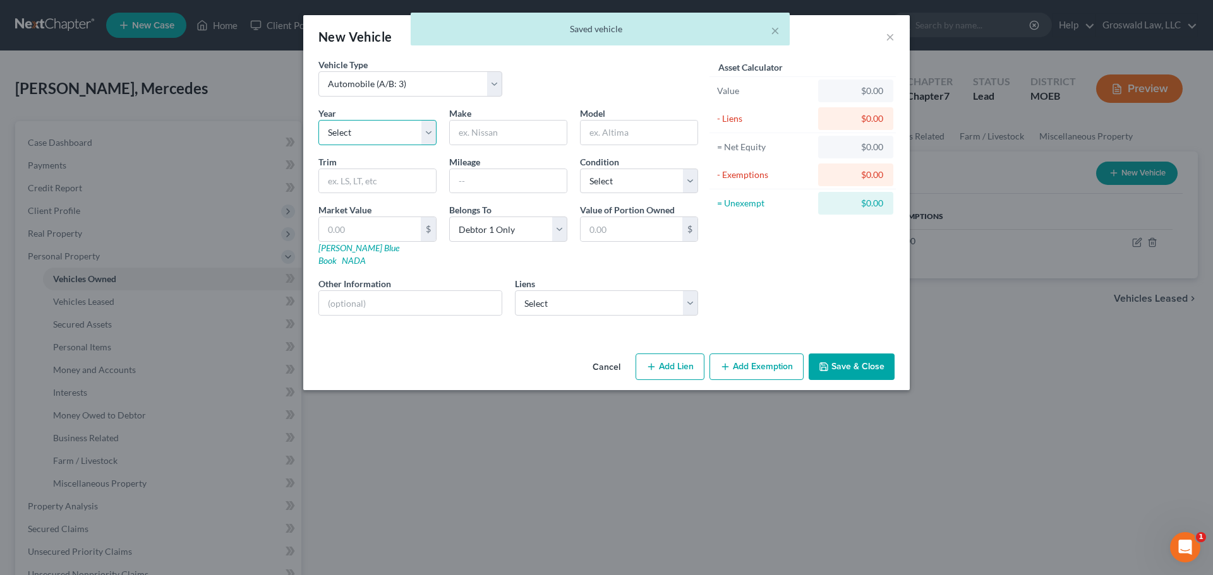
click at [382, 138] on select "Select 2026 2025 2024 2023 2022 2021 2020 2019 2018 2017 2016 2015 2014 2013 20…" at bounding box center [377, 132] width 118 height 25
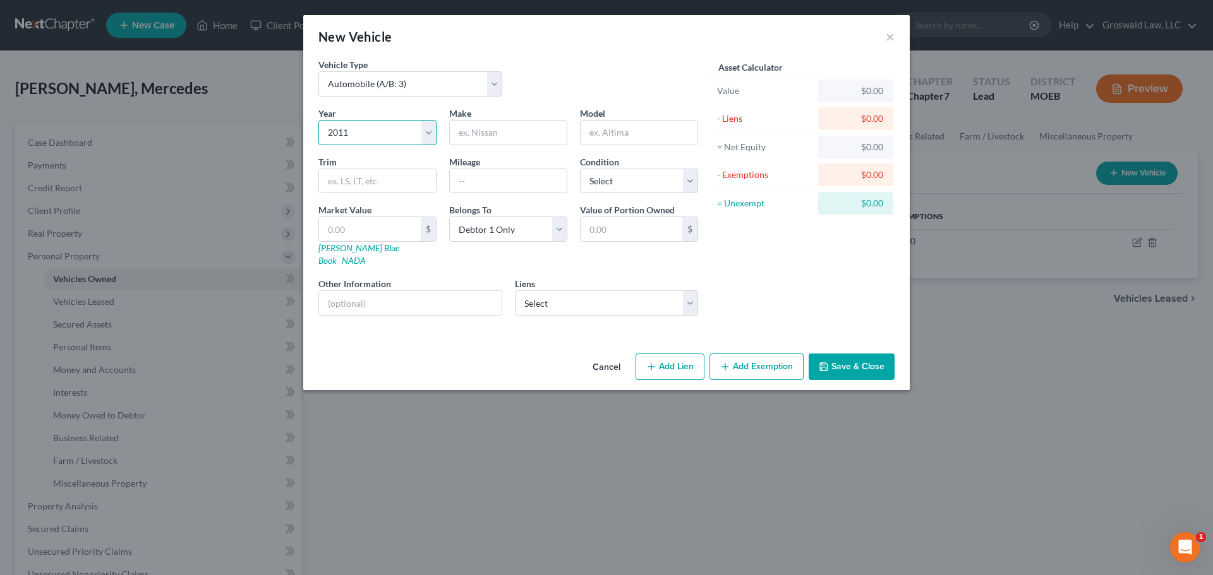
click at [318, 120] on select "Select 2026 2025 2024 2023 2022 2021 2020 2019 2018 2017 2016 2015 2014 2013 20…" at bounding box center [377, 132] width 118 height 25
click at [469, 130] on input "text" at bounding box center [508, 133] width 117 height 24
click at [565, 291] on select "Select Insta Credit Automart - $0.00" at bounding box center [607, 303] width 184 height 25
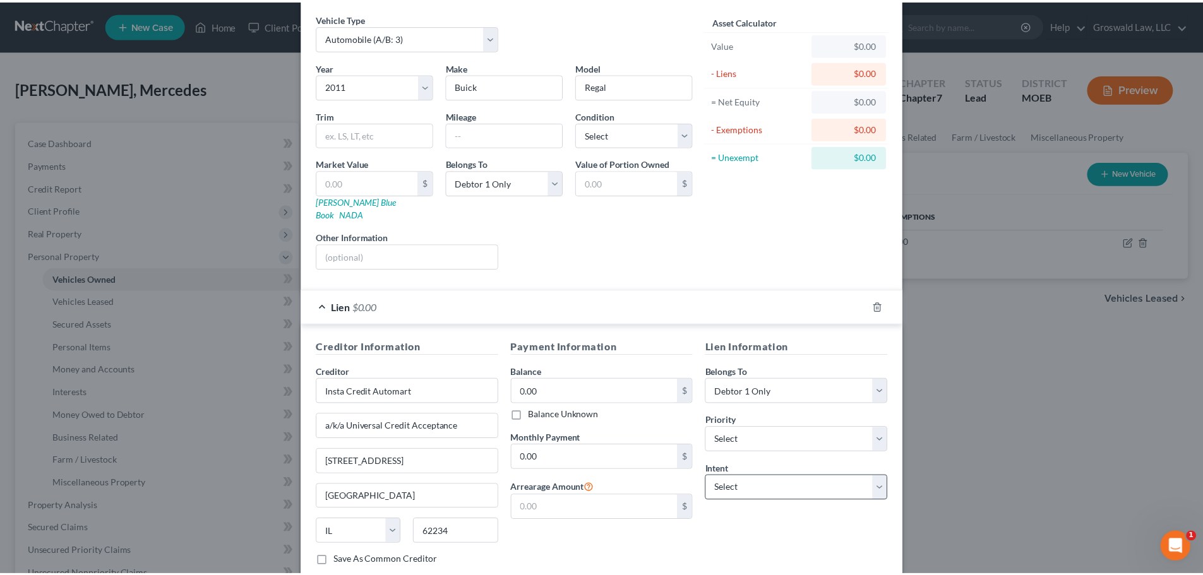
scroll to position [116, 0]
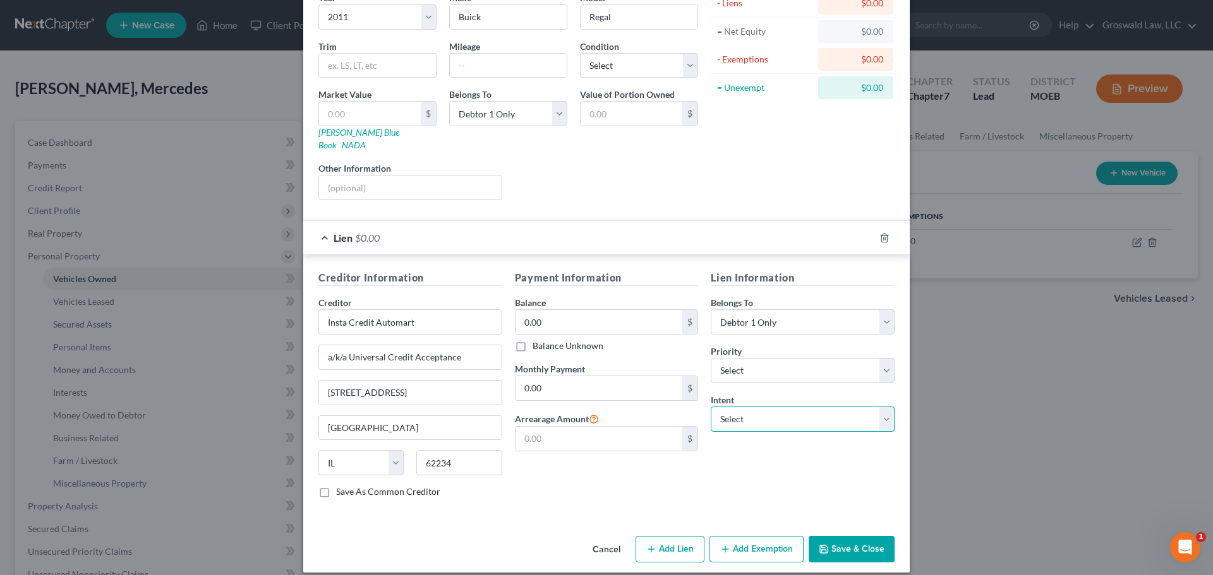
click at [793, 407] on select "Select Surrender Redeem Reaffirm Avoid Other" at bounding box center [802, 419] width 184 height 25
click at [710, 407] on select "Select Surrender Redeem Reaffirm Avoid Other" at bounding box center [802, 419] width 184 height 25
click at [838, 536] on button "Save & Close" at bounding box center [851, 549] width 86 height 27
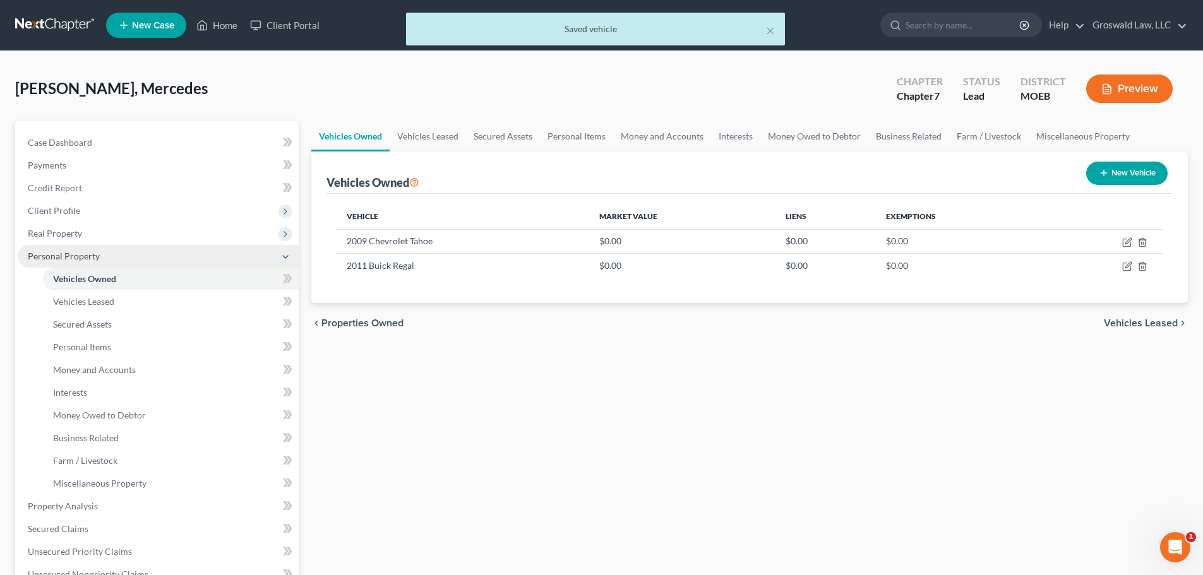
drag, startPoint x: 48, startPoint y: 212, endPoint x: 78, endPoint y: 265, distance: 60.8
click at [51, 214] on span "Client Profile" at bounding box center [54, 210] width 52 height 11
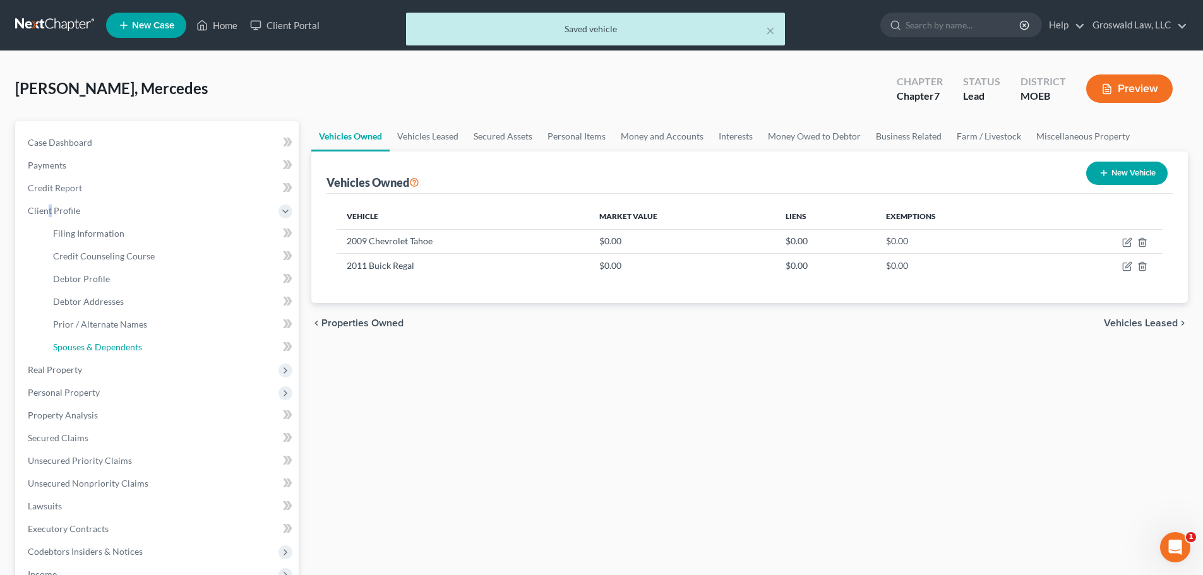
drag, startPoint x: 104, startPoint y: 347, endPoint x: 285, endPoint y: 304, distance: 186.9
click at [104, 347] on span "Spouses & Dependents" at bounding box center [97, 347] width 89 height 11
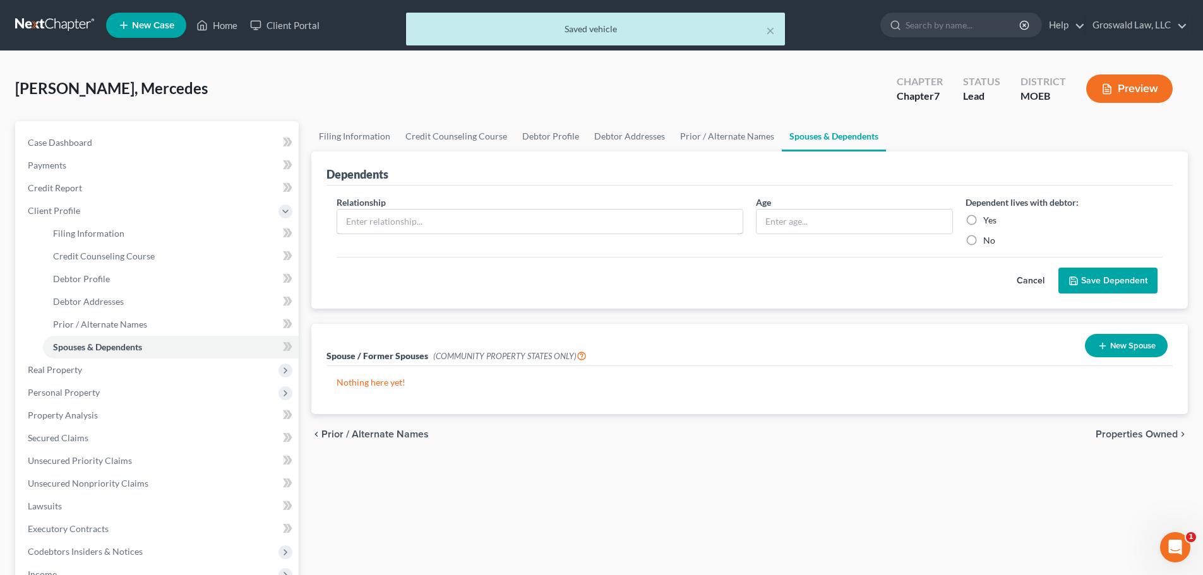
drag, startPoint x: 419, startPoint y: 226, endPoint x: 327, endPoint y: 205, distance: 93.9
click at [419, 226] on input "text" at bounding box center [539, 222] width 405 height 24
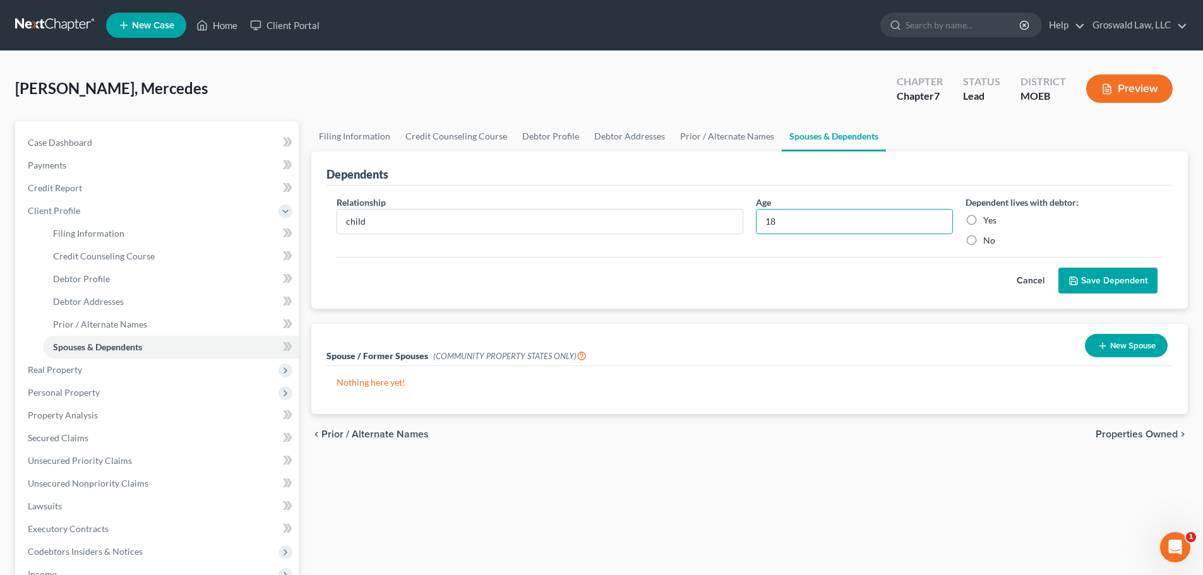
click at [983, 220] on label "Yes" at bounding box center [989, 220] width 13 height 13
click at [988, 220] on input "Yes" at bounding box center [992, 218] width 8 height 8
click at [1110, 275] on button "Save Dependent" at bounding box center [1107, 281] width 99 height 27
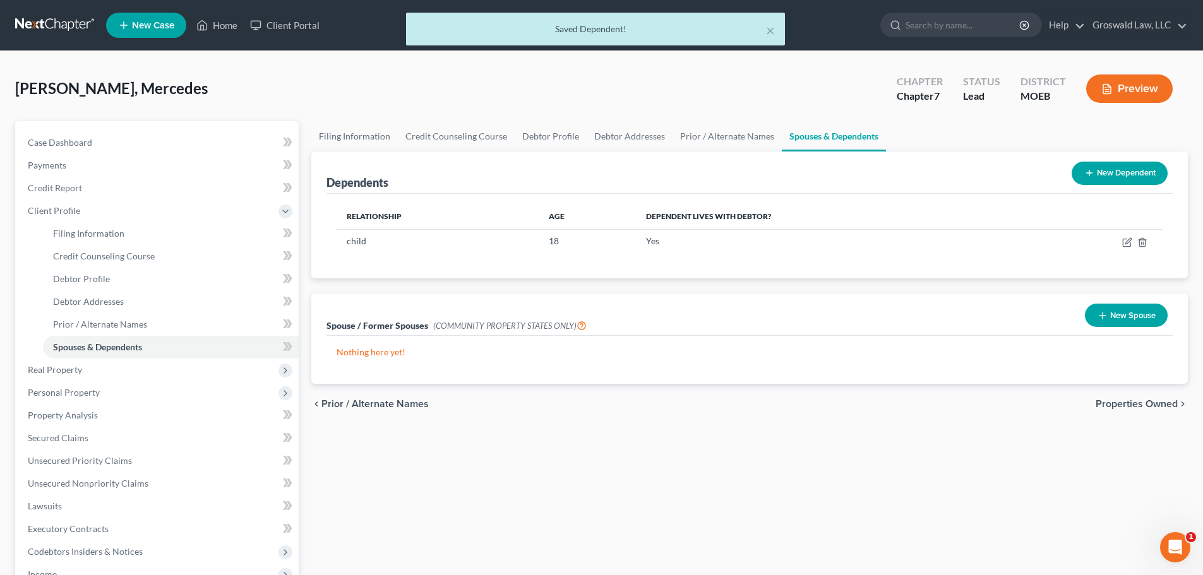
click at [1102, 172] on button "New Dependent" at bounding box center [1120, 173] width 96 height 23
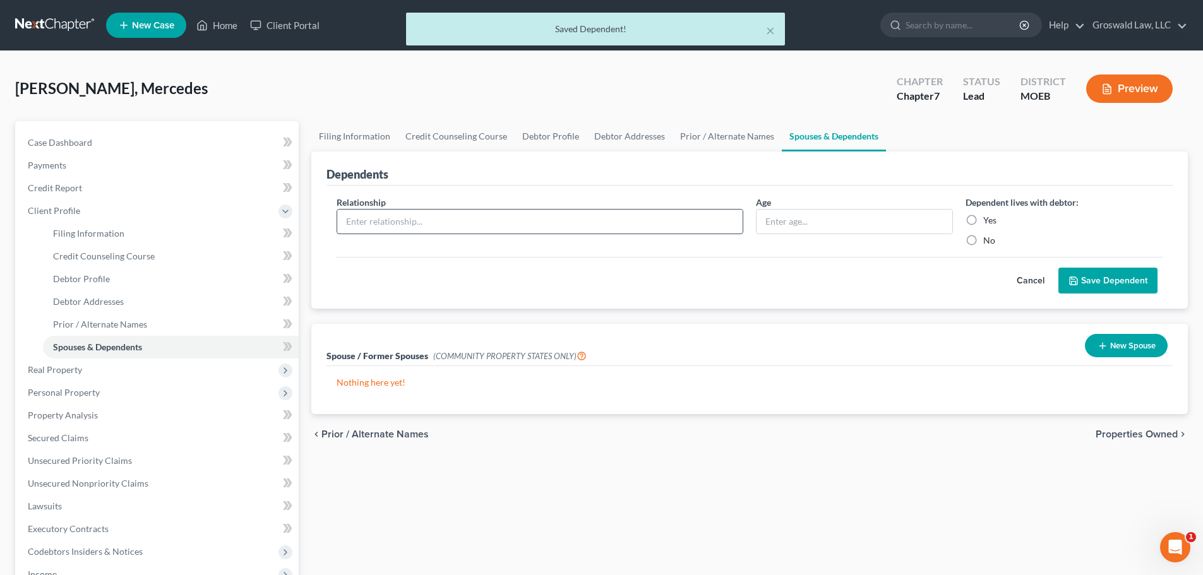
click at [360, 220] on input "text" at bounding box center [539, 222] width 405 height 24
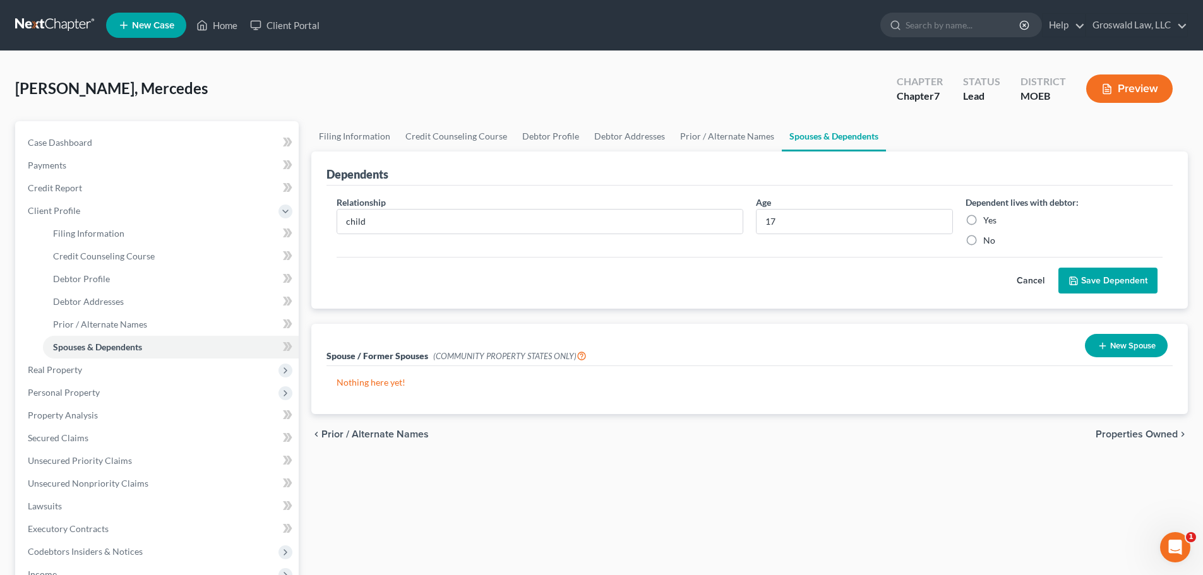
click at [983, 221] on label "Yes" at bounding box center [989, 220] width 13 height 13
click at [988, 221] on input "Yes" at bounding box center [992, 218] width 8 height 8
click at [1095, 289] on button "Save Dependent" at bounding box center [1107, 281] width 99 height 27
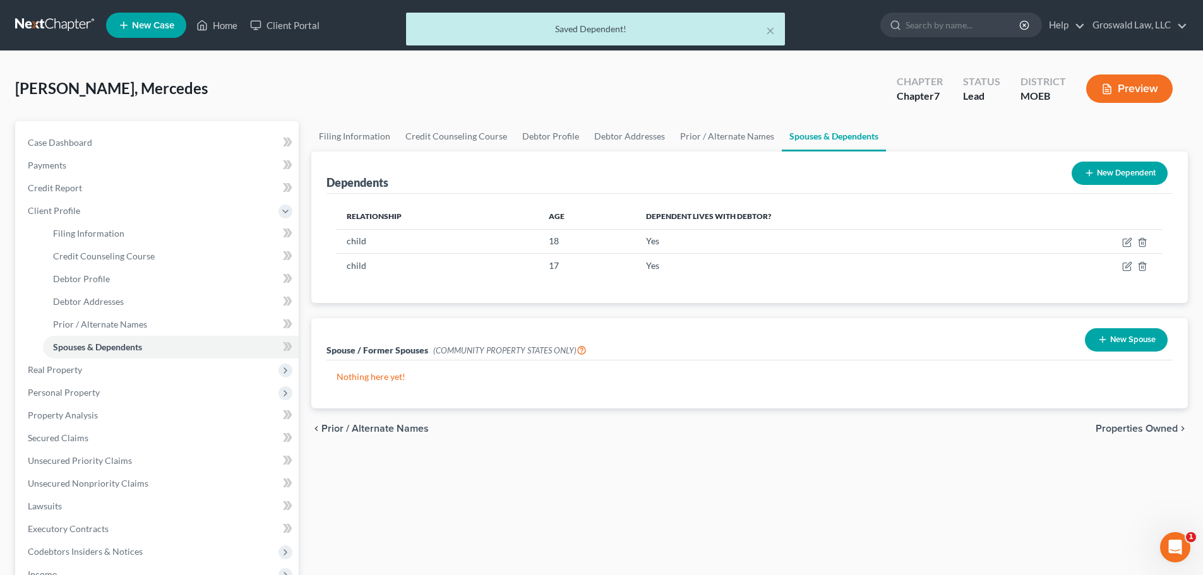
click at [1119, 179] on button "New Dependent" at bounding box center [1120, 173] width 96 height 23
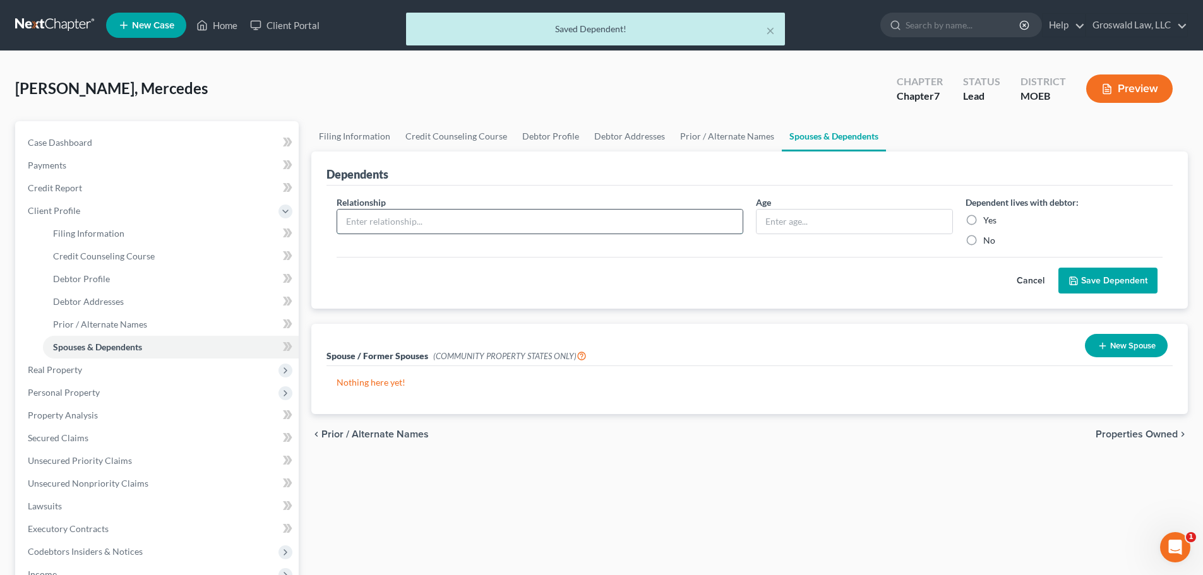
click at [430, 220] on input "text" at bounding box center [539, 222] width 405 height 24
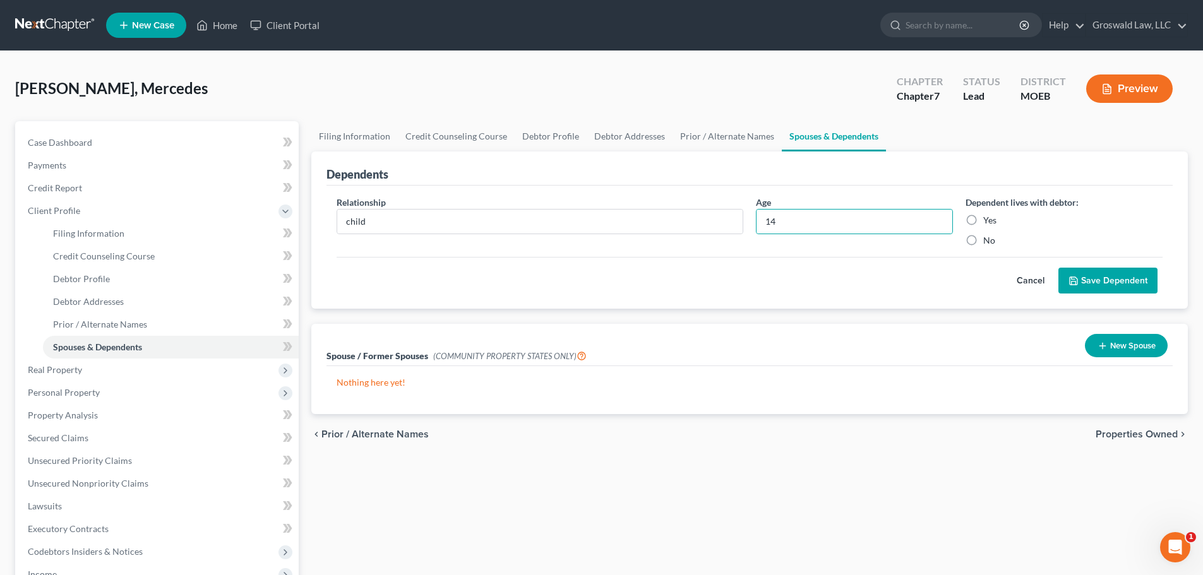
click at [983, 222] on label "Yes" at bounding box center [989, 220] width 13 height 13
click at [988, 222] on input "Yes" at bounding box center [992, 218] width 8 height 8
click at [1082, 282] on button "Save Dependent" at bounding box center [1107, 281] width 99 height 27
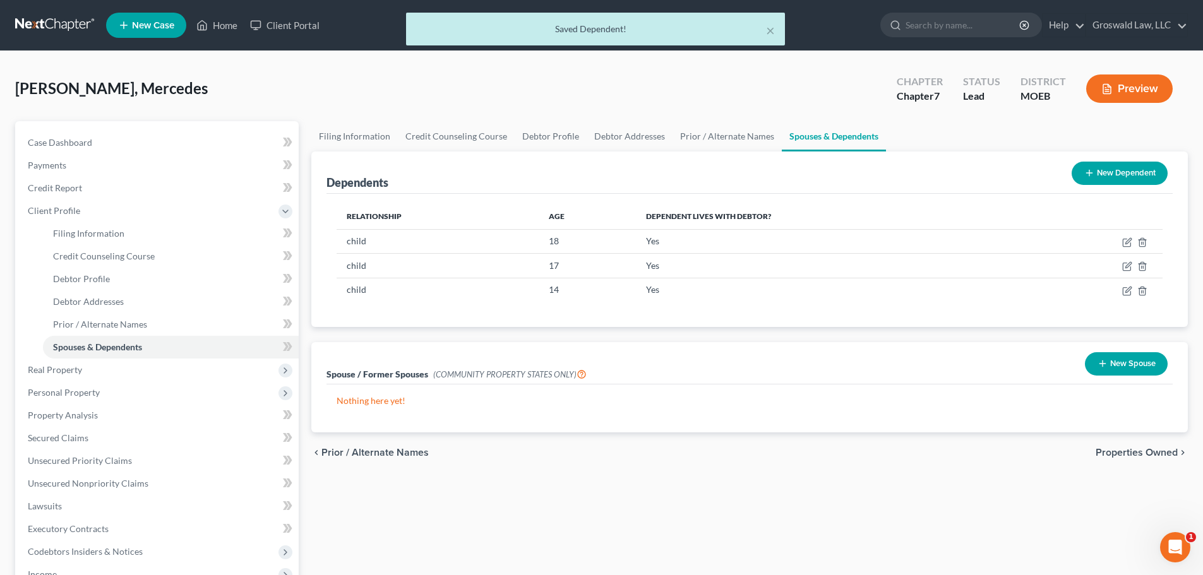
drag, startPoint x: 1101, startPoint y: 171, endPoint x: 1087, endPoint y: 174, distance: 15.0
click at [1102, 172] on button "New Dependent" at bounding box center [1120, 173] width 96 height 23
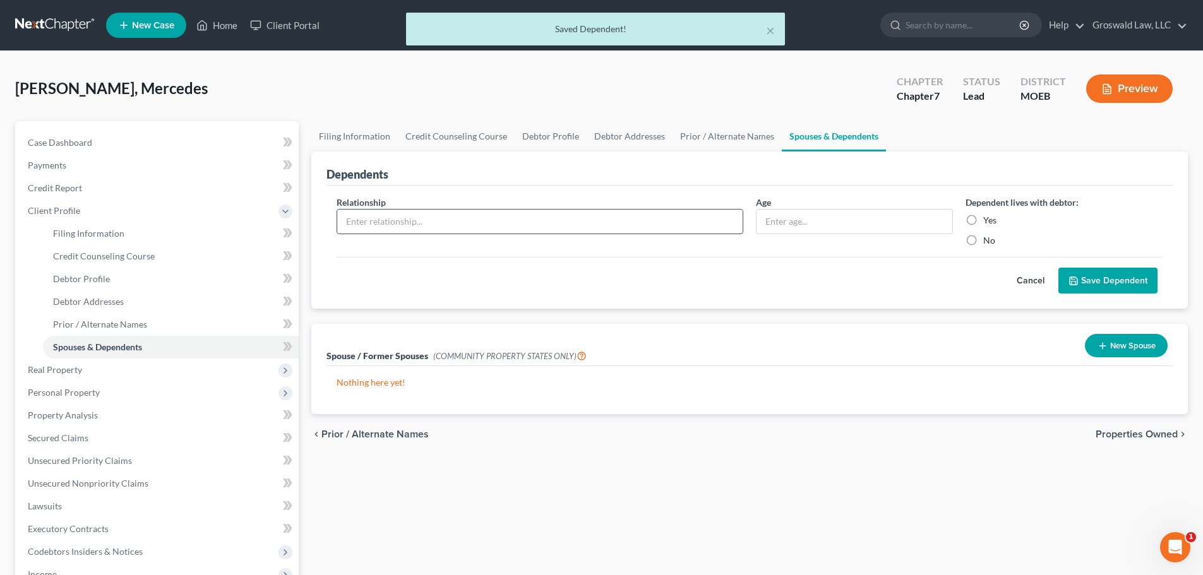
click at [405, 222] on input "text" at bounding box center [539, 222] width 405 height 24
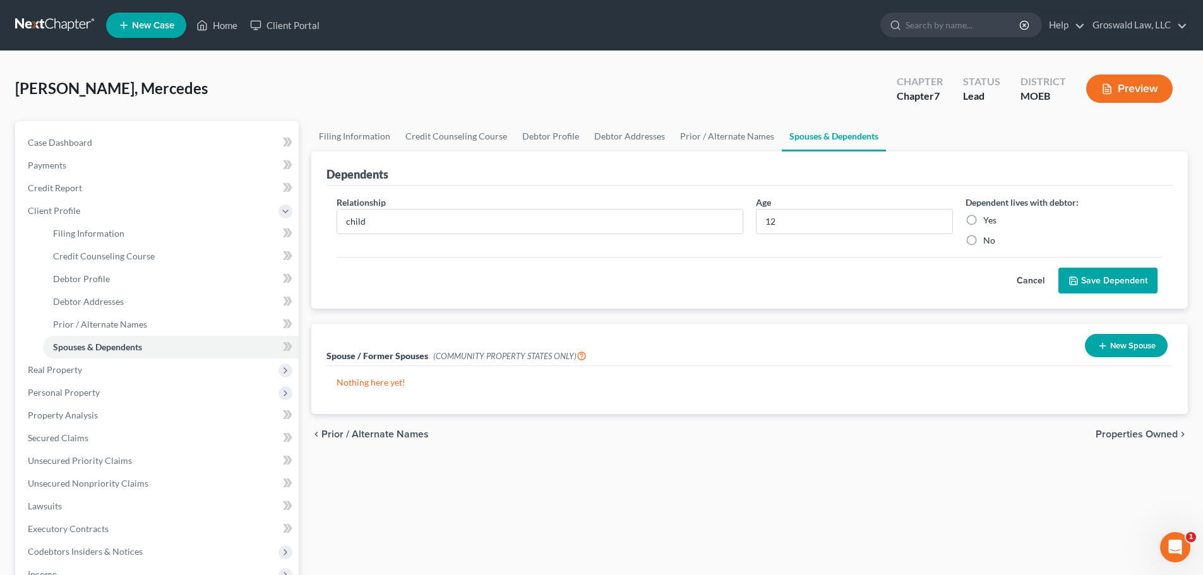
click at [983, 217] on label "Yes" at bounding box center [989, 220] width 13 height 13
click at [988, 217] on input "Yes" at bounding box center [992, 218] width 8 height 8
click at [1084, 284] on button "Save Dependent" at bounding box center [1107, 281] width 99 height 27
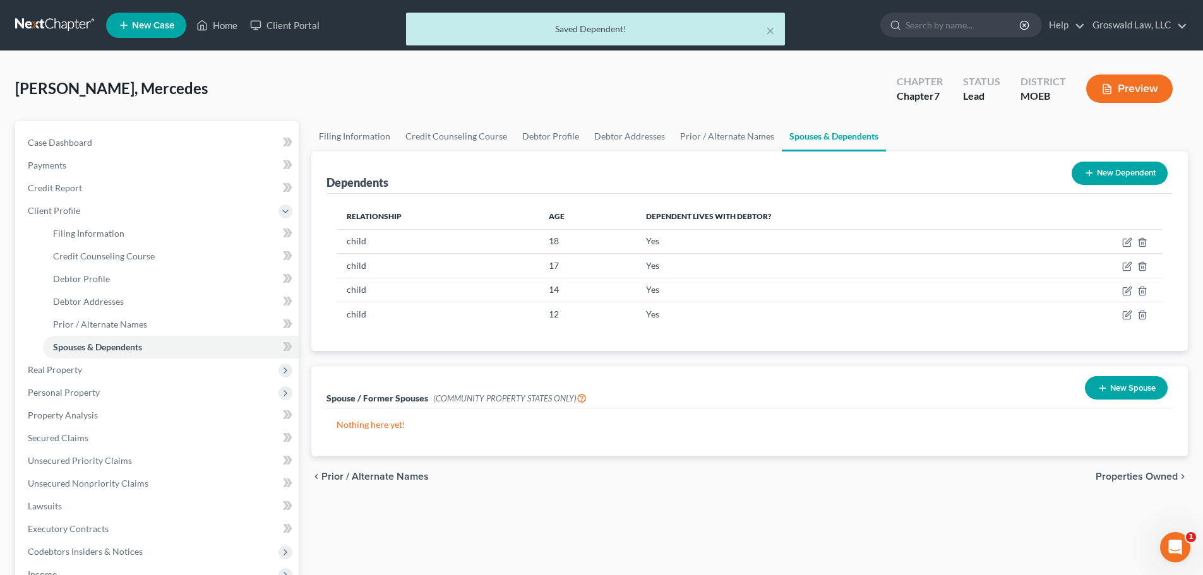
click at [1103, 162] on button "New Dependent" at bounding box center [1120, 173] width 96 height 23
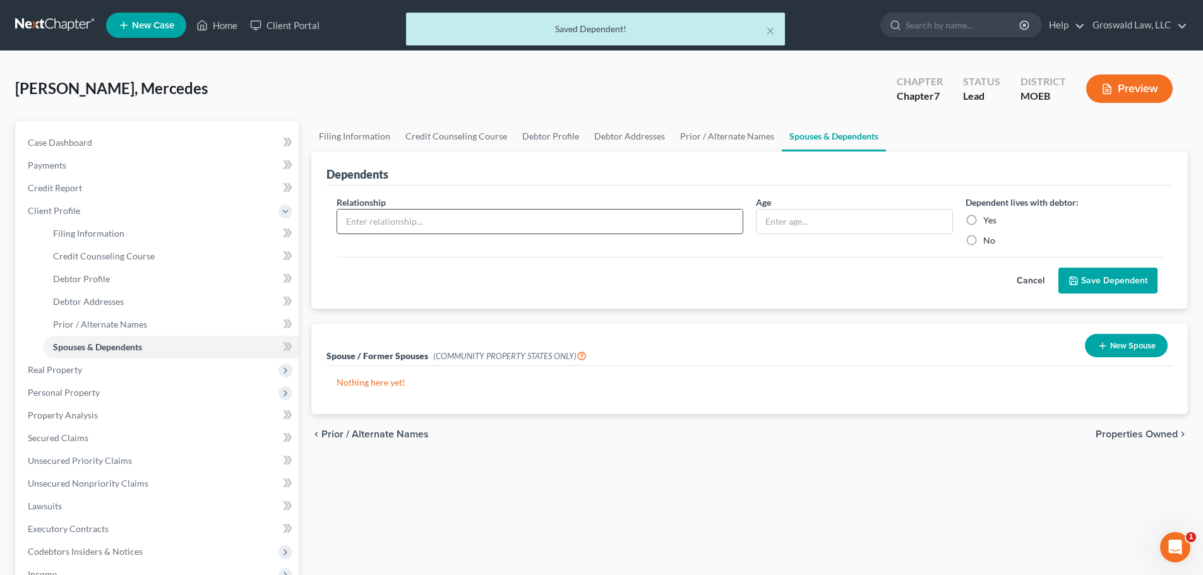
drag, startPoint x: 529, startPoint y: 207, endPoint x: 522, endPoint y: 222, distance: 16.1
click at [529, 212] on div "Relationship *" at bounding box center [539, 221] width 419 height 51
click at [518, 223] on input "text" at bounding box center [539, 222] width 405 height 24
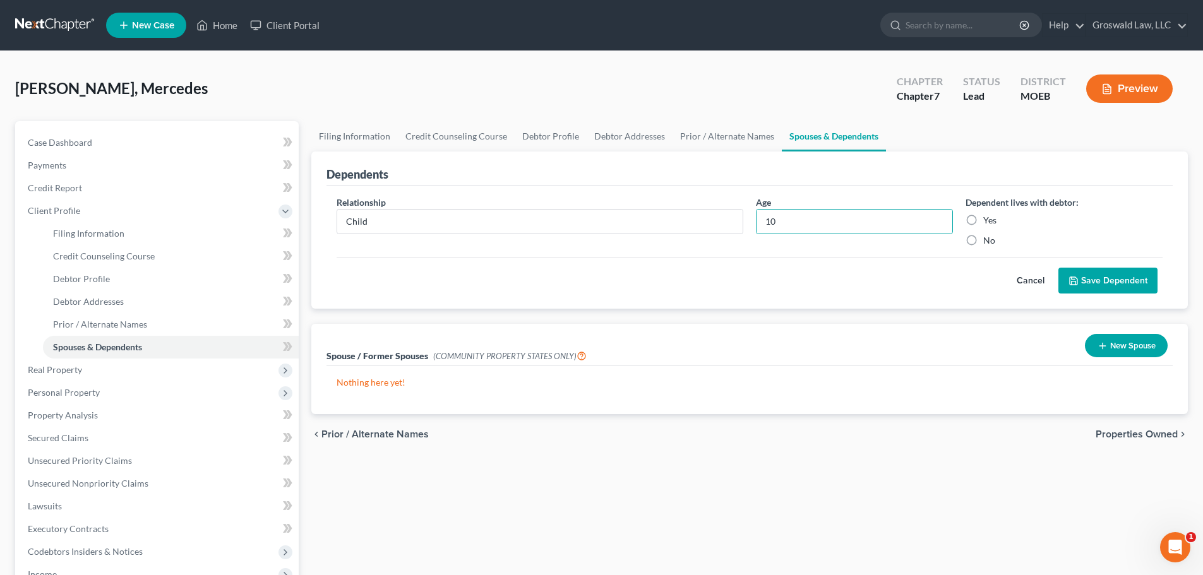
drag, startPoint x: 972, startPoint y: 222, endPoint x: 1108, endPoint y: 287, distance: 150.9
click at [983, 222] on label "Yes" at bounding box center [989, 220] width 13 height 13
click at [988, 222] on input "Yes" at bounding box center [992, 218] width 8 height 8
click at [1109, 284] on button "Save Dependent" at bounding box center [1107, 281] width 99 height 27
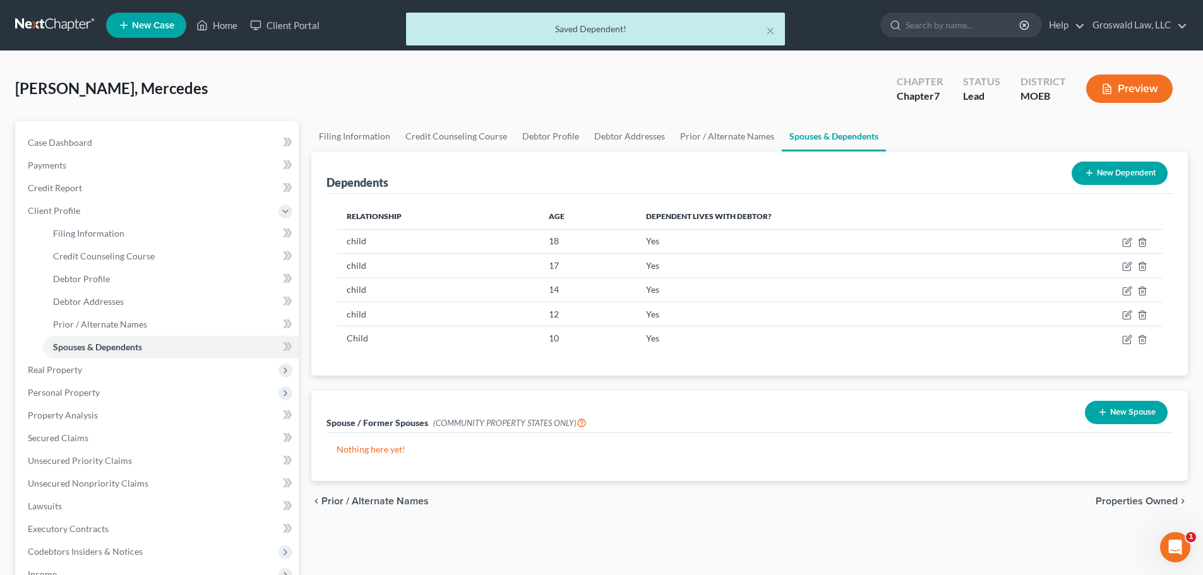
click at [1129, 182] on button "New Dependent" at bounding box center [1120, 173] width 96 height 23
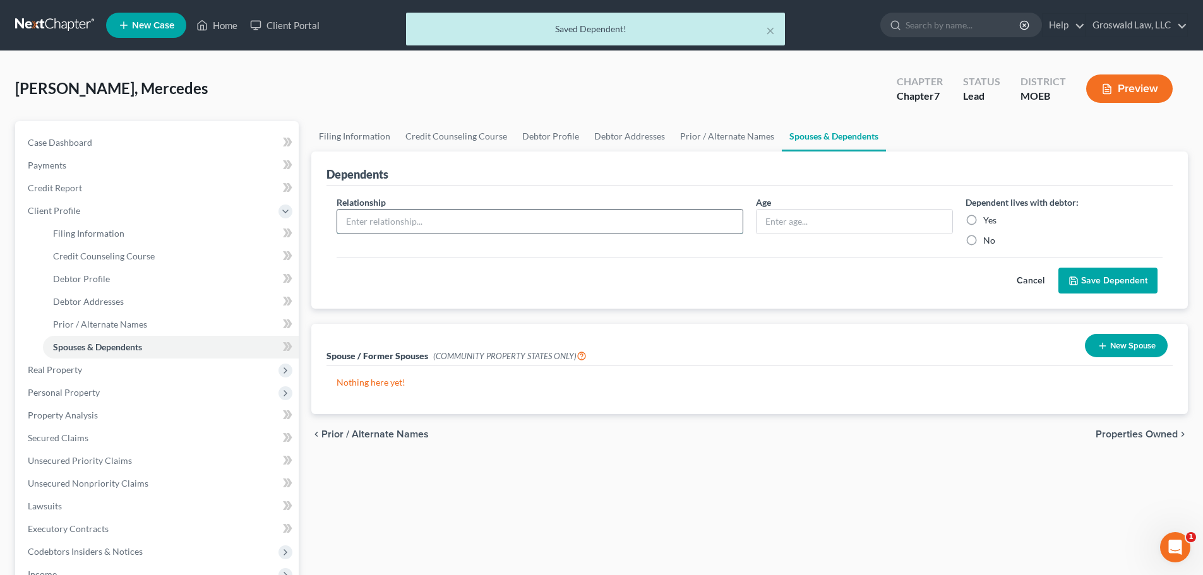
click at [623, 212] on input "text" at bounding box center [539, 222] width 405 height 24
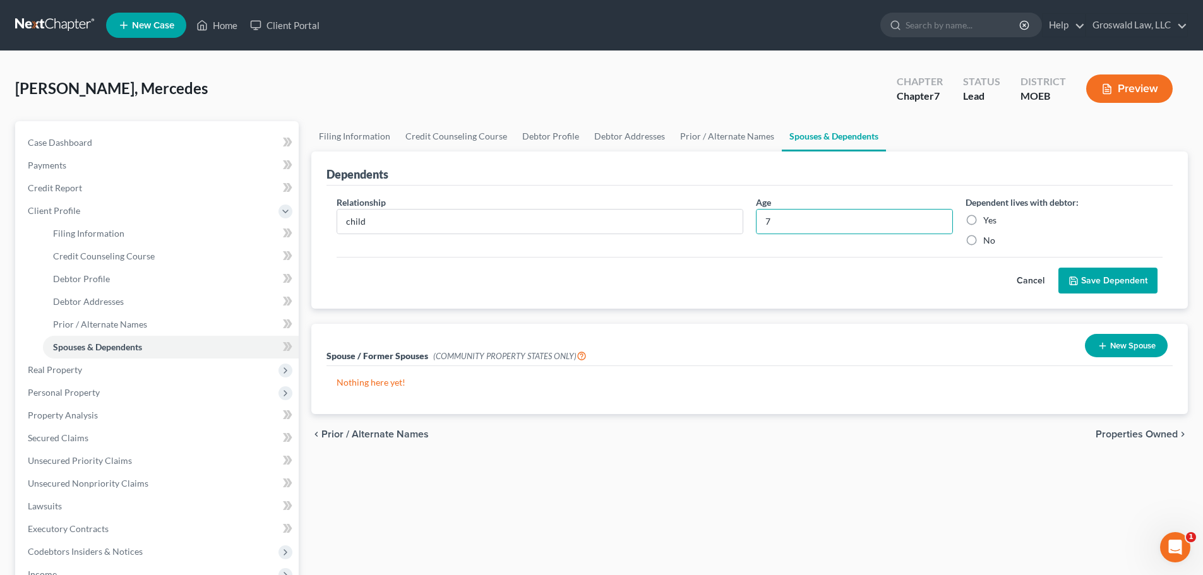
click at [983, 222] on label "Yes" at bounding box center [989, 220] width 13 height 13
click at [988, 222] on input "Yes" at bounding box center [992, 218] width 8 height 8
click at [1079, 279] on button "Save Dependent" at bounding box center [1107, 281] width 99 height 27
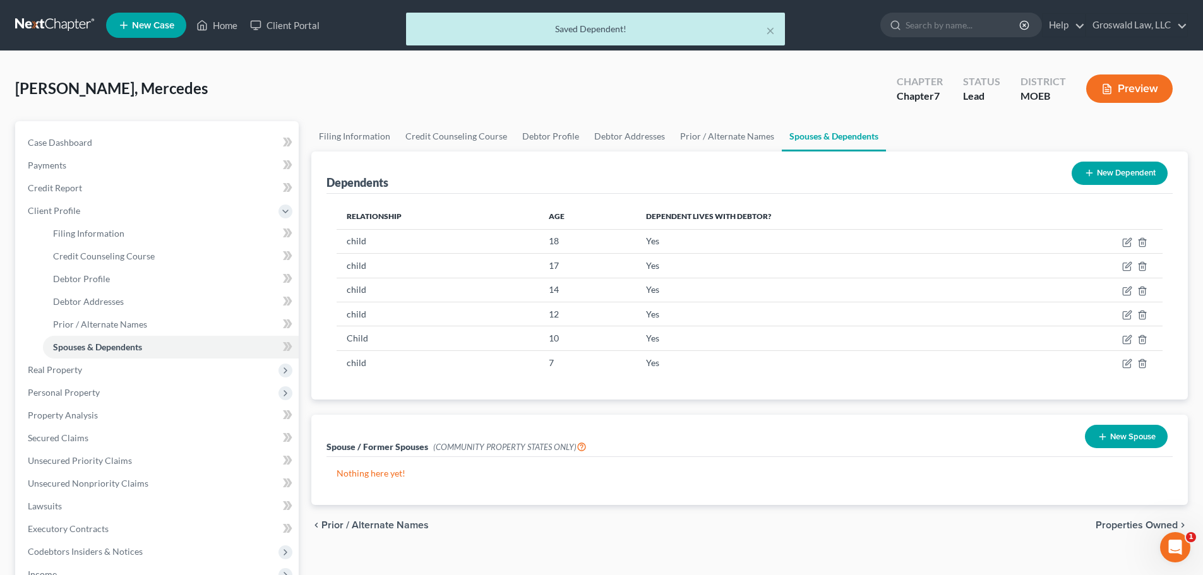
click at [1103, 181] on button "New Dependent" at bounding box center [1120, 173] width 96 height 23
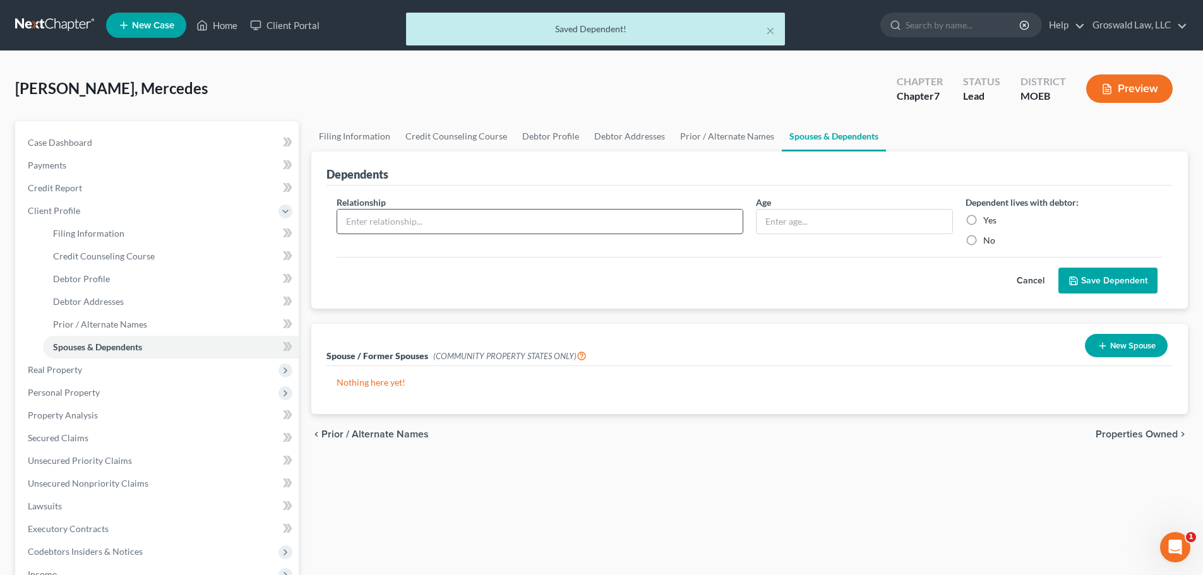
click at [481, 224] on input "text" at bounding box center [539, 222] width 405 height 24
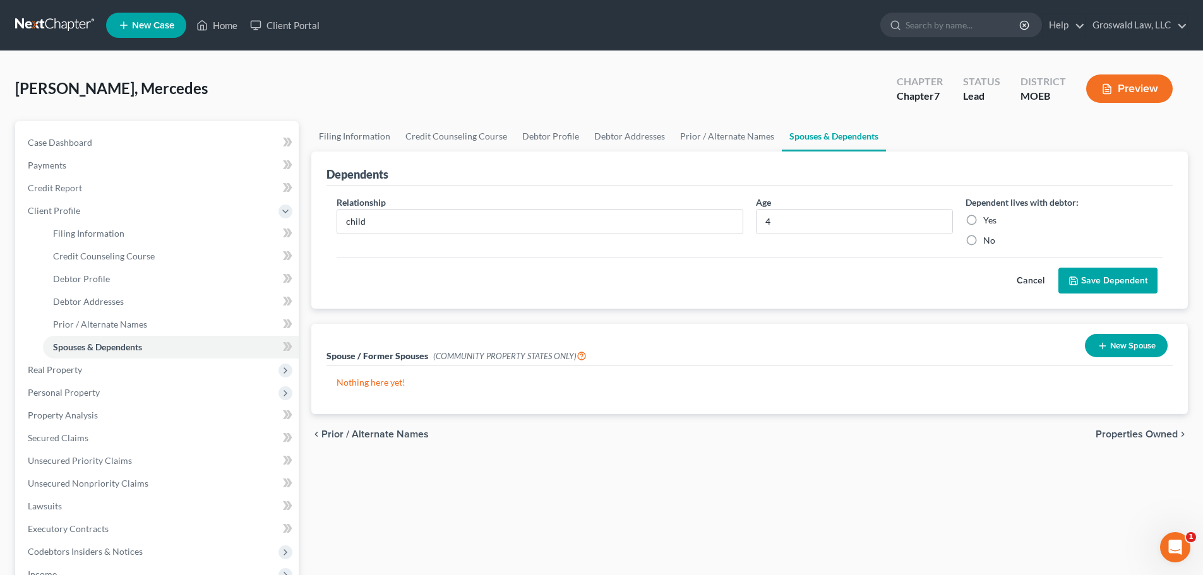
drag, startPoint x: 968, startPoint y: 219, endPoint x: 1075, endPoint y: 281, distance: 123.9
click at [983, 219] on label "Yes" at bounding box center [989, 220] width 13 height 13
click at [988, 219] on input "Yes" at bounding box center [992, 218] width 8 height 8
drag, startPoint x: 1080, startPoint y: 284, endPoint x: 1065, endPoint y: 279, distance: 15.4
click at [1081, 284] on button "Save Dependent" at bounding box center [1107, 281] width 99 height 27
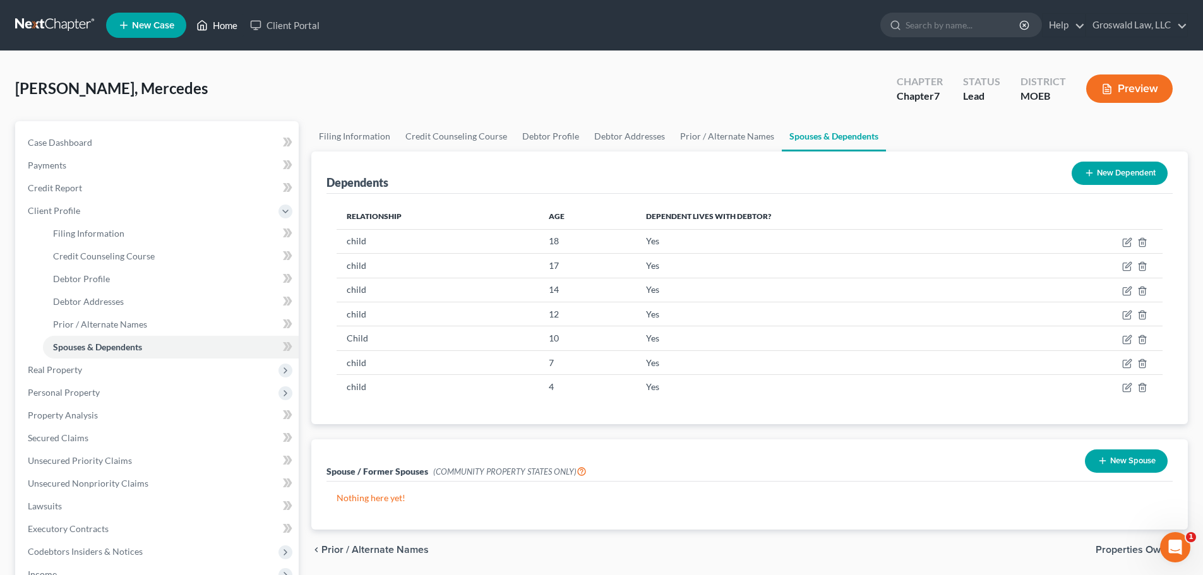
click at [227, 23] on link "Home" at bounding box center [217, 25] width 54 height 23
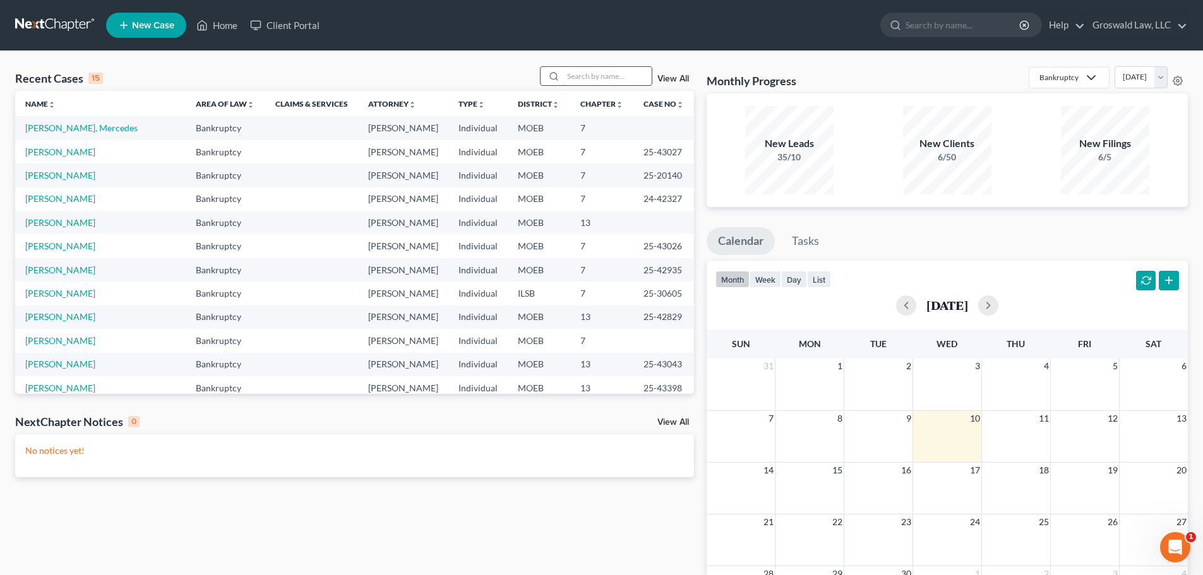
click at [604, 77] on input "search" at bounding box center [607, 76] width 88 height 18
click at [61, 227] on link "[PERSON_NAME]" at bounding box center [60, 222] width 70 height 11
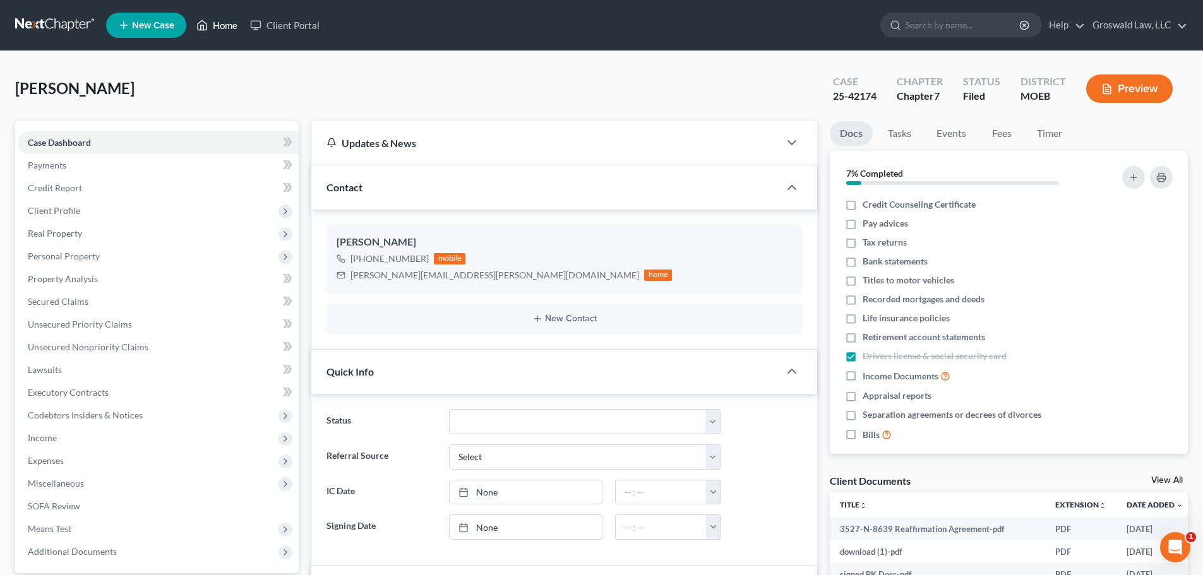
click at [217, 26] on link "Home" at bounding box center [217, 25] width 54 height 23
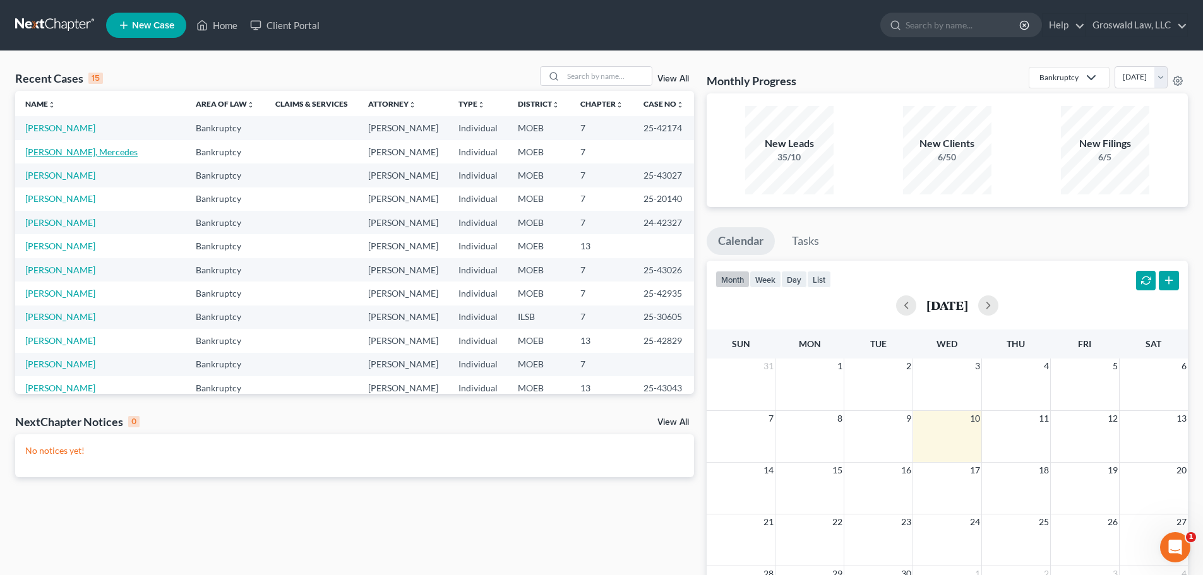
click at [71, 153] on link "[PERSON_NAME], Mercedes" at bounding box center [81, 152] width 112 height 11
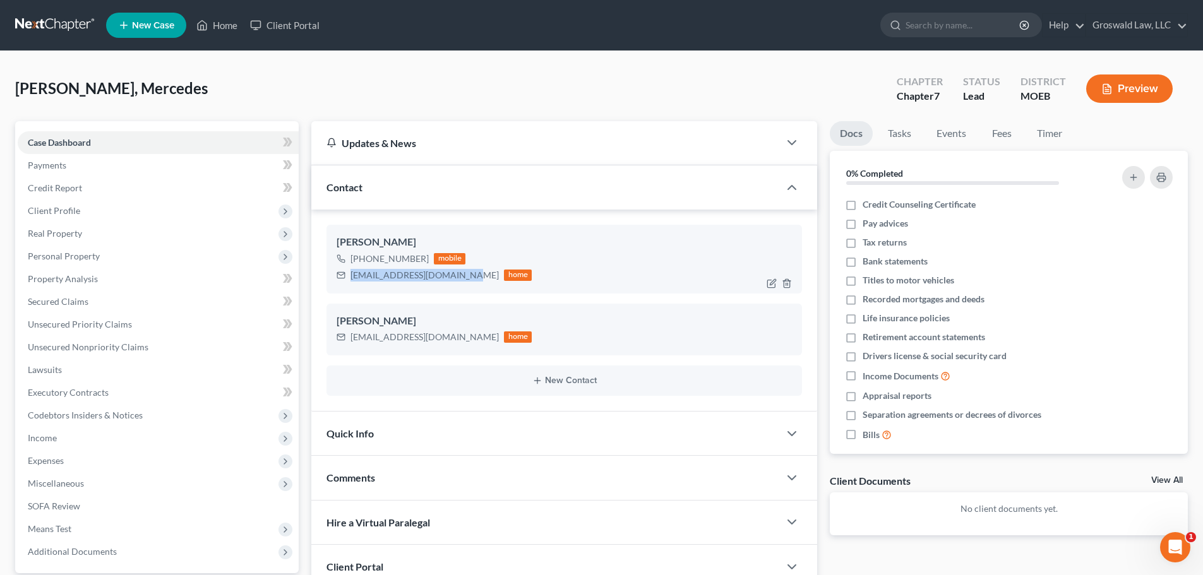
drag, startPoint x: 464, startPoint y: 279, endPoint x: 351, endPoint y: 279, distance: 112.4
click at [351, 279] on div "[EMAIL_ADDRESS][DOMAIN_NAME] home" at bounding box center [434, 275] width 195 height 16
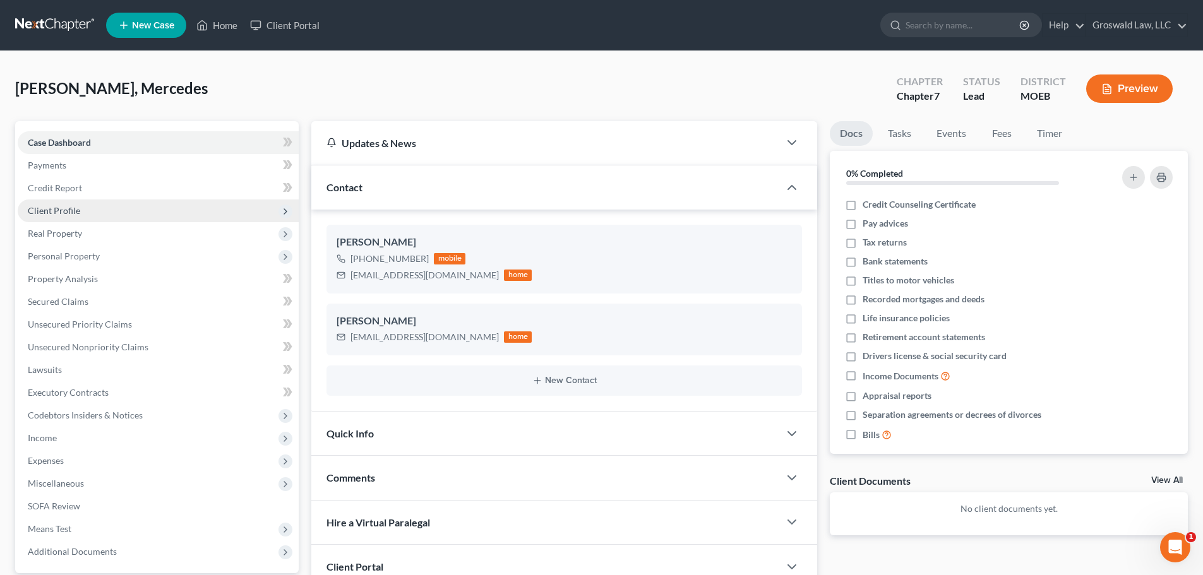
click at [75, 208] on span "Client Profile" at bounding box center [54, 210] width 52 height 11
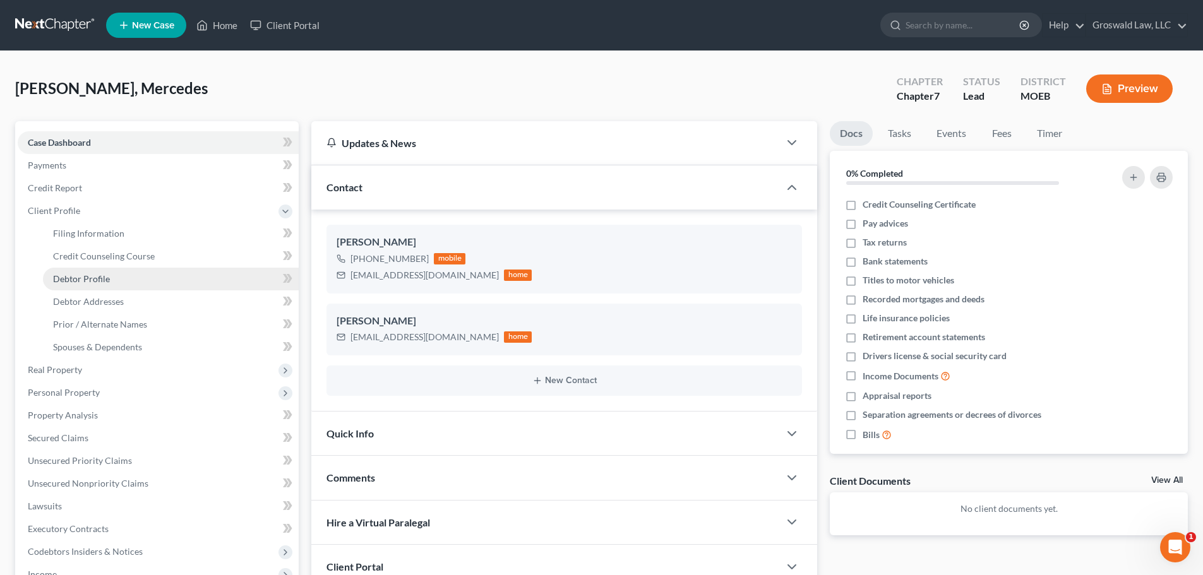
click at [103, 273] on span "Debtor Profile" at bounding box center [81, 278] width 57 height 11
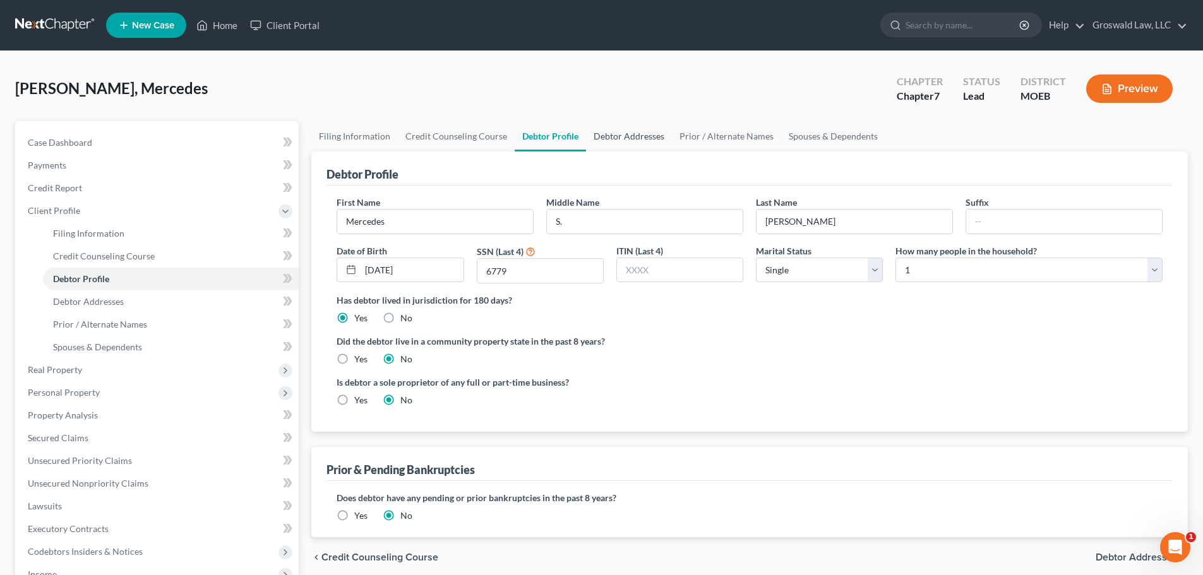
click at [622, 138] on link "Debtor Addresses" at bounding box center [629, 136] width 86 height 30
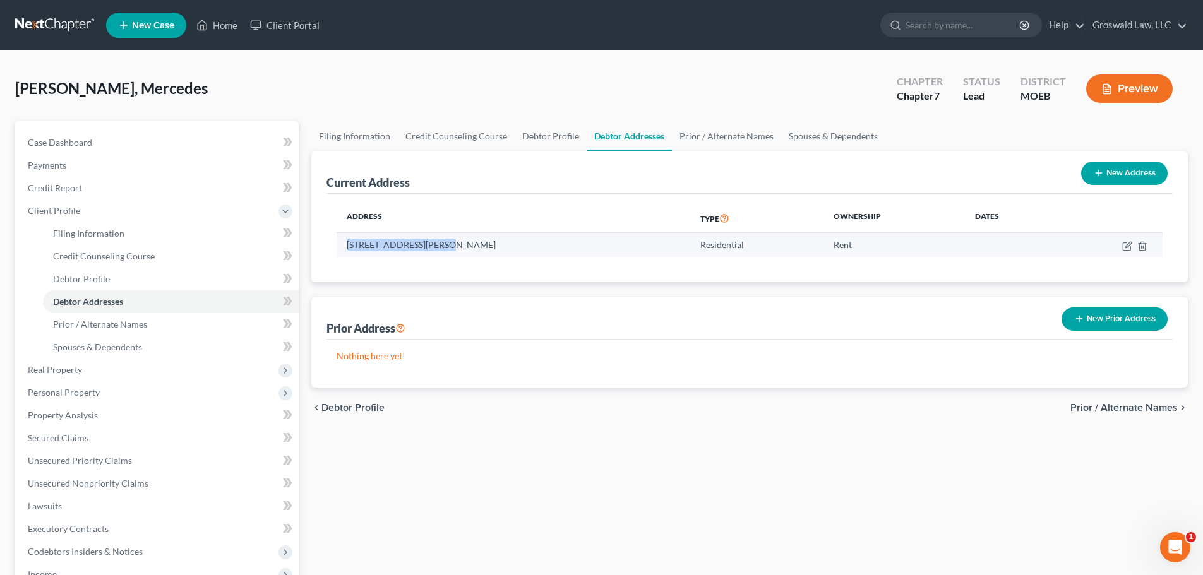
drag, startPoint x: 440, startPoint y: 247, endPoint x: 340, endPoint y: 250, distance: 99.8
click at [340, 250] on td "[STREET_ADDRESS][PERSON_NAME]" at bounding box center [514, 245] width 354 height 24
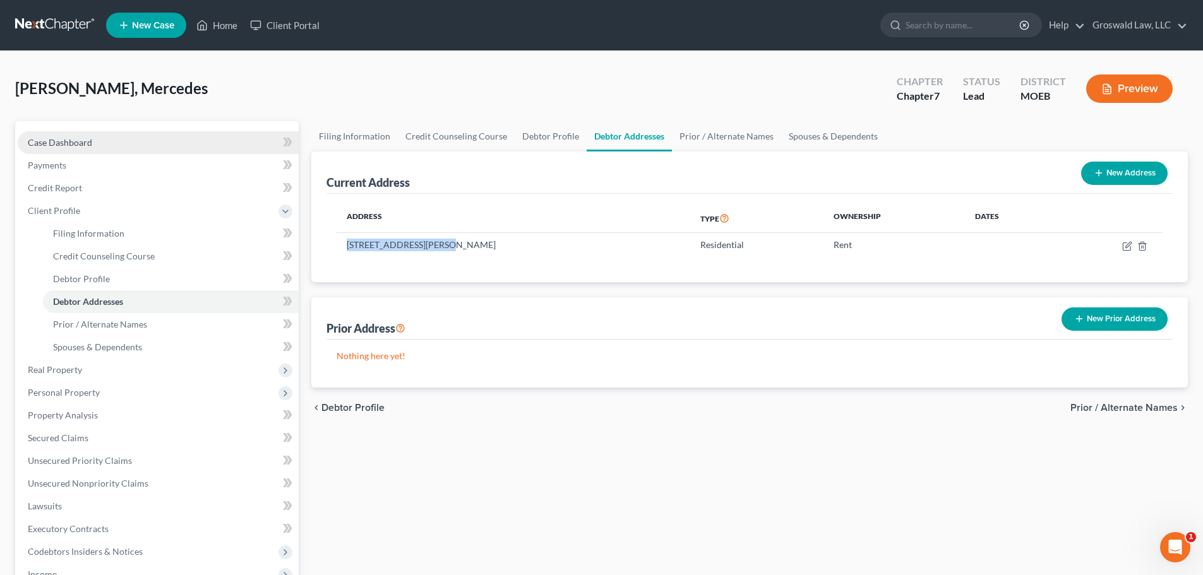
click at [183, 138] on link "Case Dashboard" at bounding box center [158, 142] width 281 height 23
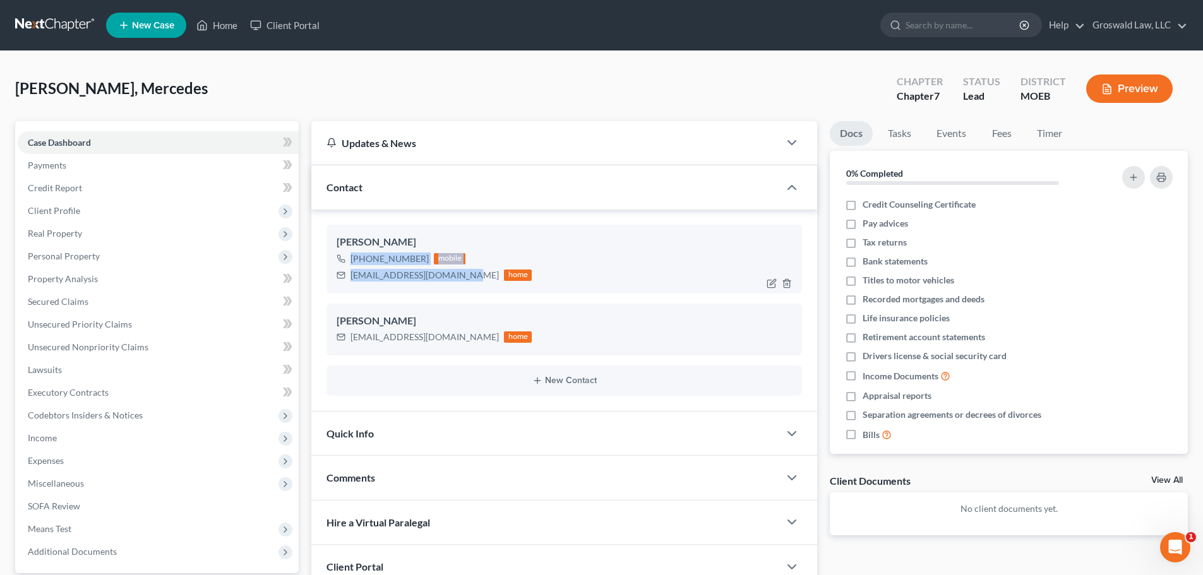
drag, startPoint x: 464, startPoint y: 279, endPoint x: 342, endPoint y: 258, distance: 122.9
click at [342, 258] on div "[PHONE_NUMBER] mobile [EMAIL_ADDRESS][DOMAIN_NAME] home" at bounding box center [434, 267] width 195 height 33
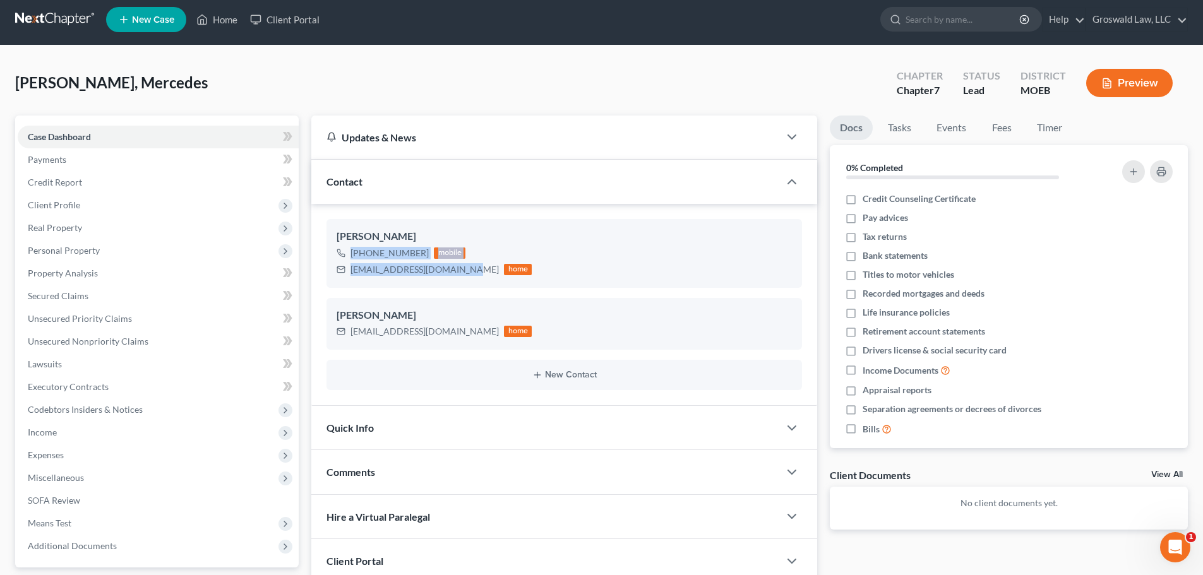
scroll to position [119, 0]
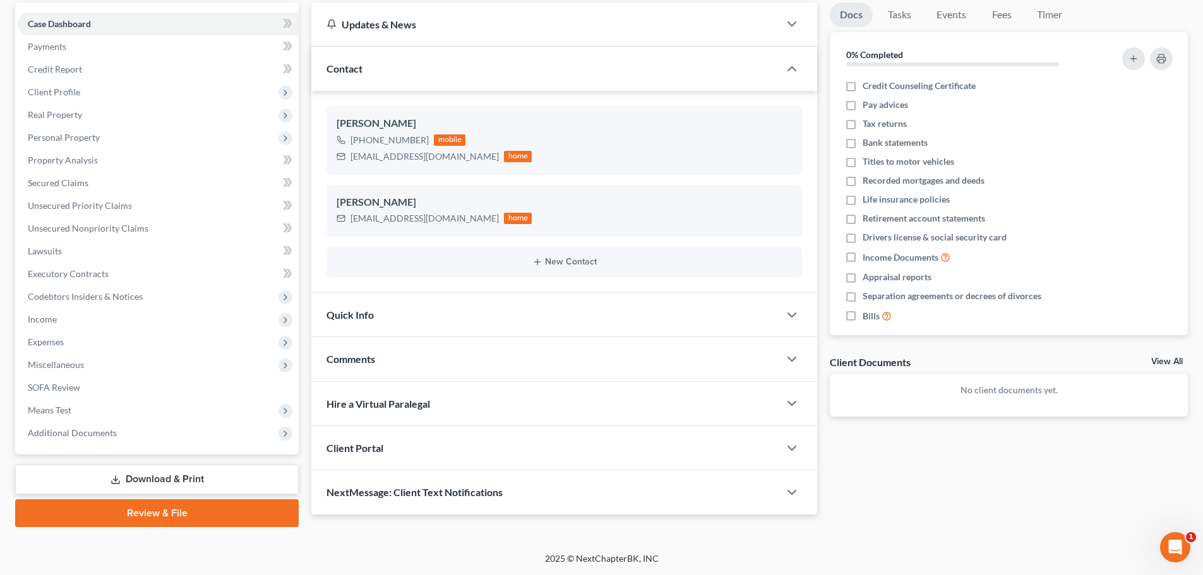
click at [409, 355] on div "Comments" at bounding box center [545, 359] width 468 height 44
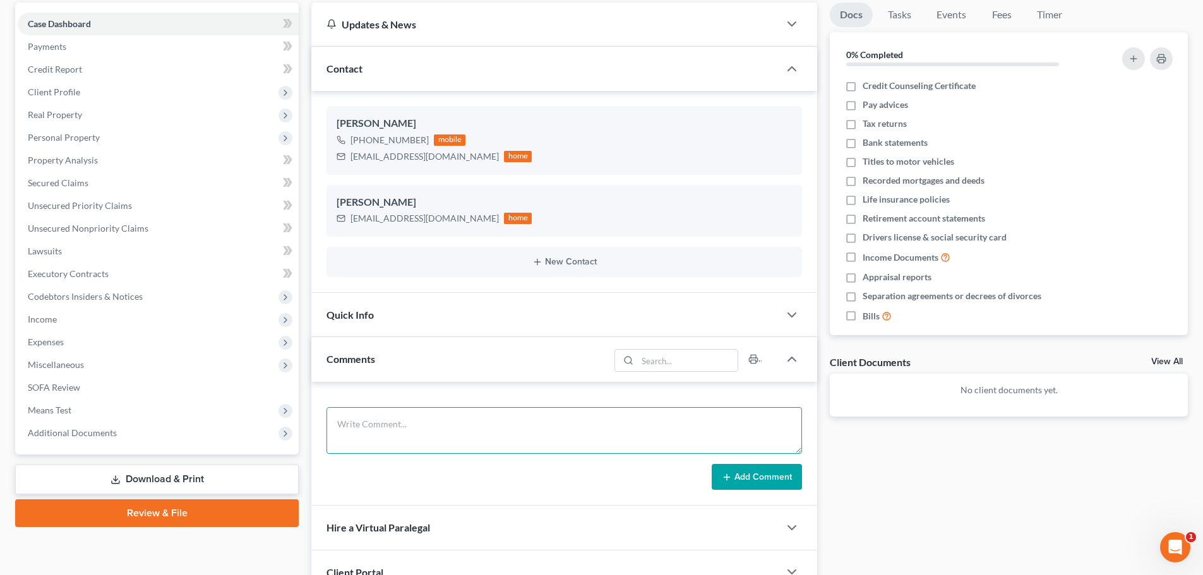
click at [419, 422] on textarea at bounding box center [564, 430] width 476 height 47
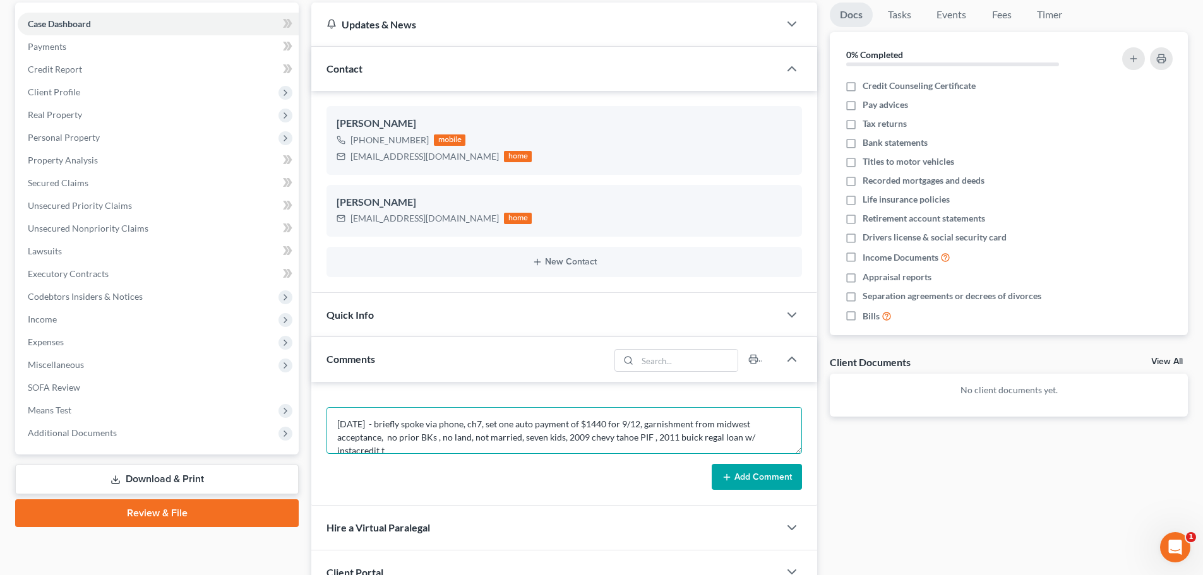
scroll to position [3, 0]
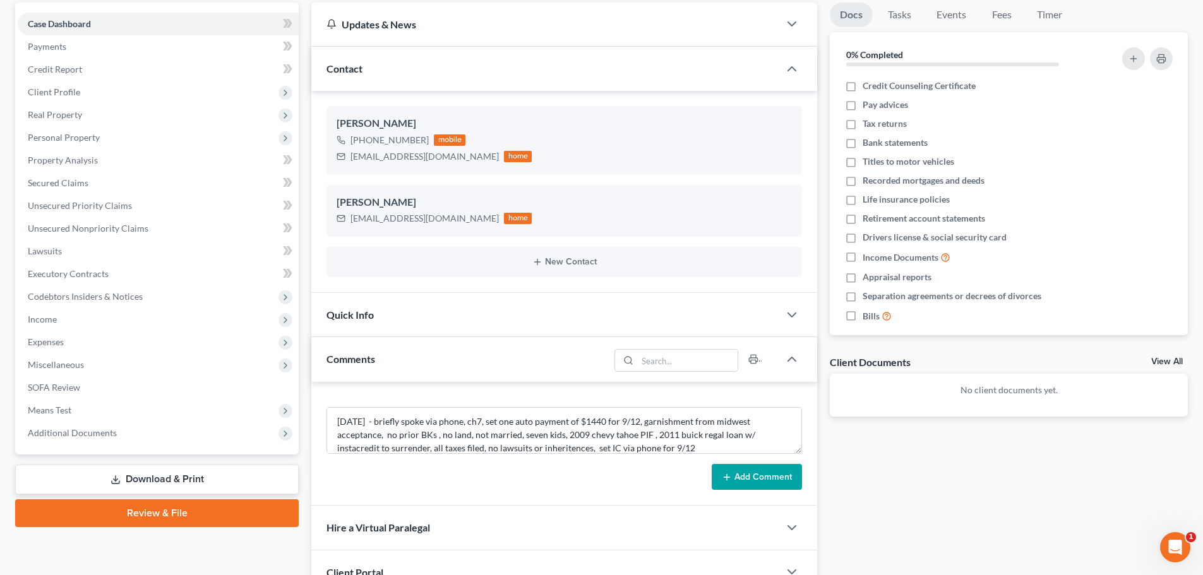
click at [751, 469] on button "Add Comment" at bounding box center [757, 477] width 90 height 27
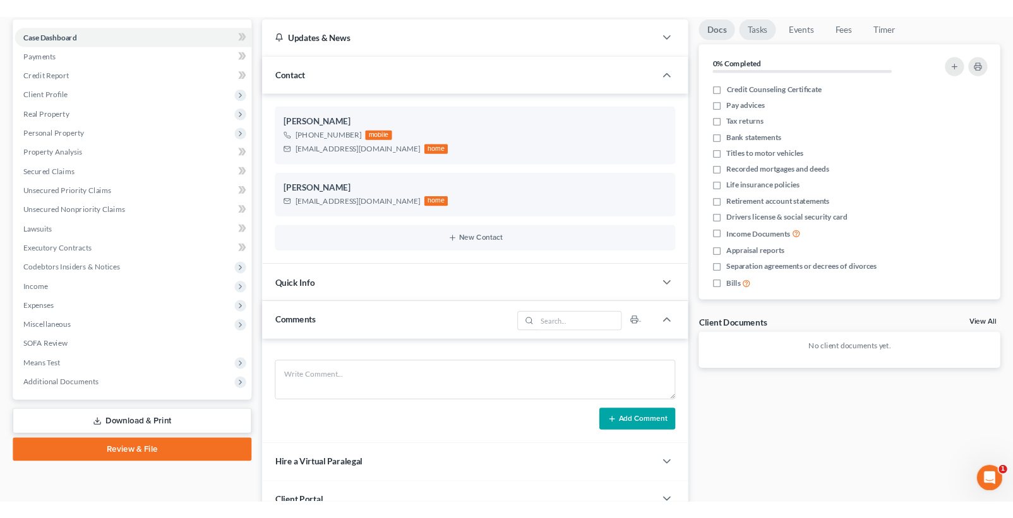
scroll to position [0, 0]
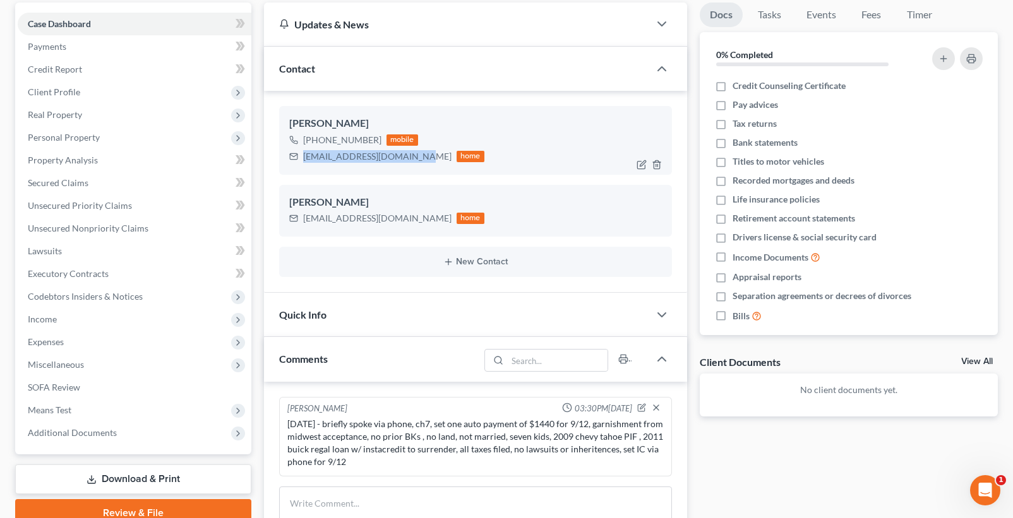
drag, startPoint x: 416, startPoint y: 160, endPoint x: 297, endPoint y: 167, distance: 118.9
click at [297, 167] on div "[PERSON_NAME] [PHONE_NUMBER] mobile [EMAIL_ADDRESS][DOMAIN_NAME] home" at bounding box center [475, 140] width 393 height 68
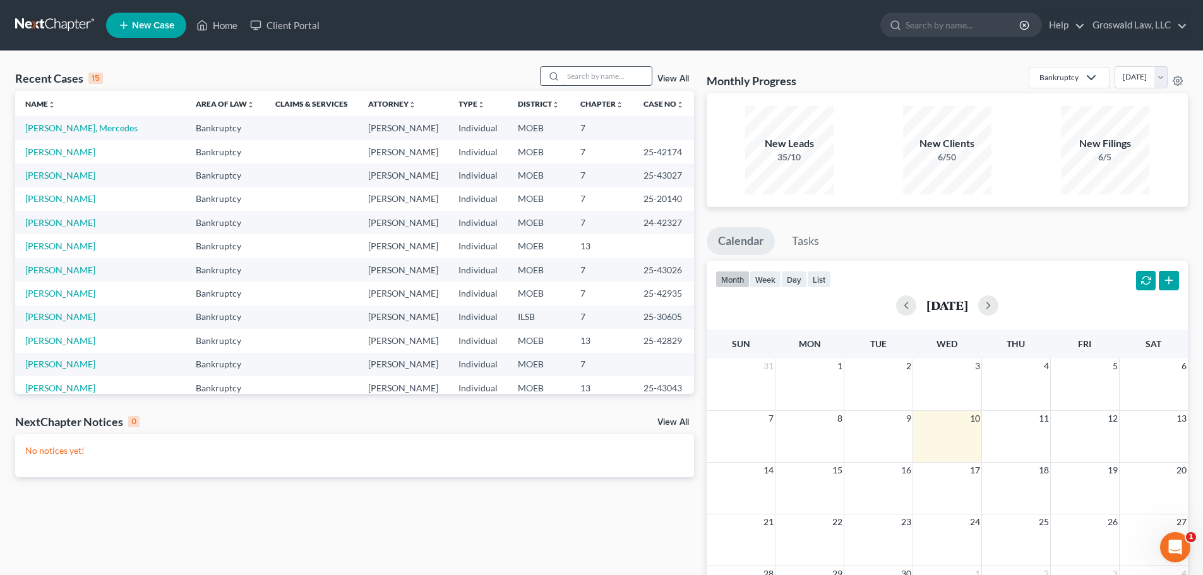
click at [622, 79] on input "search" at bounding box center [607, 76] width 88 height 18
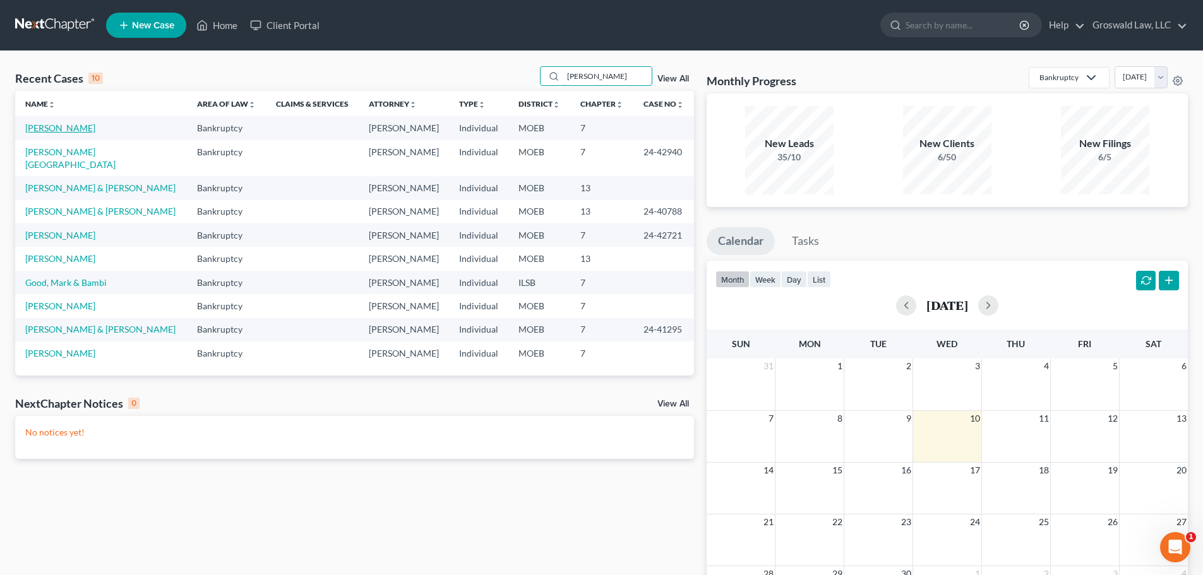
type input "[PERSON_NAME]"
click at [60, 129] on link "[PERSON_NAME]" at bounding box center [60, 128] width 70 height 11
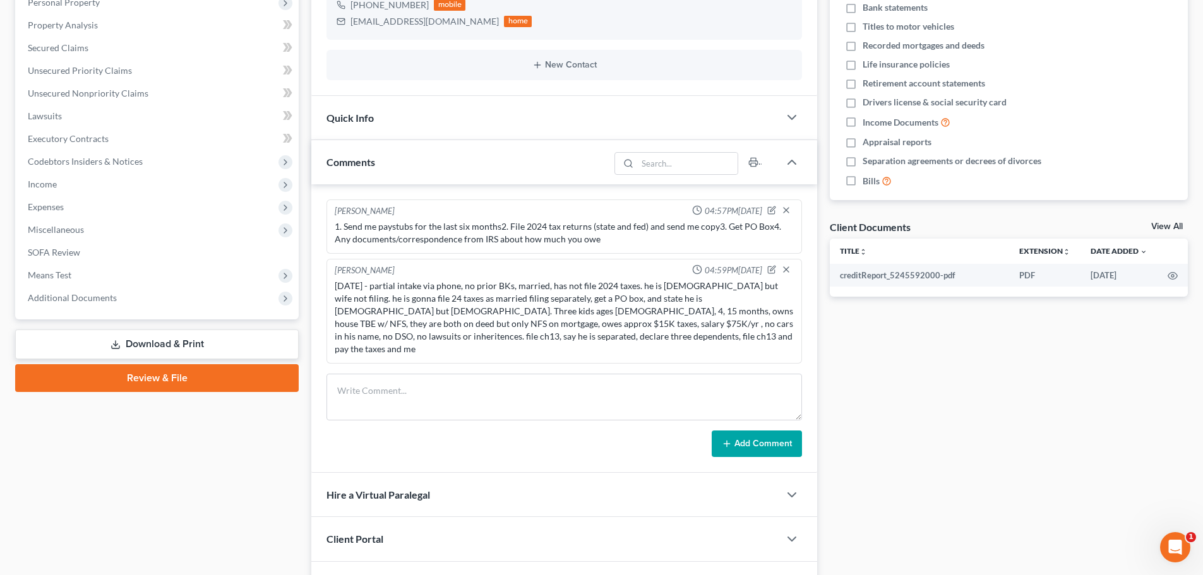
scroll to position [253, 0]
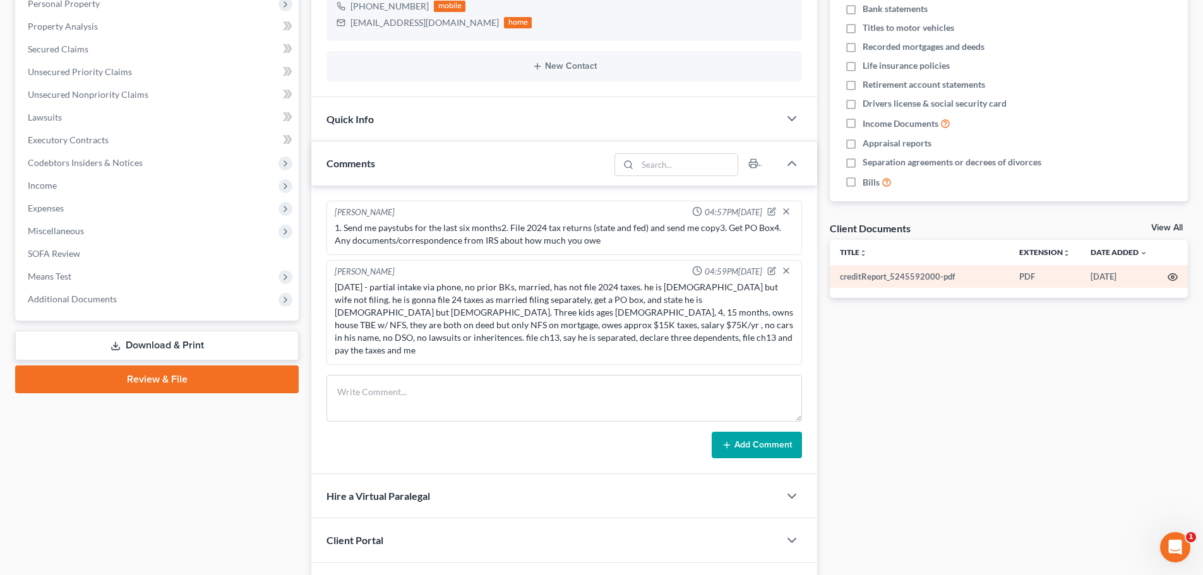
click at [1176, 276] on icon "button" at bounding box center [1173, 277] width 10 height 10
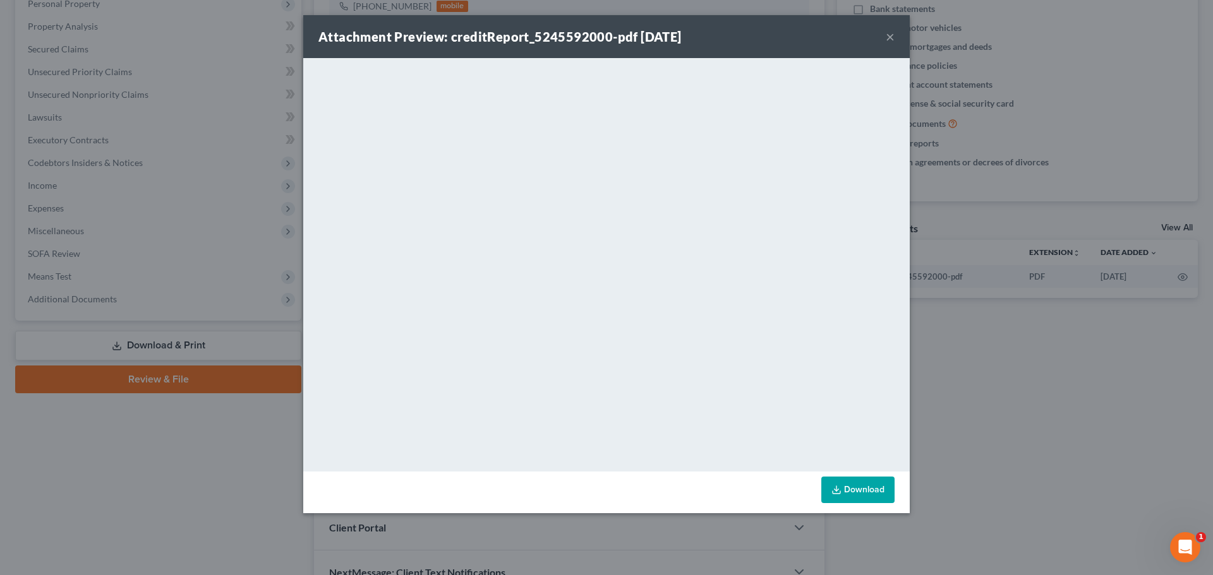
click at [892, 39] on button "×" at bounding box center [889, 36] width 9 height 15
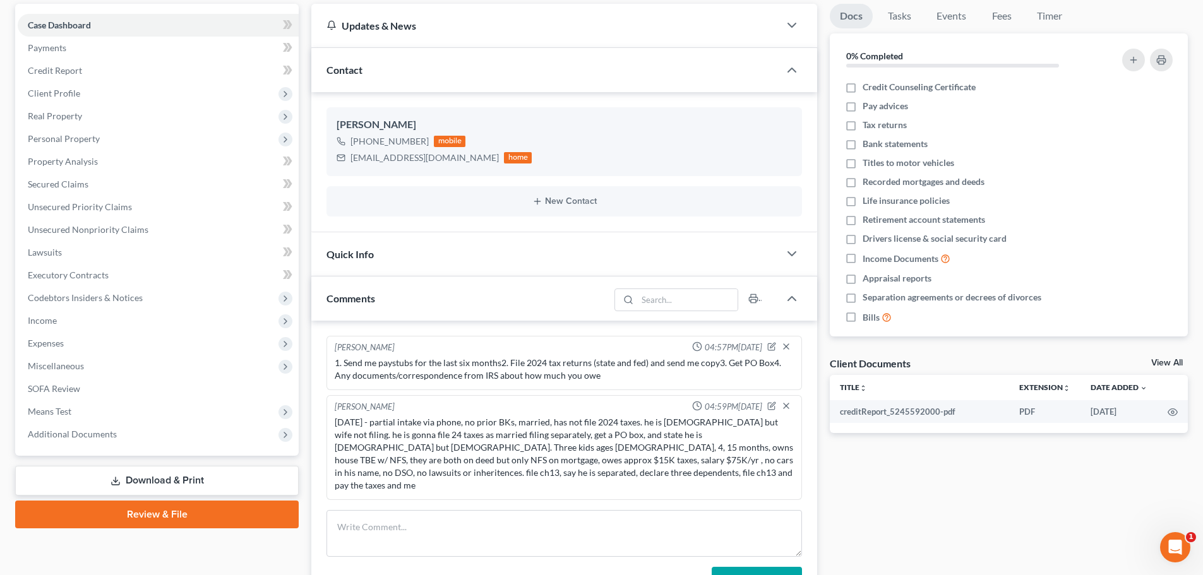
scroll to position [0, 0]
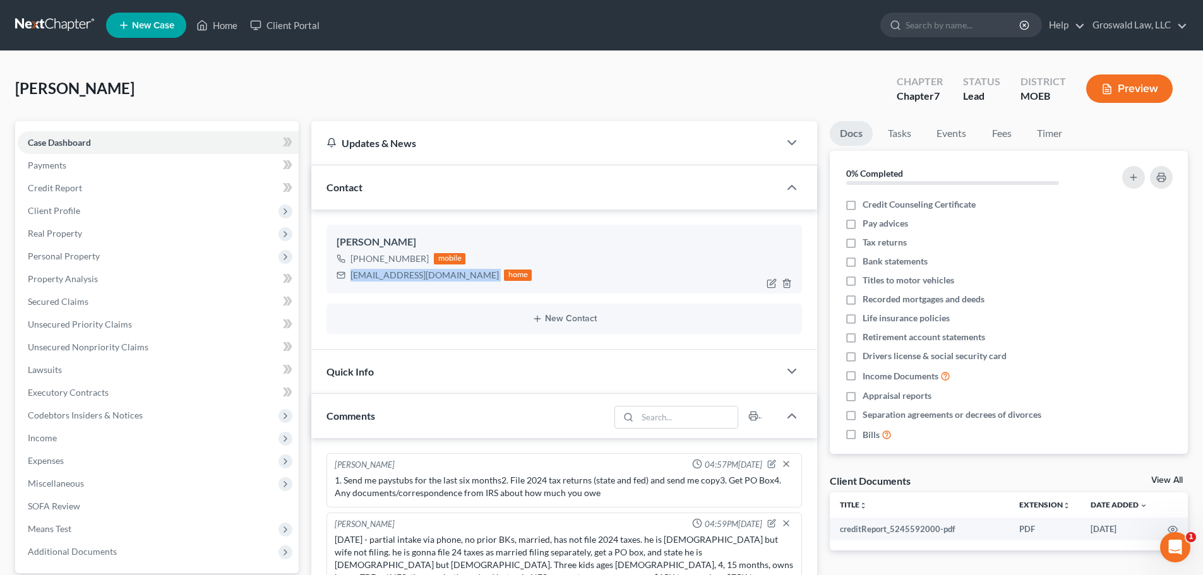
drag, startPoint x: 456, startPoint y: 278, endPoint x: 339, endPoint y: 271, distance: 117.0
click at [334, 284] on div "James Allen +1 (585) 200-1472 mobile jamesdallen@outlook.com home" at bounding box center [564, 259] width 476 height 68
copy div "jamesdallen@outlook.com"
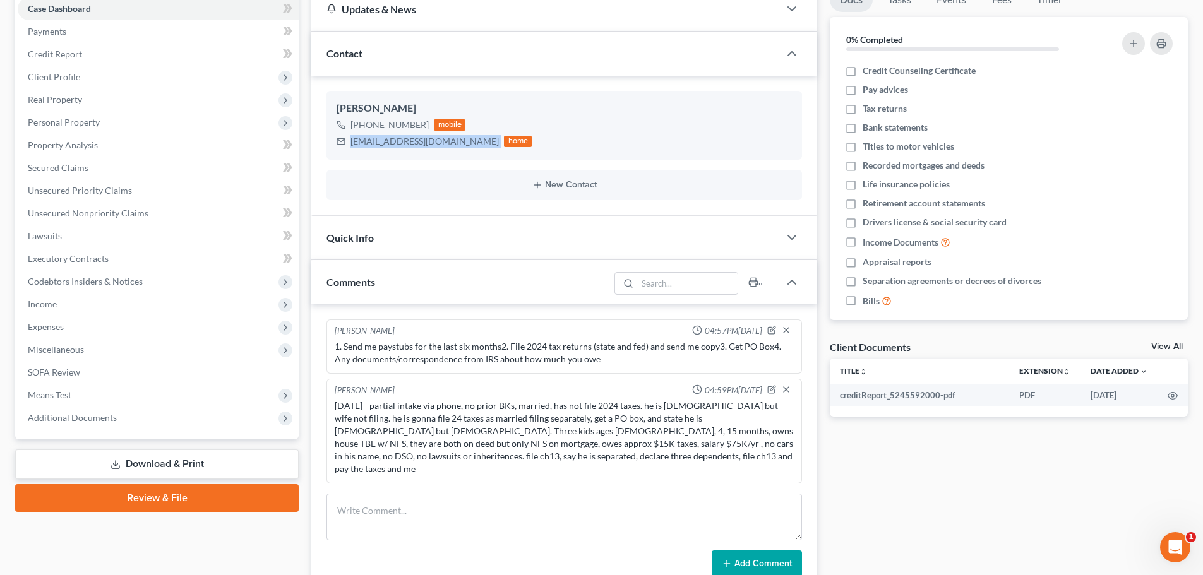
scroll to position [131, 0]
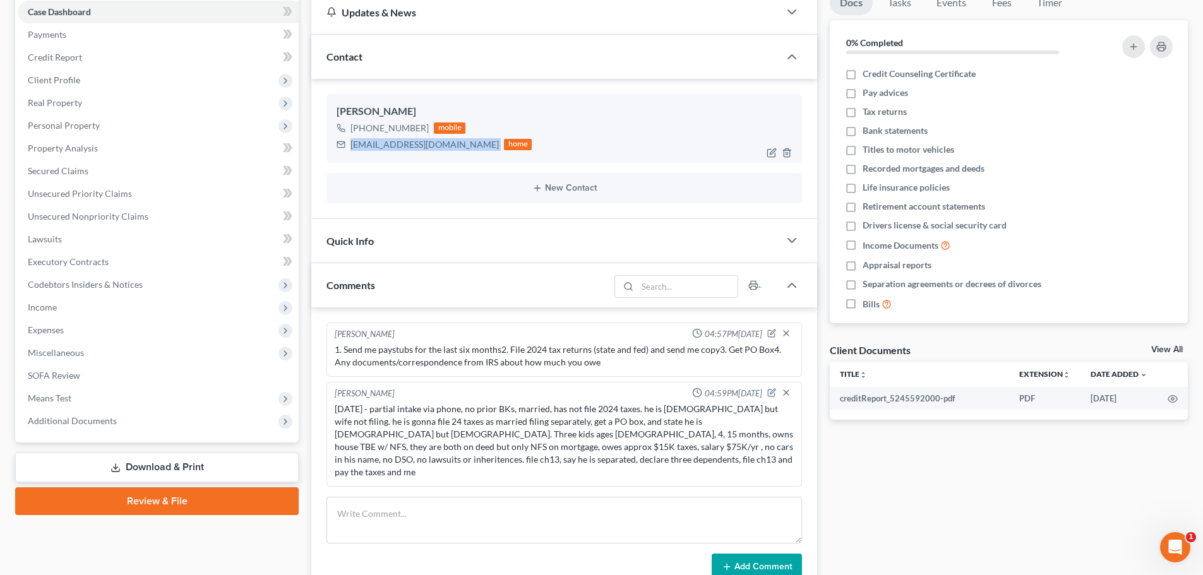
copy div "jamesdallen@outlook.com"
drag, startPoint x: 571, startPoint y: 419, endPoint x: 535, endPoint y: 410, distance: 37.2
click at [538, 419] on div "9/2/25 - partial intake via phone, no prior BKs, married, has not file 2024 tax…" at bounding box center [564, 441] width 459 height 76
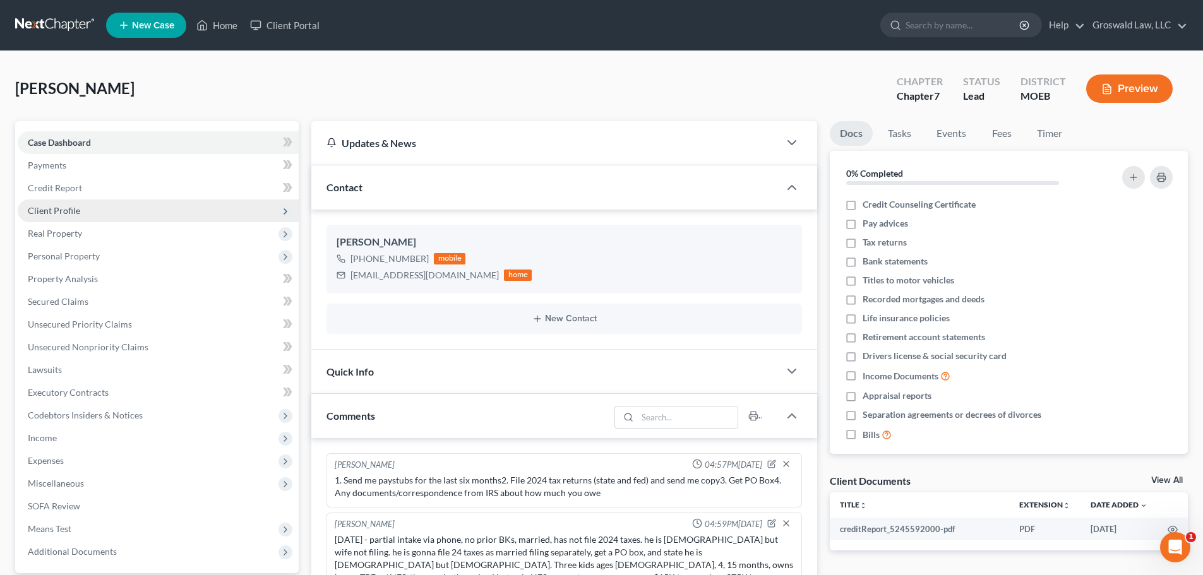
click at [73, 210] on span "Client Profile" at bounding box center [54, 210] width 52 height 11
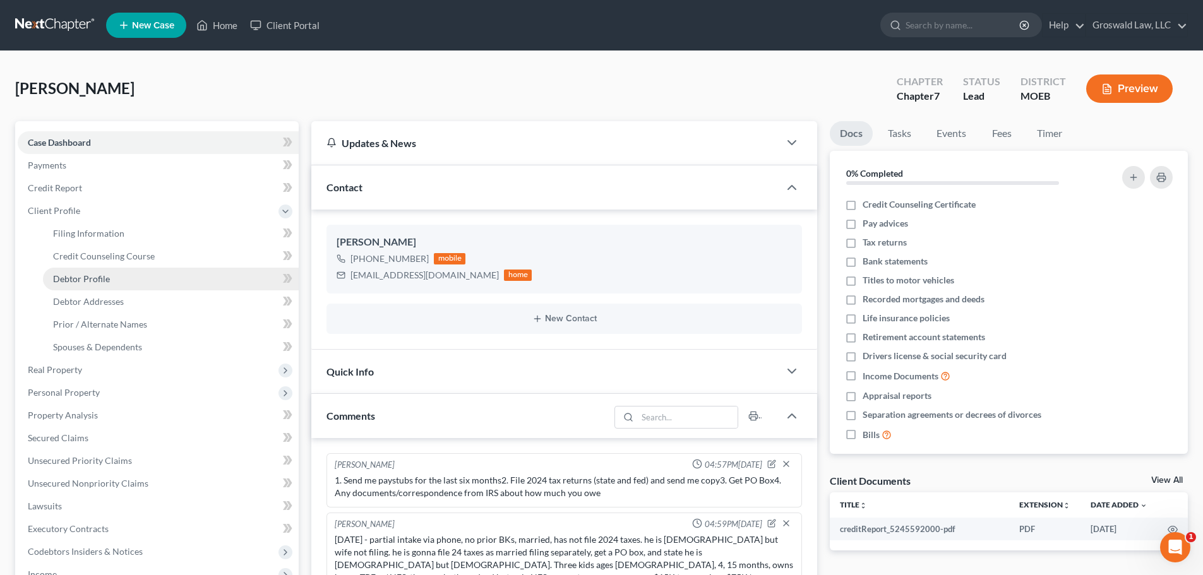
click at [109, 285] on link "Debtor Profile" at bounding box center [171, 279] width 256 height 23
select select "0"
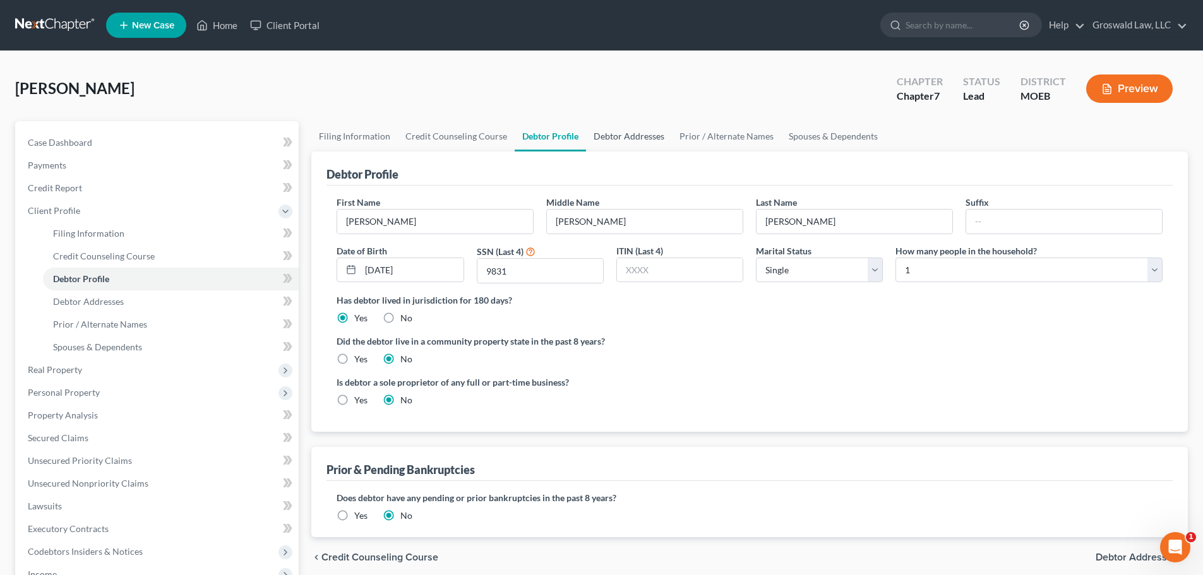
click at [637, 141] on link "Debtor Addresses" at bounding box center [629, 136] width 86 height 30
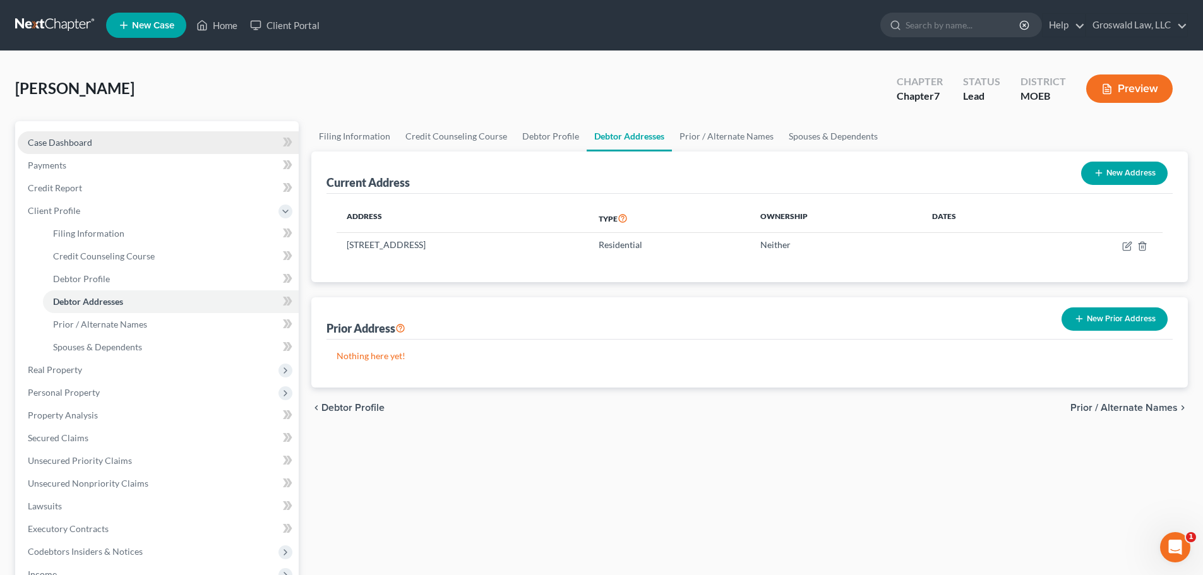
click at [136, 145] on link "Case Dashboard" at bounding box center [158, 142] width 281 height 23
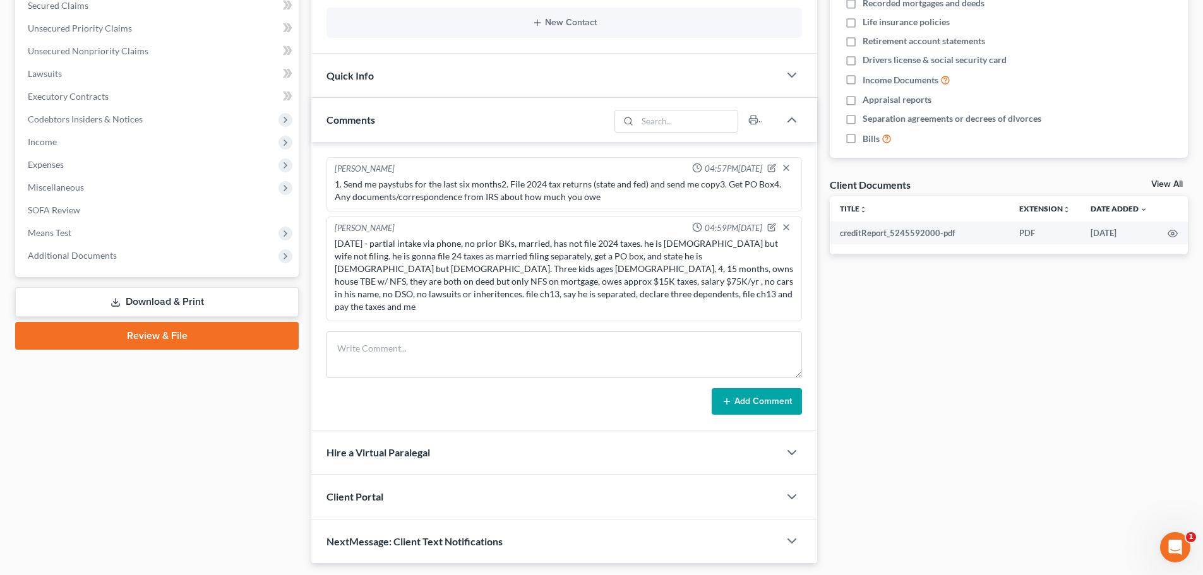
scroll to position [320, 0]
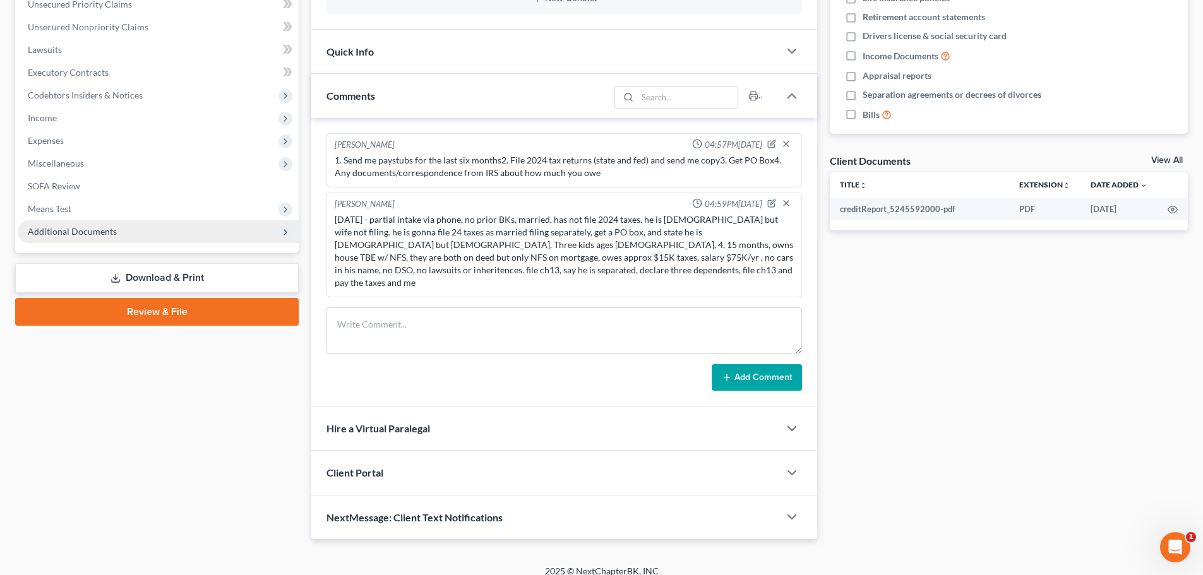
click at [129, 234] on span "Additional Documents" at bounding box center [158, 231] width 281 height 23
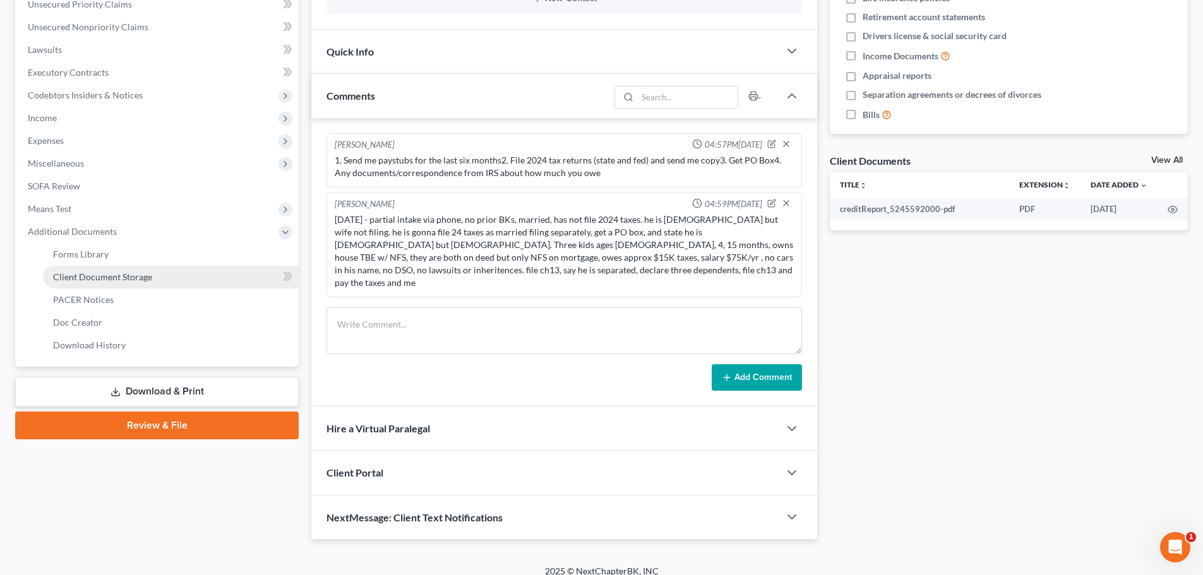
click at [152, 276] on link "Client Document Storage" at bounding box center [171, 277] width 256 height 23
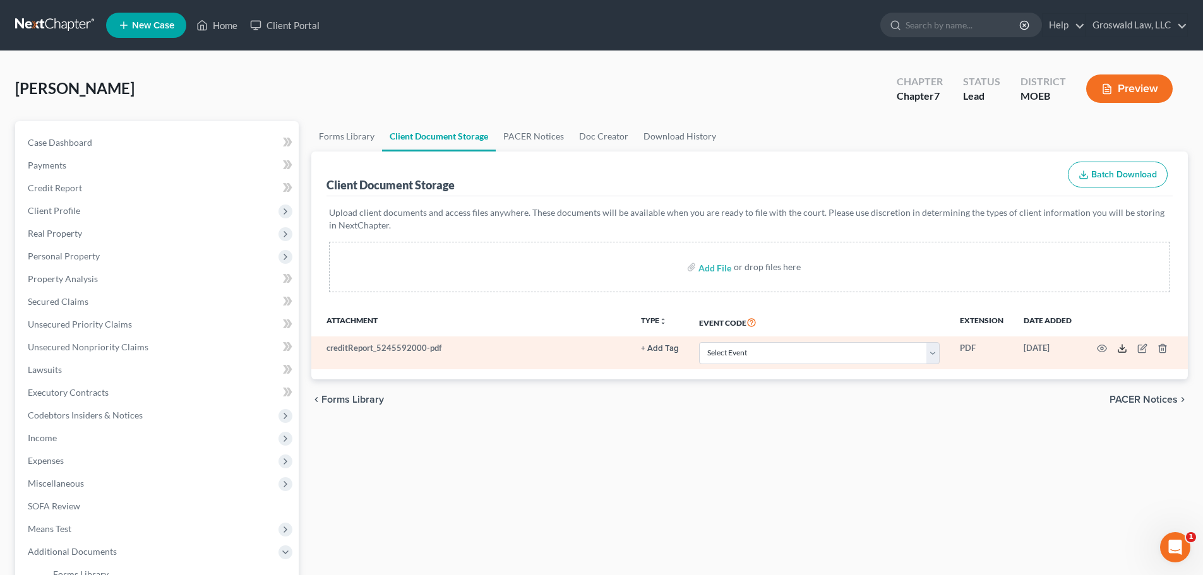
click at [1122, 351] on icon at bounding box center [1122, 349] width 10 height 10
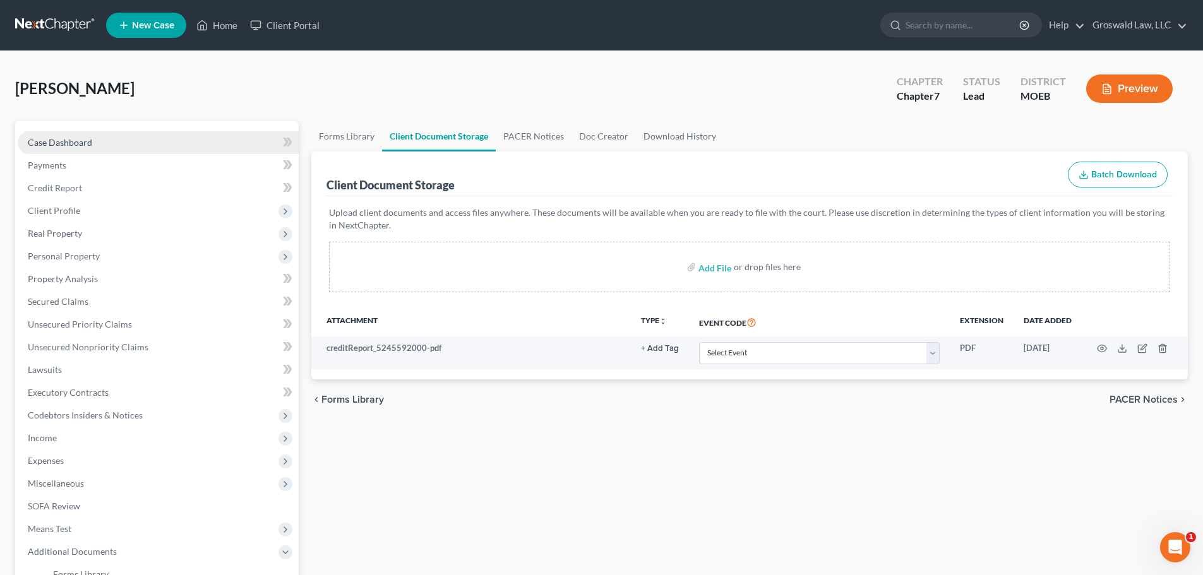
click at [95, 133] on link "Case Dashboard" at bounding box center [158, 142] width 281 height 23
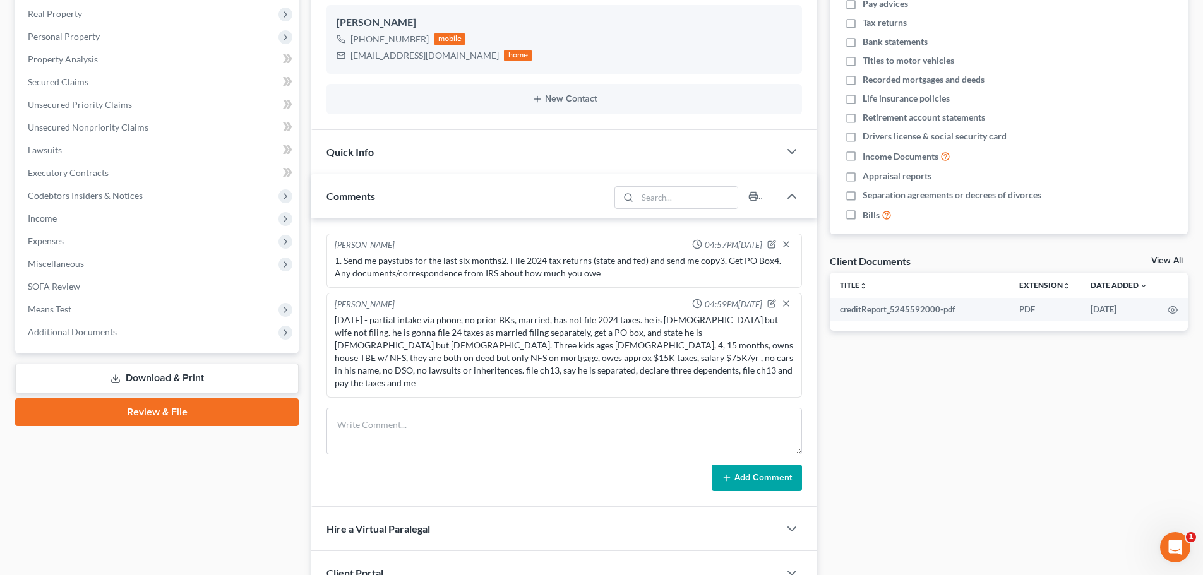
scroll to position [126, 0]
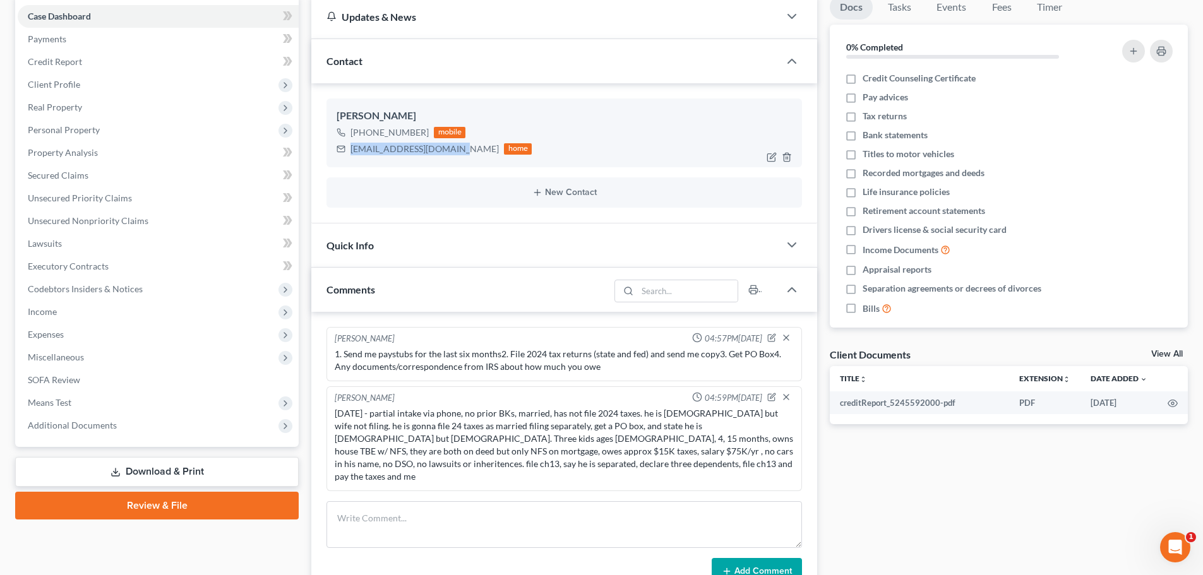
drag, startPoint x: 451, startPoint y: 150, endPoint x: 352, endPoint y: 152, distance: 99.2
click at [352, 152] on div "jamesdallen@outlook.com" at bounding box center [424, 149] width 148 height 13
copy div "jamesdallen@outlook.com"
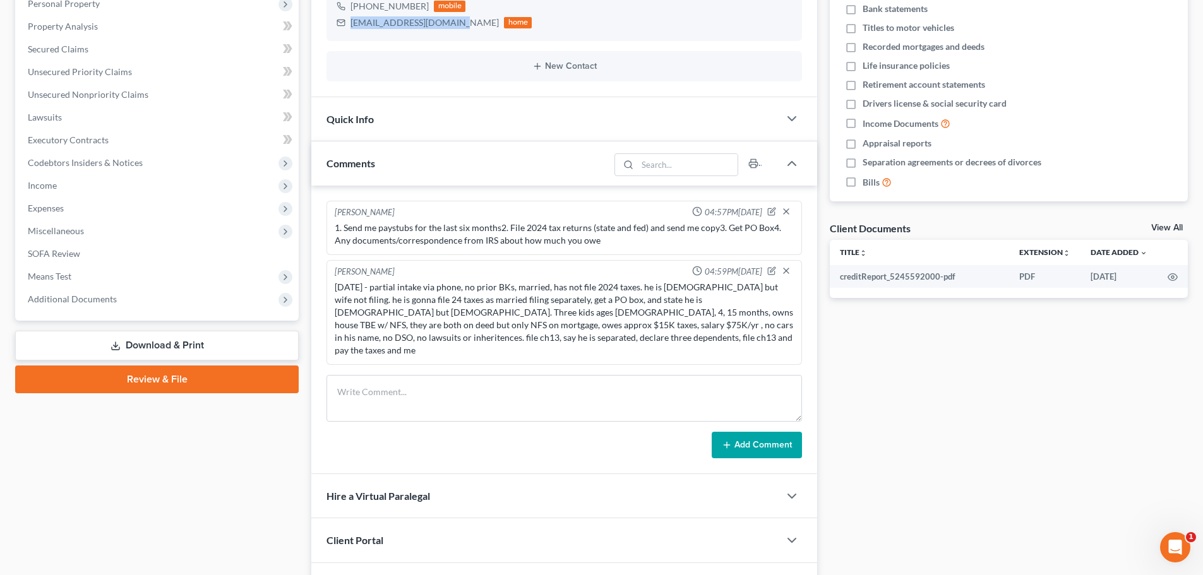
scroll to position [189, 0]
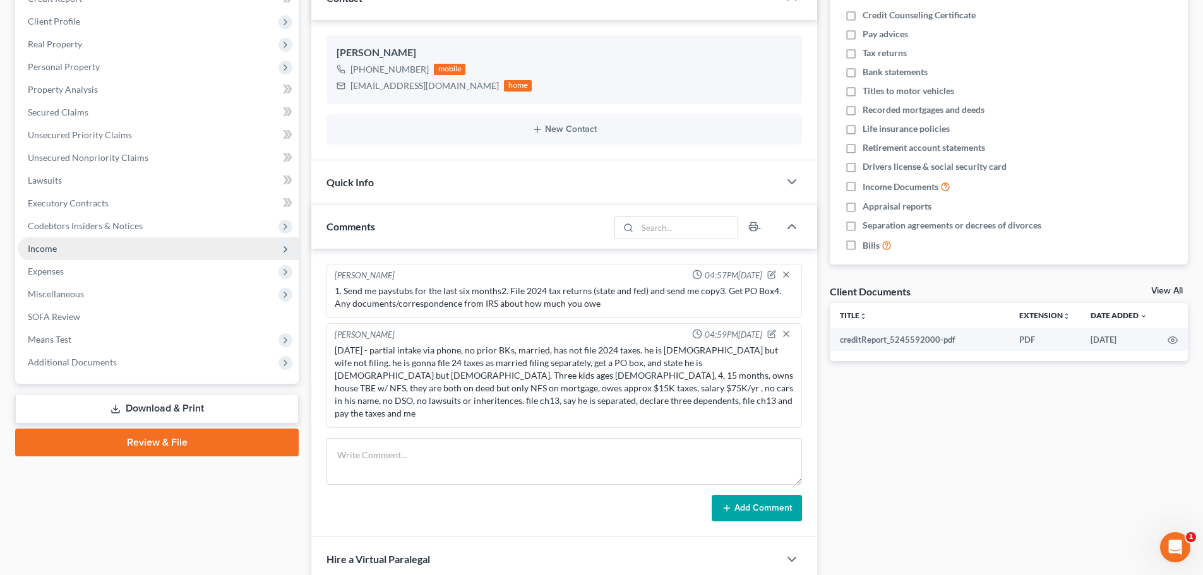
click at [71, 247] on span "Income" at bounding box center [158, 248] width 281 height 23
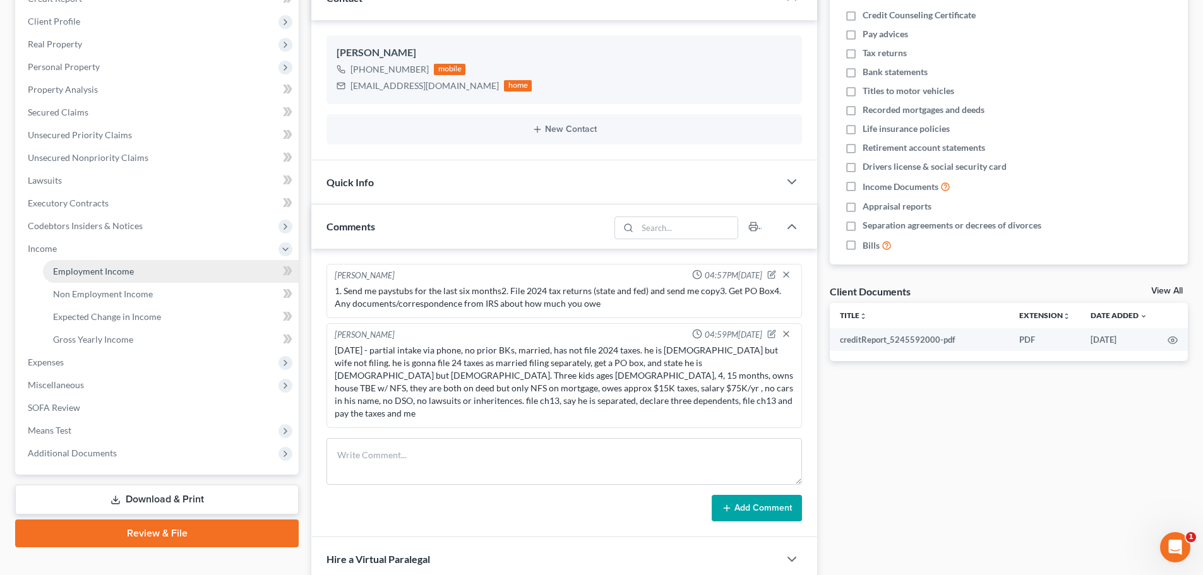
click at [82, 269] on span "Employment Income" at bounding box center [93, 271] width 81 height 11
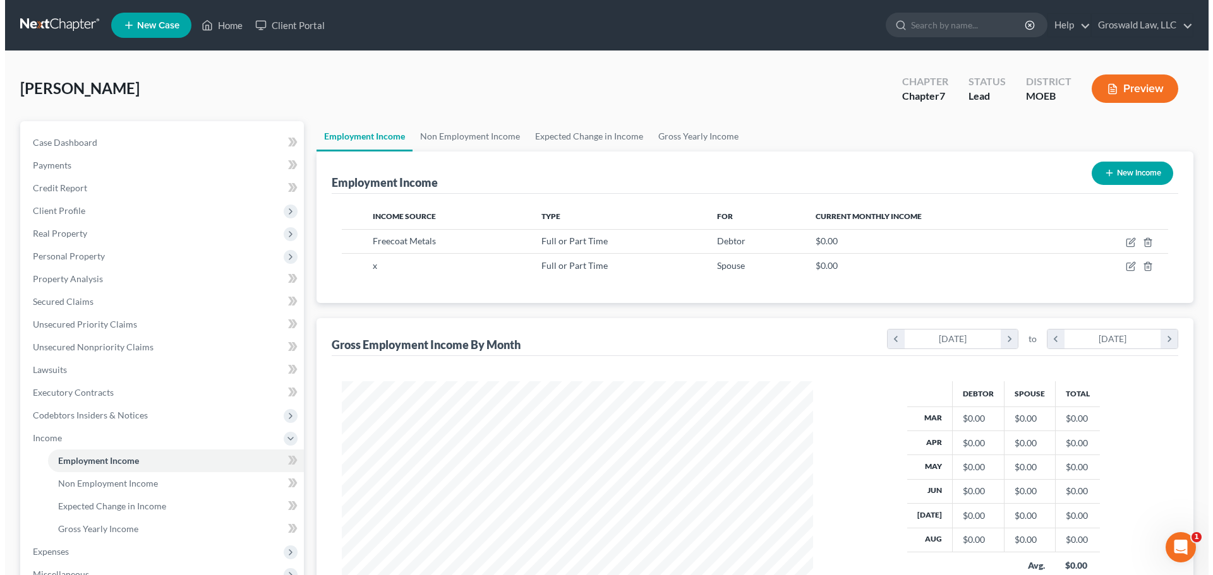
scroll to position [236, 496]
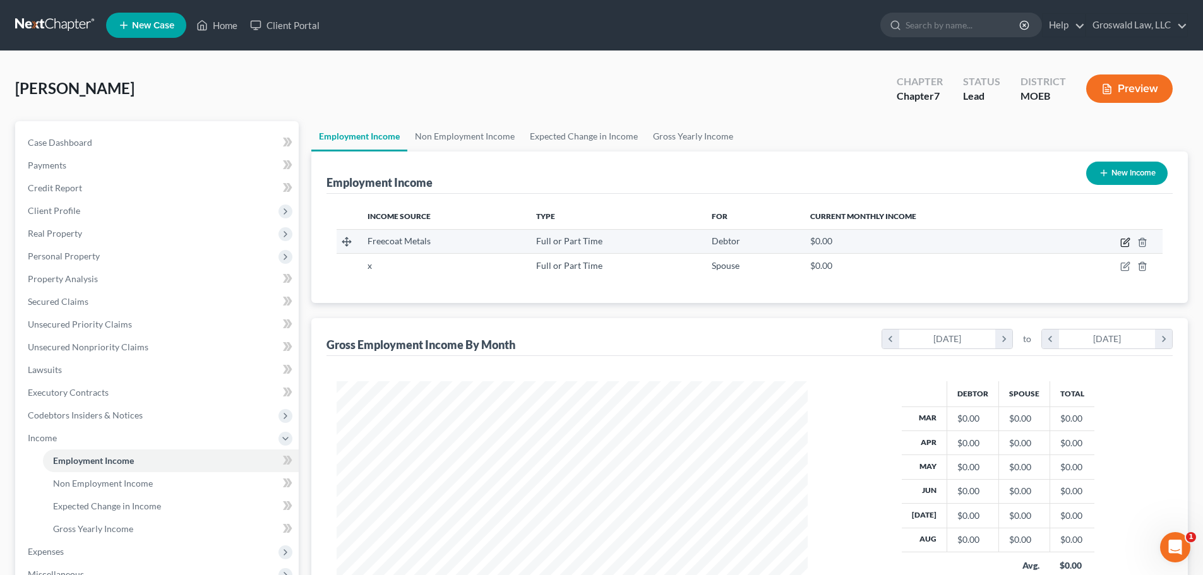
click at [1124, 244] on icon "button" at bounding box center [1126, 241] width 6 height 6
select select "0"
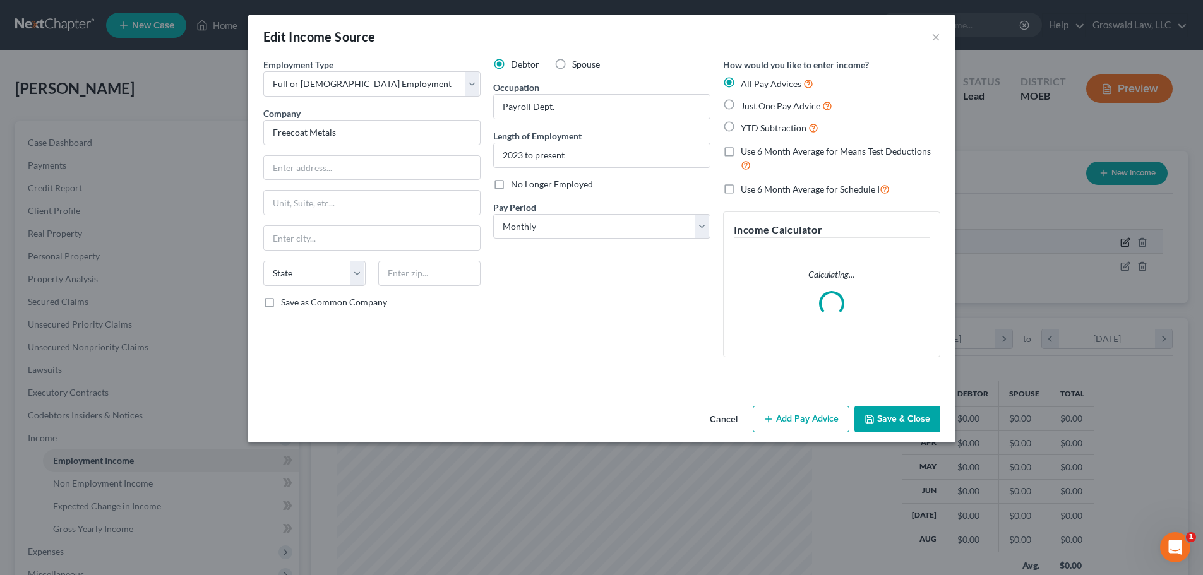
scroll to position [237, 501]
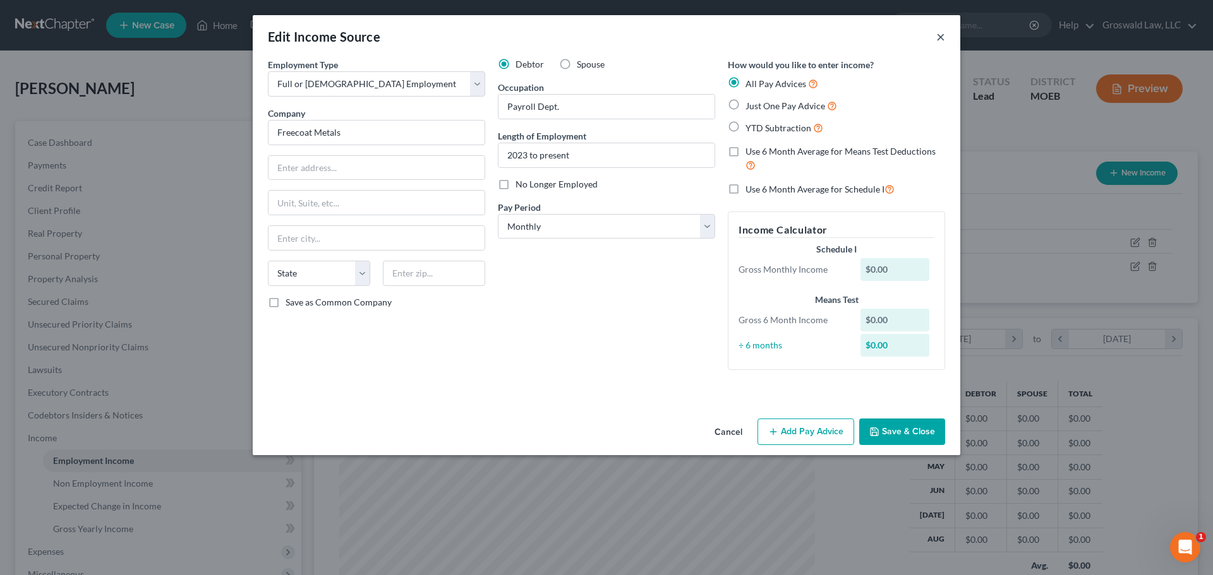
click at [937, 37] on button "×" at bounding box center [940, 36] width 9 height 15
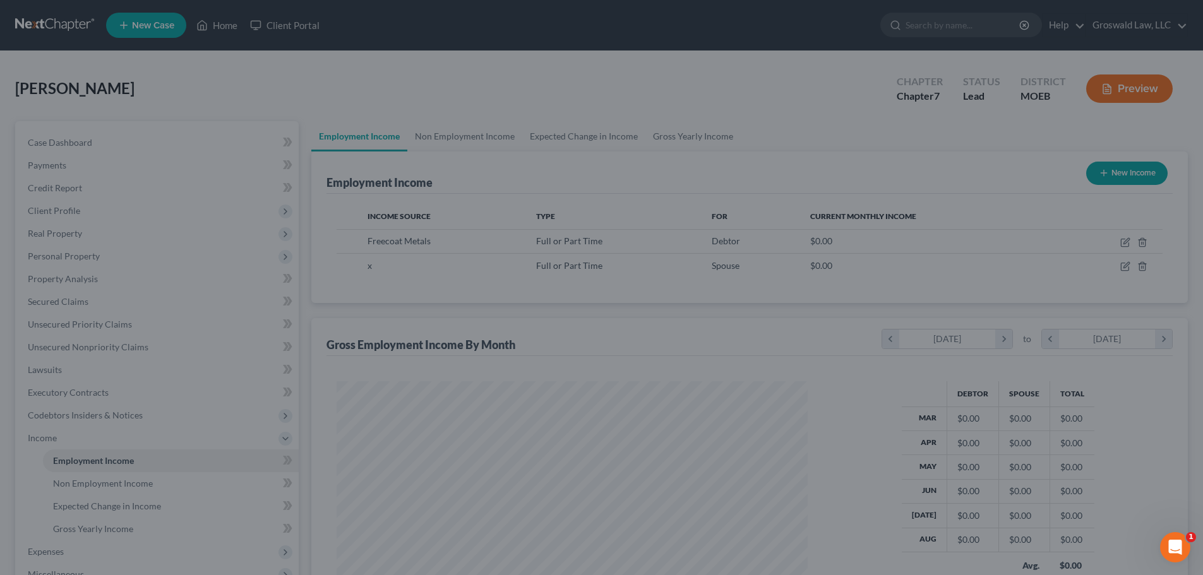
scroll to position [631288, 631028]
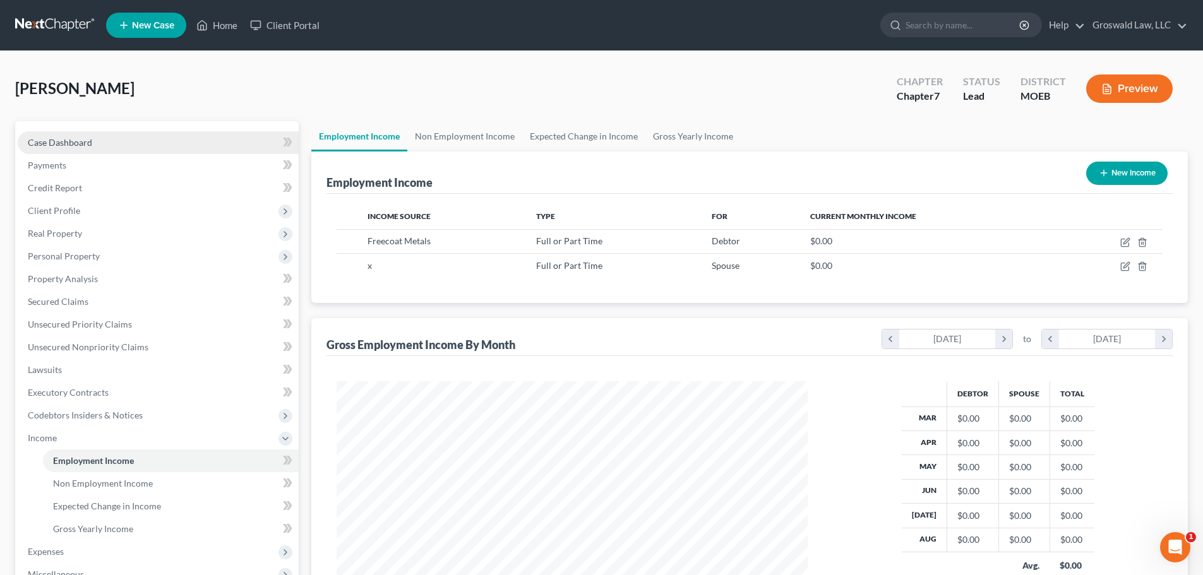
click at [55, 141] on span "Case Dashboard" at bounding box center [60, 142] width 64 height 11
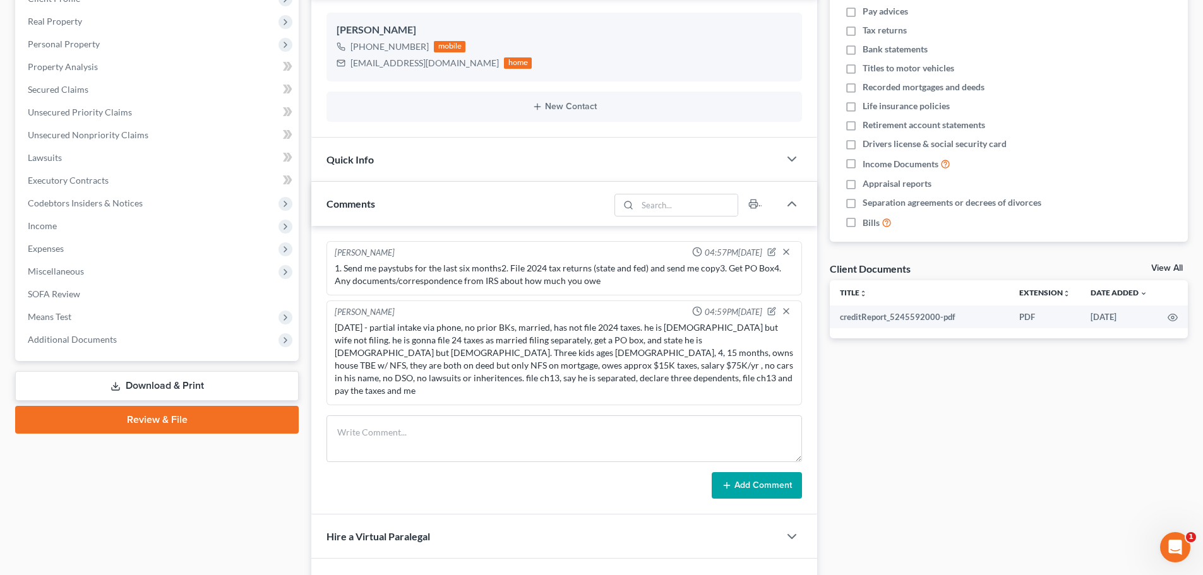
scroll to position [189, 0]
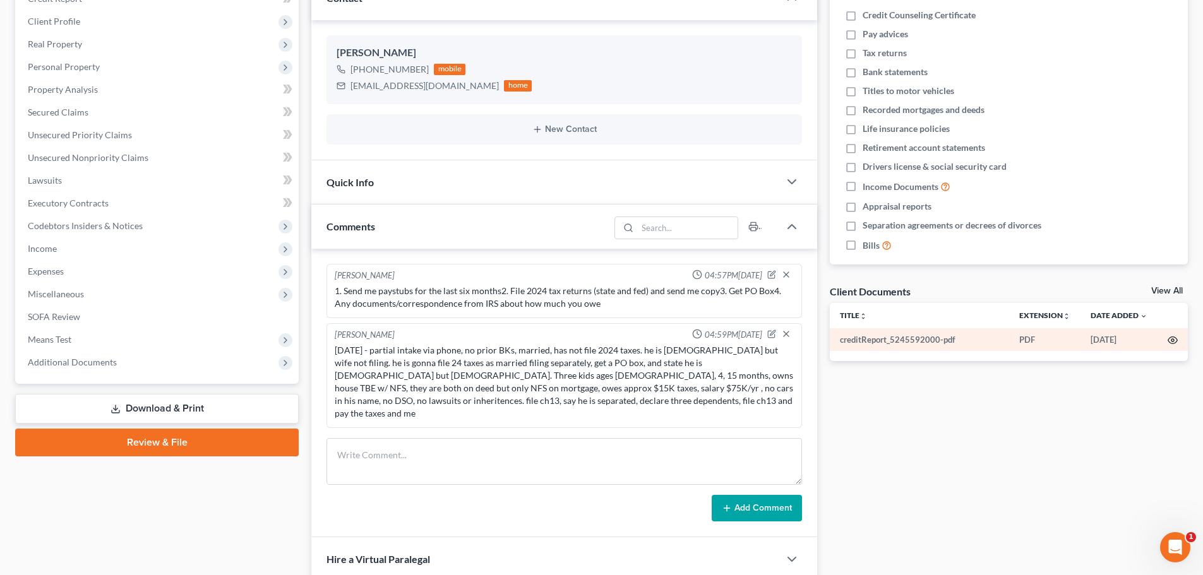
click at [1171, 342] on circle "button" at bounding box center [1172, 340] width 3 height 3
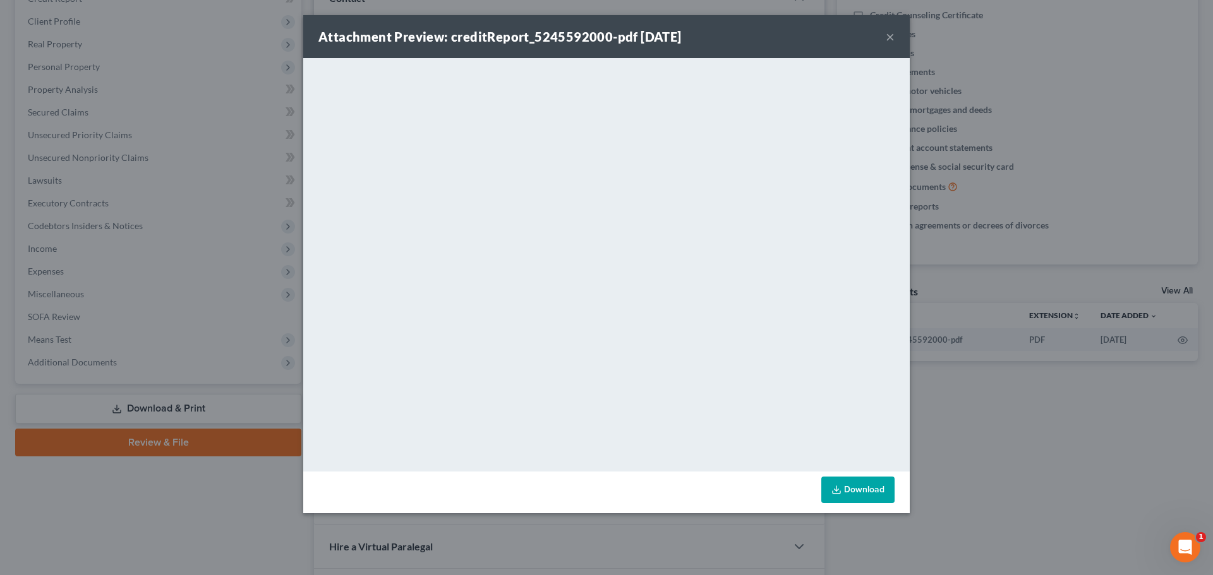
click at [882, 38] on div "Attachment Preview: creditReport_5245592000-pdf 09/02/2025 ×" at bounding box center [606, 36] width 606 height 43
click at [893, 39] on button "×" at bounding box center [889, 36] width 9 height 15
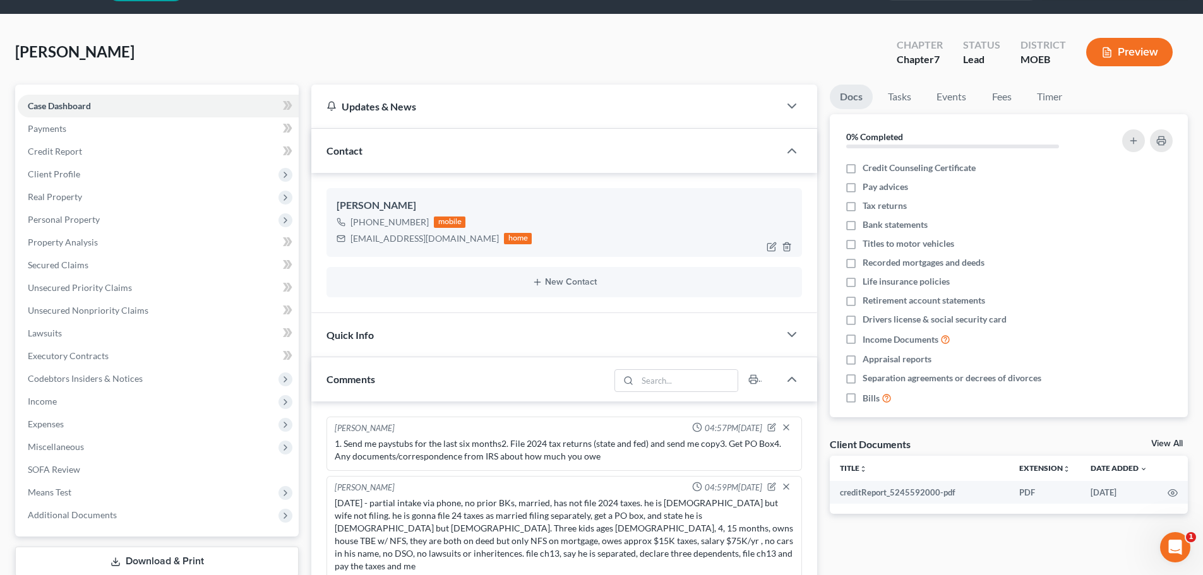
scroll to position [0, 0]
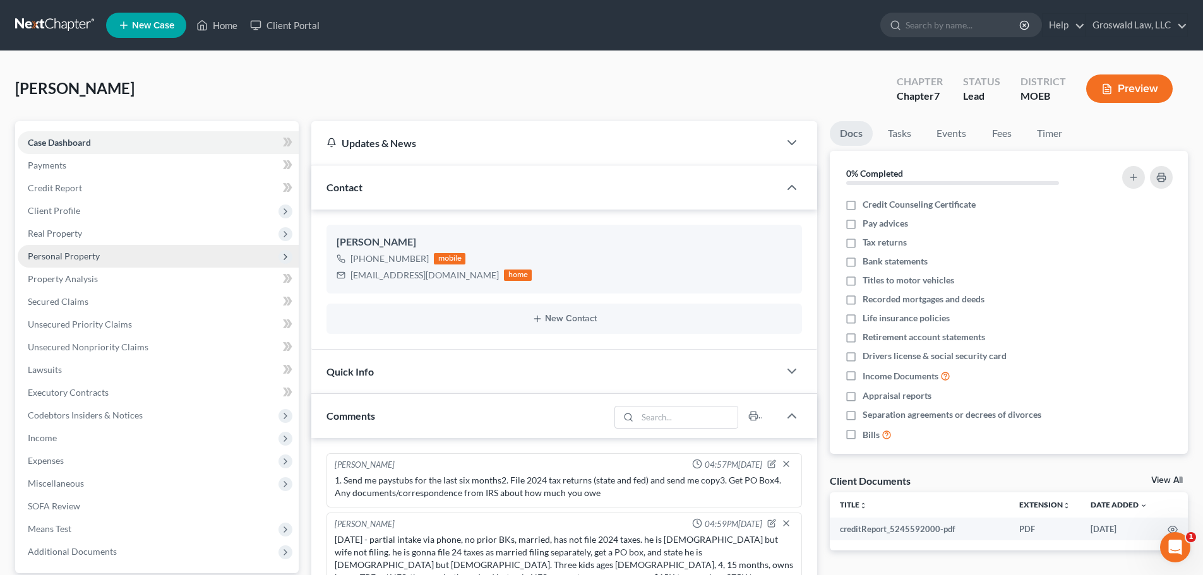
click at [73, 256] on span "Personal Property" at bounding box center [64, 256] width 72 height 11
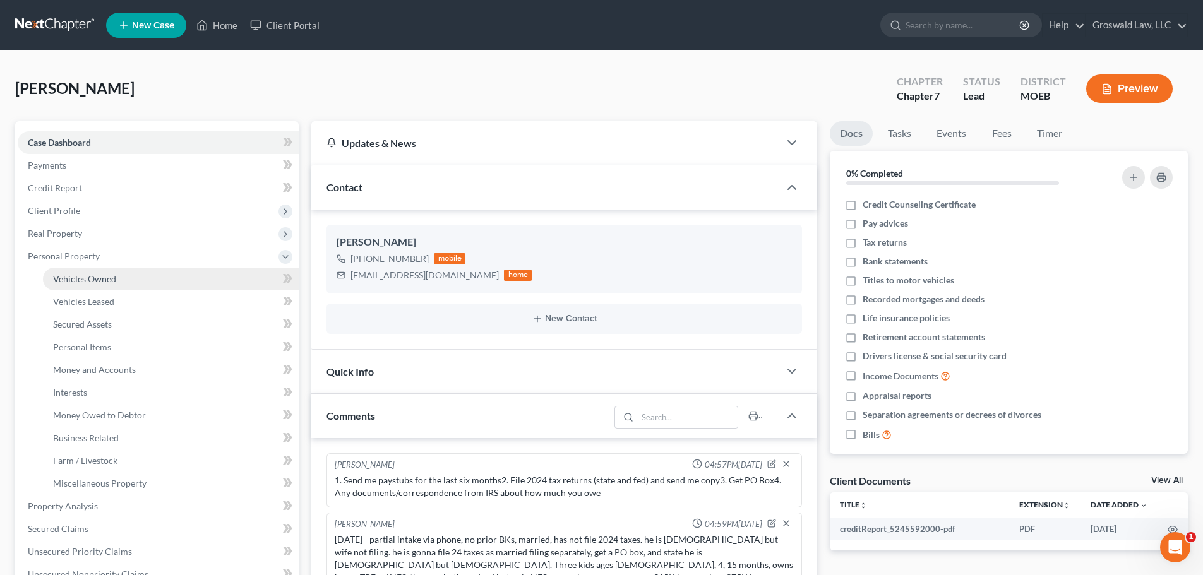
click at [83, 279] on span "Vehicles Owned" at bounding box center [84, 278] width 63 height 11
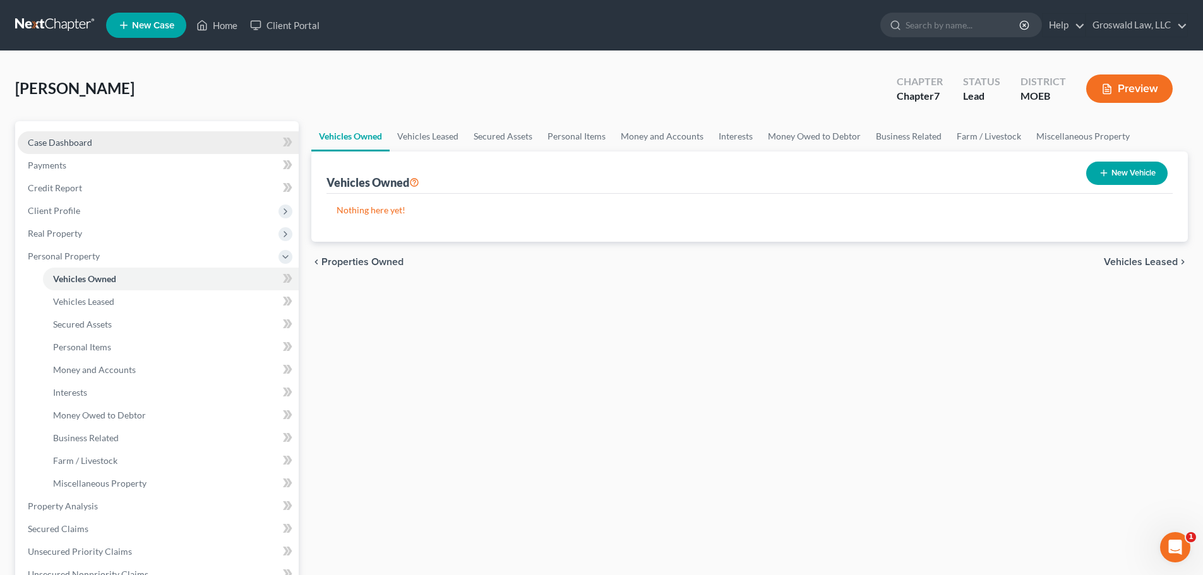
click at [105, 135] on link "Case Dashboard" at bounding box center [158, 142] width 281 height 23
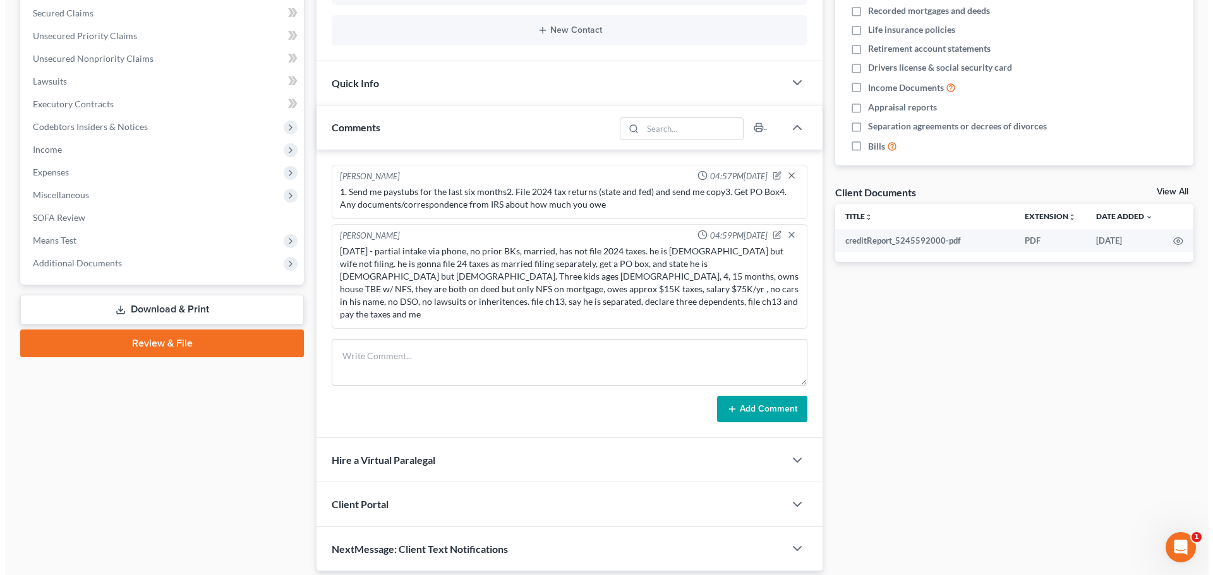
scroll to position [257, 0]
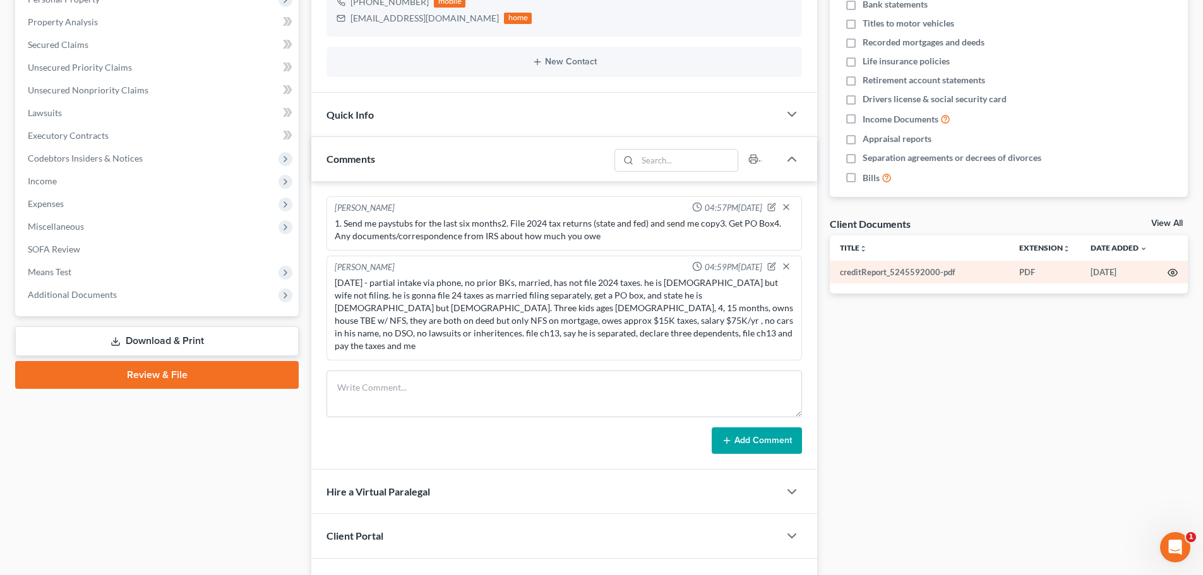
click at [1171, 270] on icon "button" at bounding box center [1172, 273] width 9 height 7
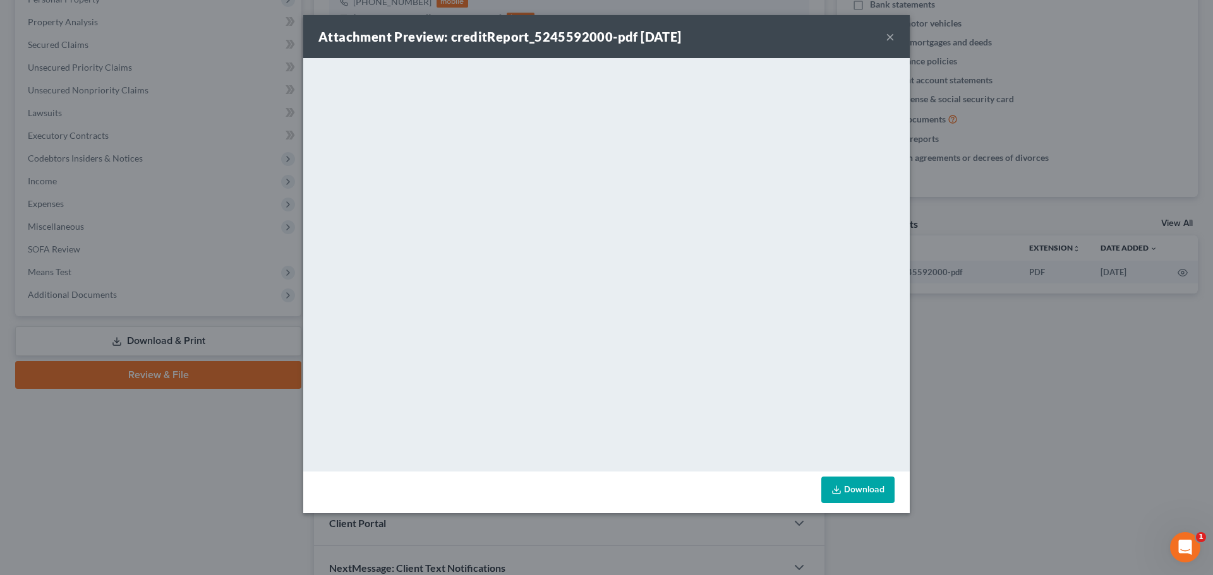
click at [849, 497] on link "Download" at bounding box center [857, 490] width 73 height 27
click at [890, 39] on button "×" at bounding box center [889, 36] width 9 height 15
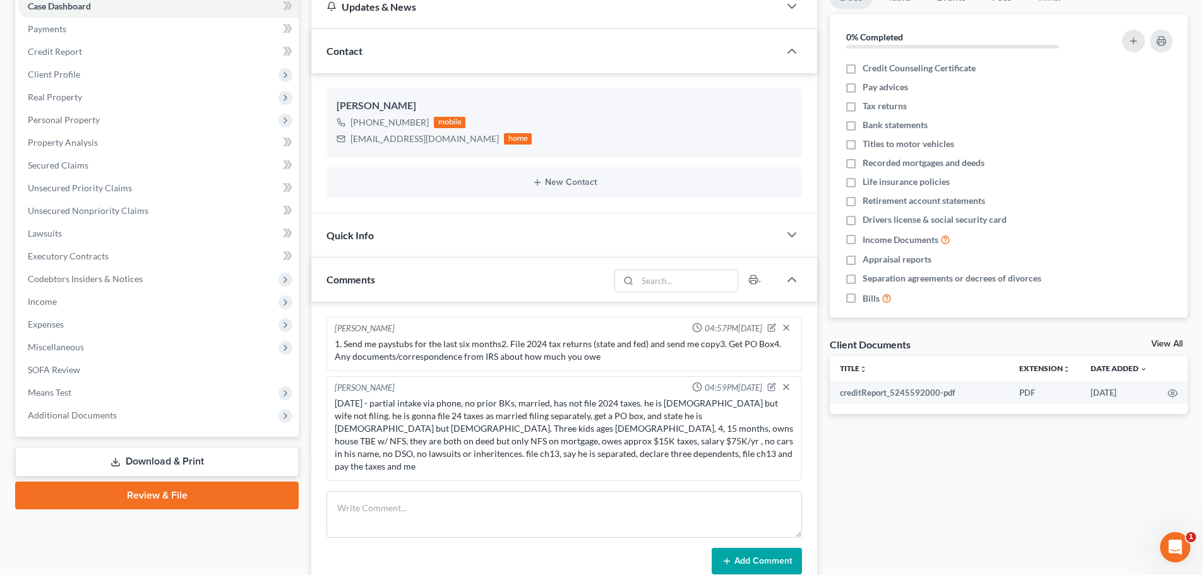
scroll to position [0, 0]
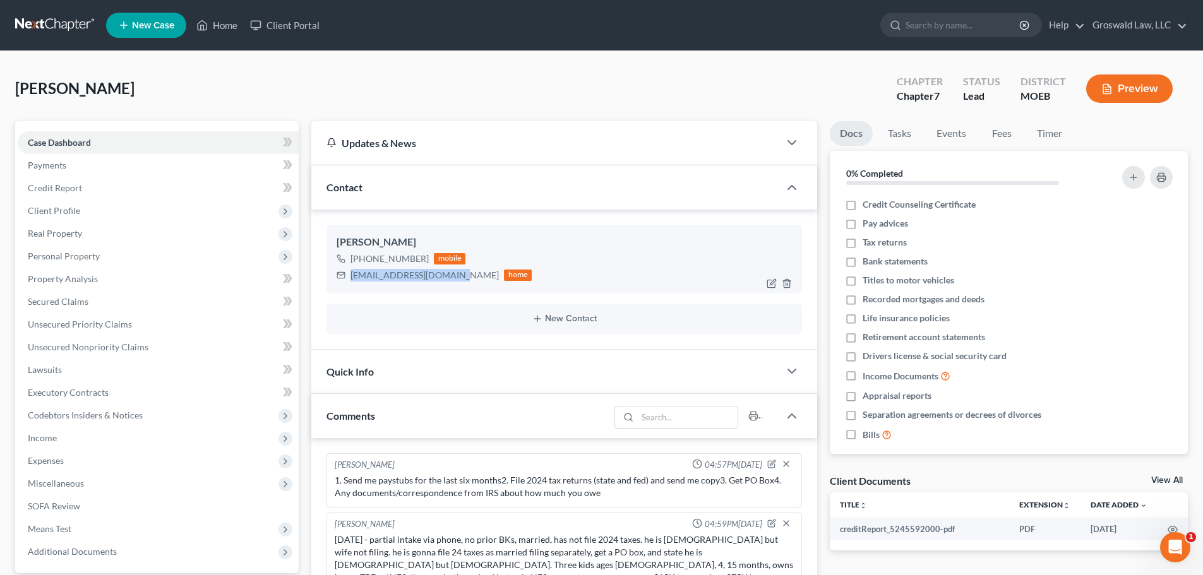
drag, startPoint x: 452, startPoint y: 279, endPoint x: 347, endPoint y: 281, distance: 104.2
click at [347, 281] on div "jamesdallen@outlook.com home" at bounding box center [434, 275] width 195 height 16
copy div "jamesdallen@outlook.com"
drag, startPoint x: 422, startPoint y: 260, endPoint x: 385, endPoint y: 263, distance: 37.4
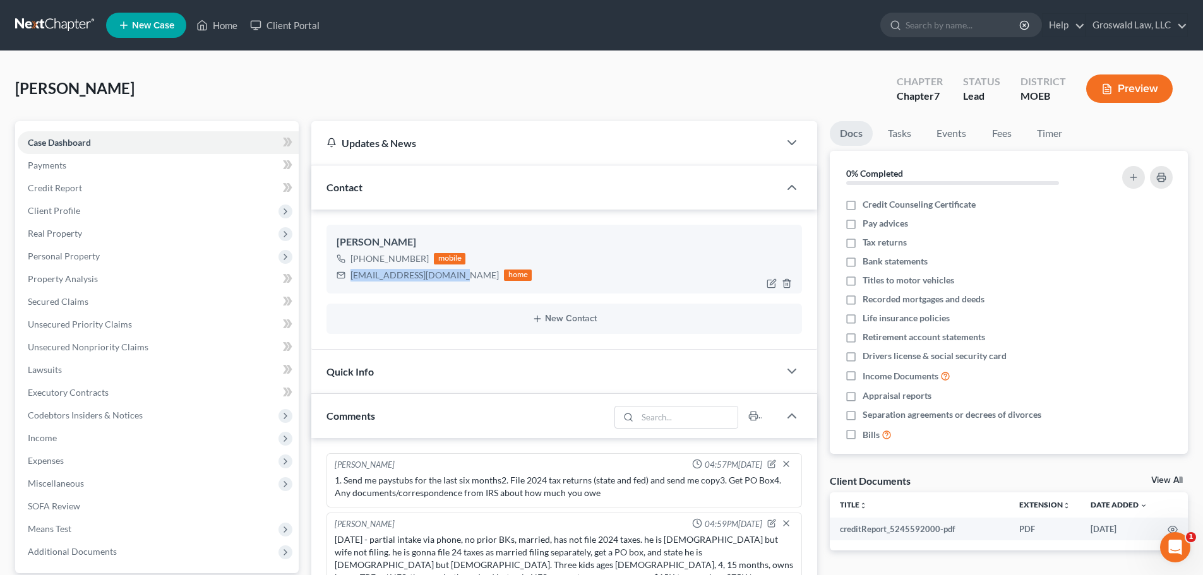
click at [385, 263] on div "+1 (585) 200-1472" at bounding box center [389, 259] width 78 height 13
copy div "200-1472"
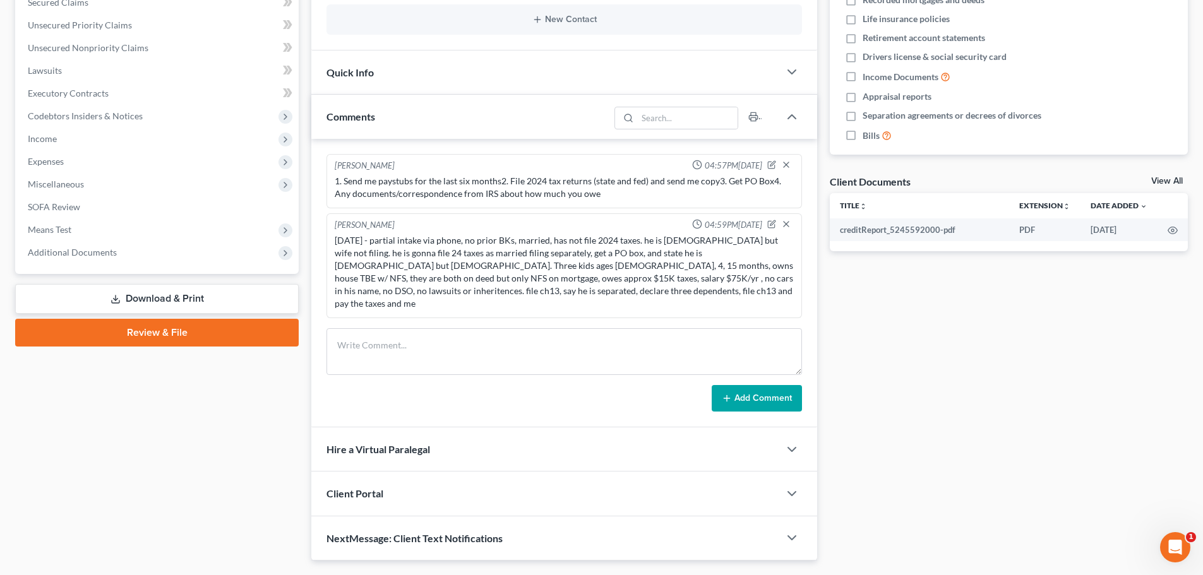
scroll to position [320, 0]
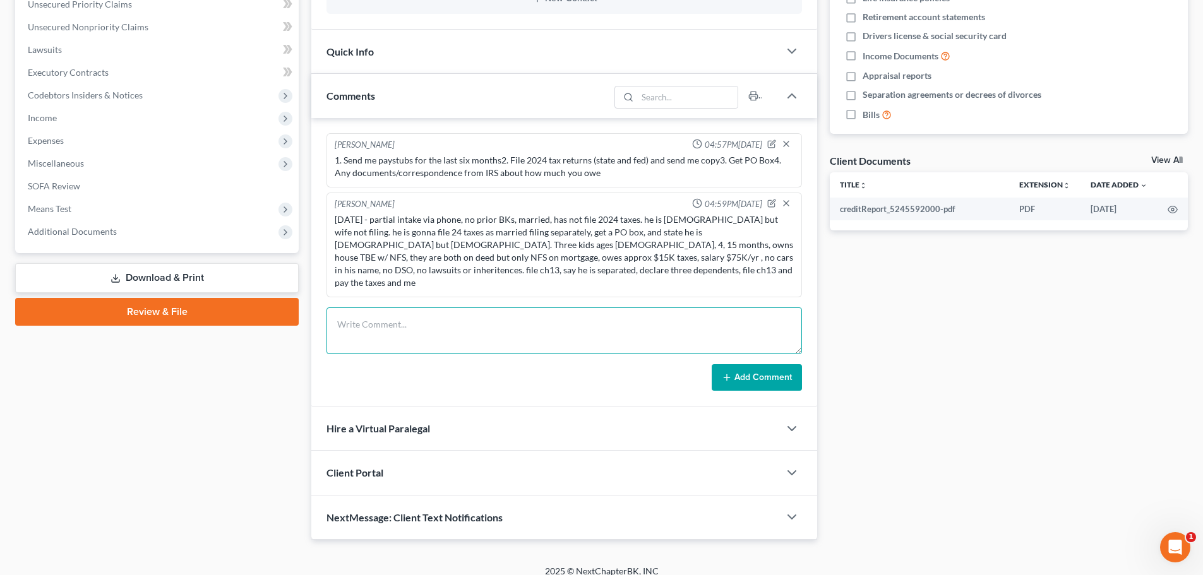
click at [392, 311] on textarea at bounding box center [564, 331] width 476 height 47
paste textarea "1. ID and SS Card2. 2024 tax returns (state and federal)3. Paystubs from March …"
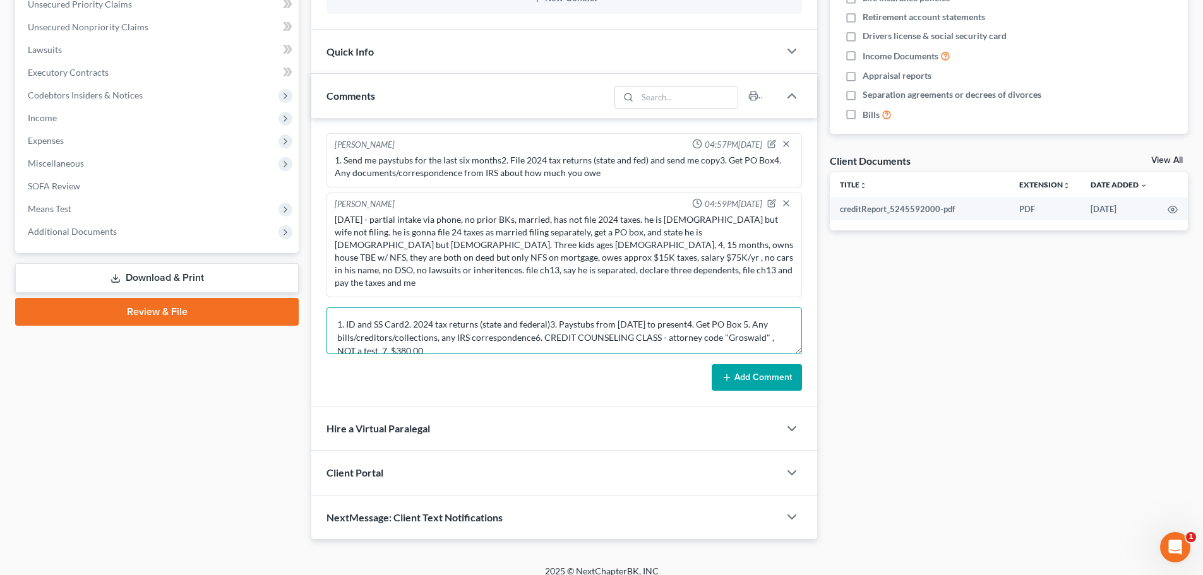
scroll to position [3, 0]
type textarea "1. ID and SS Card2. 2024 tax returns (state and federal)3. Paystubs from March …"
click at [768, 364] on button "Add Comment" at bounding box center [757, 377] width 90 height 27
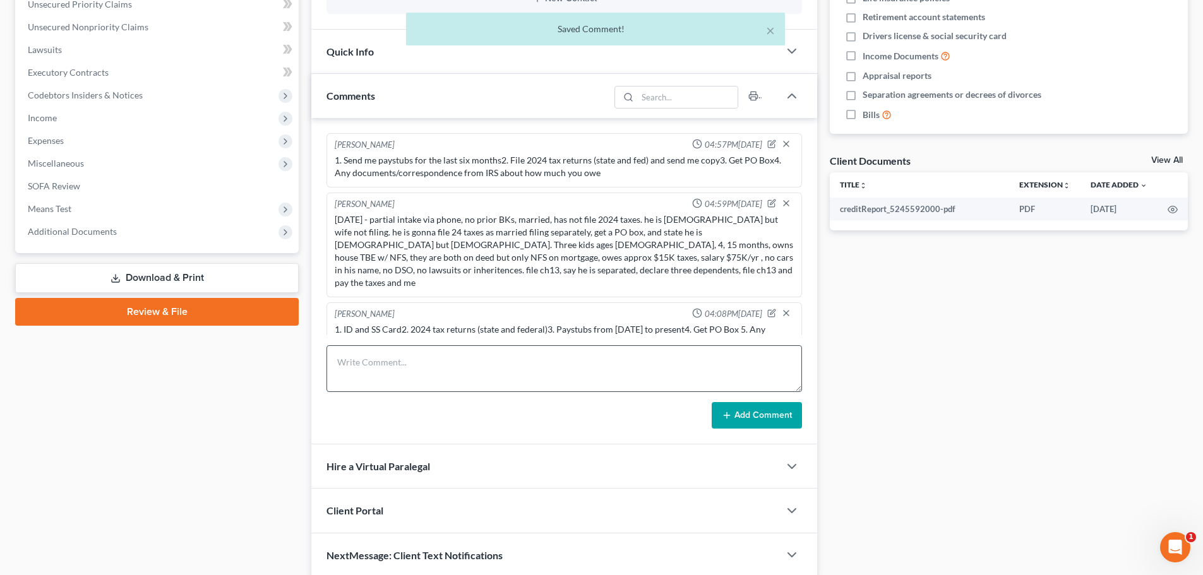
scroll to position [21, 0]
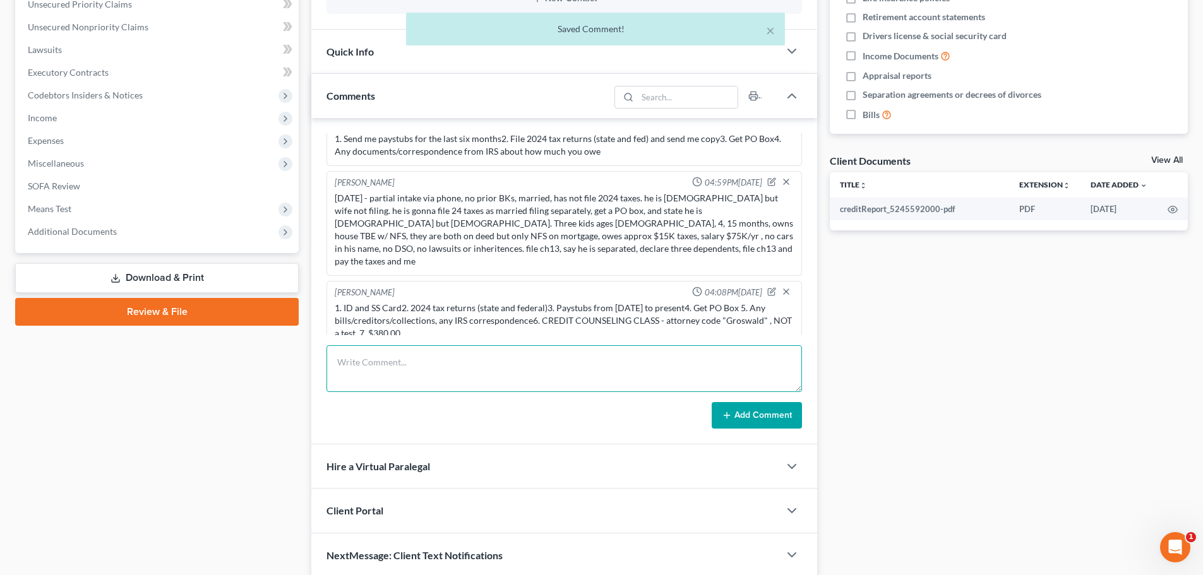
click at [494, 354] on textarea at bounding box center [564, 368] width 476 height 47
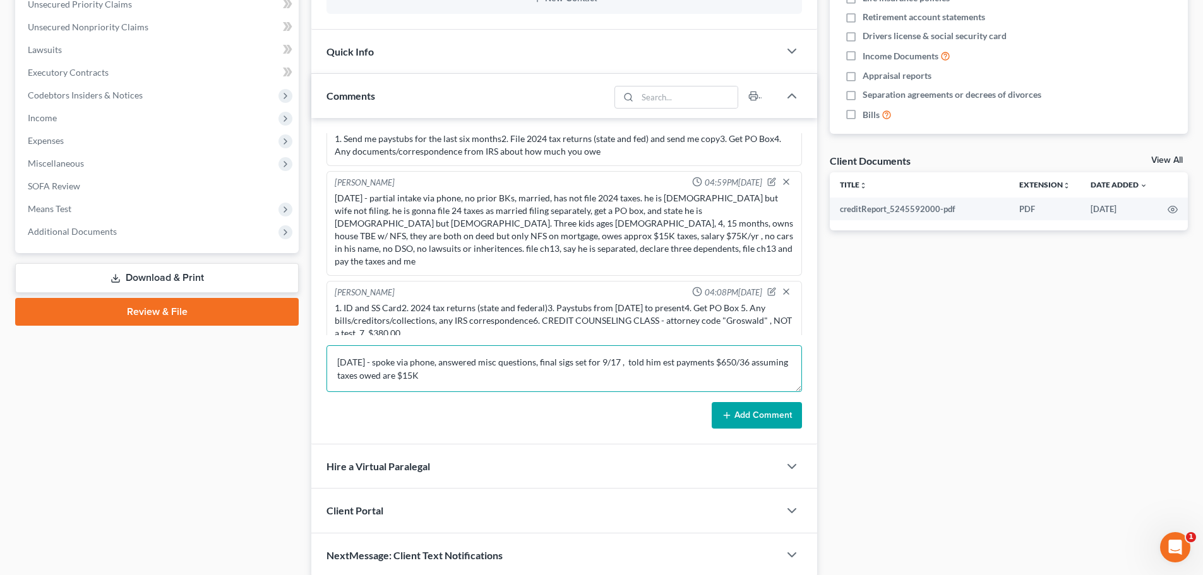
type textarea "9/10/25 - spoke via phone, answered misc questions, final sigs set for 9/17 , t…"
click at [767, 412] on button "Add Comment" at bounding box center [757, 415] width 90 height 27
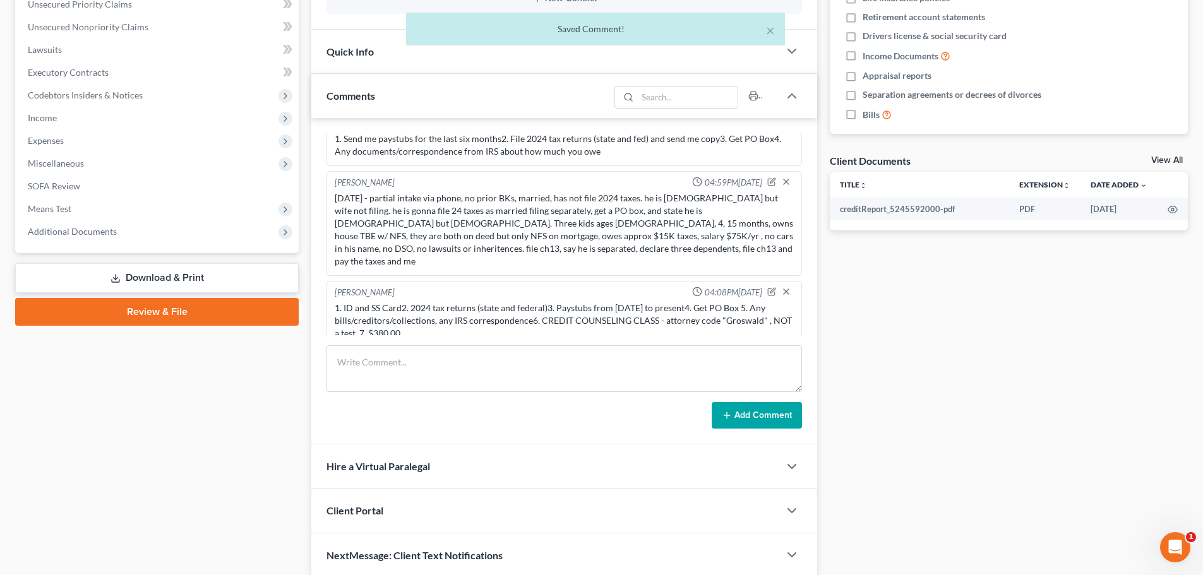
scroll to position [81, 0]
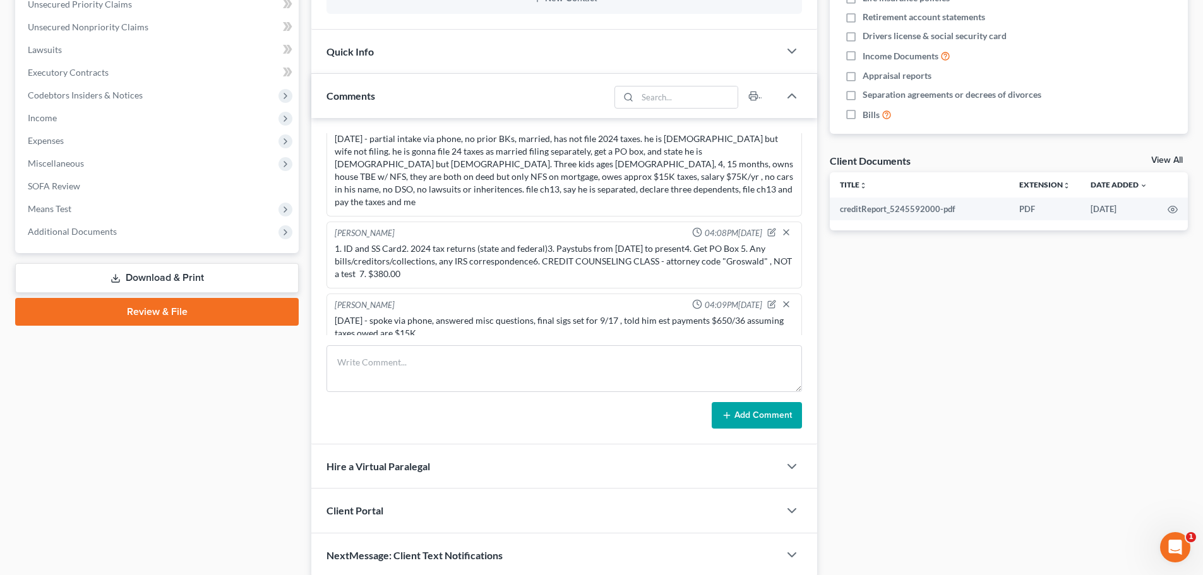
click at [1021, 371] on div "Docs Tasks Events Fees Timer 0% Completed Nothing here yet! Credit Counseling C…" at bounding box center [1009, 189] width 371 height 777
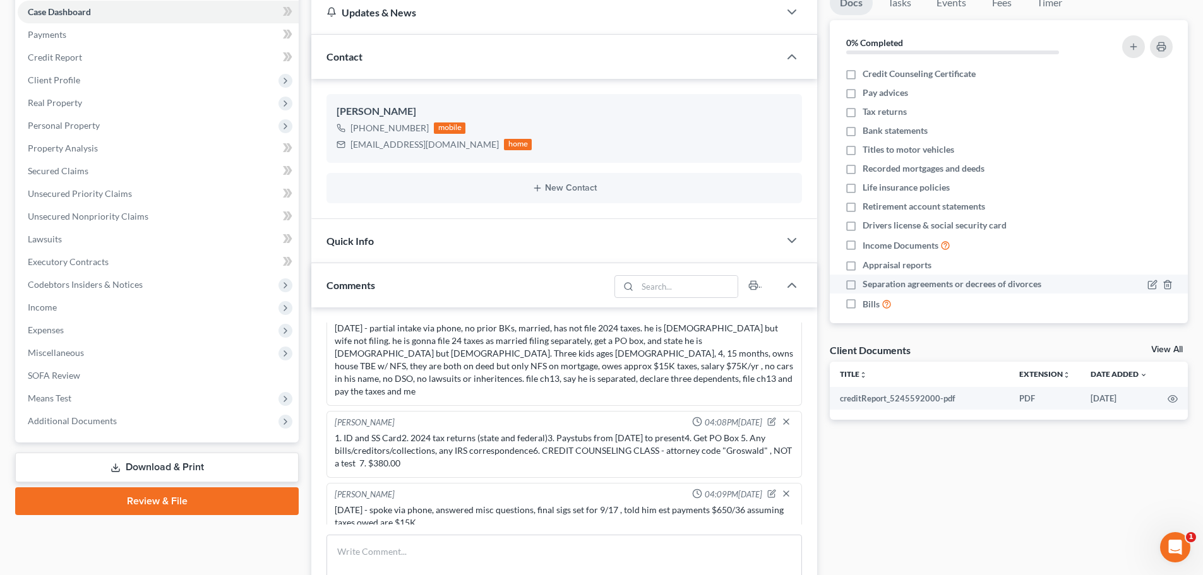
scroll to position [0, 0]
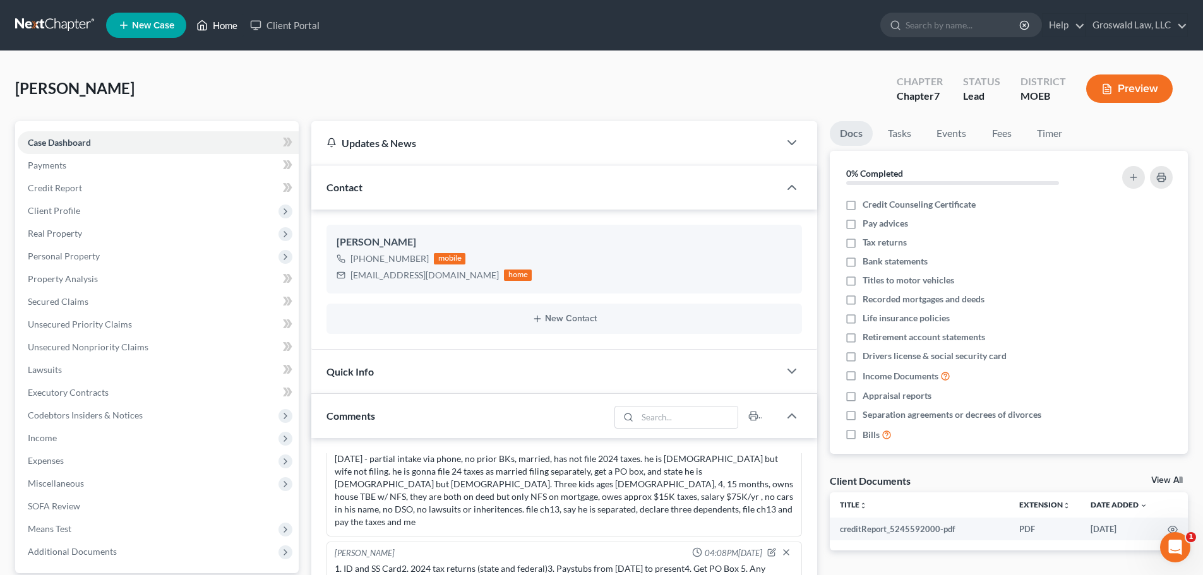
click at [218, 28] on link "Home" at bounding box center [217, 25] width 54 height 23
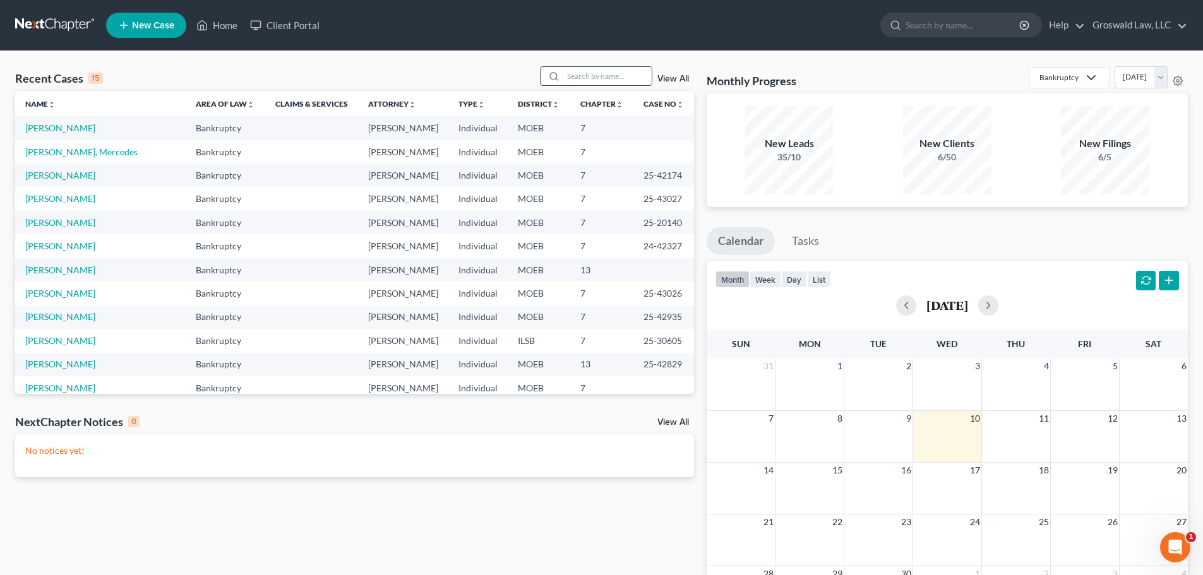
click at [603, 73] on input "search" at bounding box center [607, 76] width 88 height 18
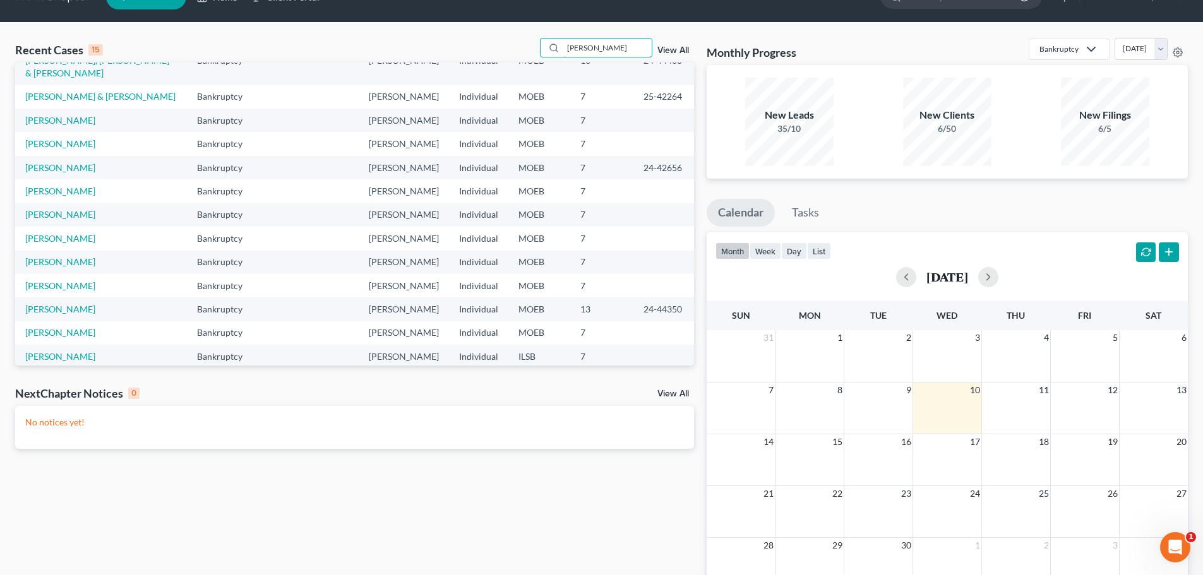
scroll to position [63, 0]
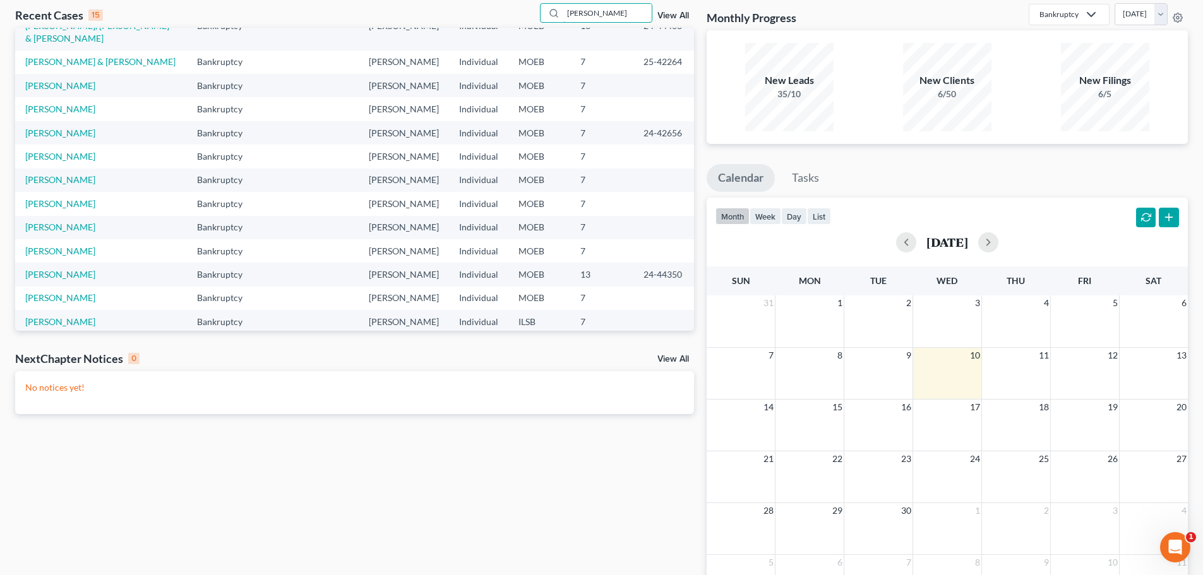
type input "thomas"
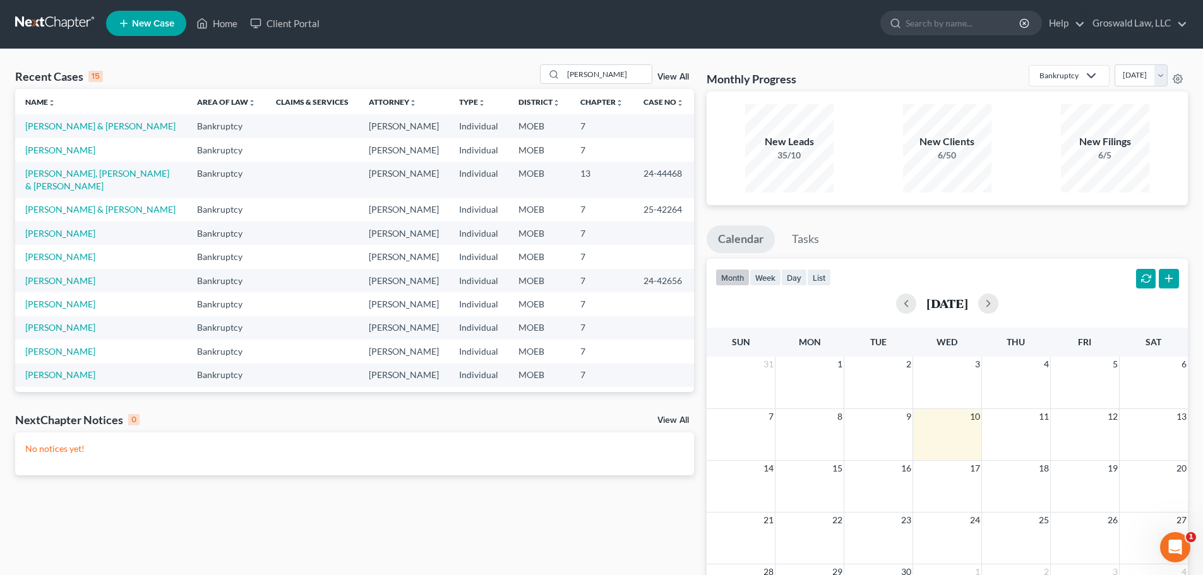
scroll to position [0, 0]
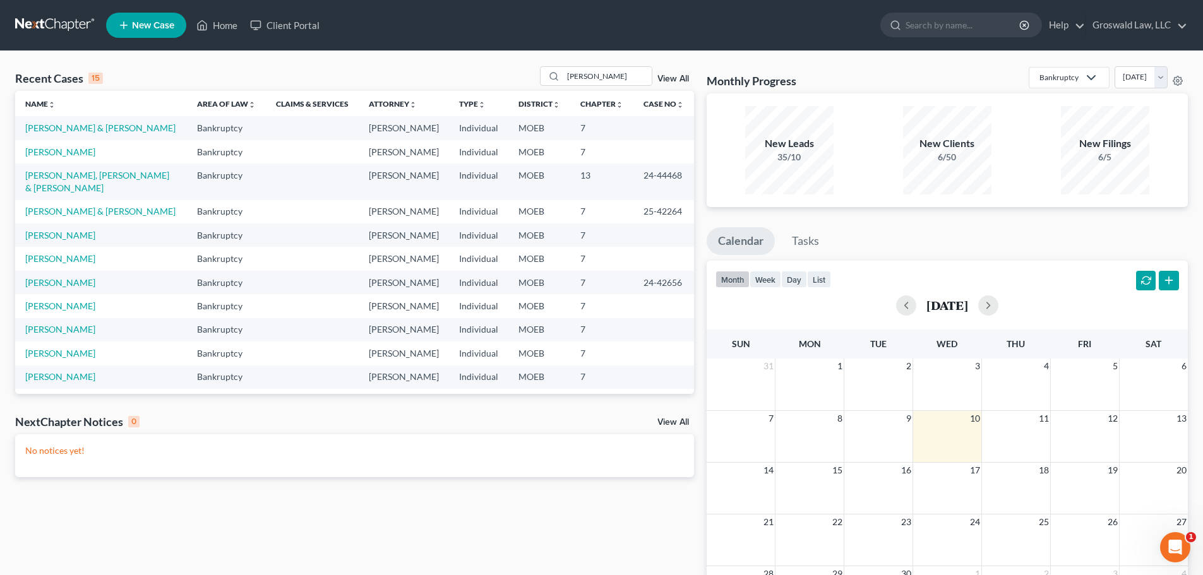
click at [133, 17] on link "New Case" at bounding box center [146, 25] width 80 height 25
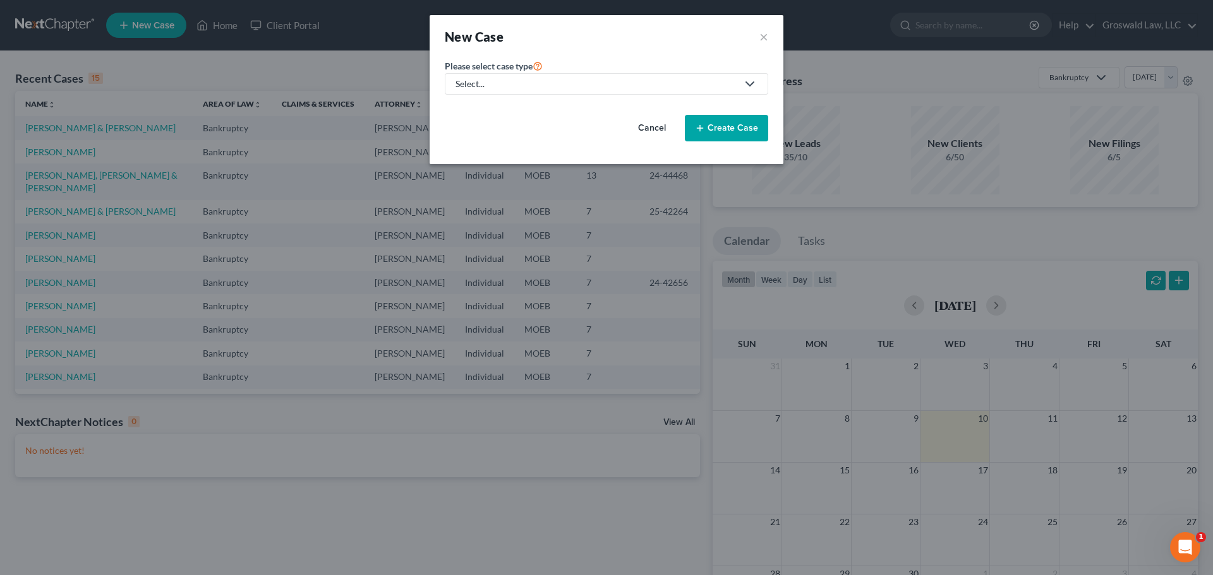
click at [465, 89] on div "Select..." at bounding box center [596, 84] width 282 height 13
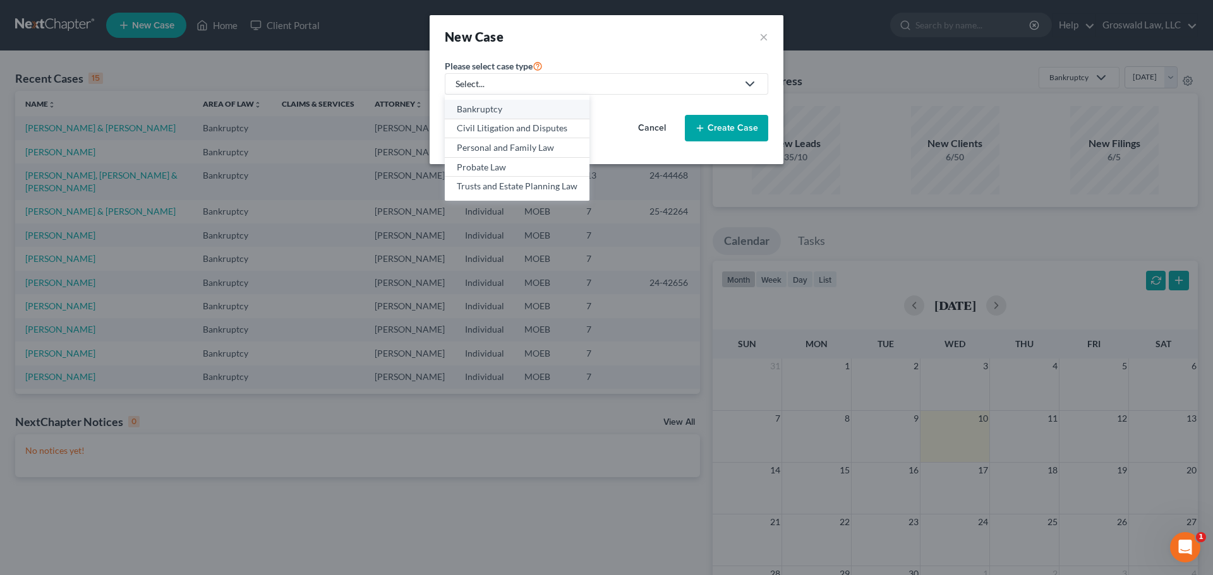
click at [479, 114] on div "Bankruptcy" at bounding box center [517, 109] width 121 height 13
select select "45"
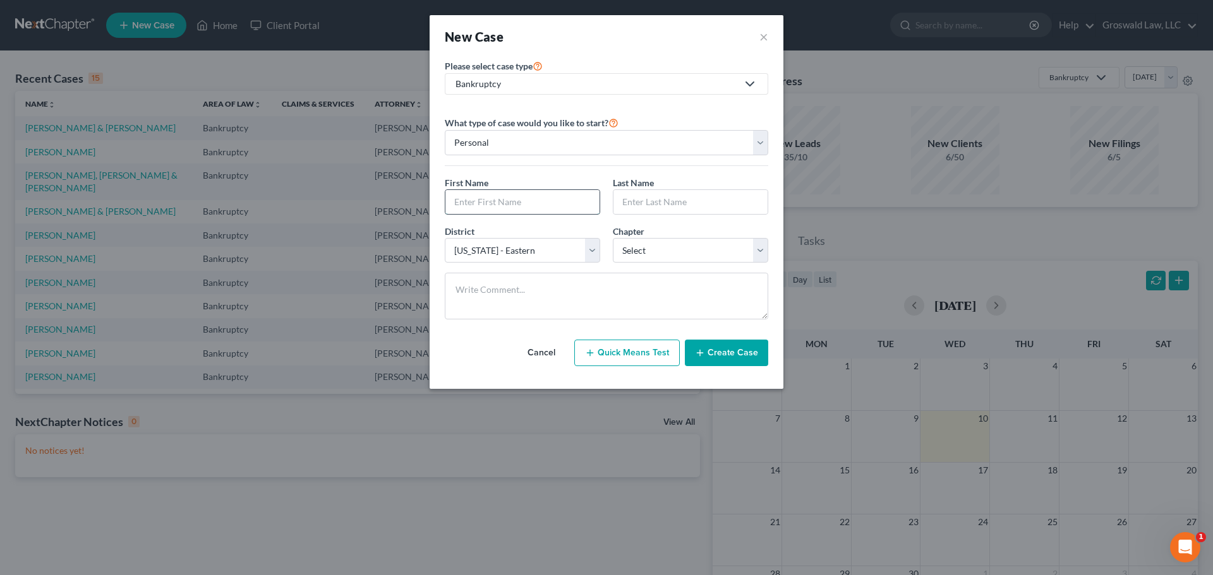
click at [496, 203] on input "text" at bounding box center [522, 202] width 154 height 24
type input "Carolyn"
type input "Thomas"
select select "0"
click at [548, 257] on select "Select [US_STATE] - [GEOGRAPHIC_DATA] [US_STATE] - [GEOGRAPHIC_DATA][US_STATE] …" at bounding box center [522, 250] width 155 height 25
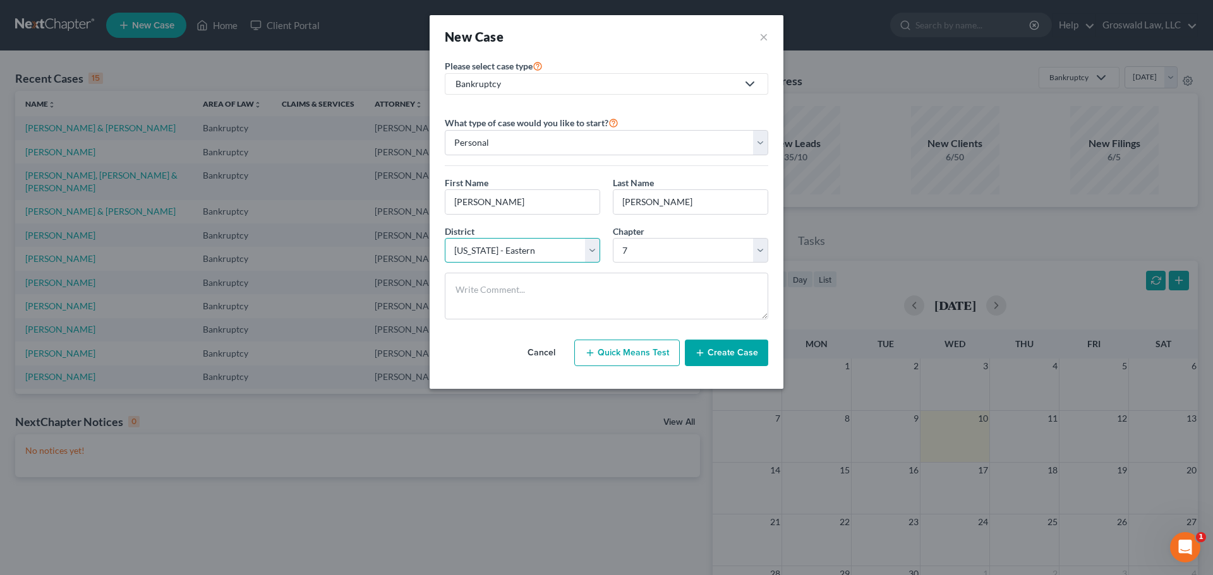
click at [445, 238] on select "Select [US_STATE] - [GEOGRAPHIC_DATA] [US_STATE] - [GEOGRAPHIC_DATA][US_STATE] …" at bounding box center [522, 250] width 155 height 25
click at [721, 347] on button "Create Case" at bounding box center [726, 353] width 83 height 27
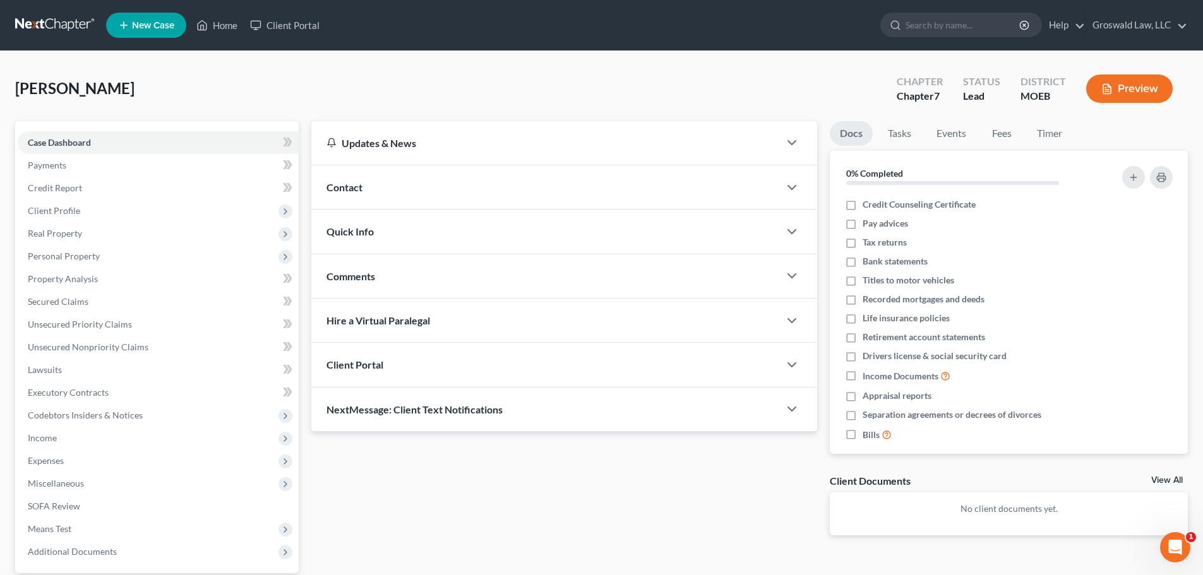
click at [400, 181] on div "Contact" at bounding box center [545, 187] width 468 height 44
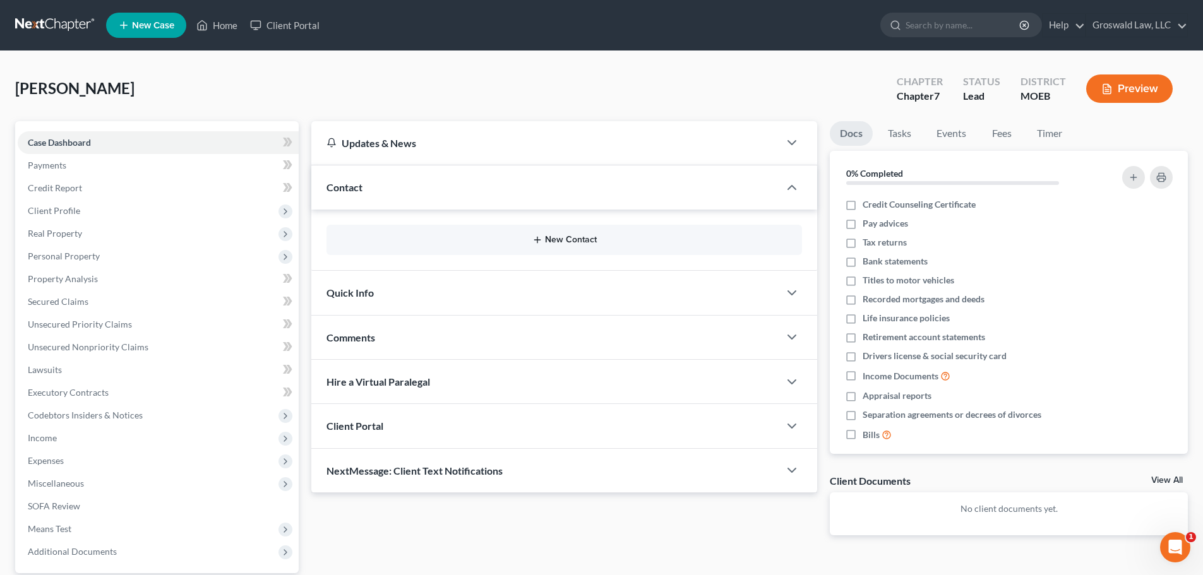
click at [582, 241] on button "New Contact" at bounding box center [564, 240] width 455 height 10
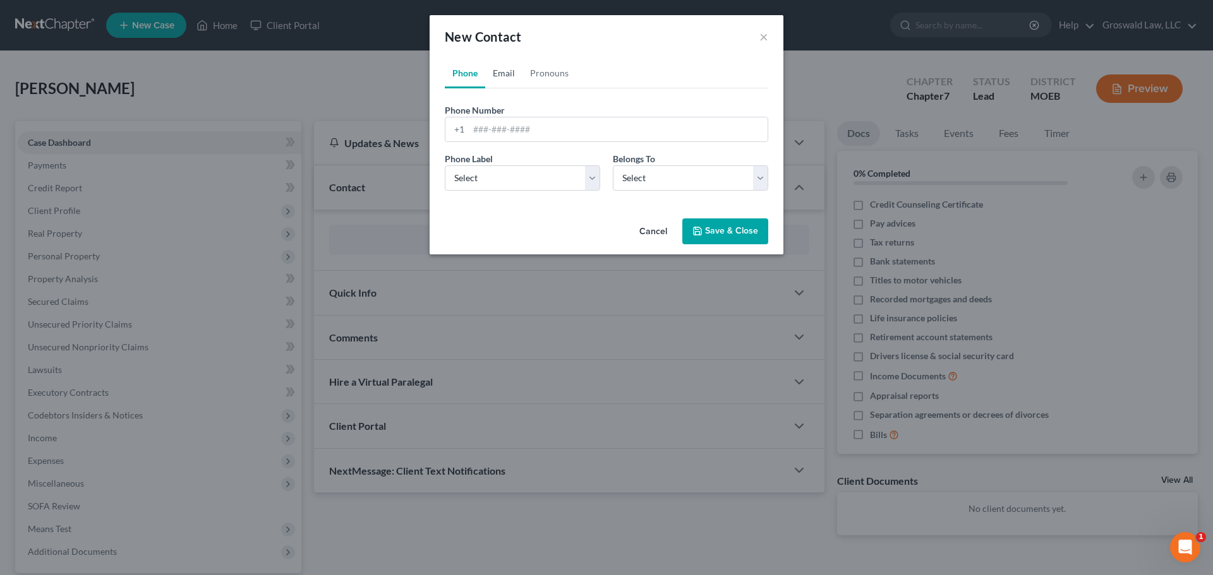
click at [505, 73] on link "Email" at bounding box center [503, 73] width 37 height 30
click at [512, 139] on input "email" at bounding box center [618, 129] width 299 height 24
paste input "Carolynmanning2@gmail.com"
type input "Carolynmanning2@gmail.com"
click at [497, 188] on select "Select Home Work Other" at bounding box center [522, 177] width 155 height 25
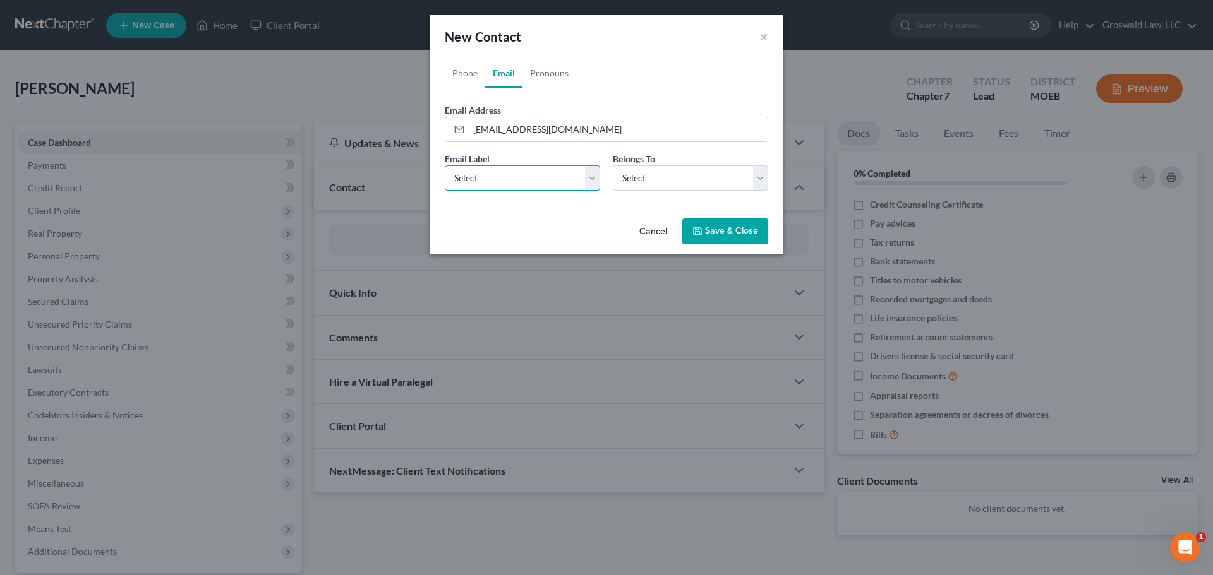
select select "0"
click at [445, 165] on select "Select Home Work Other" at bounding box center [522, 177] width 155 height 25
click at [647, 186] on select "Select Client Other" at bounding box center [690, 177] width 155 height 25
select select "0"
click at [613, 165] on select "Select Client Other" at bounding box center [690, 177] width 155 height 25
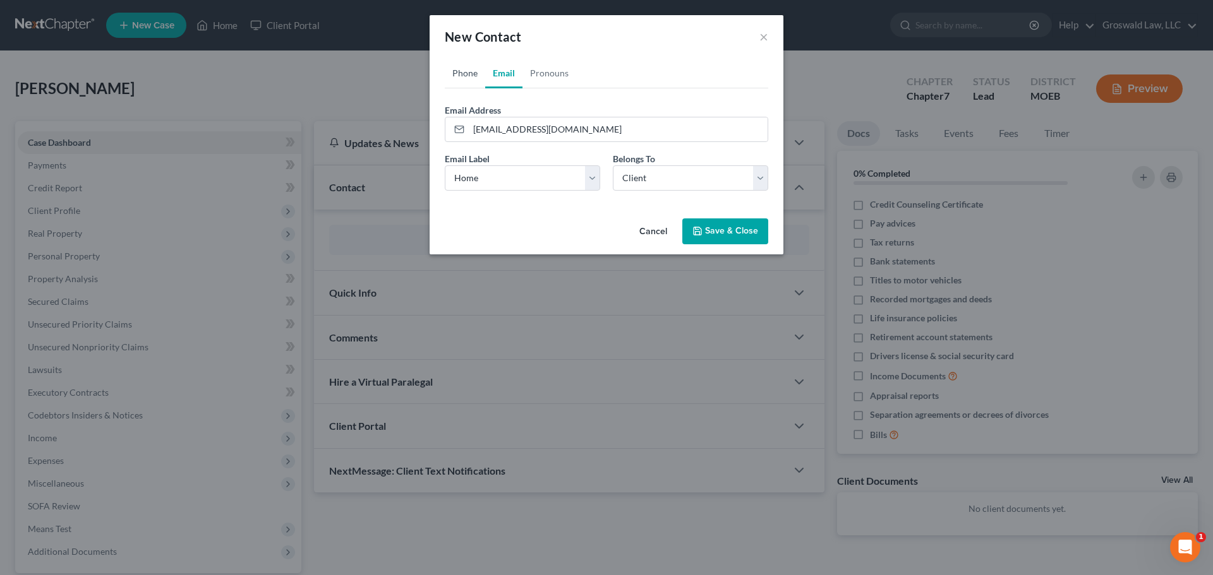
click at [458, 74] on link "Phone" at bounding box center [465, 73] width 40 height 30
click at [488, 128] on input "tel" at bounding box center [618, 129] width 299 height 24
paste input "618-381-2938"
type input "618-381-2938"
click at [496, 178] on select "Select Mobile Home Work Other" at bounding box center [522, 177] width 155 height 25
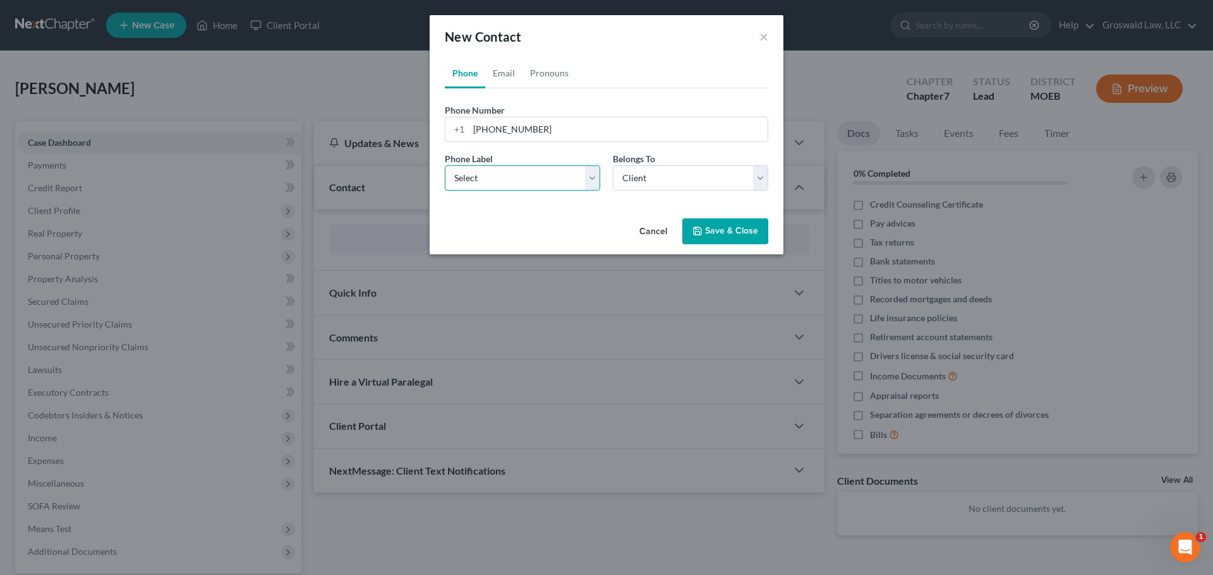
select select "0"
click at [445, 165] on select "Select Mobile Home Work Other" at bounding box center [522, 177] width 155 height 25
click at [711, 235] on button "Save & Close" at bounding box center [725, 232] width 86 height 27
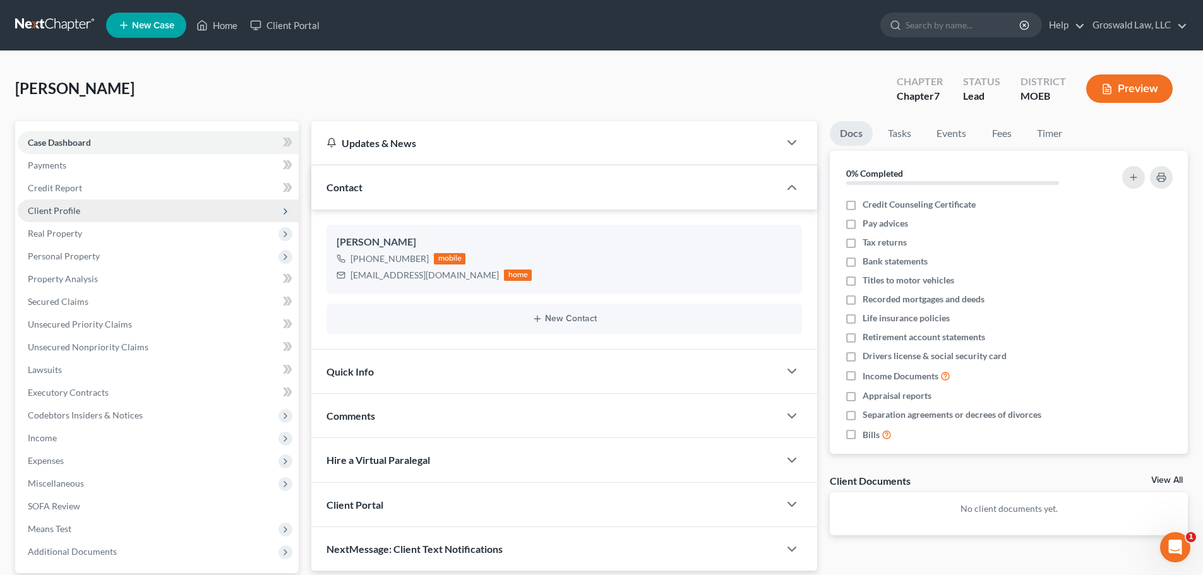
click at [127, 209] on span "Client Profile" at bounding box center [158, 211] width 281 height 23
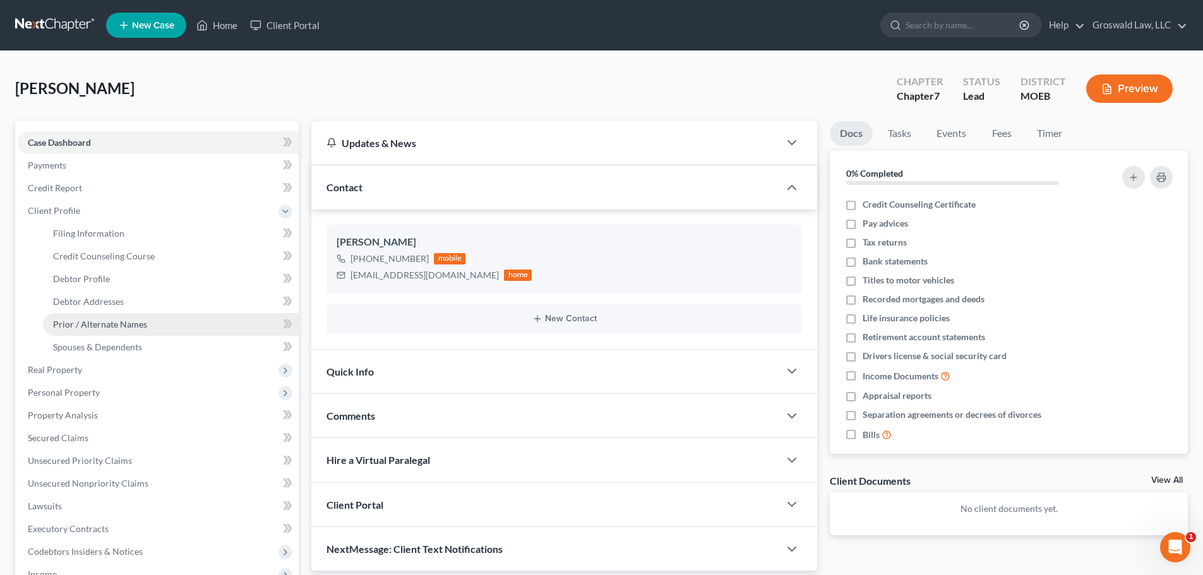
click at [112, 326] on span "Prior / Alternate Names" at bounding box center [100, 324] width 94 height 11
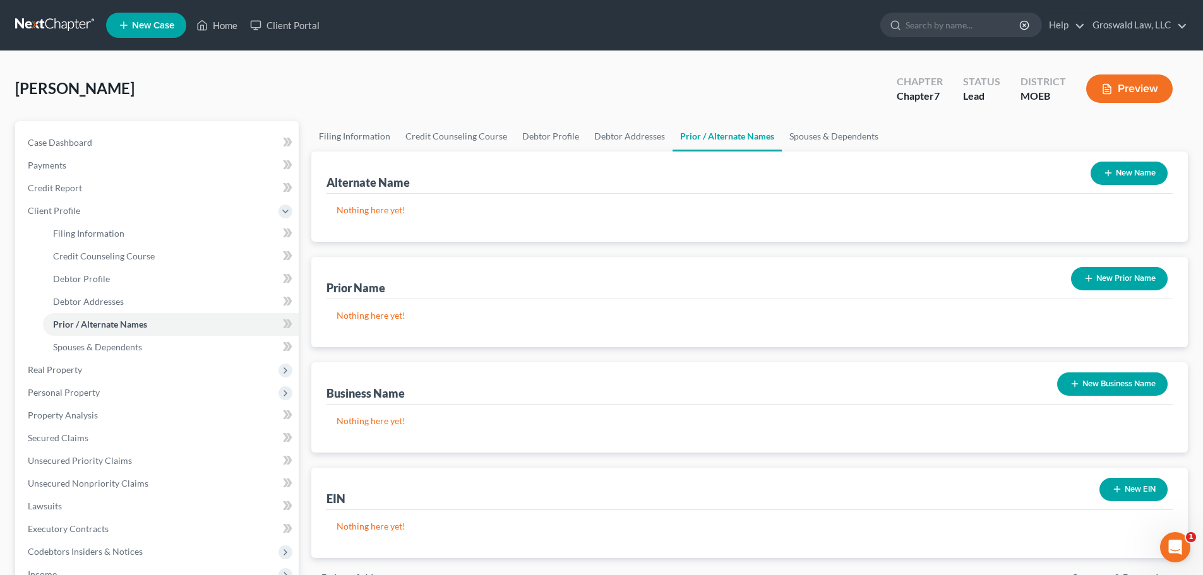
click at [1139, 278] on button "New Prior Name" at bounding box center [1119, 278] width 97 height 23
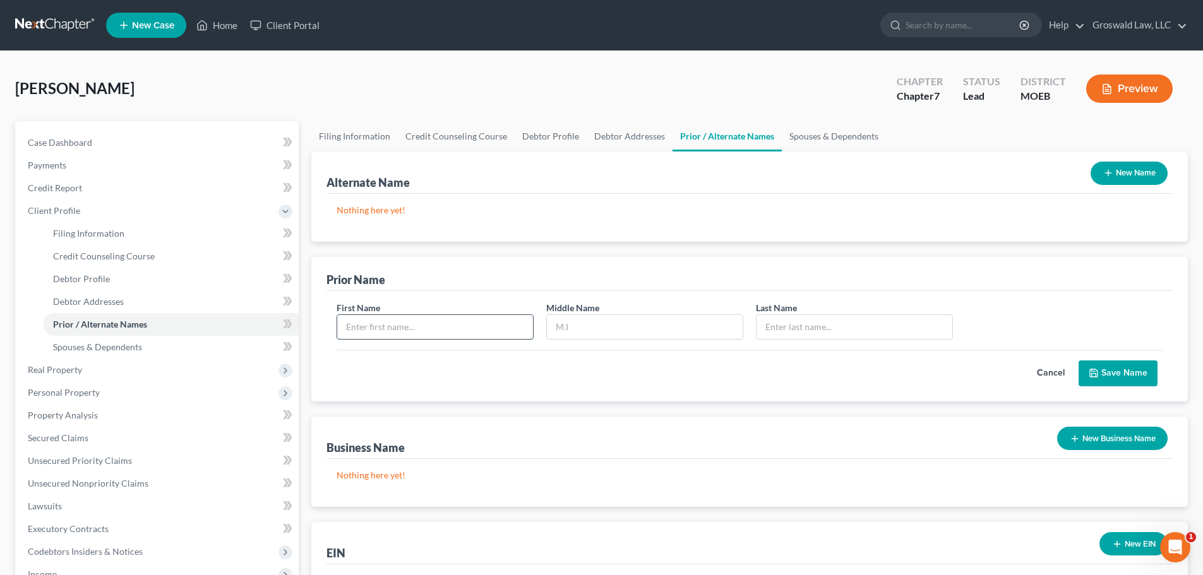
click at [520, 333] on input "text" at bounding box center [435, 327] width 196 height 24
type input "Carolyn"
type input "T"
type input "Manning"
click at [1125, 374] on button "Save Name" at bounding box center [1118, 374] width 79 height 27
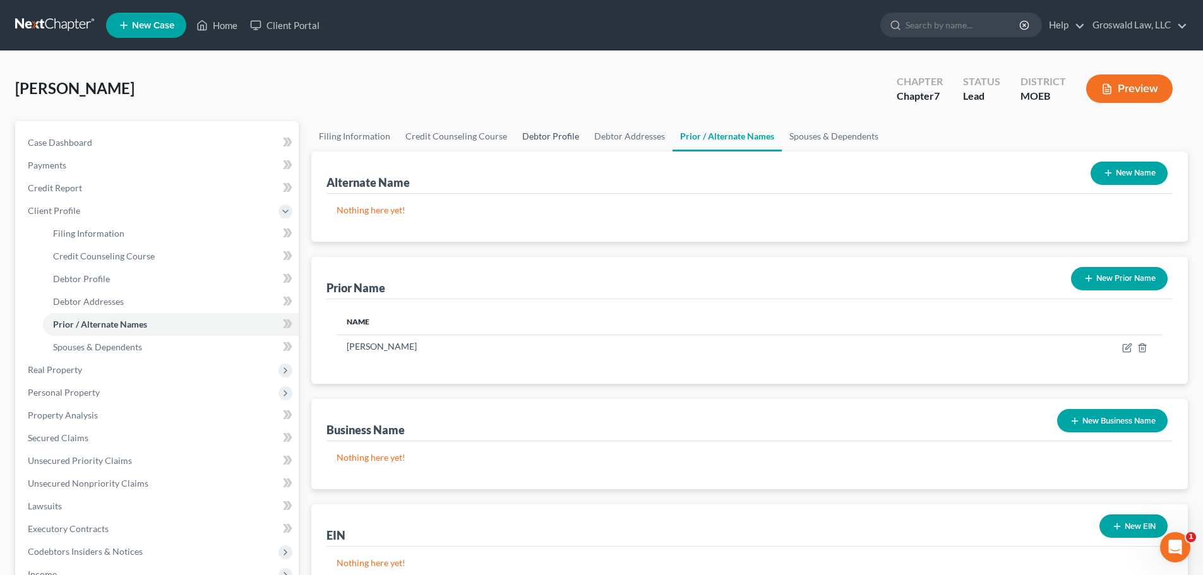
click at [538, 138] on link "Debtor Profile" at bounding box center [551, 136] width 72 height 30
select select "0"
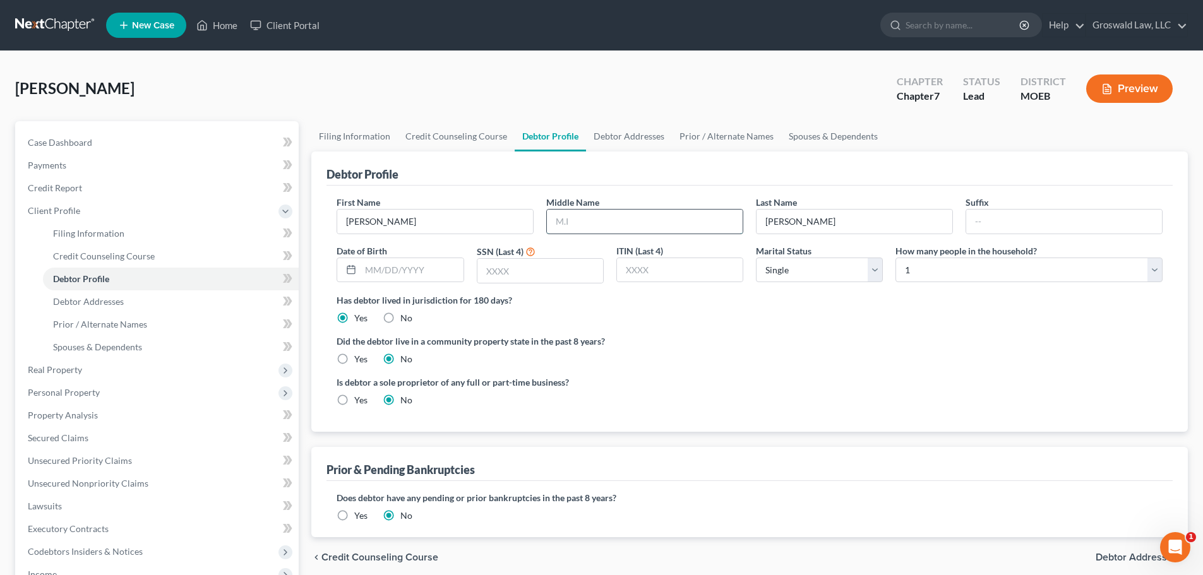
click at [581, 220] on input "text" at bounding box center [645, 222] width 196 height 24
type input "09/20/1965"
type input "7010"
click at [786, 354] on div "Did the debtor live in a community property state in the past 8 years? Yes No" at bounding box center [750, 350] width 826 height 31
click at [640, 133] on link "Debtor Addresses" at bounding box center [629, 136] width 86 height 30
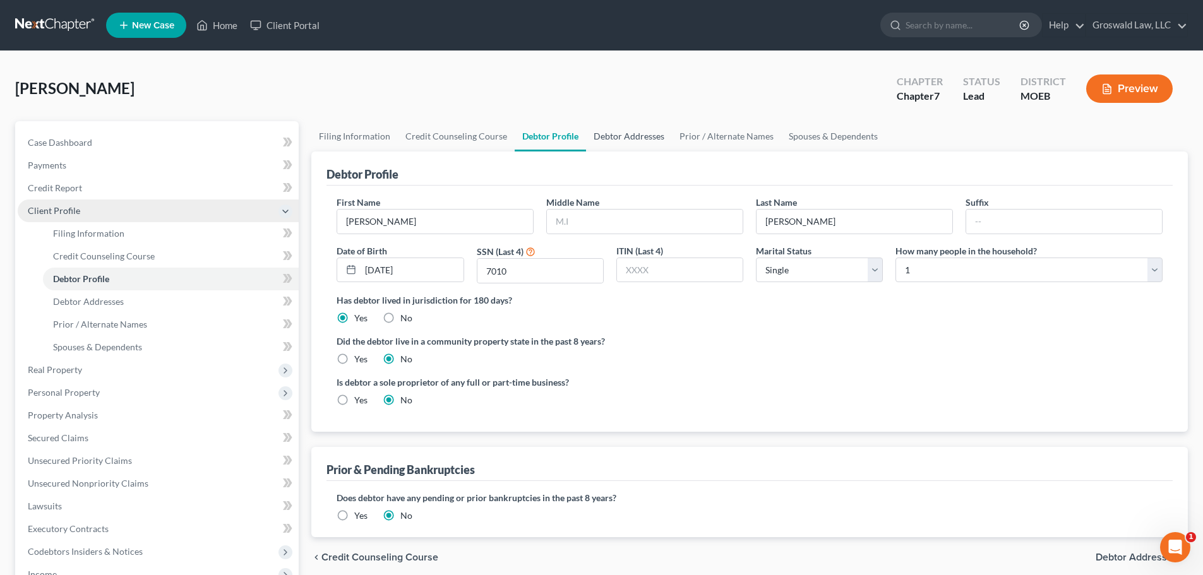
select select "0"
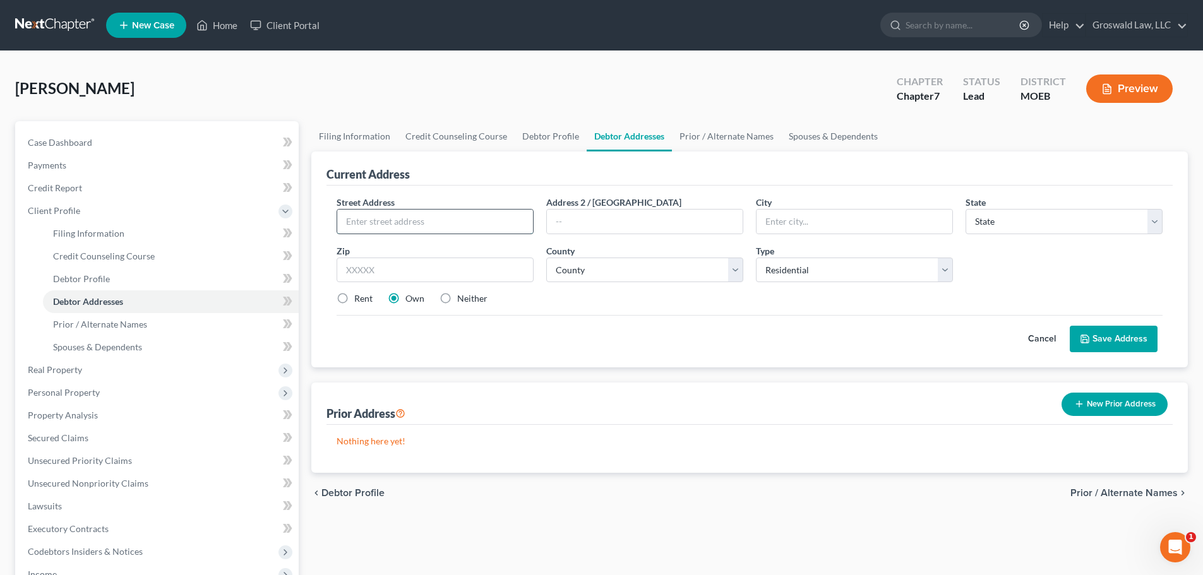
click at [386, 218] on input "text" at bounding box center [435, 222] width 196 height 24
type input "405 Countryside Drive"
type input "63033"
type input "Florissant"
select select "26"
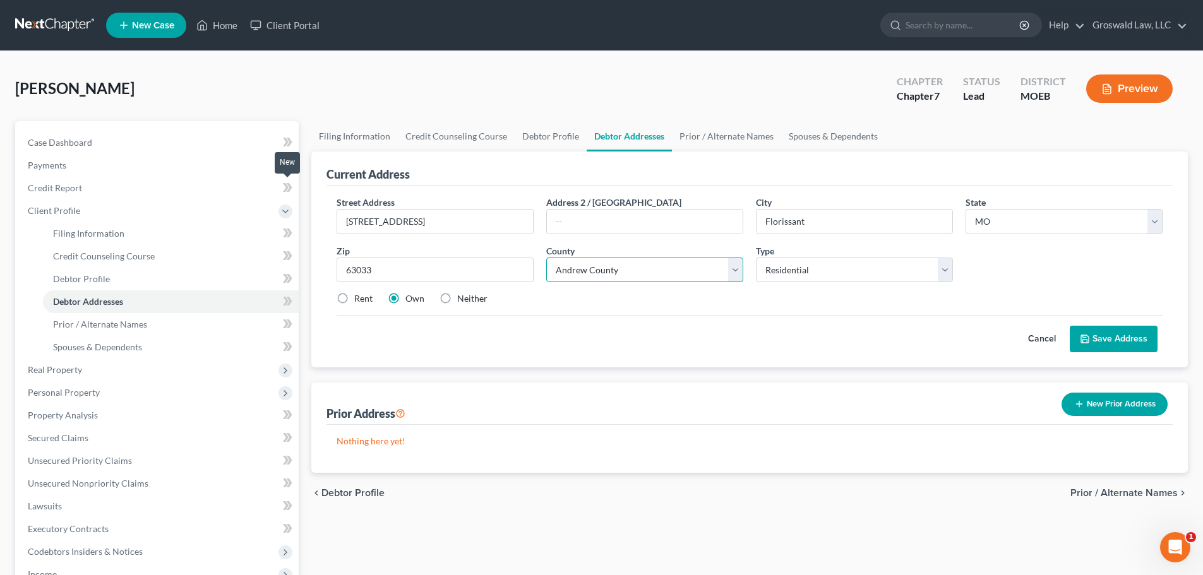
select select "91"
drag, startPoint x: 340, startPoint y: 297, endPoint x: 352, endPoint y: 295, distance: 12.1
click at [354, 297] on label "Rent" at bounding box center [363, 298] width 18 height 13
click at [359, 297] on input "Rent" at bounding box center [363, 296] width 8 height 8
radio input "true"
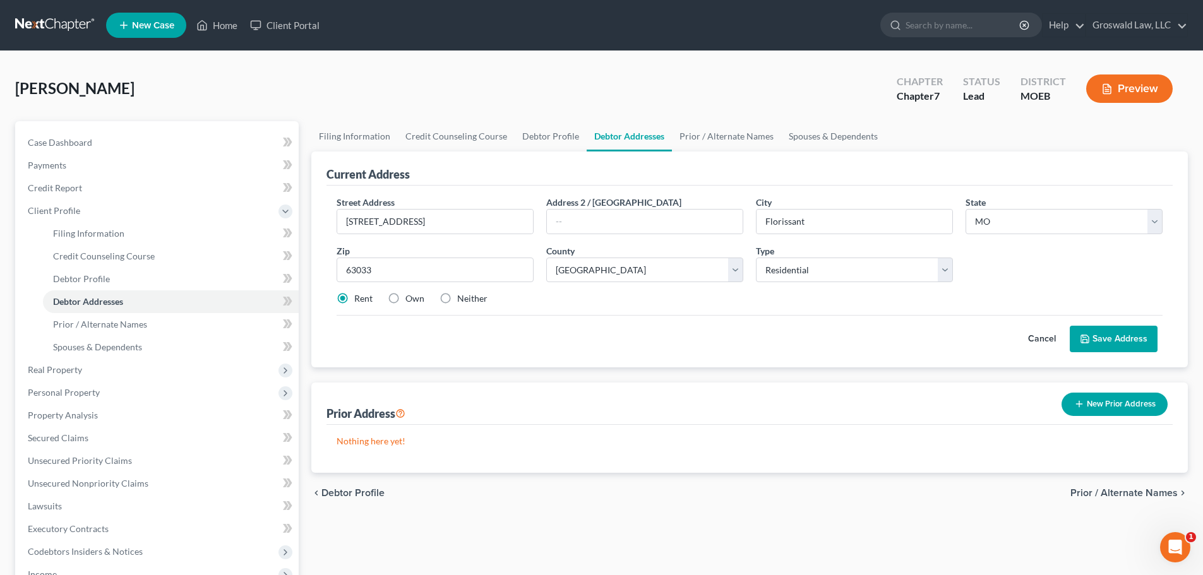
click at [1108, 341] on button "Save Address" at bounding box center [1114, 339] width 88 height 27
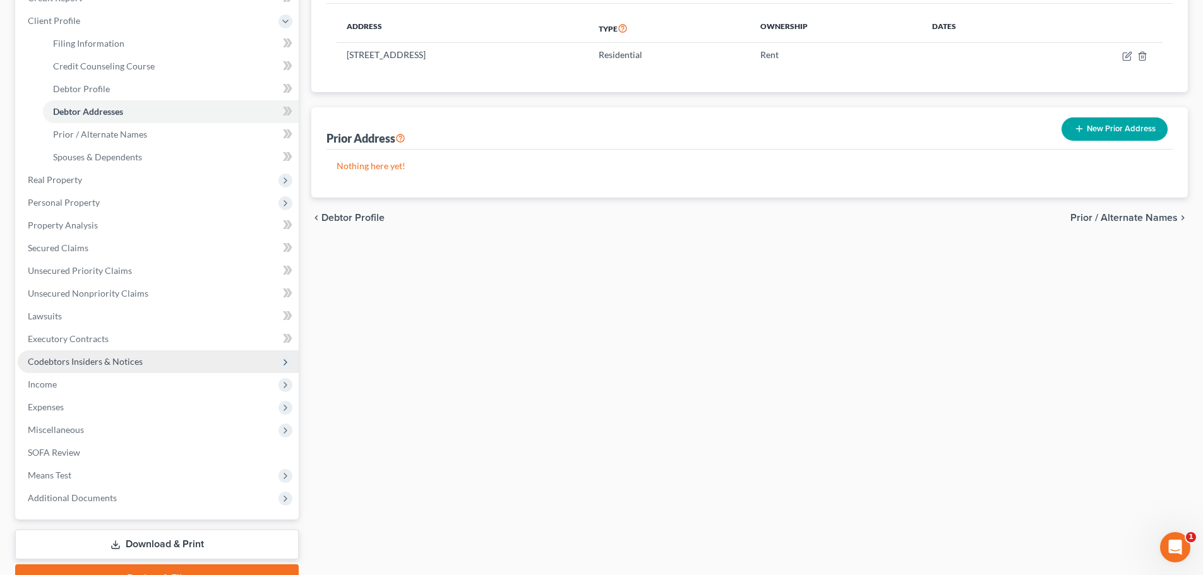
scroll to position [253, 0]
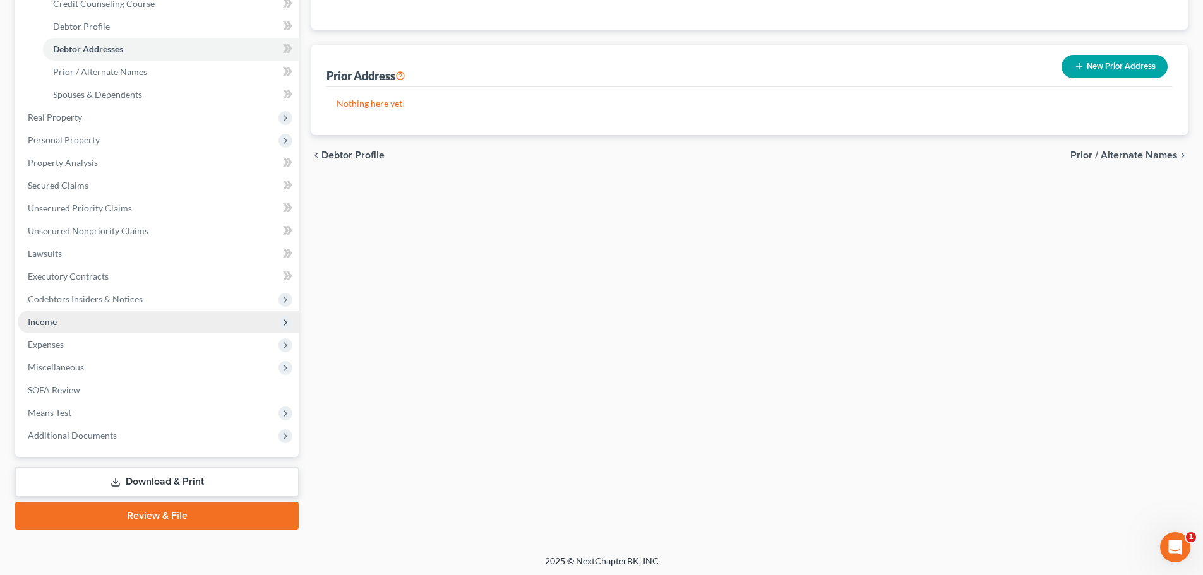
click at [66, 322] on span "Income" at bounding box center [158, 322] width 281 height 23
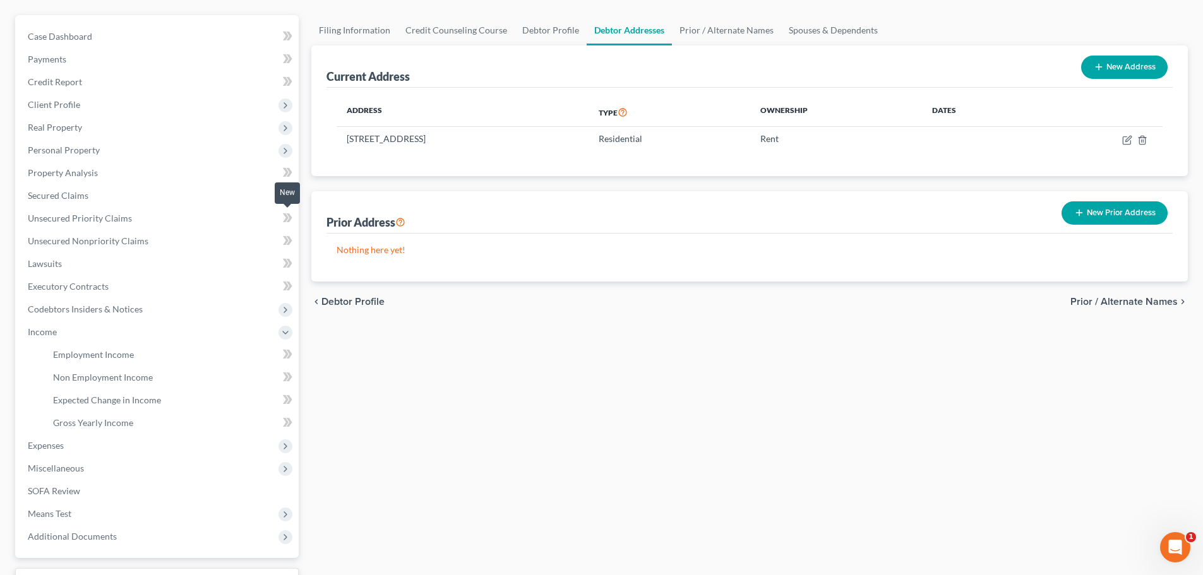
scroll to position [83, 0]
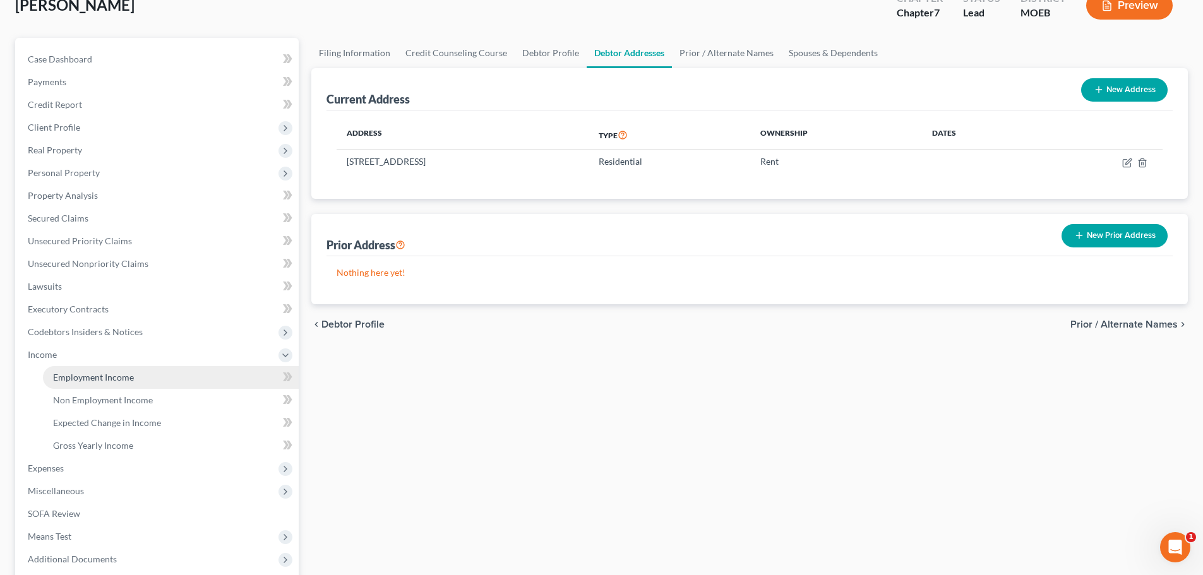
click at [82, 381] on span "Employment Income" at bounding box center [93, 377] width 81 height 11
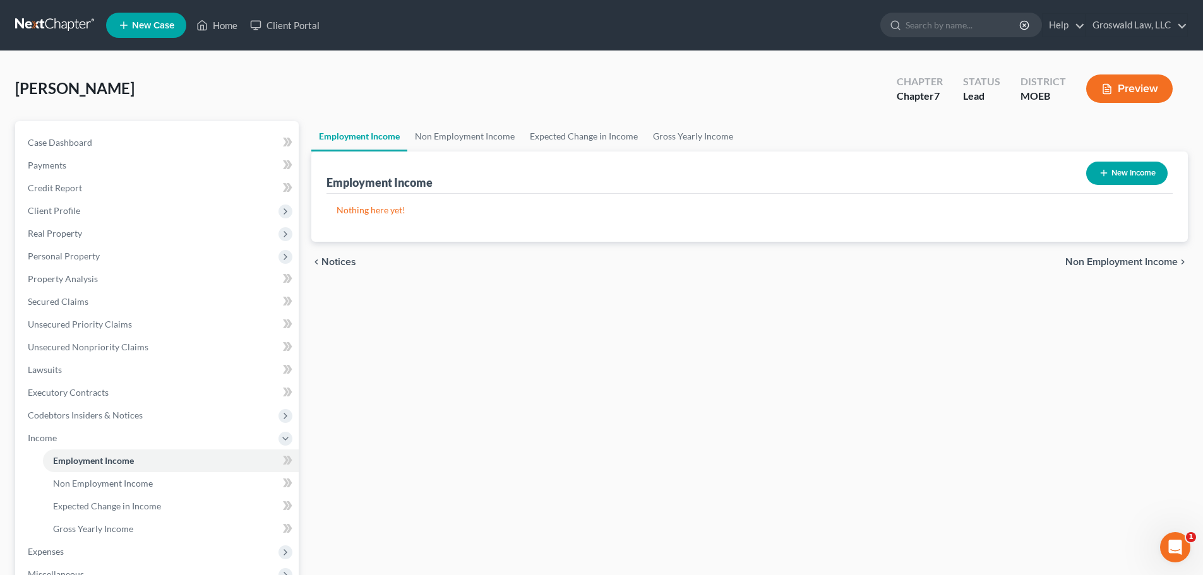
click at [1111, 179] on button "New Income" at bounding box center [1126, 173] width 81 height 23
select select "0"
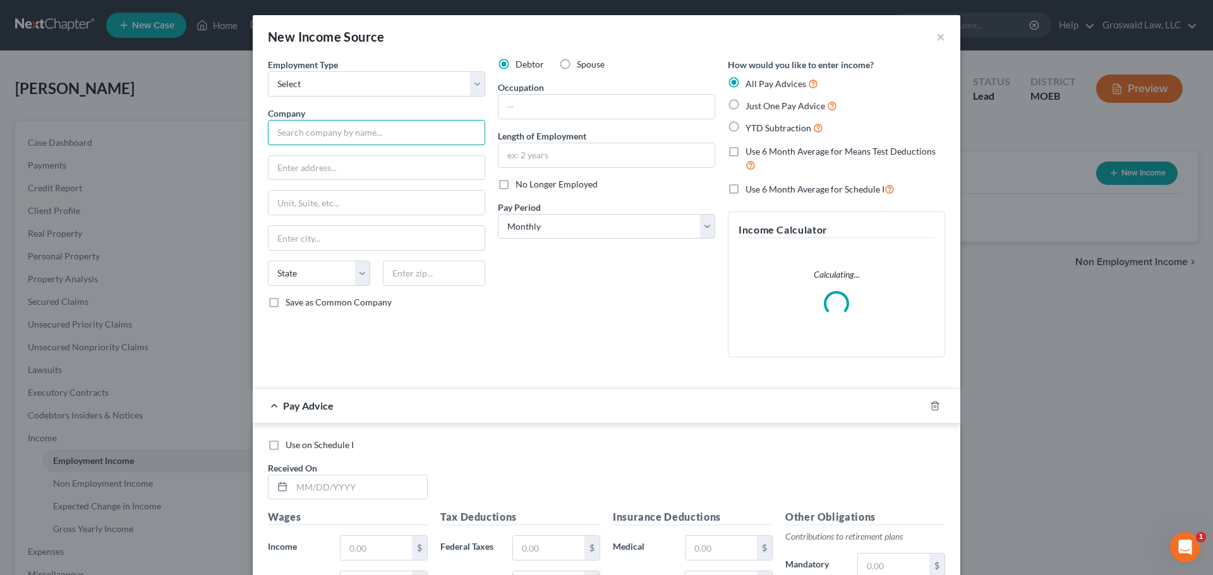
click at [340, 134] on input "text" at bounding box center [376, 132] width 217 height 25
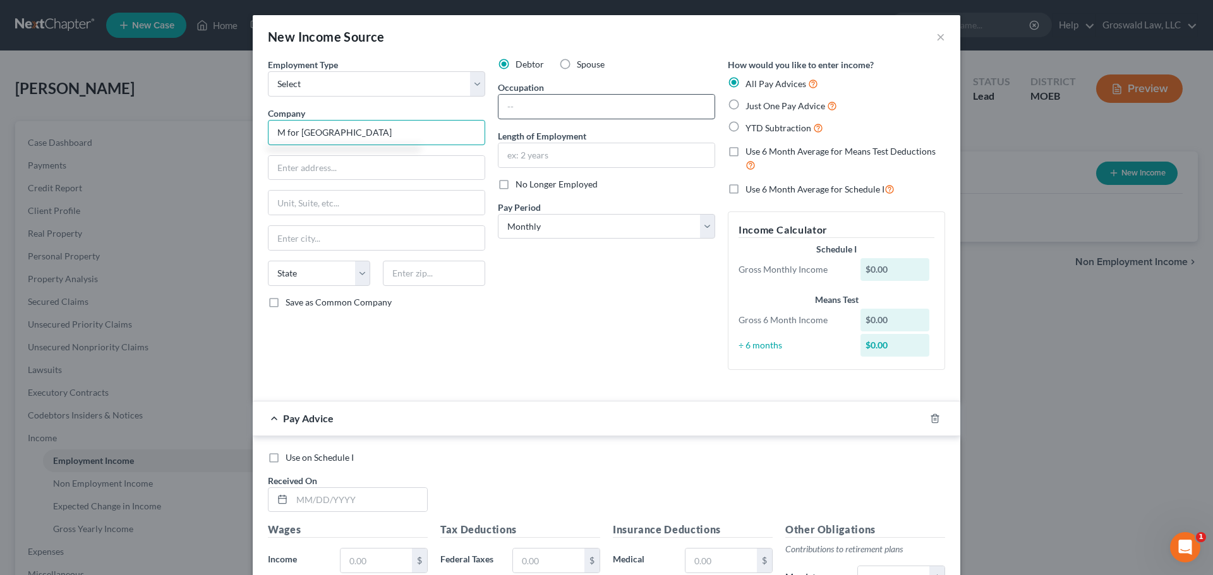
type input "M for Life Academy High School"
click at [518, 100] on input "text" at bounding box center [606, 107] width 216 height 24
type input "Teacher"
type input "01/2025 to present"
click at [931, 412] on div at bounding box center [942, 419] width 35 height 20
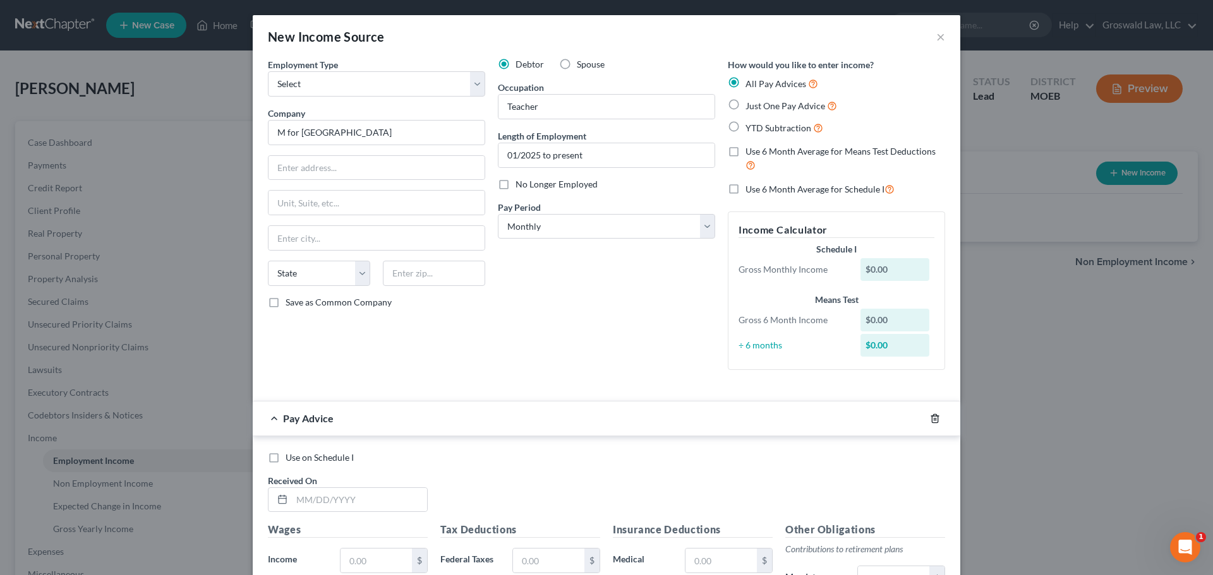
click at [930, 420] on icon "button" at bounding box center [935, 419] width 10 height 10
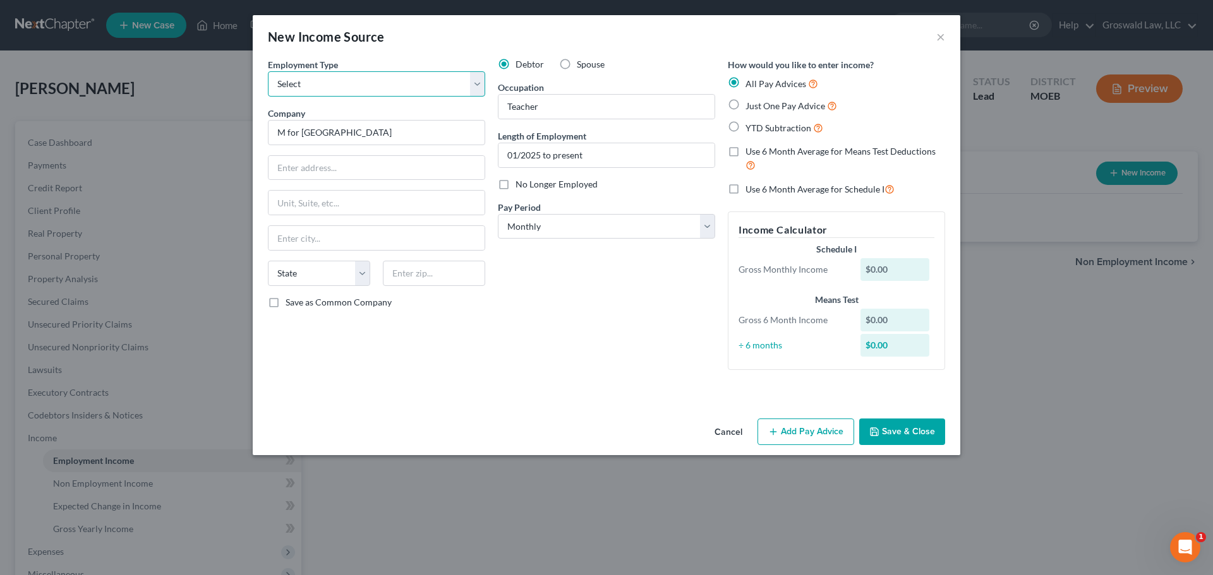
click at [293, 89] on select "Select Full or [DEMOGRAPHIC_DATA] Employment Self Employment" at bounding box center [376, 83] width 217 height 25
select select "0"
click at [268, 71] on select "Select Full or [DEMOGRAPHIC_DATA] Employment Self Employment" at bounding box center [376, 83] width 217 height 25
click at [894, 426] on button "Save & Close" at bounding box center [902, 432] width 86 height 27
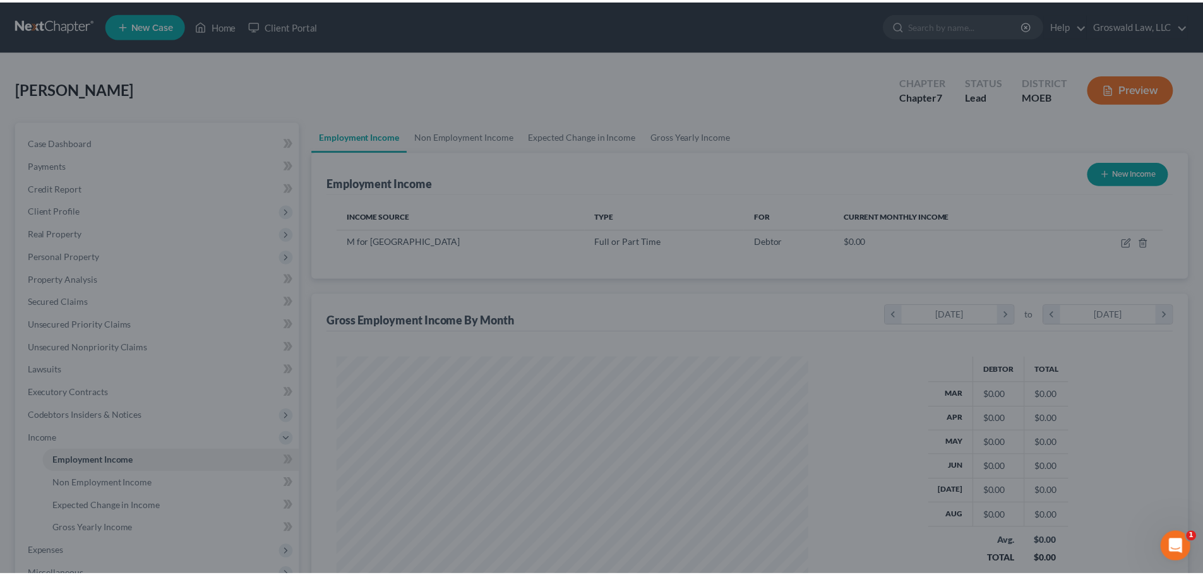
scroll to position [236, 496]
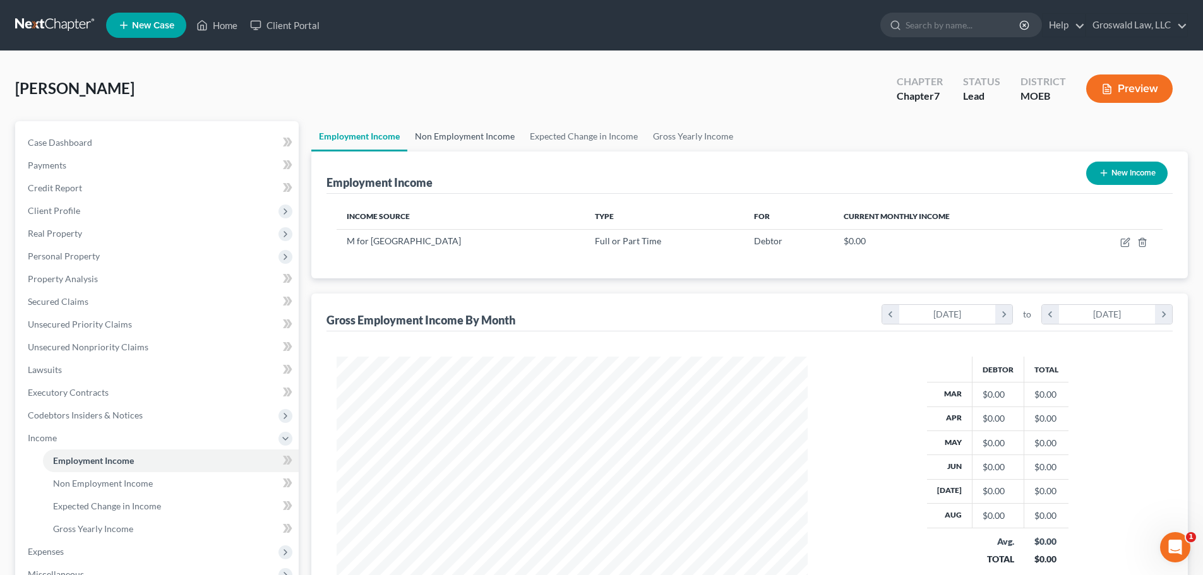
click at [465, 134] on link "Non Employment Income" at bounding box center [464, 136] width 115 height 30
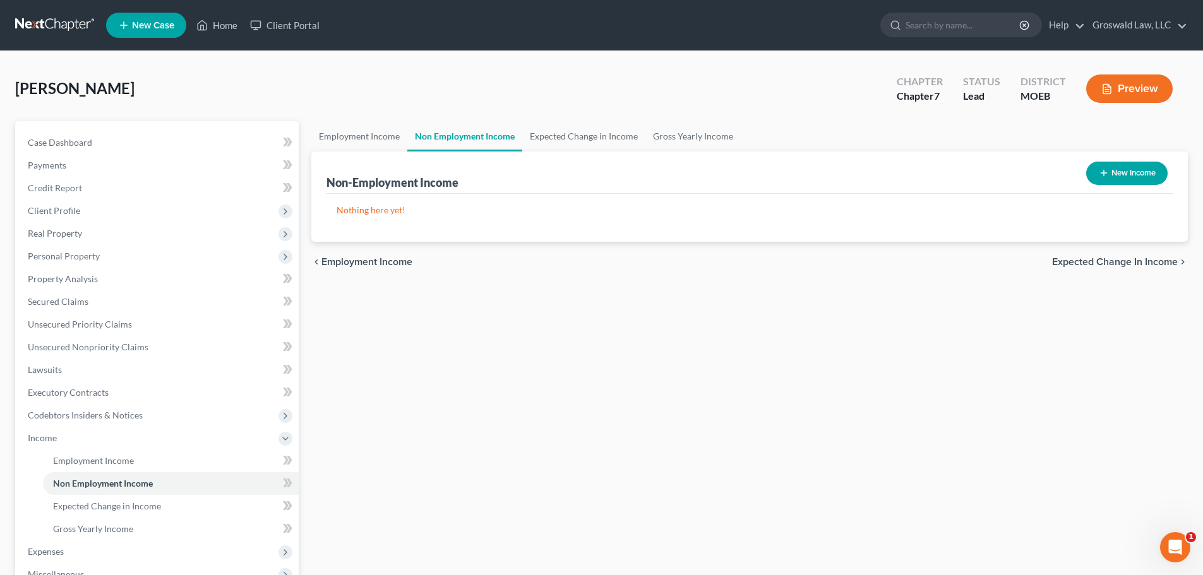
click at [1124, 176] on button "New Income" at bounding box center [1126, 173] width 81 height 23
select select "0"
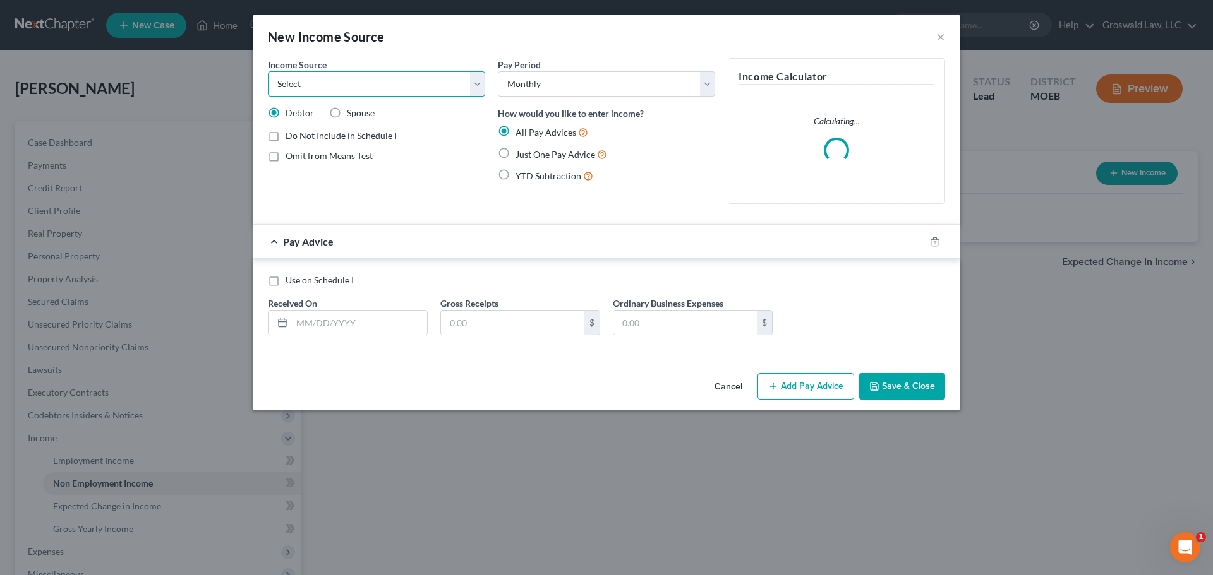
click at [380, 85] on select "Select Unemployment Disability (from employer) Pension Retirement Social Securi…" at bounding box center [376, 83] width 217 height 25
select select "2"
click at [268, 71] on select "Select Unemployment Disability (from employer) Pension Retirement Social Securi…" at bounding box center [376, 83] width 217 height 25
click at [536, 154] on span "Just One Pay Advice" at bounding box center [555, 154] width 80 height 11
click at [529, 154] on input "Just One Pay Advice" at bounding box center [524, 151] width 8 height 8
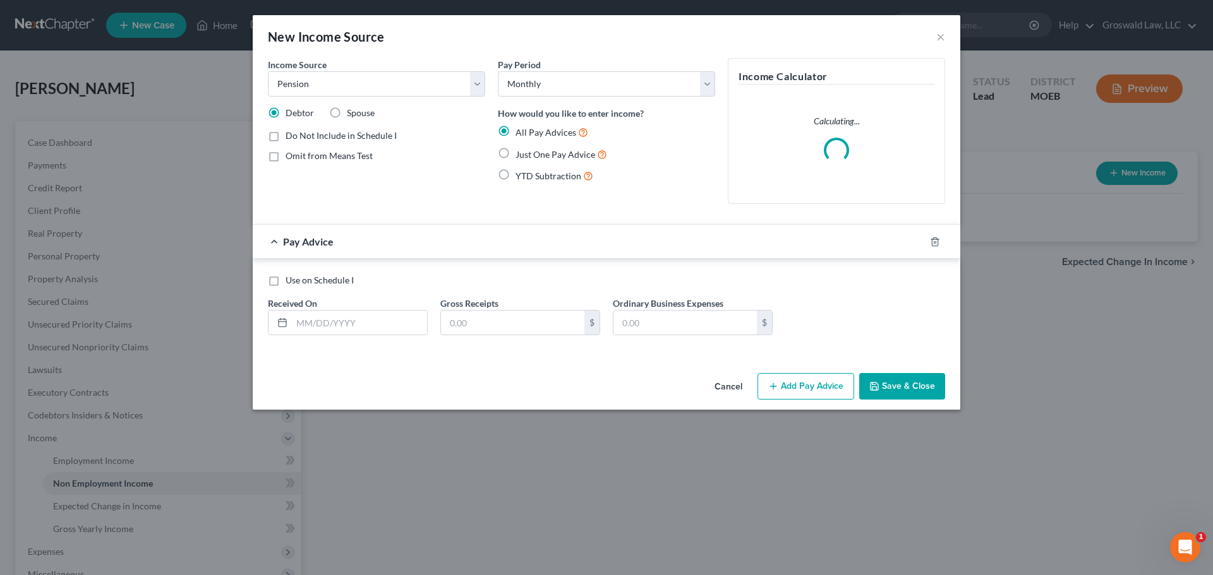
radio input "true"
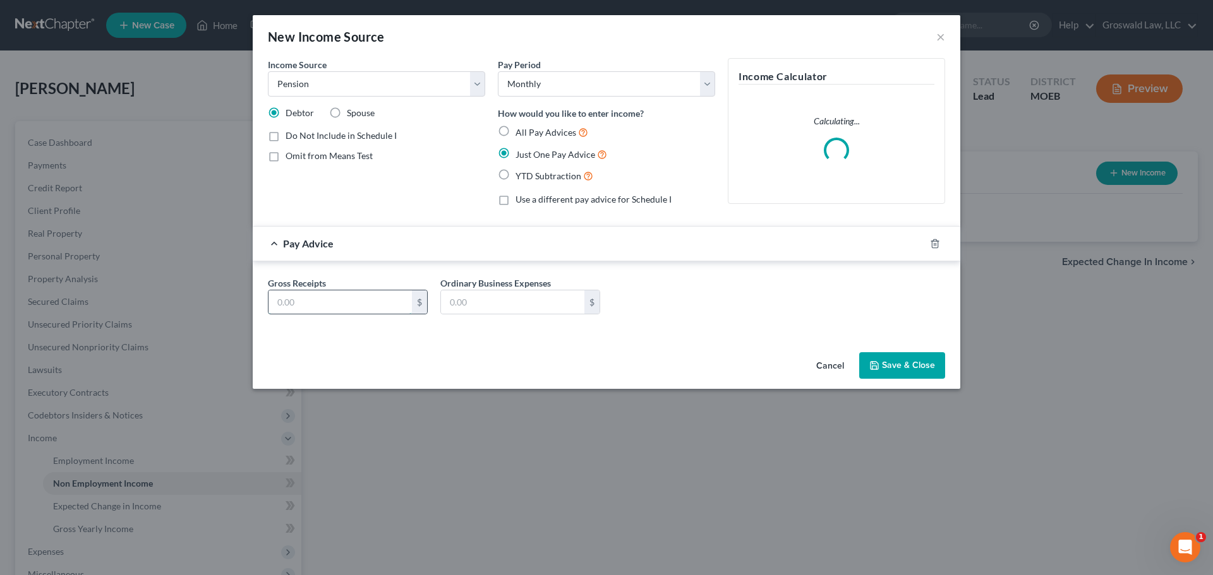
drag, startPoint x: 320, startPoint y: 302, endPoint x: 329, endPoint y: 302, distance: 8.8
click at [321, 303] on input "text" at bounding box center [339, 303] width 143 height 24
type input "2,400"
click at [894, 364] on button "Save & Close" at bounding box center [902, 365] width 86 height 27
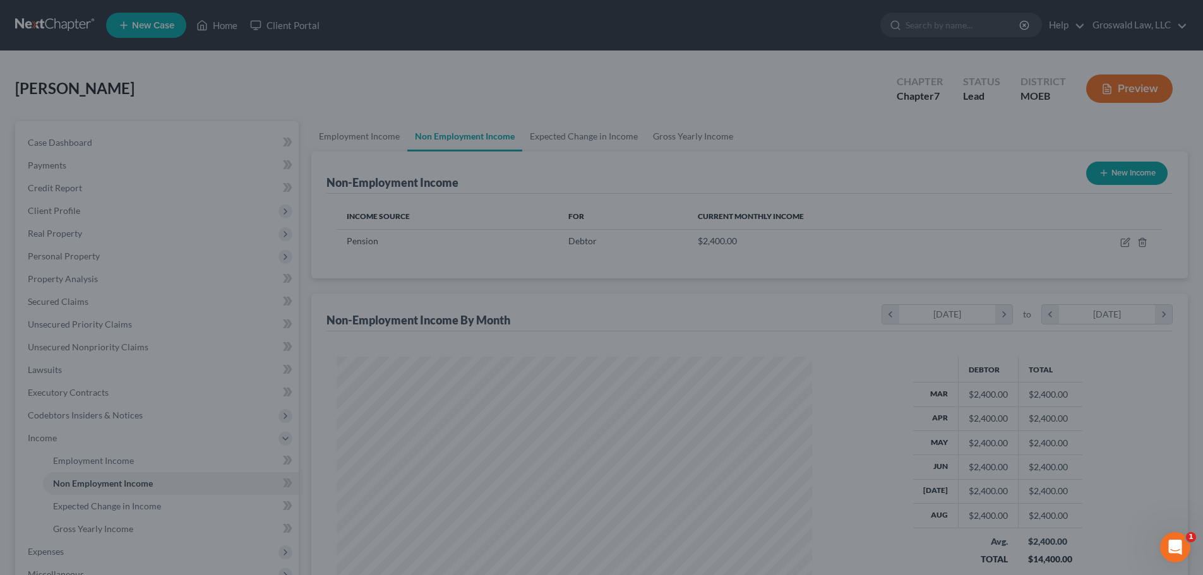
scroll to position [236, 496]
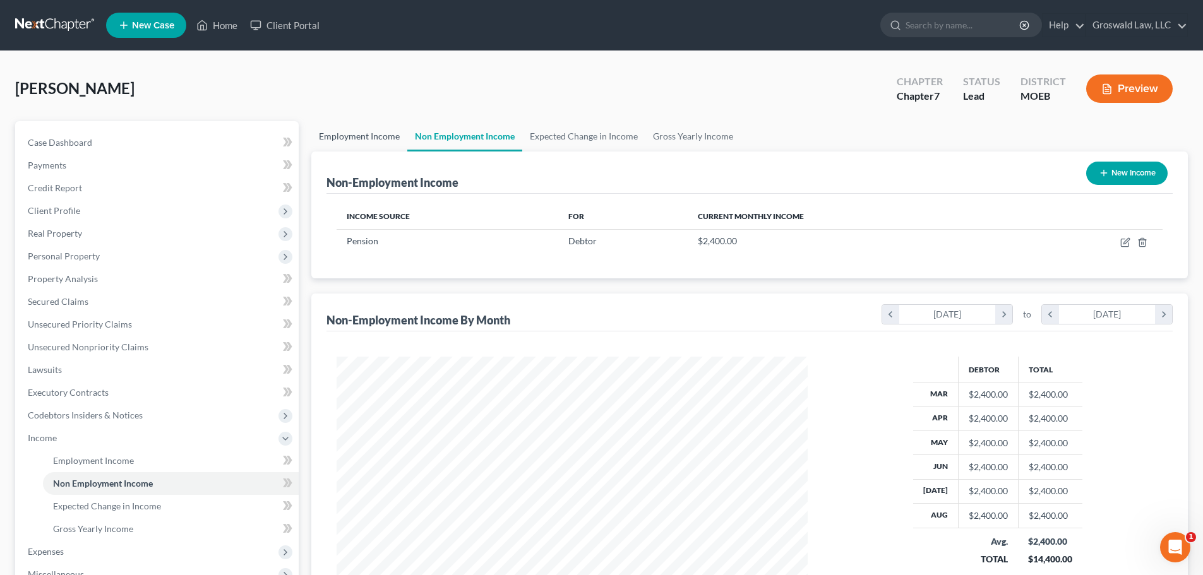
click at [354, 133] on link "Employment Income" at bounding box center [359, 136] width 96 height 30
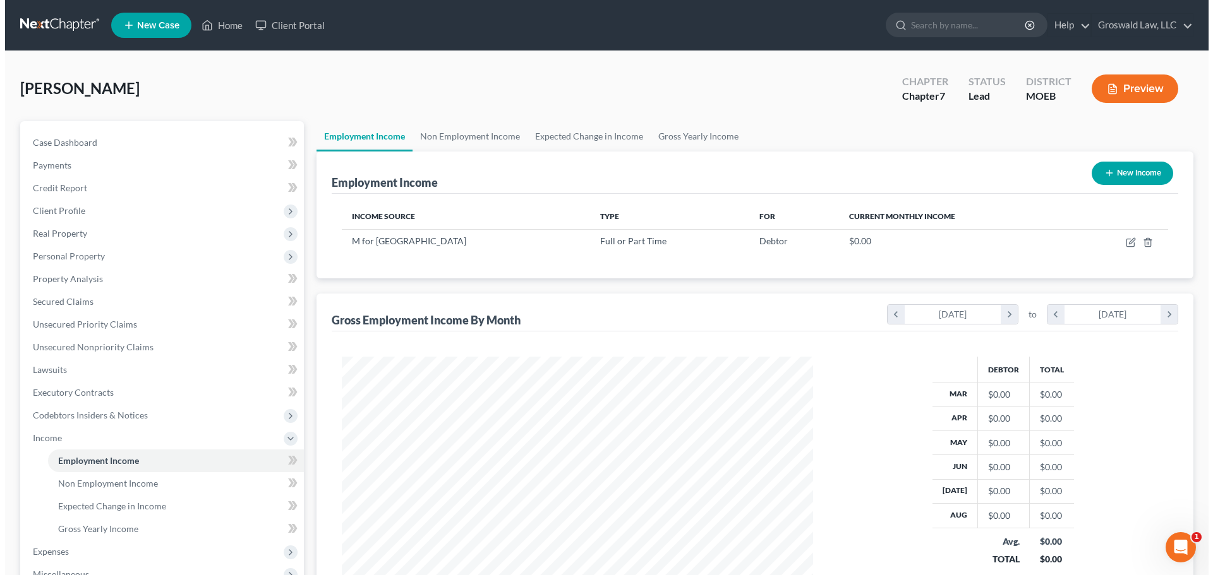
scroll to position [236, 496]
click at [1115, 166] on button "New Income" at bounding box center [1126, 173] width 81 height 23
select select "0"
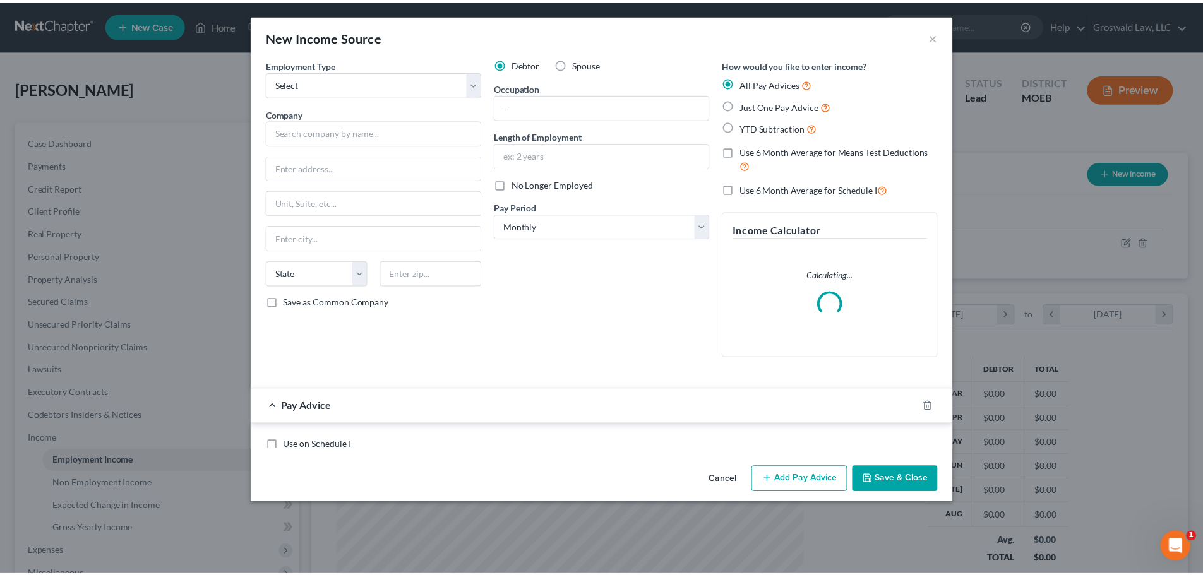
scroll to position [237, 501]
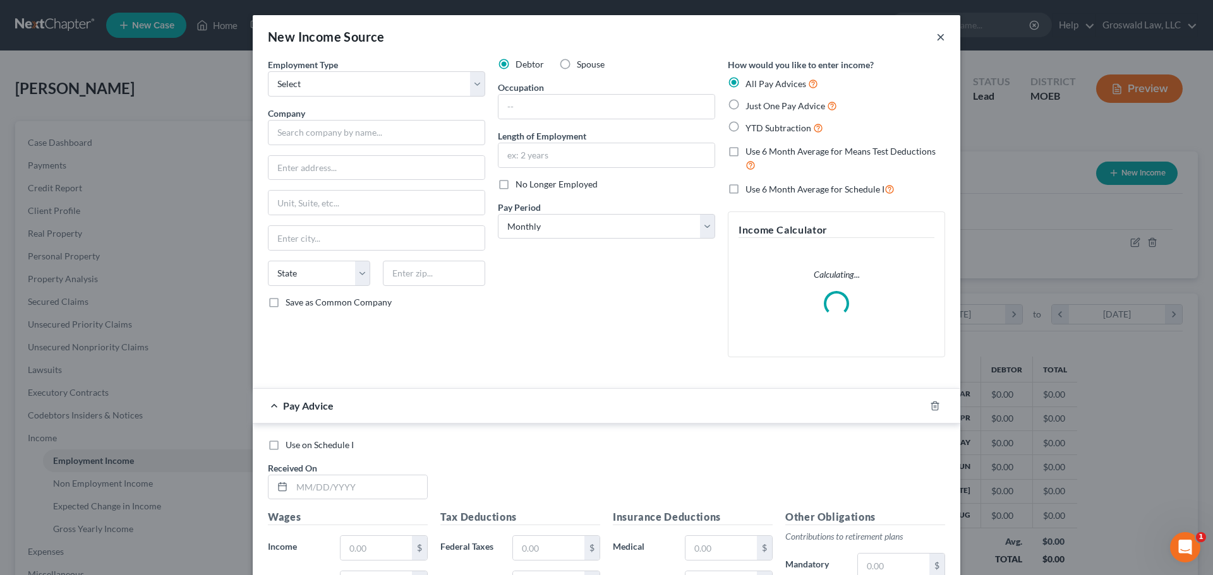
click at [936, 39] on button "×" at bounding box center [940, 36] width 9 height 15
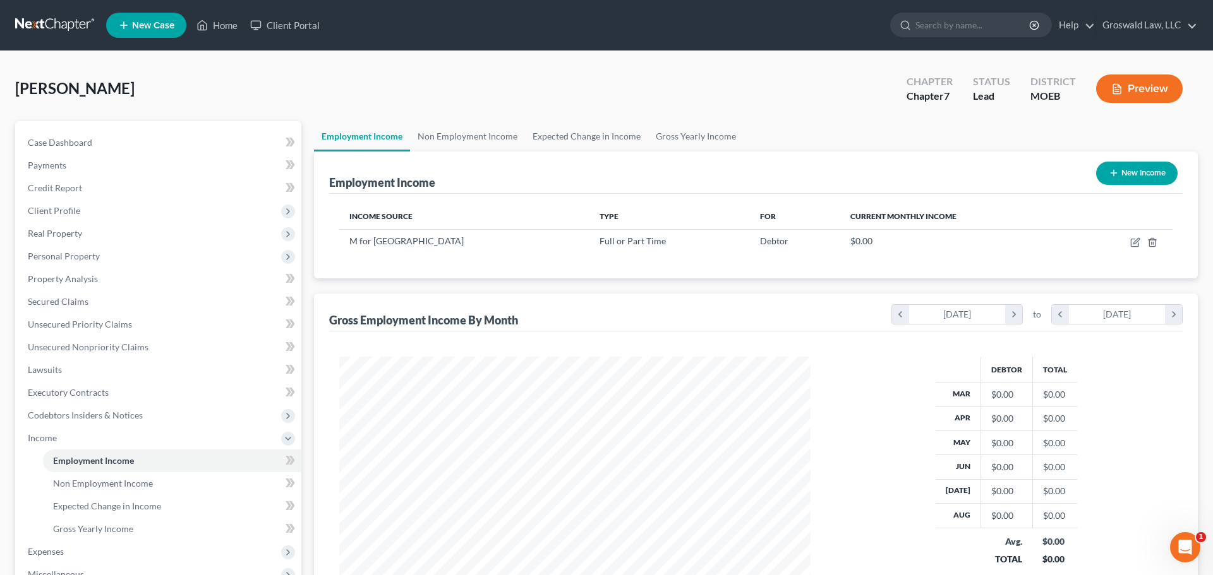
scroll to position [631288, 631028]
click at [1126, 242] on icon "button" at bounding box center [1125, 242] width 10 height 10
select select "0"
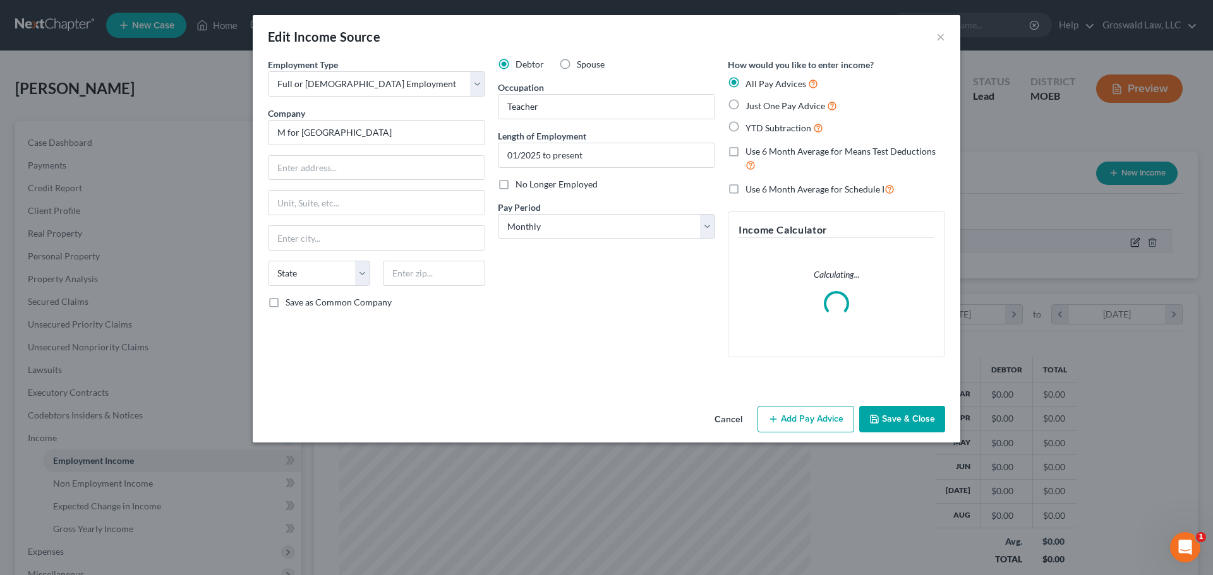
scroll to position [237, 501]
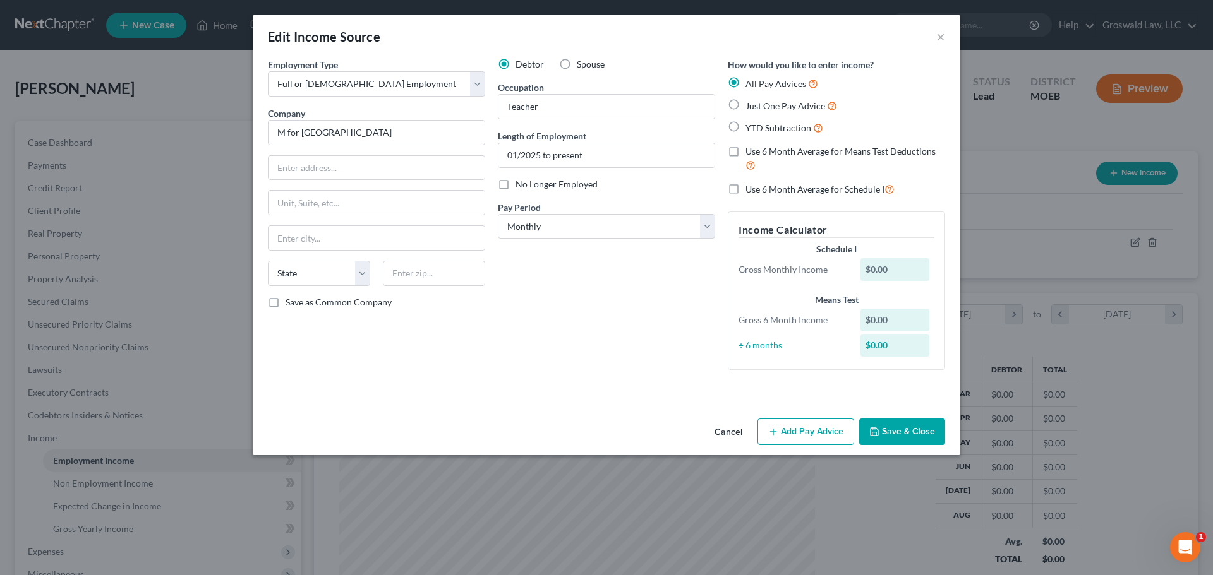
click at [763, 107] on span "Just One Pay Advice" at bounding box center [785, 105] width 80 height 11
click at [758, 107] on input "Just One Pay Advice" at bounding box center [754, 103] width 8 height 8
radio input "true"
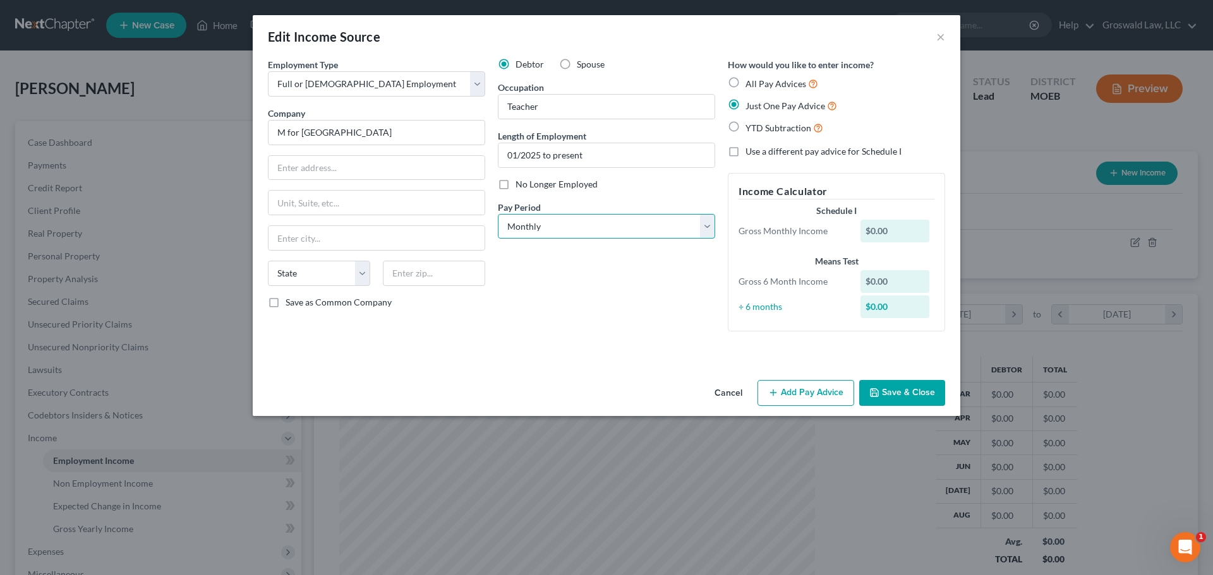
click at [567, 229] on select "Select Monthly Twice Monthly Every Other Week Weekly" at bounding box center [606, 226] width 217 height 25
click at [498, 214] on select "Select Monthly Twice Monthly Every Other Week Weekly" at bounding box center [606, 226] width 217 height 25
click at [530, 232] on select "Select Monthly Twice Monthly Every Other Week Weekly" at bounding box center [606, 226] width 217 height 25
select select "0"
click at [498, 214] on select "Select Monthly Twice Monthly Every Other Week Weekly" at bounding box center [606, 226] width 217 height 25
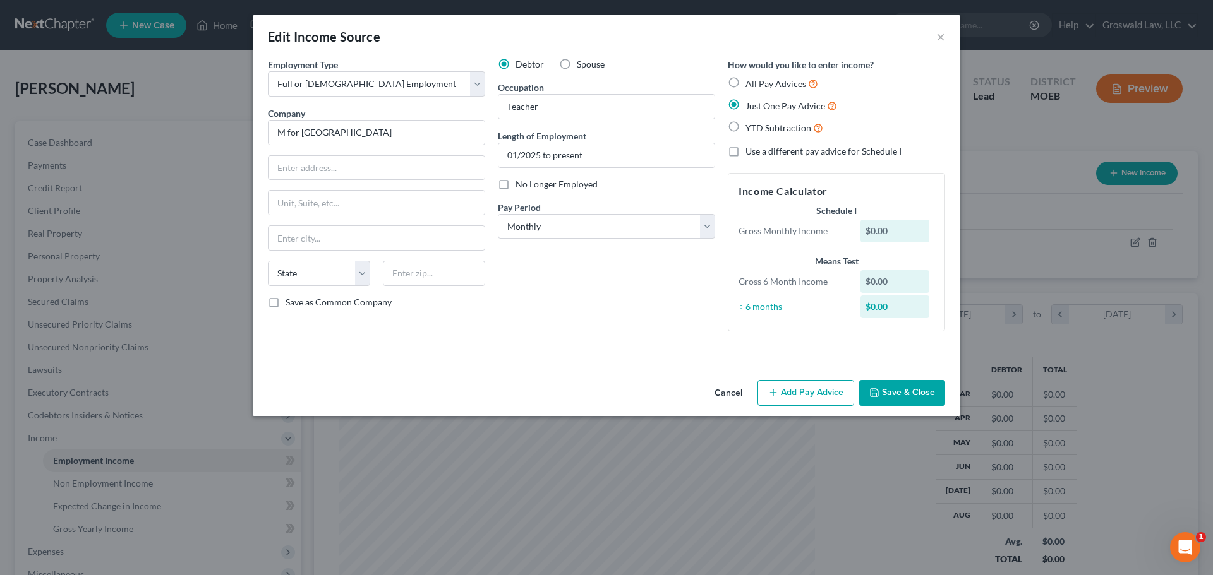
click at [798, 390] on button "Add Pay Advice" at bounding box center [805, 393] width 97 height 27
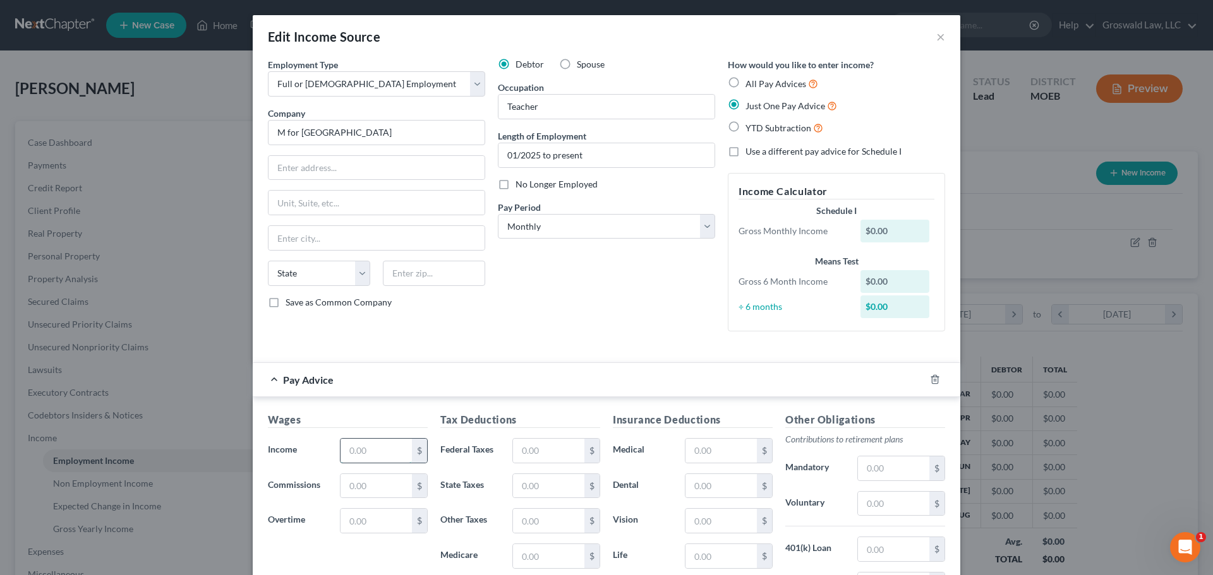
click at [380, 442] on input "text" at bounding box center [375, 451] width 71 height 24
type input "2"
type input "5,833.33"
click at [597, 325] on div "Debtor Spouse Occupation Teacher Length of Employment 01/2025 to present No Lon…" at bounding box center [606, 200] width 230 height 284
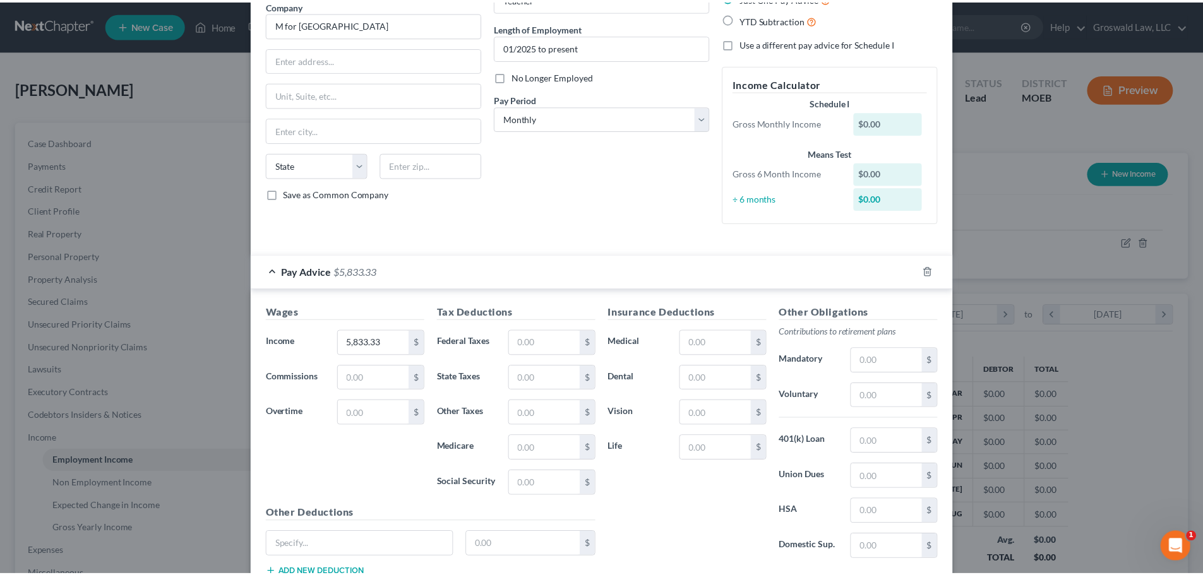
scroll to position [200, 0]
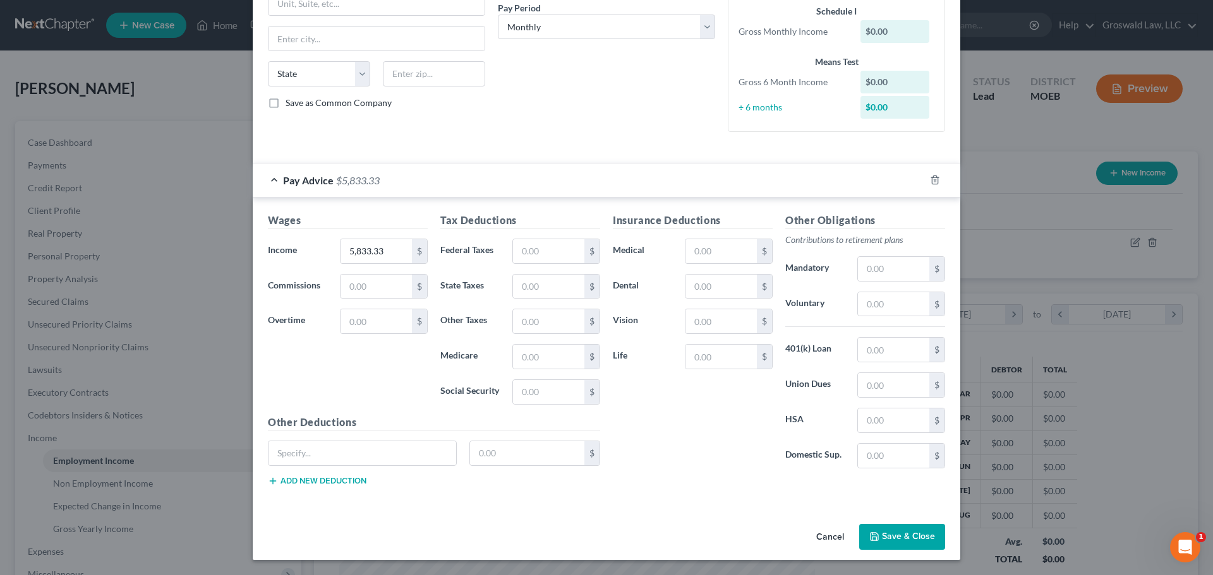
click at [926, 536] on button "Save & Close" at bounding box center [902, 537] width 86 height 27
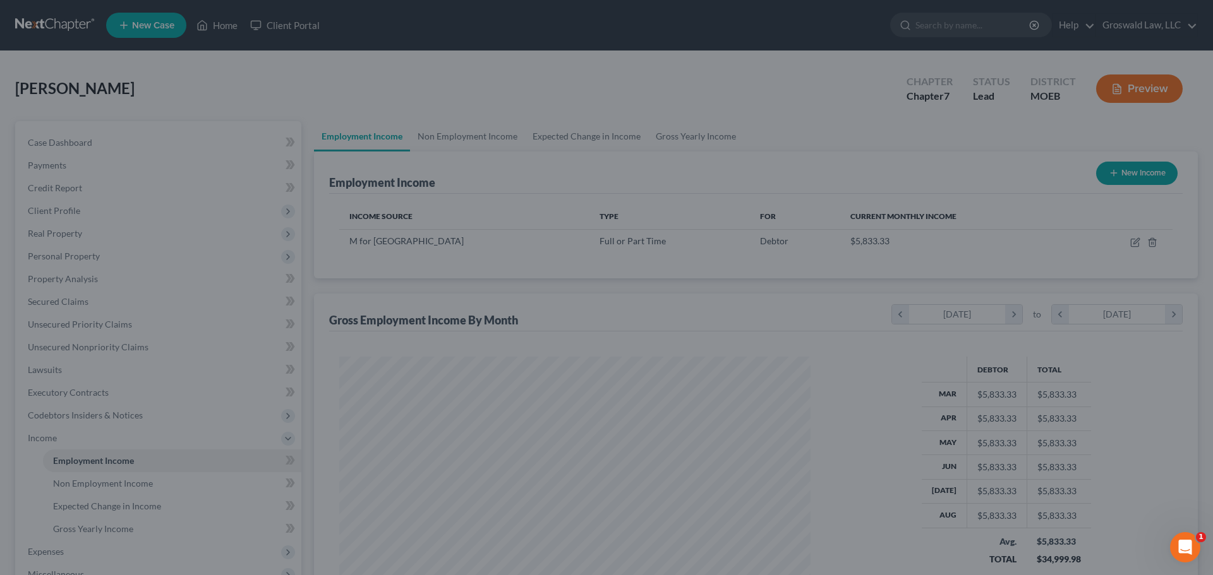
scroll to position [631288, 631028]
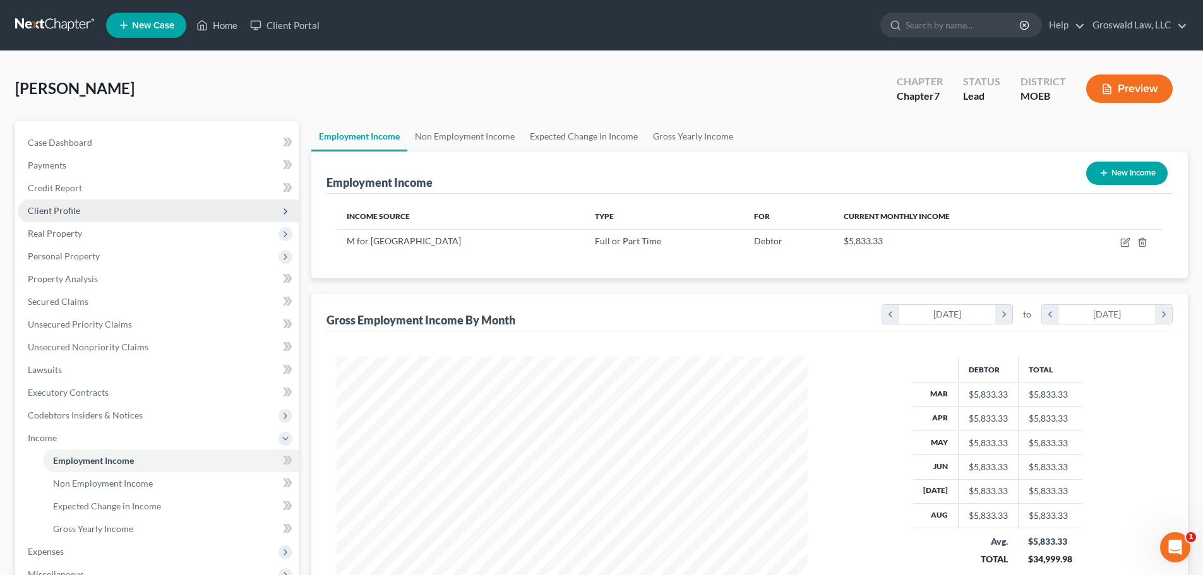
click at [95, 208] on span "Client Profile" at bounding box center [158, 211] width 281 height 23
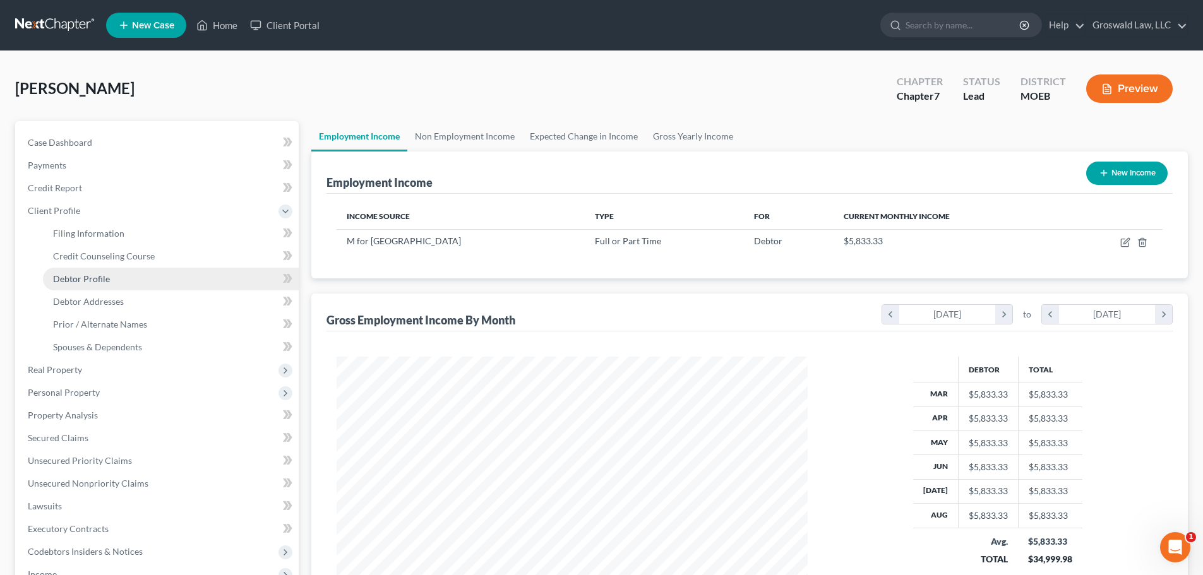
click at [95, 276] on span "Debtor Profile" at bounding box center [81, 278] width 57 height 11
select select "0"
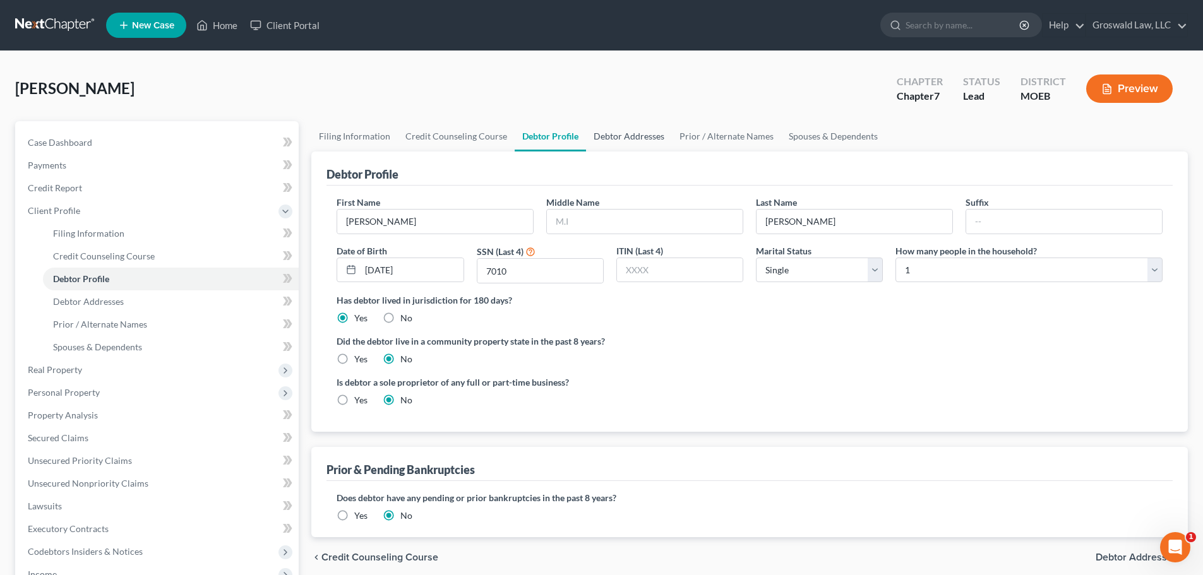
click at [618, 138] on link "Debtor Addresses" at bounding box center [629, 136] width 86 height 30
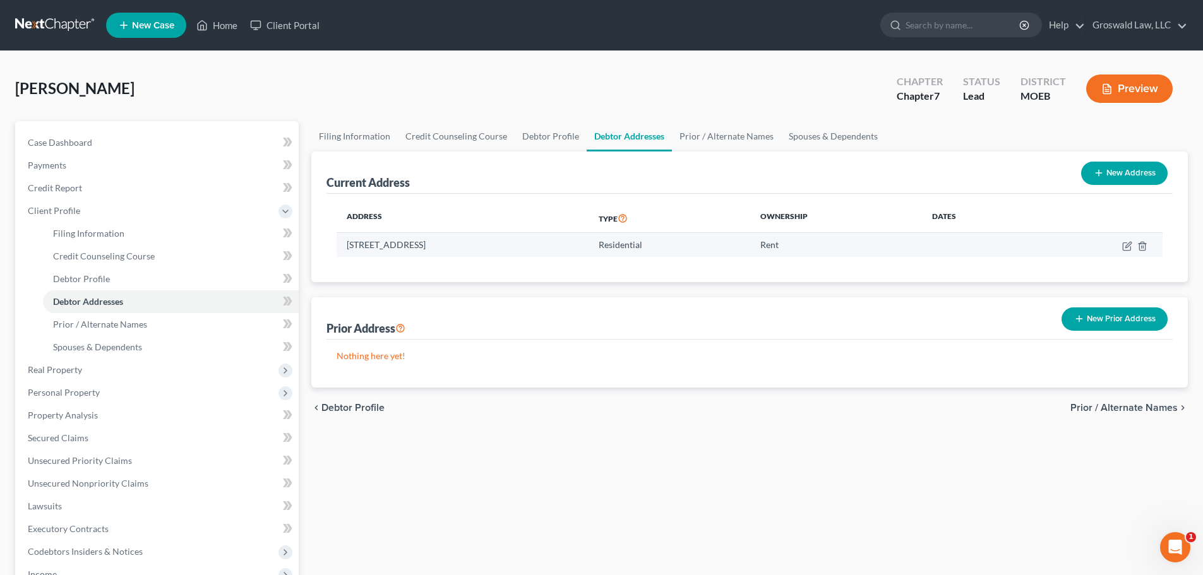
drag, startPoint x: 435, startPoint y: 246, endPoint x: 345, endPoint y: 244, distance: 90.3
click at [345, 244] on td "405 Countryside Drive, Florissant, MO 63033" at bounding box center [463, 245] width 252 height 24
copy td "405 Countryside Drive"
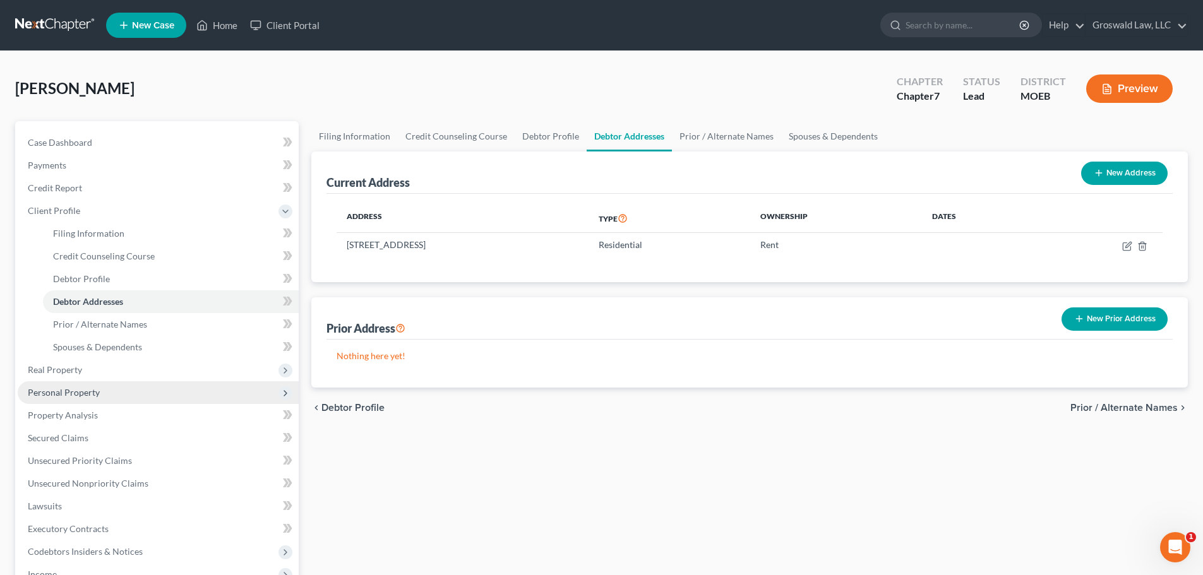
click at [93, 400] on span "Personal Property" at bounding box center [158, 392] width 281 height 23
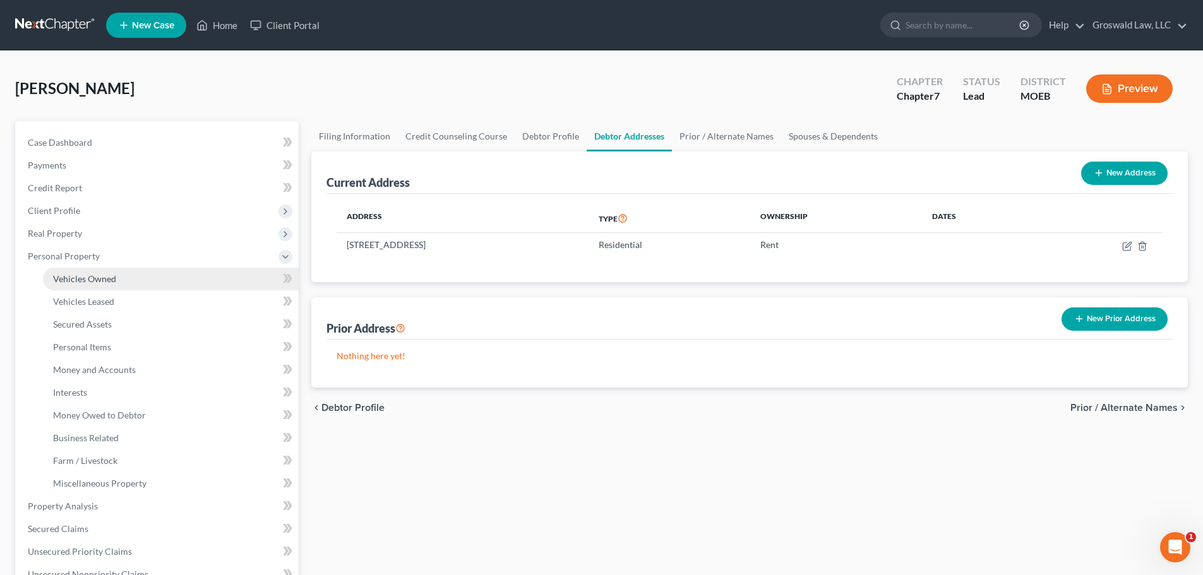
click at [97, 286] on link "Vehicles Owned" at bounding box center [171, 279] width 256 height 23
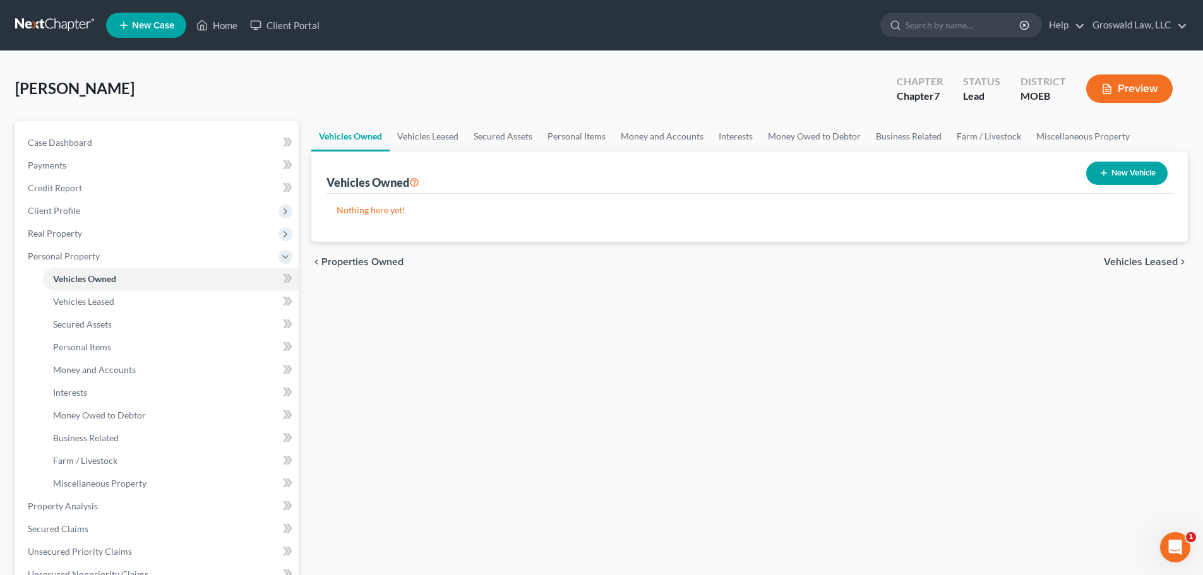
click at [1146, 165] on button "New Vehicle" at bounding box center [1126, 173] width 81 height 23
select select "0"
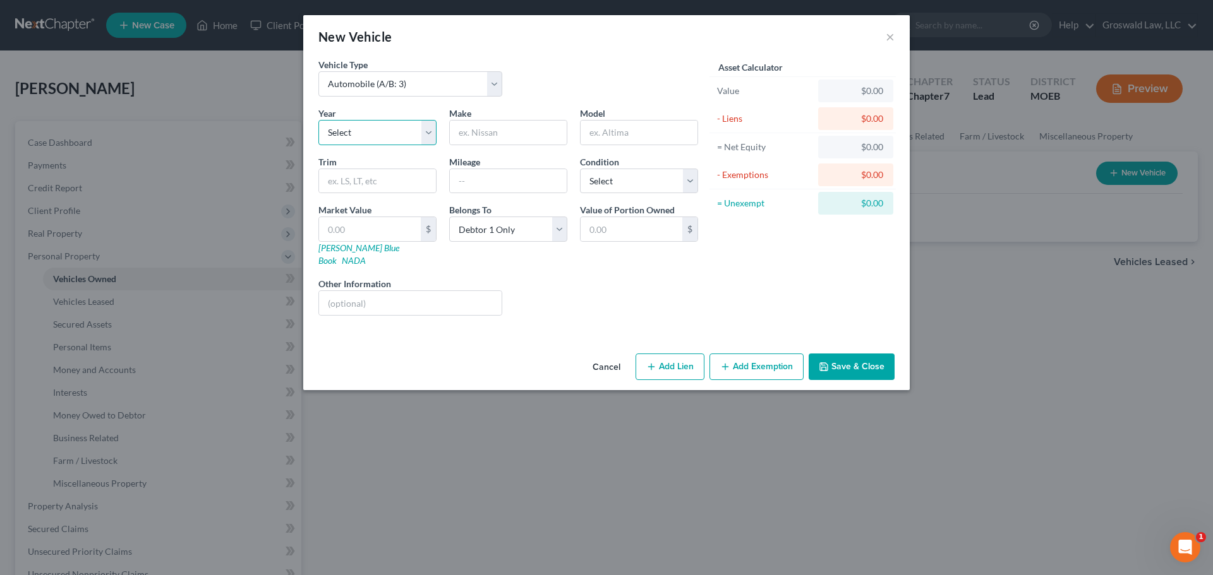
click at [400, 137] on select "Select 2026 2025 2024 2023 2022 2021 2020 2019 2018 2017 2016 2015 2014 2013 20…" at bounding box center [377, 132] width 118 height 25
select select "7"
click at [318, 120] on select "Select 2026 2025 2024 2023 2022 2021 2020 2019 2018 2017 2016 2015 2014 2013 20…" at bounding box center [377, 132] width 118 height 25
click at [498, 134] on input "text" at bounding box center [508, 133] width 117 height 24
type input "Ford"
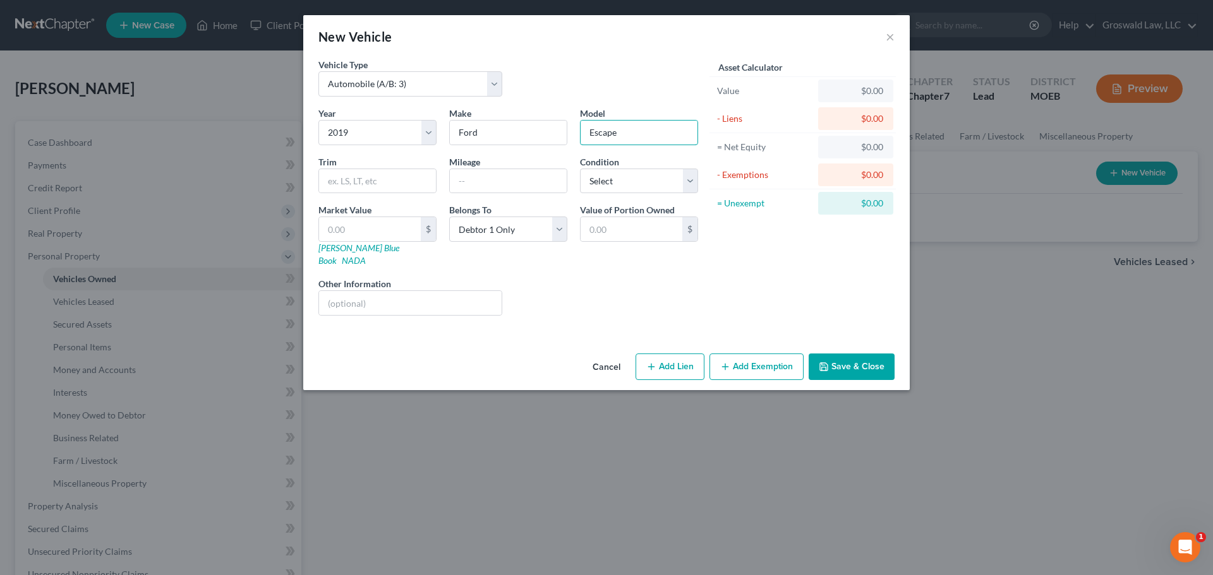
type input "Escape"
click at [662, 357] on button "Add Lien" at bounding box center [669, 367] width 69 height 27
select select "0"
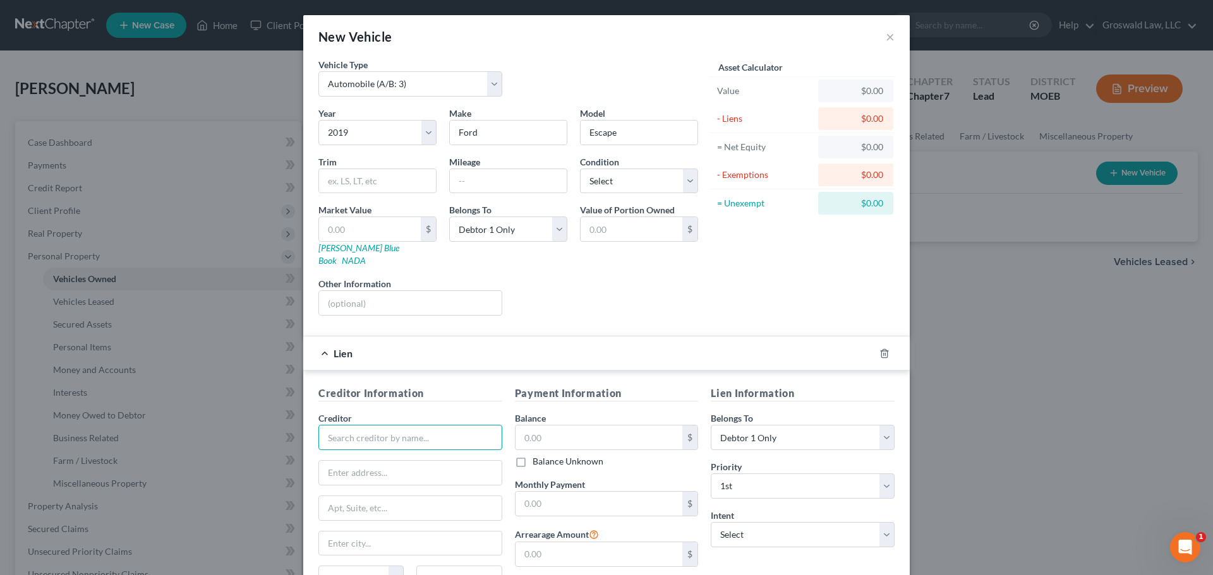
click at [381, 434] on input "text" at bounding box center [410, 437] width 184 height 25
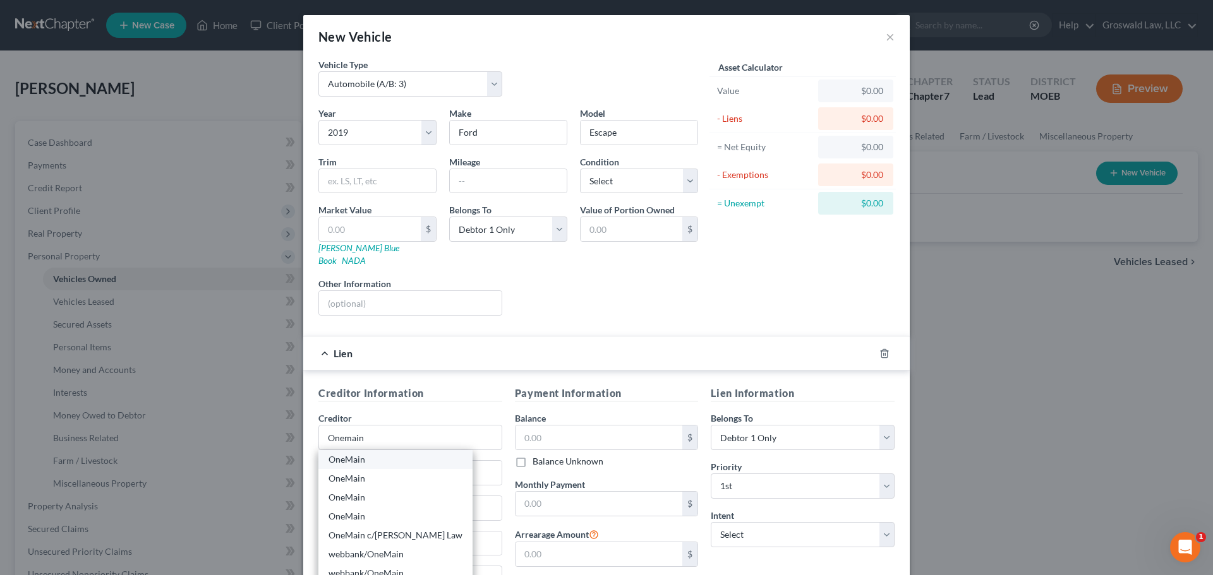
click at [393, 456] on div "OneMain" at bounding box center [395, 459] width 154 height 19
type input "OneMain"
type input "100 INTERNATIONAL DRIVE, 15TH FLOOR"
type input "Baltimore"
select select "21"
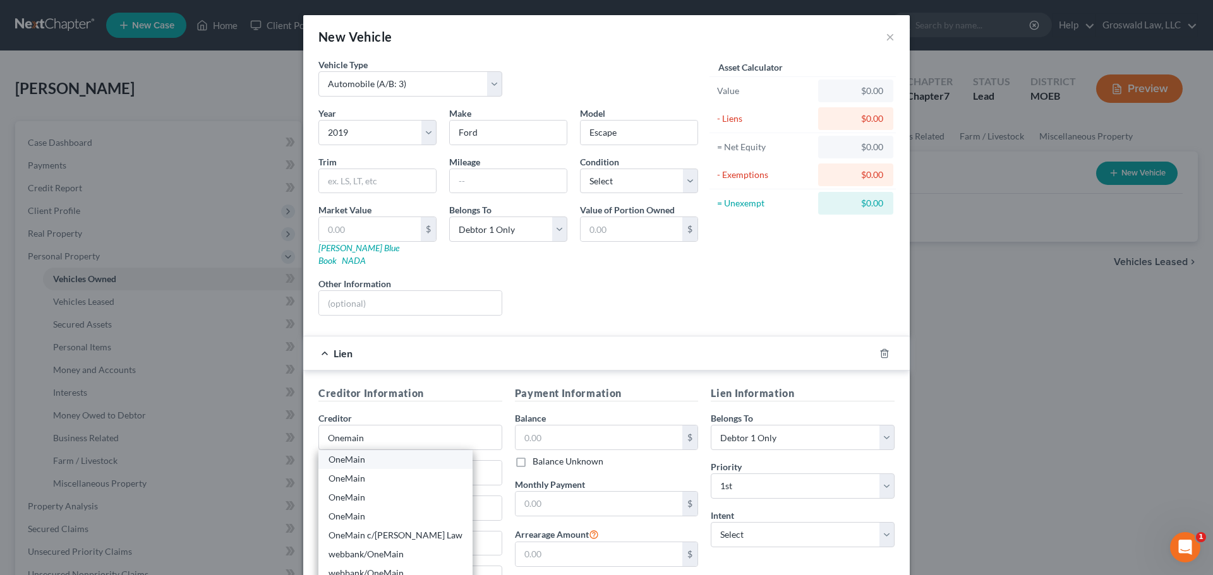
type input "21202"
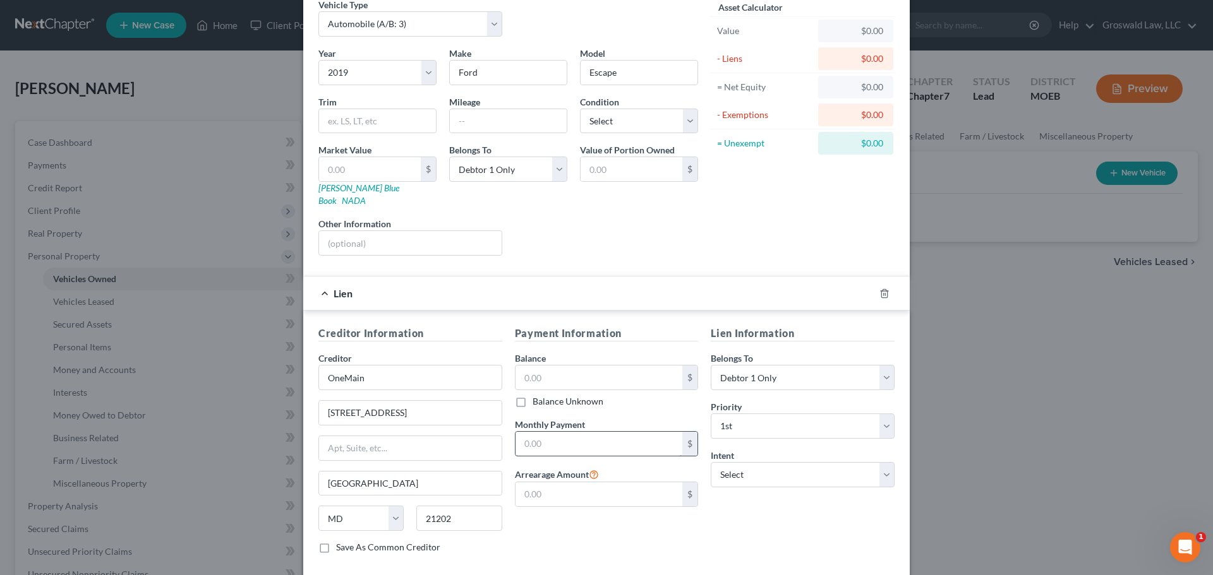
scroll to position [116, 0]
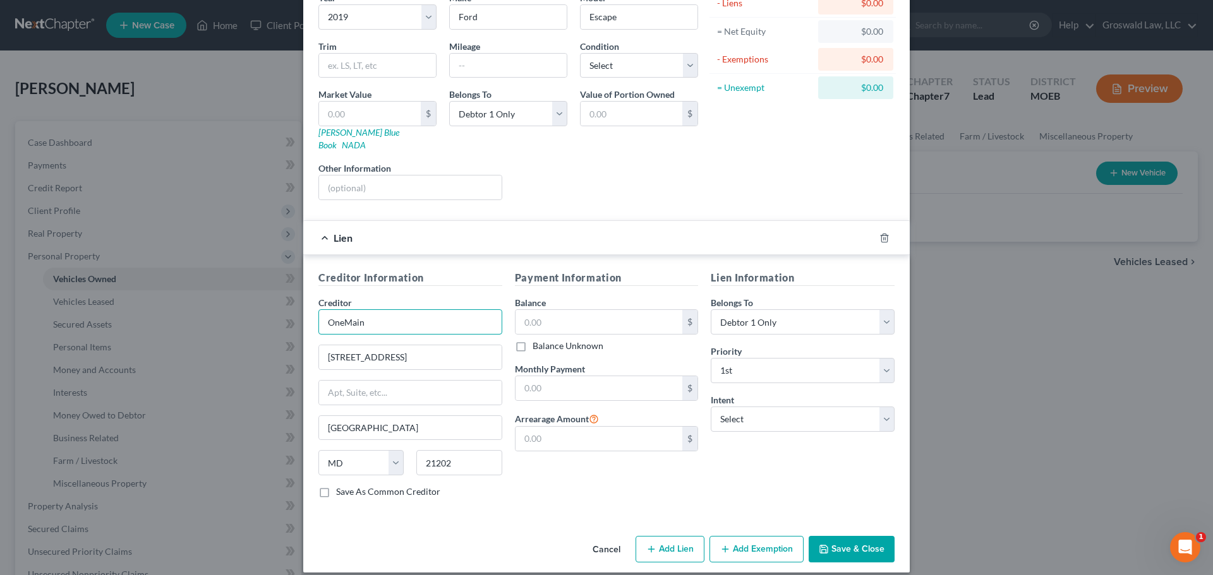
drag, startPoint x: 395, startPoint y: 306, endPoint x: 36, endPoint y: 300, distance: 358.8
click at [31, 303] on div "New Vehicle × Vehicle Type Select Automobile (A/B: 3) Truck (A/B: 3) Trailer (A…" at bounding box center [606, 287] width 1213 height 575
type input "o"
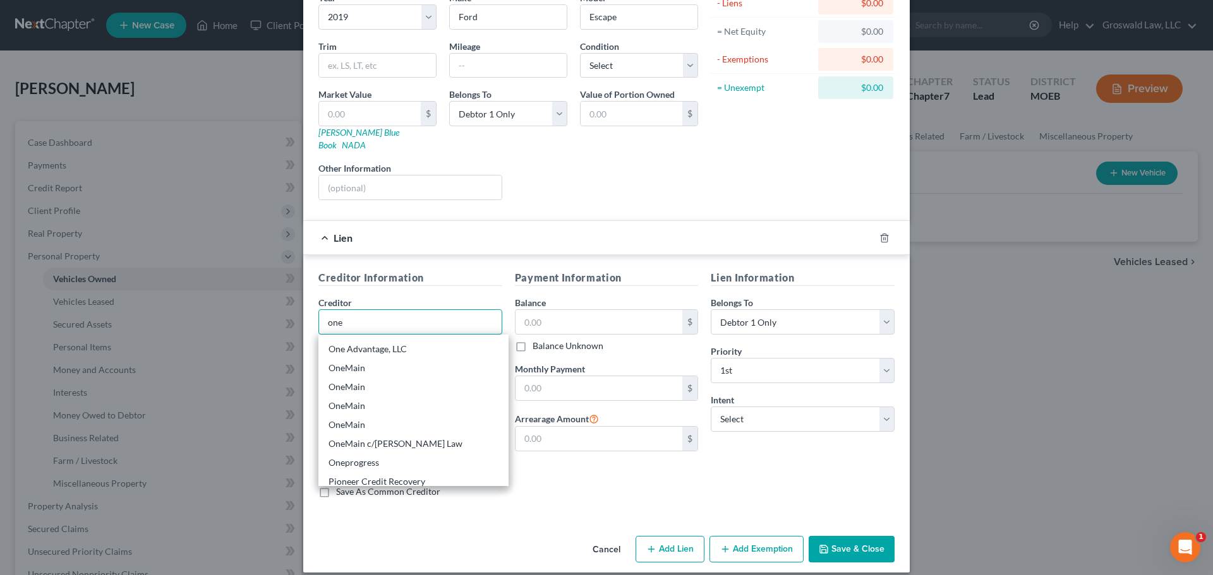
scroll to position [442, 0]
click at [366, 357] on div "OneMain" at bounding box center [413, 363] width 170 height 13
type input "OneMain"
type input "PO Box 142"
type input "Evansville"
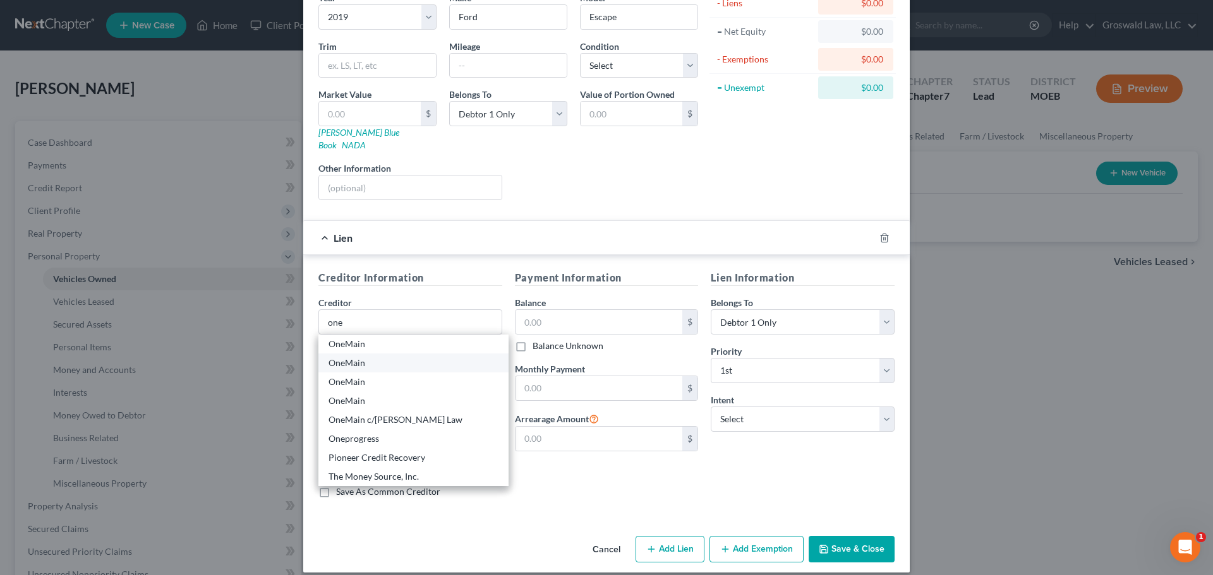
select select "15"
type input "47701"
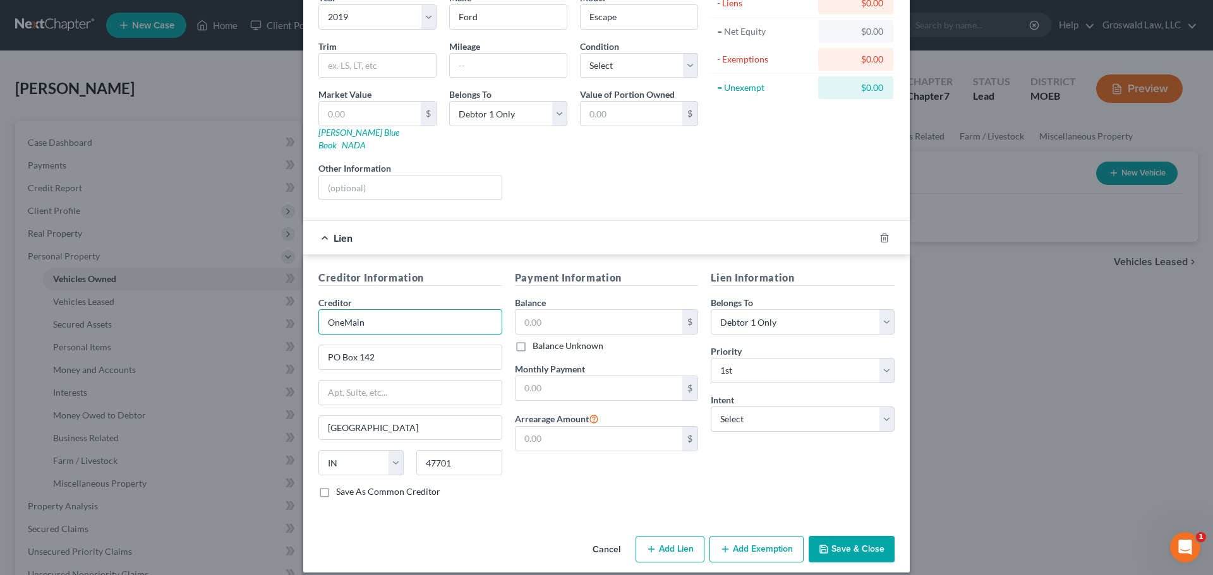
drag, startPoint x: 376, startPoint y: 316, endPoint x: 326, endPoint y: 316, distance: 49.9
click at [327, 316] on input "OneMain" at bounding box center [410, 321] width 184 height 25
click at [312, 316] on div "Creditor Information Creditor * OneMain PO Box 142 Evansville State AL AK AR AZ…" at bounding box center [410, 389] width 196 height 238
drag, startPoint x: 376, startPoint y: 312, endPoint x: -85, endPoint y: 277, distance: 462.9
click at [0, 277] on html "Home New Case Client Portal Groswald Law, LLC maxwell@groswald.com My Account S…" at bounding box center [606, 460] width 1213 height 921
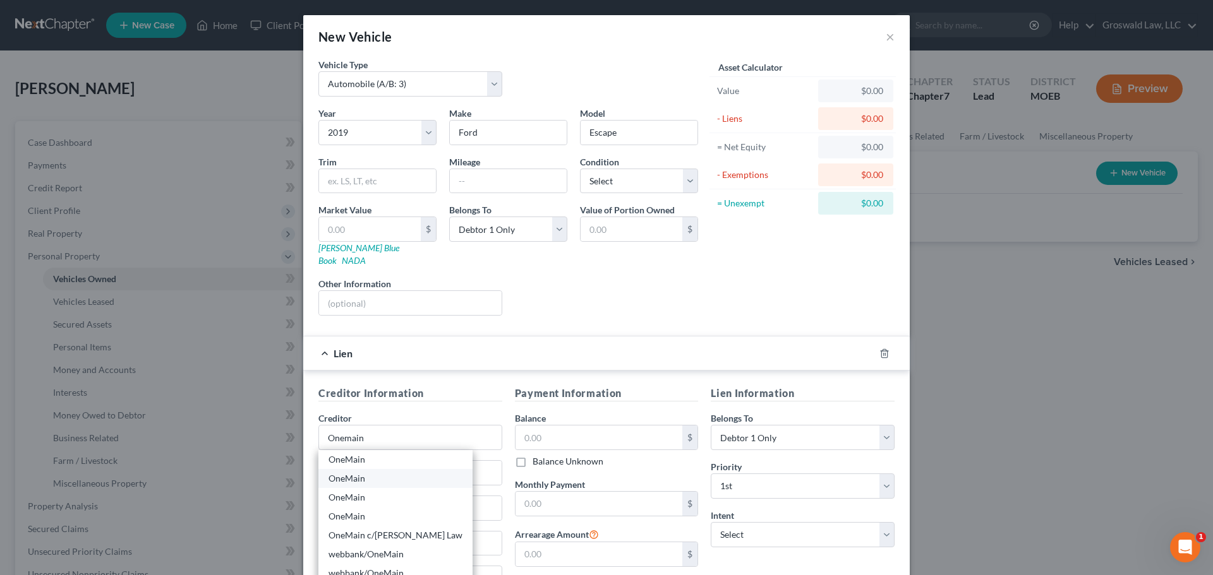
click at [350, 472] on div "OneMain" at bounding box center [395, 478] width 134 height 13
type input "OneMain"
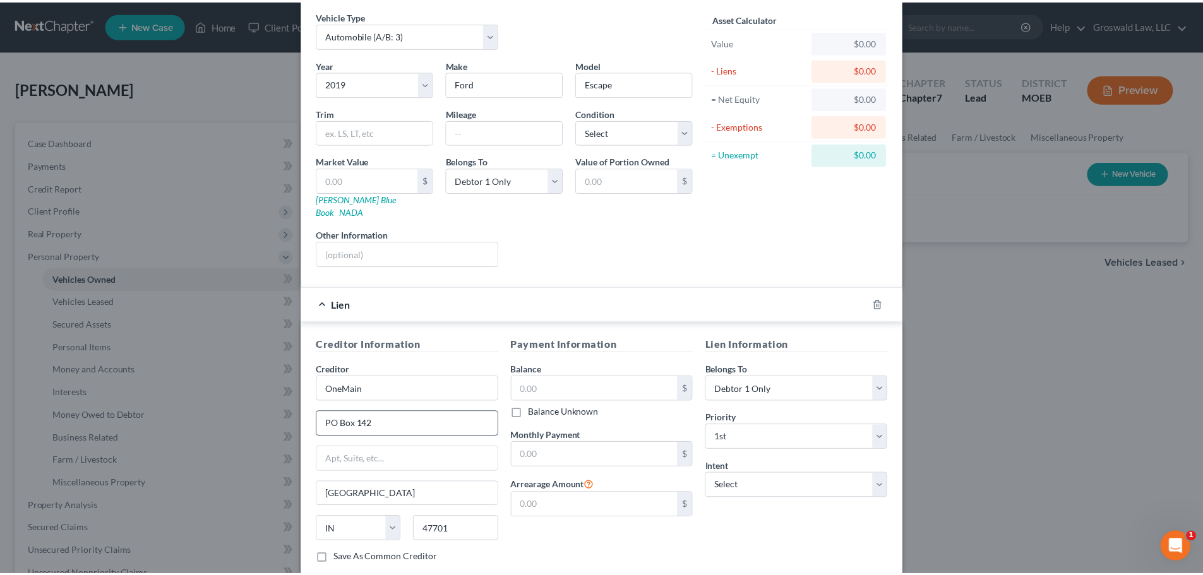
scroll to position [116, 0]
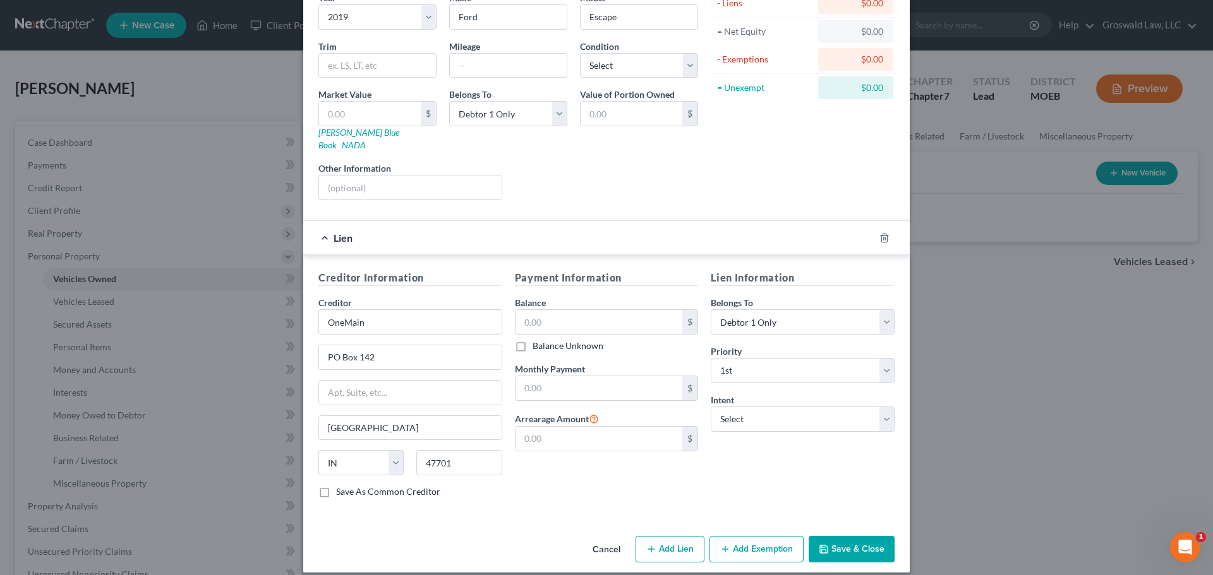
click at [825, 541] on button "Save & Close" at bounding box center [851, 549] width 86 height 27
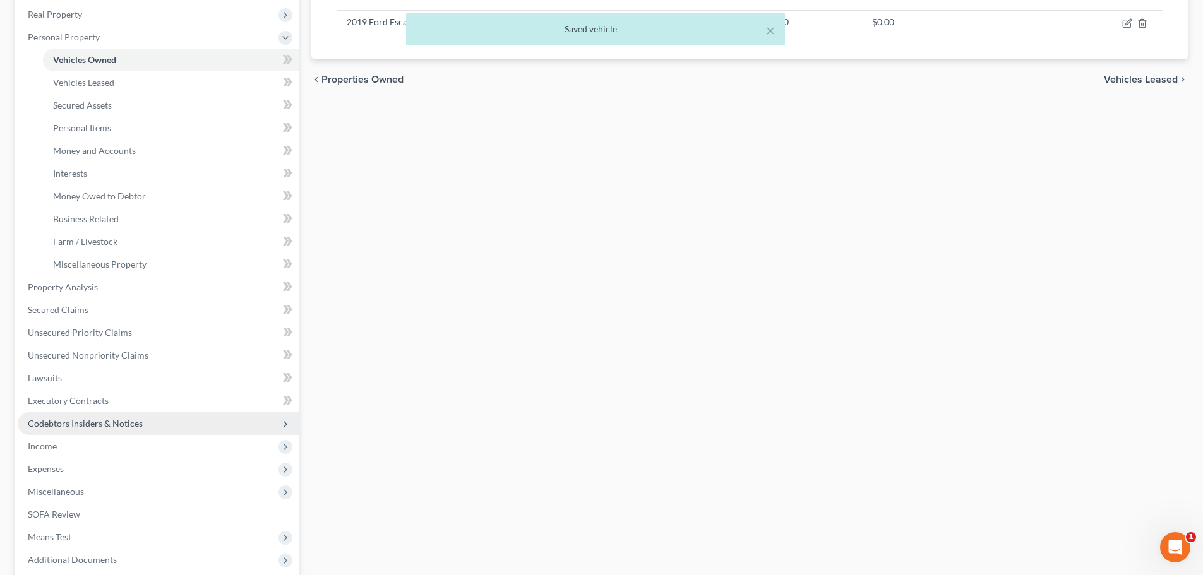
scroll to position [253, 0]
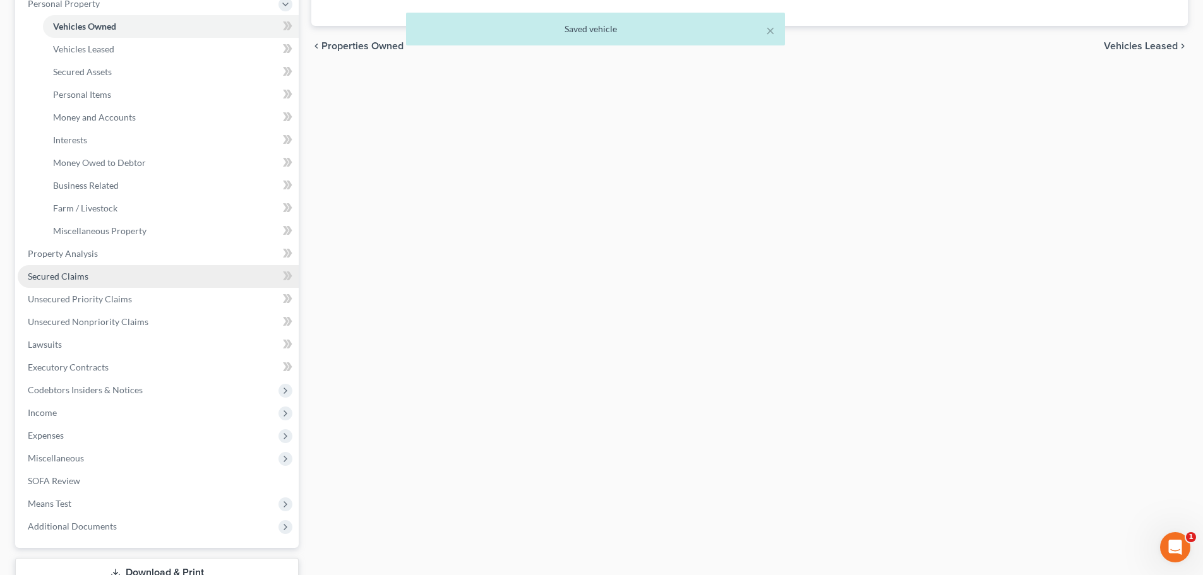
click at [85, 278] on span "Secured Claims" at bounding box center [58, 276] width 61 height 11
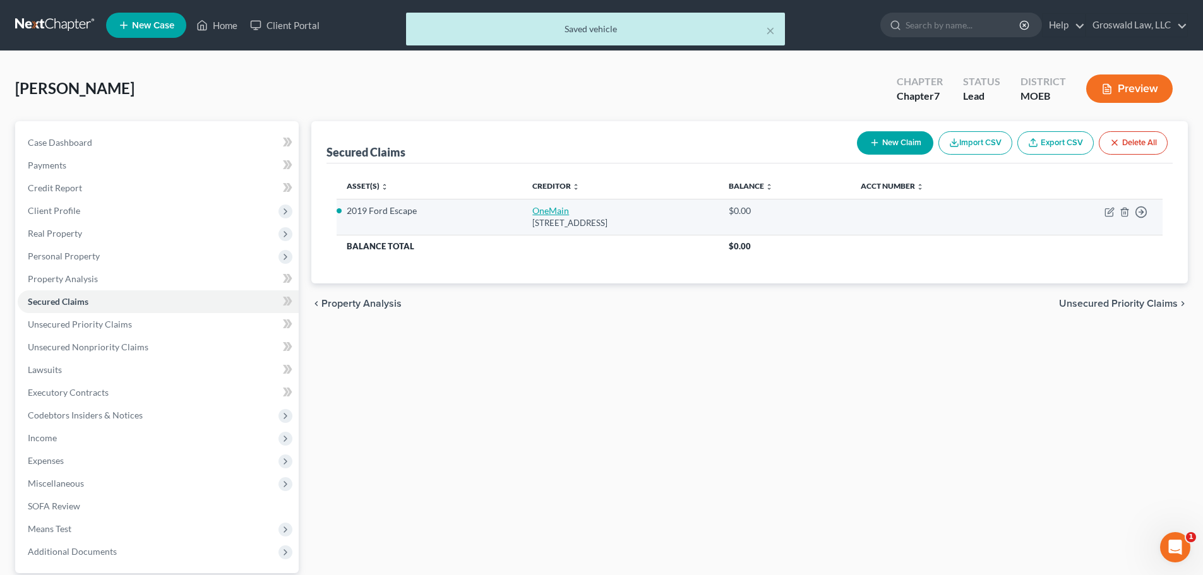
click at [534, 210] on link "OneMain" at bounding box center [550, 210] width 37 height 11
select select "15"
select select "0"
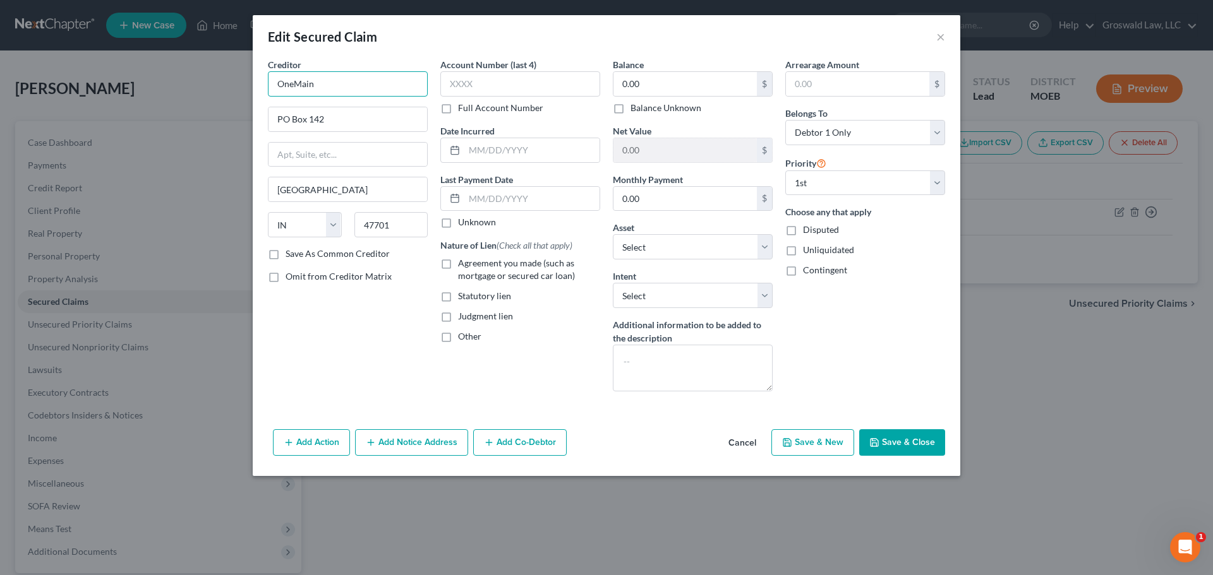
drag, startPoint x: 250, startPoint y: 74, endPoint x: -130, endPoint y: 70, distance: 380.2
click at [0, 70] on html "Home New Case Client Portal Groswald Law, LLC maxwell@groswald.com My Account S…" at bounding box center [606, 347] width 1213 height 694
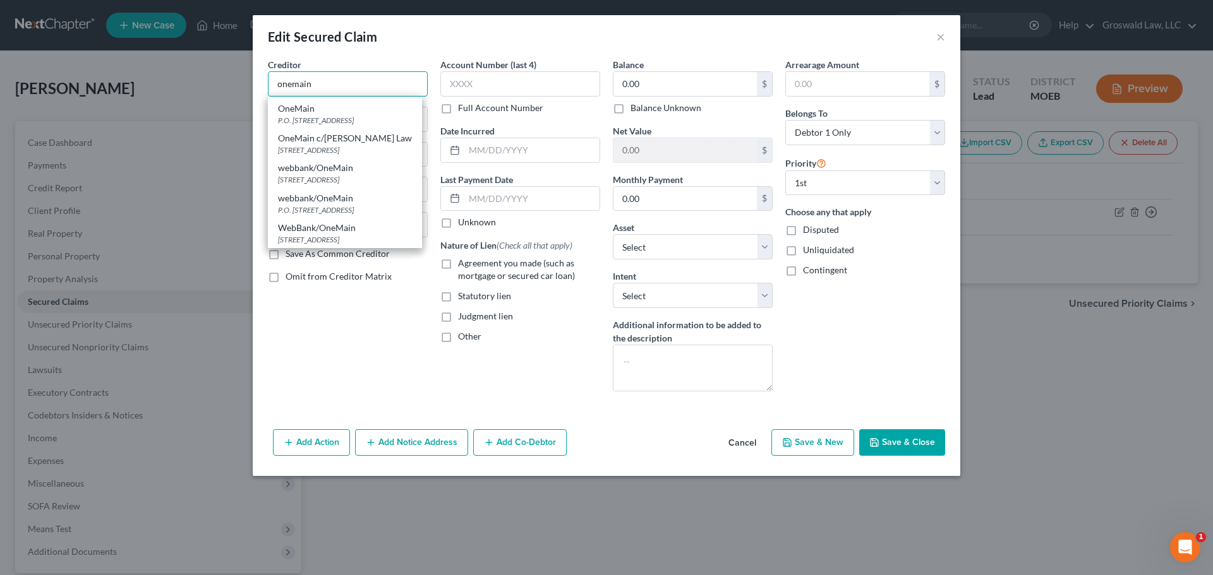
scroll to position [63, 0]
click at [335, 149] on div "P.O. Box 1010, Evansville, IN 47706" at bounding box center [345, 143] width 134 height 11
type input "OneMain"
type input "P.O. Box 1010"
type input "47706"
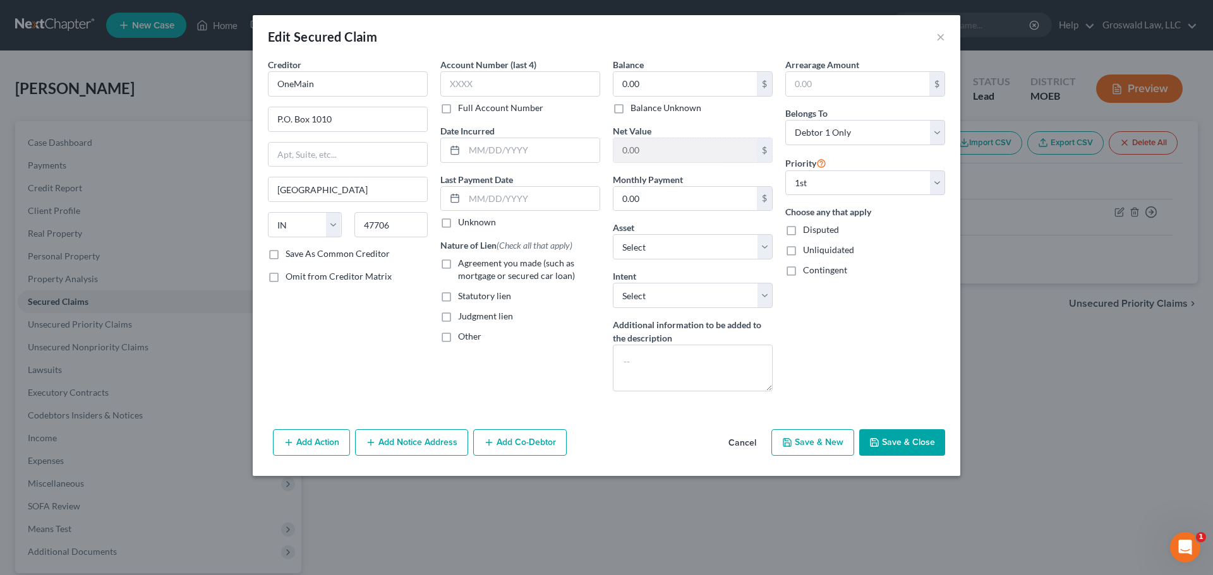
scroll to position [0, 0]
click at [396, 439] on button "Add Notice Address" at bounding box center [411, 442] width 113 height 27
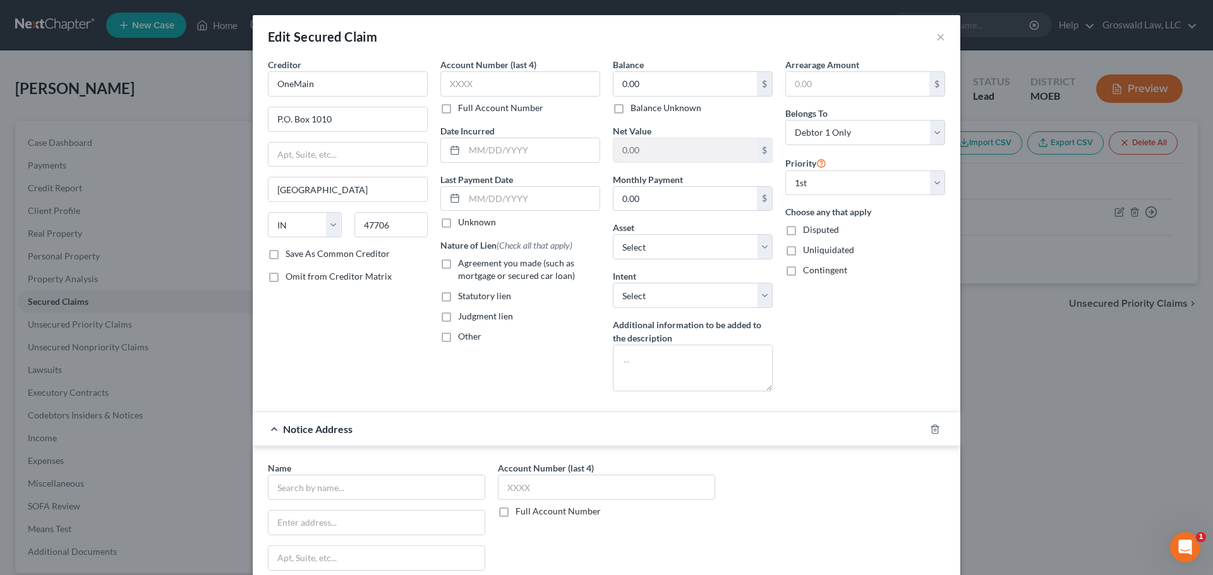
scroll to position [188, 0]
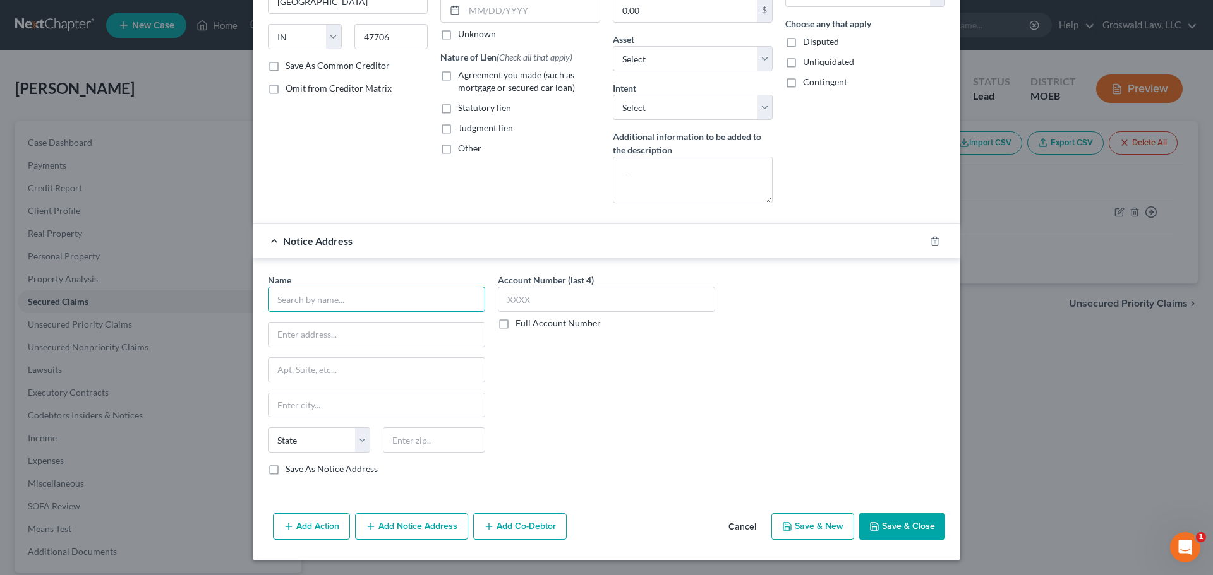
click at [334, 294] on input "text" at bounding box center [376, 299] width 217 height 25
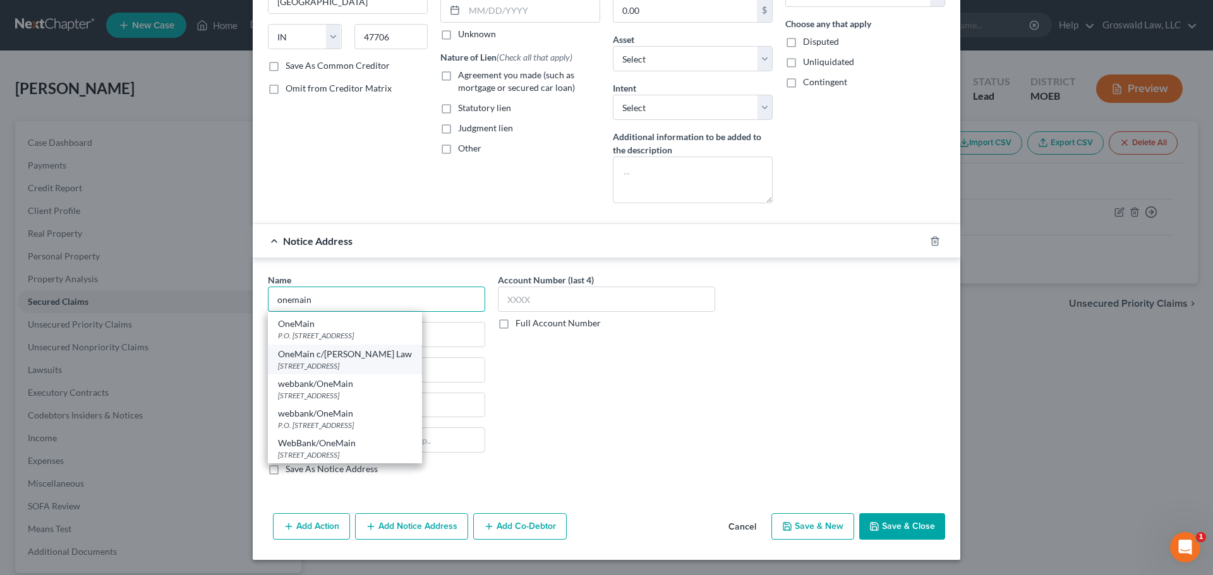
scroll to position [34, 0]
click at [344, 364] on div "PO Box 3251, Evansville, IN 47731" at bounding box center [345, 358] width 134 height 11
type input "OneMain"
type input "PO Box 3251"
type input "Evansville"
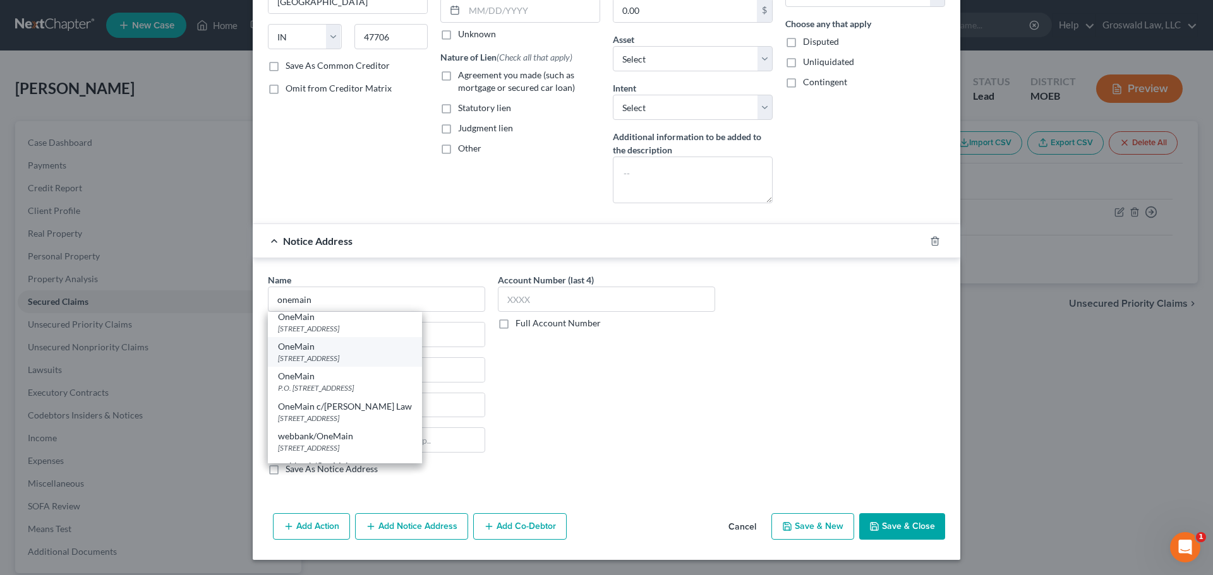
select select "15"
type input "47731"
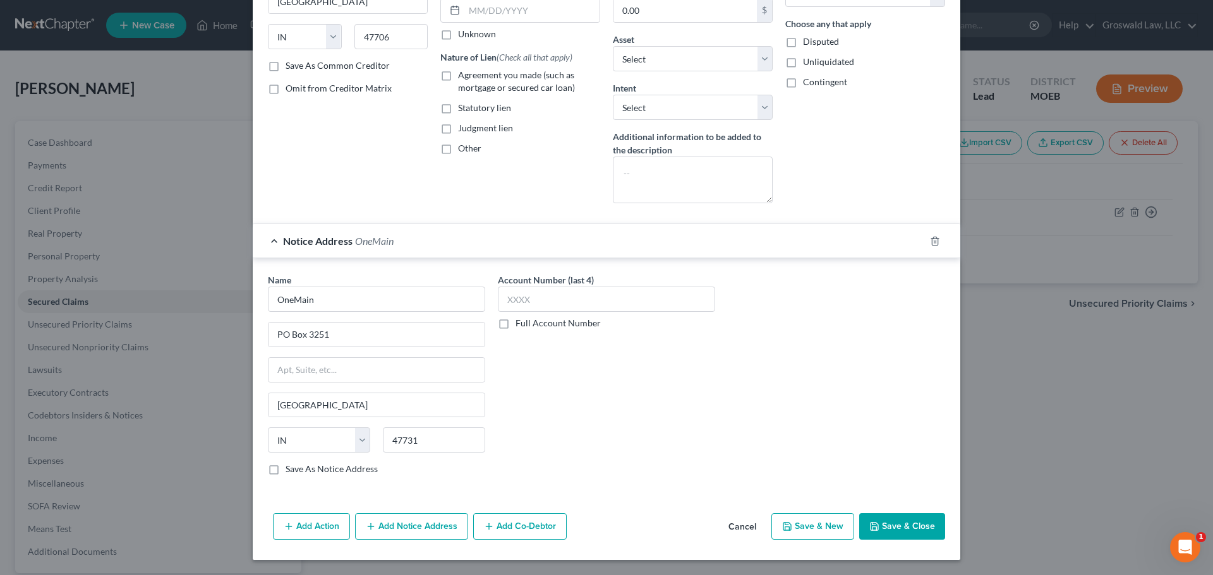
scroll to position [0, 0]
click at [402, 532] on button "Add Notice Address" at bounding box center [411, 526] width 113 height 27
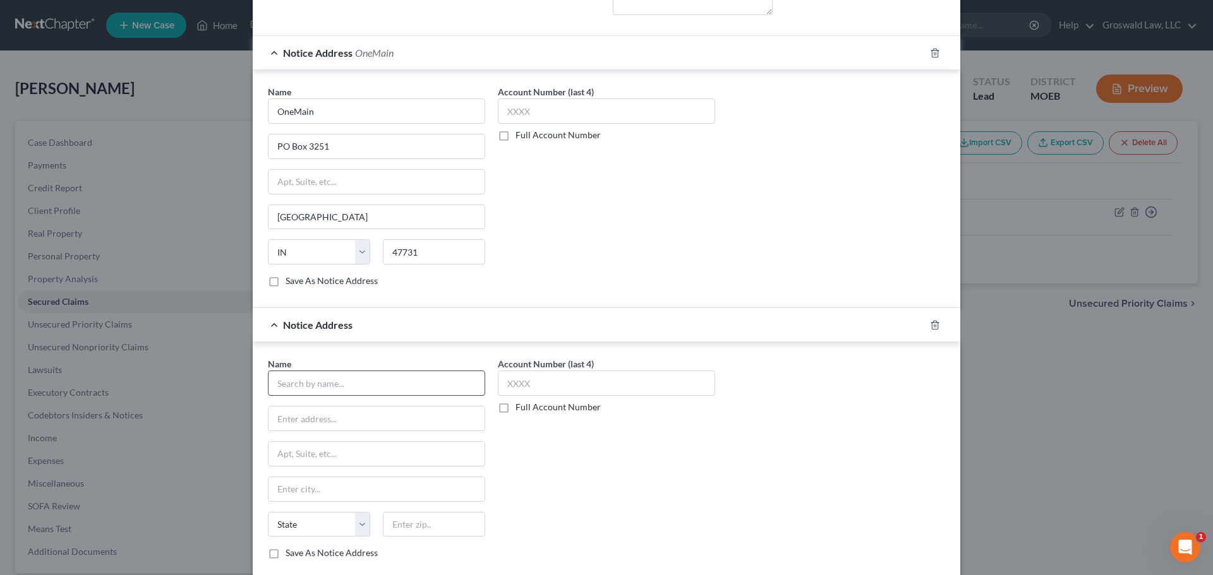
scroll to position [378, 0]
click at [334, 383] on input "text" at bounding box center [376, 381] width 217 height 25
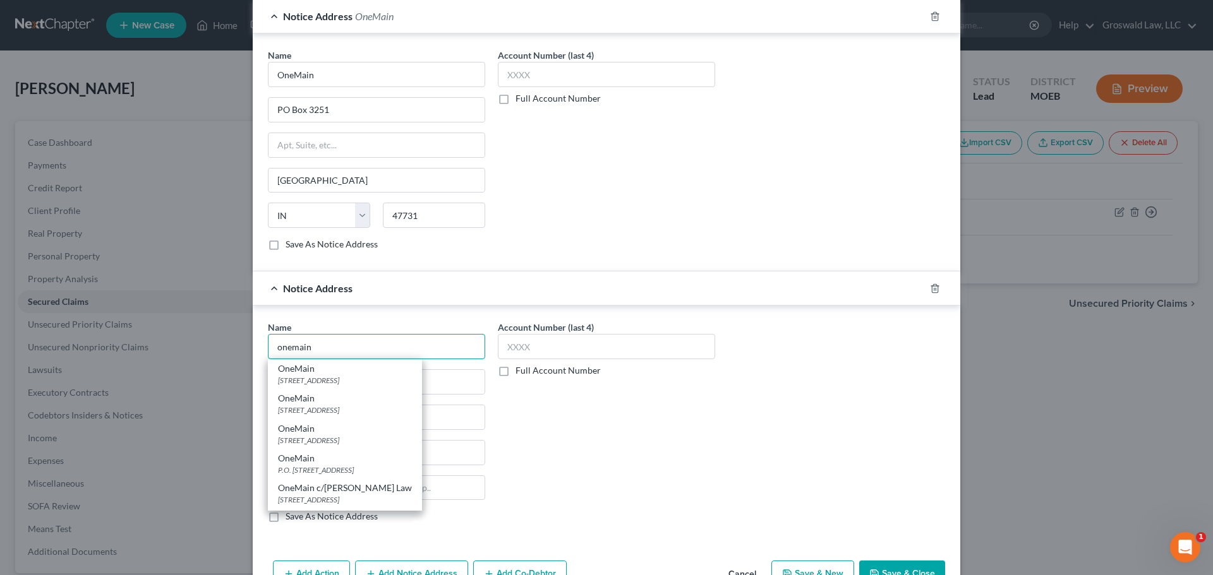
scroll to position [441, 0]
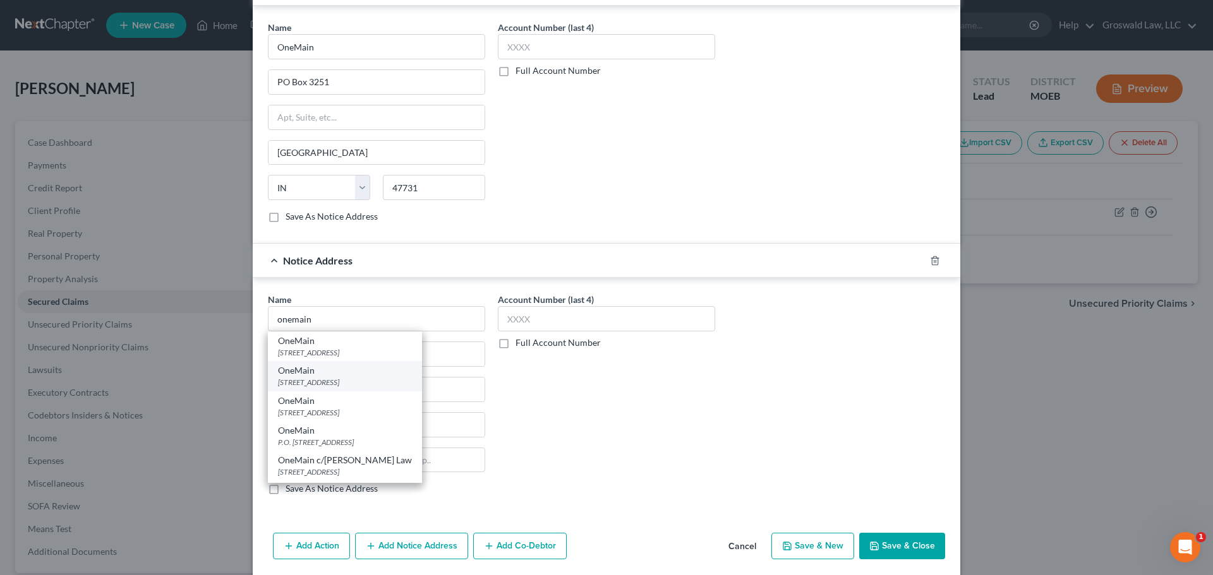
click at [332, 388] on div "PO Box 142, Evansville, IN 47701" at bounding box center [345, 382] width 134 height 11
type input "OneMain"
type input "PO Box 142"
type input "Evansville"
select select "15"
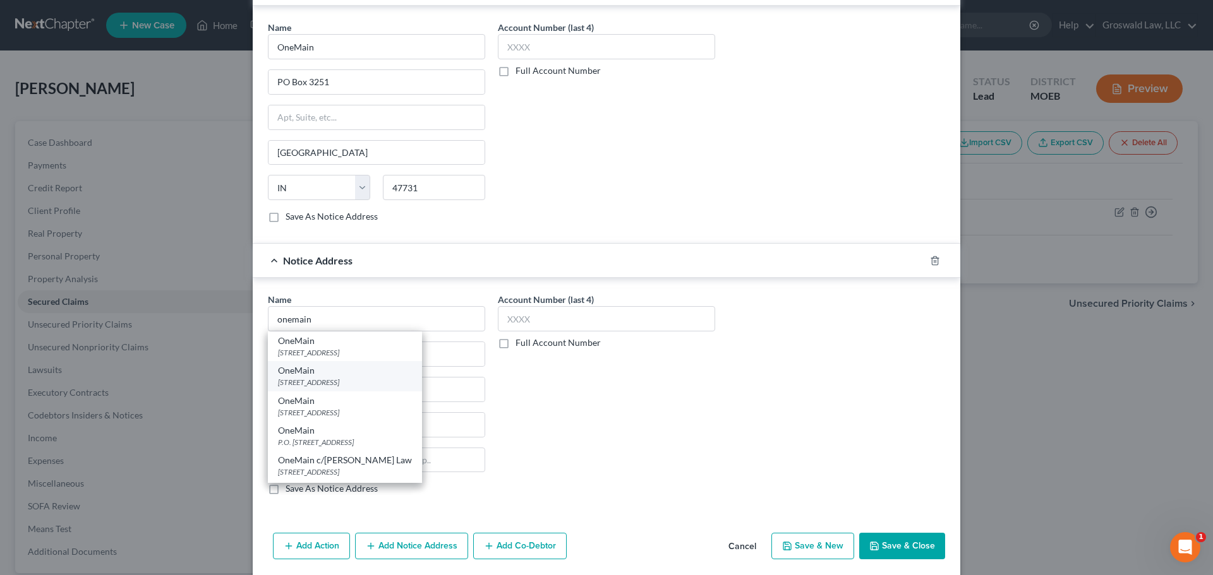
type input "47701"
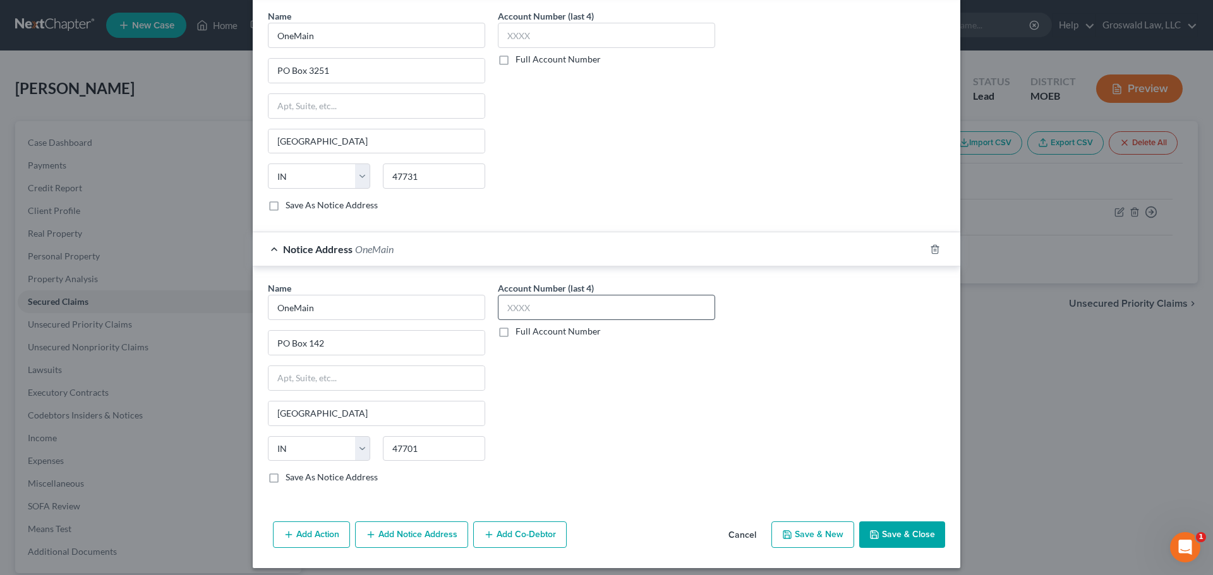
scroll to position [460, 0]
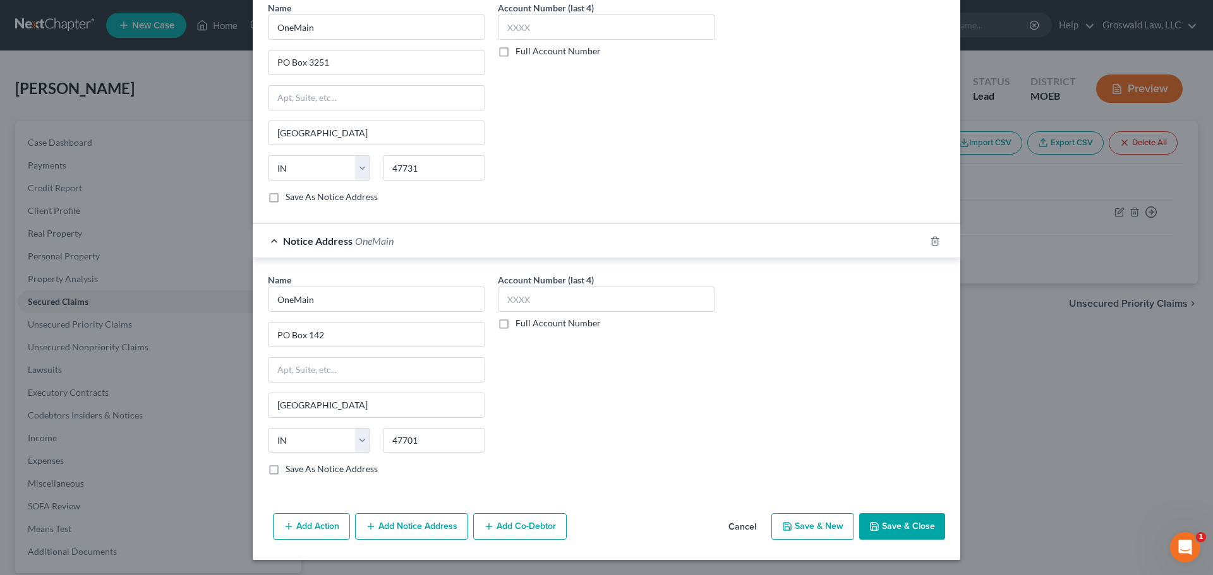
click at [402, 528] on button "Add Notice Address" at bounding box center [411, 526] width 113 height 27
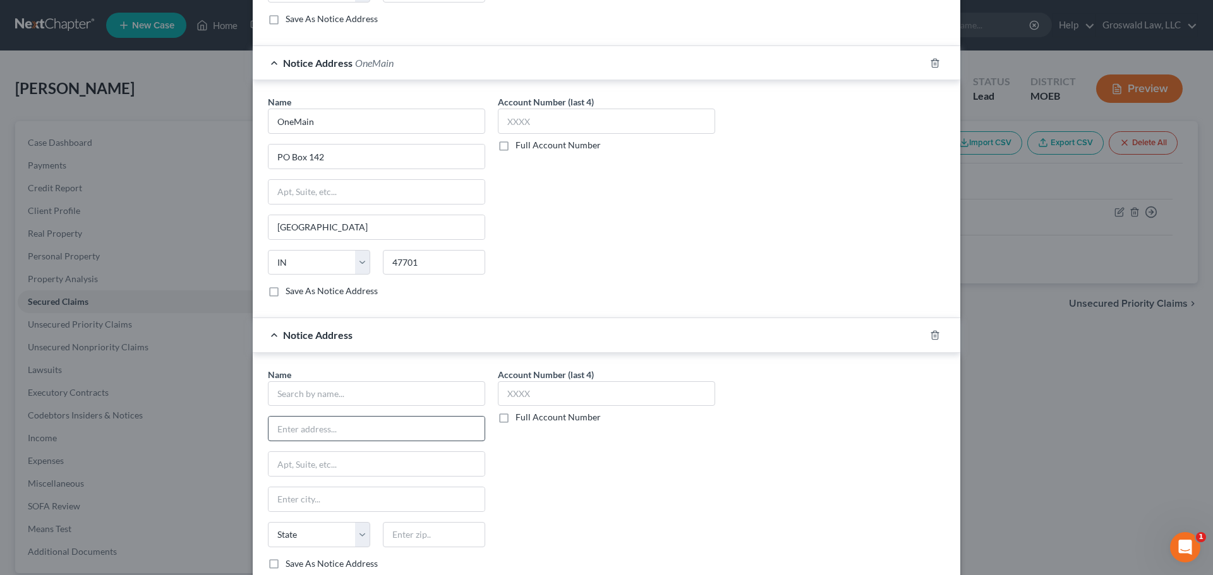
scroll to position [650, 0]
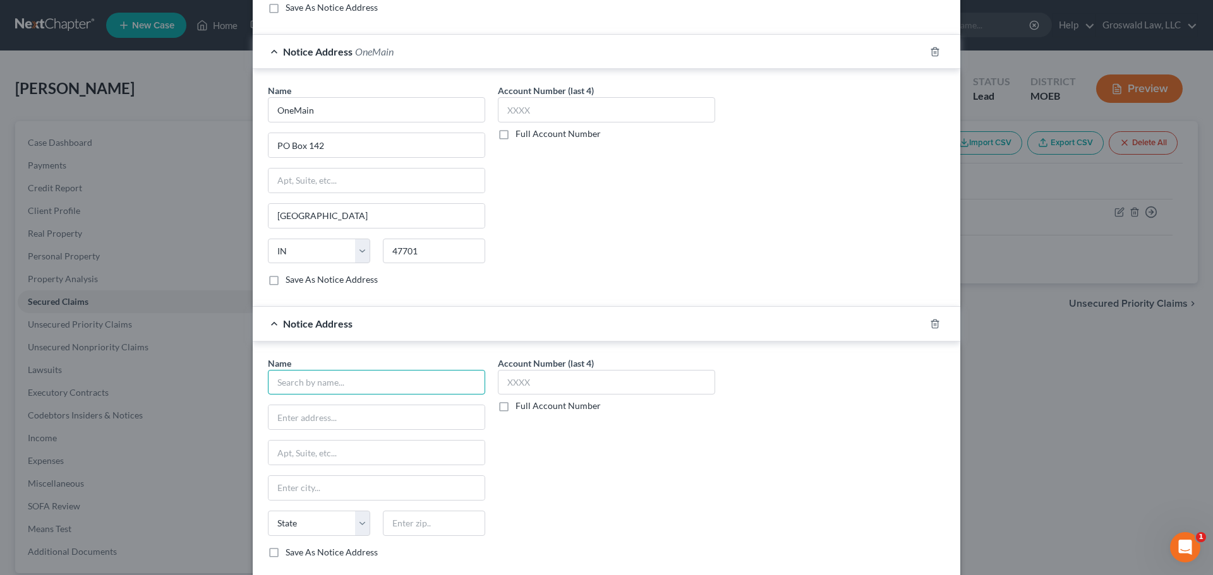
click at [357, 379] on input "text" at bounding box center [376, 382] width 217 height 25
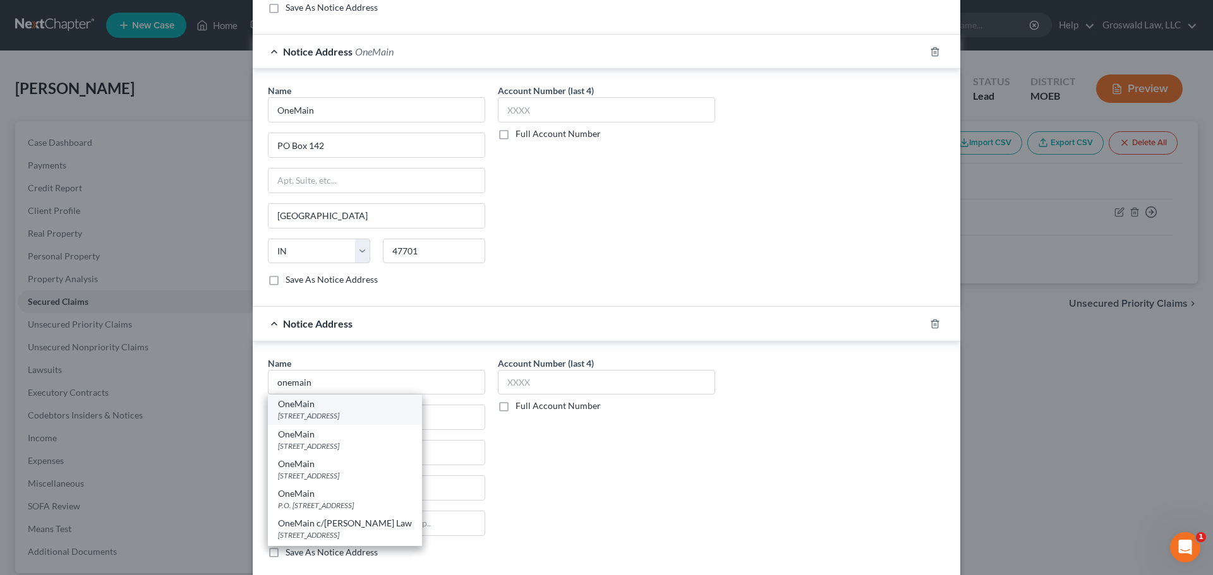
click at [309, 412] on div "100 INTERNATIONAL DRIVE, 15TH FLOOR, Baltimore, MD 21202" at bounding box center [345, 415] width 134 height 11
type input "OneMain"
type input "100 INTERNATIONAL DRIVE, 15TH FLOOR"
type input "Baltimore"
select select "21"
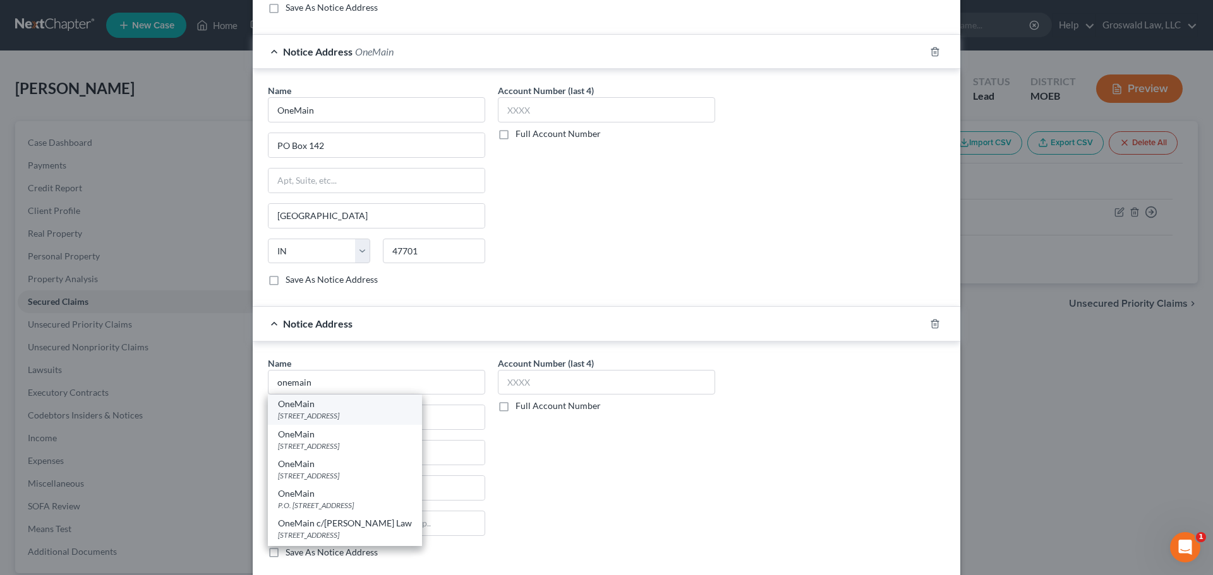
type input "21202"
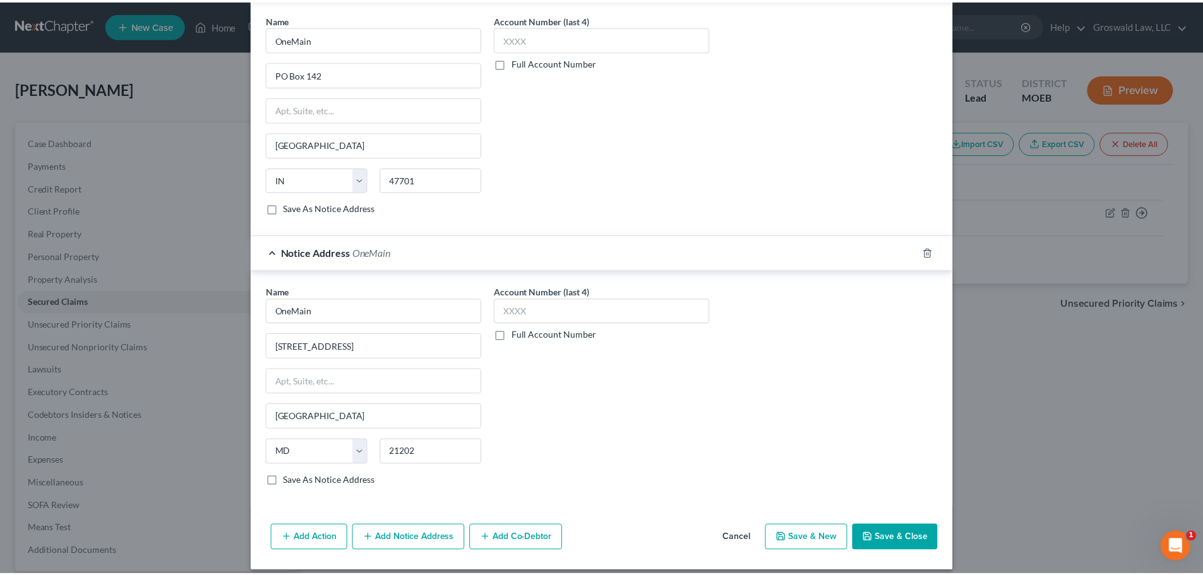
scroll to position [733, 0]
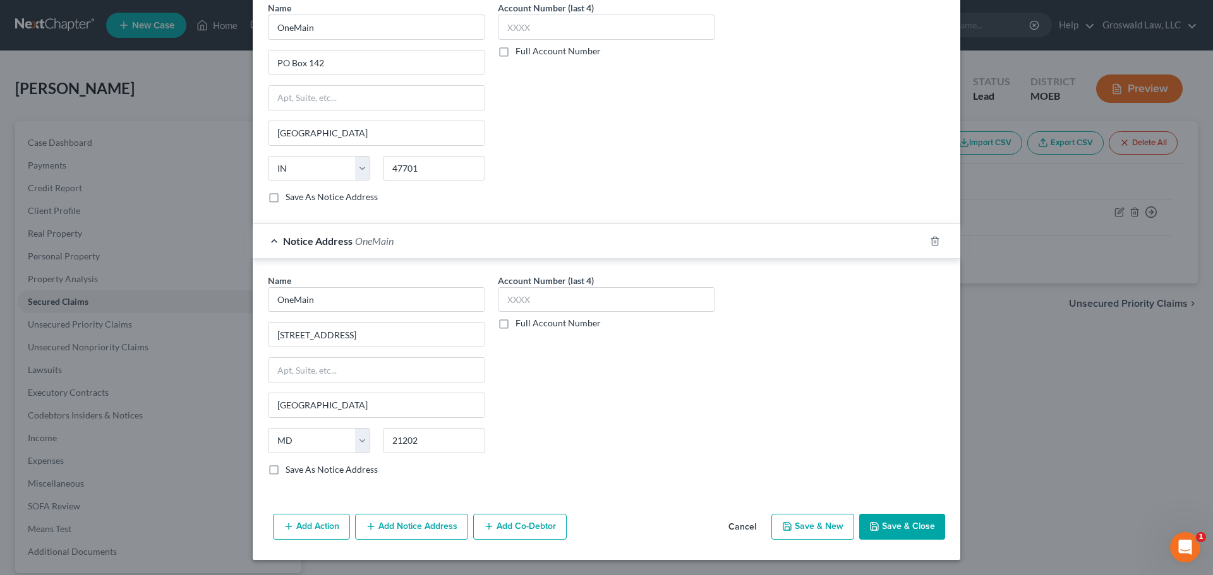
click at [897, 529] on button "Save & Close" at bounding box center [902, 527] width 86 height 27
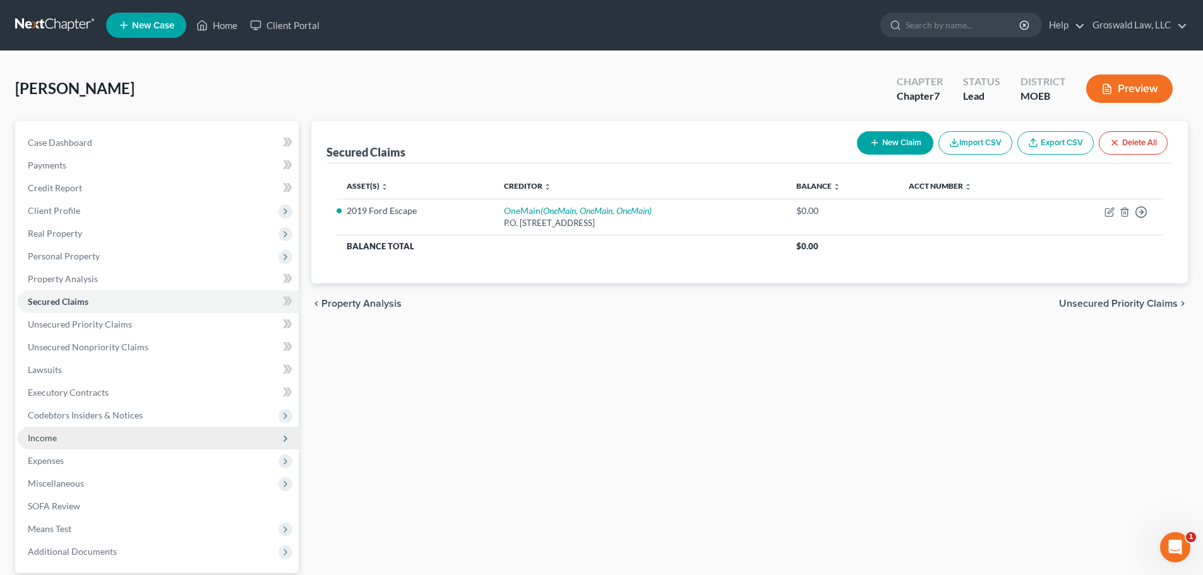
click at [98, 441] on span "Income" at bounding box center [158, 438] width 281 height 23
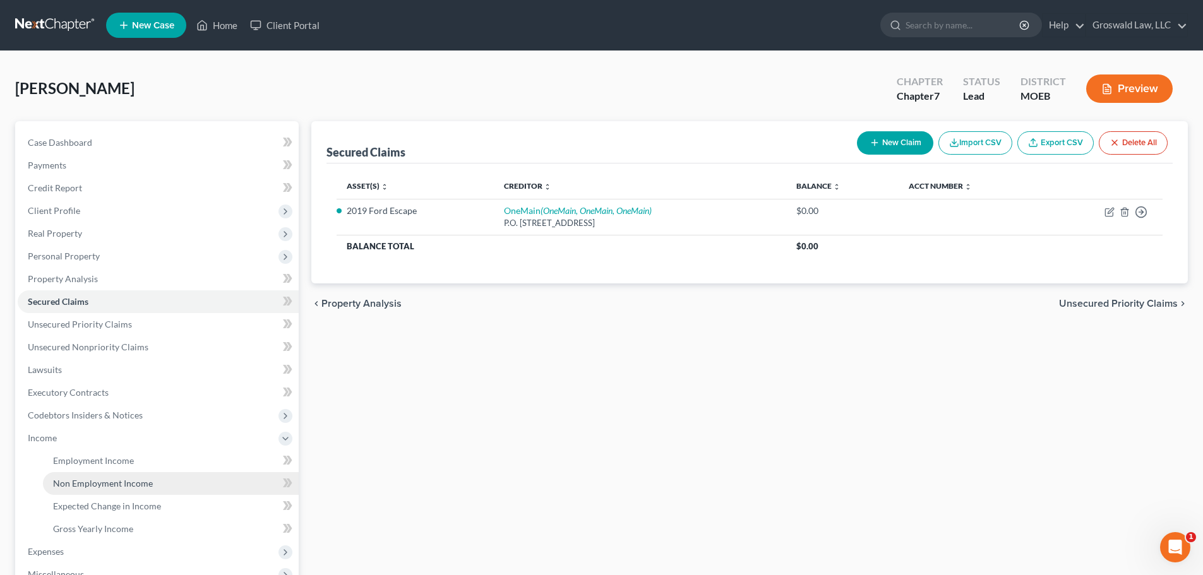
click at [91, 487] on span "Non Employment Income" at bounding box center [103, 483] width 100 height 11
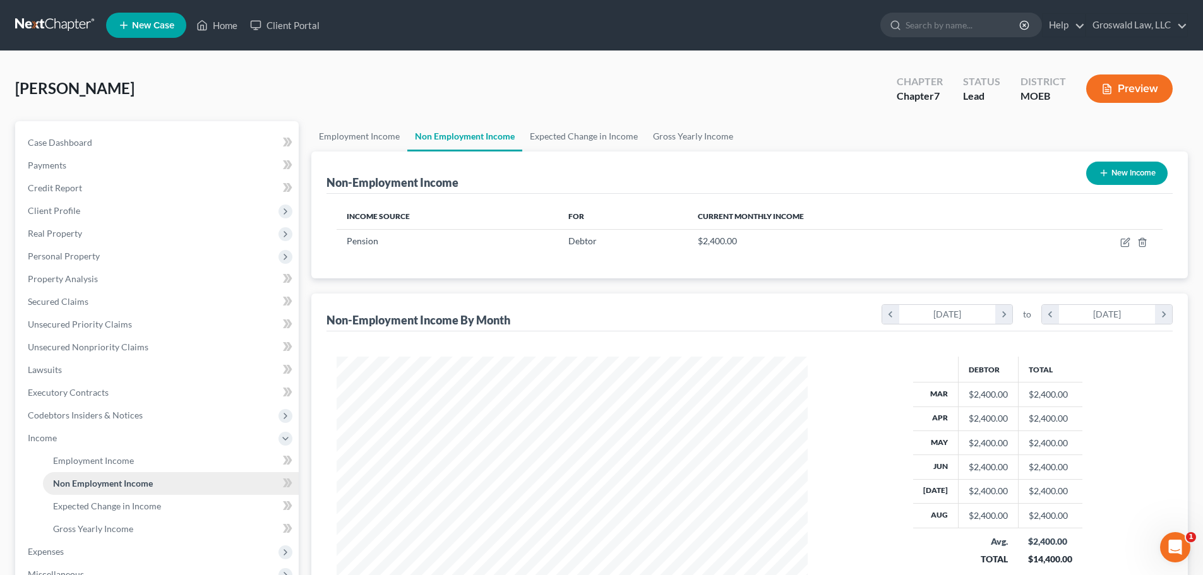
scroll to position [236, 496]
click at [114, 456] on span "Employment Income" at bounding box center [93, 460] width 81 height 11
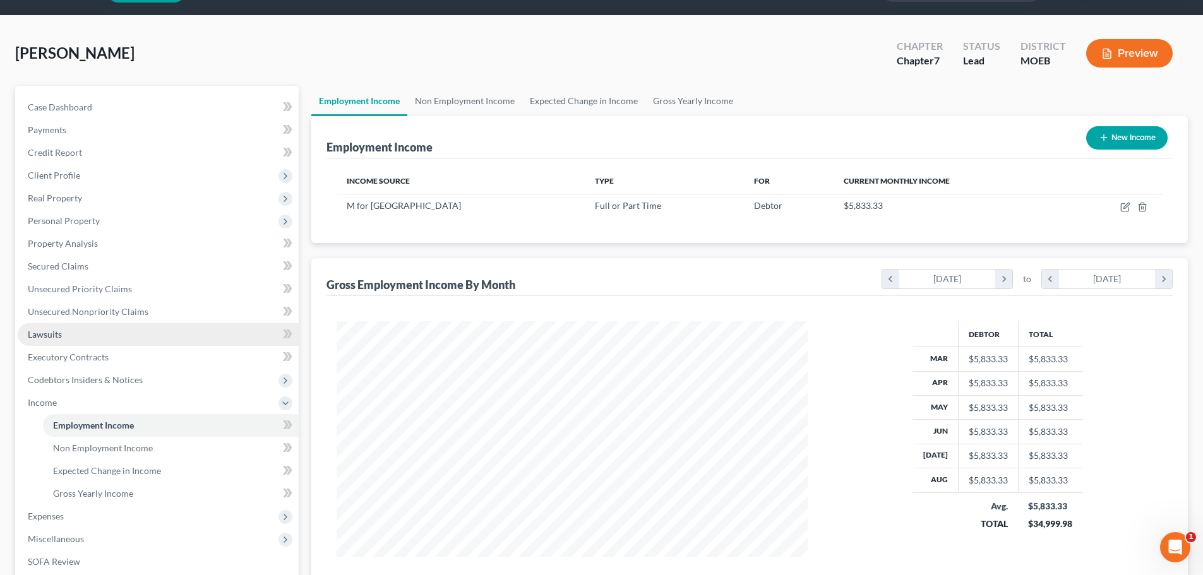
scroll to position [63, 0]
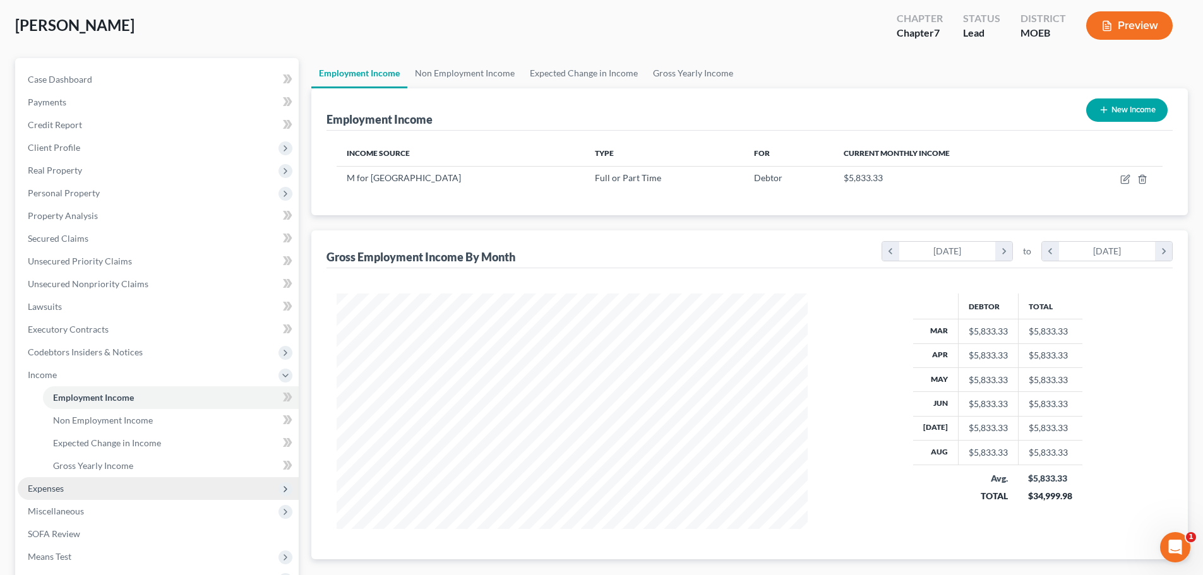
click at [47, 489] on span "Expenses" at bounding box center [46, 488] width 36 height 11
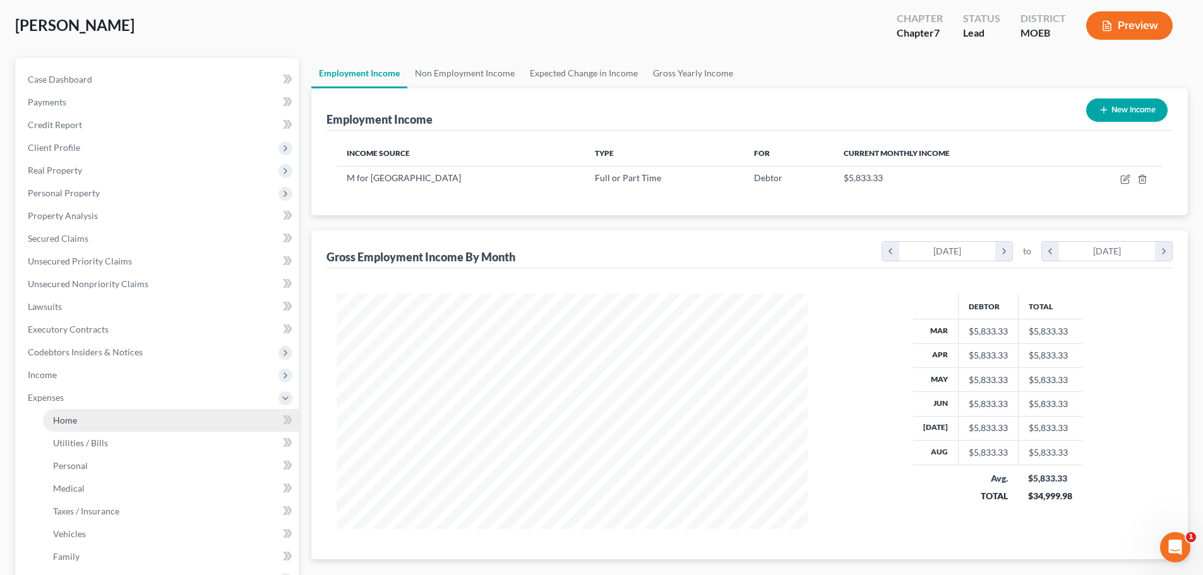
click at [90, 428] on link "Home" at bounding box center [171, 420] width 256 height 23
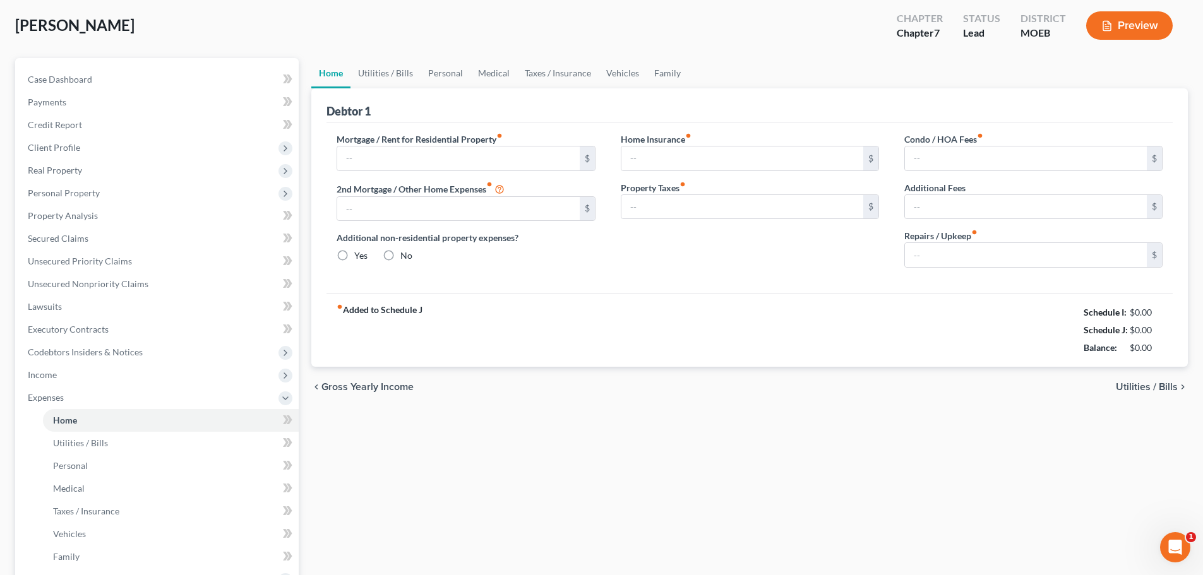
type input "0.00"
radio input "true"
type input "0.00"
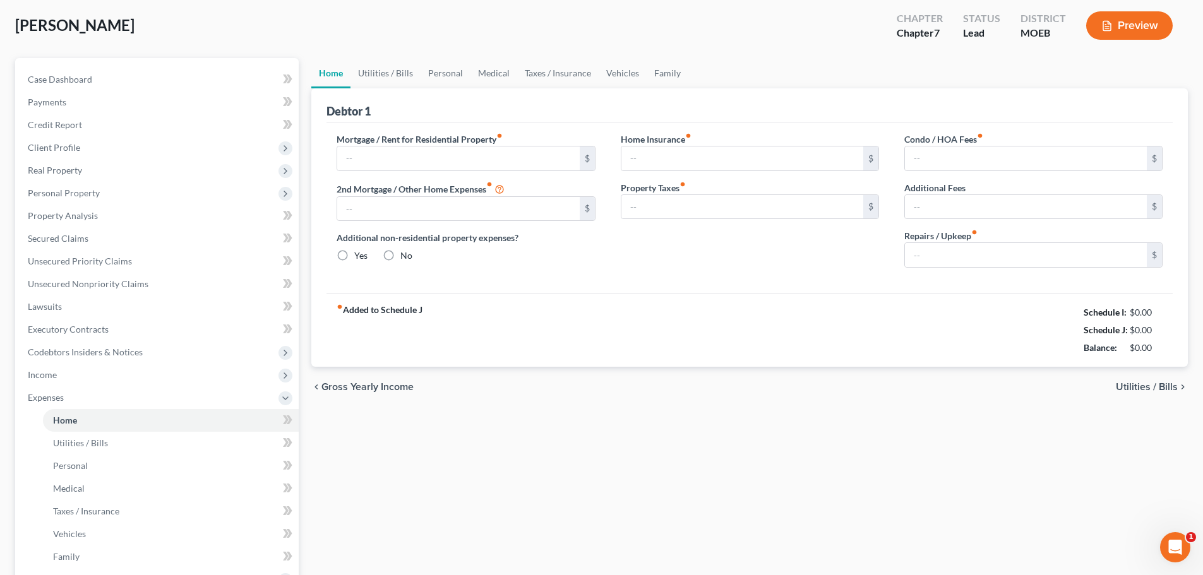
type input "0.00"
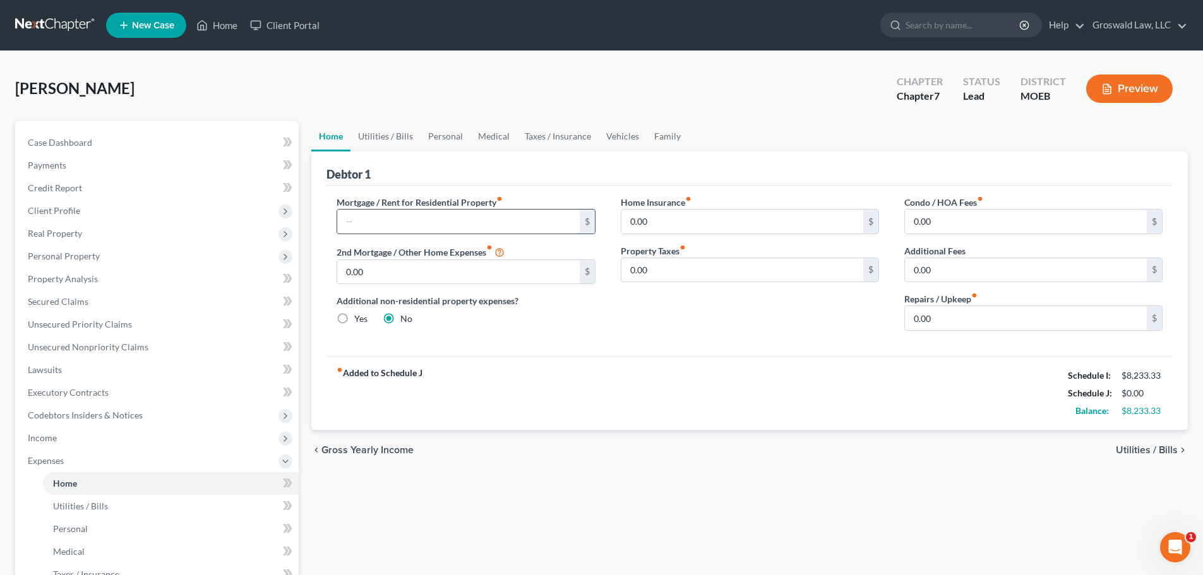
click at [458, 217] on input "text" at bounding box center [458, 222] width 242 height 24
click at [140, 143] on link "Case Dashboard" at bounding box center [158, 142] width 281 height 23
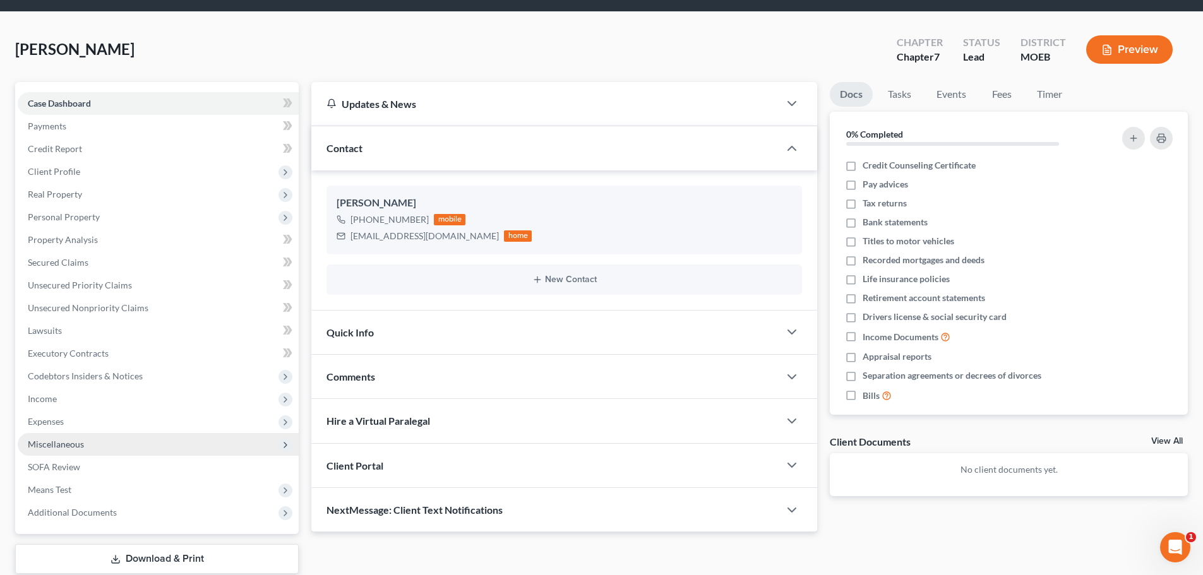
scroll to position [119, 0]
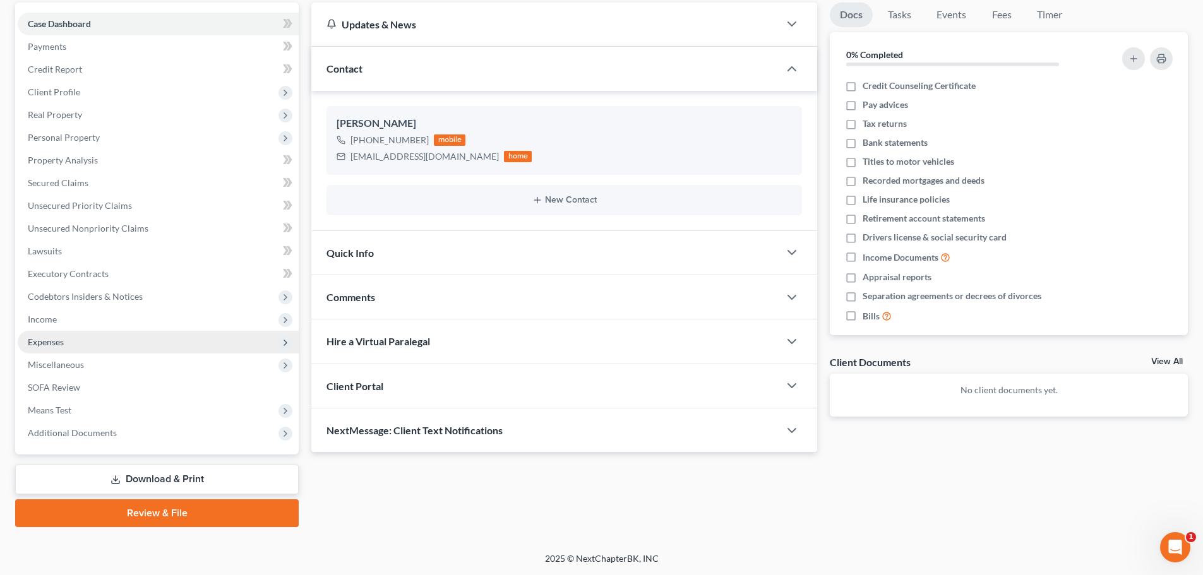
click at [88, 340] on span "Expenses" at bounding box center [158, 342] width 281 height 23
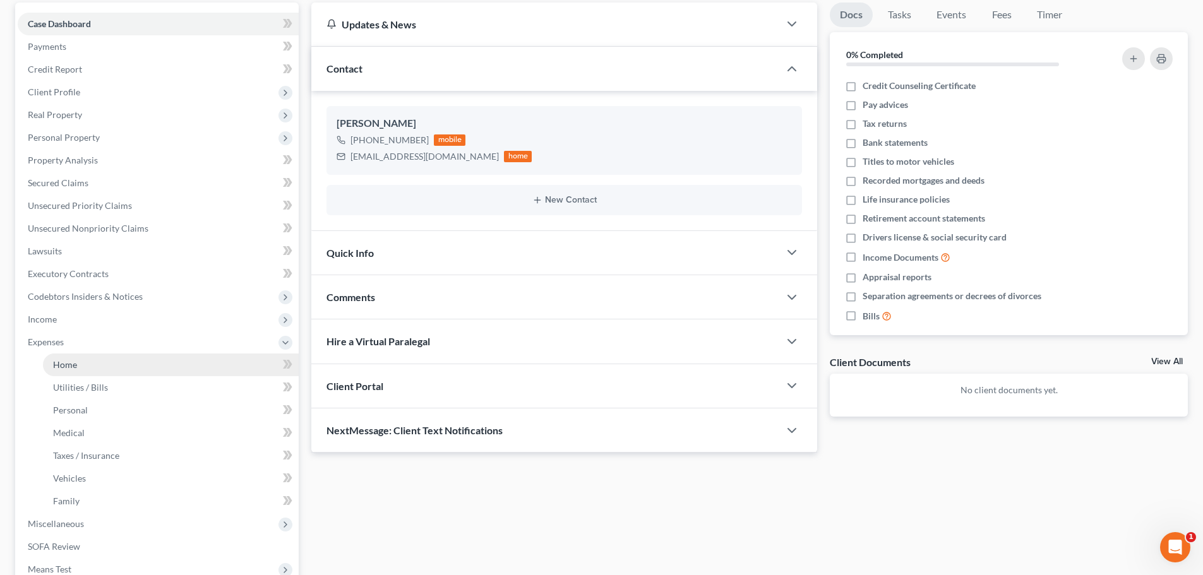
click at [109, 369] on link "Home" at bounding box center [171, 365] width 256 height 23
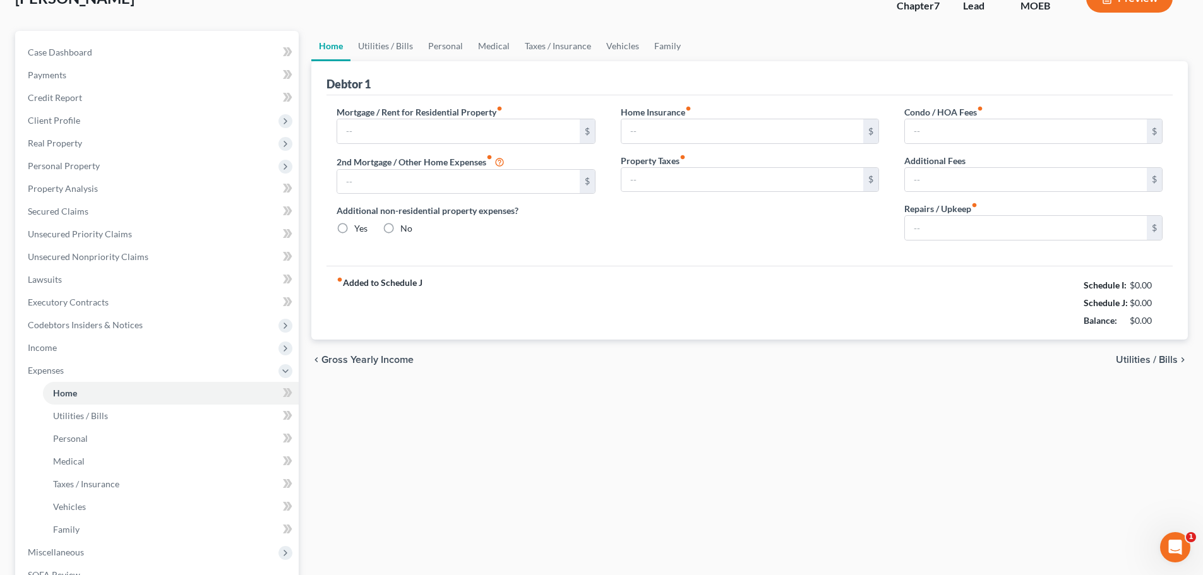
type input "0.00"
radio input "true"
type input "0.00"
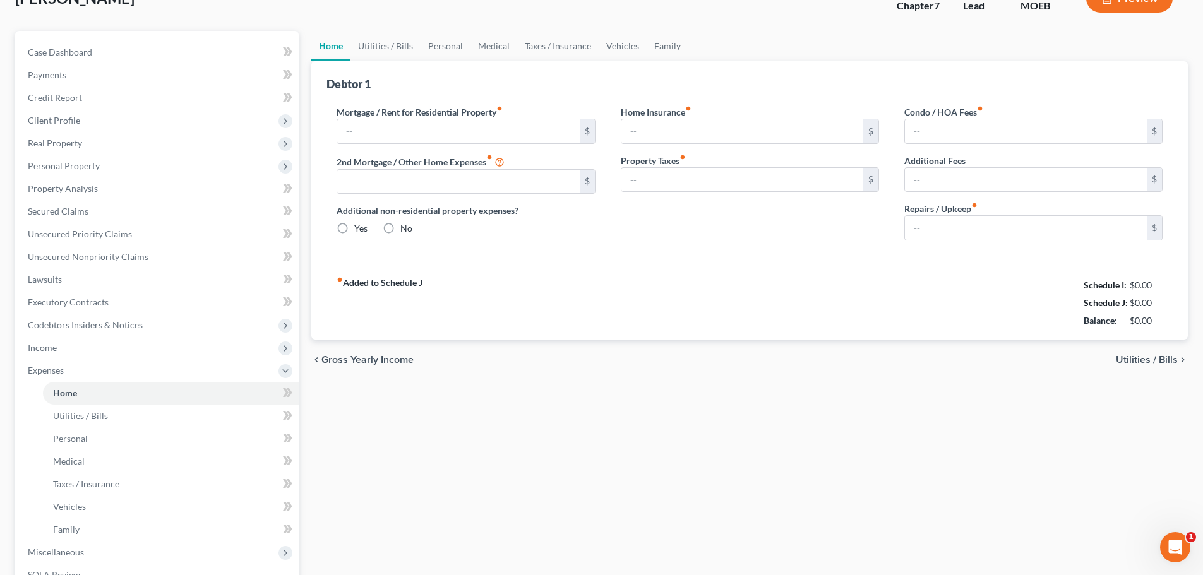
type input "0.00"
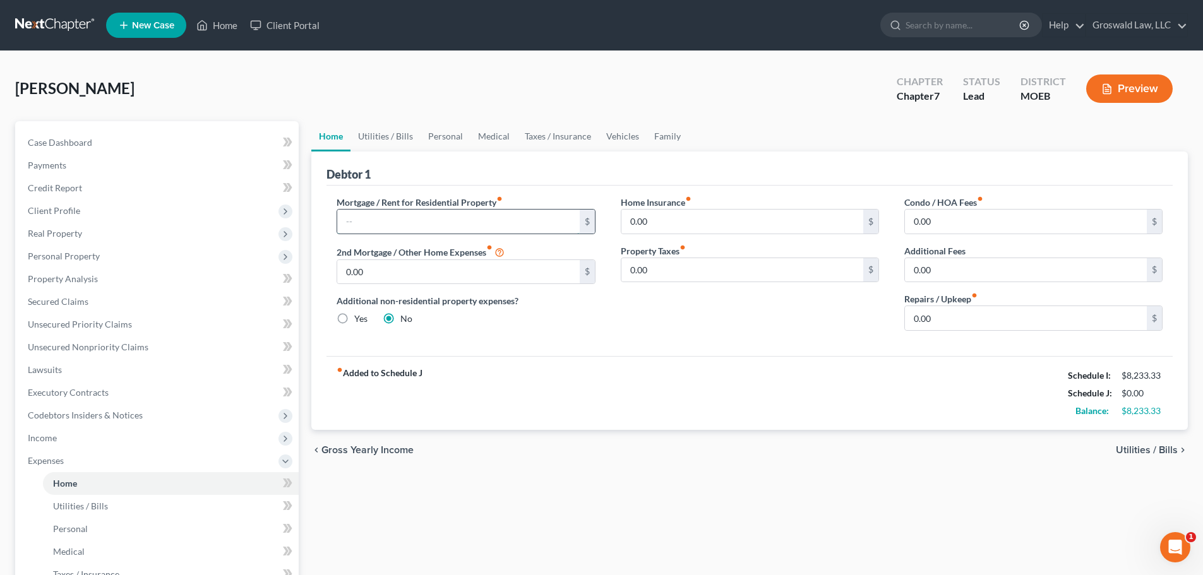
click at [464, 225] on input "text" at bounding box center [458, 222] width 242 height 24
type input "1"
drag, startPoint x: 630, startPoint y: 481, endPoint x: 621, endPoint y: 475, distance: 10.5
click at [629, 481] on div "Home Utilities / Bills Personal Medical Taxes / Insurance Vehicles Family Debto…" at bounding box center [749, 463] width 889 height 684
click at [172, 148] on link "Case Dashboard" at bounding box center [158, 142] width 281 height 23
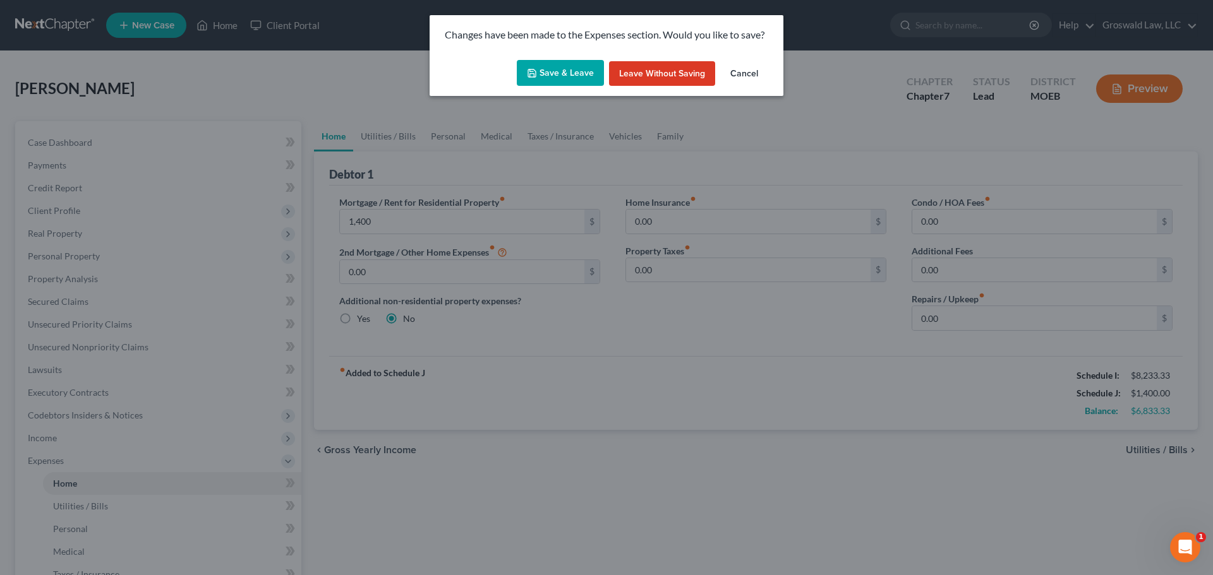
click at [557, 78] on button "Save & Leave" at bounding box center [560, 73] width 87 height 27
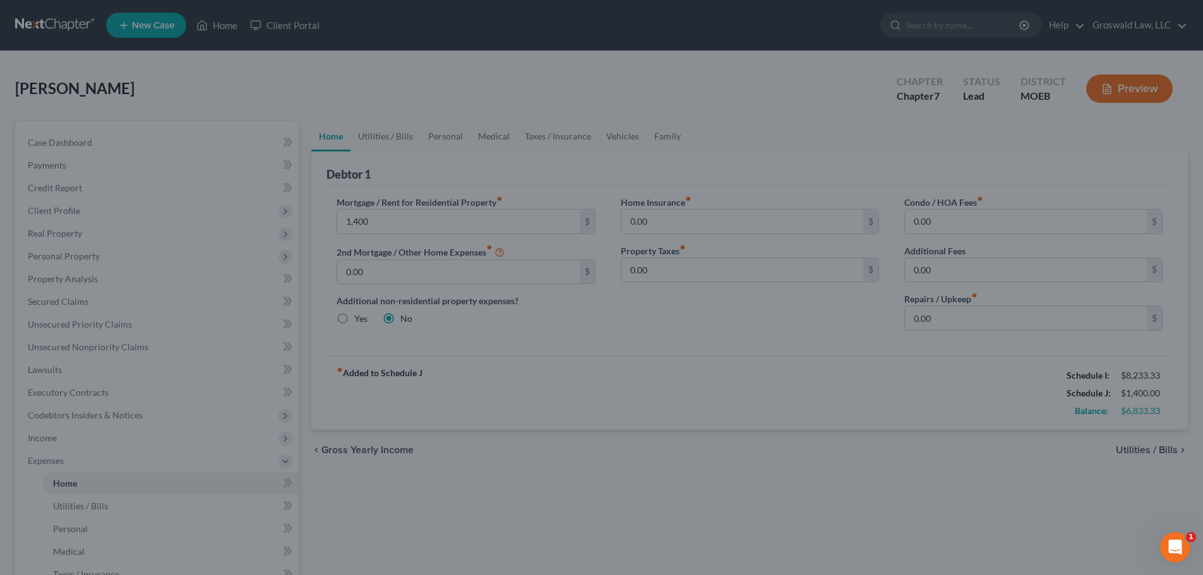
type input "1,400.00"
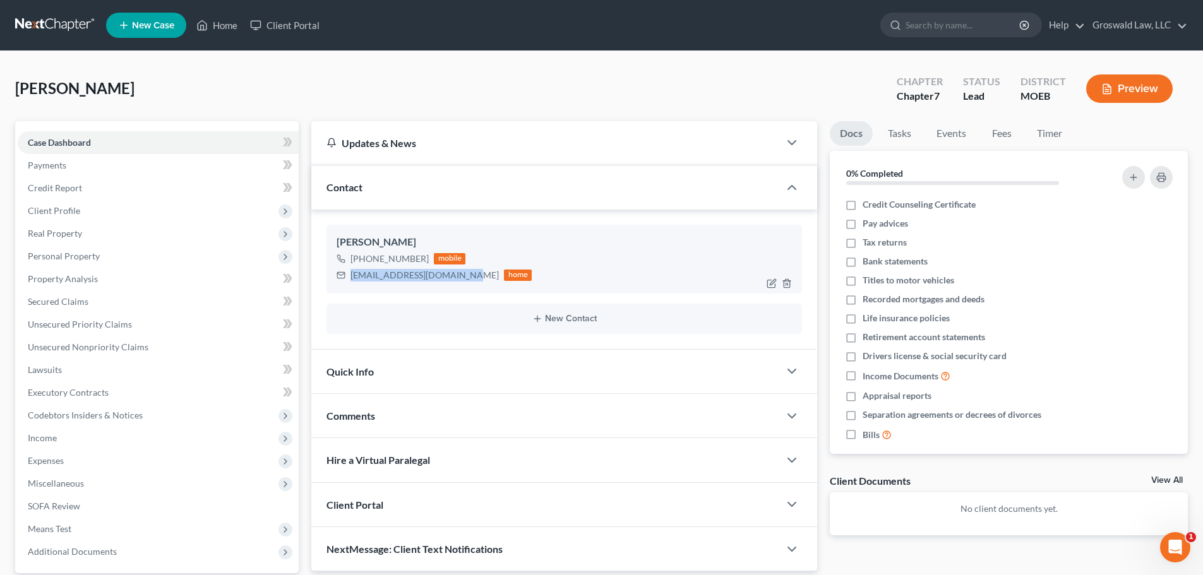
drag, startPoint x: 468, startPoint y: 276, endPoint x: 350, endPoint y: 273, distance: 118.1
click at [350, 273] on div "Carolynmanning2@gmail.com home" at bounding box center [434, 275] width 195 height 16
copy div "Carolynmanning2@gmail.com"
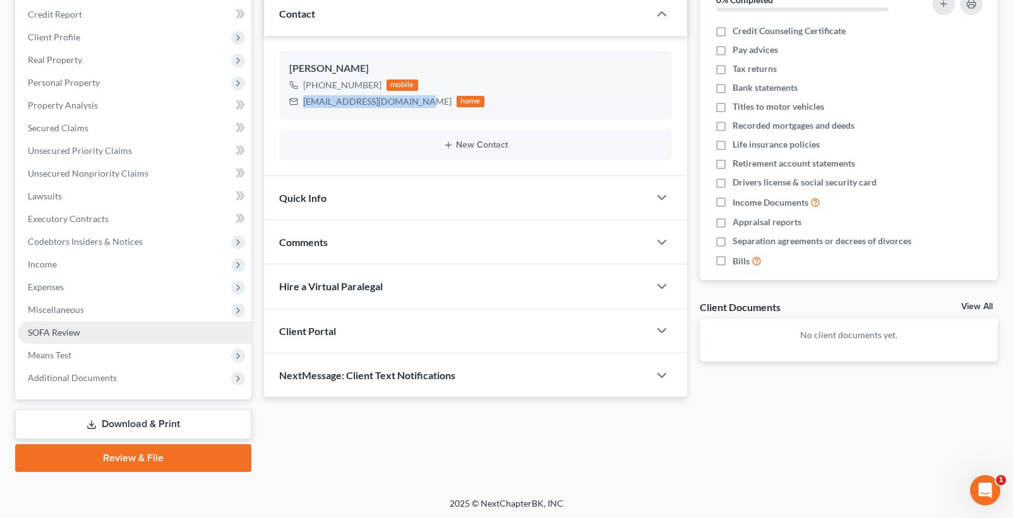
scroll to position [176, 0]
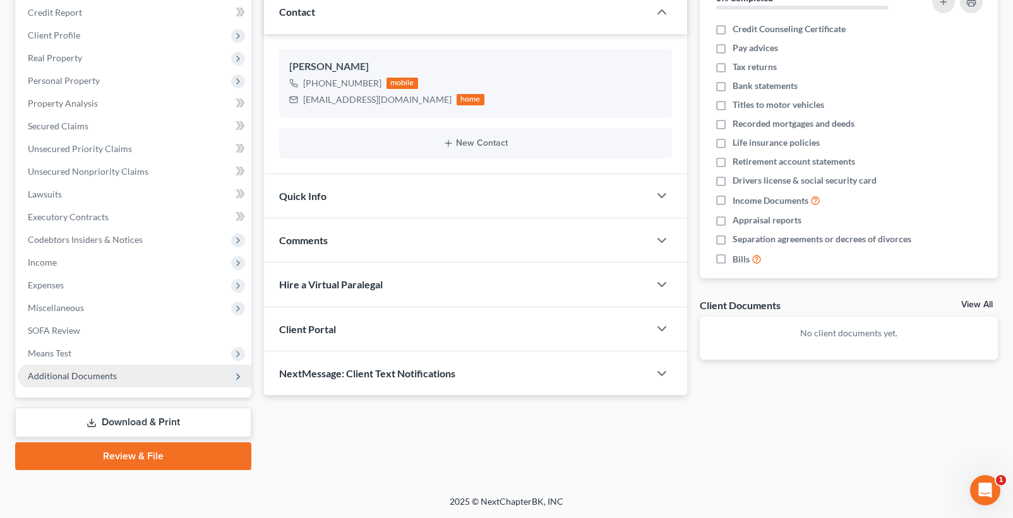
click at [88, 375] on span "Additional Documents" at bounding box center [72, 376] width 89 height 11
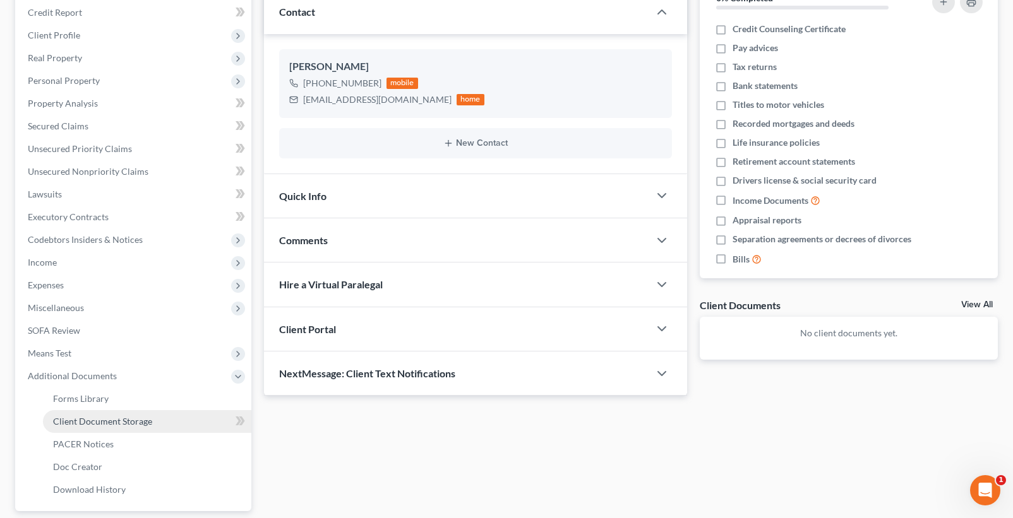
click at [96, 421] on span "Client Document Storage" at bounding box center [102, 421] width 99 height 11
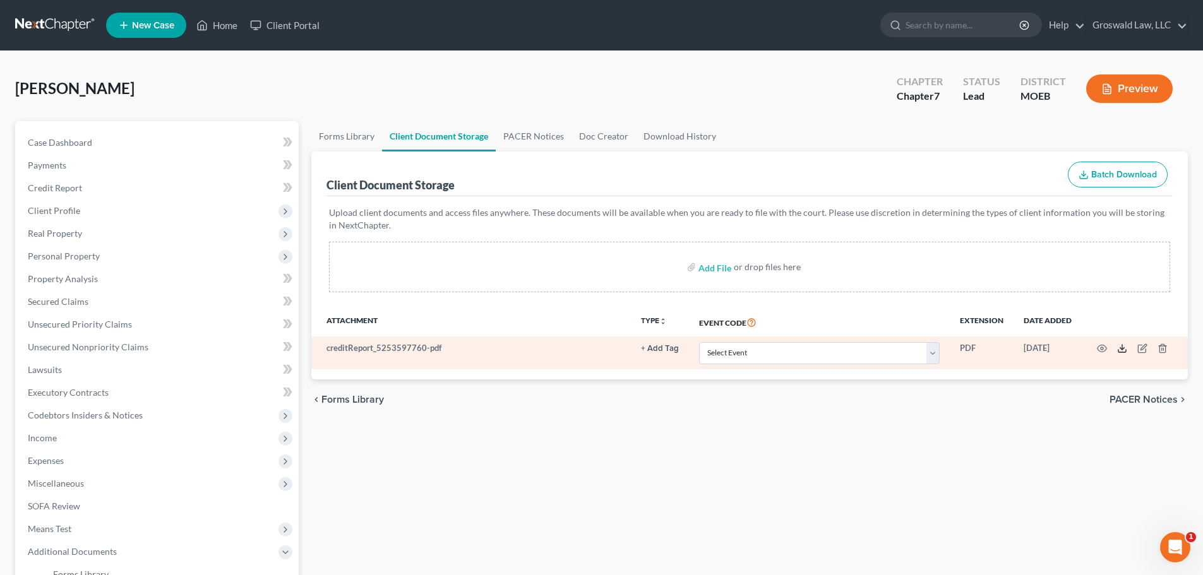
click at [1123, 352] on icon at bounding box center [1122, 349] width 10 height 10
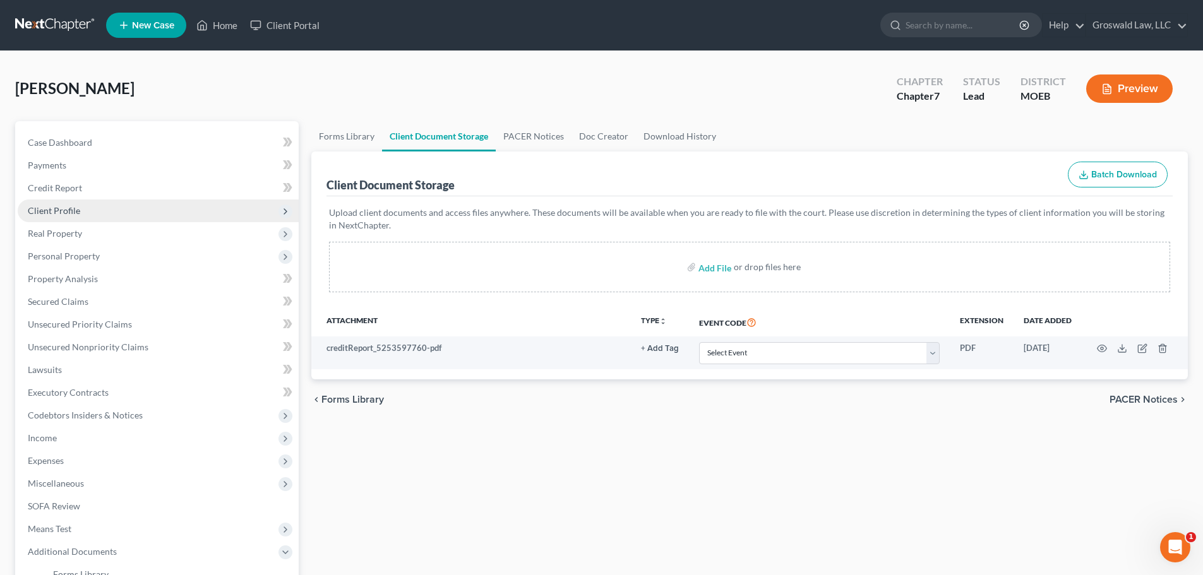
click at [72, 207] on span "Client Profile" at bounding box center [54, 210] width 52 height 11
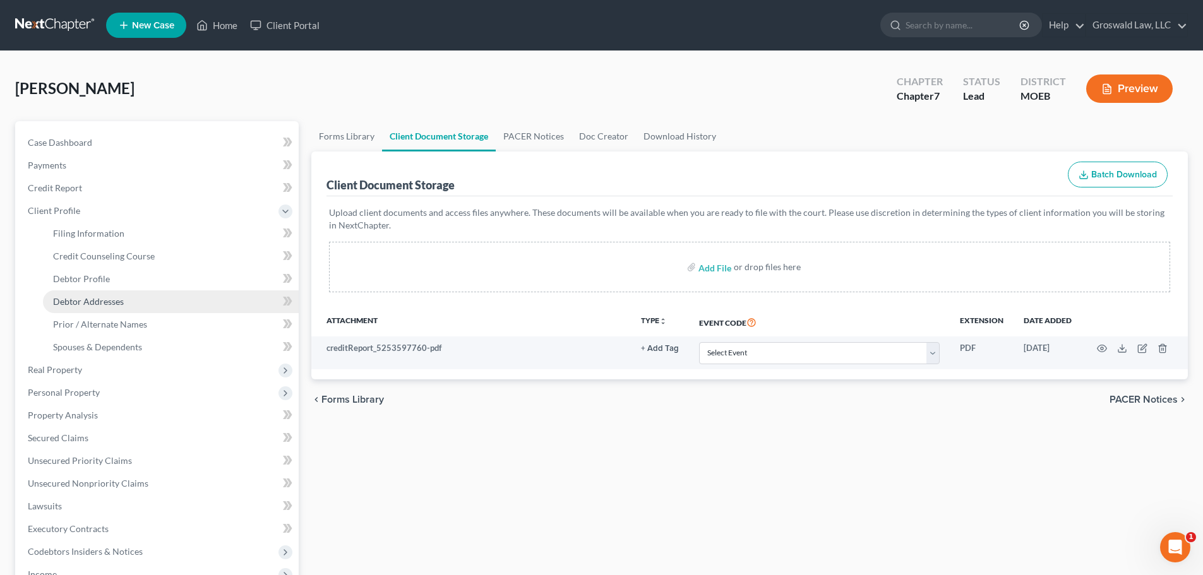
click at [111, 302] on span "Debtor Addresses" at bounding box center [88, 301] width 71 height 11
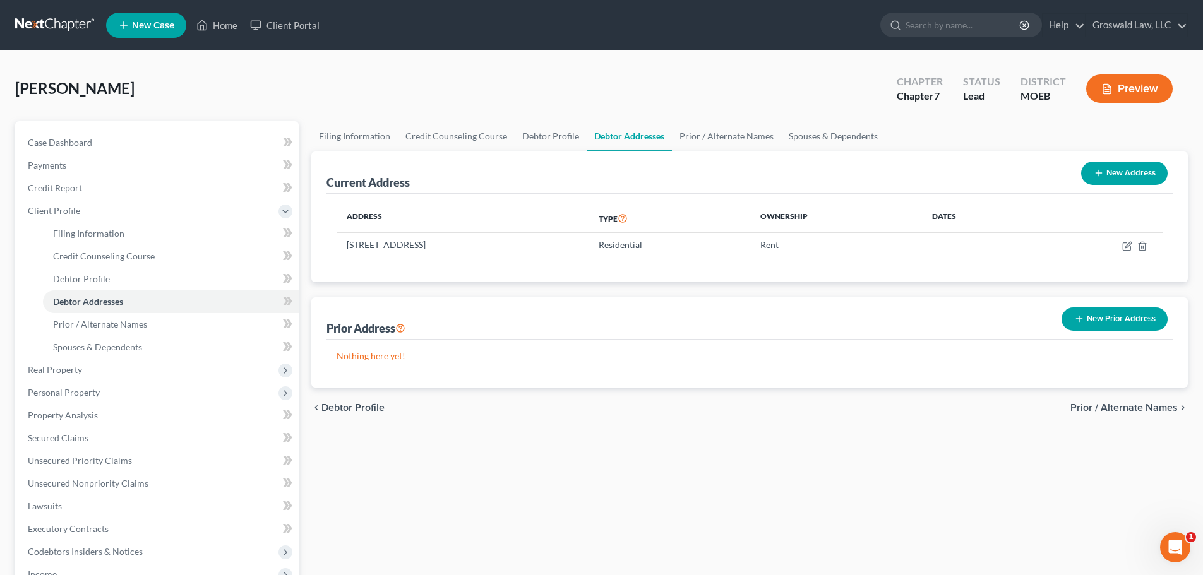
click at [1125, 326] on button "New Prior Address" at bounding box center [1115, 319] width 106 height 23
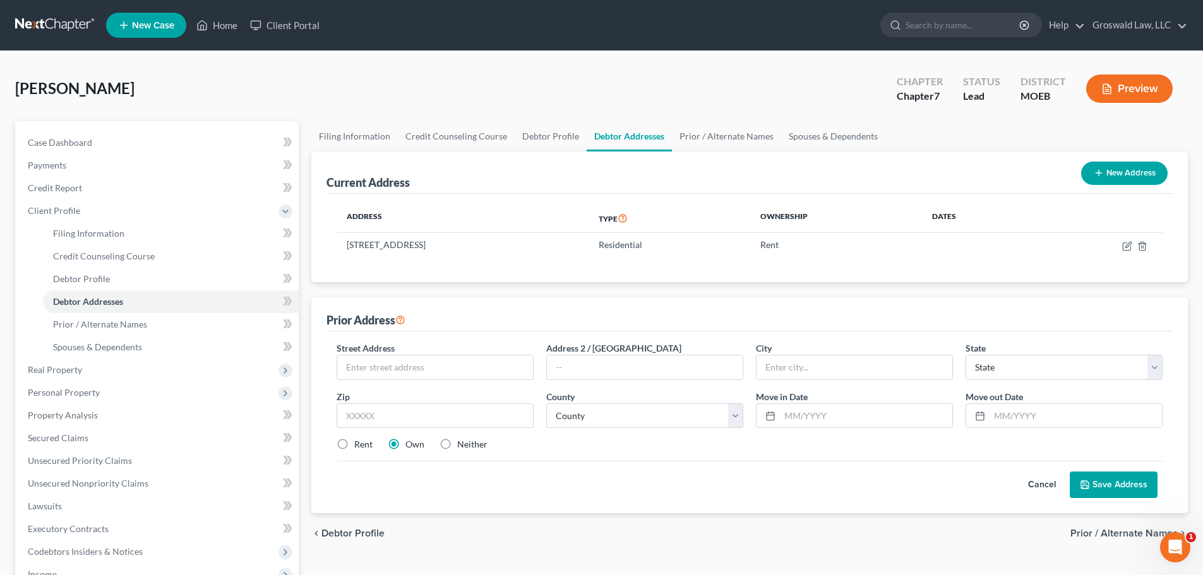
click at [457, 441] on label "Neither" at bounding box center [472, 444] width 30 height 13
click at [462, 441] on input "Neither" at bounding box center [466, 442] width 8 height 8
radio input "true"
click at [433, 370] on input "text" at bounding box center [435, 368] width 196 height 24
type input "5344 Knoll Creek Dr."
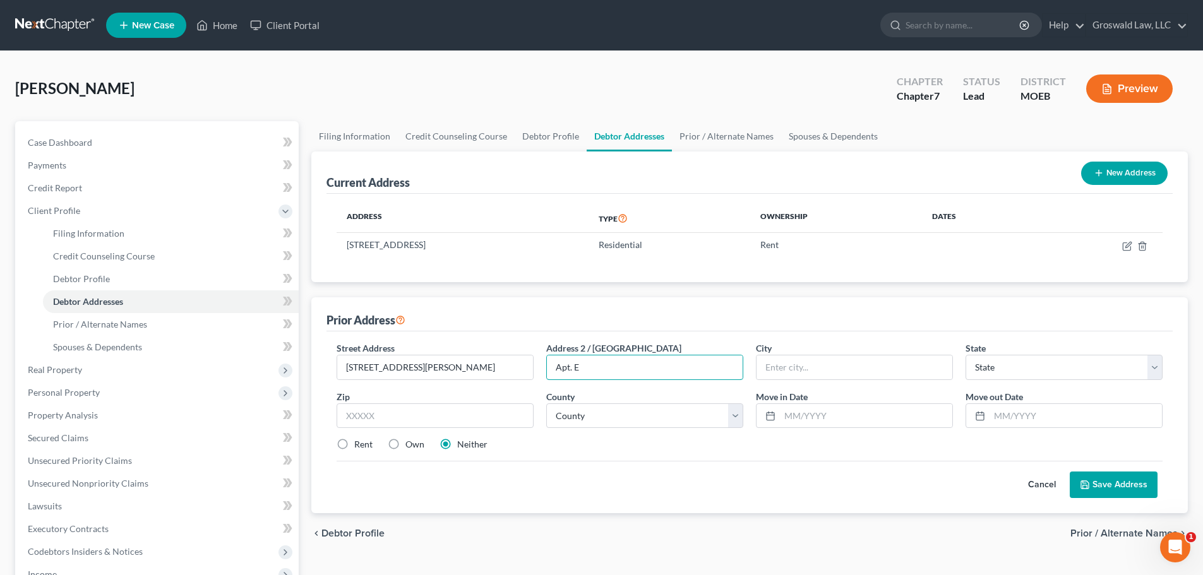
type input "Apt. E"
type input "63042"
type input "Hazelwood"
select select "26"
select select "100"
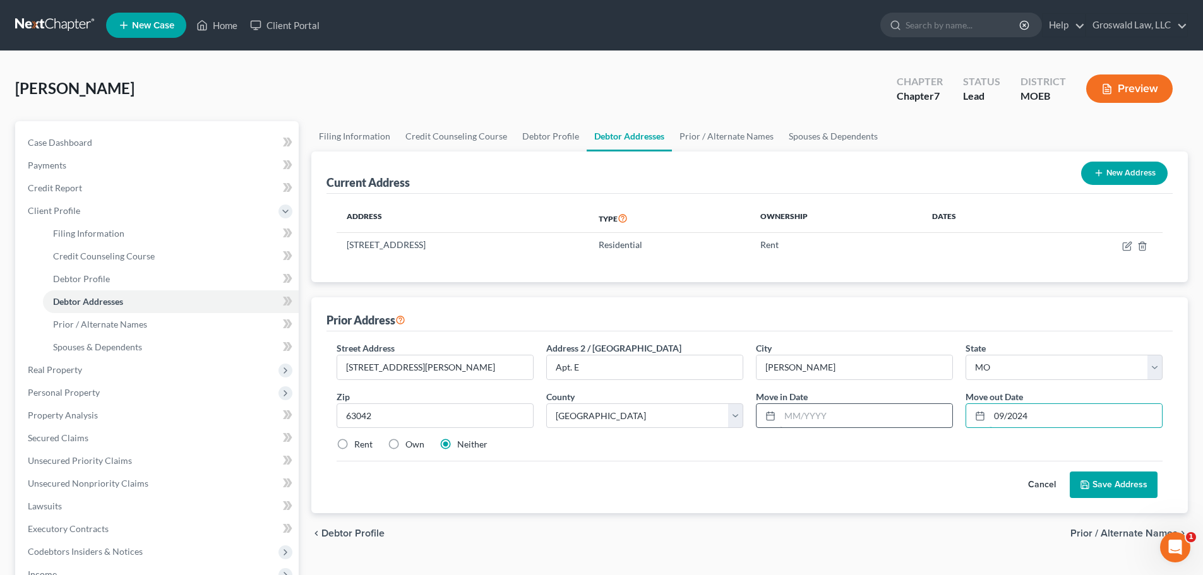
type input "09/2024"
click at [801, 411] on input "text" at bounding box center [866, 416] width 172 height 24
type input "09/2021"
click at [1122, 484] on button "Save Address" at bounding box center [1114, 485] width 88 height 27
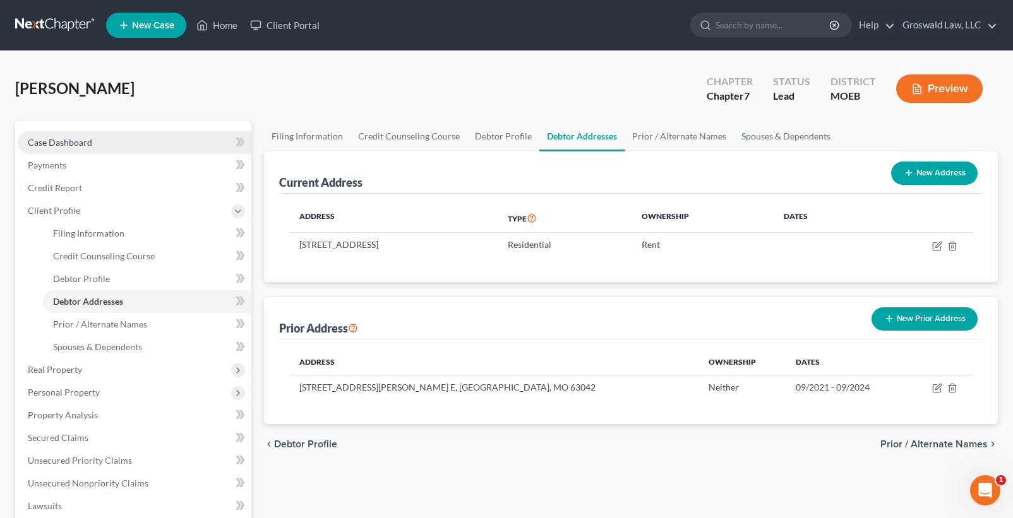
click at [136, 151] on link "Case Dashboard" at bounding box center [135, 142] width 234 height 23
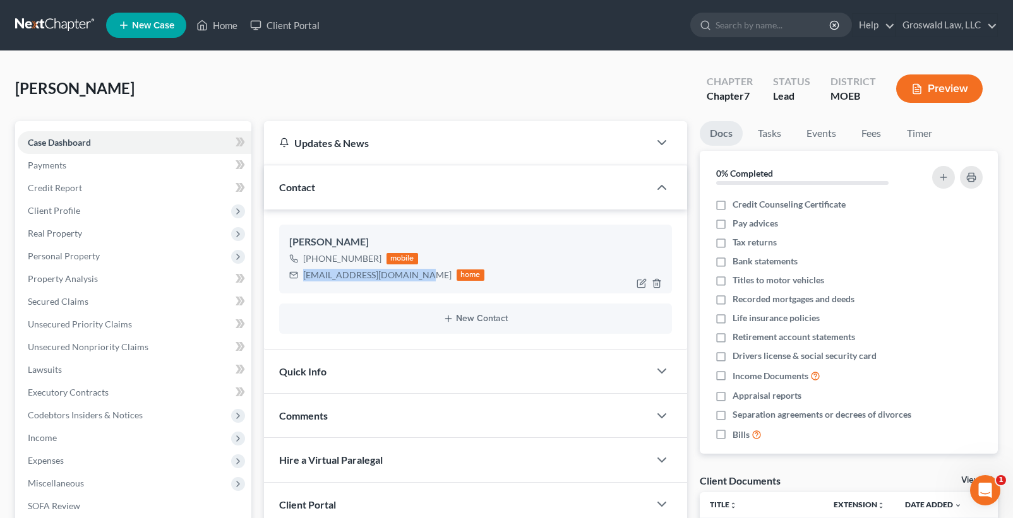
drag, startPoint x: 420, startPoint y: 280, endPoint x: 304, endPoint y: 280, distance: 115.6
click at [304, 280] on div "Carolynmanning2@gmail.com home" at bounding box center [386, 275] width 195 height 16
copy div "Carolynmanning2@gmail.com"
click at [335, 409] on div "Comments" at bounding box center [456, 416] width 385 height 44
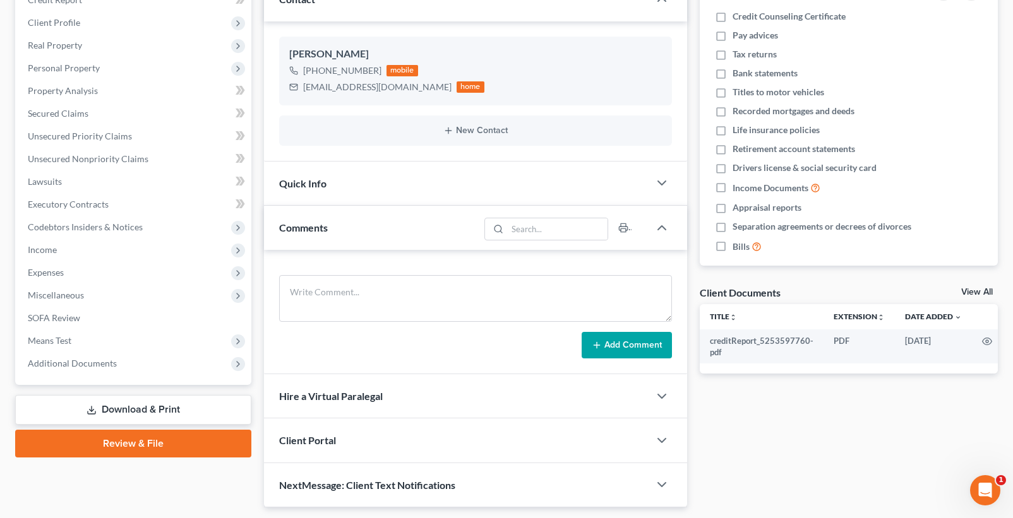
scroll to position [189, 0]
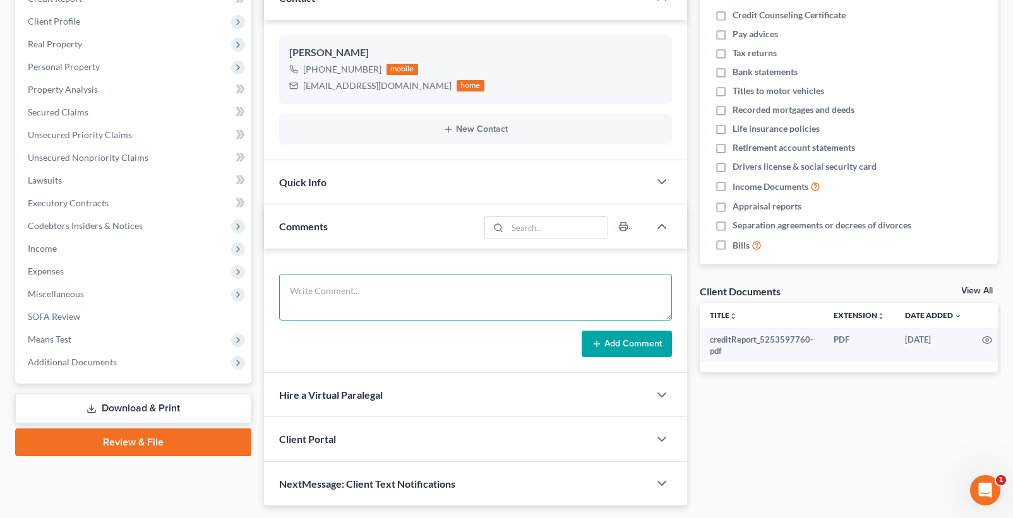
click at [331, 301] on textarea at bounding box center [475, 297] width 393 height 47
paste textarea "1. ID and SS Card 2. Tax returns (state and fed) for 2023 and 2024 3. Paystubs …"
type textarea "1. ID and SS Card 2. Tax returns (state and fed) for 2023 and 2024 3. Paystubs …"
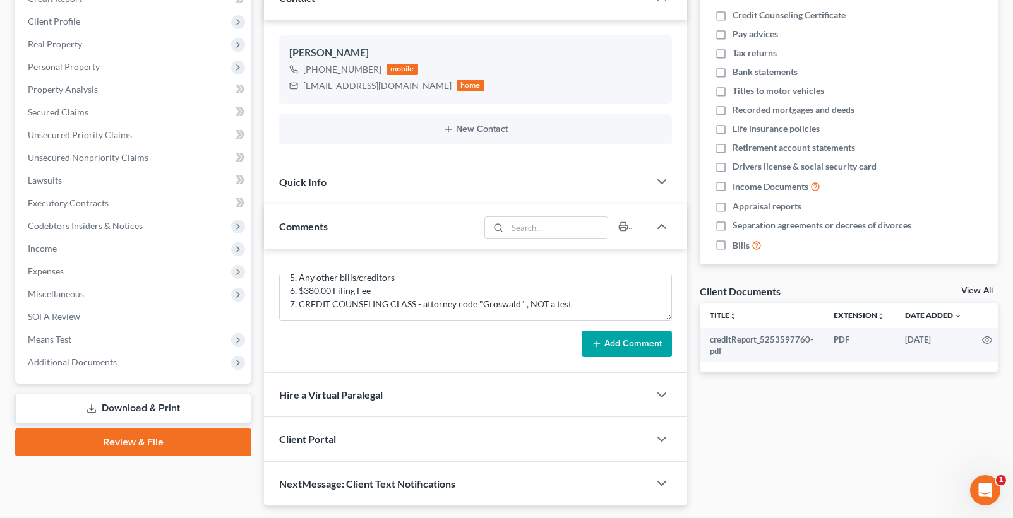
click at [612, 343] on button "Add Comment" at bounding box center [627, 344] width 90 height 27
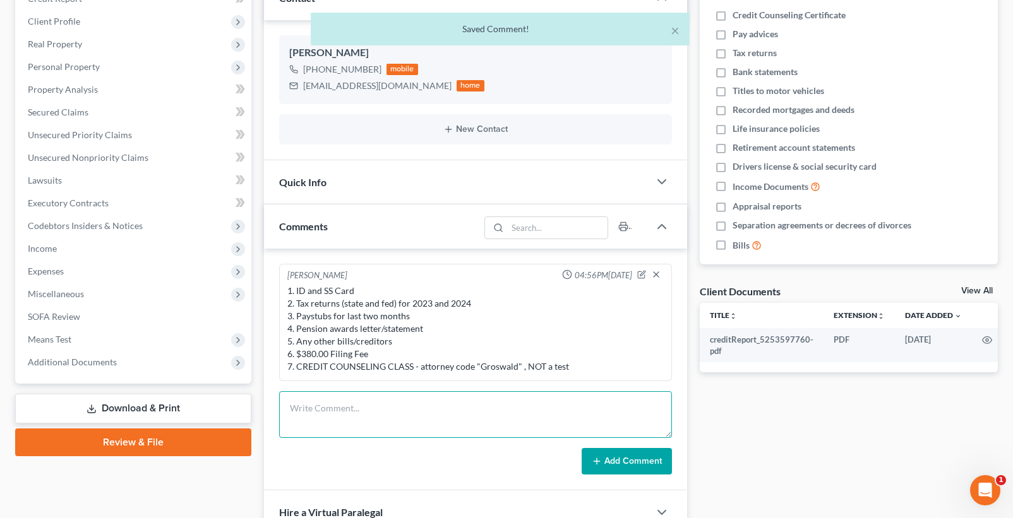
click at [311, 424] on textarea at bounding box center [475, 415] width 393 height 47
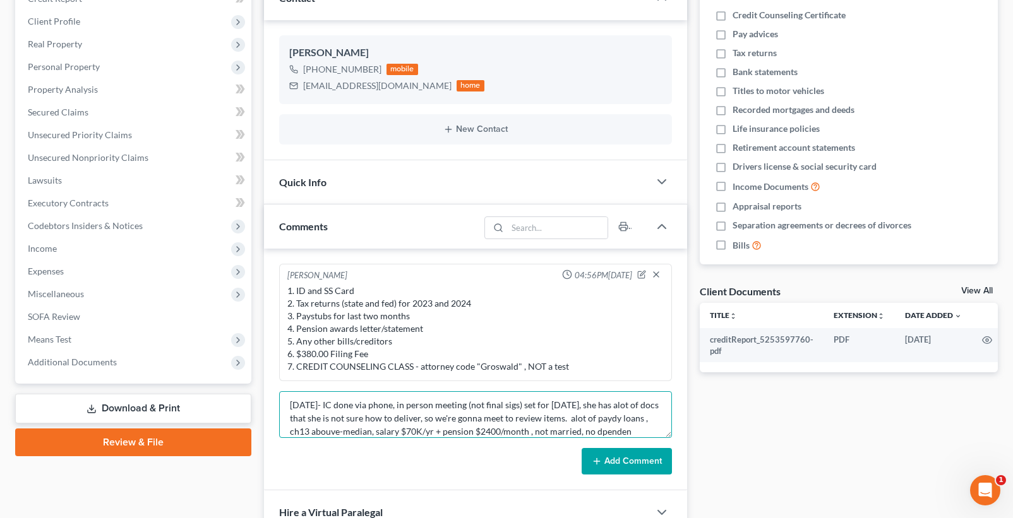
scroll to position [16, 0]
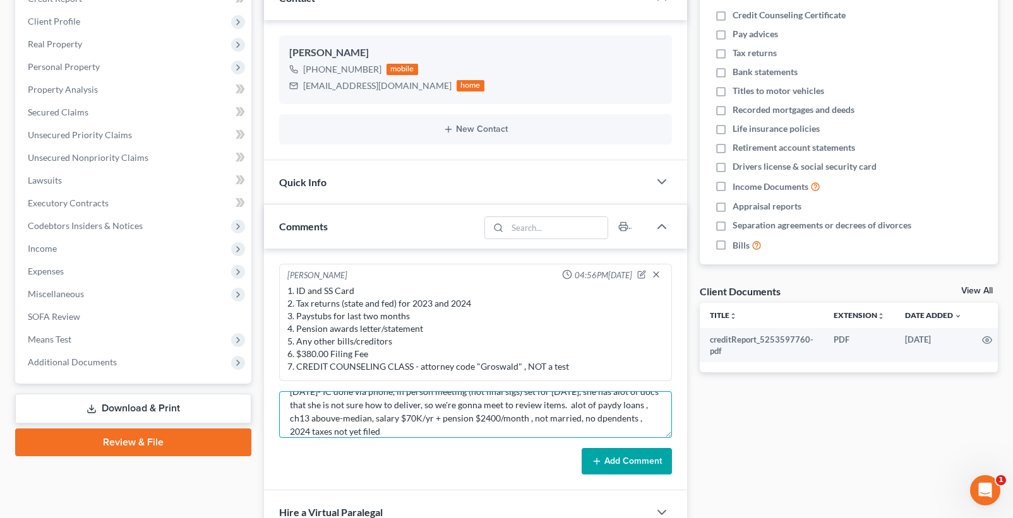
type textarea "9/10/25- IC done via phone, in person meeting (not final sigs) set for tomorrow…"
click at [652, 463] on button "Add Comment" at bounding box center [627, 461] width 90 height 27
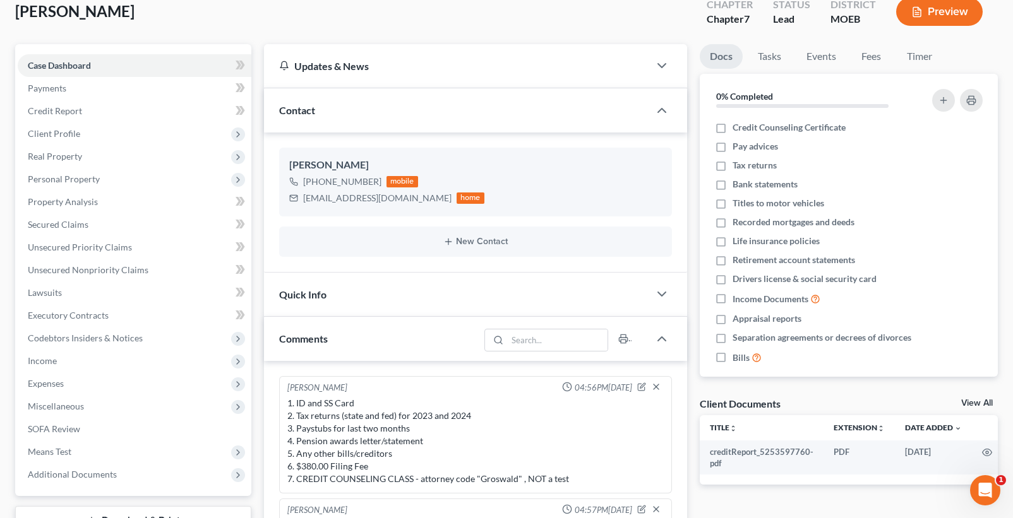
scroll to position [316, 0]
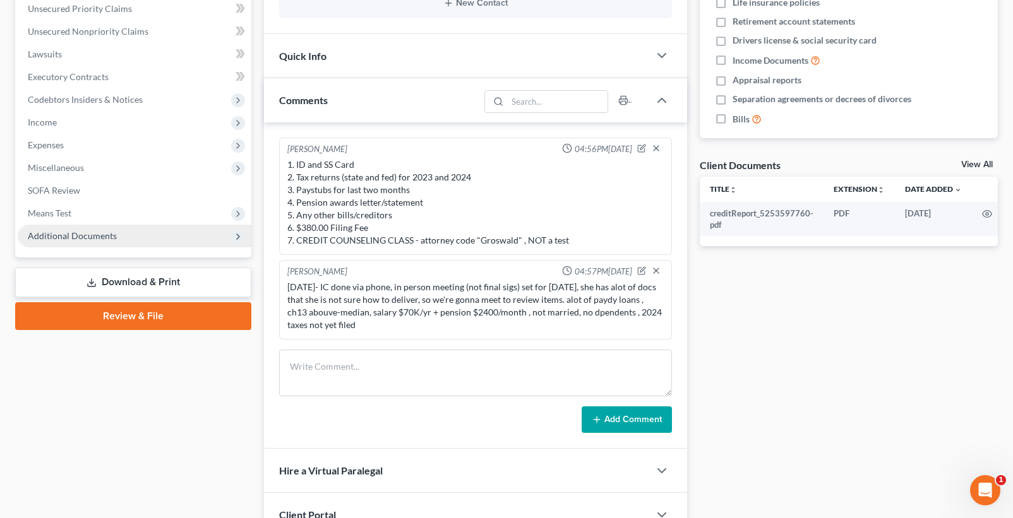
click at [93, 232] on span "Additional Documents" at bounding box center [72, 236] width 89 height 11
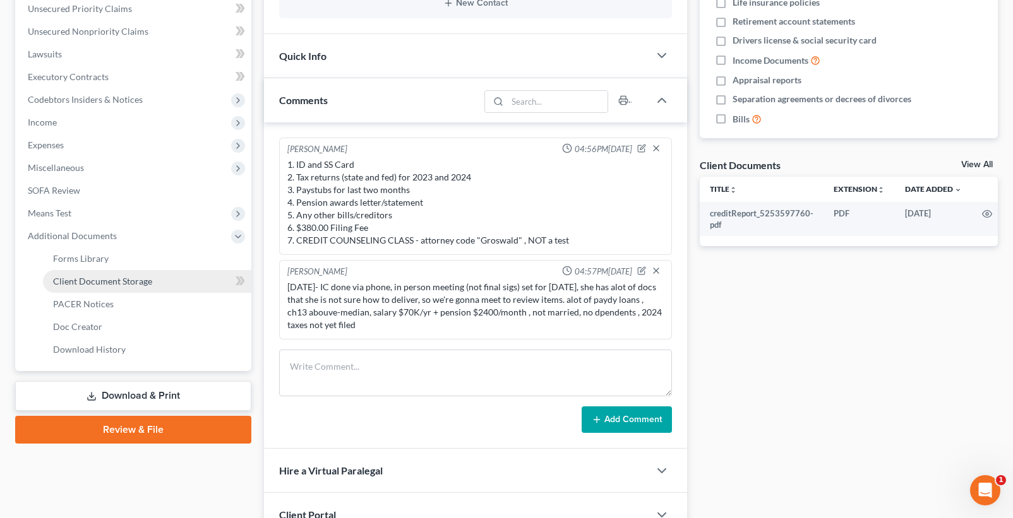
click at [82, 282] on span "Client Document Storage" at bounding box center [102, 281] width 99 height 11
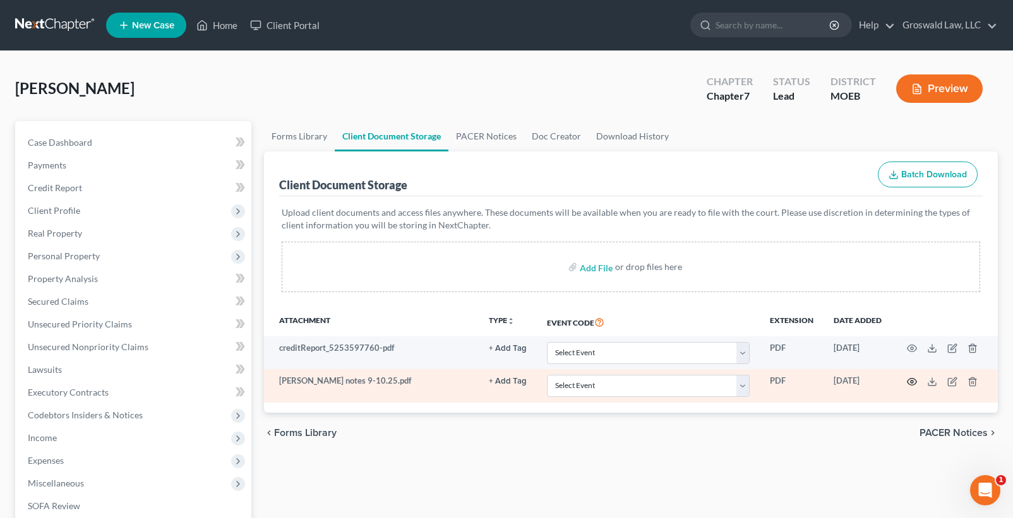
click at [914, 383] on icon "button" at bounding box center [912, 382] width 10 height 10
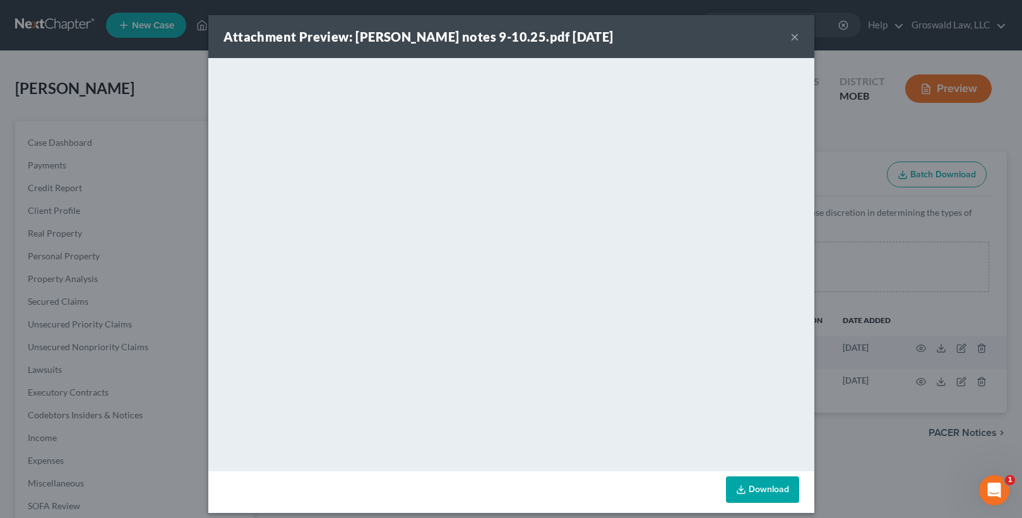
click at [791, 38] on button "×" at bounding box center [795, 36] width 9 height 15
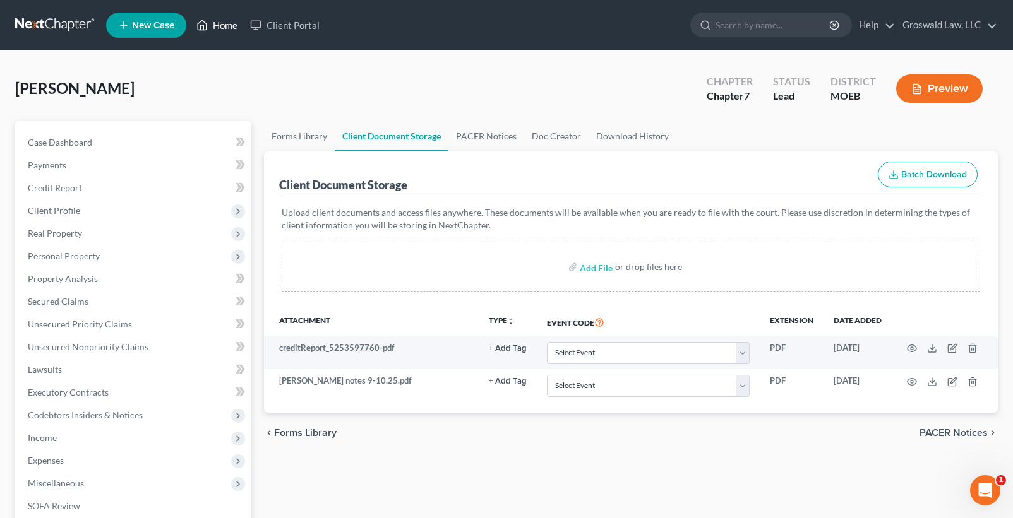
click at [234, 26] on link "Home" at bounding box center [217, 25] width 54 height 23
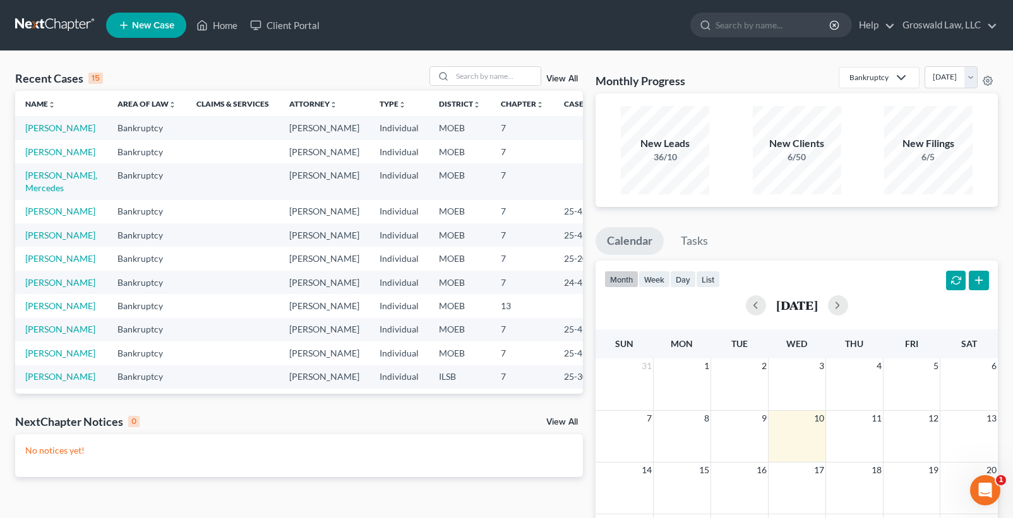
click at [145, 21] on span "New Case" at bounding box center [153, 25] width 42 height 9
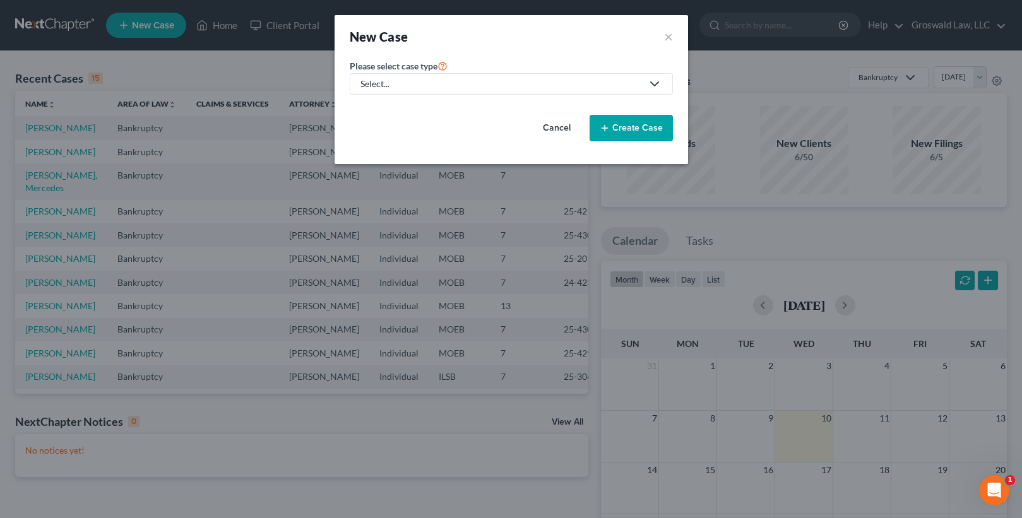
click at [391, 86] on div "Select..." at bounding box center [502, 84] width 282 height 13
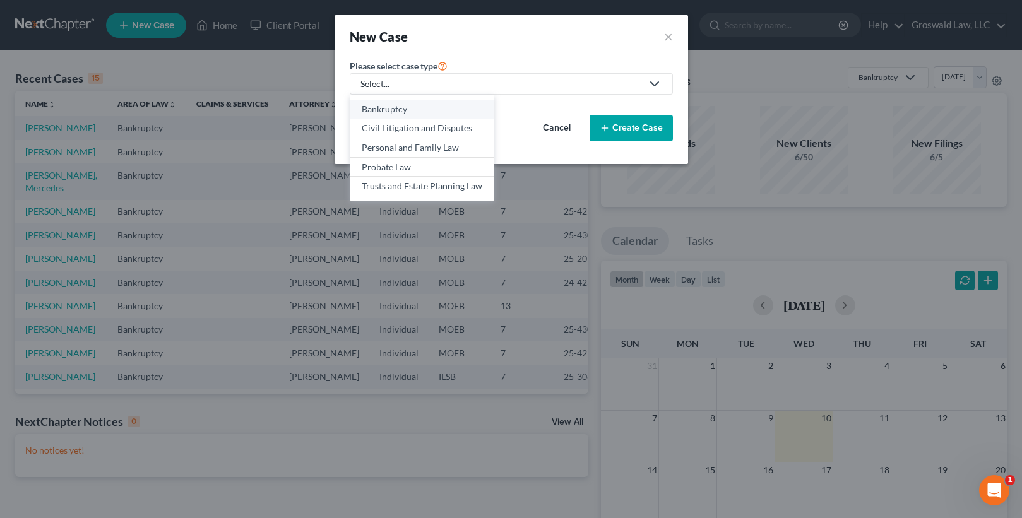
click at [404, 109] on div "Bankruptcy" at bounding box center [422, 109] width 121 height 13
select select "45"
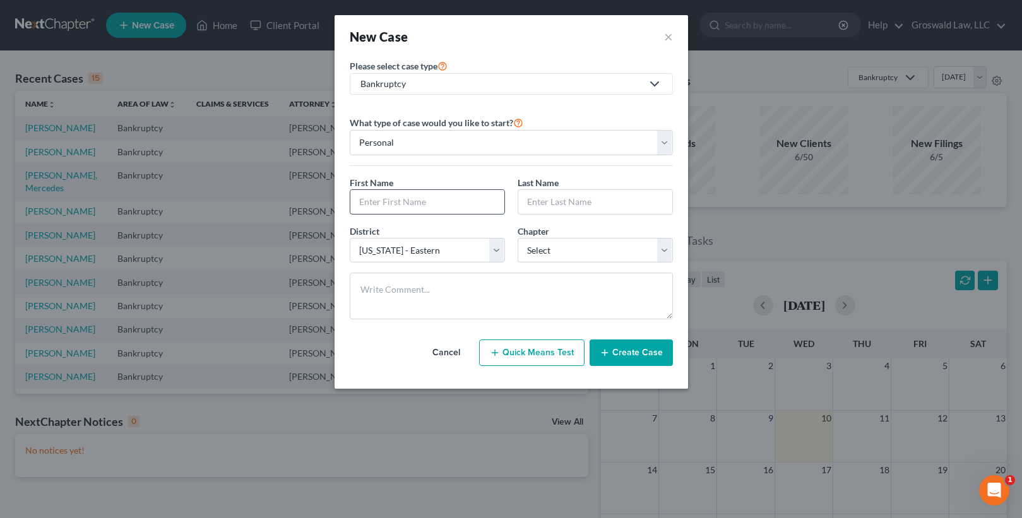
click at [405, 206] on input "text" at bounding box center [427, 202] width 154 height 24
type input "Michael"
type input "Burkett"
select select "0"
click at [645, 360] on button "Create Case" at bounding box center [631, 353] width 83 height 27
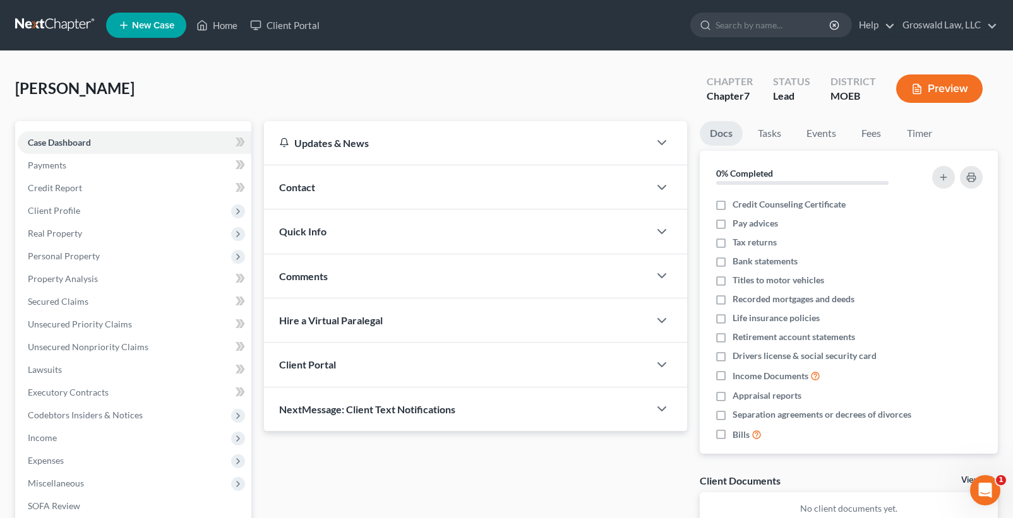
click at [294, 195] on div "Contact" at bounding box center [456, 187] width 385 height 44
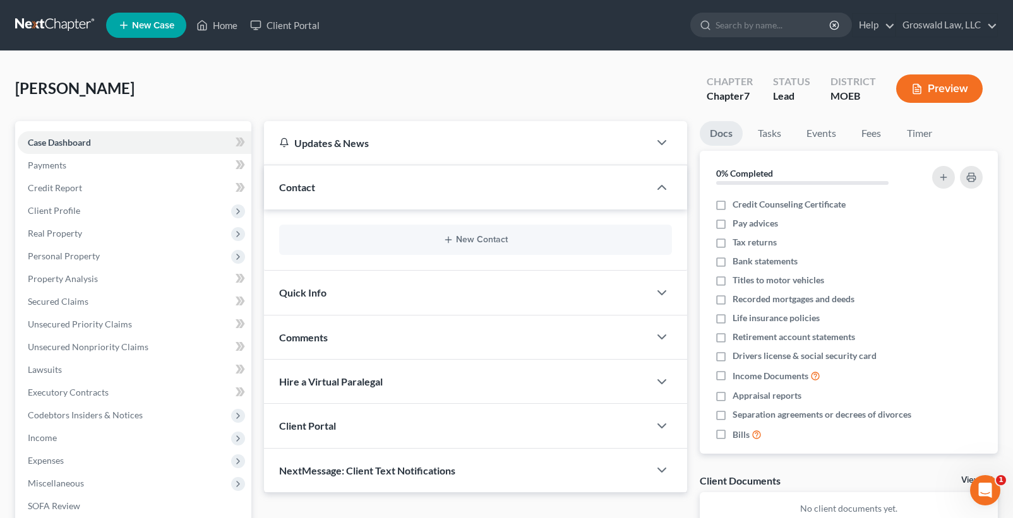
click at [452, 227] on div "New Contact" at bounding box center [475, 240] width 393 height 30
click at [452, 236] on icon "button" at bounding box center [448, 240] width 10 height 10
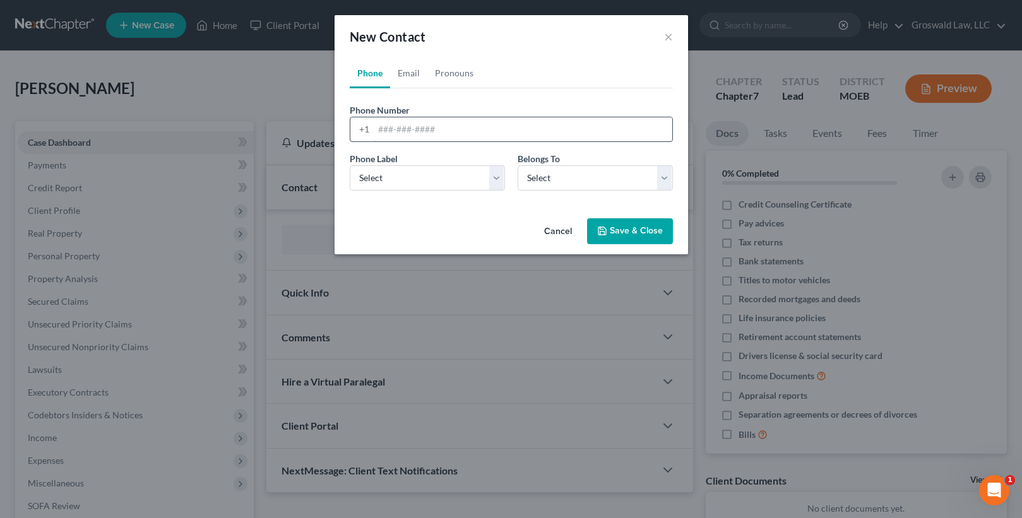
click at [395, 134] on input "tel" at bounding box center [523, 129] width 299 height 24
click at [388, 132] on input "tel" at bounding box center [523, 129] width 299 height 24
paste input "636-383-7575"
type input "636-383-7575"
click at [404, 182] on select "Select Mobile Home Work Other" at bounding box center [427, 177] width 155 height 25
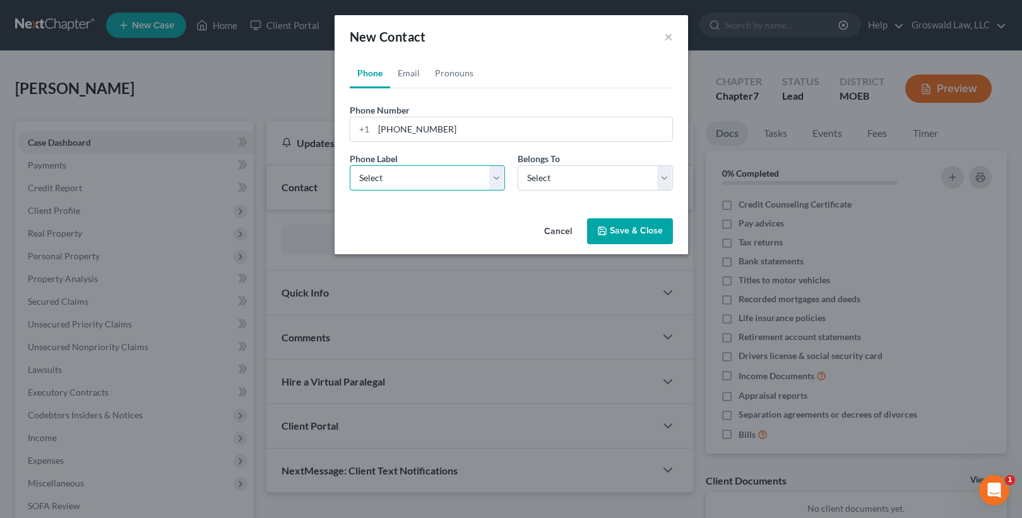
select select "0"
click at [350, 165] on select "Select Mobile Home Work Other" at bounding box center [427, 177] width 155 height 25
click at [546, 184] on select "Select Client Other" at bounding box center [595, 177] width 155 height 25
select select "0"
click at [518, 165] on select "Select Client Other" at bounding box center [595, 177] width 155 height 25
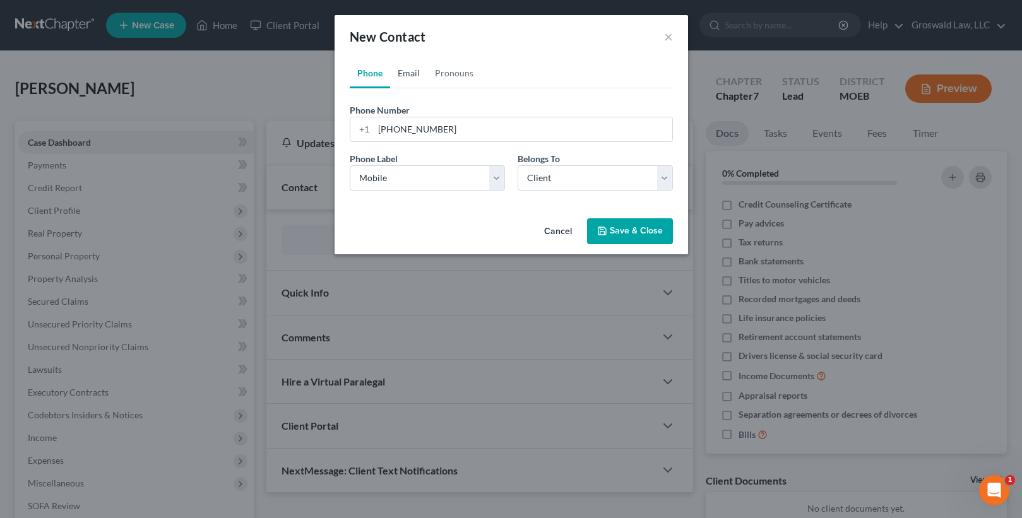
click at [405, 79] on link "Email" at bounding box center [408, 73] width 37 height 30
click at [409, 139] on input "email" at bounding box center [523, 129] width 299 height 24
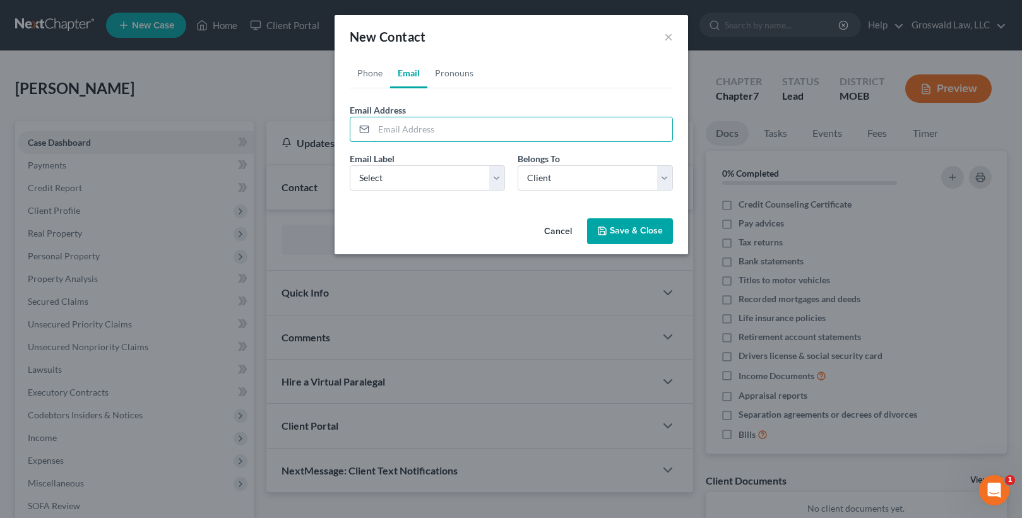
paste input "burkett079@gmail.com"
type input "burkett079@gmail.com"
drag, startPoint x: 391, startPoint y: 180, endPoint x: 386, endPoint y: 185, distance: 7.1
click at [391, 180] on select "Select Home Work Other" at bounding box center [427, 177] width 155 height 25
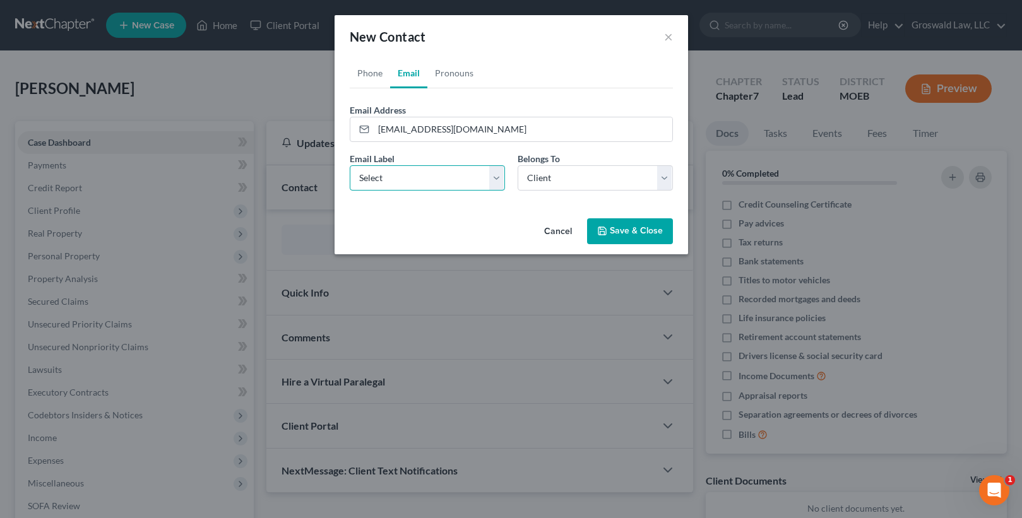
select select "0"
click at [350, 165] on select "Select Home Work Other" at bounding box center [427, 177] width 155 height 25
click at [604, 222] on button "Save & Close" at bounding box center [630, 232] width 86 height 27
